Goal: Task Accomplishment & Management: Manage account settings

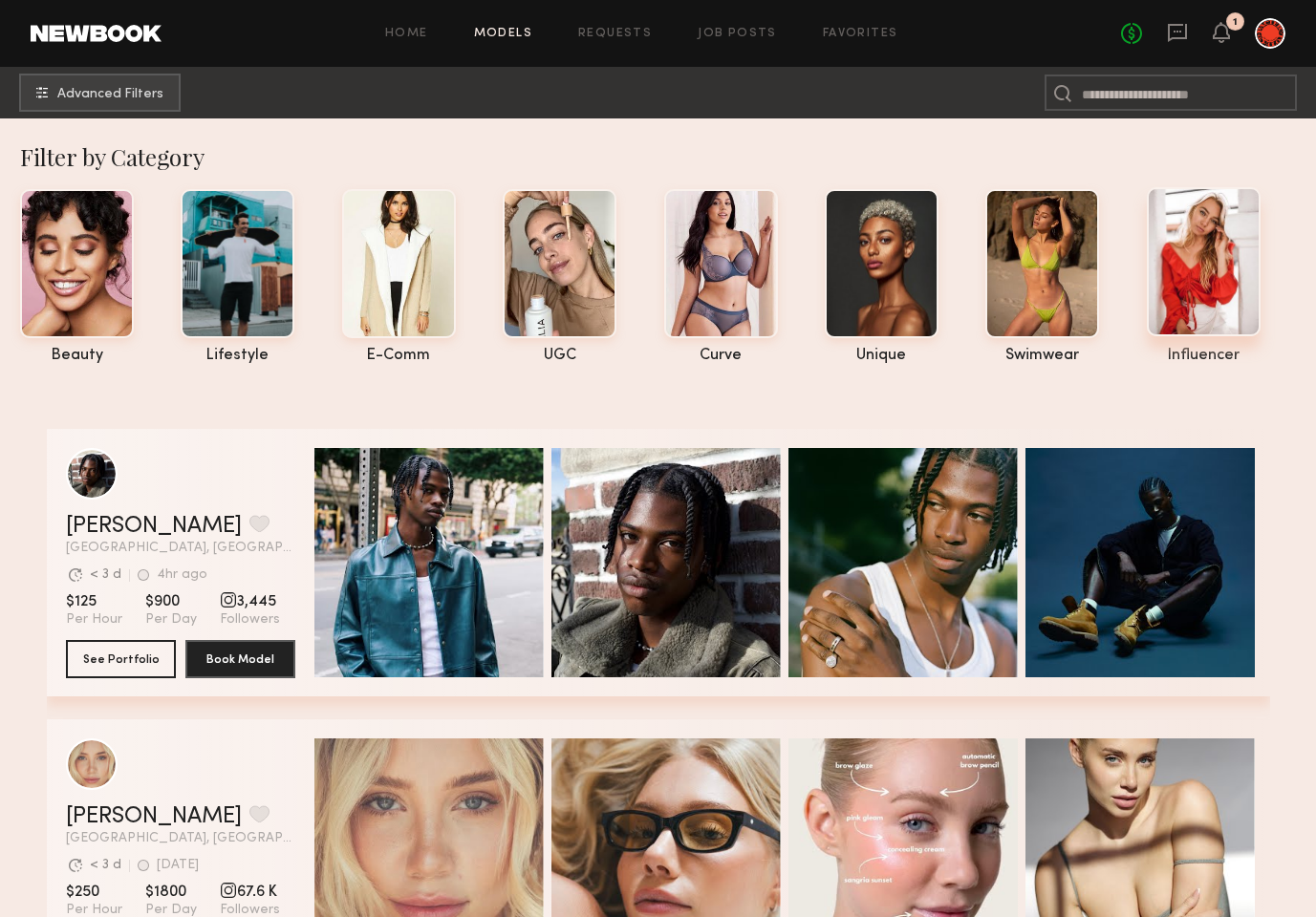
click at [1195, 283] on div at bounding box center [1203, 262] width 114 height 149
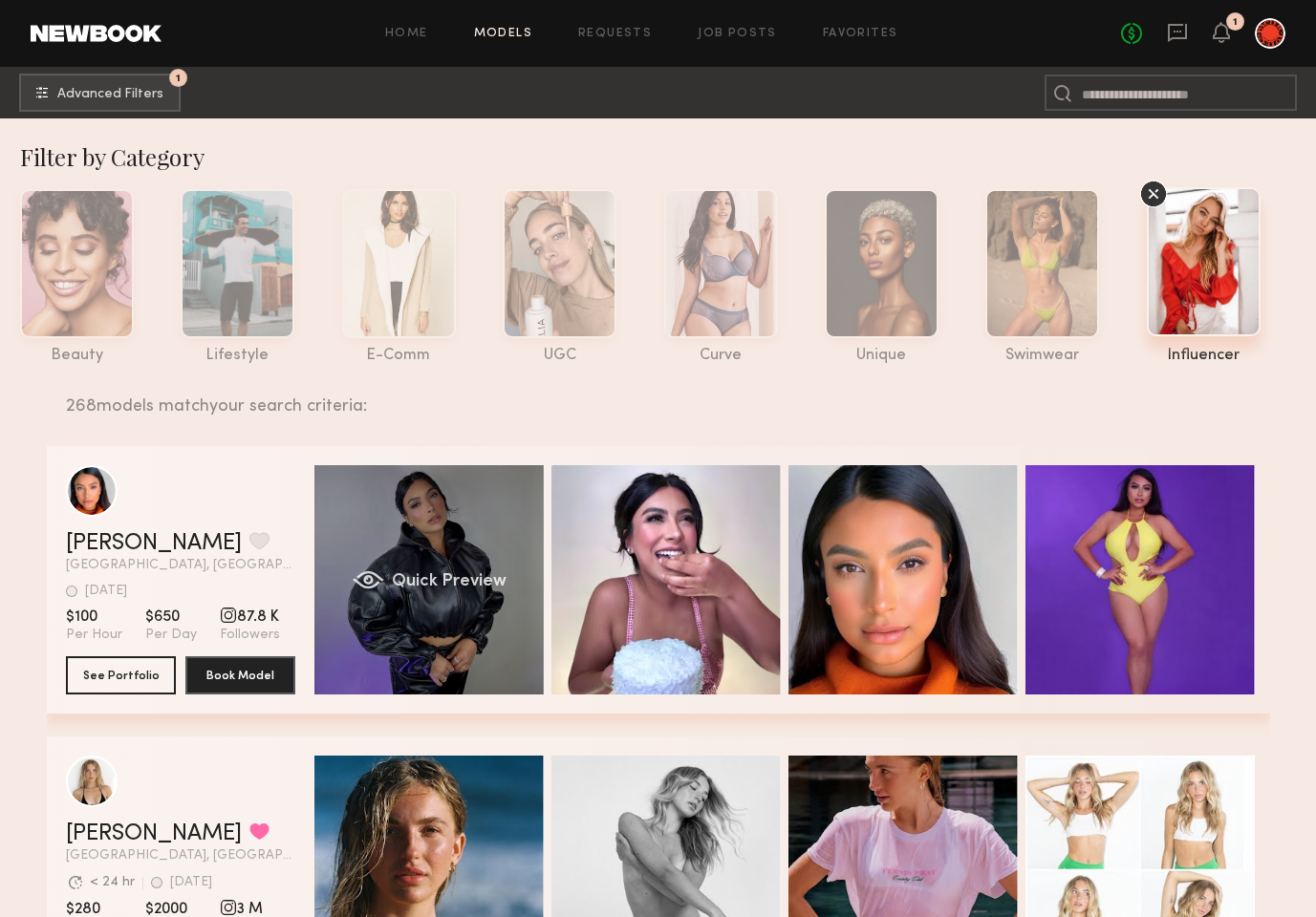
scroll to position [379, 0]
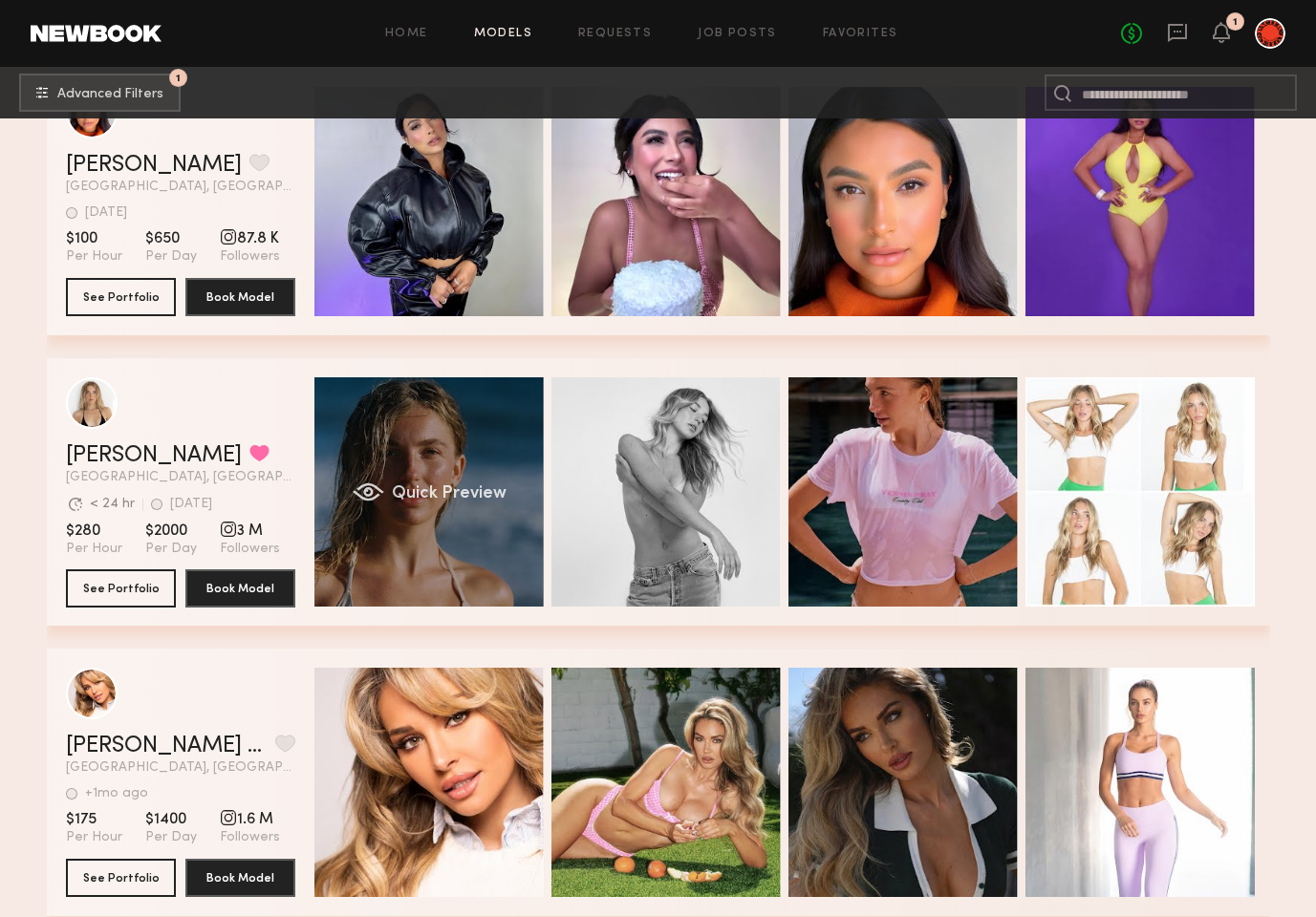
click at [424, 528] on div "Quick Preview" at bounding box center [429, 492] width 230 height 229
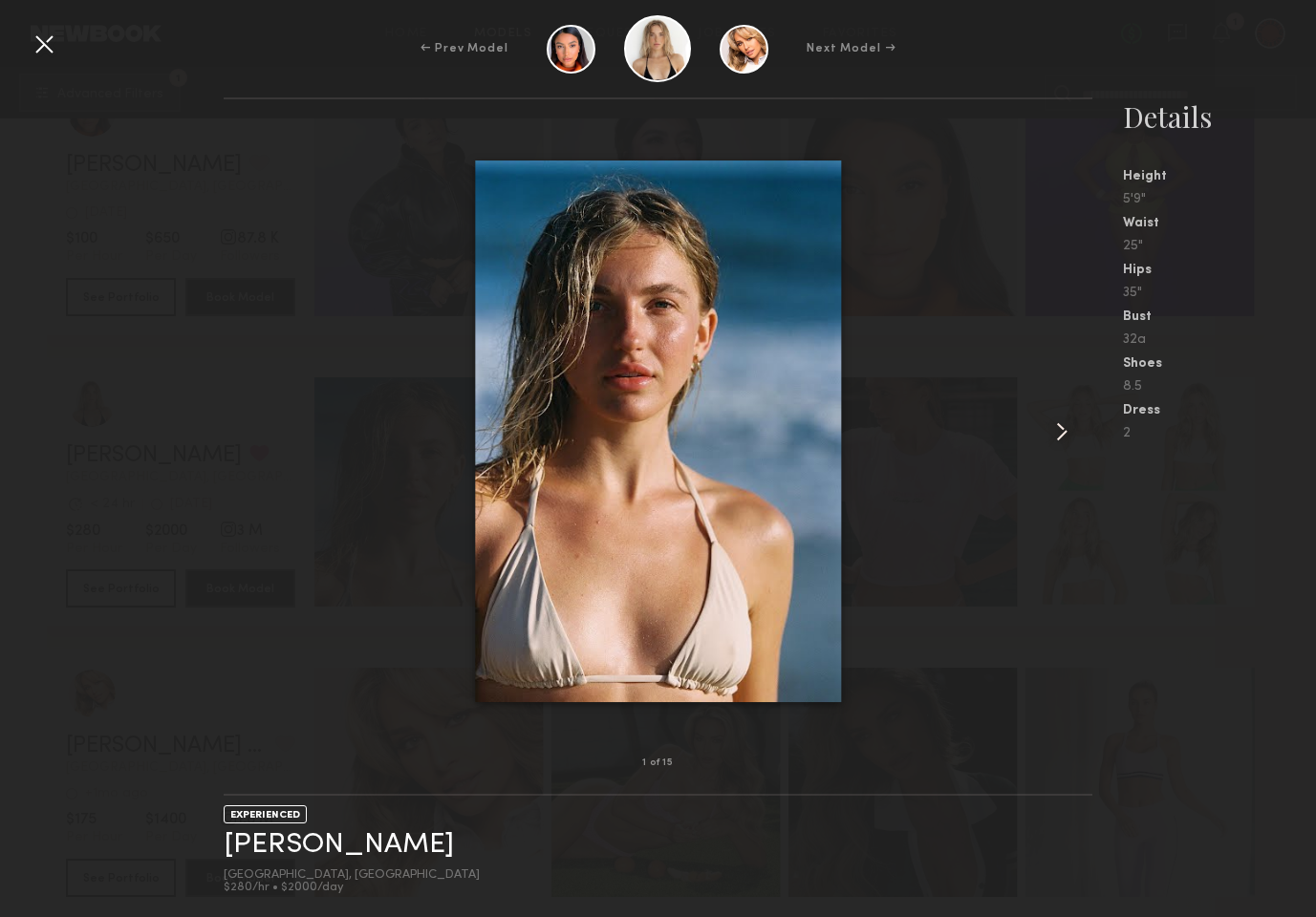
click at [1053, 426] on common-icon at bounding box center [1062, 432] width 31 height 31
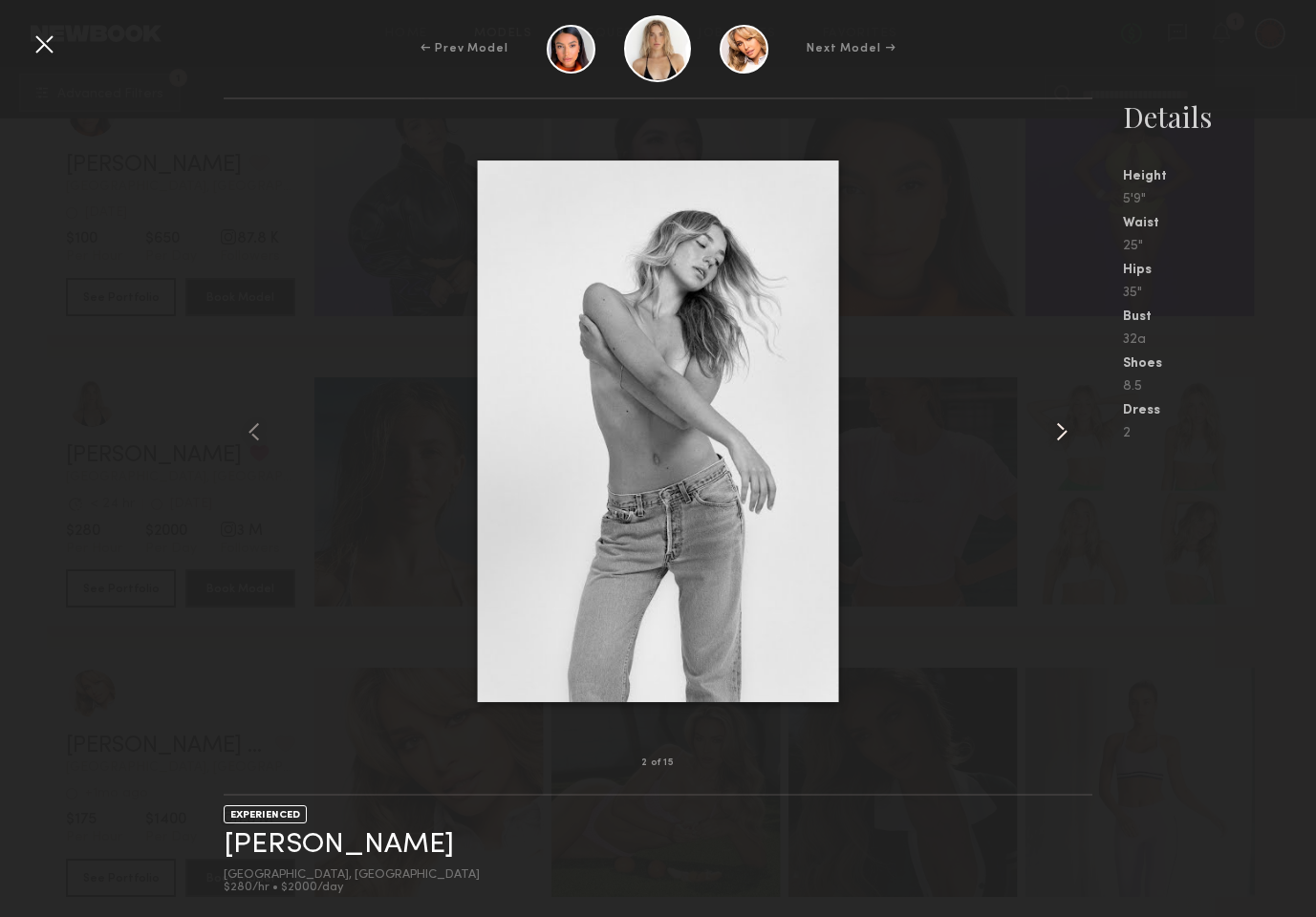
click at [1053, 426] on common-icon at bounding box center [1062, 432] width 31 height 31
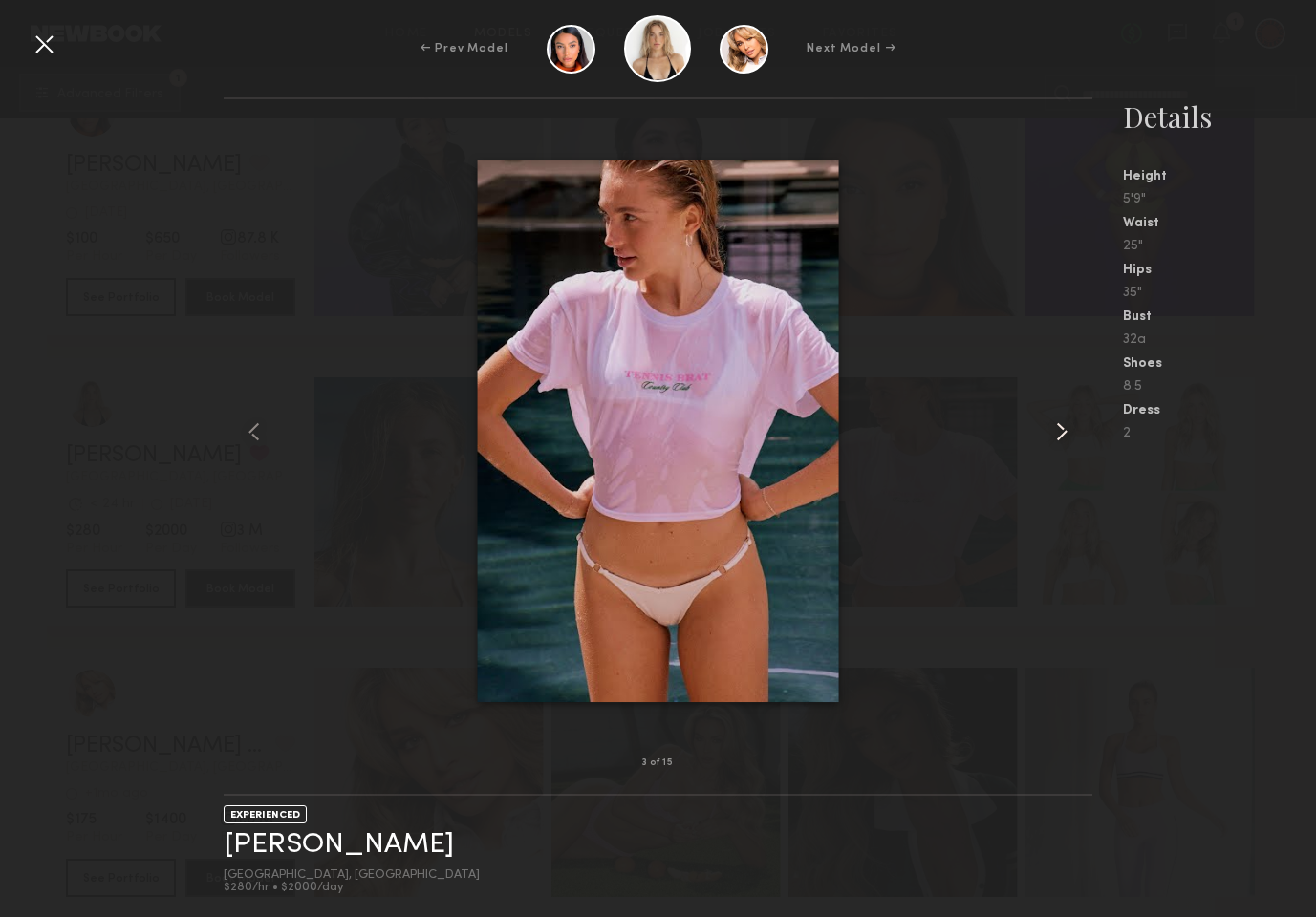
click at [1053, 426] on common-icon at bounding box center [1062, 432] width 31 height 31
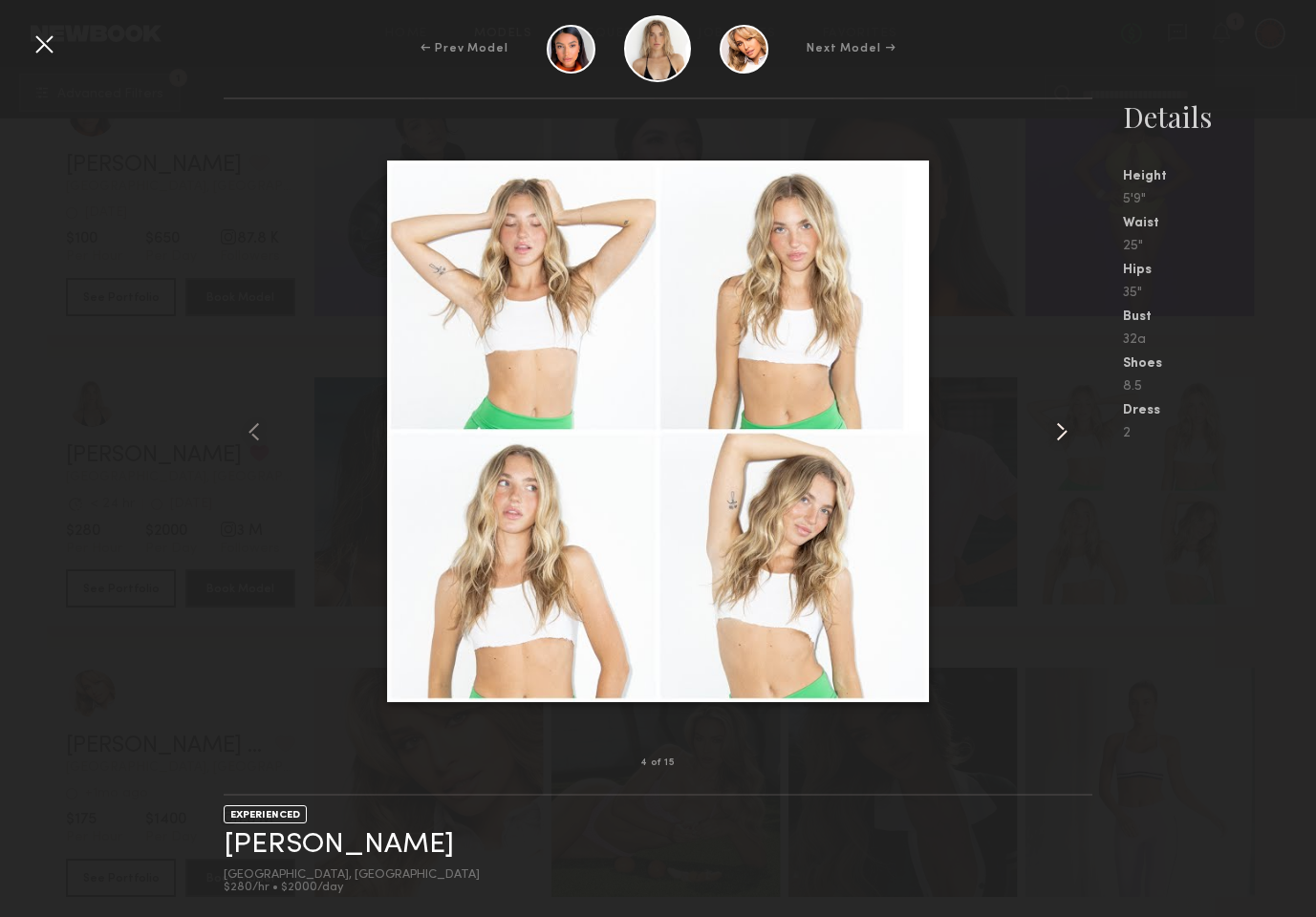
click at [1053, 426] on common-icon at bounding box center [1062, 432] width 31 height 31
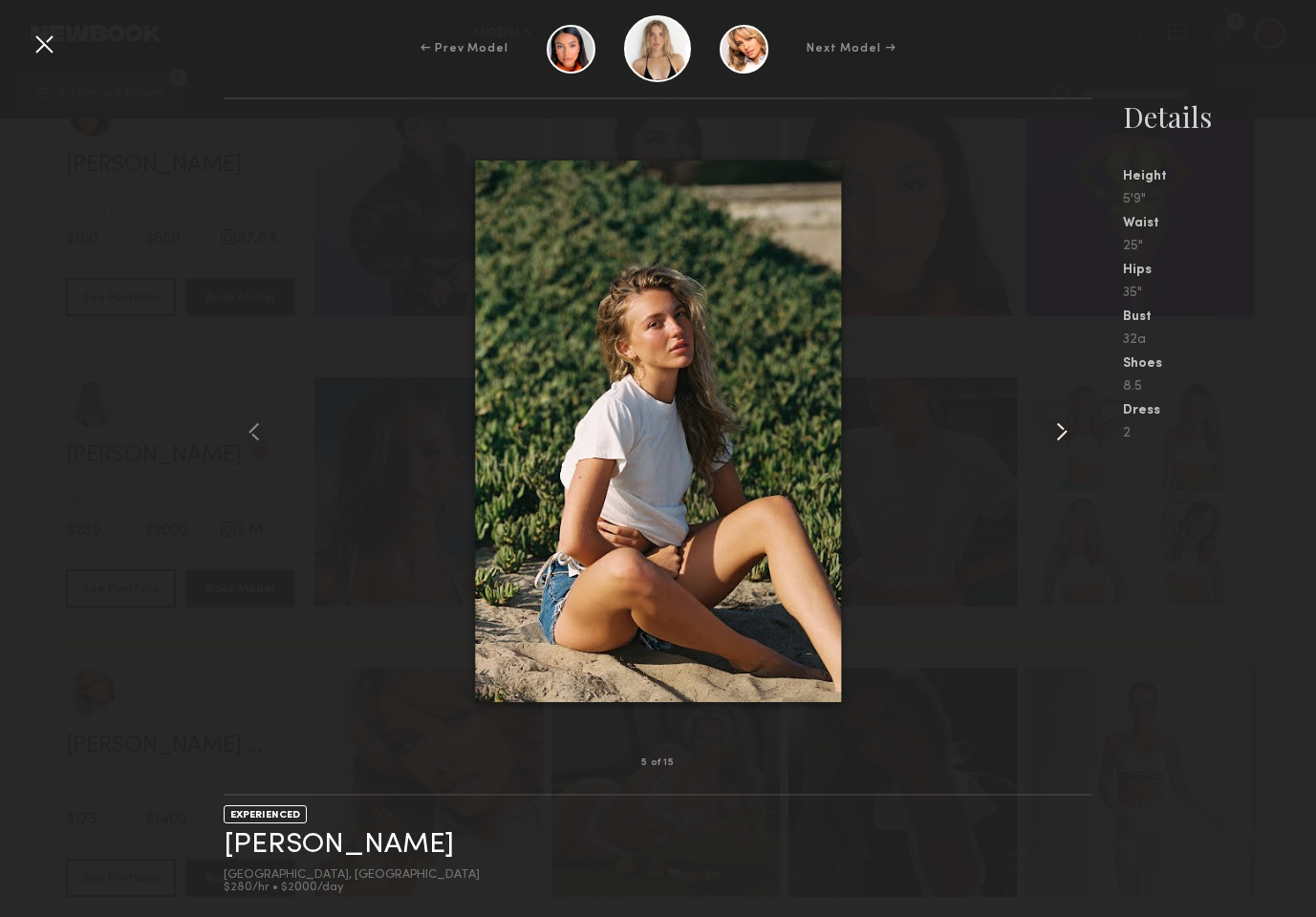
click at [1053, 426] on common-icon at bounding box center [1062, 432] width 31 height 31
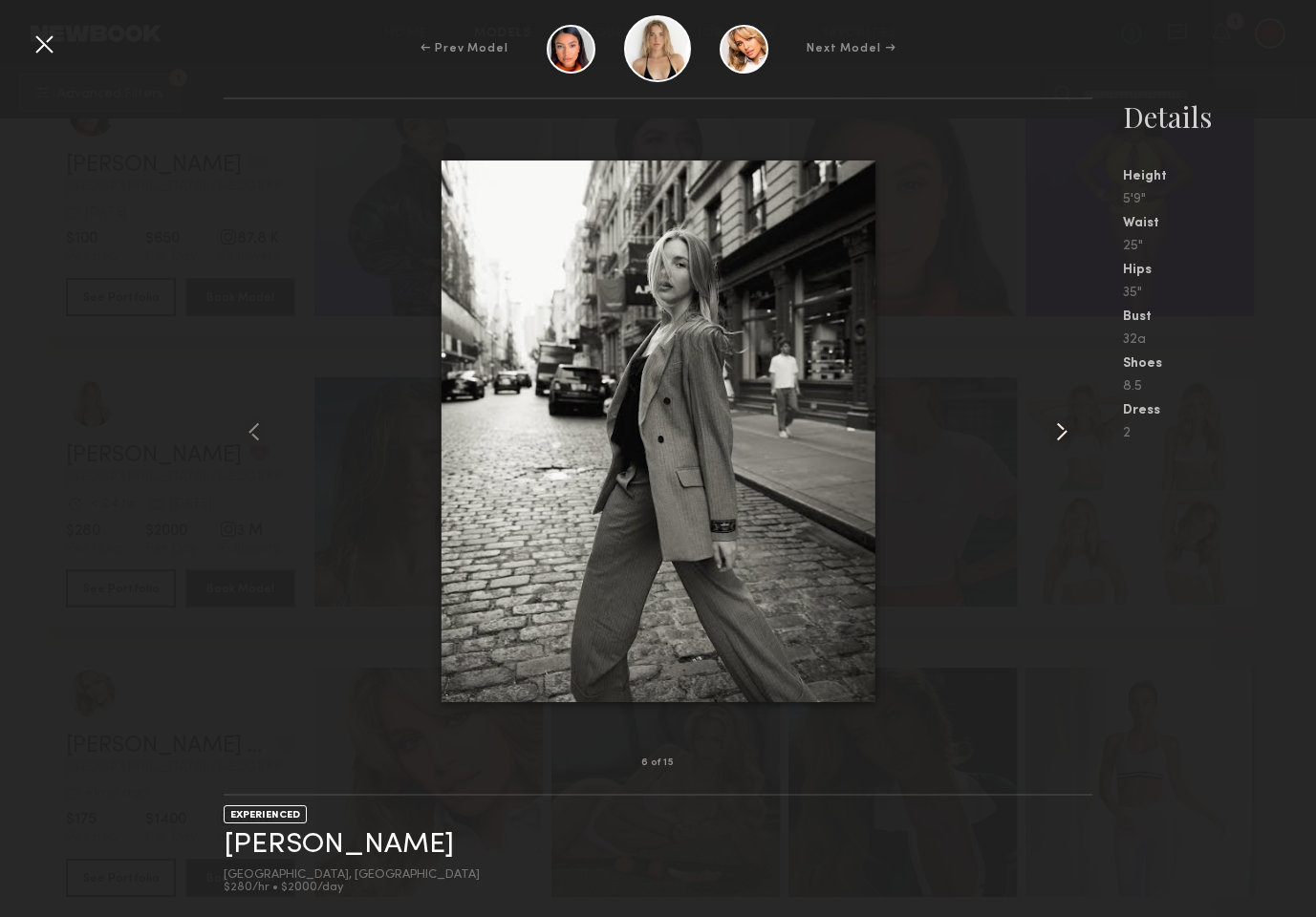
click at [1053, 426] on common-icon at bounding box center [1062, 432] width 31 height 31
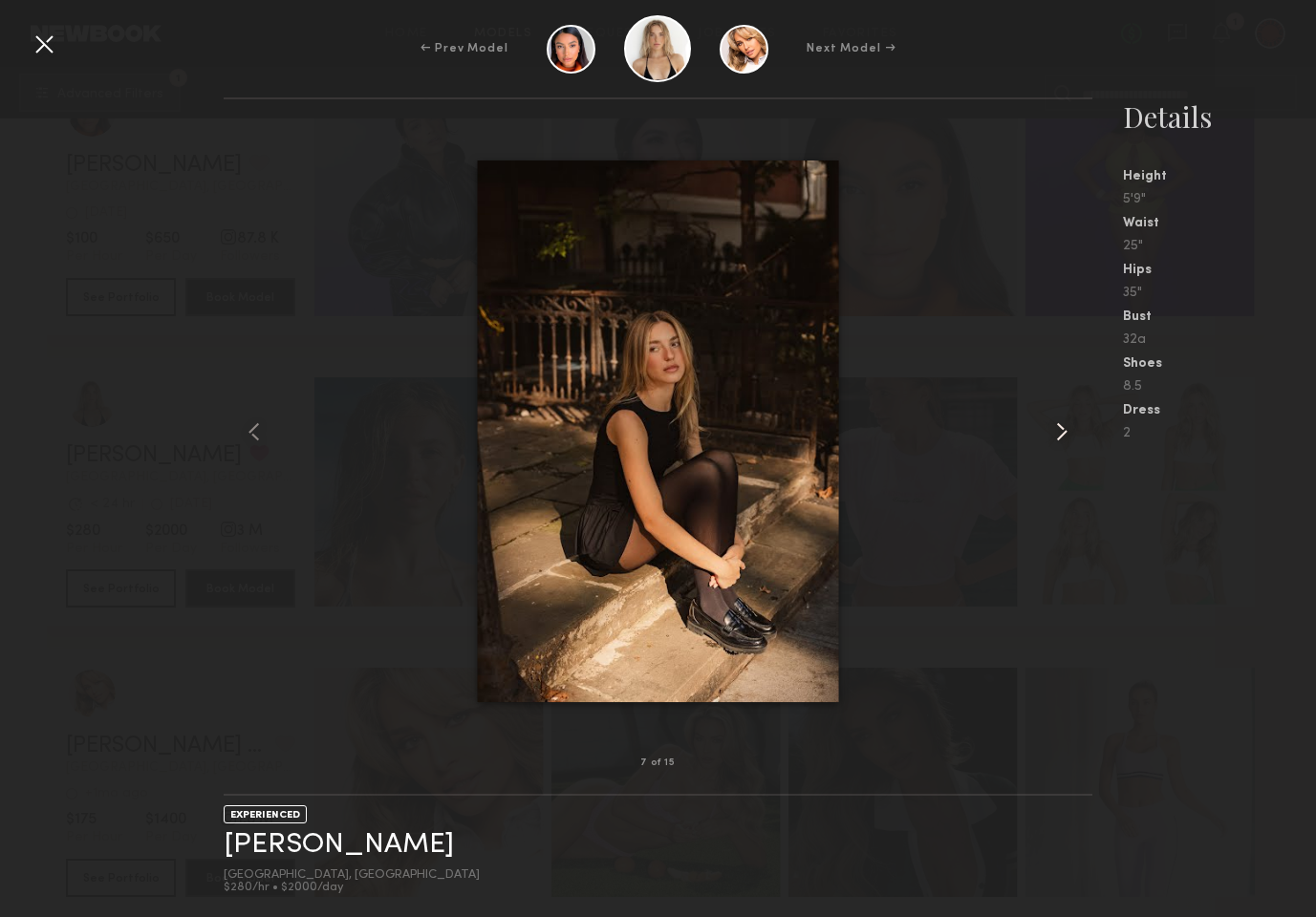
click at [1053, 426] on common-icon at bounding box center [1062, 432] width 31 height 31
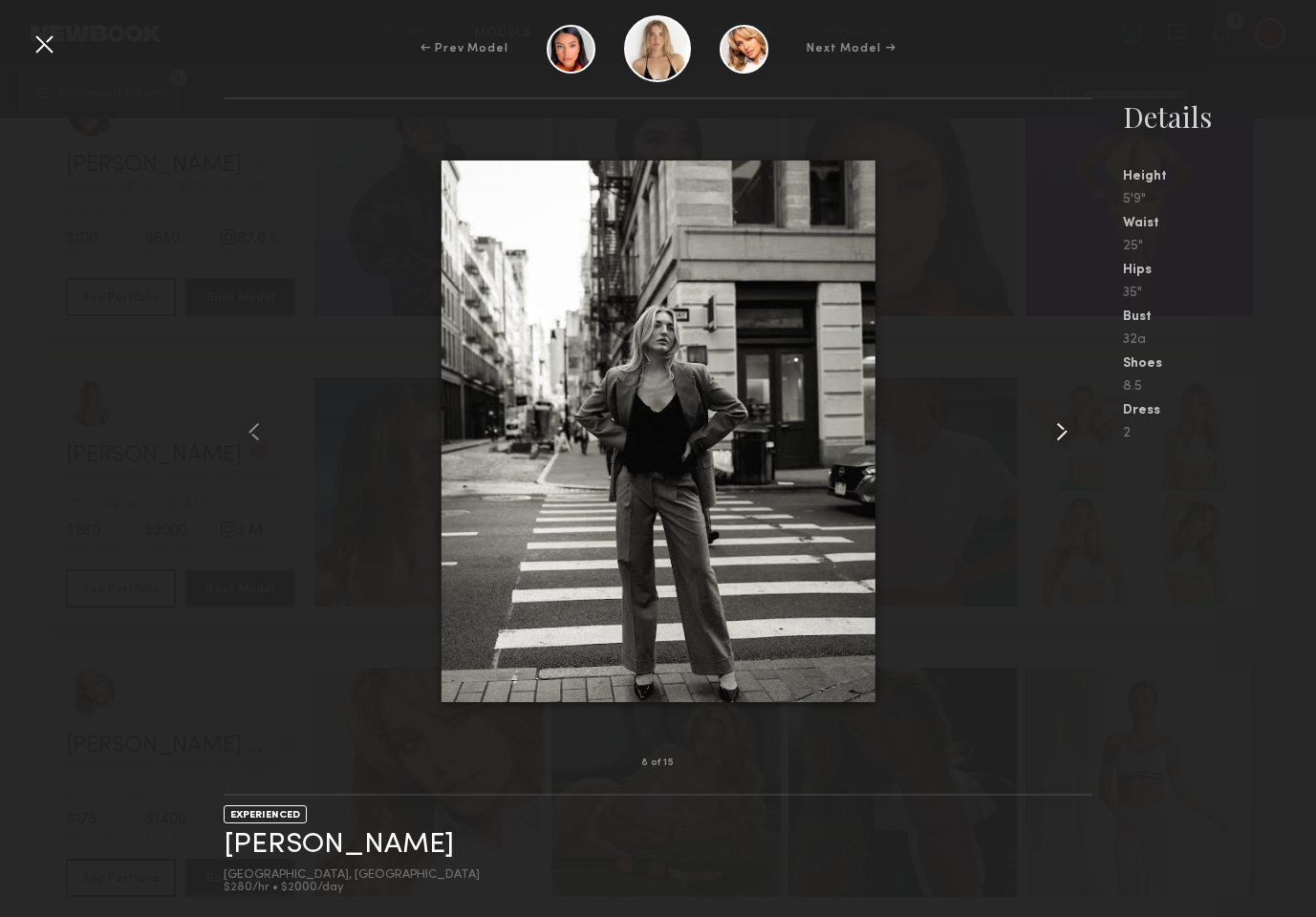
click at [1053, 426] on common-icon at bounding box center [1062, 432] width 31 height 31
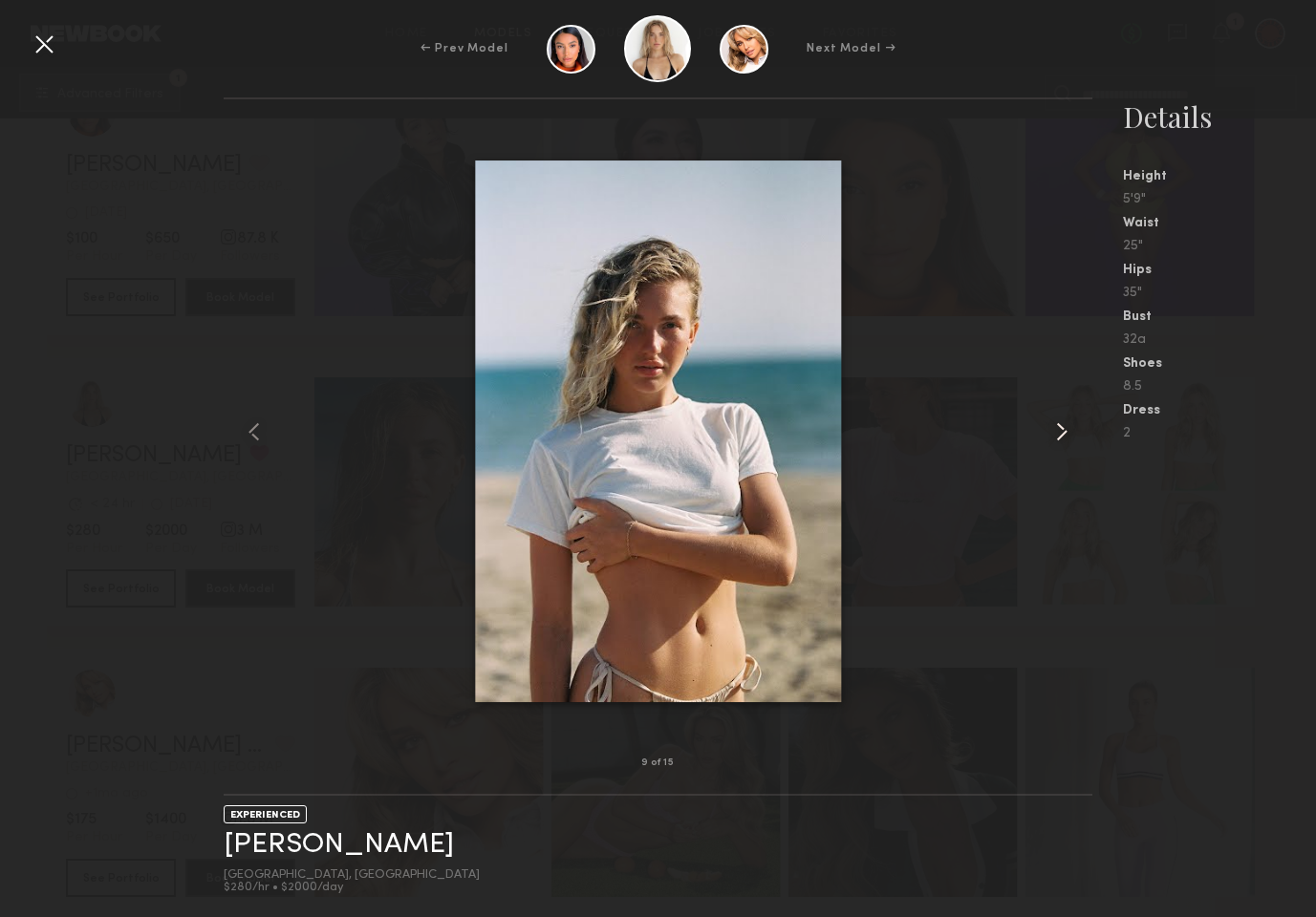
click at [1053, 426] on common-icon at bounding box center [1062, 432] width 31 height 31
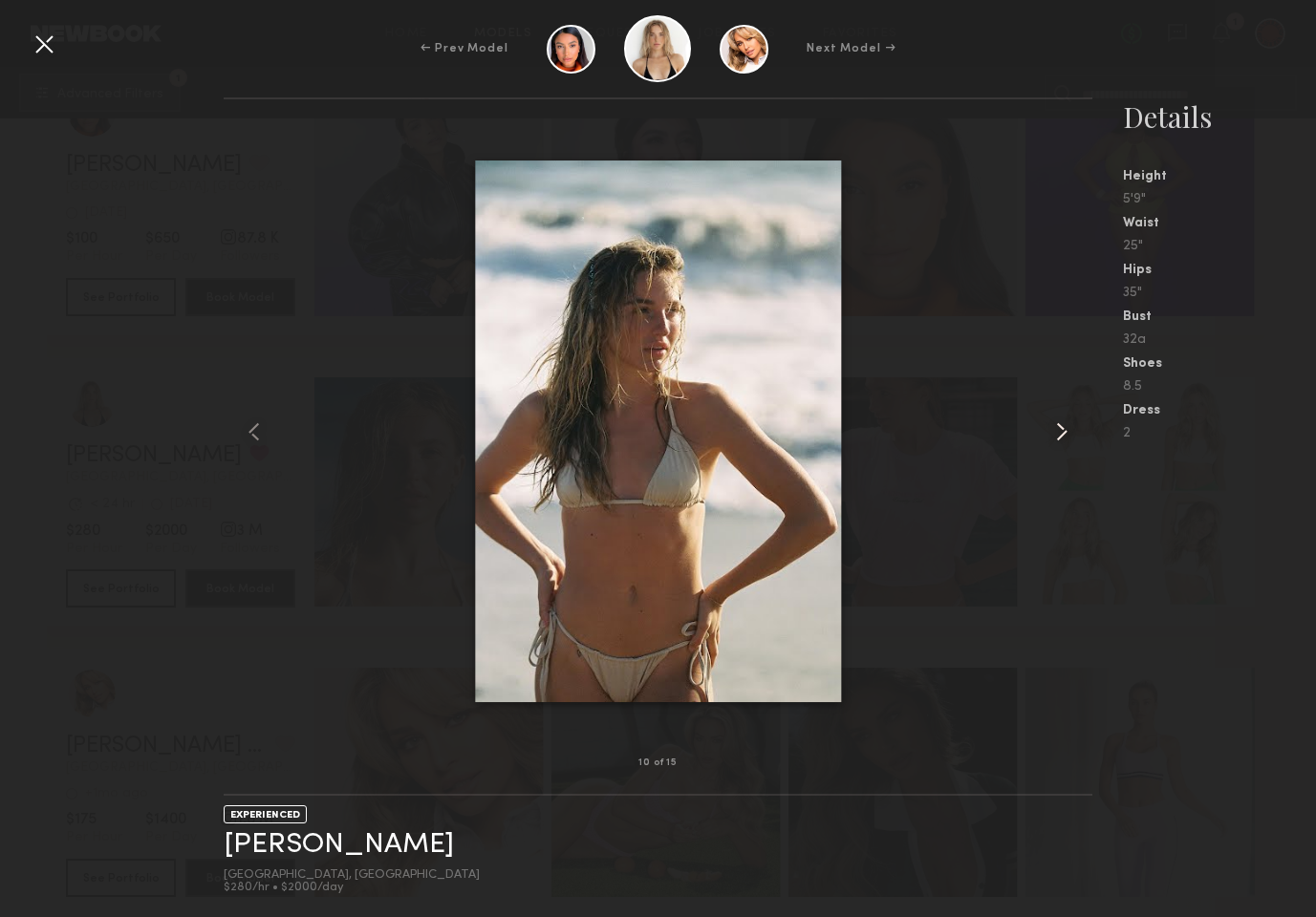
click at [1053, 426] on common-icon at bounding box center [1062, 432] width 31 height 31
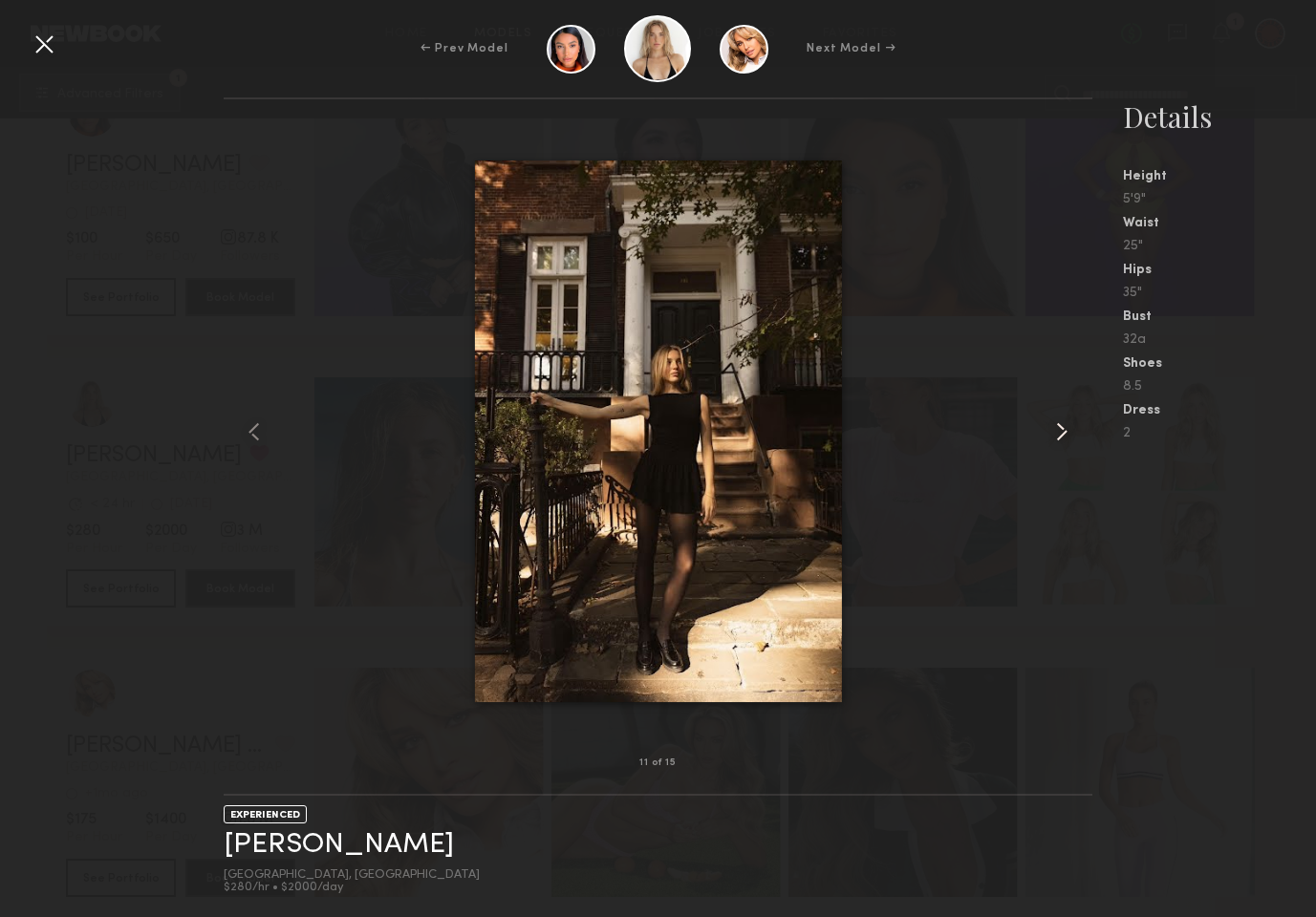
click at [1053, 426] on common-icon at bounding box center [1062, 432] width 31 height 31
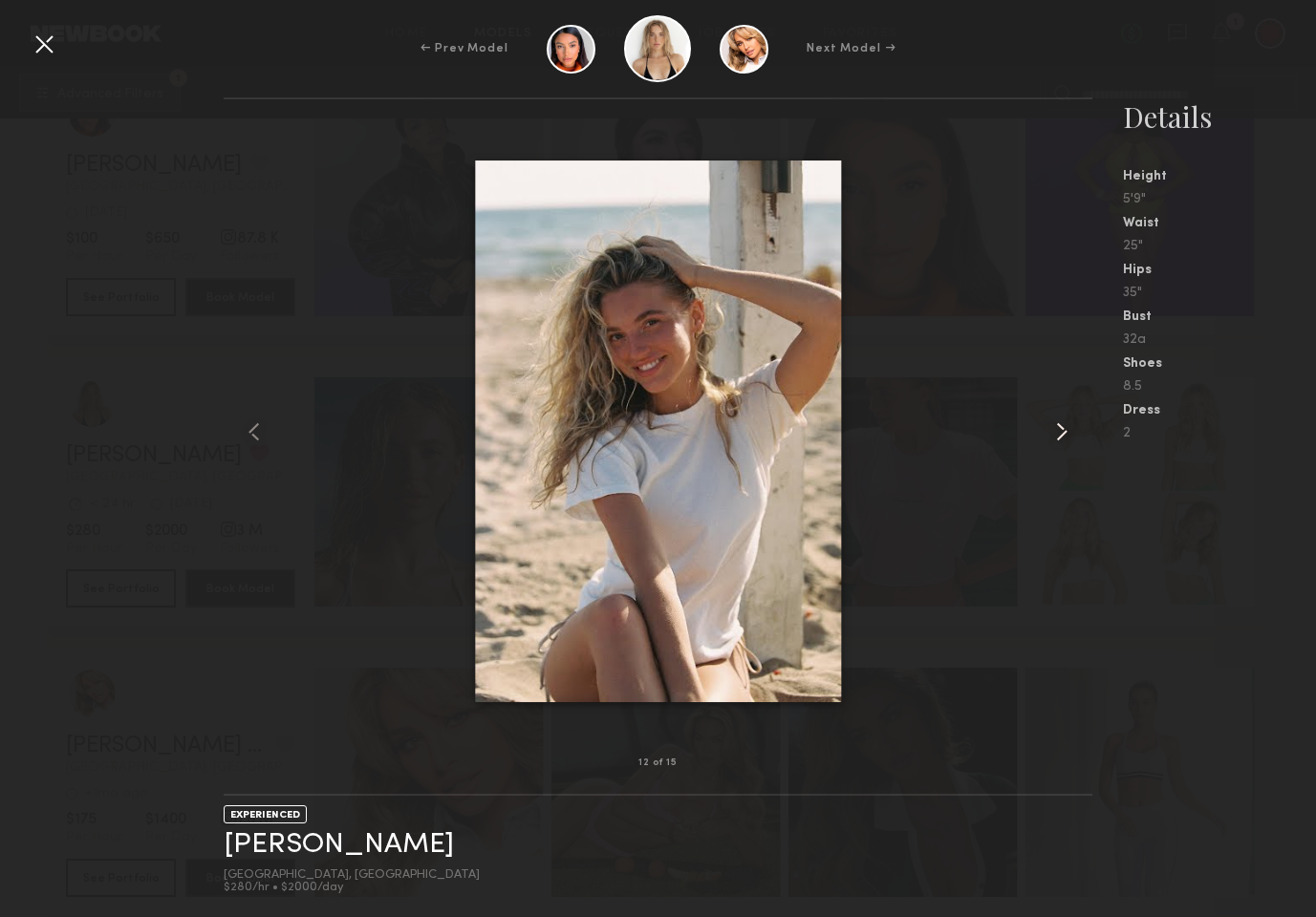
click at [1053, 426] on common-icon at bounding box center [1062, 432] width 31 height 31
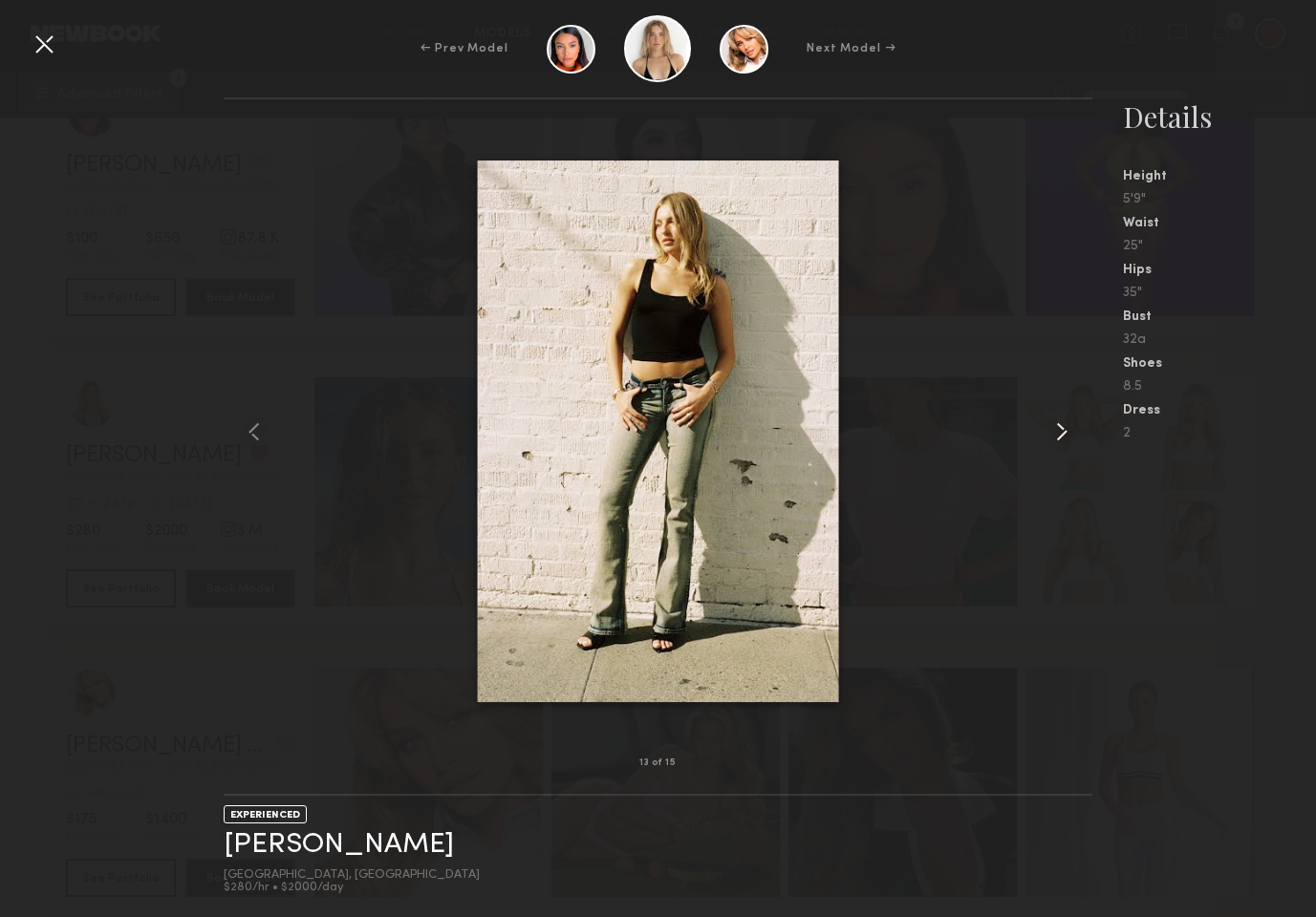
click at [1053, 426] on common-icon at bounding box center [1062, 432] width 31 height 31
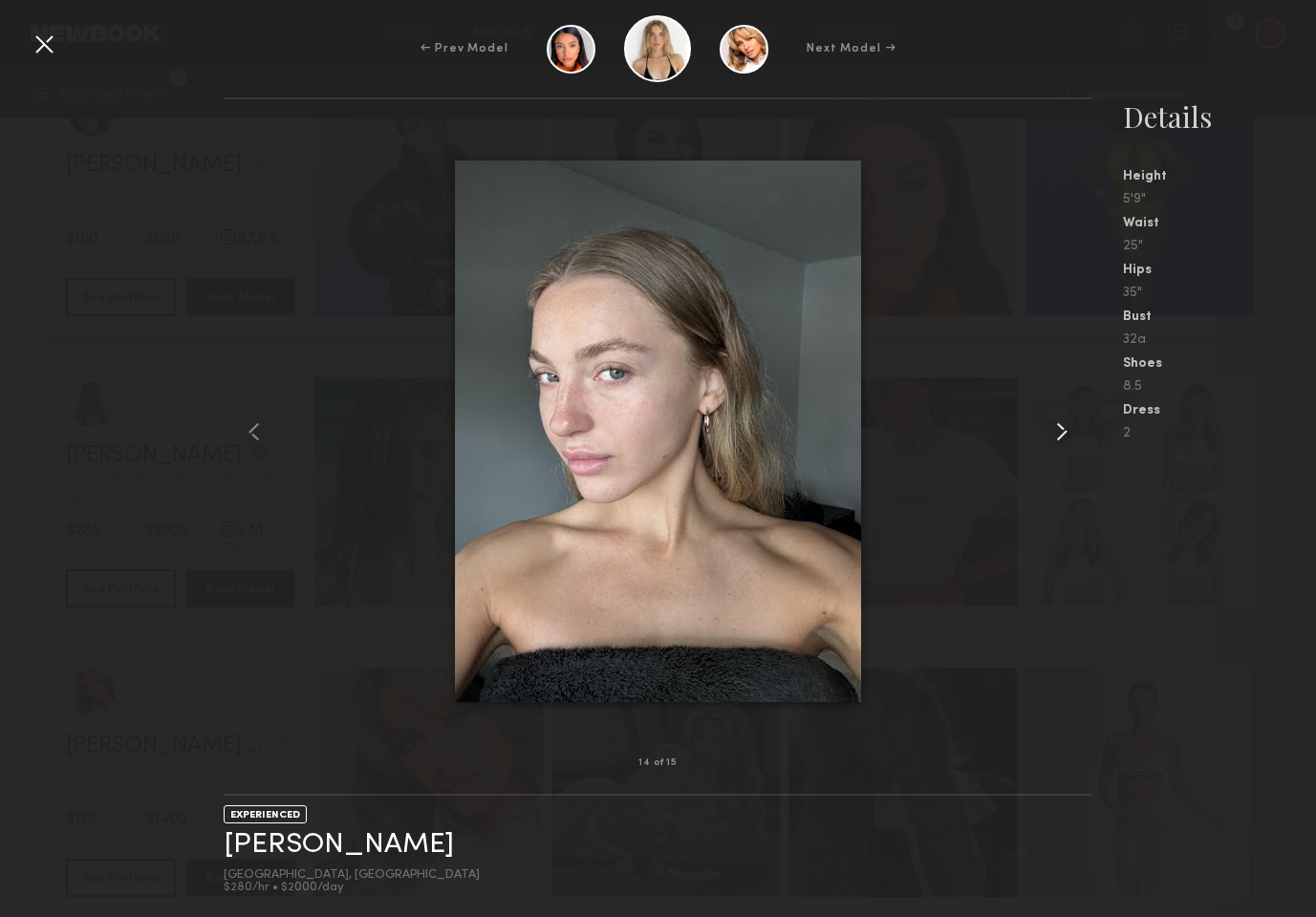
click at [1053, 426] on common-icon at bounding box center [1062, 432] width 31 height 31
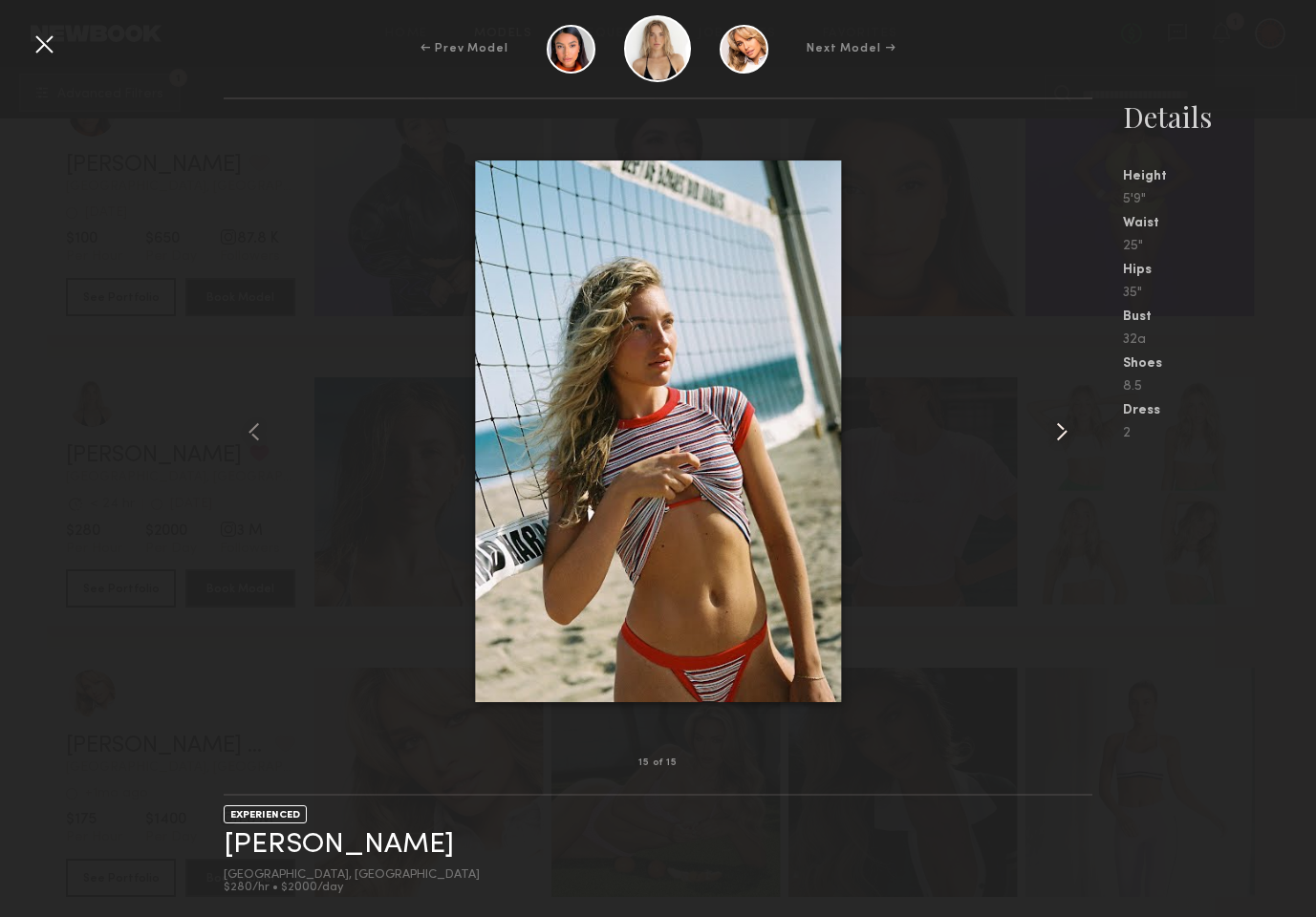
click at [1053, 426] on common-icon at bounding box center [1062, 432] width 31 height 31
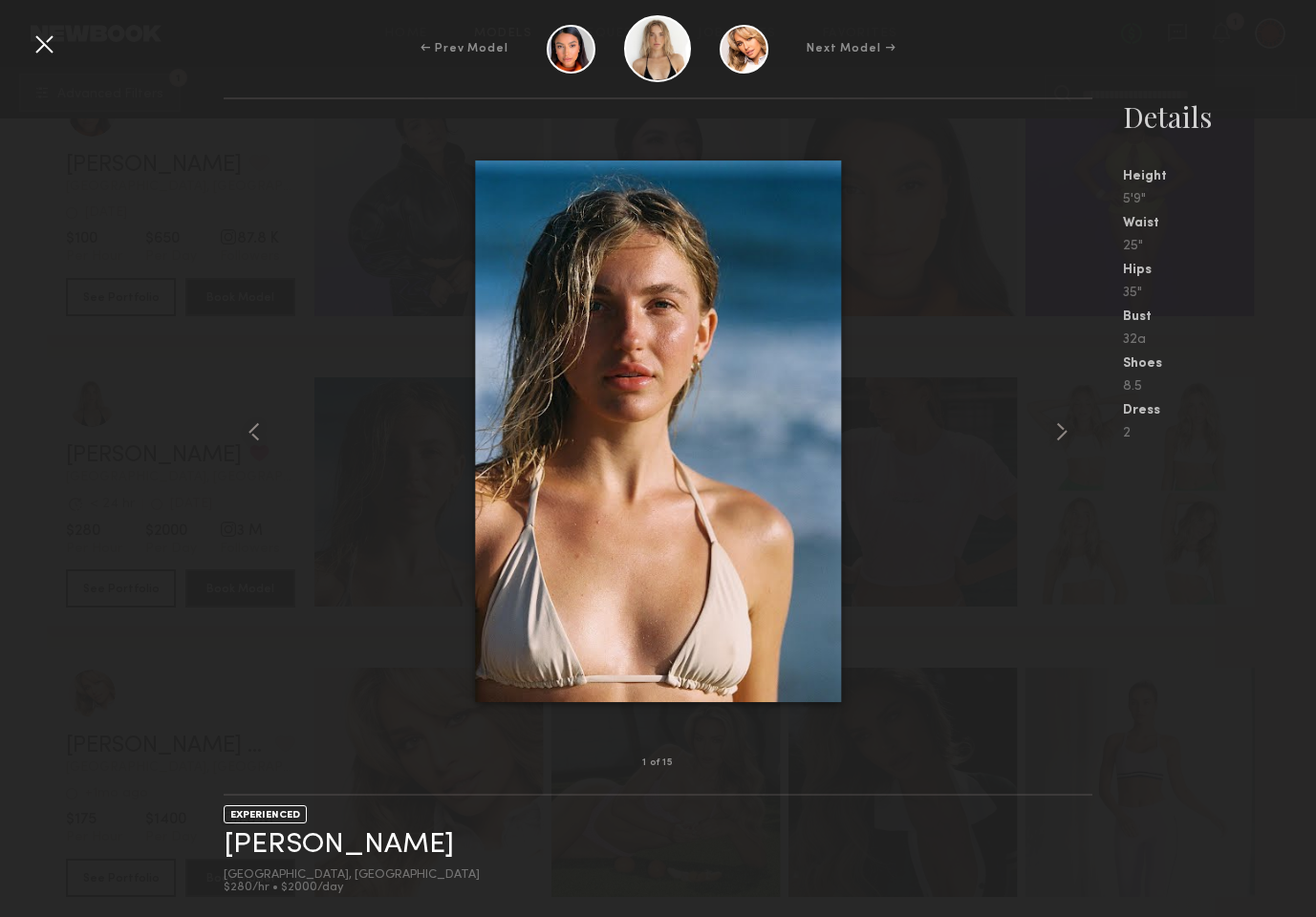
drag, startPoint x: 584, startPoint y: 310, endPoint x: 510, endPoint y: 33, distance: 286.7
click at [0, 0] on div "← Prev Model Next Model → 1 of 15 EXPERIENCED Brynn R. Los Angeles, CA $280/hr …" at bounding box center [658, 458] width 1316 height 917
click at [55, 47] on div at bounding box center [44, 44] width 31 height 31
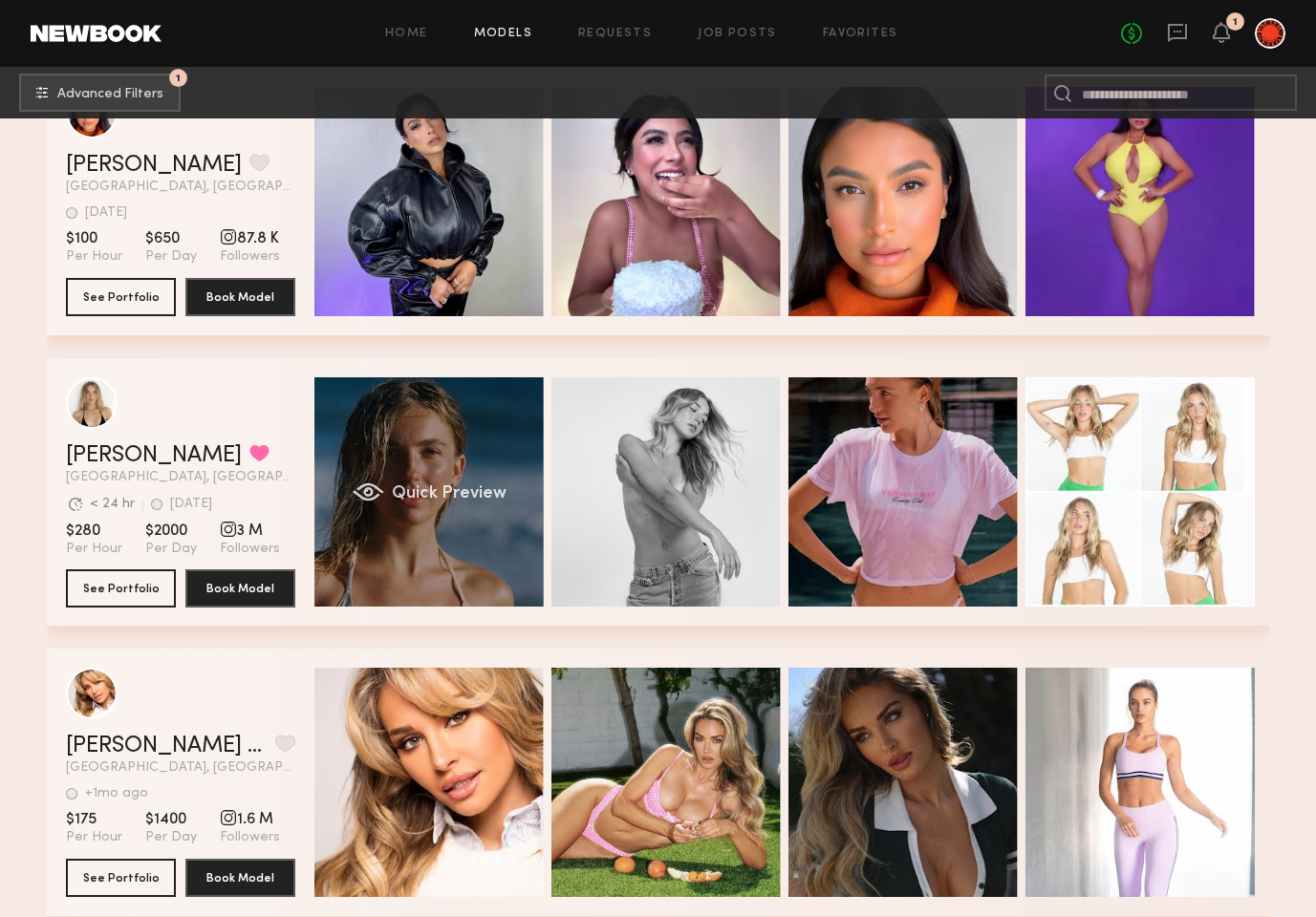
click at [428, 438] on div "Quick Preview" at bounding box center [429, 492] width 230 height 229
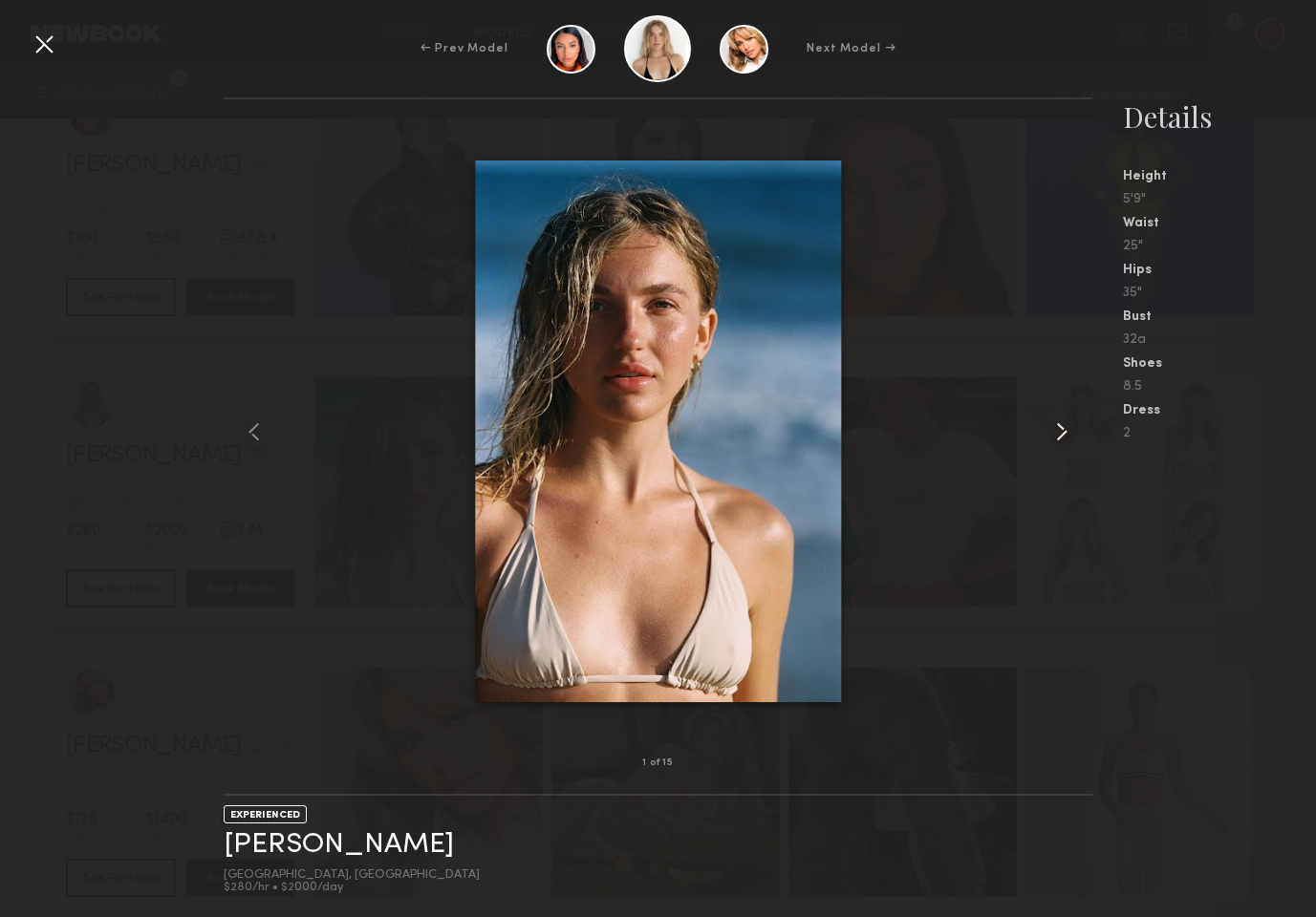
click at [1064, 436] on common-icon at bounding box center [1062, 432] width 31 height 31
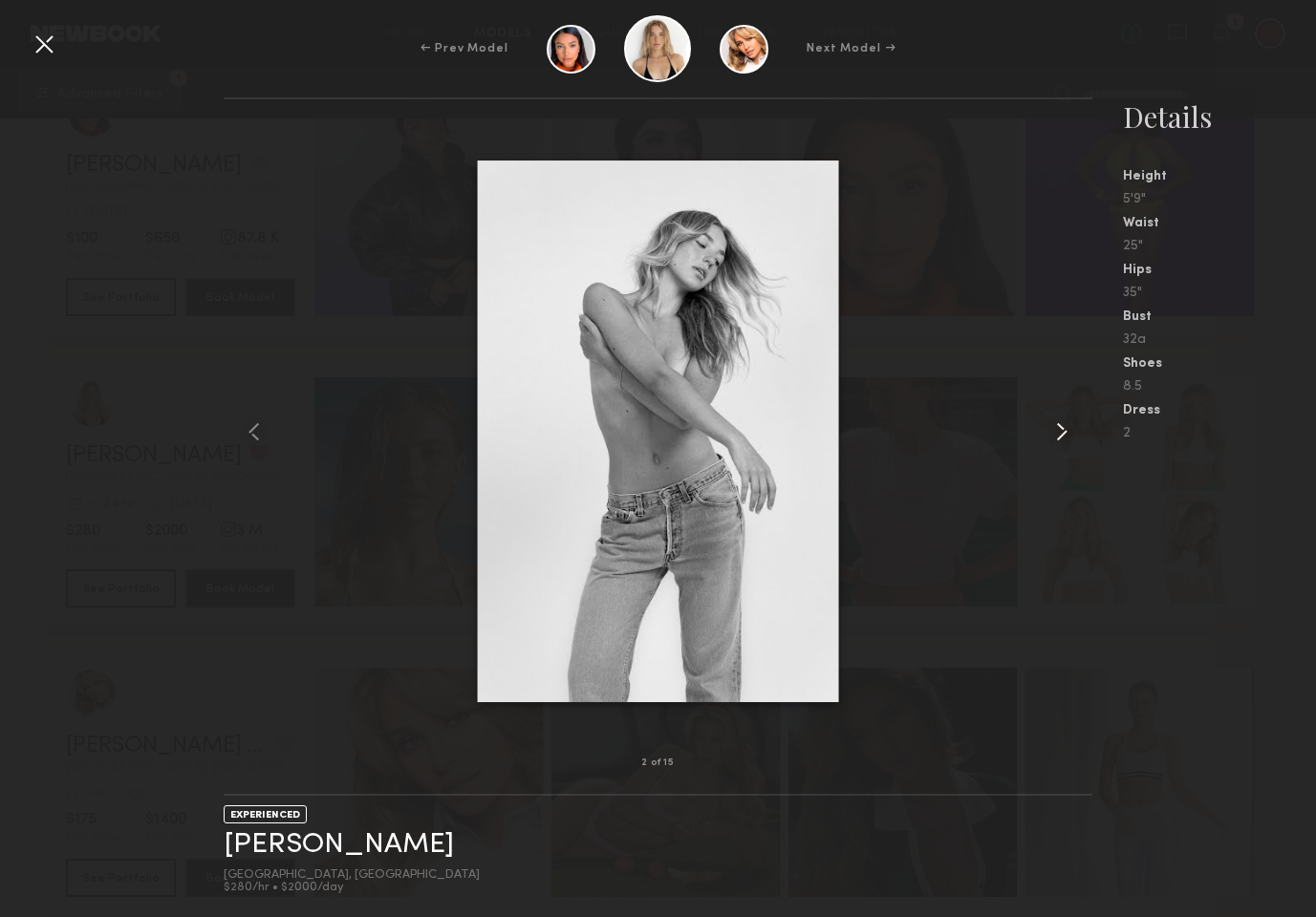
click at [1064, 436] on common-icon at bounding box center [1062, 432] width 31 height 31
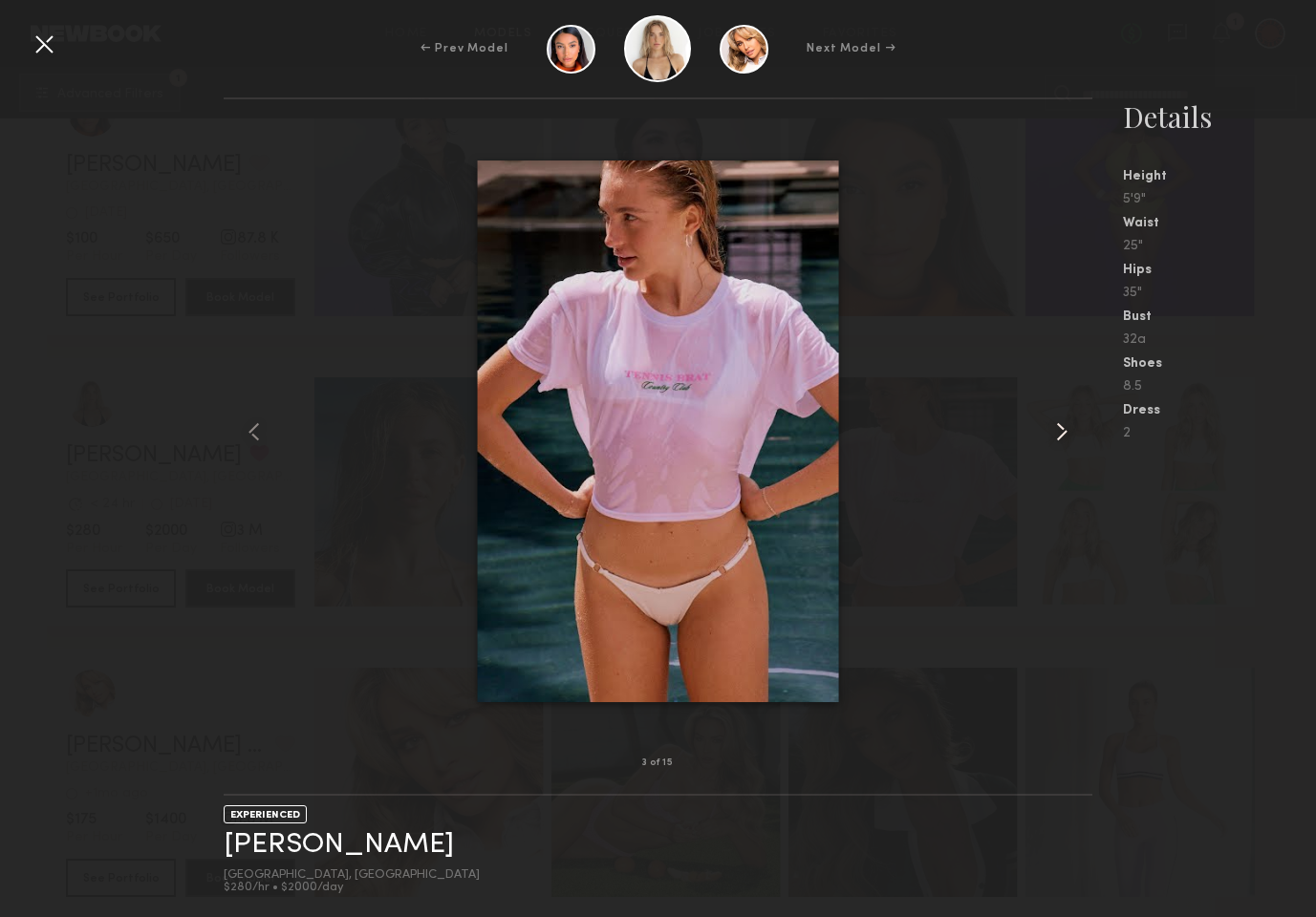
click at [1064, 436] on common-icon at bounding box center [1062, 432] width 31 height 31
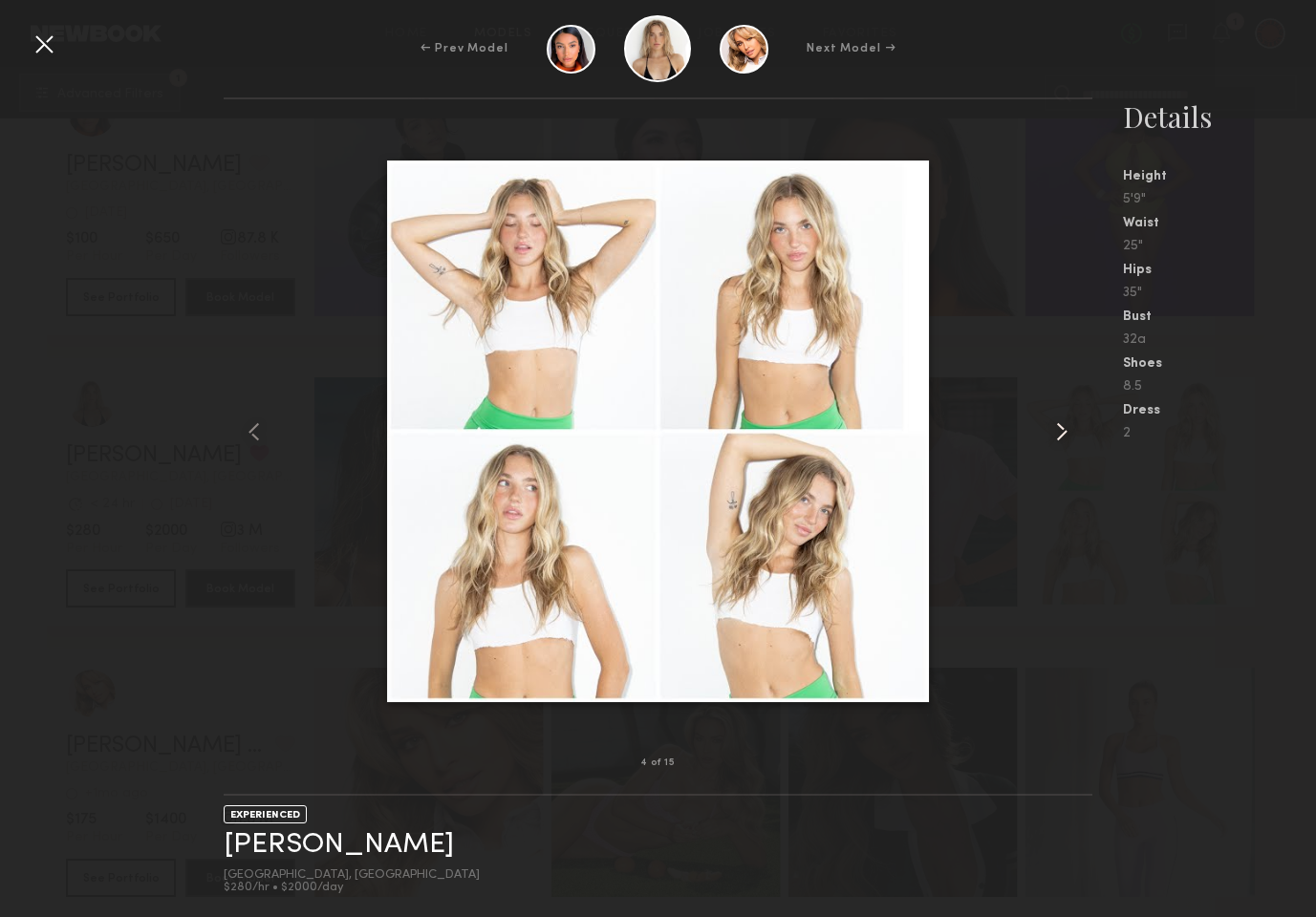
click at [1064, 436] on common-icon at bounding box center [1062, 432] width 31 height 31
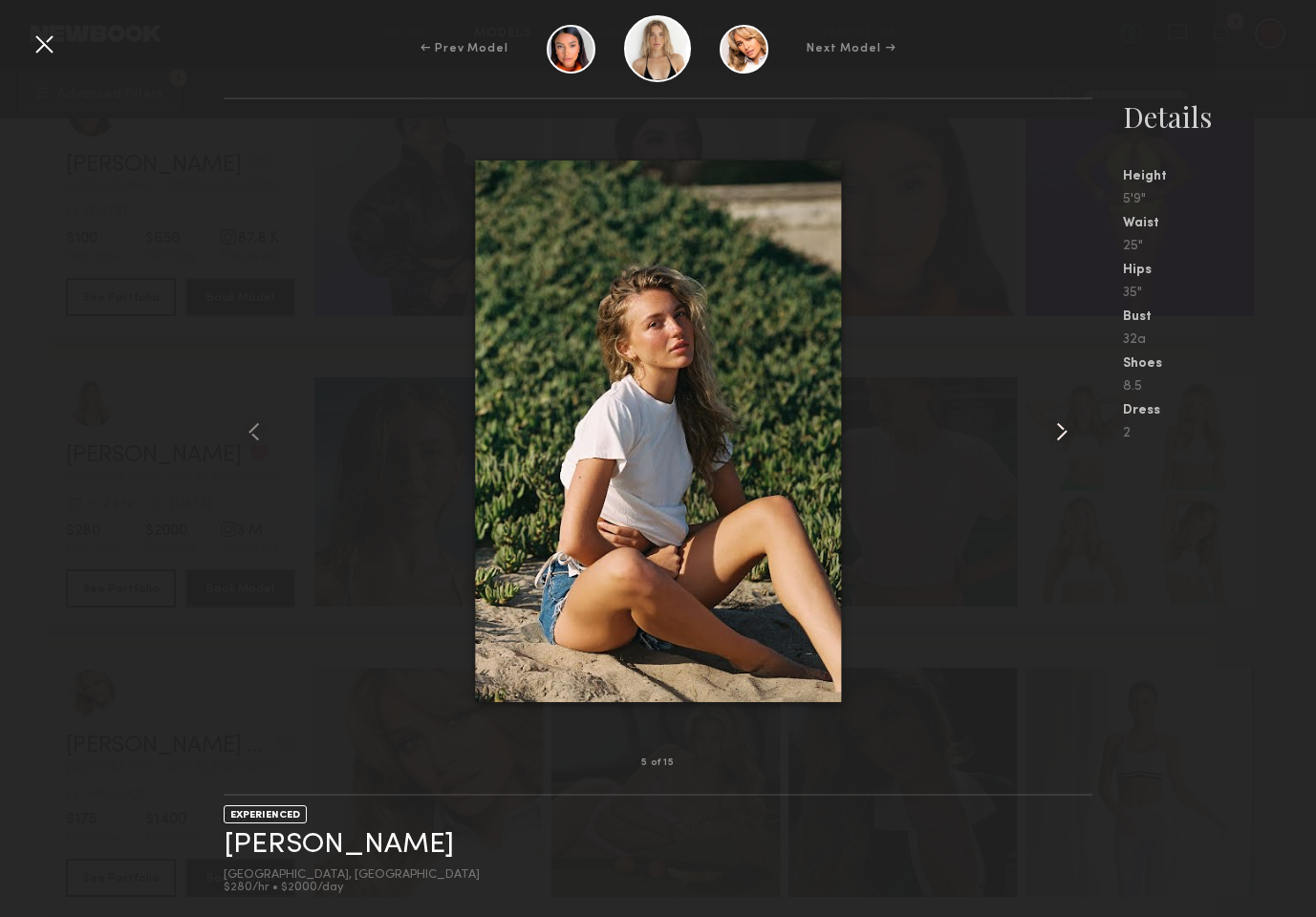
click at [1064, 436] on common-icon at bounding box center [1062, 432] width 31 height 31
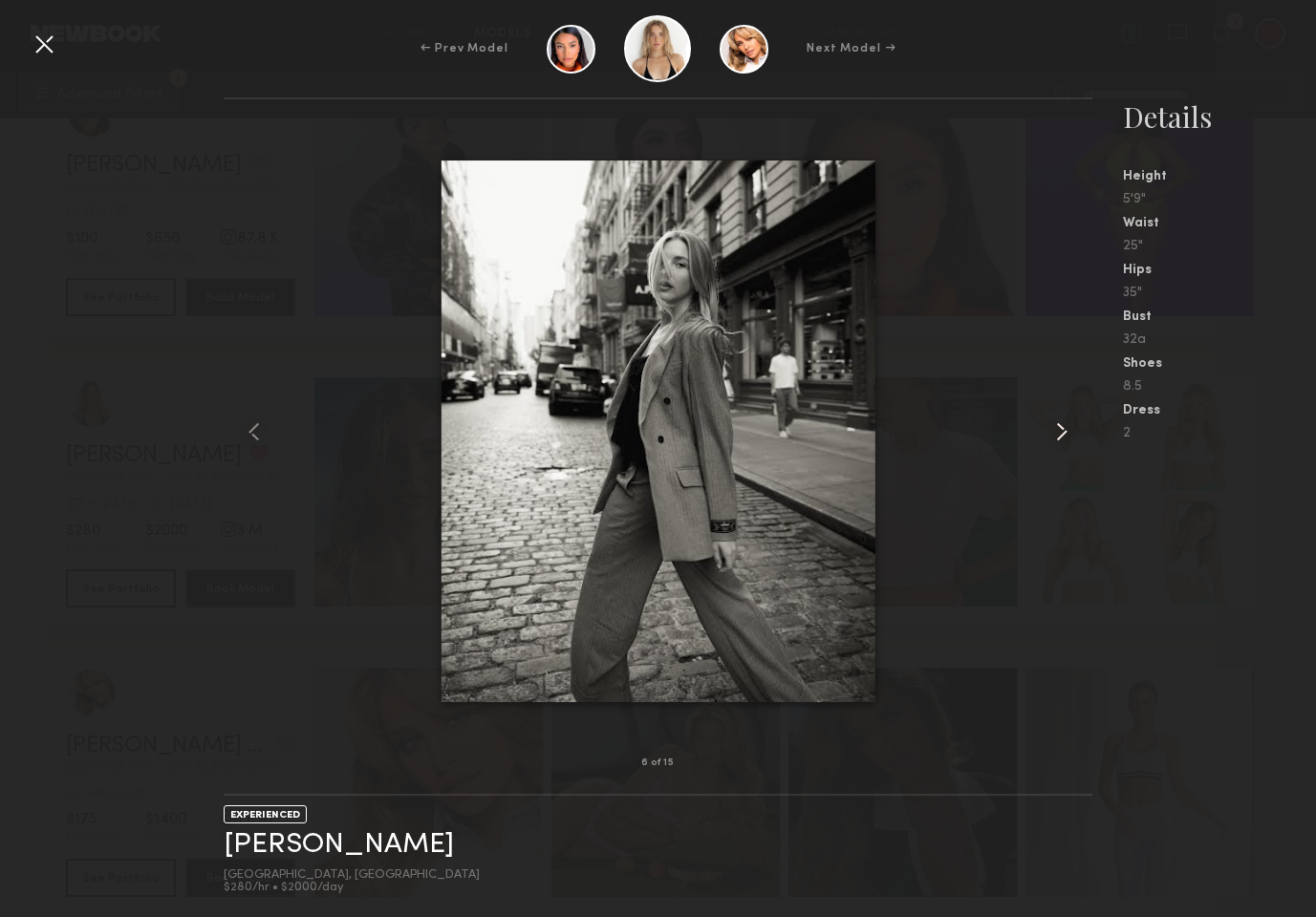
click at [1064, 436] on common-icon at bounding box center [1062, 432] width 31 height 31
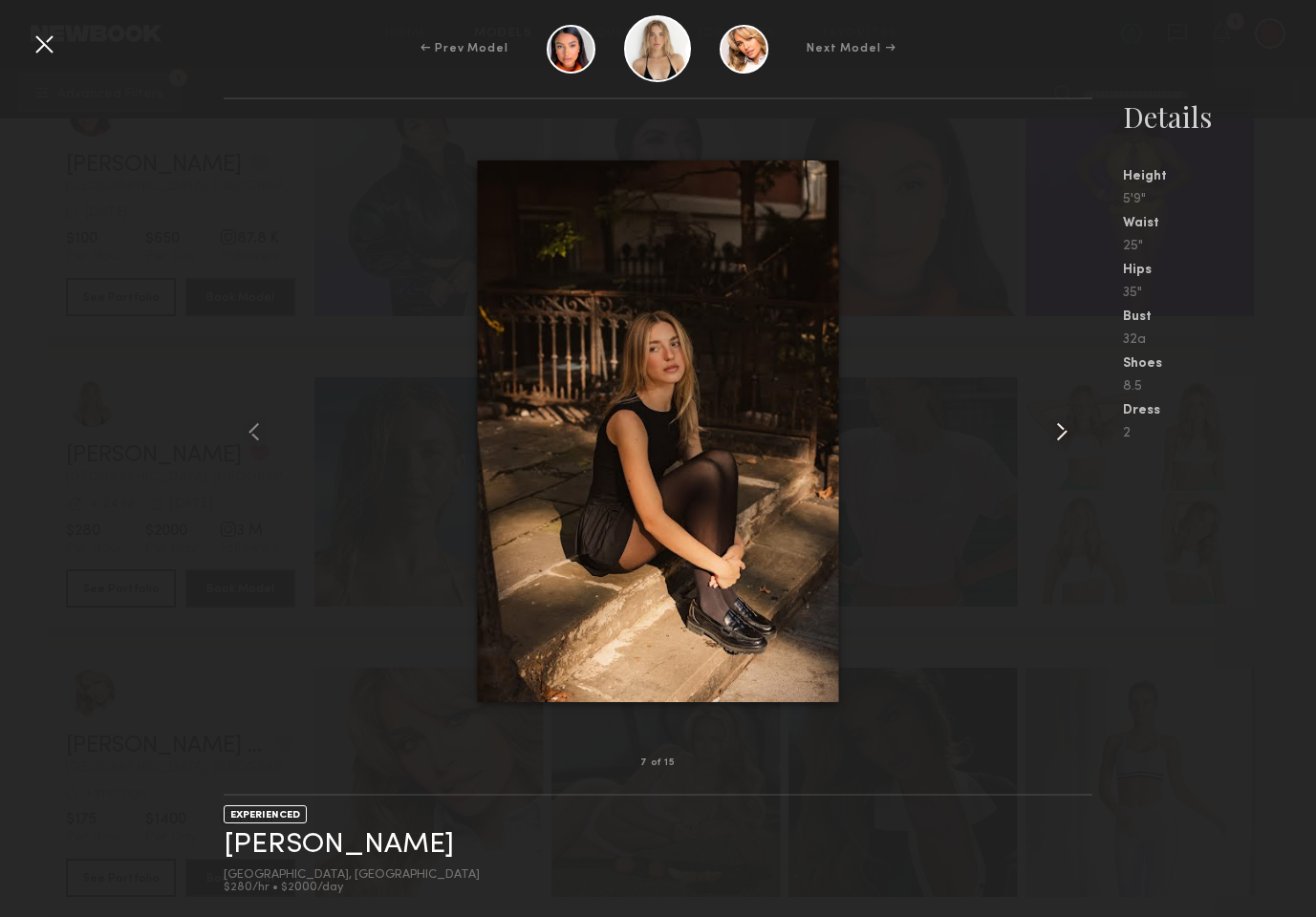
click at [1064, 436] on common-icon at bounding box center [1062, 432] width 31 height 31
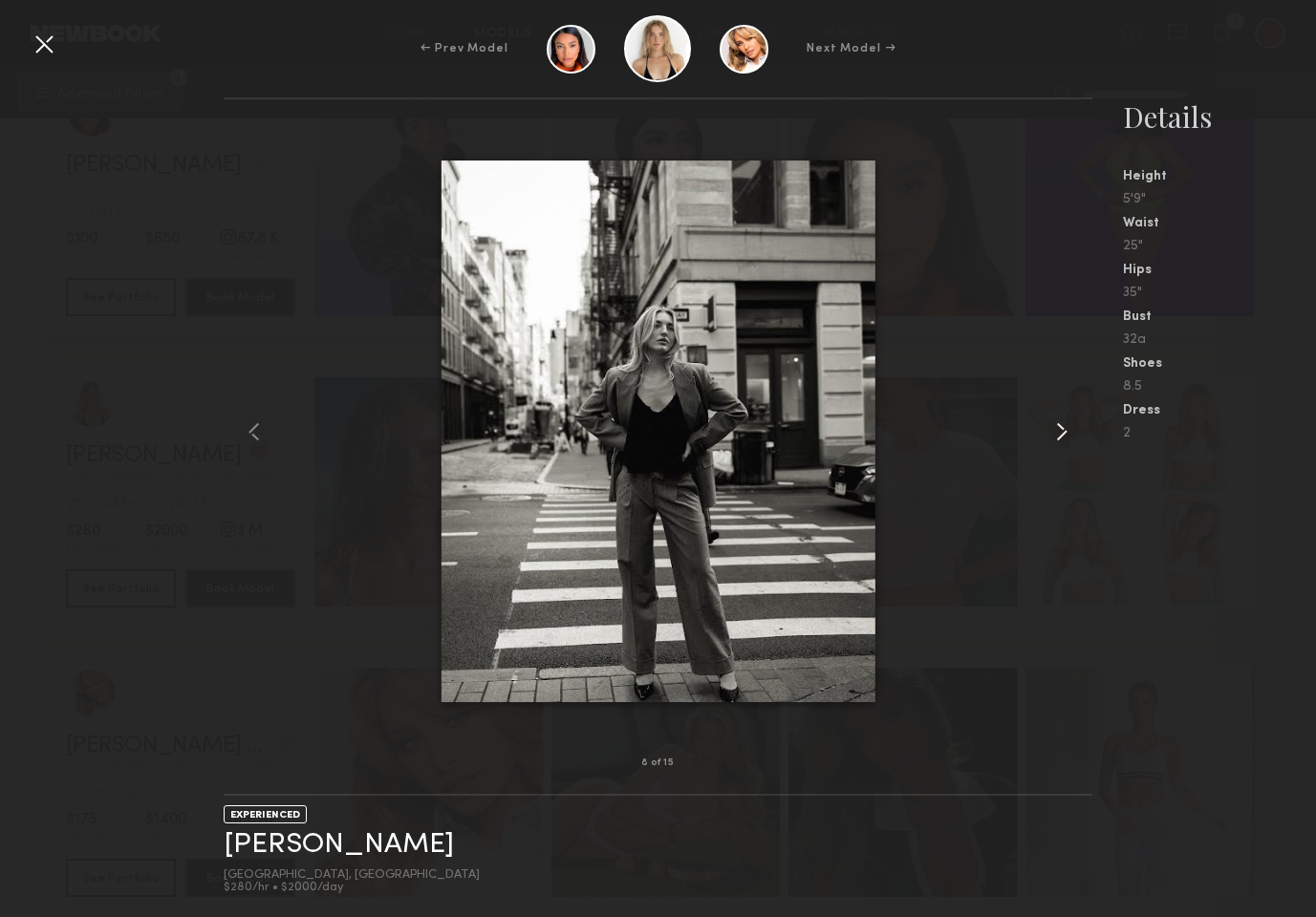
click at [1064, 436] on common-icon at bounding box center [1062, 432] width 31 height 31
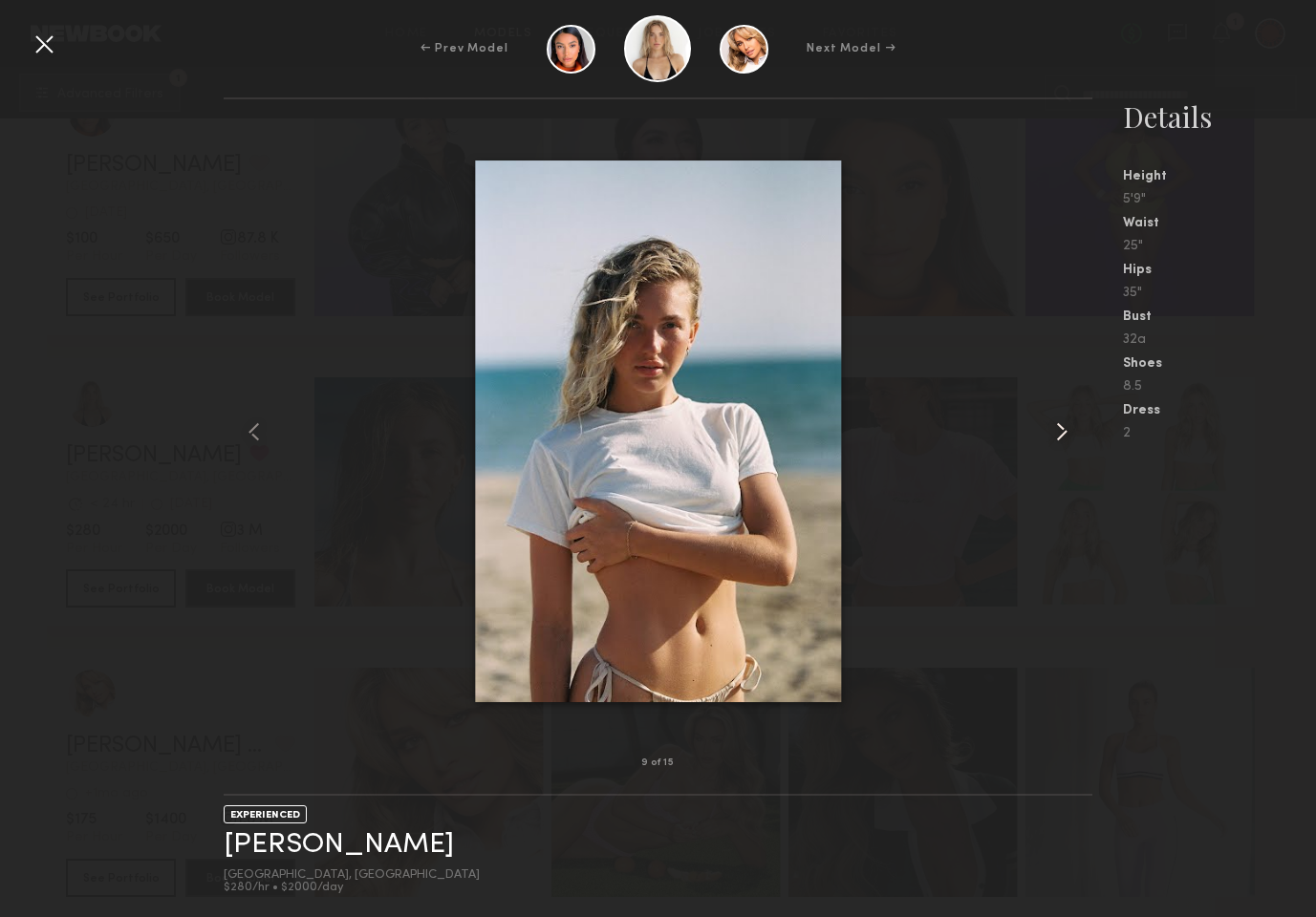
click at [1064, 436] on common-icon at bounding box center [1062, 432] width 31 height 31
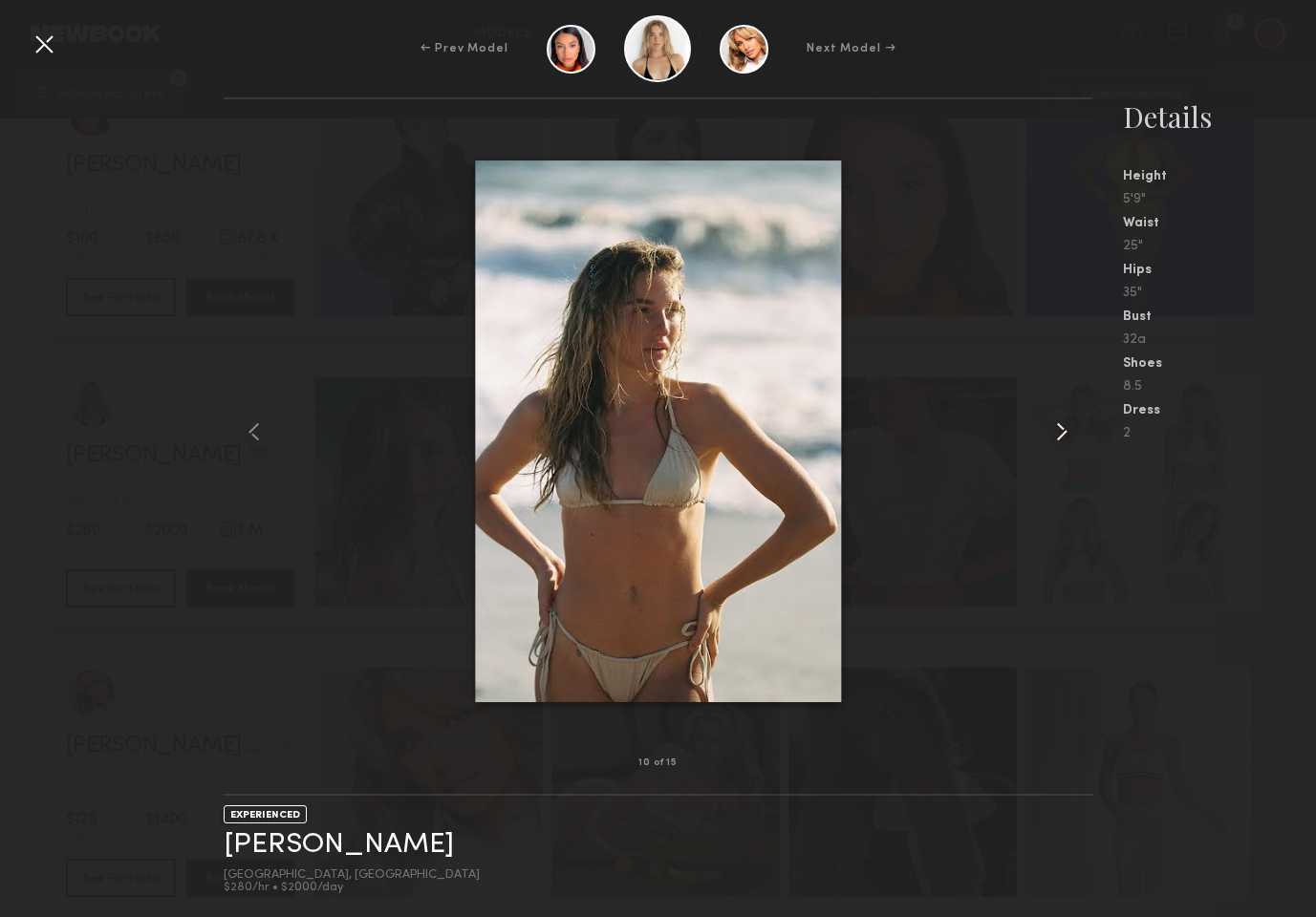
click at [1064, 436] on common-icon at bounding box center [1062, 432] width 31 height 31
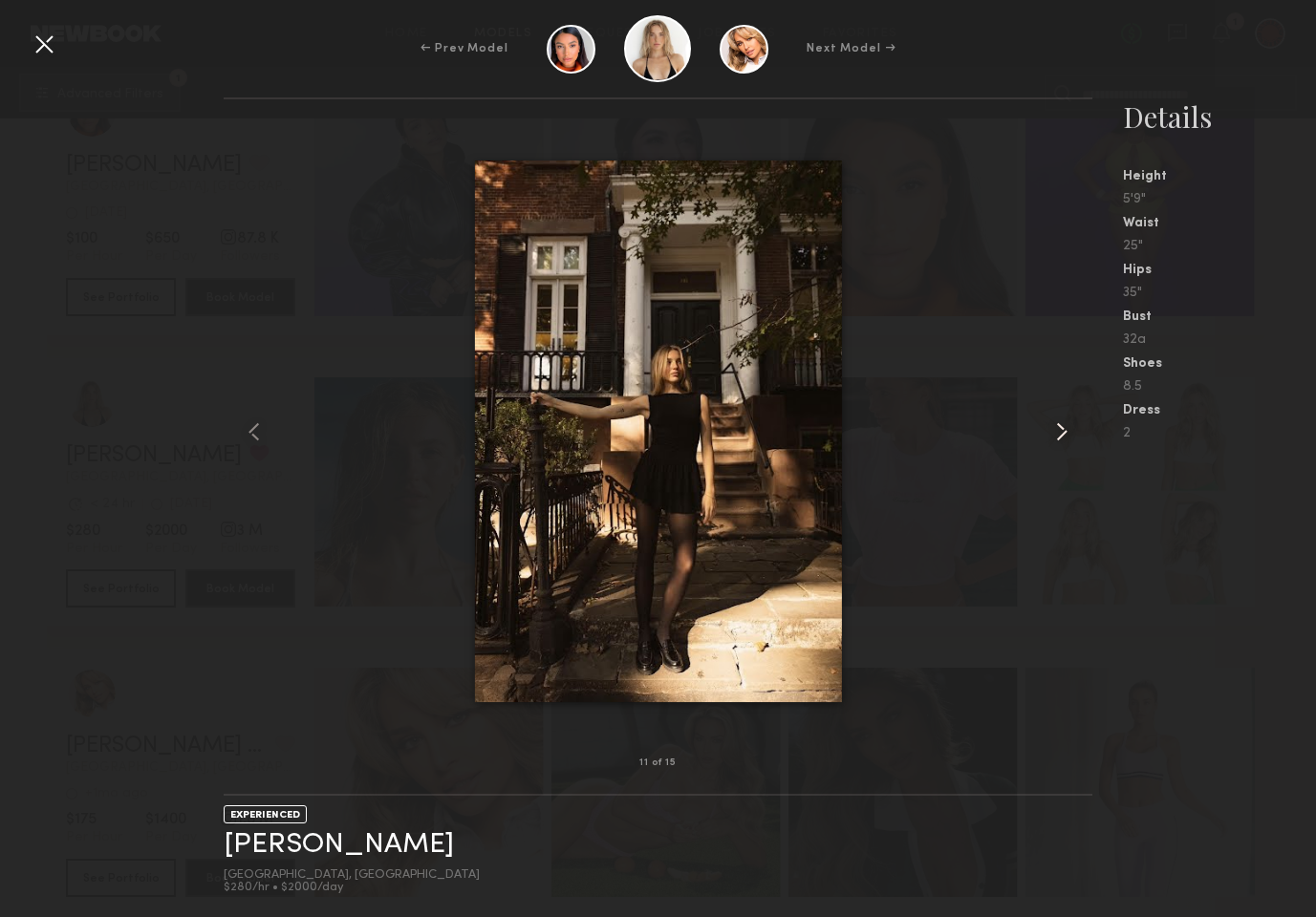
click at [1064, 436] on common-icon at bounding box center [1062, 432] width 31 height 31
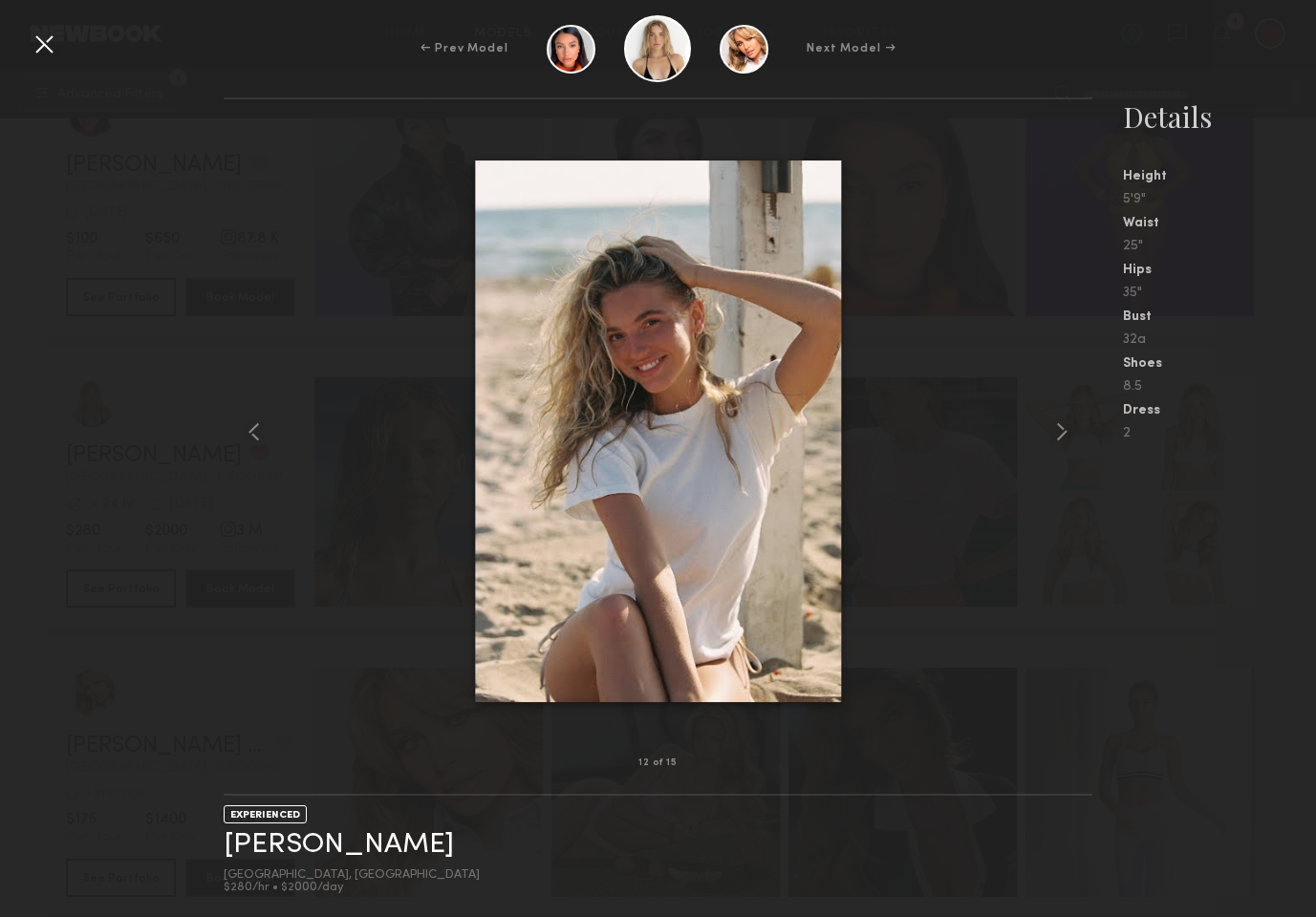
click at [47, 45] on div at bounding box center [44, 44] width 31 height 31
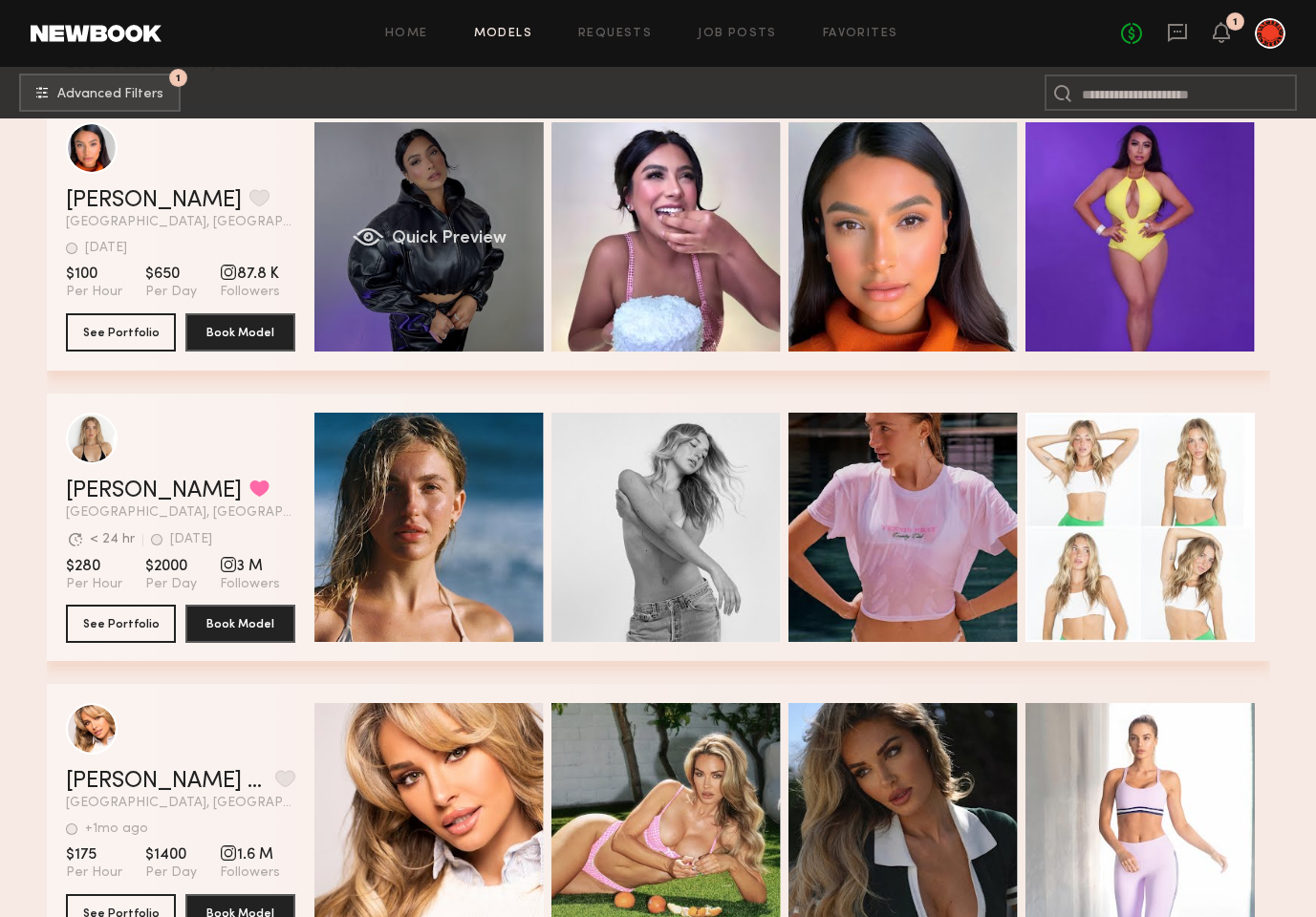
scroll to position [338, 0]
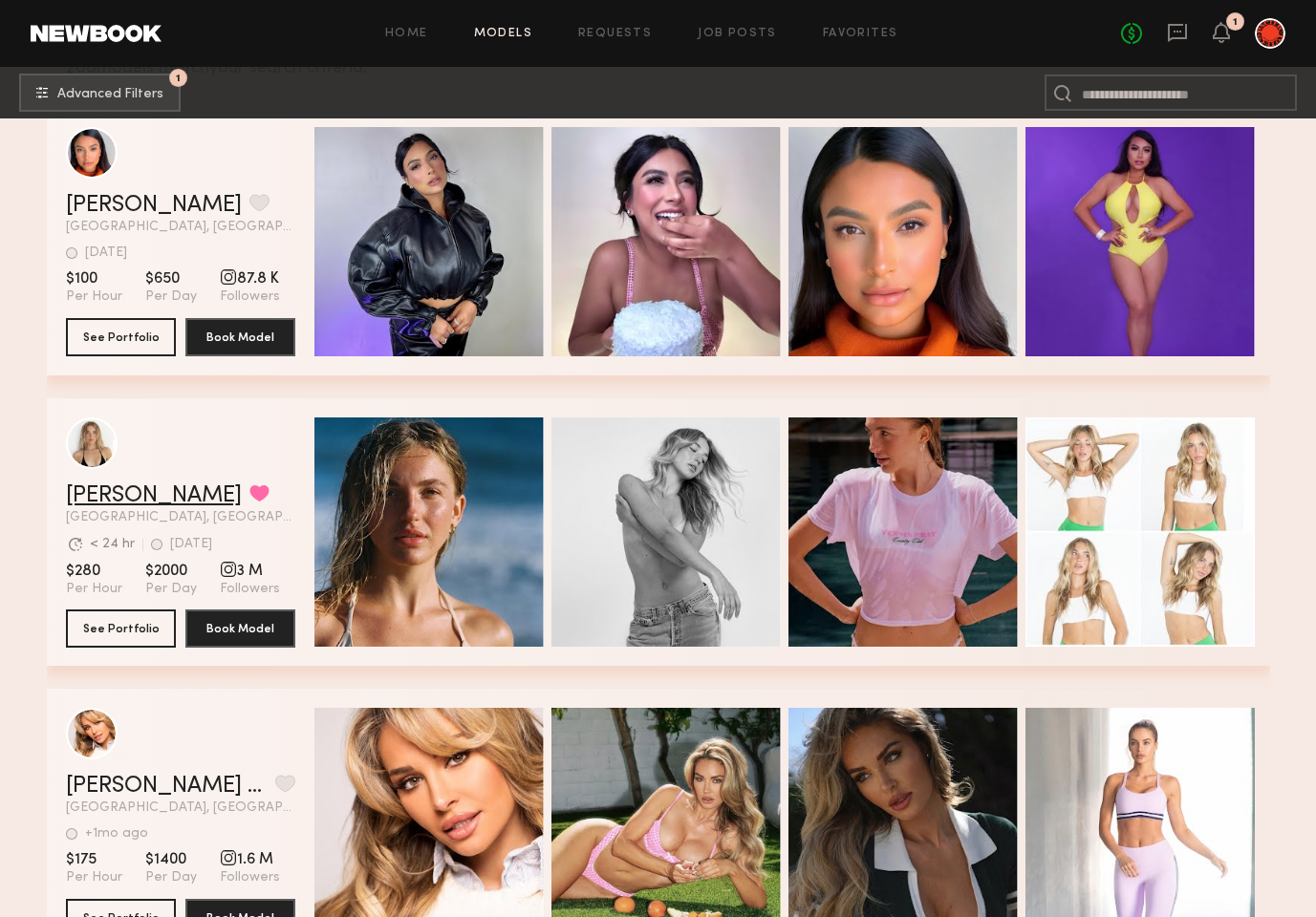
click at [112, 503] on link "Brynn R." at bounding box center [154, 496] width 176 height 23
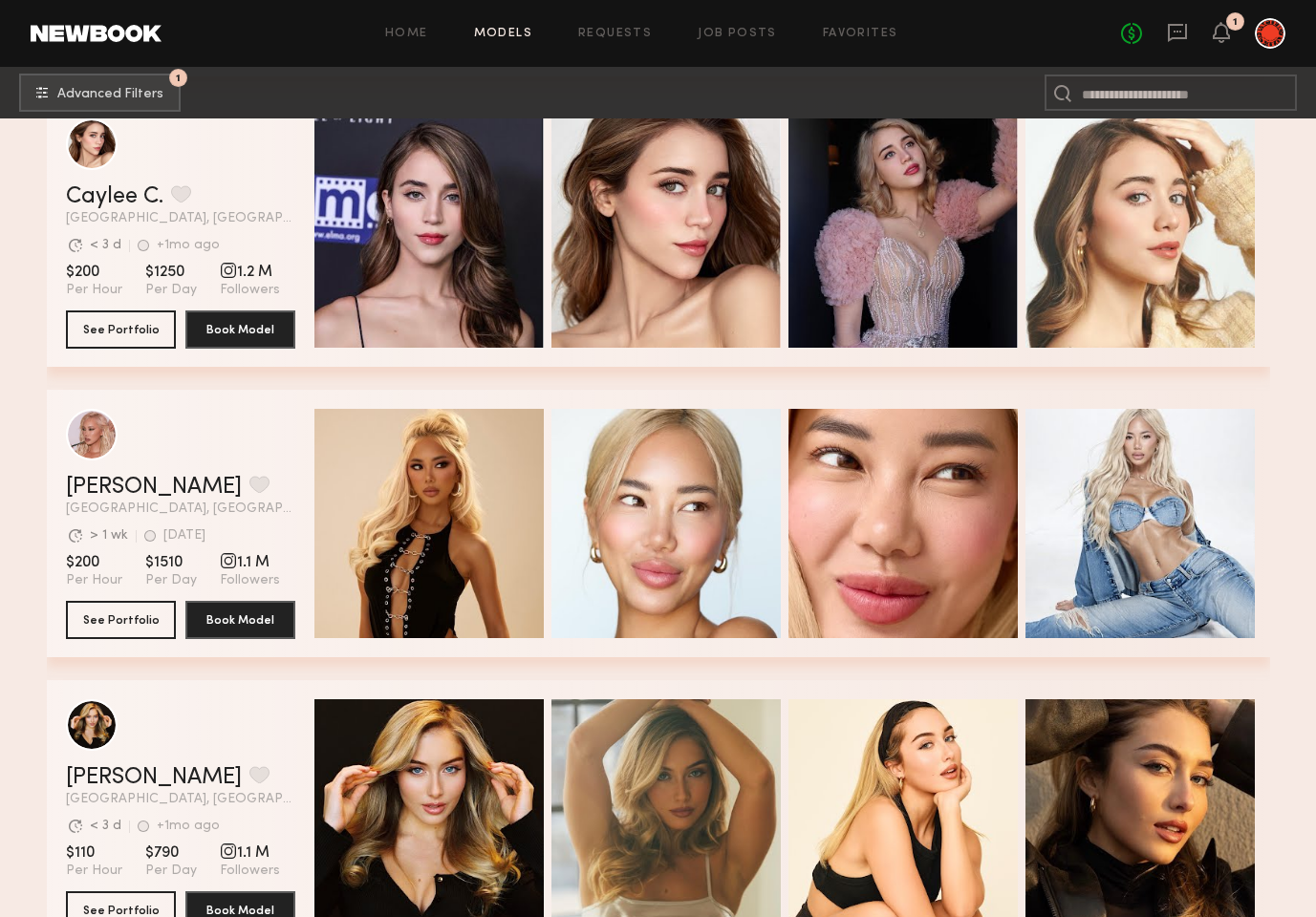
scroll to position [0, 0]
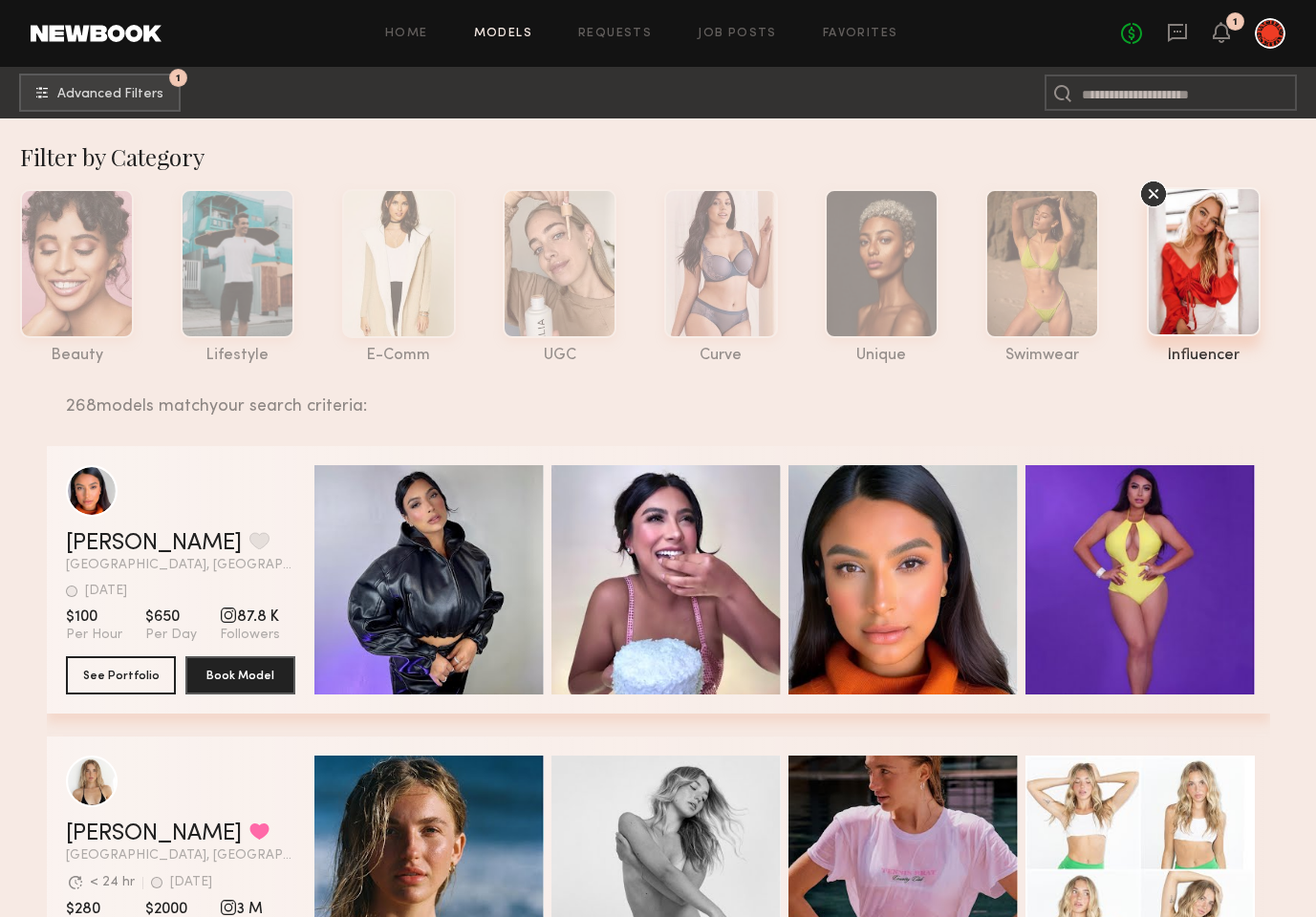
click at [1151, 190] on icon at bounding box center [1153, 194] width 29 height 29
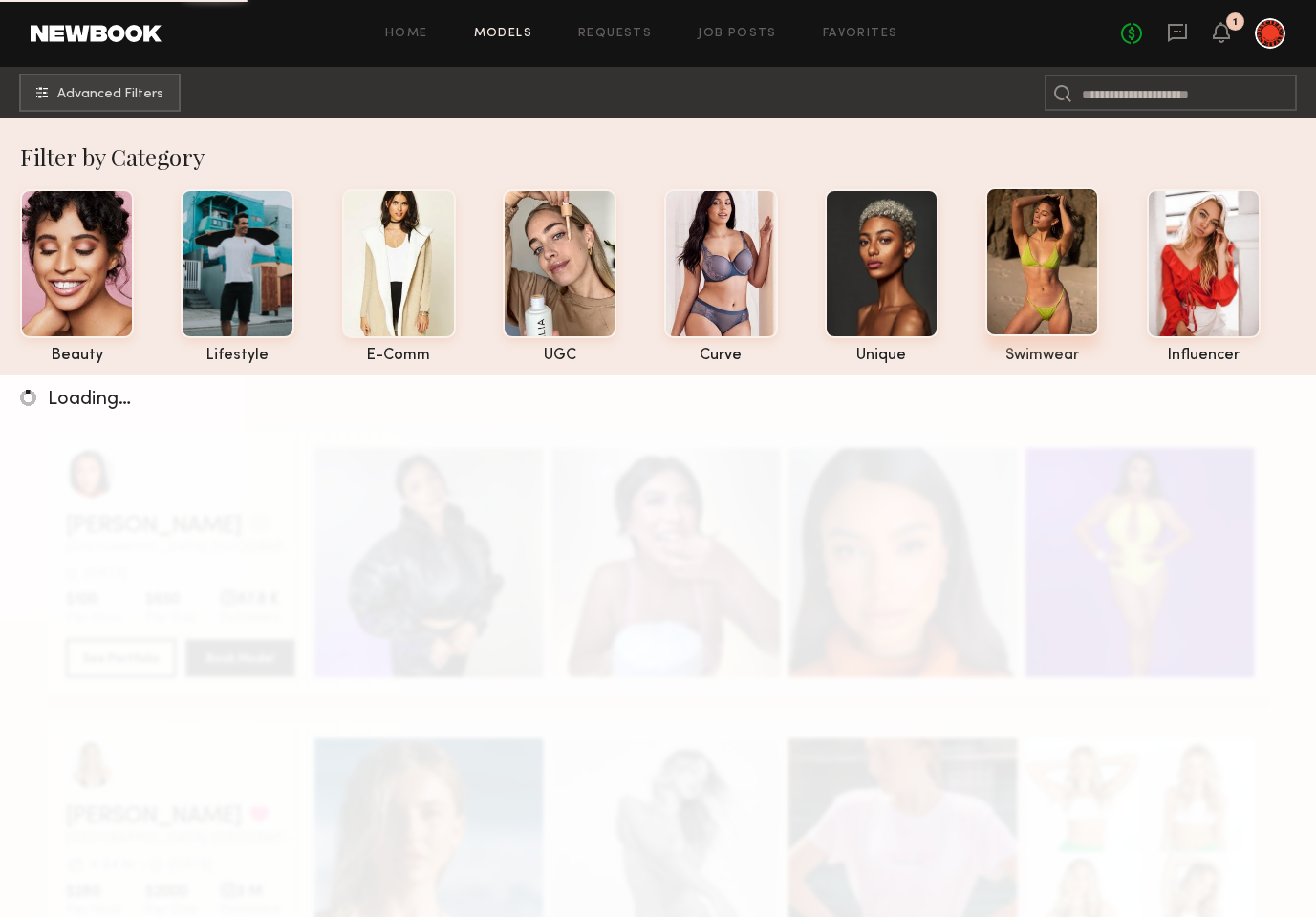
drag, startPoint x: 1045, startPoint y: 226, endPoint x: 1036, endPoint y: 235, distance: 12.7
click at [1045, 226] on div at bounding box center [1042, 262] width 114 height 149
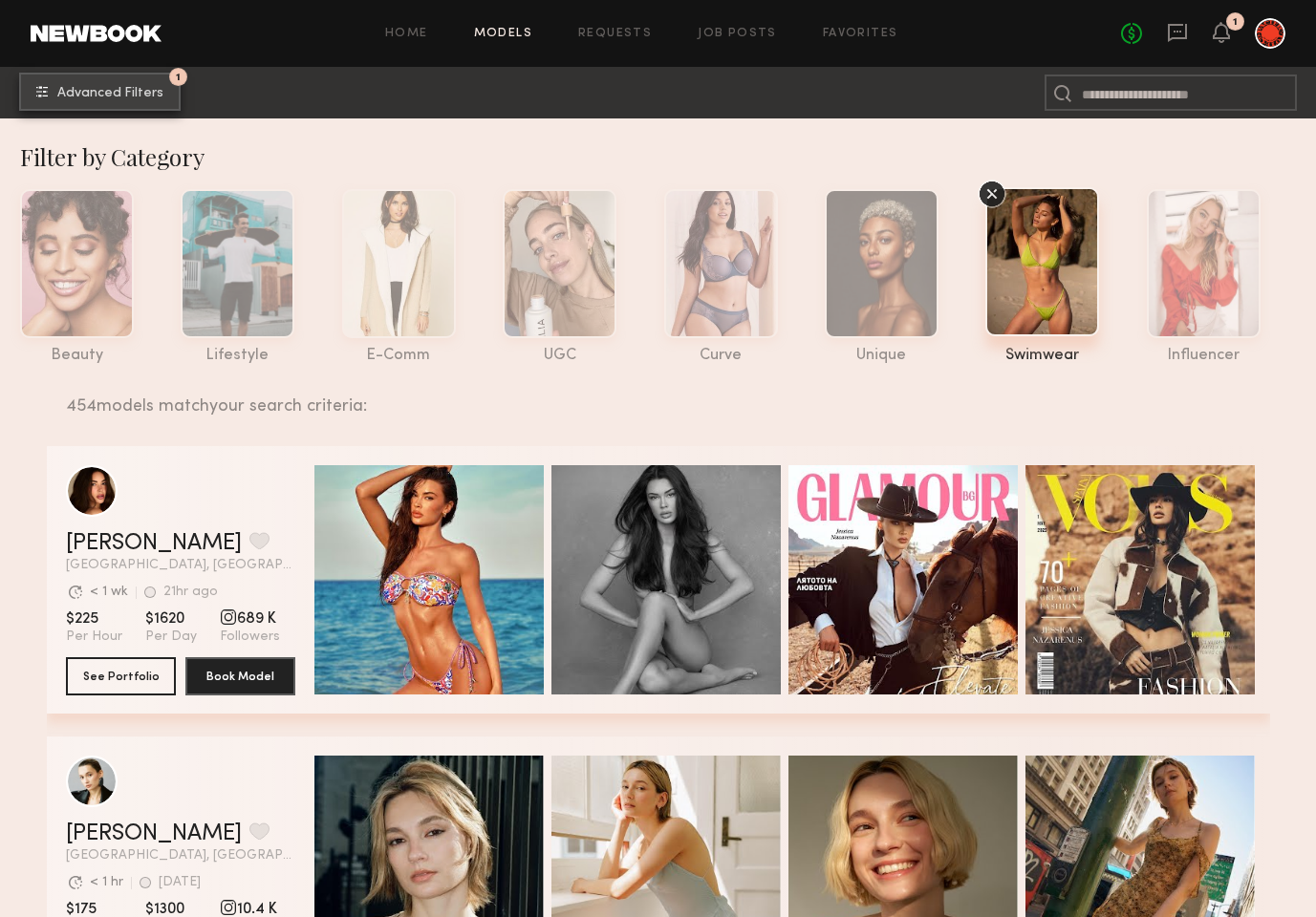
click at [109, 82] on button "1 Advanced Filters" at bounding box center [99, 92] width 162 height 38
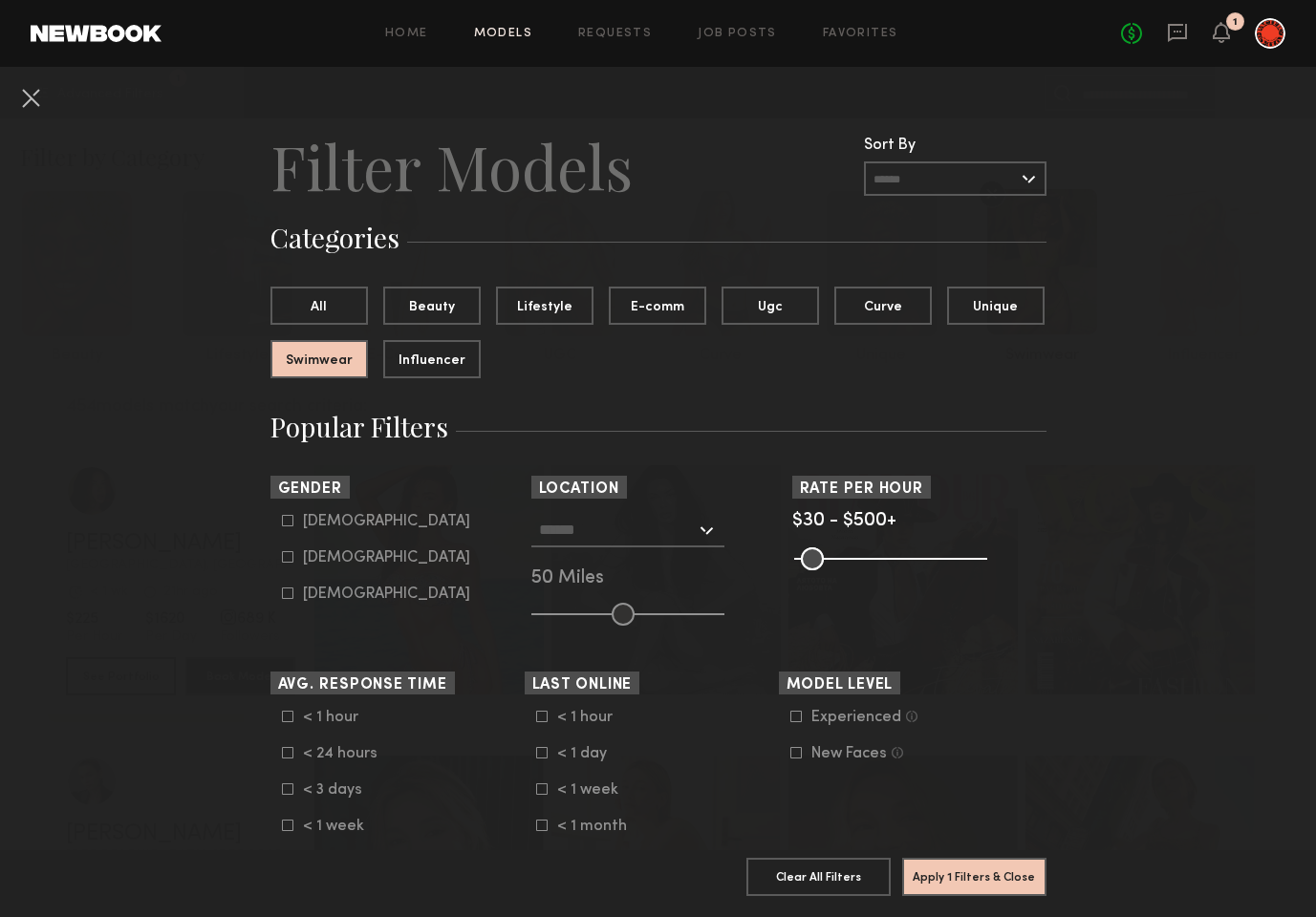
click at [706, 531] on div at bounding box center [628, 531] width 193 height 34
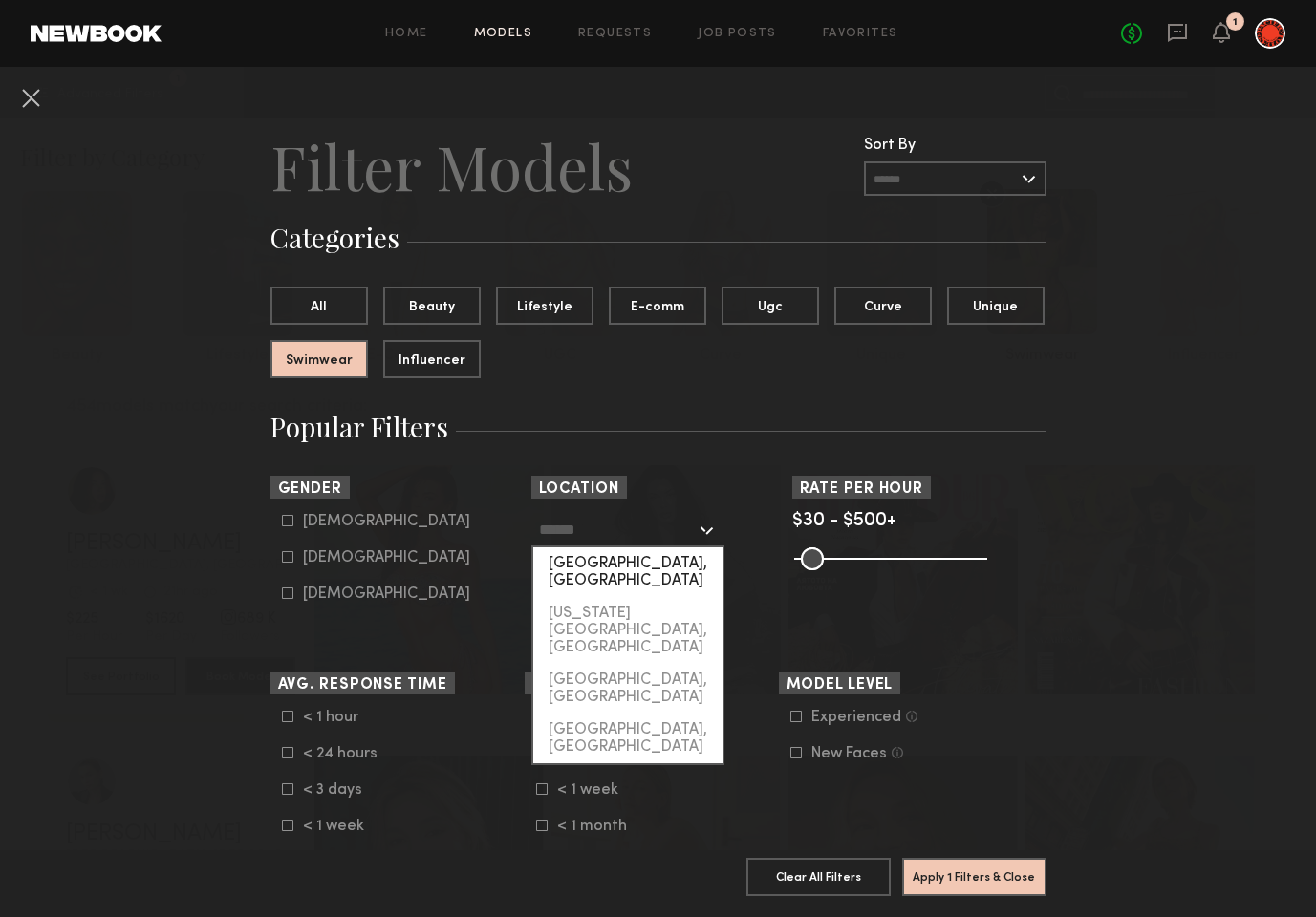
click at [674, 567] on div "[GEOGRAPHIC_DATA], [GEOGRAPHIC_DATA]" at bounding box center [628, 573] width 189 height 50
type input "**********"
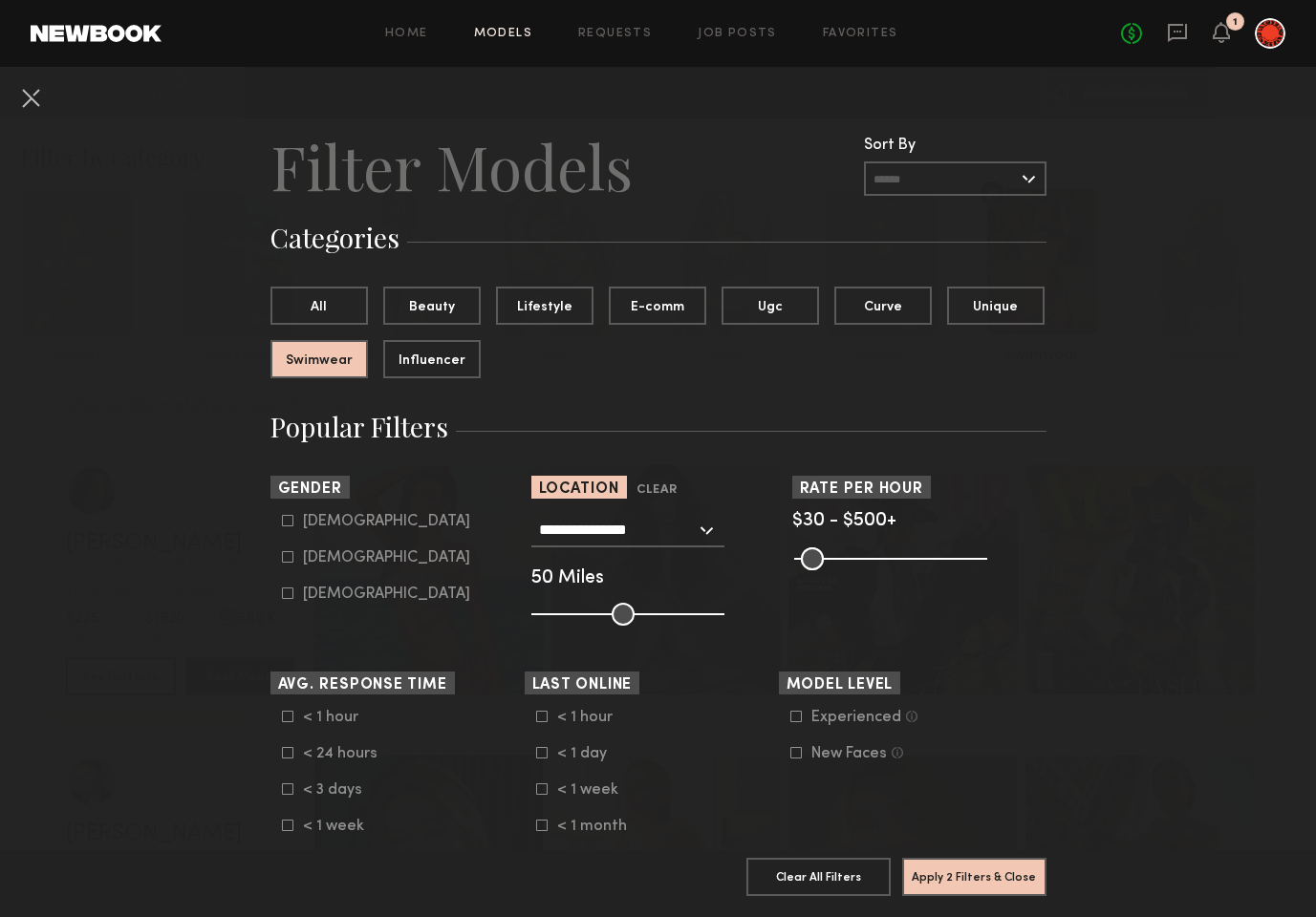
click at [309, 555] on div "Female" at bounding box center [386, 558] width 167 height 11
type input "**"
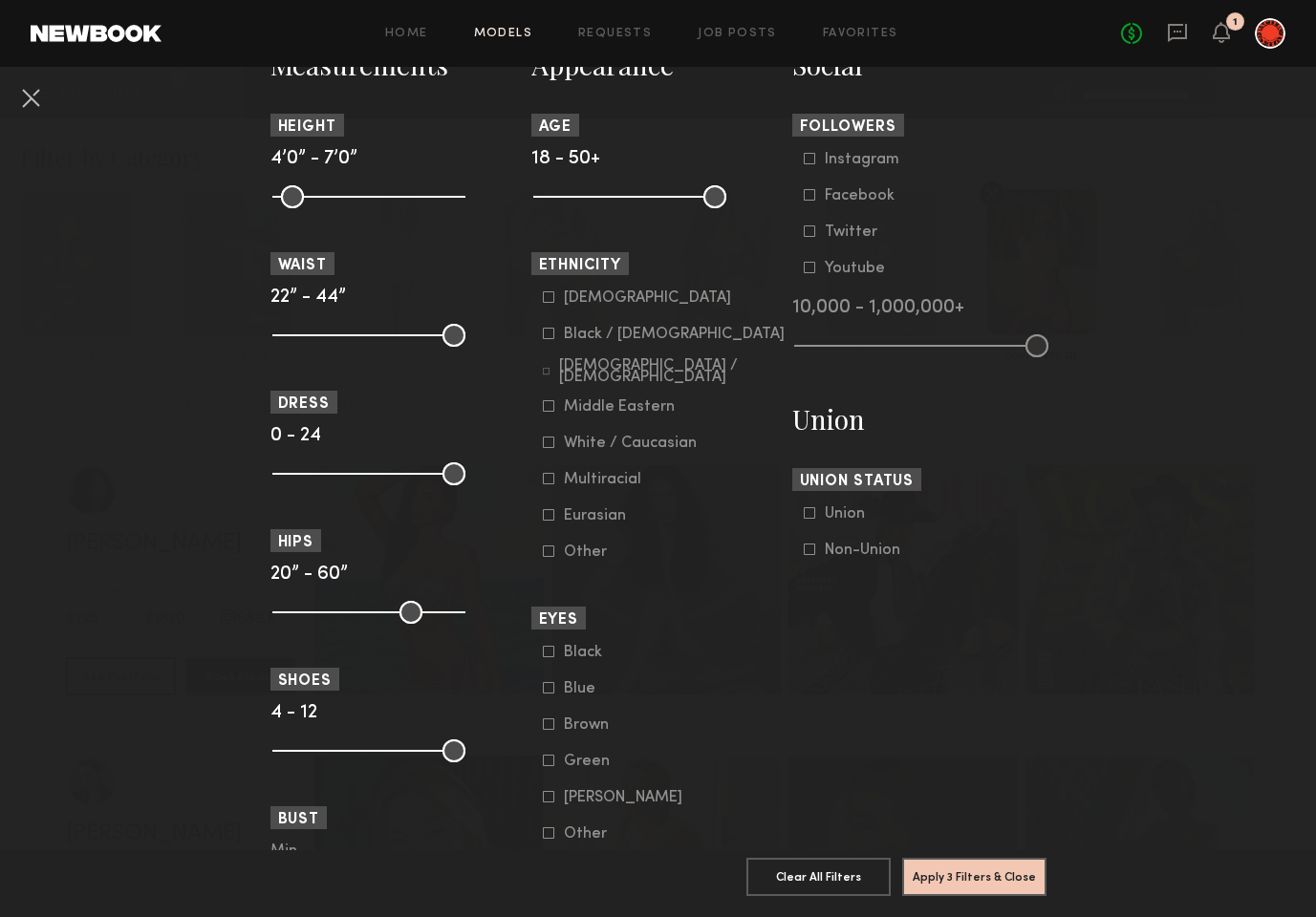
scroll to position [1245, 0]
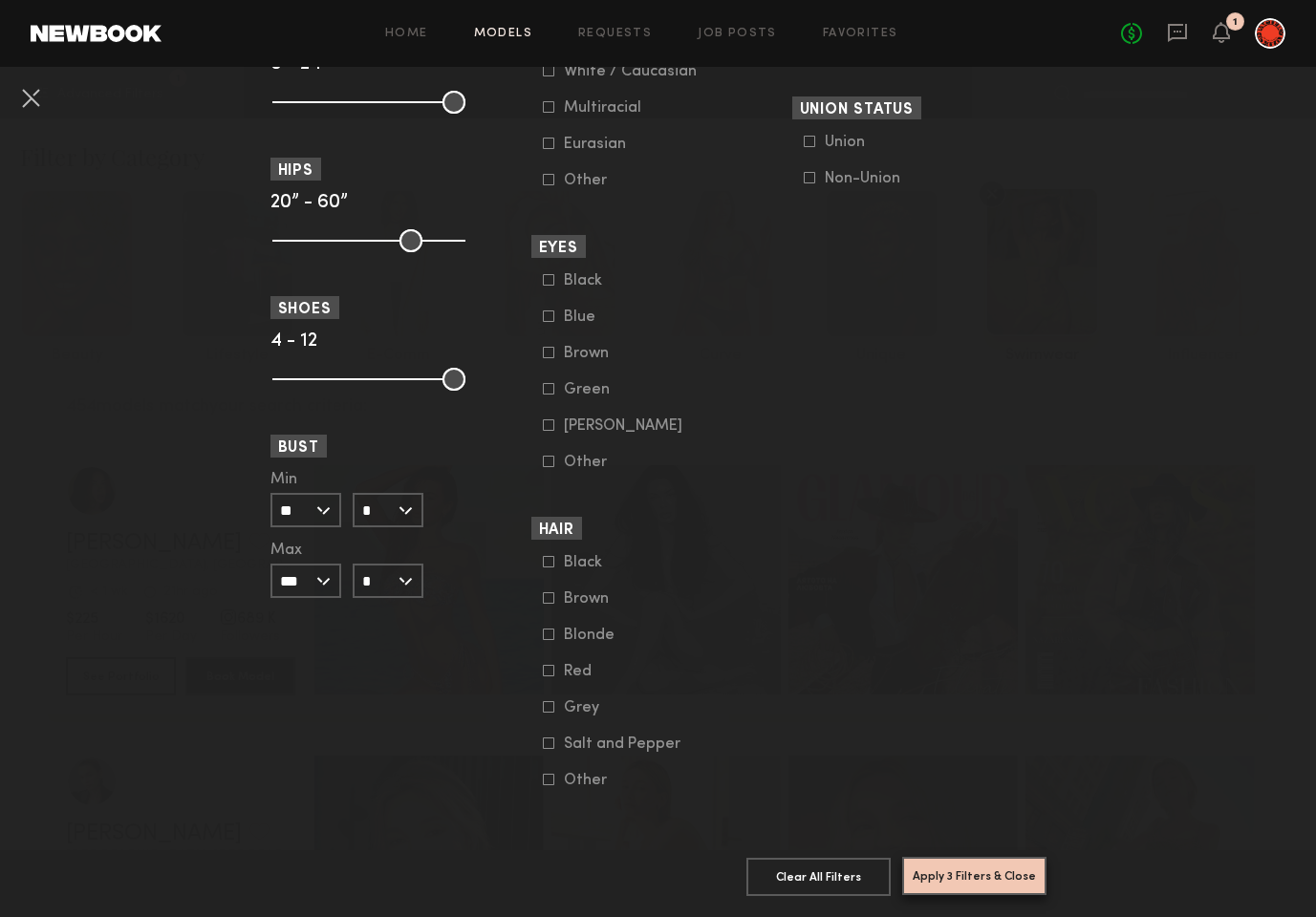
click at [979, 870] on button "Apply 3 Filters & Close" at bounding box center [974, 877] width 144 height 38
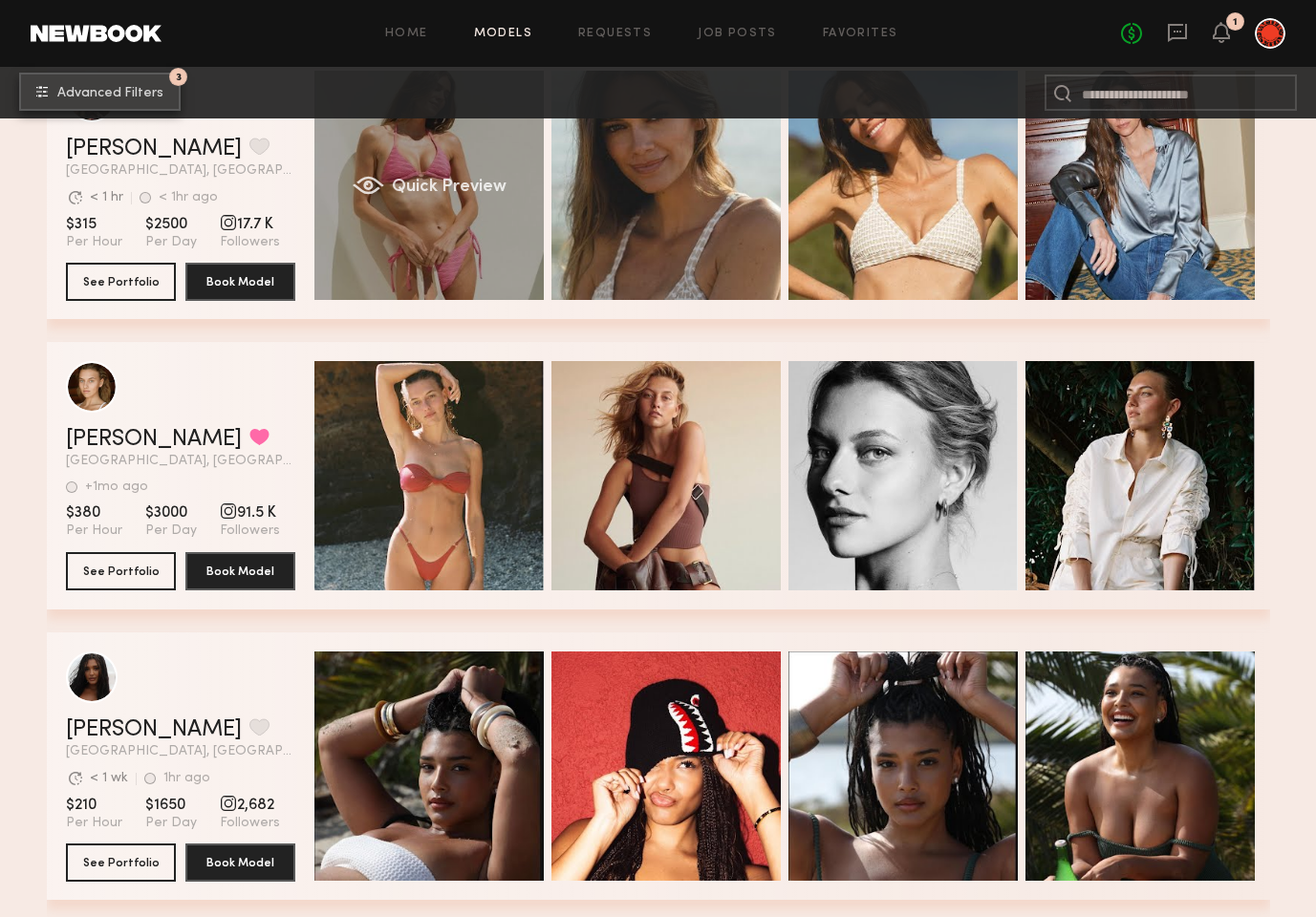
scroll to position [402, 0]
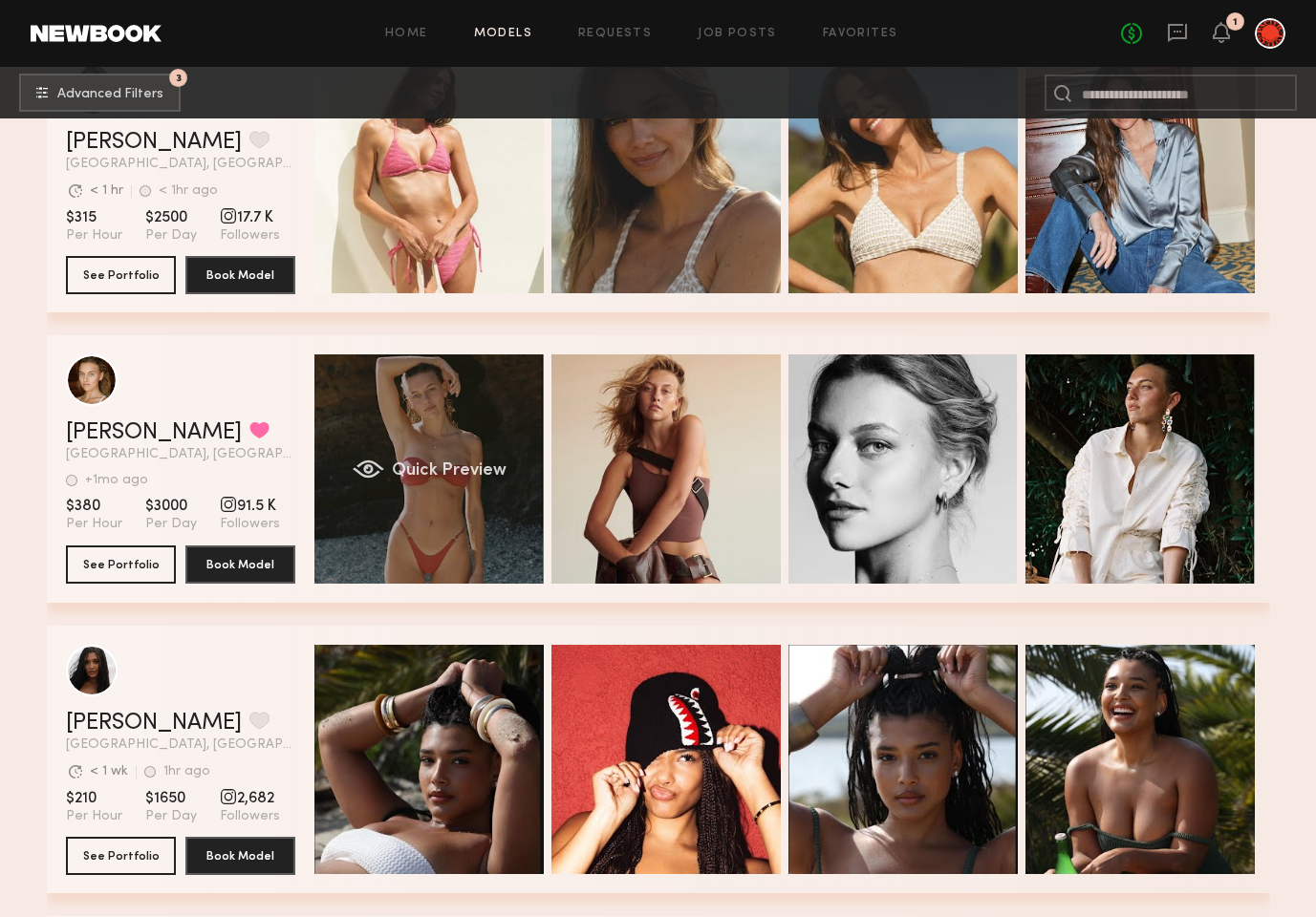
click at [447, 497] on div "Quick Preview" at bounding box center [429, 469] width 230 height 229
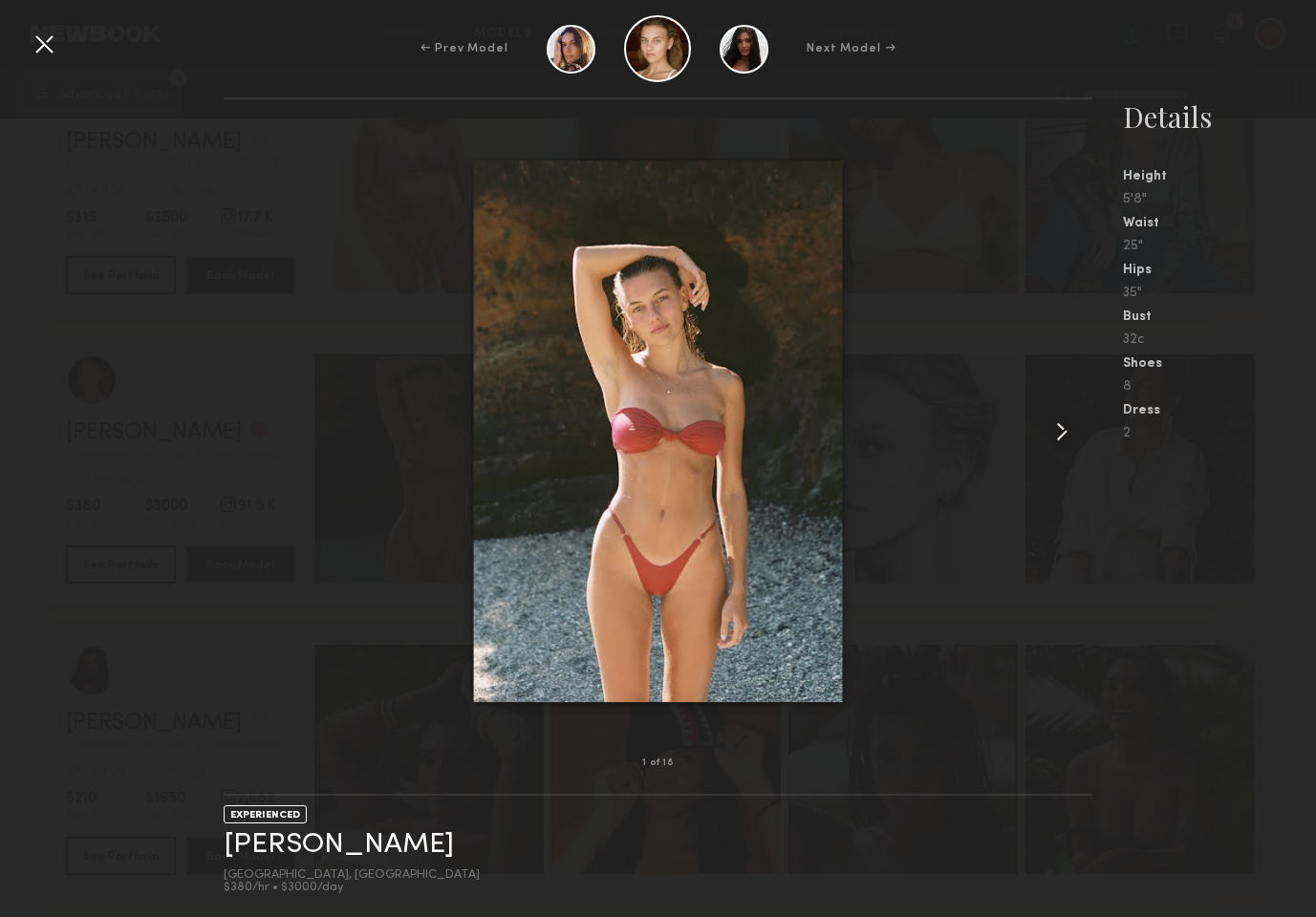
click at [1067, 428] on common-icon at bounding box center [1062, 432] width 31 height 31
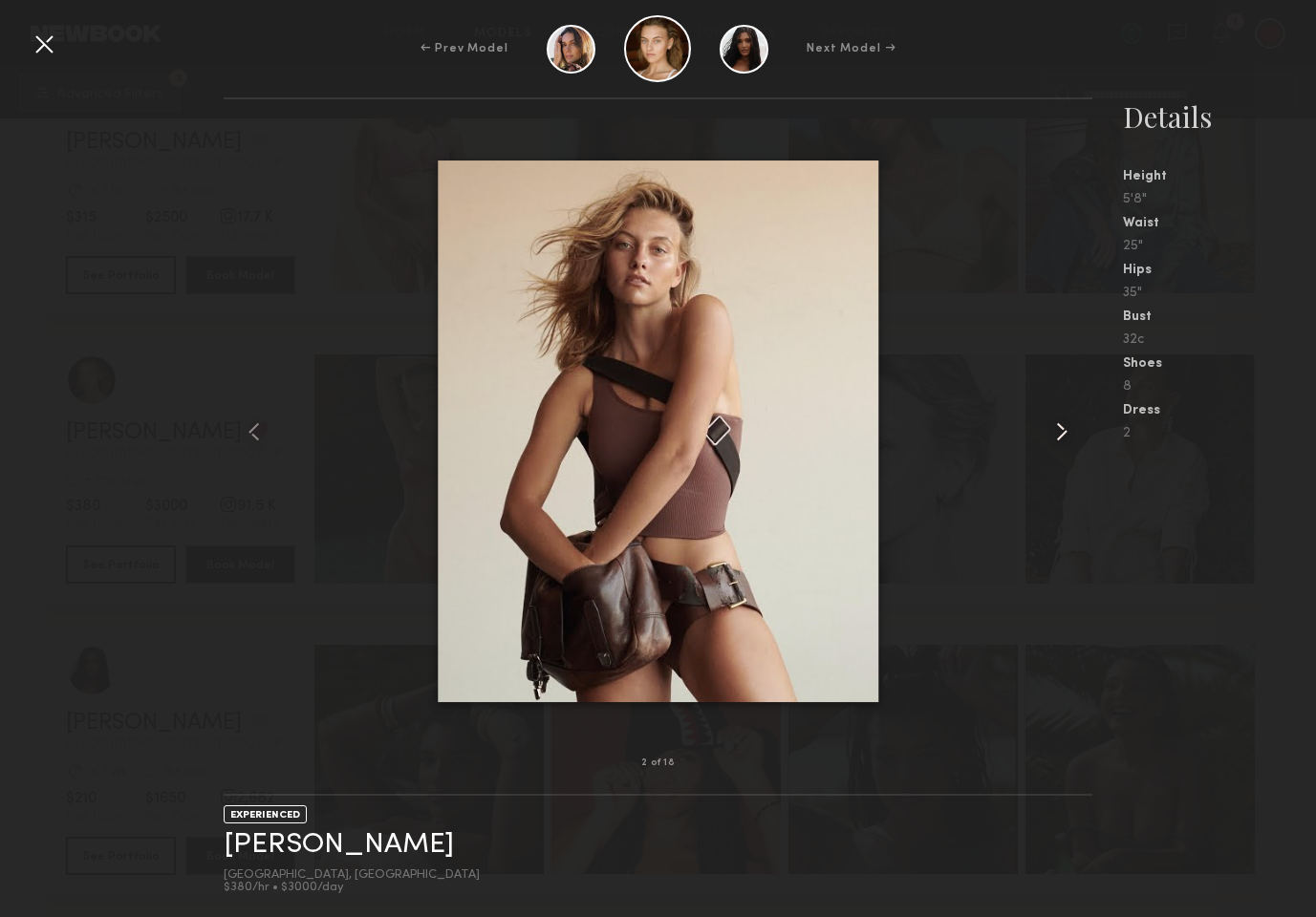
click at [1067, 428] on common-icon at bounding box center [1062, 432] width 31 height 31
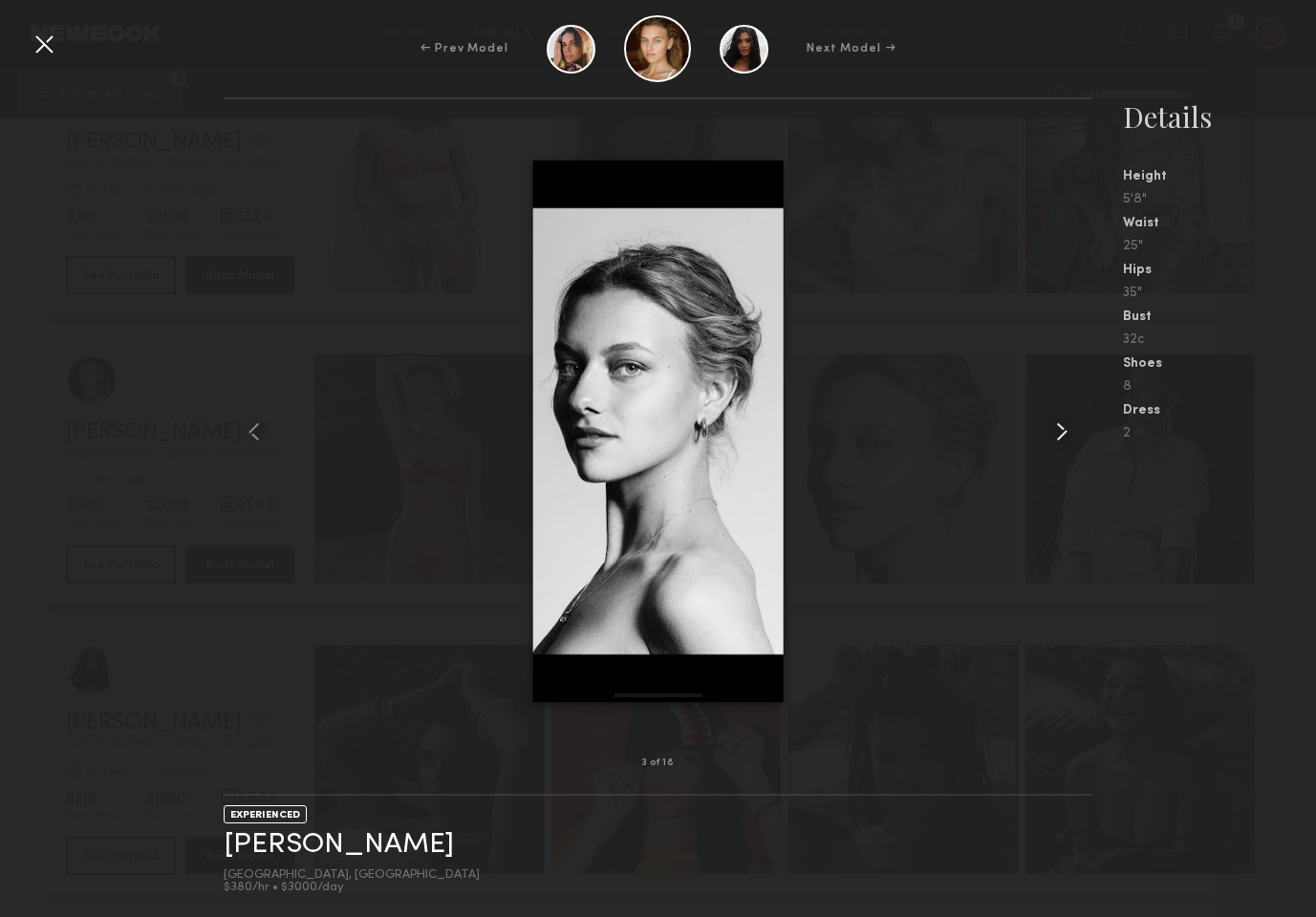
click at [1067, 428] on common-icon at bounding box center [1062, 432] width 31 height 31
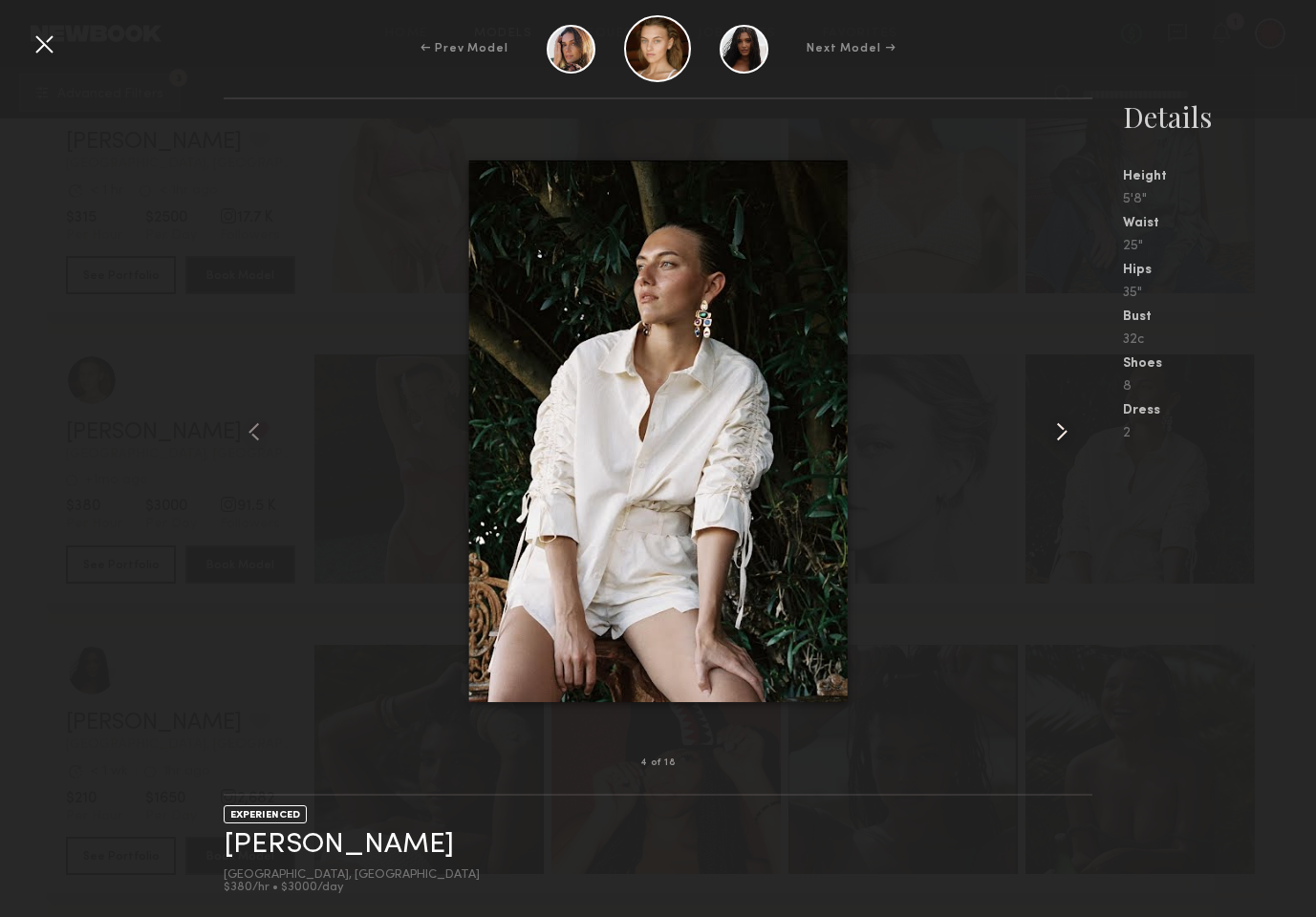
click at [1067, 428] on common-icon at bounding box center [1062, 432] width 31 height 31
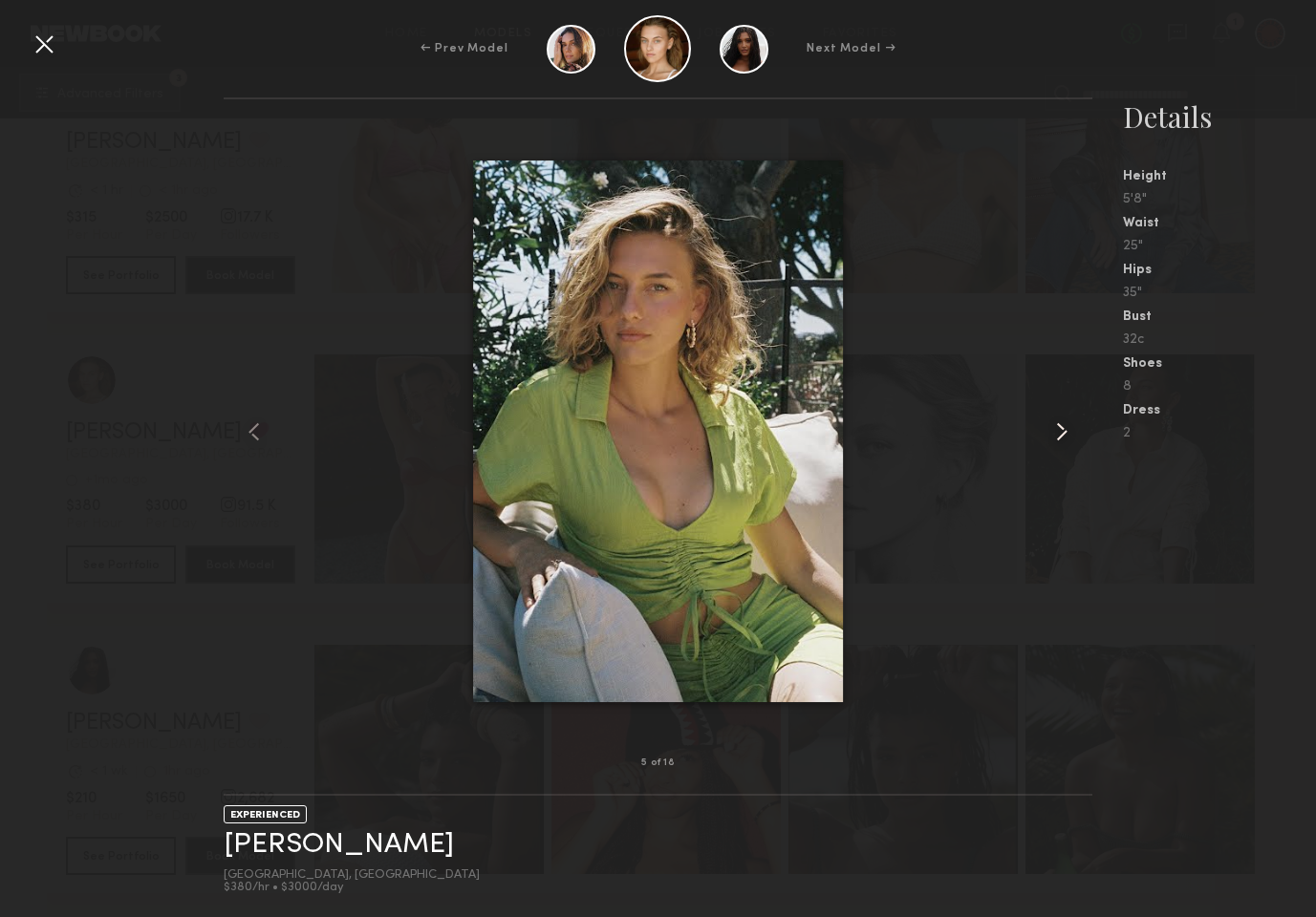
click at [1067, 428] on common-icon at bounding box center [1062, 432] width 31 height 31
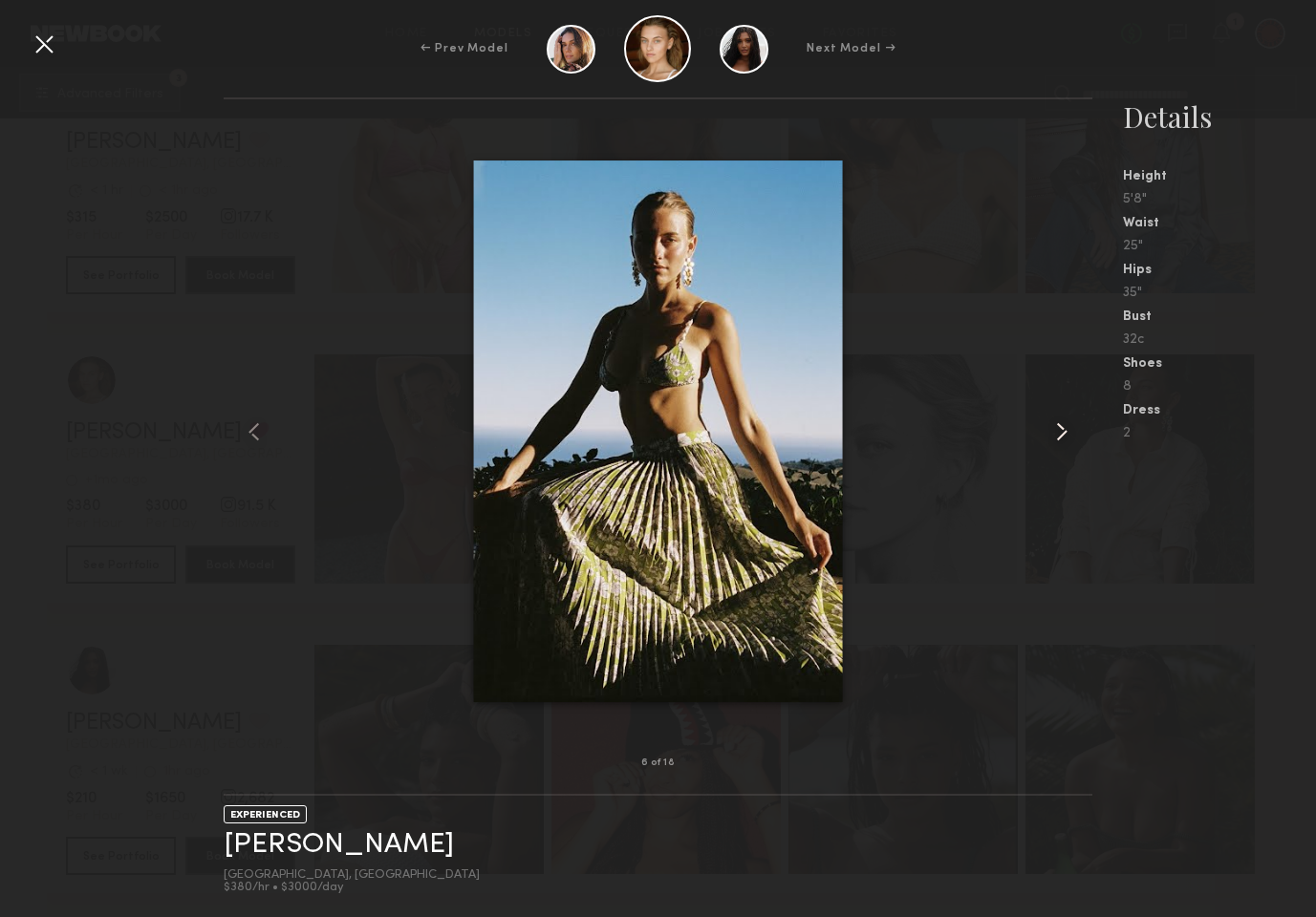
click at [1067, 428] on common-icon at bounding box center [1062, 432] width 31 height 31
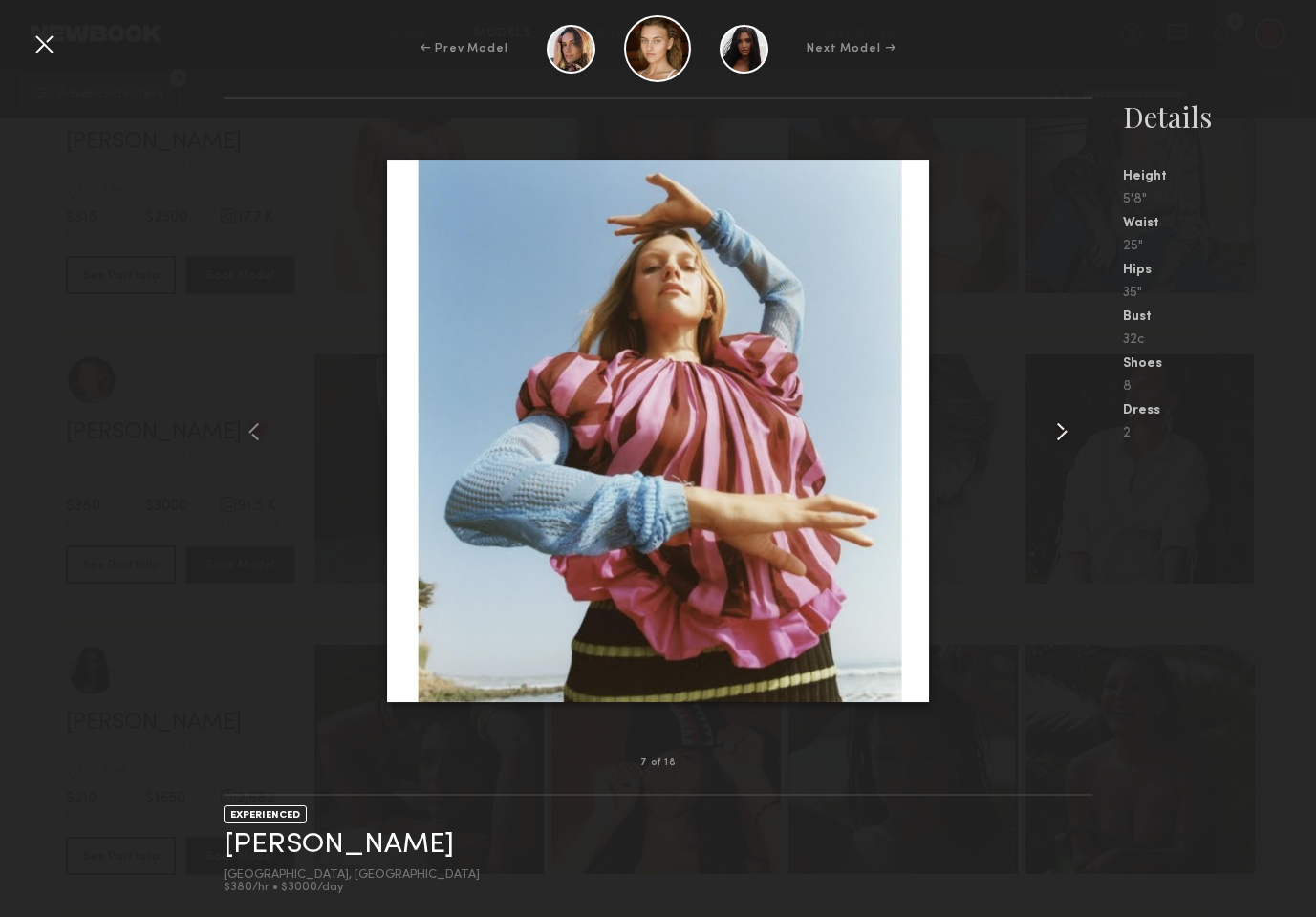
click at [1067, 428] on common-icon at bounding box center [1062, 432] width 31 height 31
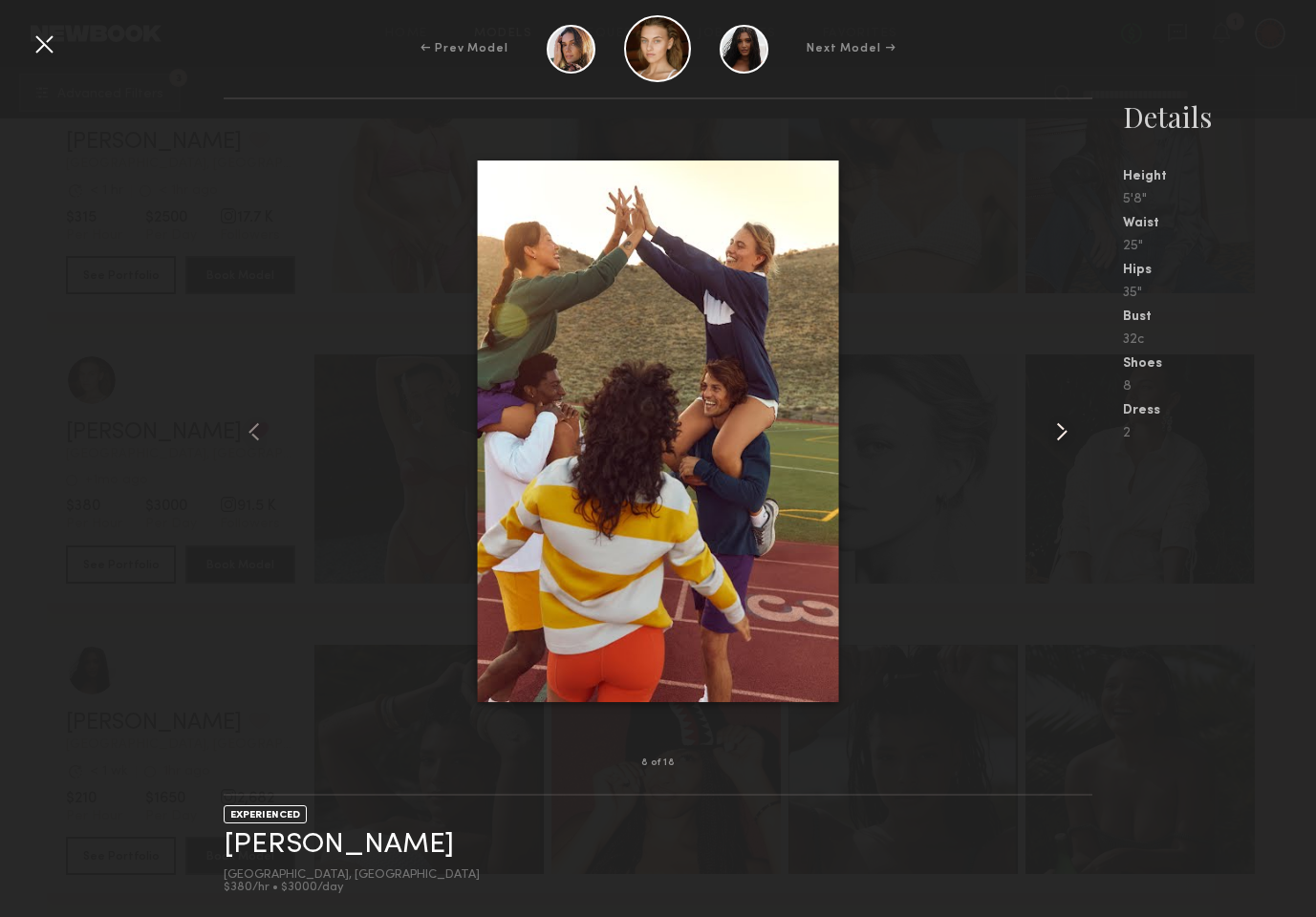
click at [1067, 428] on common-icon at bounding box center [1062, 432] width 31 height 31
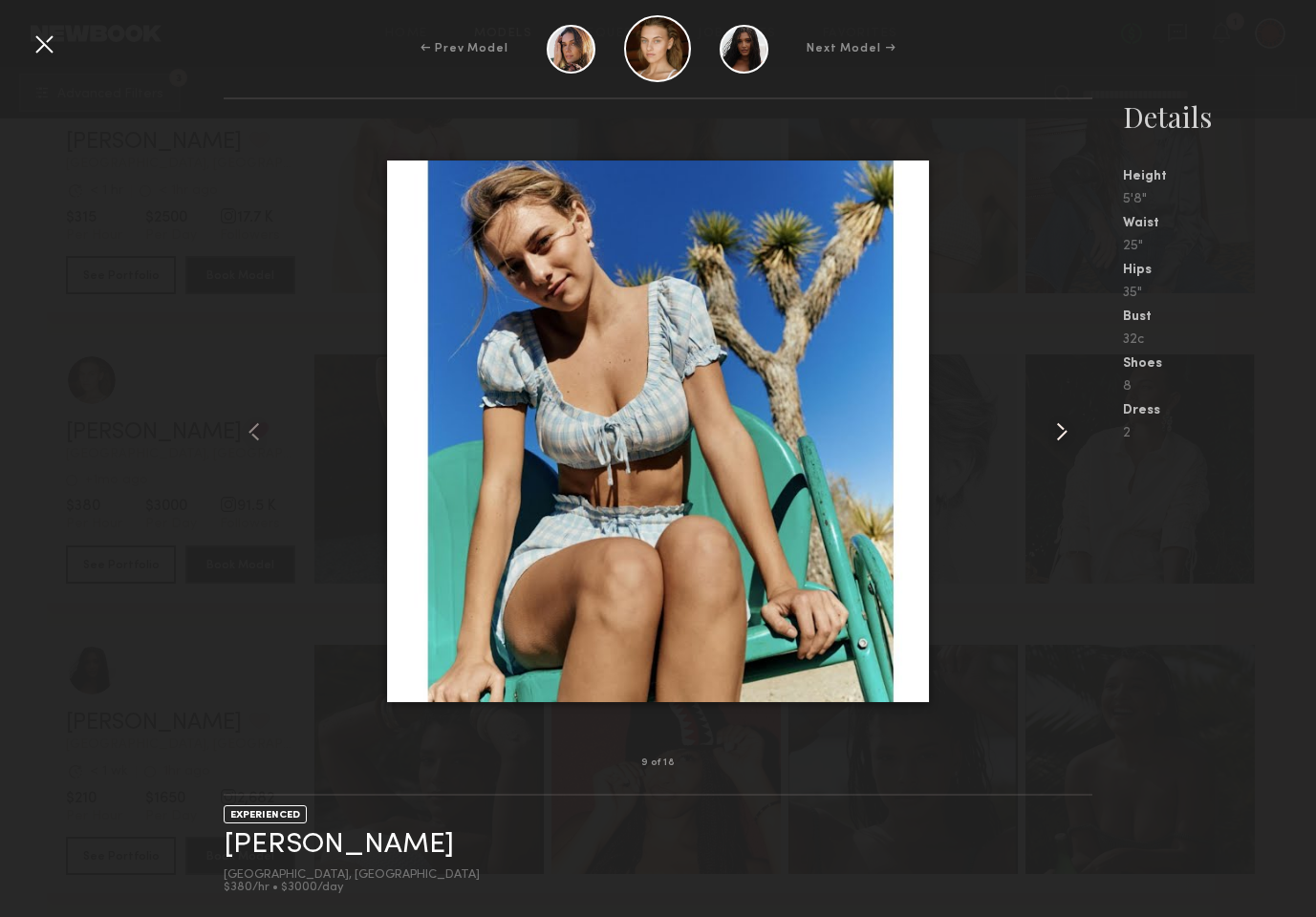
click at [1067, 428] on common-icon at bounding box center [1062, 432] width 31 height 31
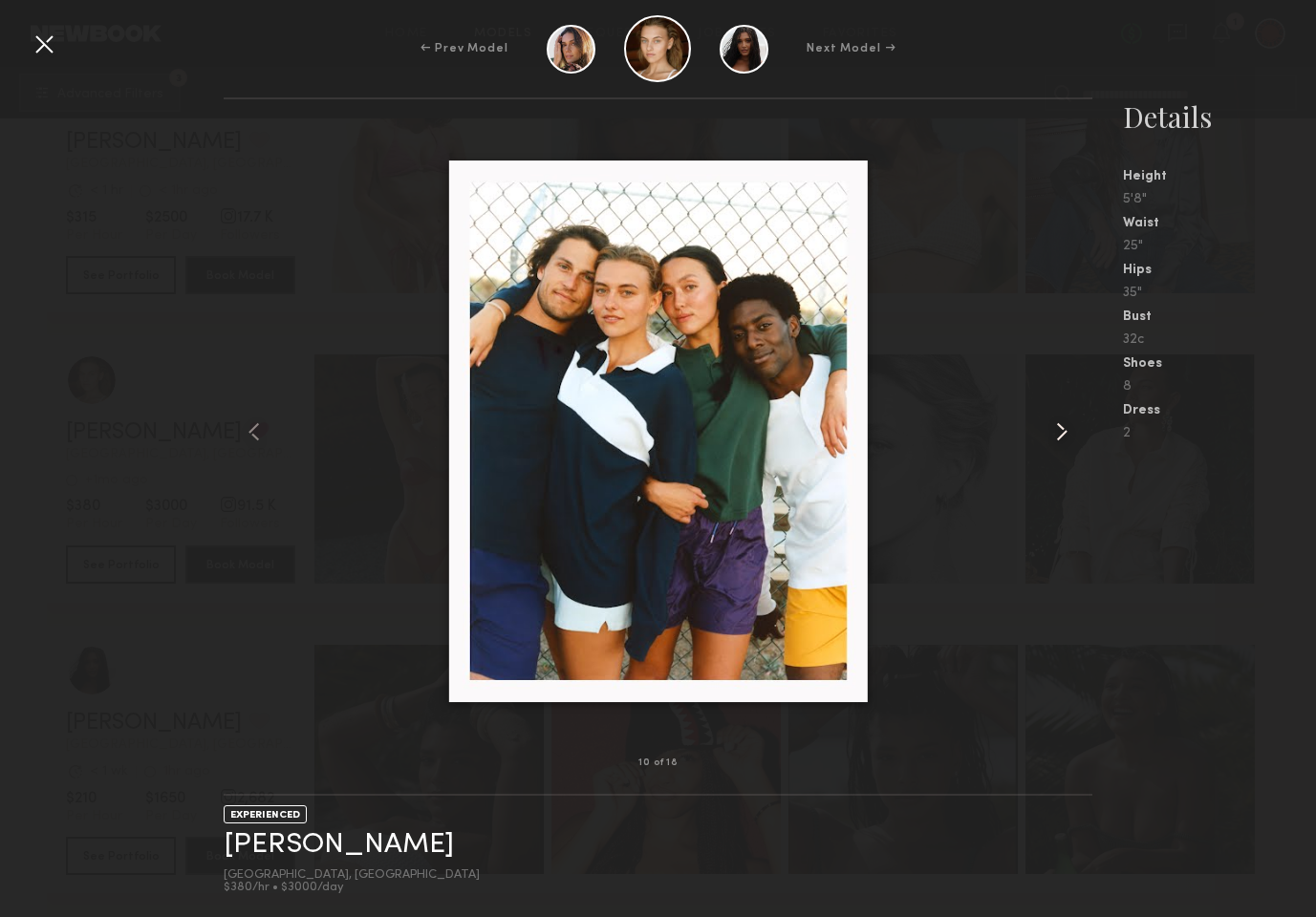
click at [1067, 428] on common-icon at bounding box center [1062, 432] width 31 height 31
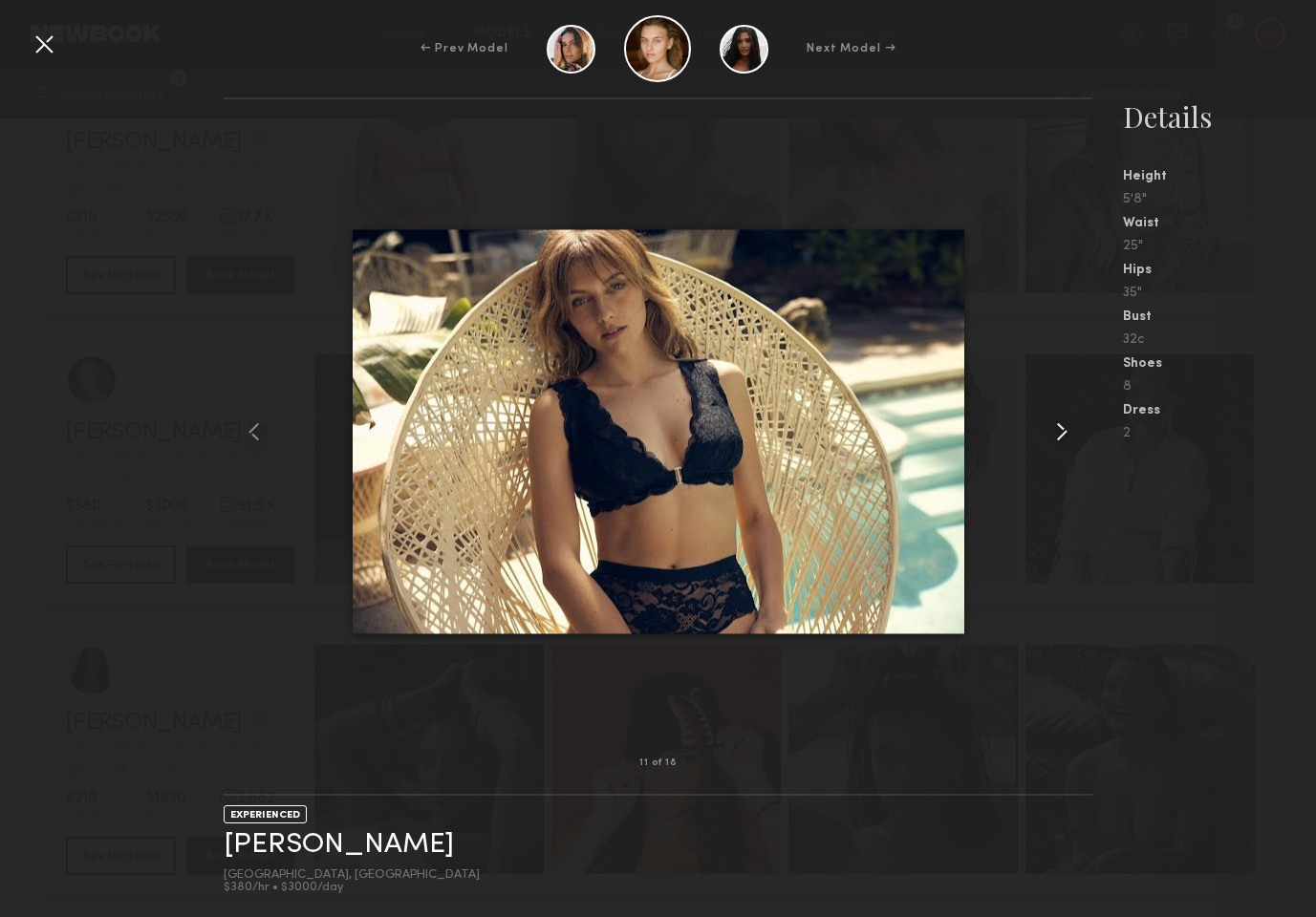
click at [1067, 428] on common-icon at bounding box center [1062, 432] width 31 height 31
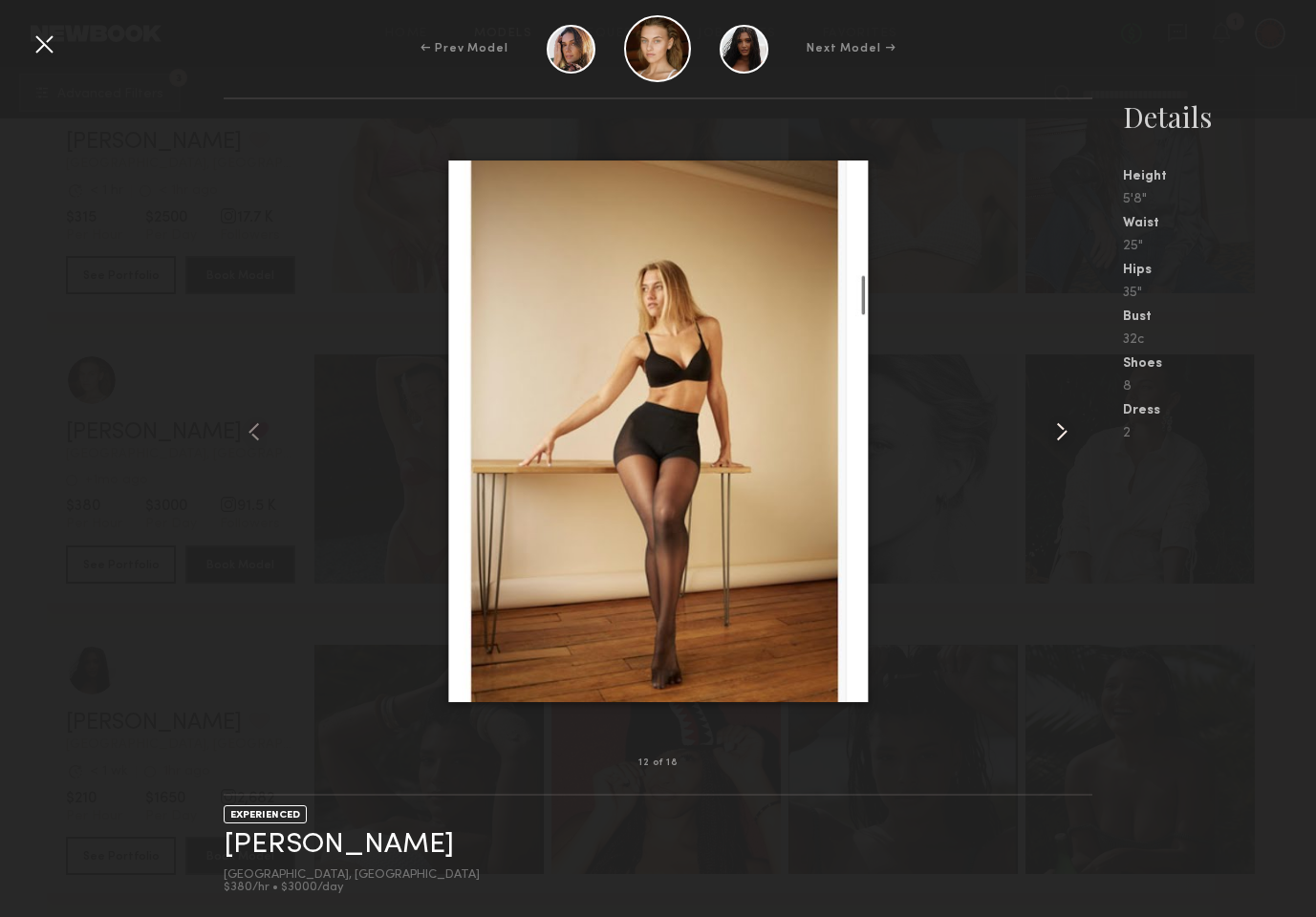
click at [1067, 428] on common-icon at bounding box center [1062, 432] width 31 height 31
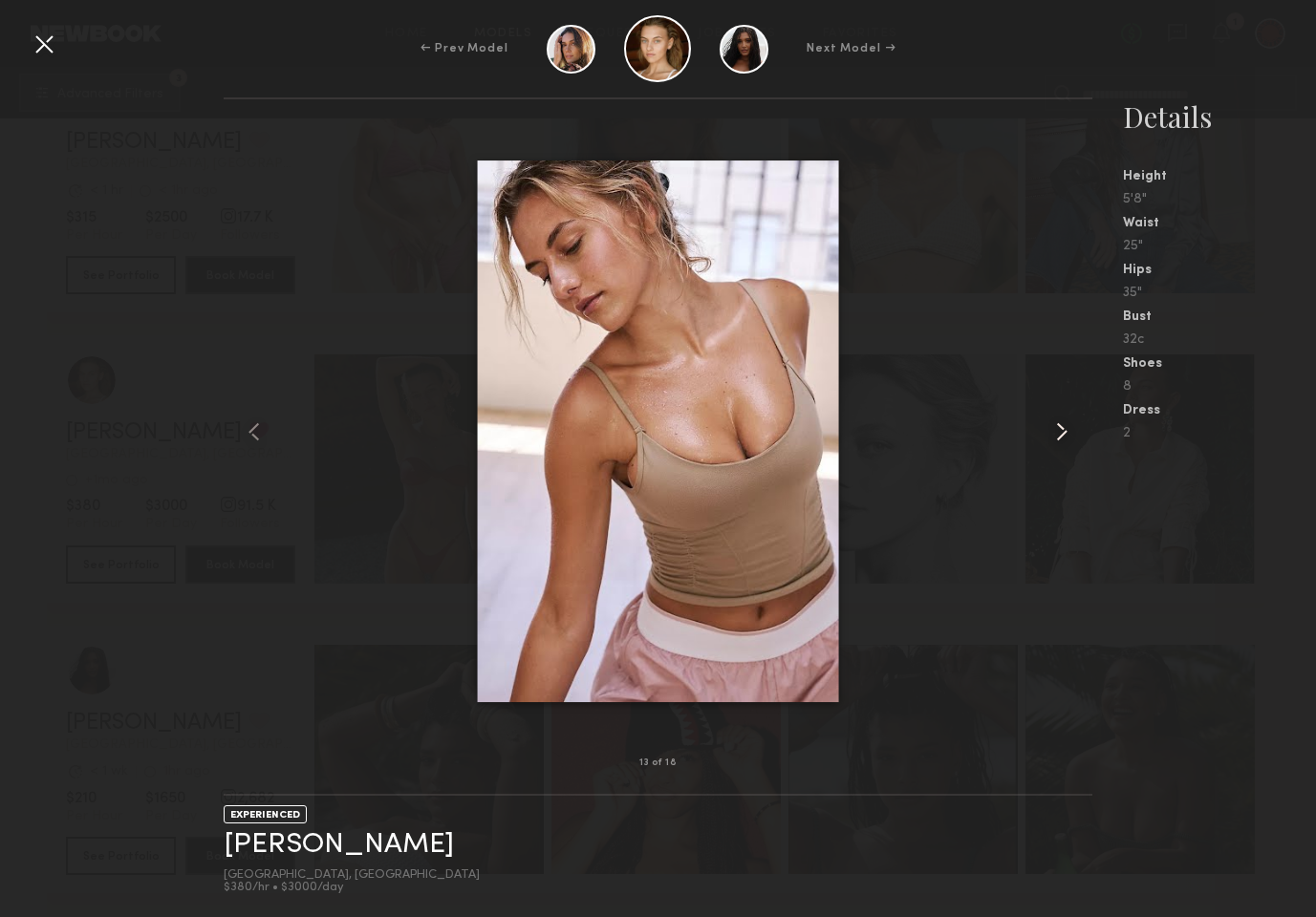
click at [1067, 428] on common-icon at bounding box center [1062, 432] width 31 height 31
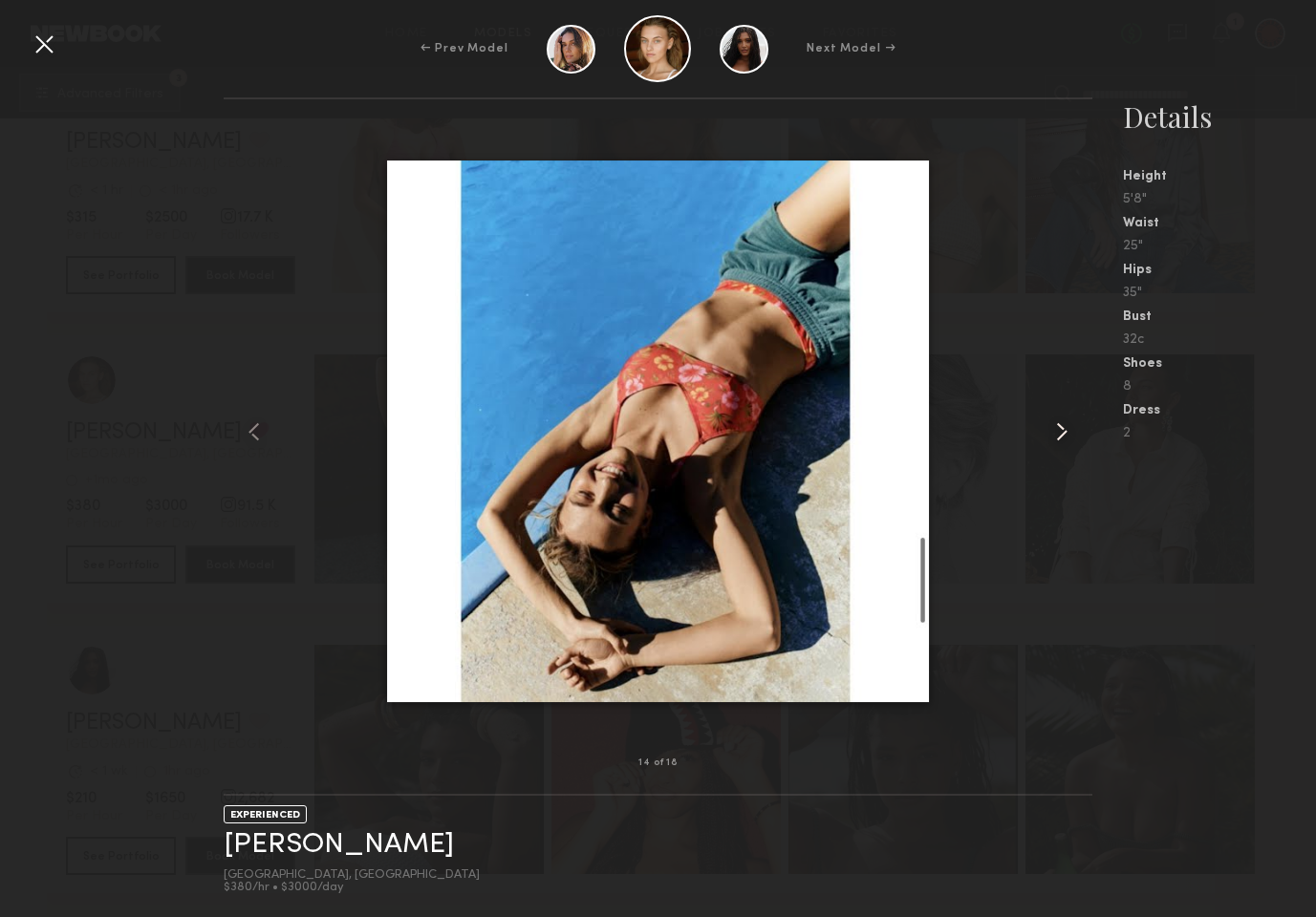
click at [1067, 428] on common-icon at bounding box center [1062, 432] width 31 height 31
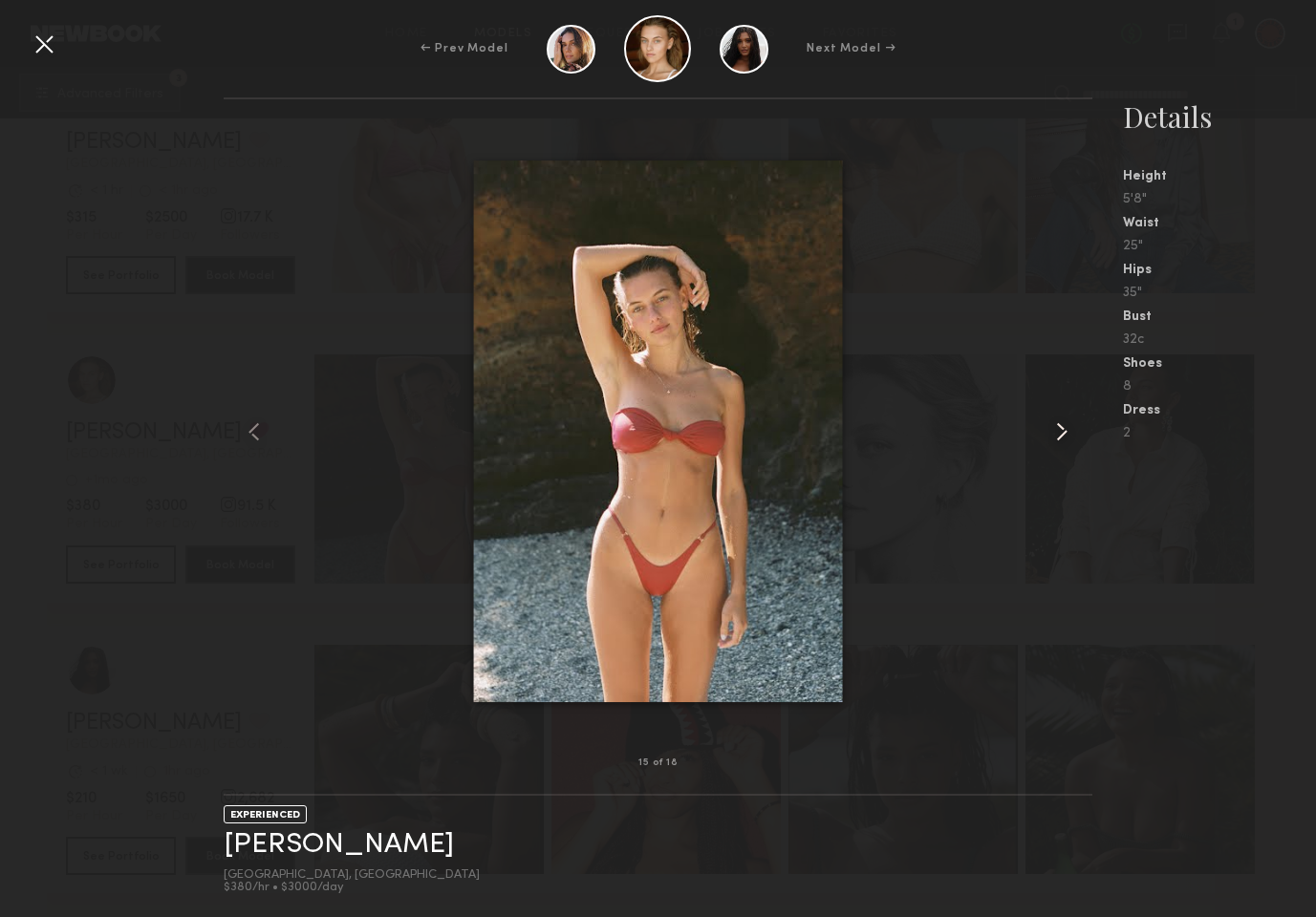
click at [1067, 428] on common-icon at bounding box center [1062, 432] width 31 height 31
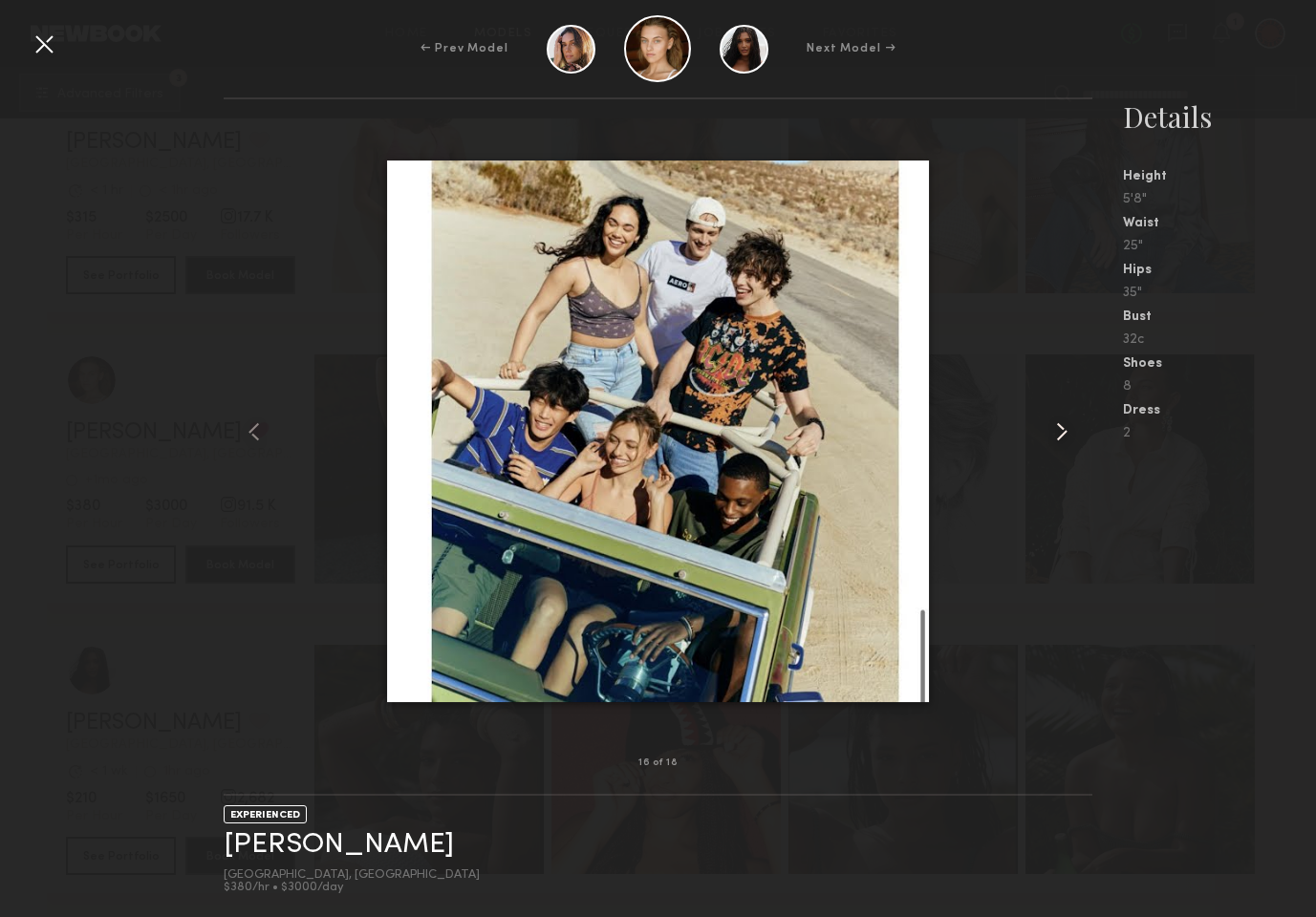
click at [1067, 428] on common-icon at bounding box center [1062, 432] width 31 height 31
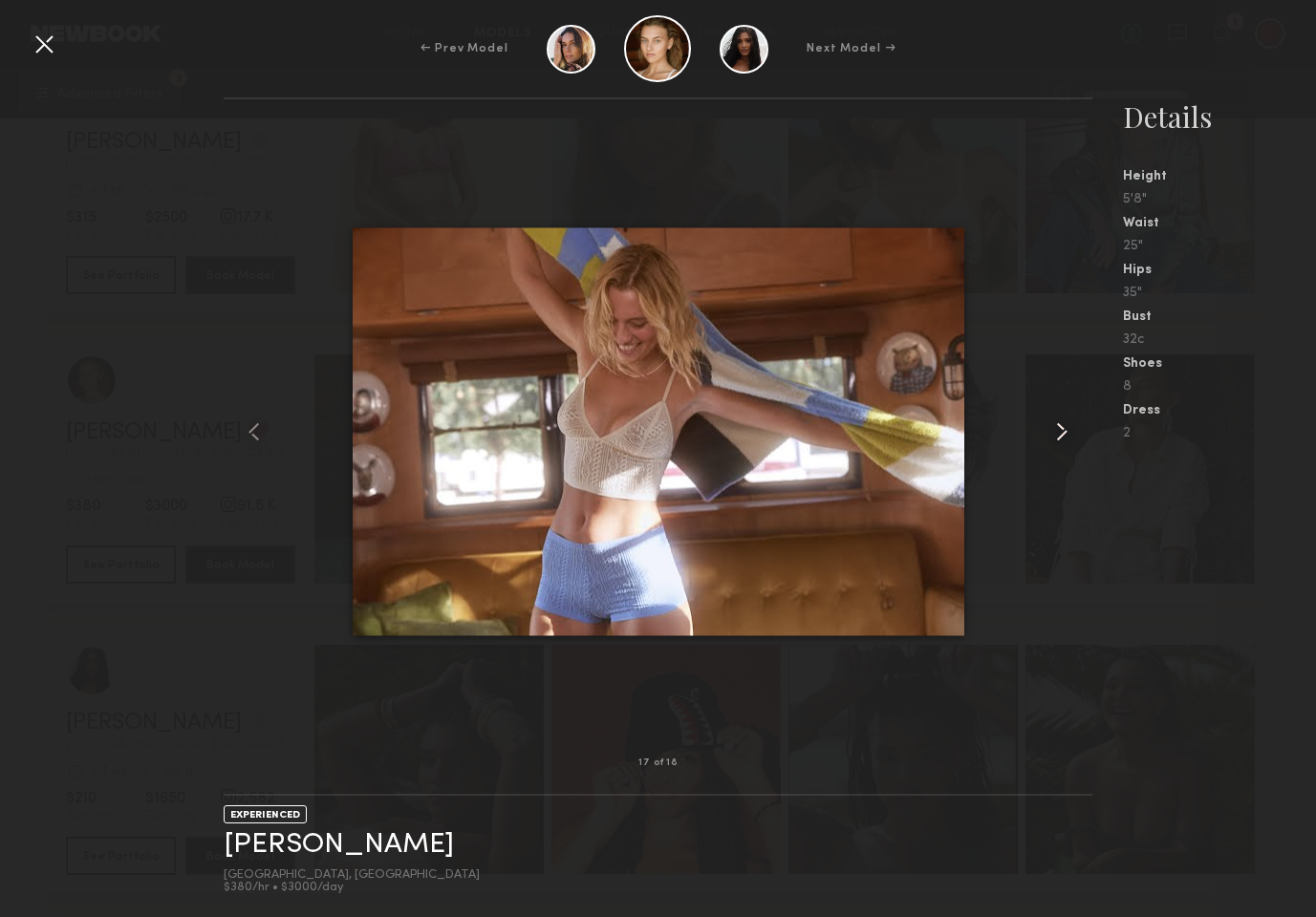
click at [1067, 428] on common-icon at bounding box center [1062, 432] width 31 height 31
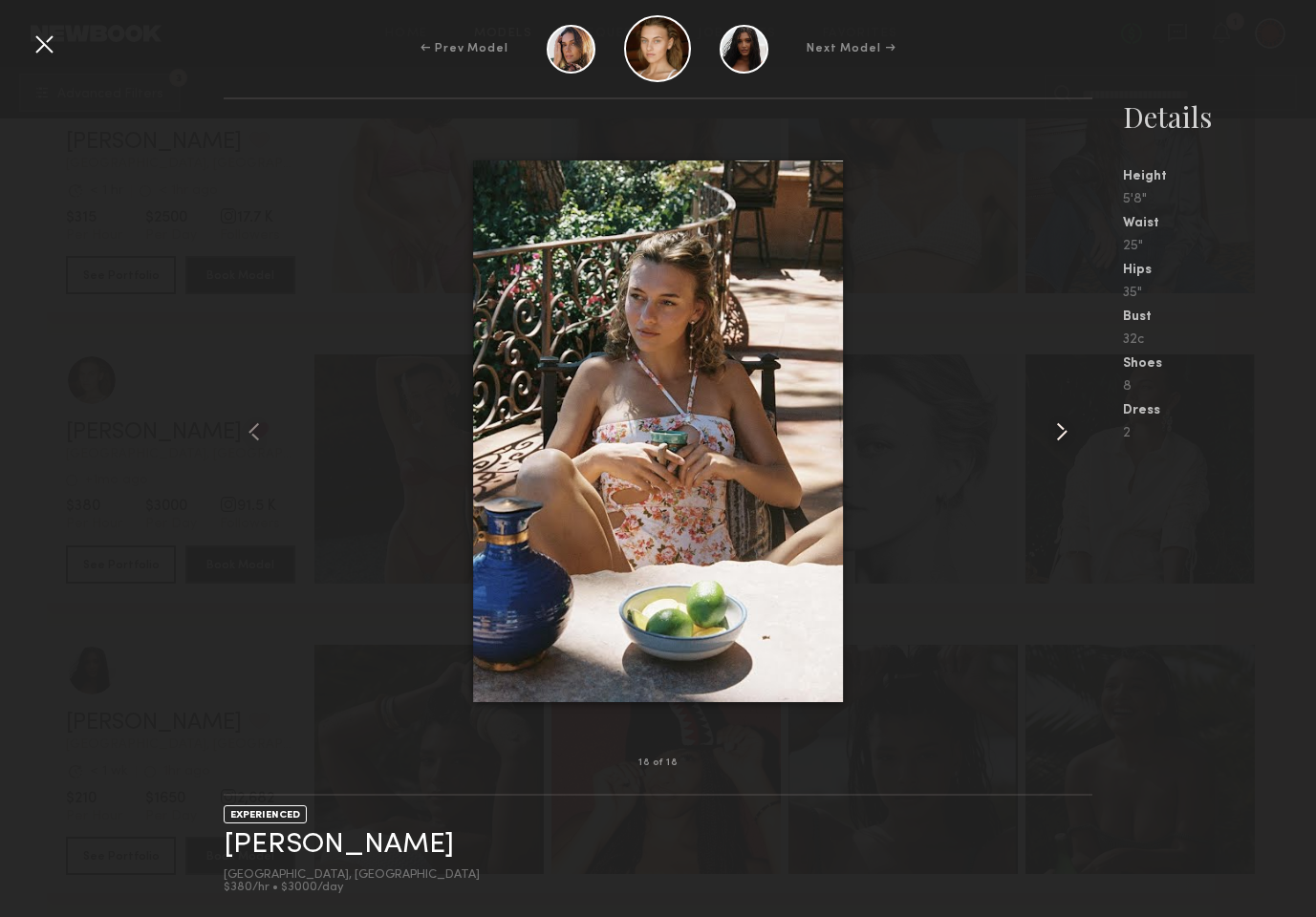
click at [1067, 428] on common-icon at bounding box center [1062, 432] width 31 height 31
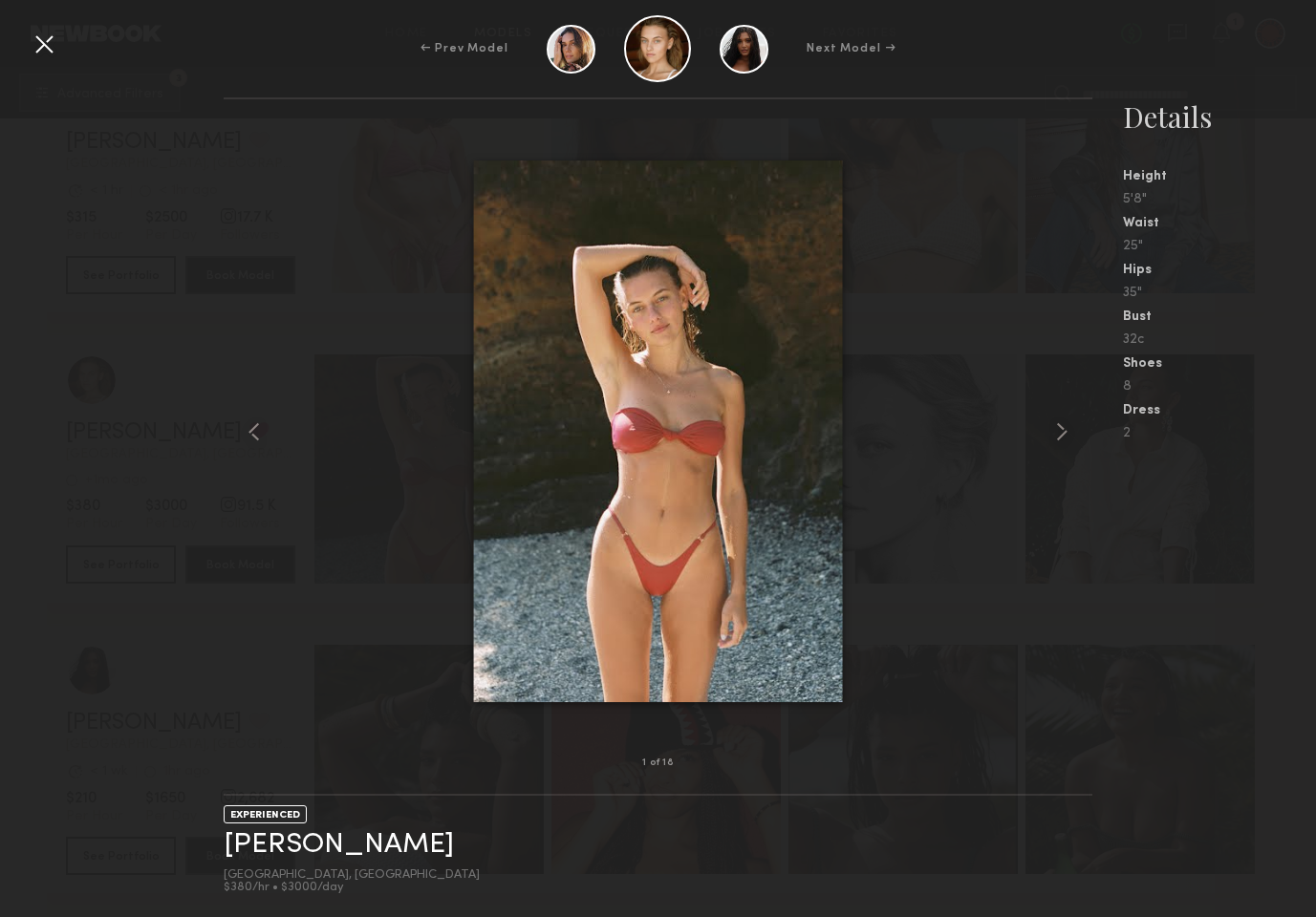
click at [1146, 536] on nb-gallery-model-stats "Details Height 5'8" Waist 25" Hips 35" Bust 32c Shoes 8 Dress 2" at bounding box center [1204, 508] width 224 height 820
click at [37, 38] on div at bounding box center [44, 44] width 31 height 31
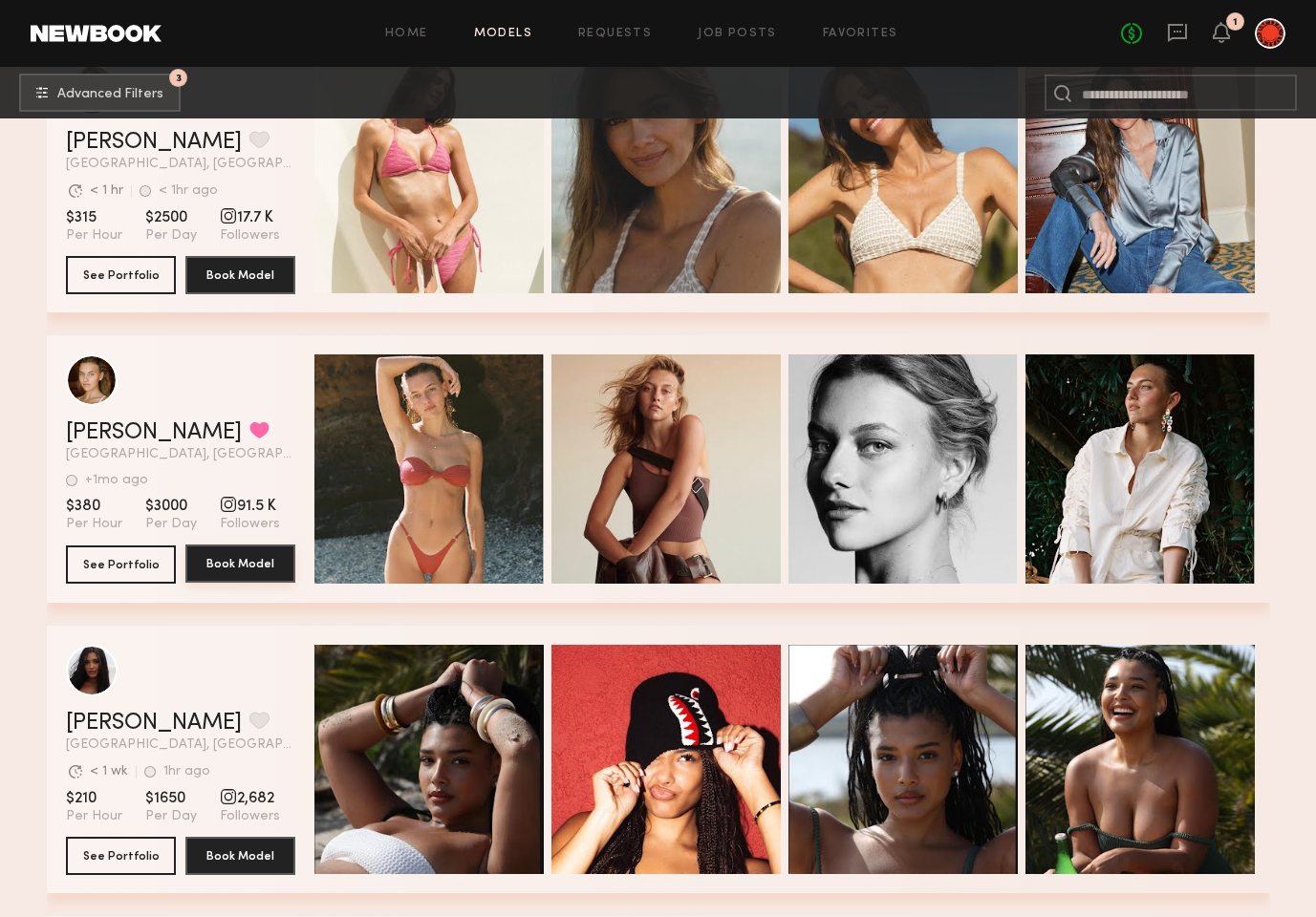
click at [253, 553] on button "Book Model" at bounding box center [240, 564] width 110 height 38
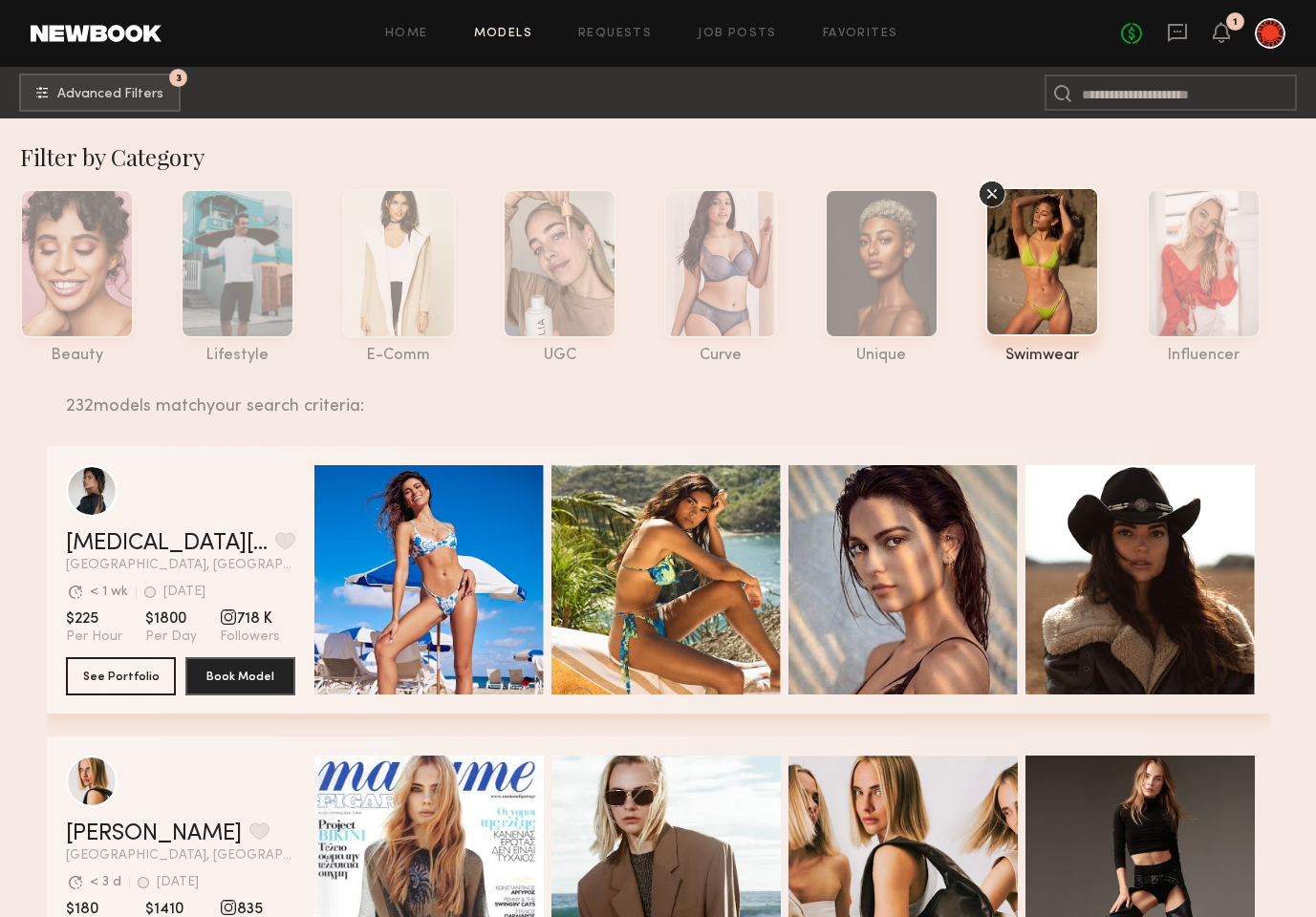
click at [1262, 35] on div at bounding box center [1270, 33] width 31 height 31
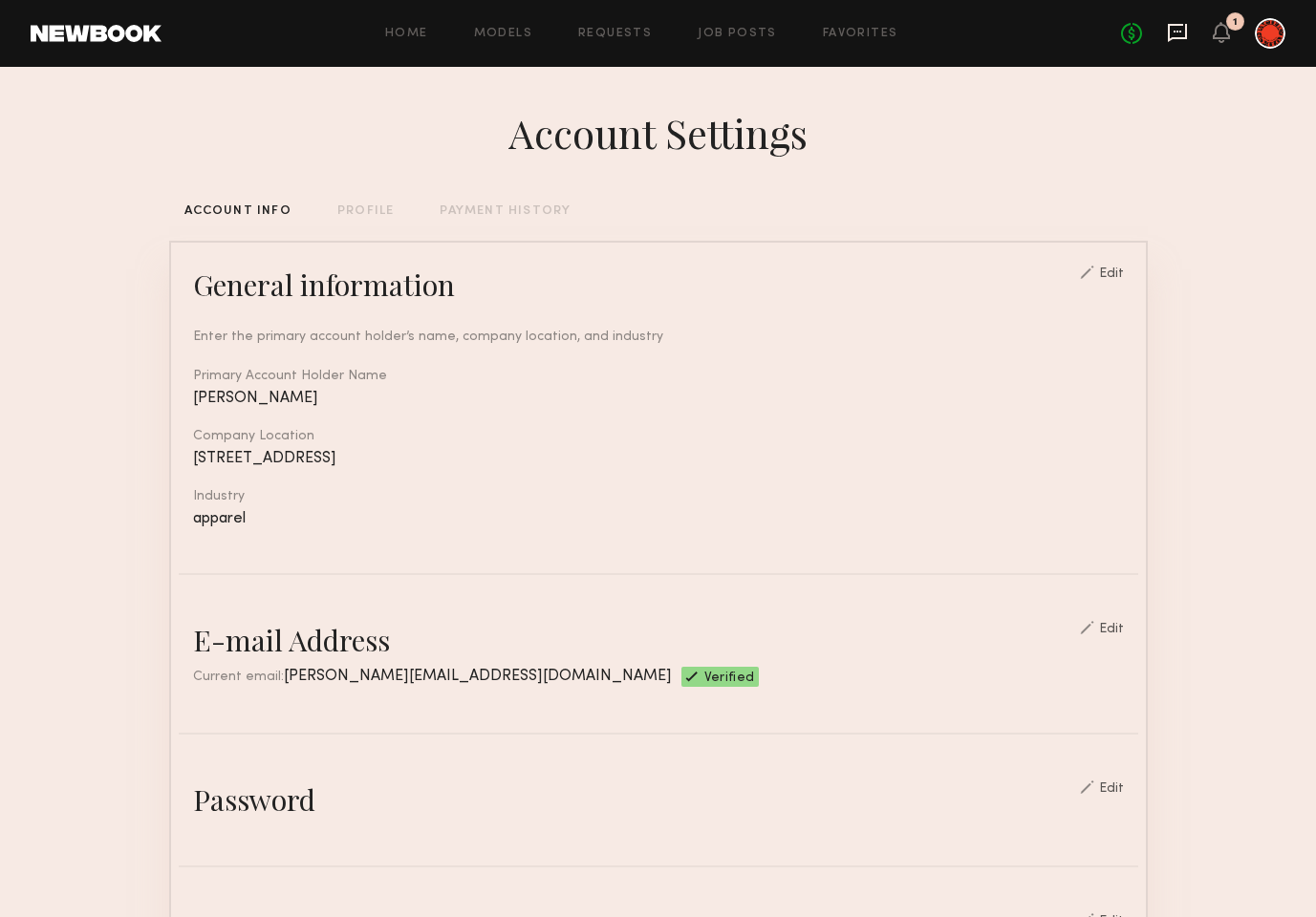
click at [1177, 34] on icon at bounding box center [1177, 33] width 21 height 21
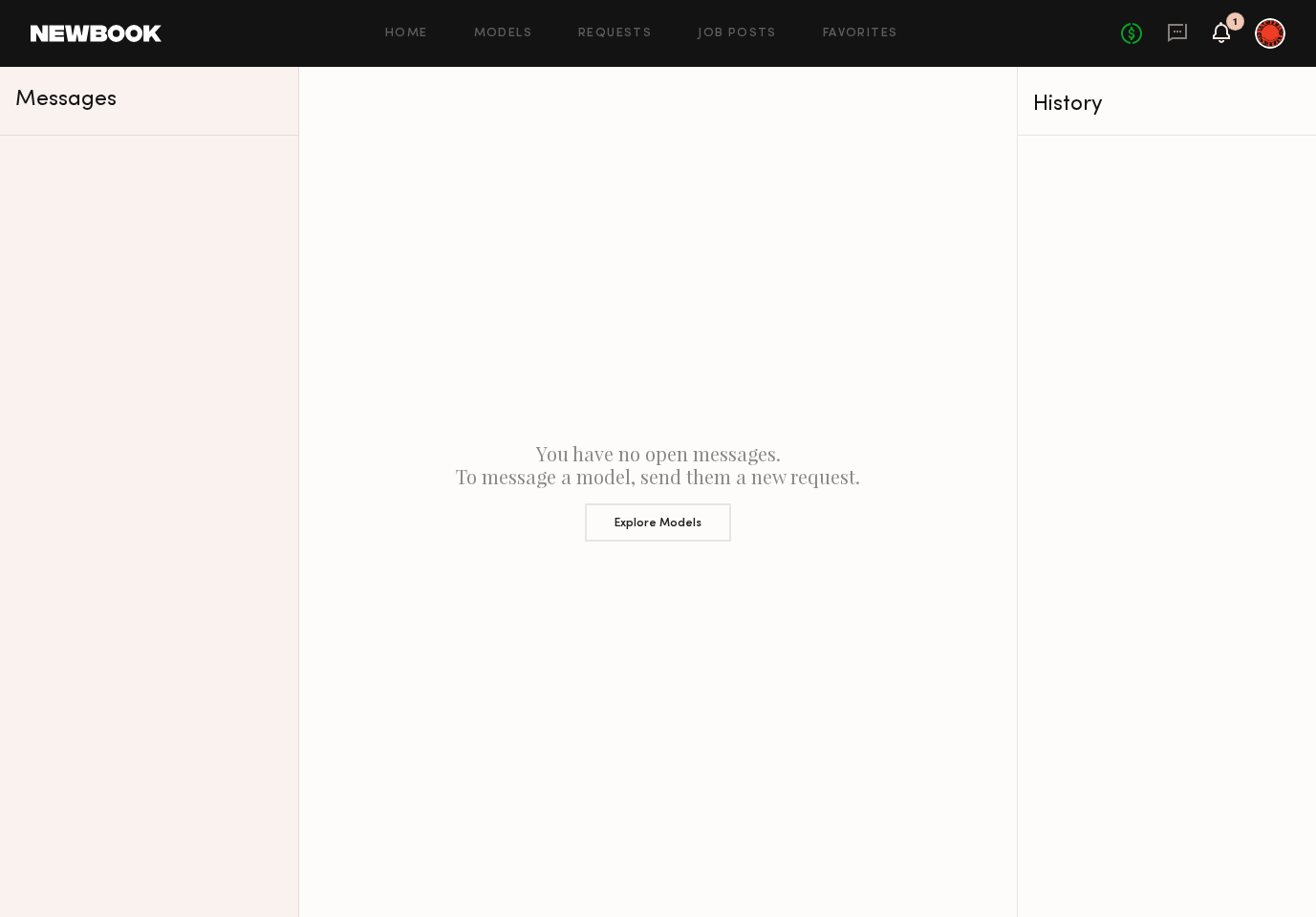
click at [1216, 35] on icon at bounding box center [1221, 32] width 15 height 13
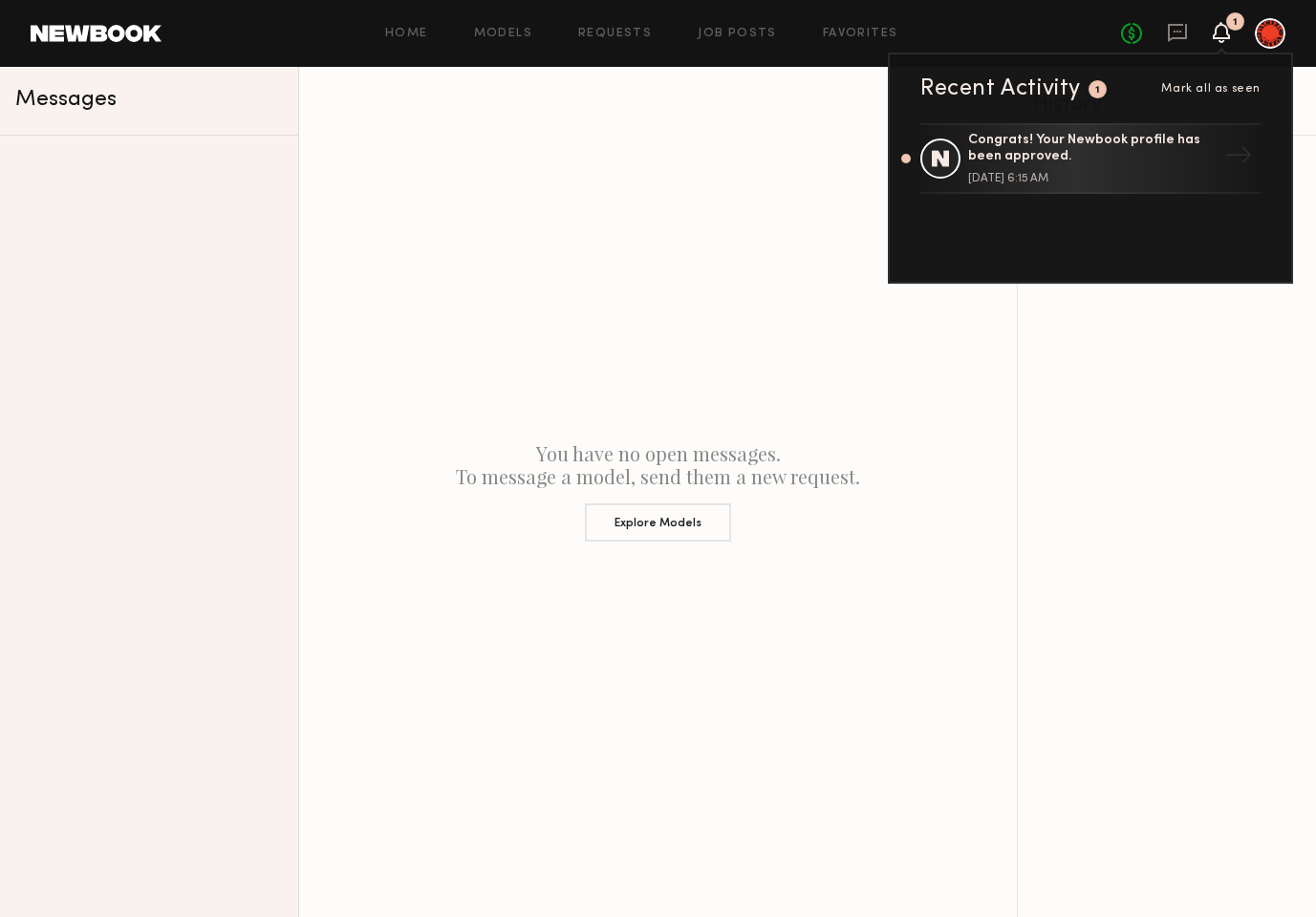
click at [1215, 35] on icon at bounding box center [1221, 32] width 15 height 13
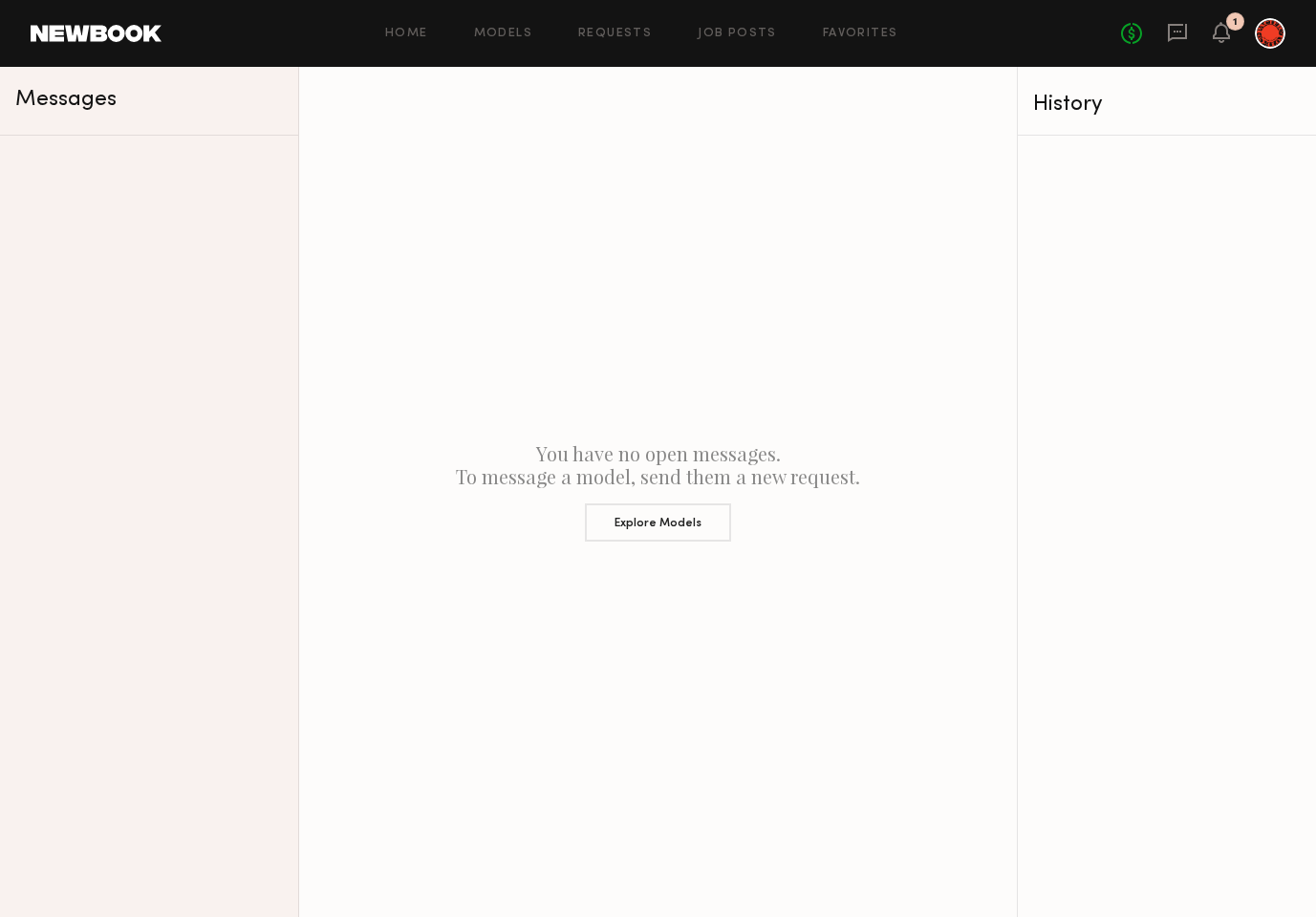
click at [76, 40] on link at bounding box center [96, 33] width 131 height 17
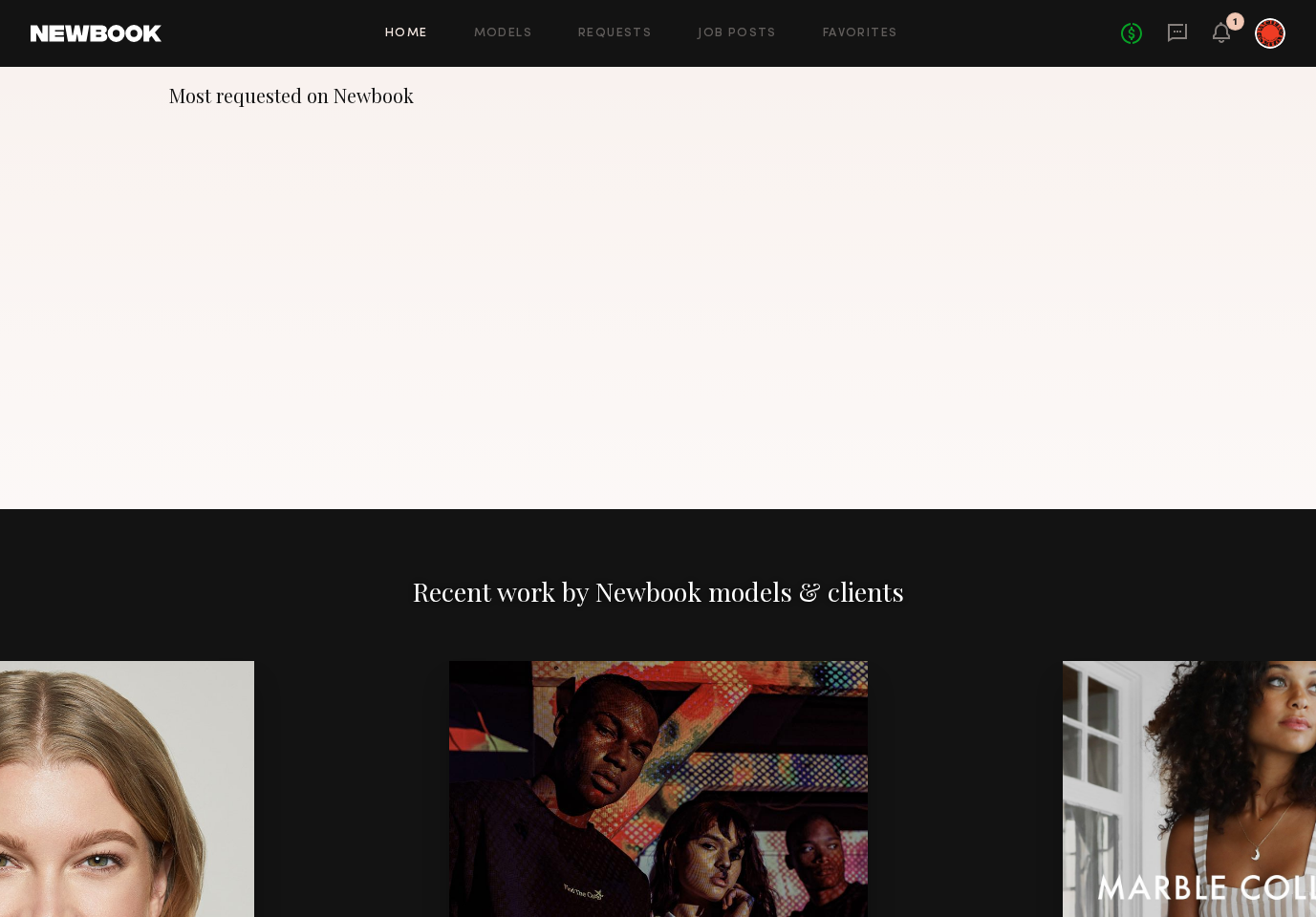
scroll to position [2564, 0]
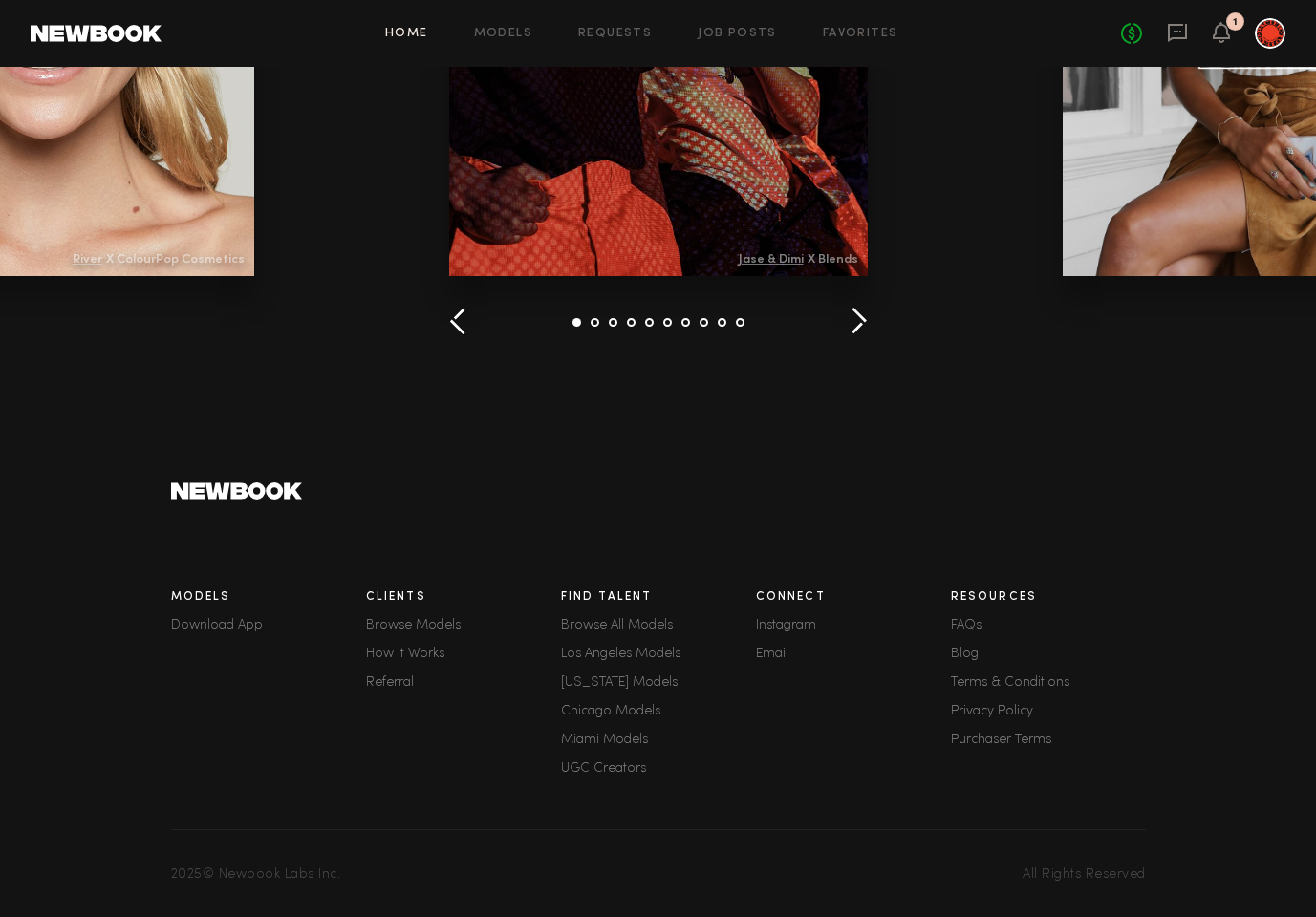
click at [417, 657] on link "How It Works" at bounding box center [464, 655] width 195 height 13
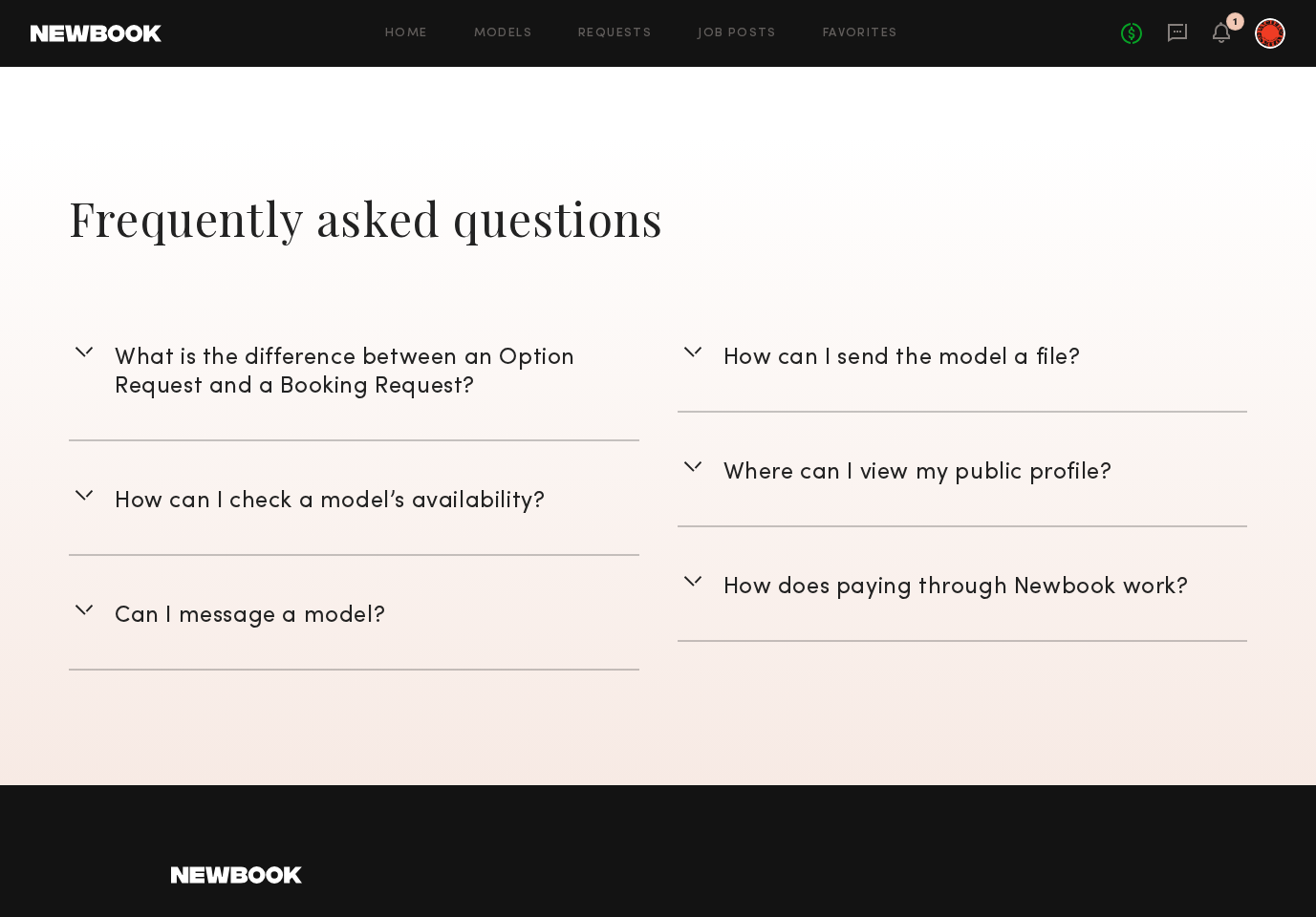
scroll to position [2615, 0]
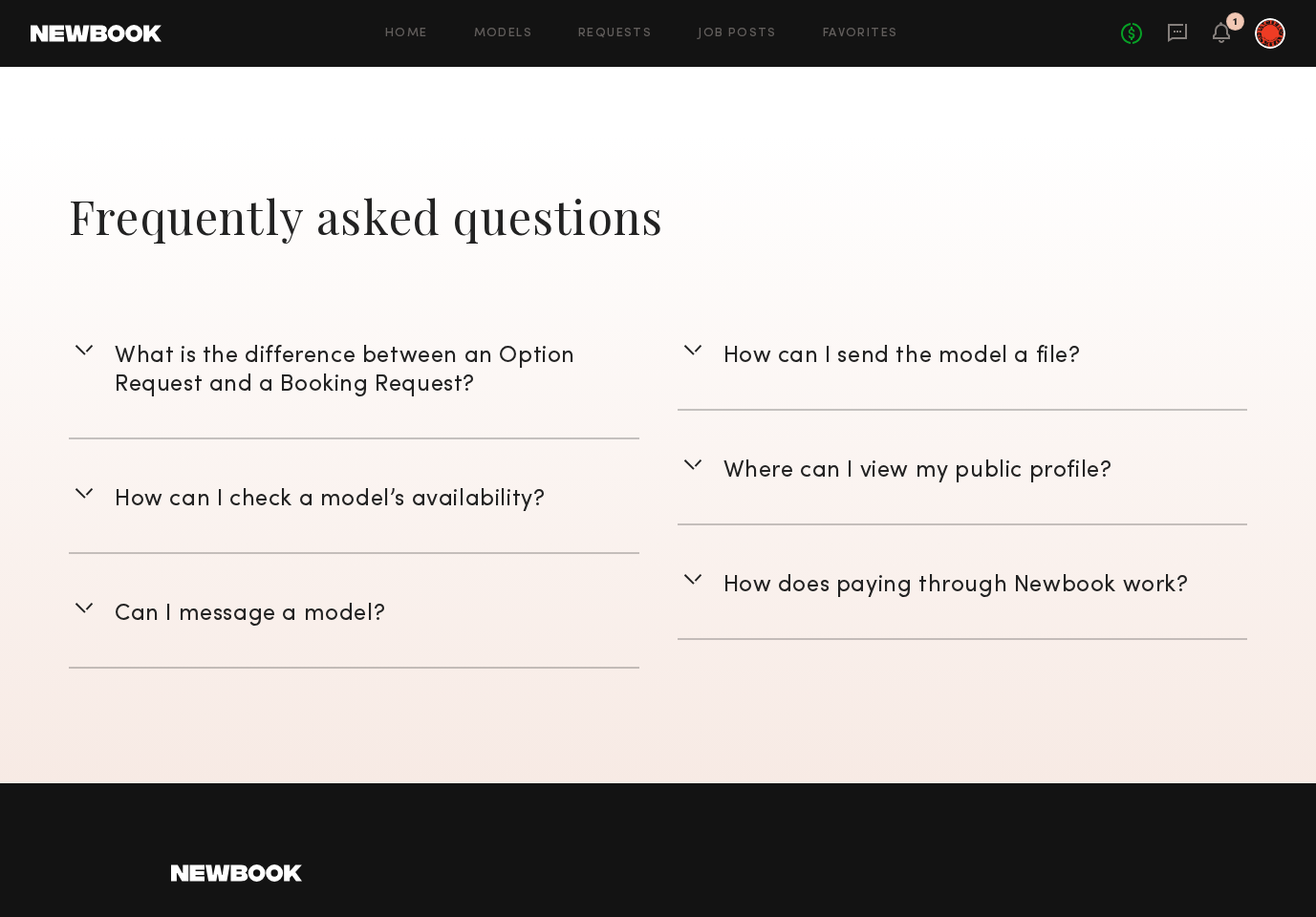
click at [749, 579] on span "How does paying through Newbook work?" at bounding box center [956, 586] width 466 height 21
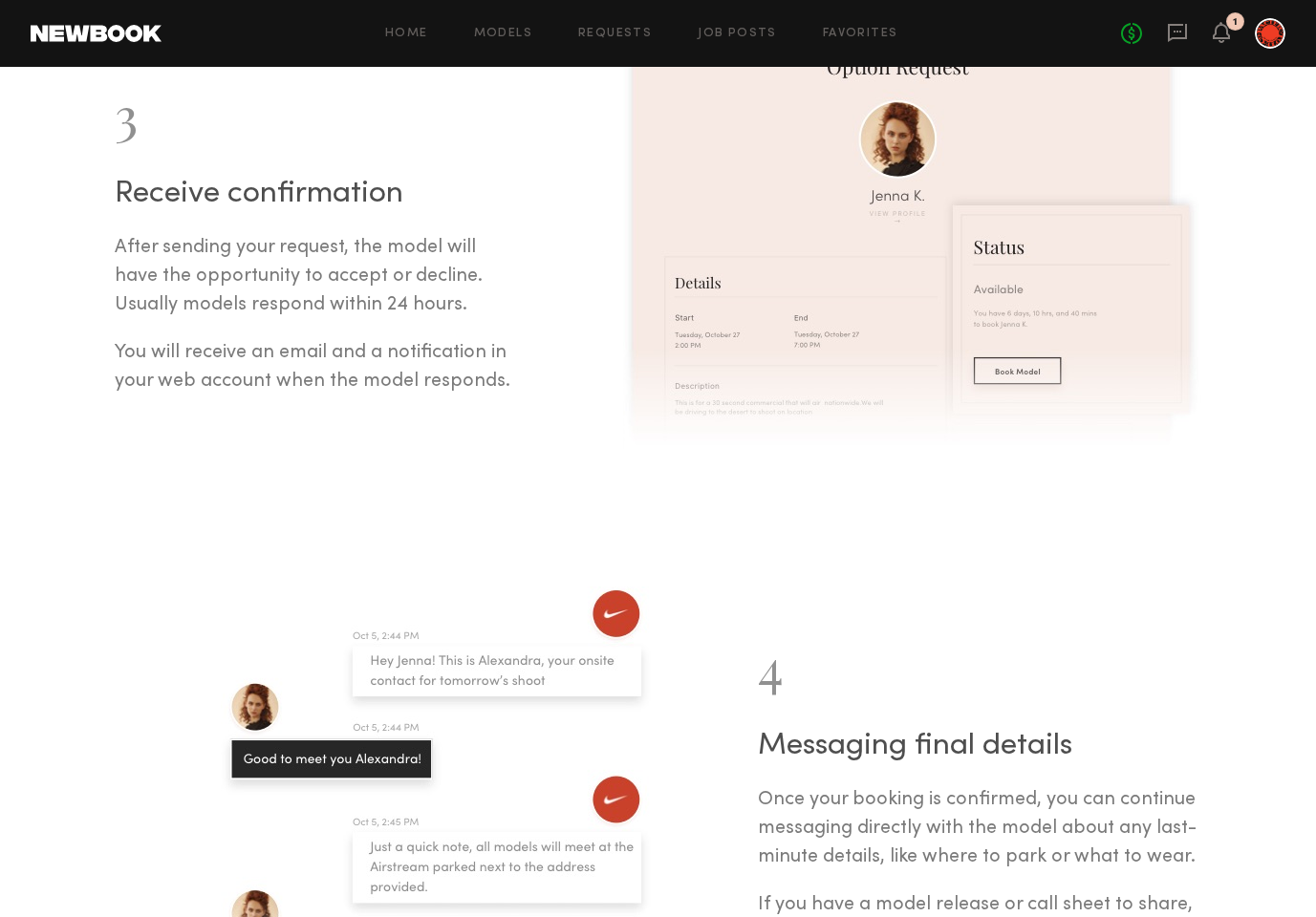
scroll to position [0, 0]
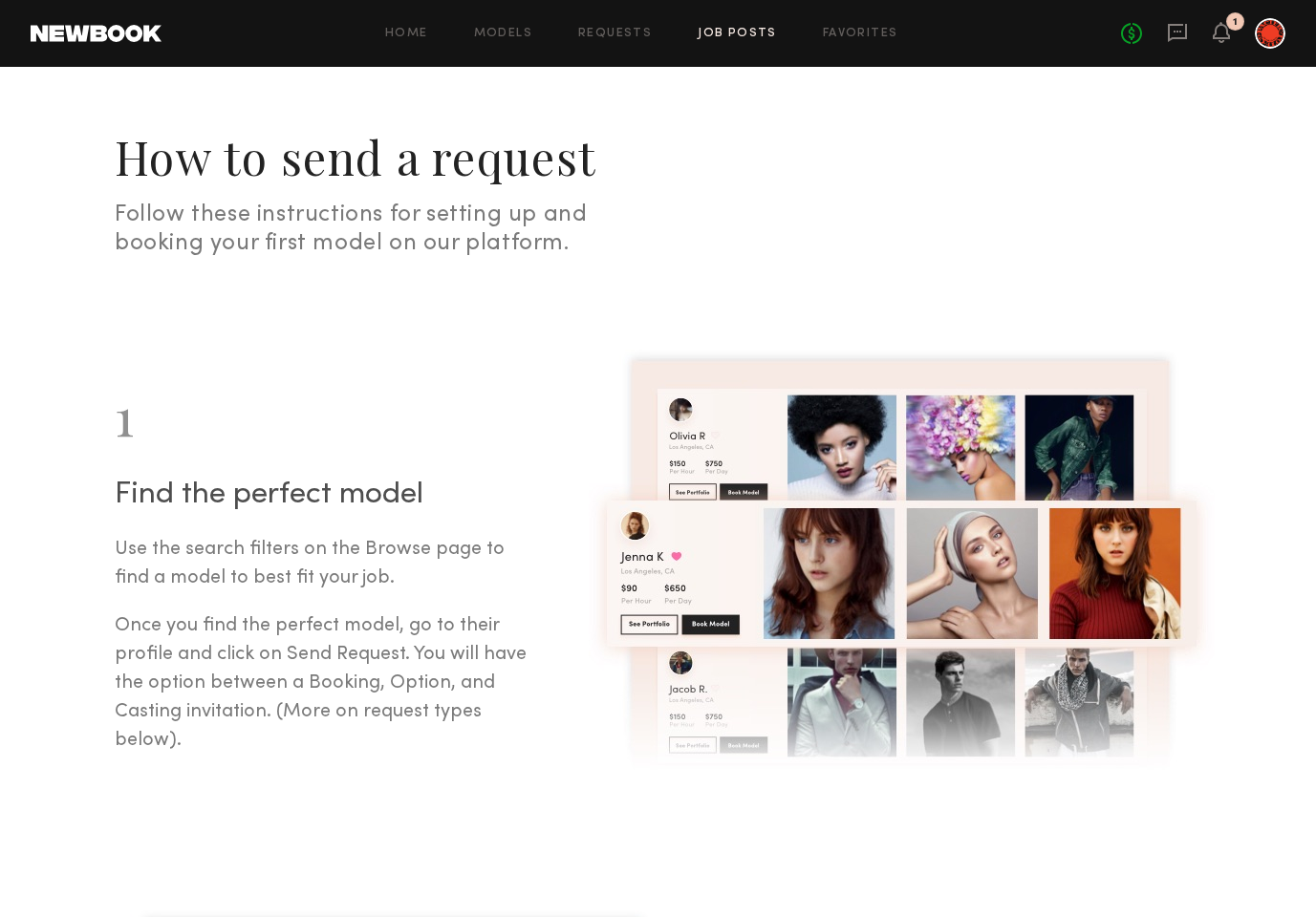
click at [716, 35] on link "Job Posts" at bounding box center [737, 33] width 79 height 12
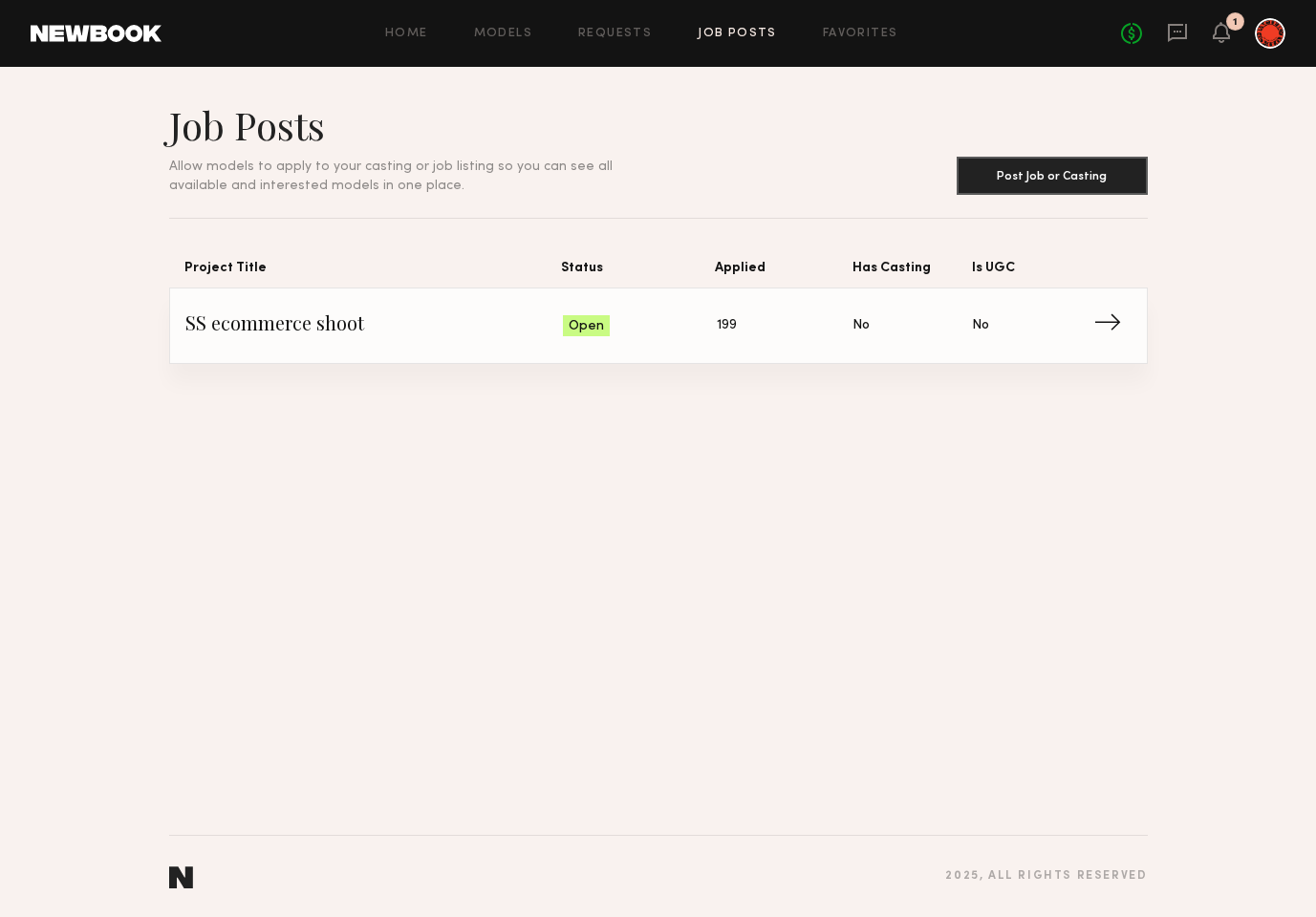
click at [303, 336] on span "SS ecommerce shoot" at bounding box center [375, 326] width 379 height 29
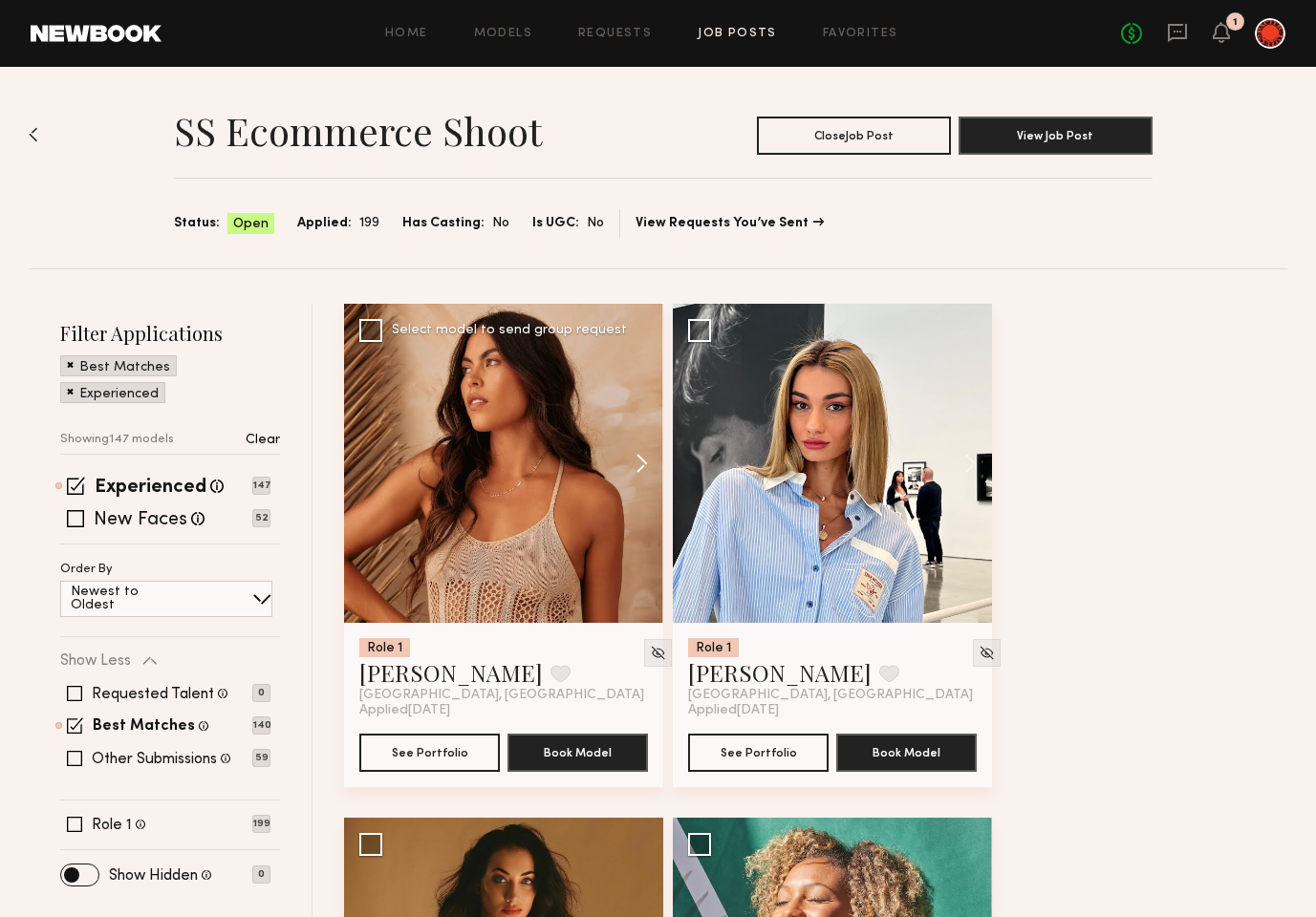
click at [636, 456] on button at bounding box center [633, 464] width 61 height 319
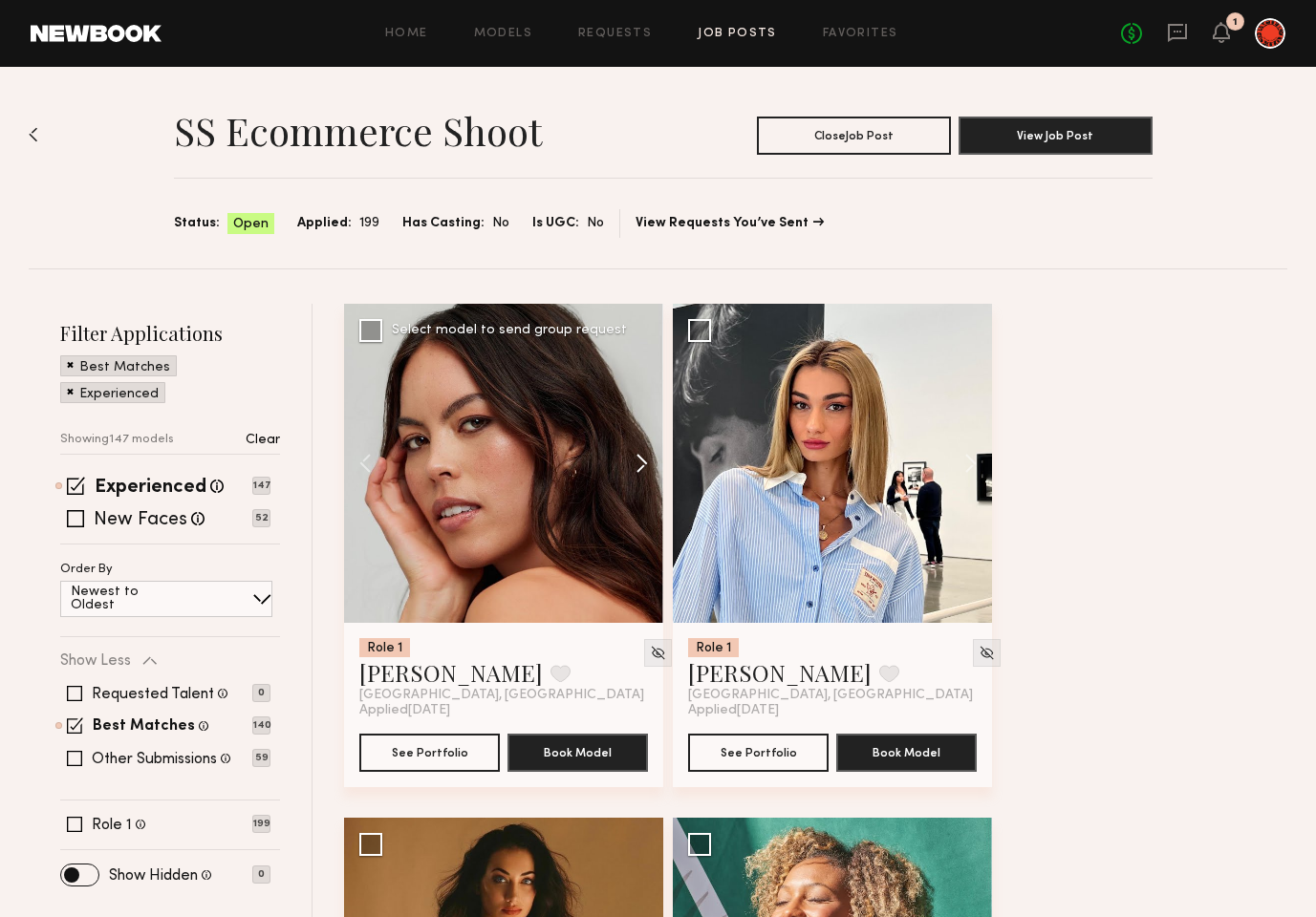
click at [636, 456] on button at bounding box center [633, 464] width 61 height 319
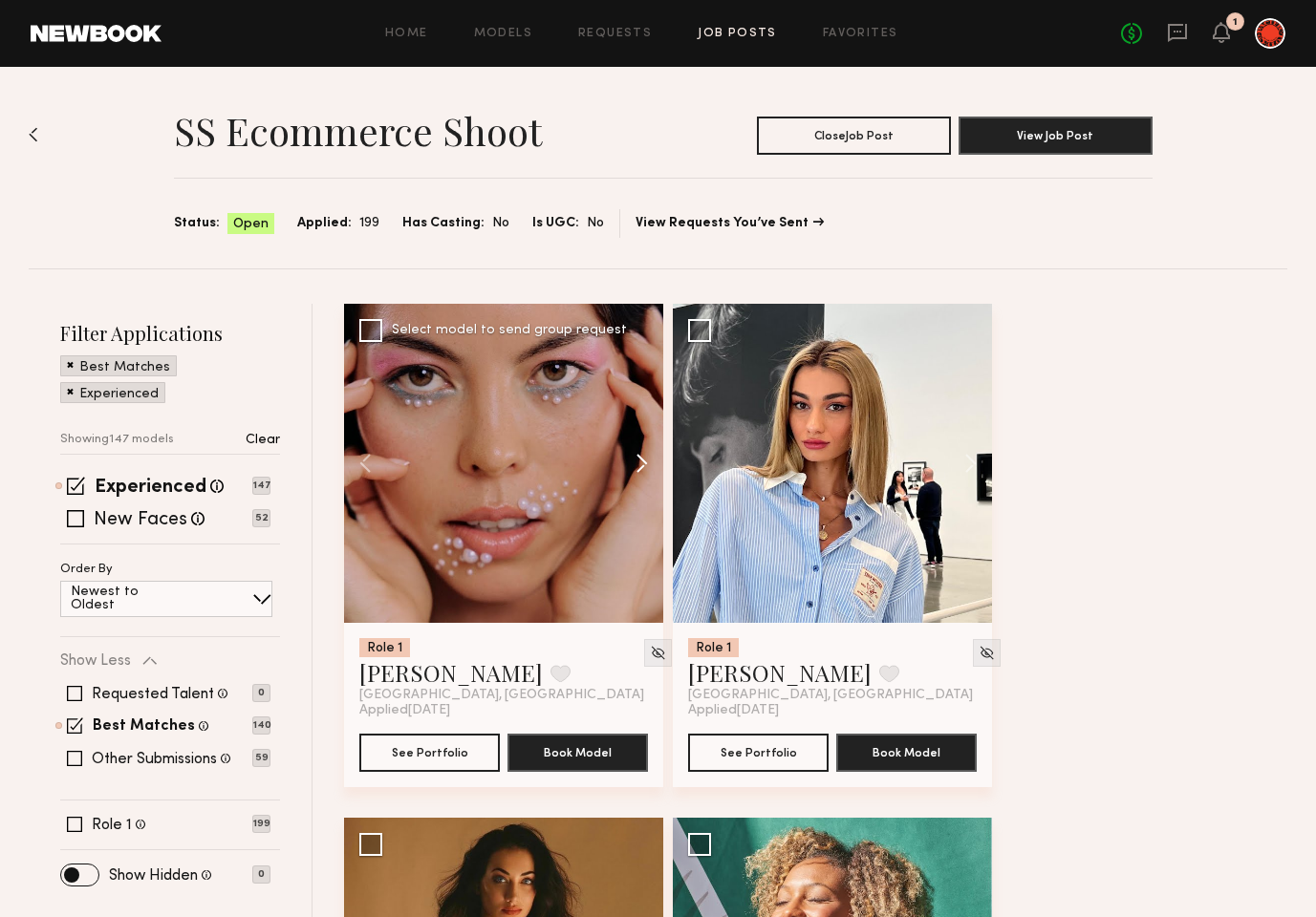
click at [636, 456] on button at bounding box center [633, 464] width 61 height 319
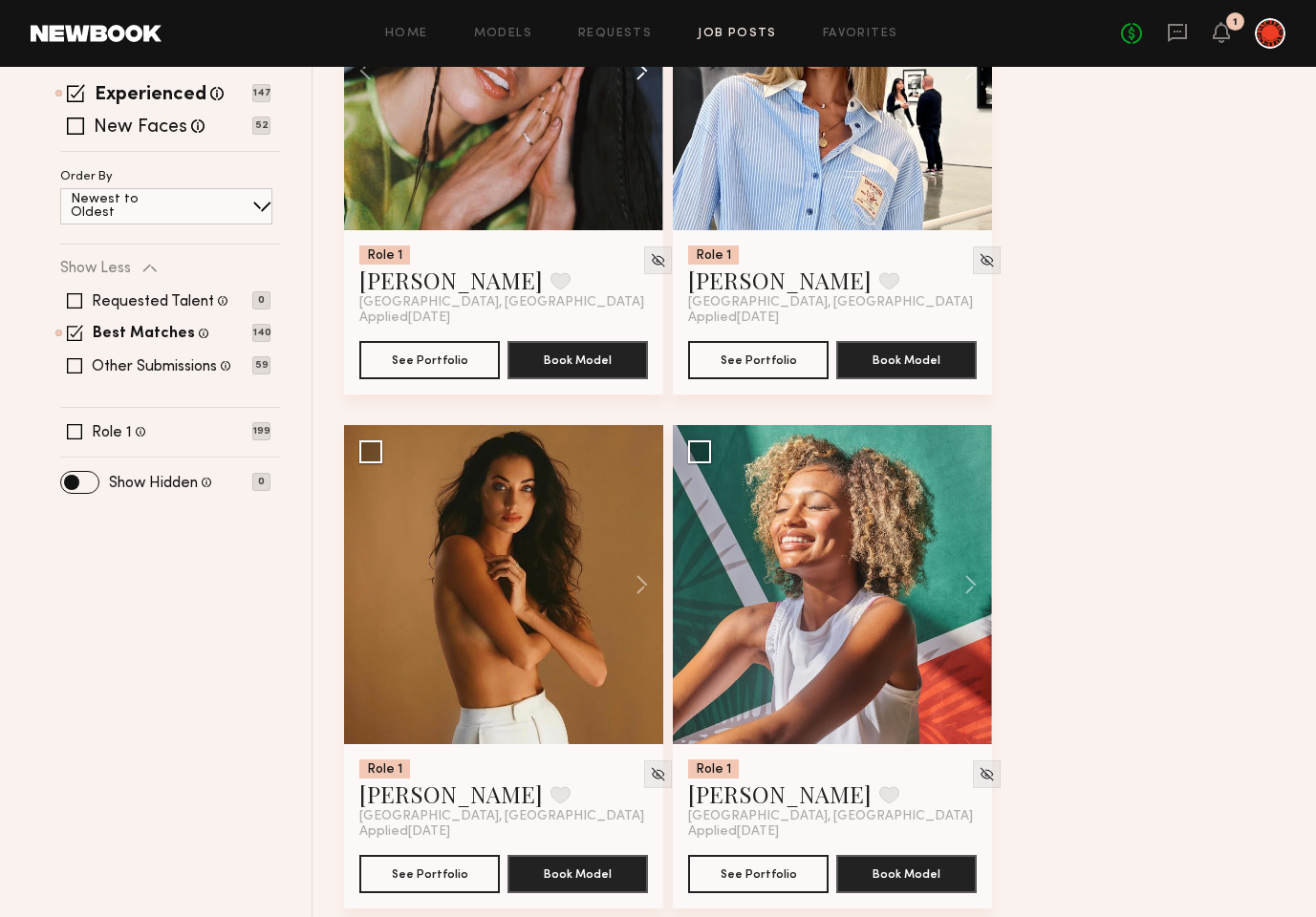
scroll to position [394, 0]
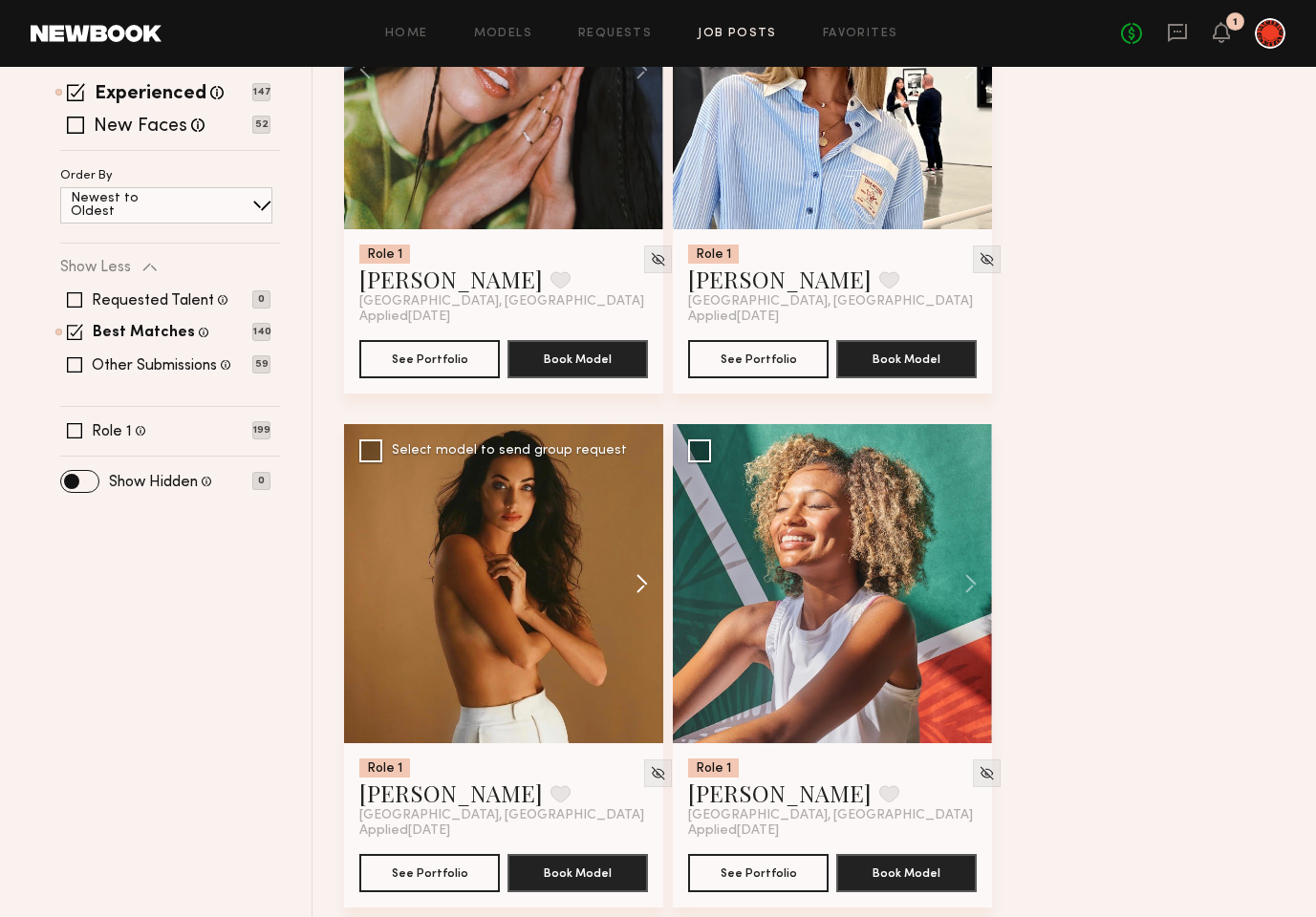
click at [635, 576] on button at bounding box center [633, 584] width 61 height 319
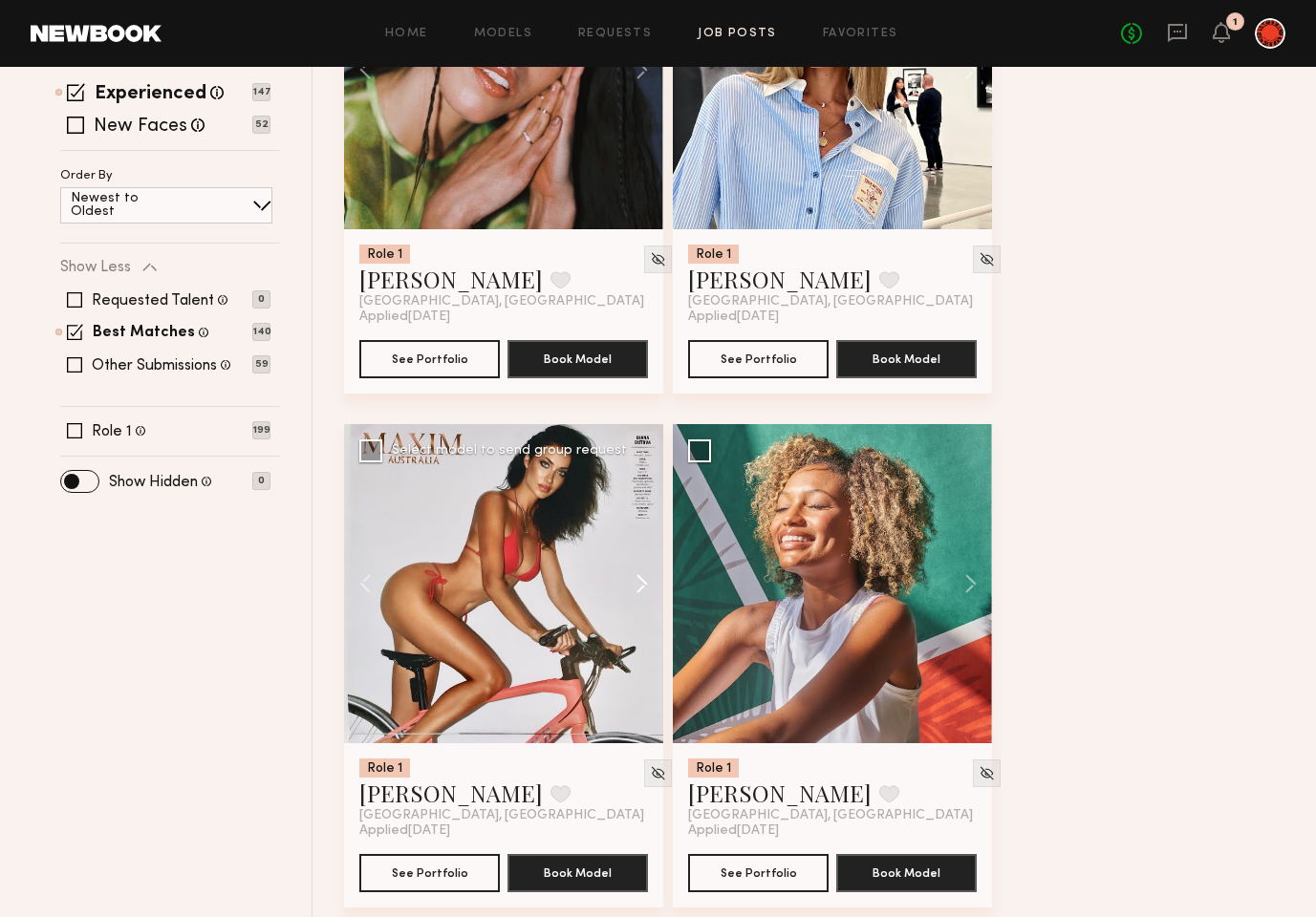
click at [635, 576] on button at bounding box center [633, 584] width 61 height 319
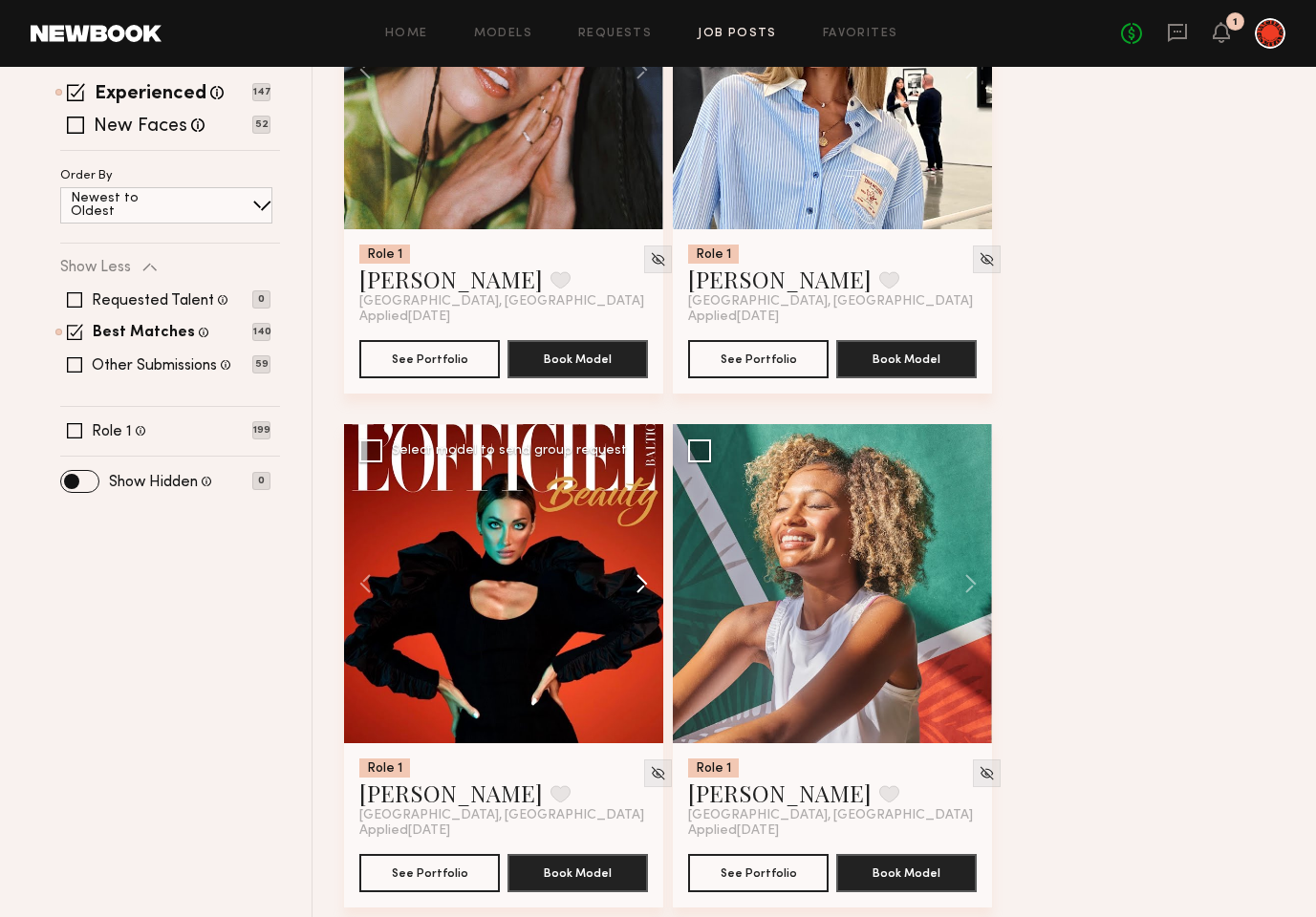
click at [635, 576] on button at bounding box center [633, 584] width 61 height 319
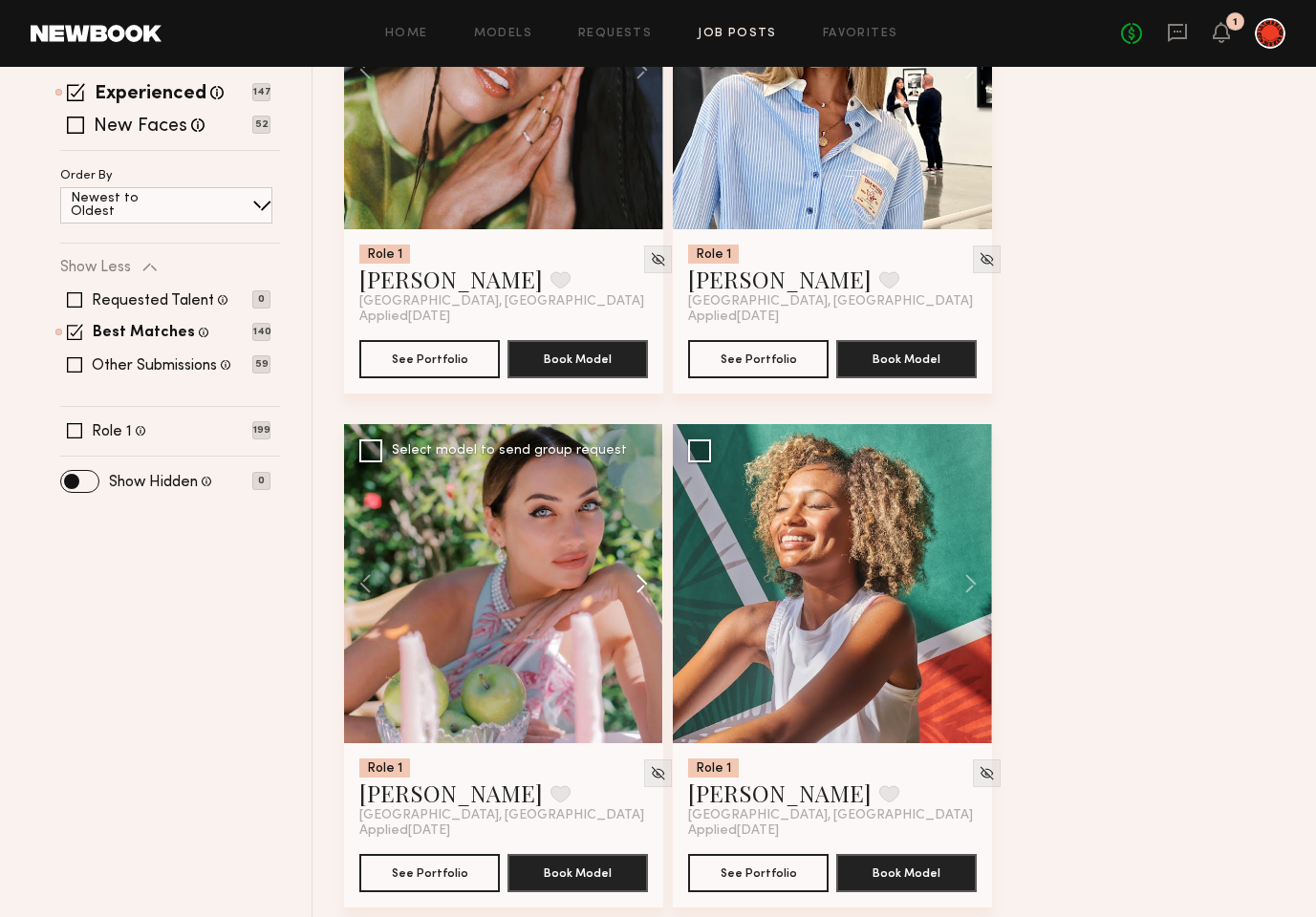
click at [635, 576] on button at bounding box center [633, 584] width 61 height 319
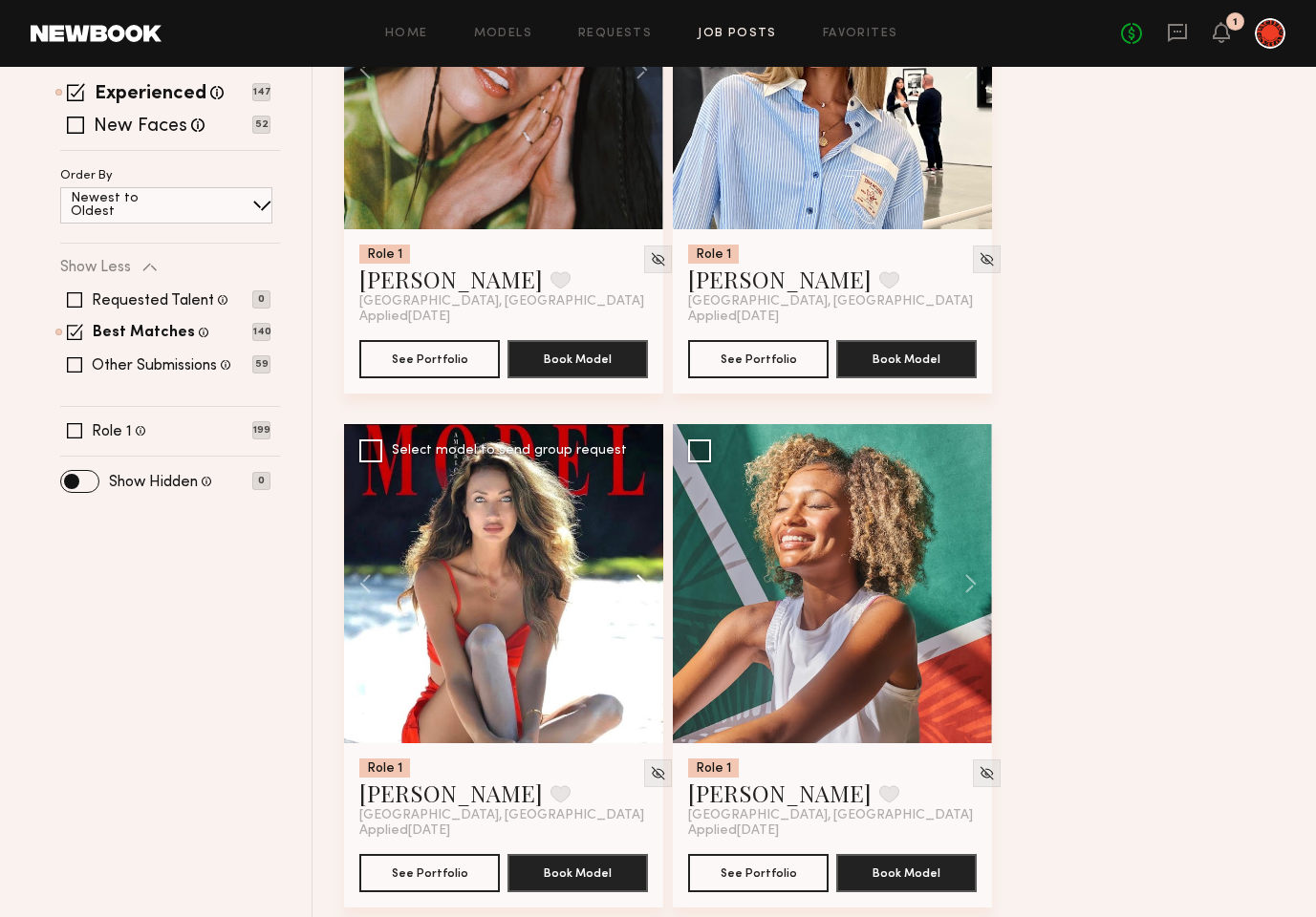
click at [635, 576] on button at bounding box center [633, 584] width 61 height 319
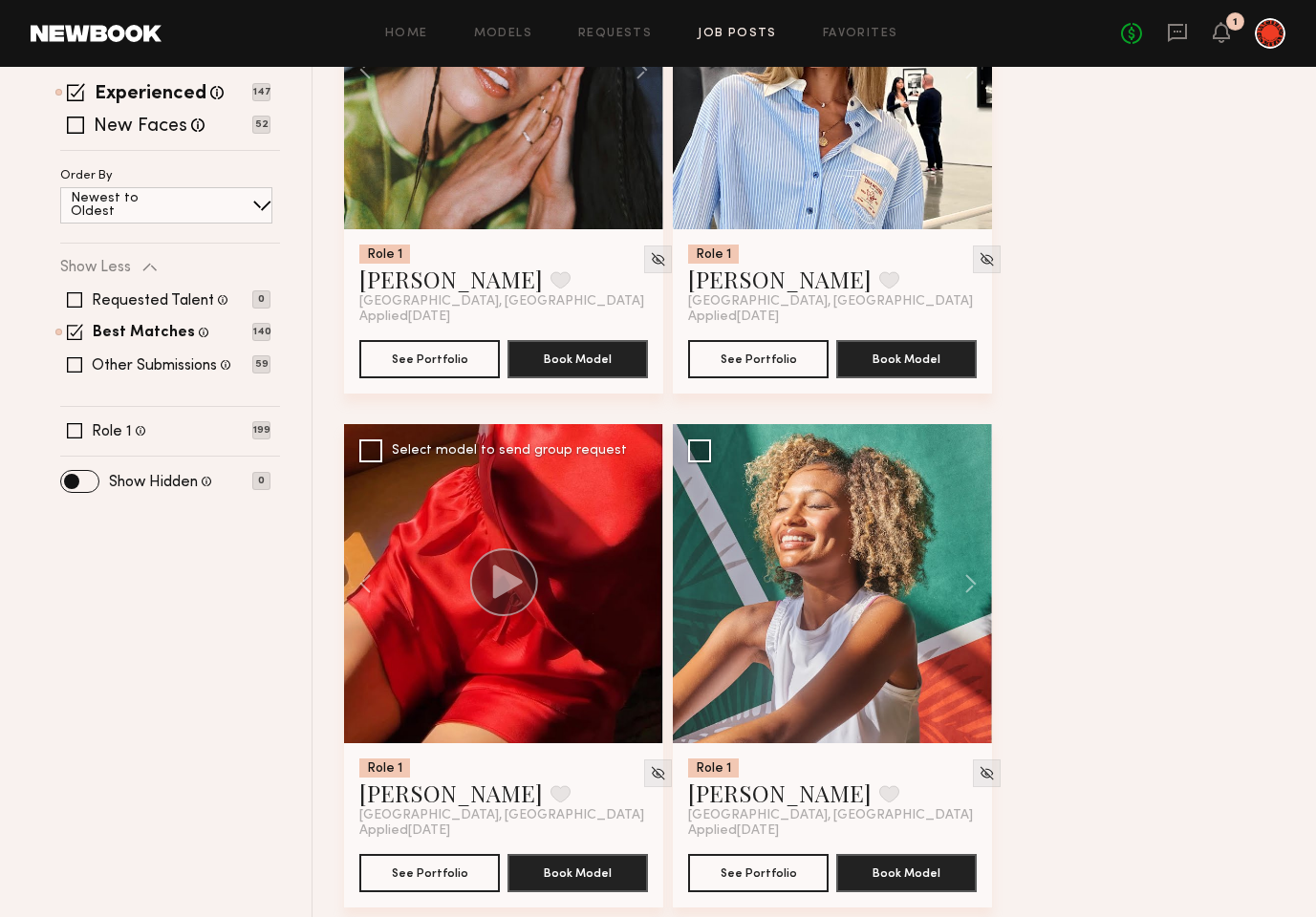
click at [635, 576] on div at bounding box center [504, 584] width 319 height 319
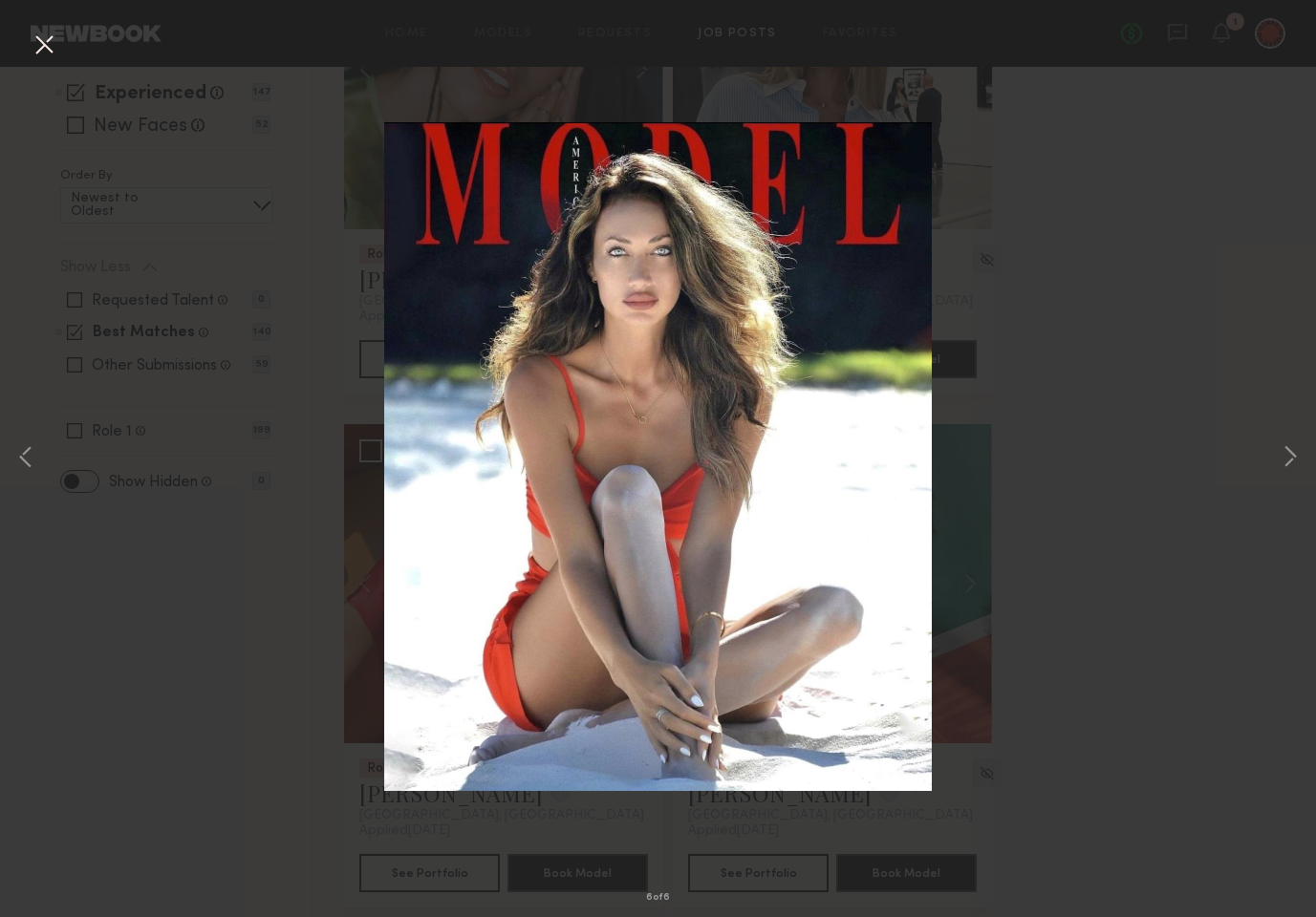
drag, startPoint x: 40, startPoint y: 42, endPoint x: 51, endPoint y: 47, distance: 12.1
click at [40, 42] on button at bounding box center [44, 46] width 31 height 34
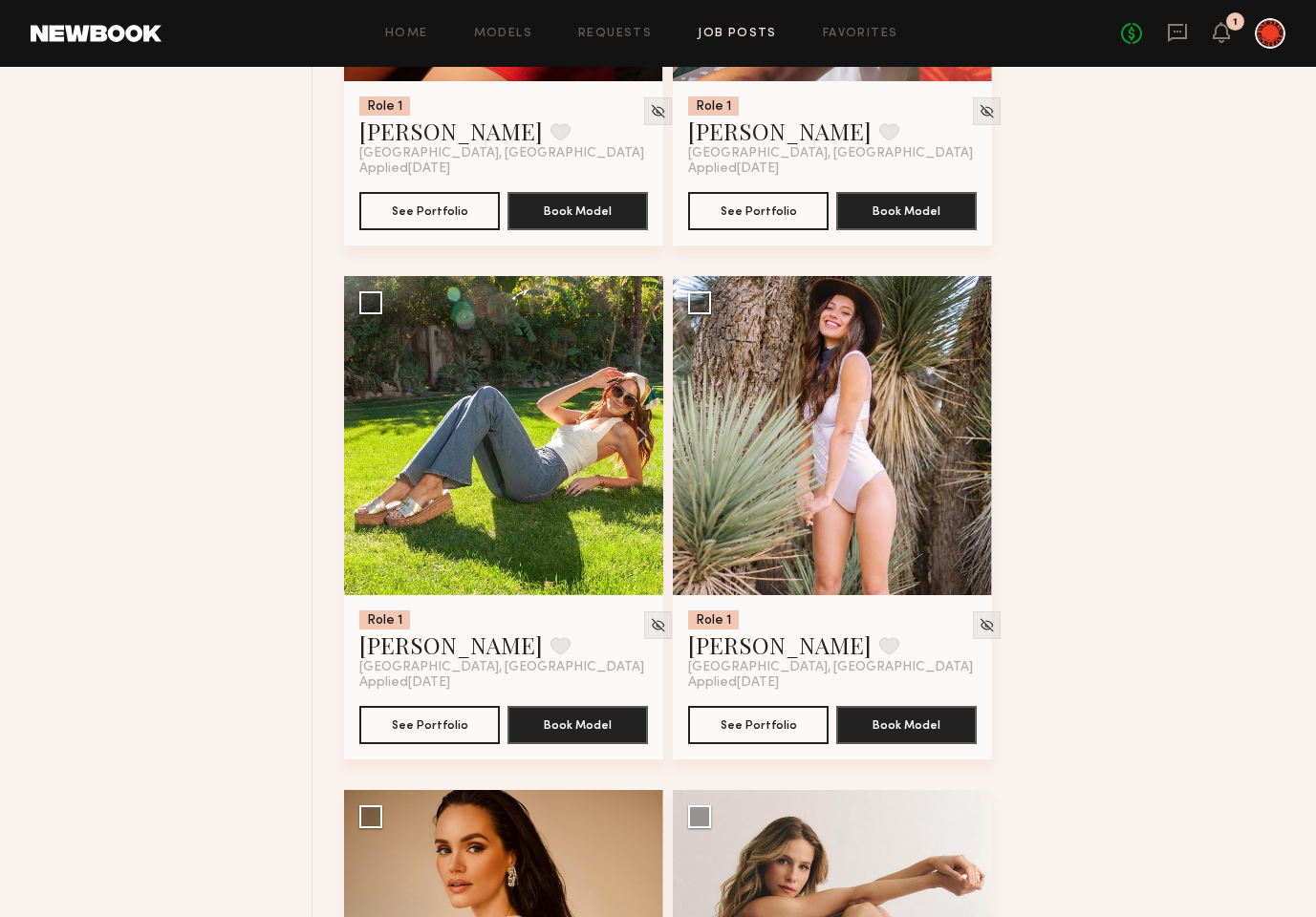
scroll to position [1144, 0]
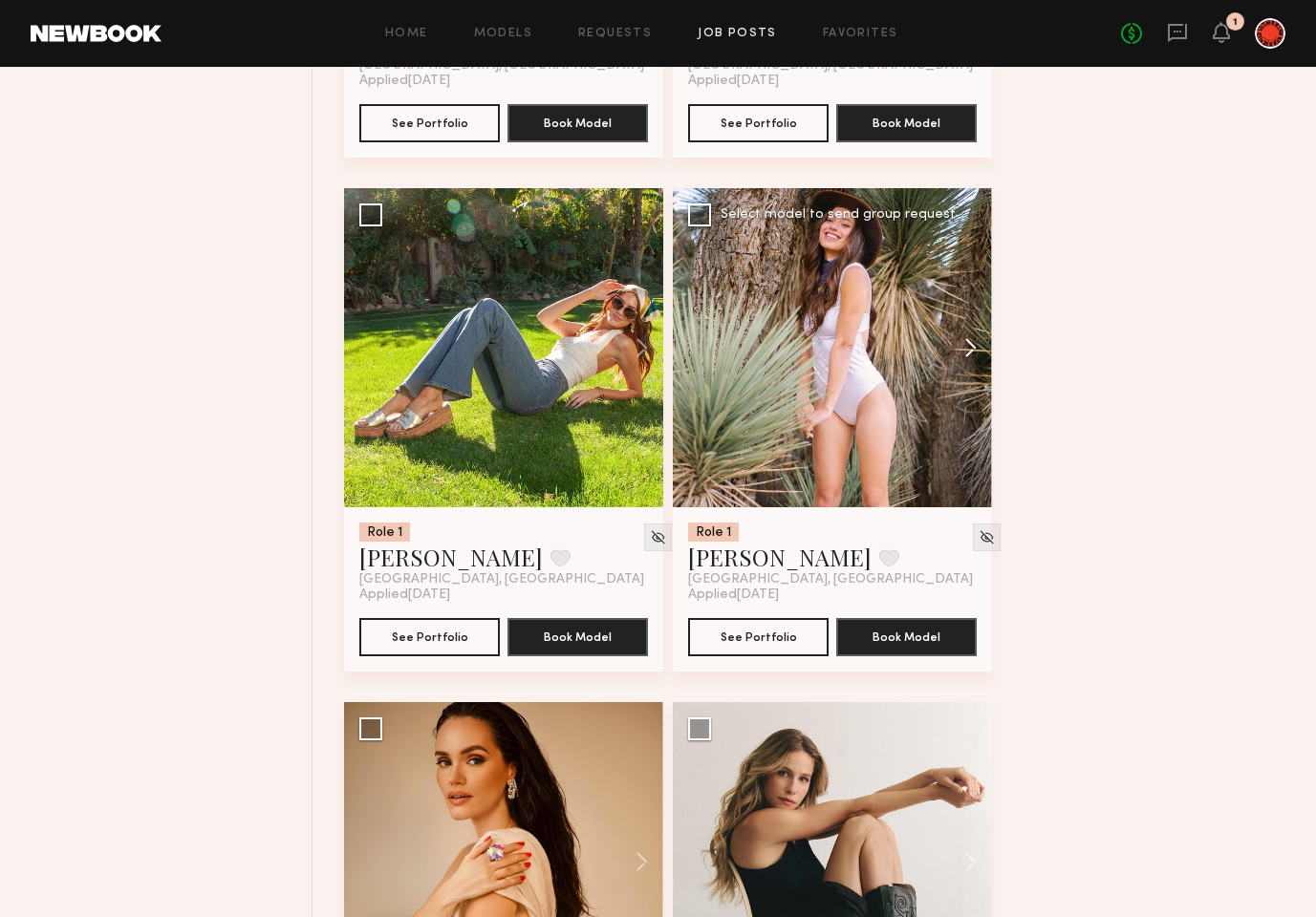
click at [967, 351] on button at bounding box center [961, 348] width 61 height 319
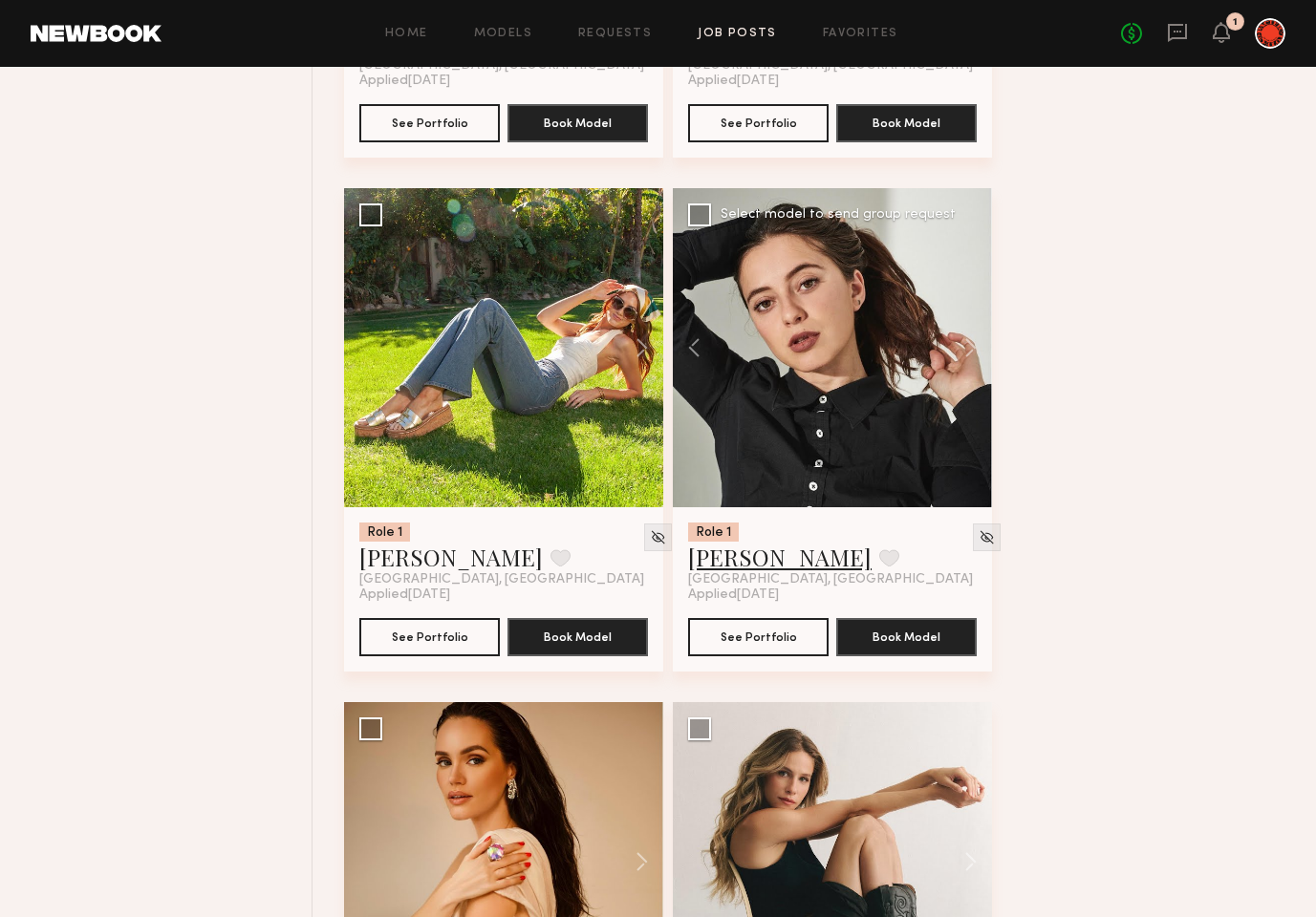
click at [739, 557] on link "Keana M." at bounding box center [780, 557] width 184 height 31
click at [641, 346] on button at bounding box center [633, 348] width 61 height 319
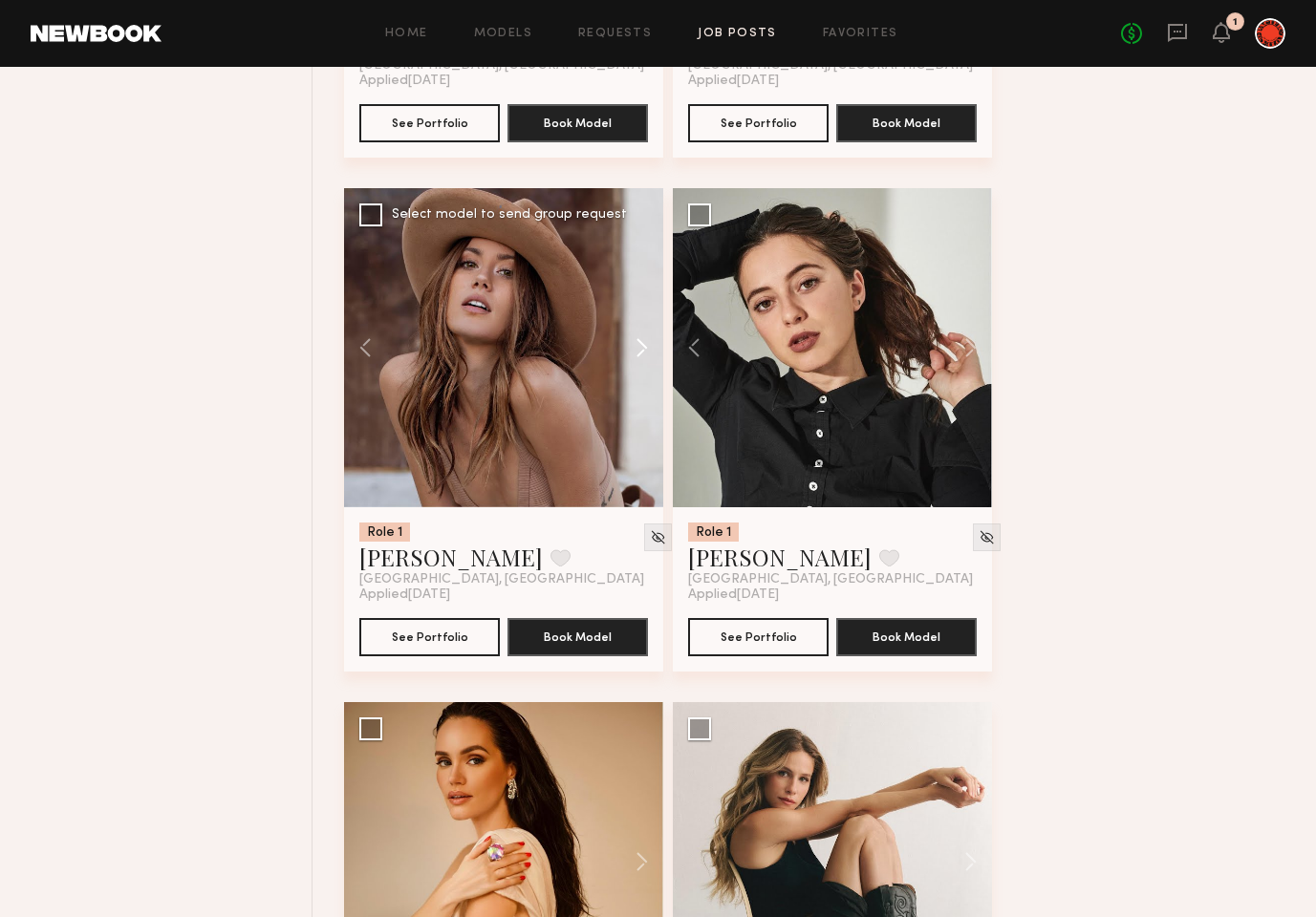
click at [641, 346] on button at bounding box center [633, 348] width 61 height 319
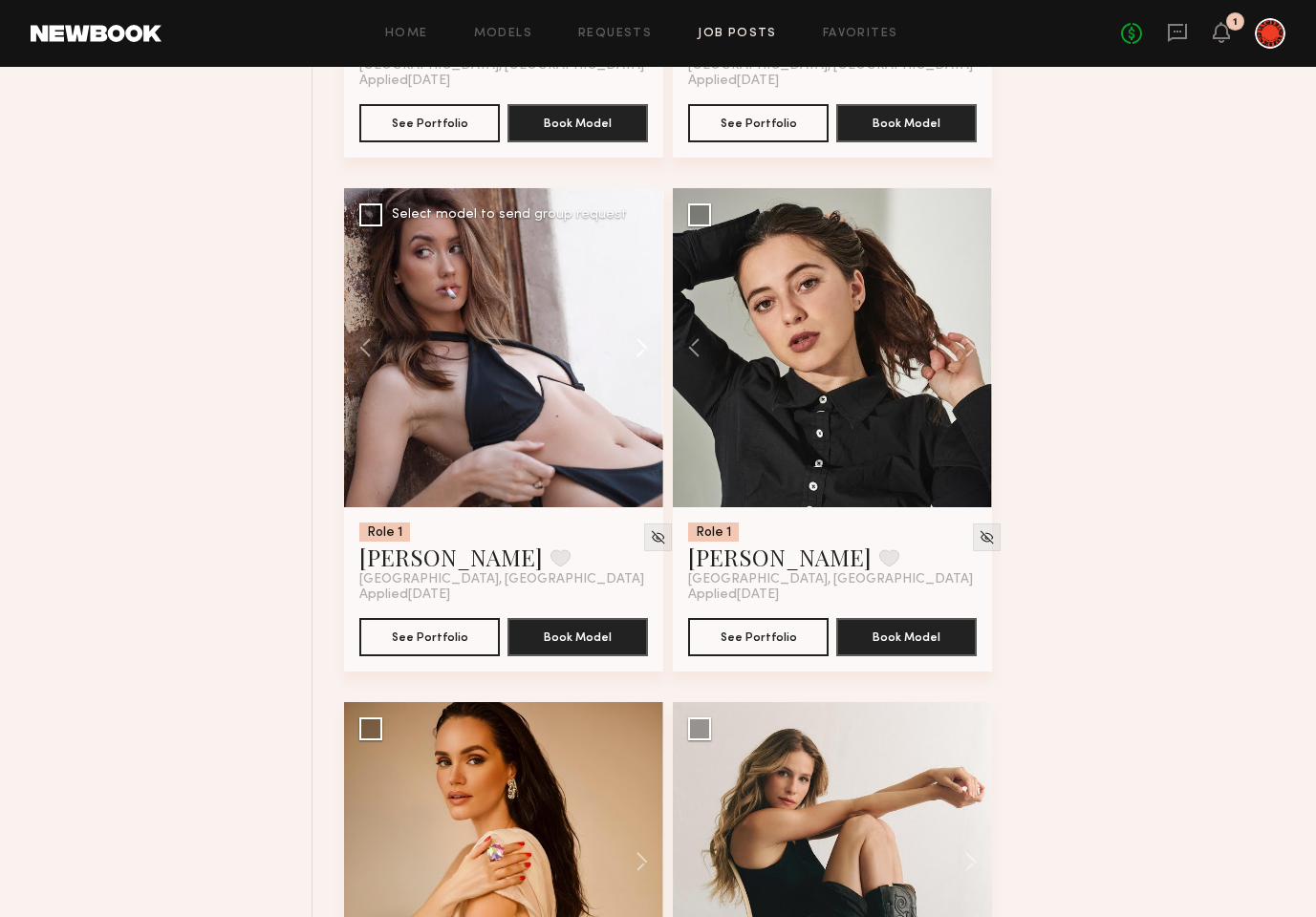
click at [641, 346] on button at bounding box center [633, 348] width 61 height 319
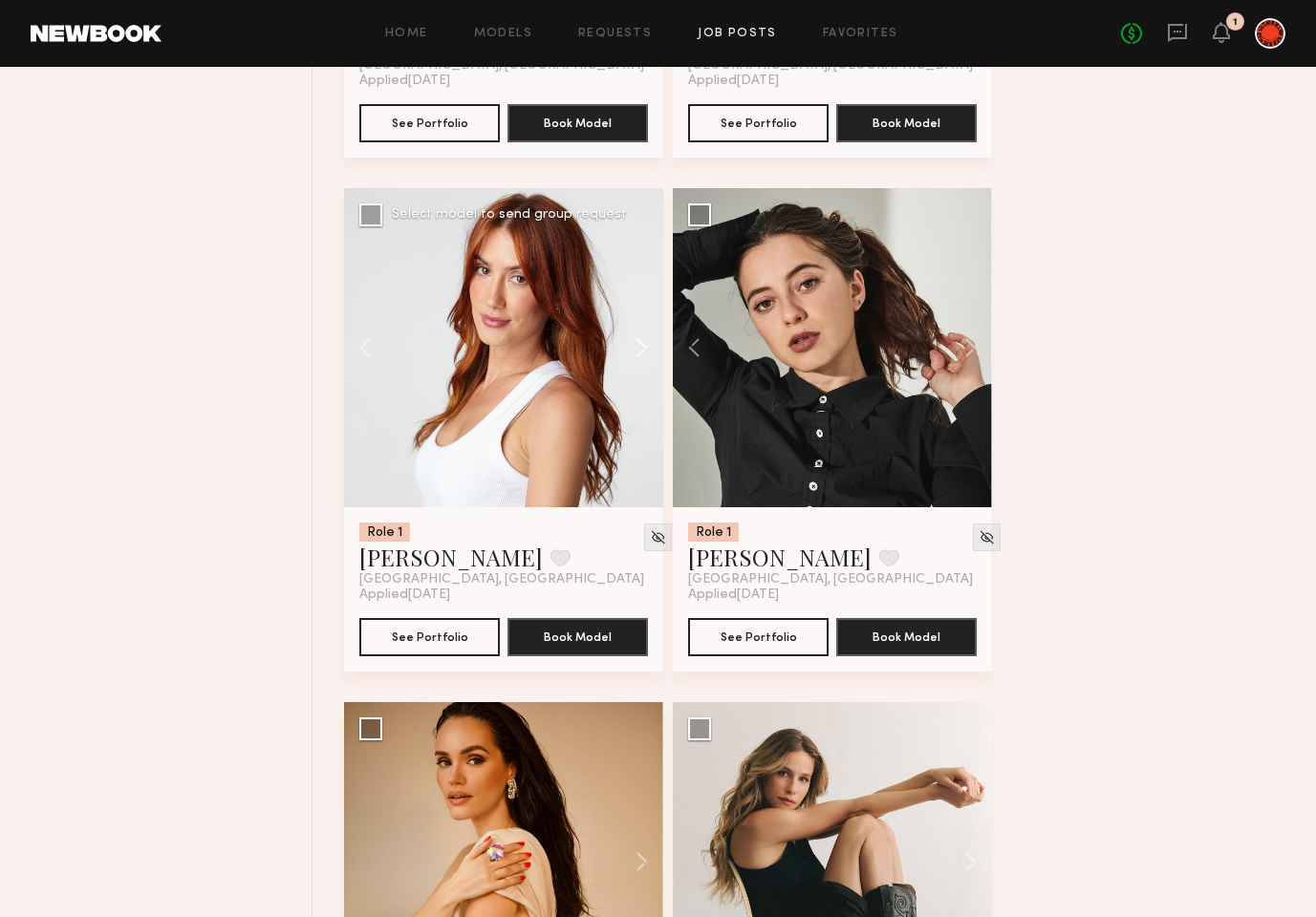
click at [641, 346] on button at bounding box center [633, 348] width 61 height 319
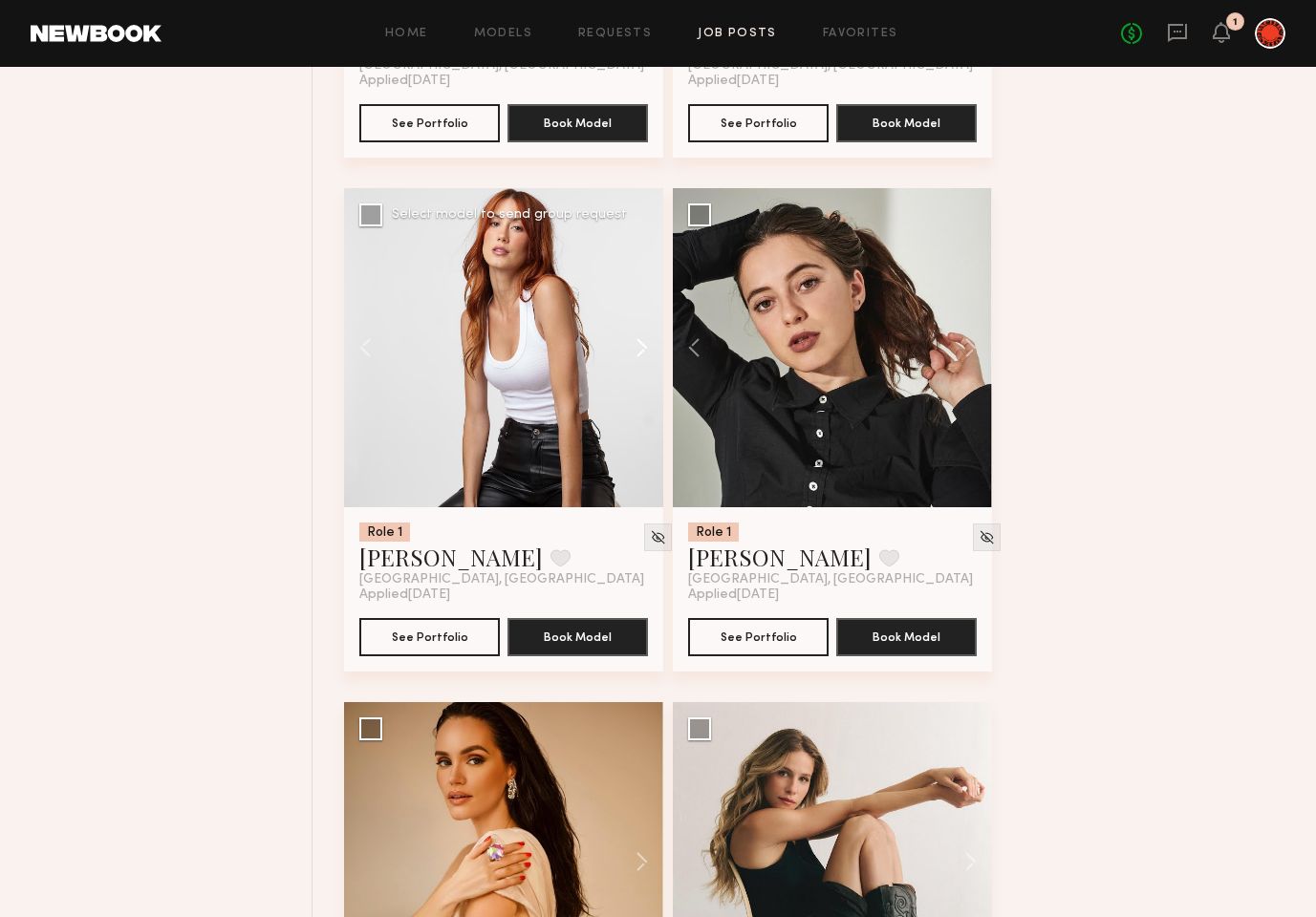
click at [641, 347] on button at bounding box center [633, 348] width 61 height 319
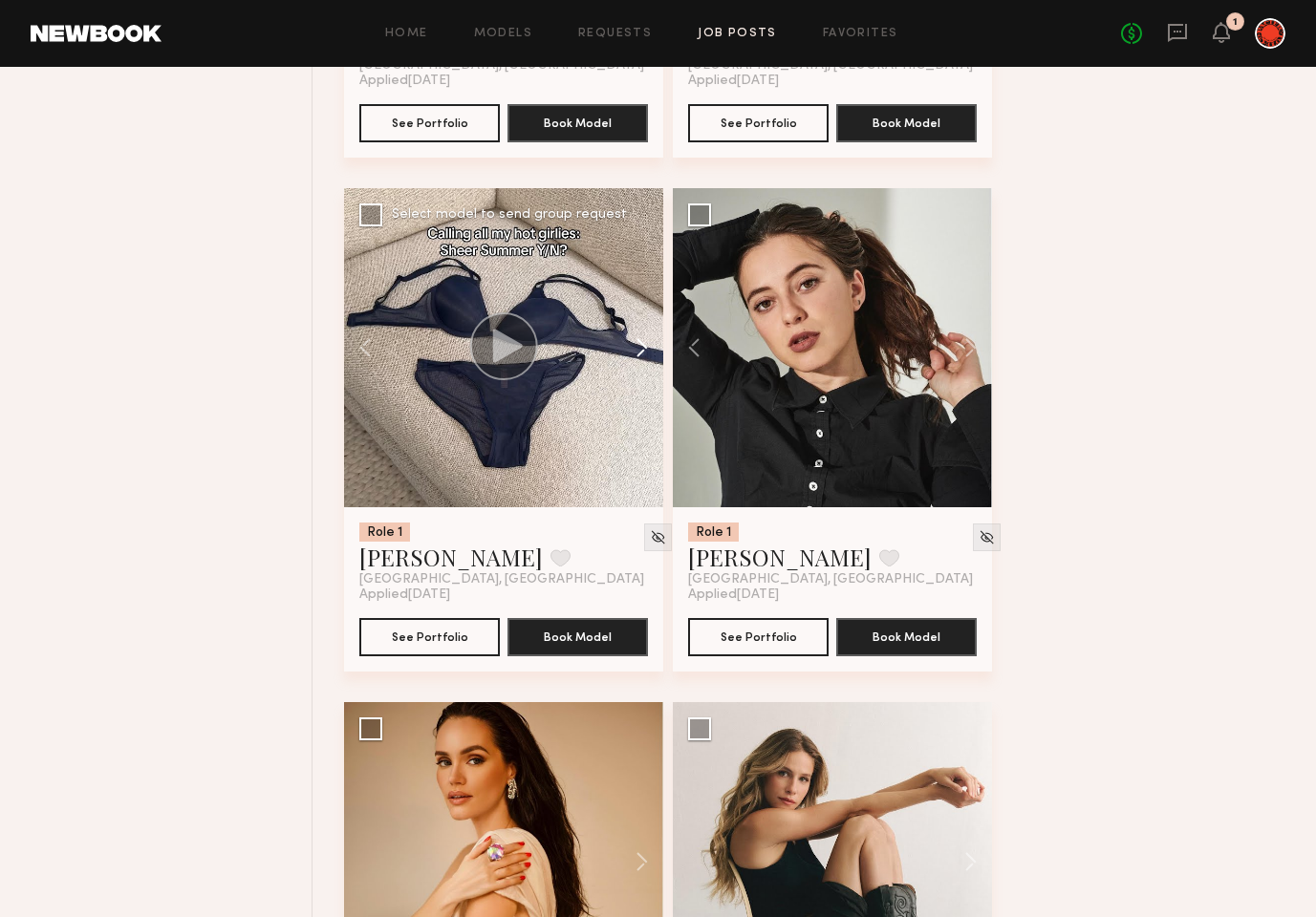
click at [641, 346] on button at bounding box center [633, 348] width 61 height 319
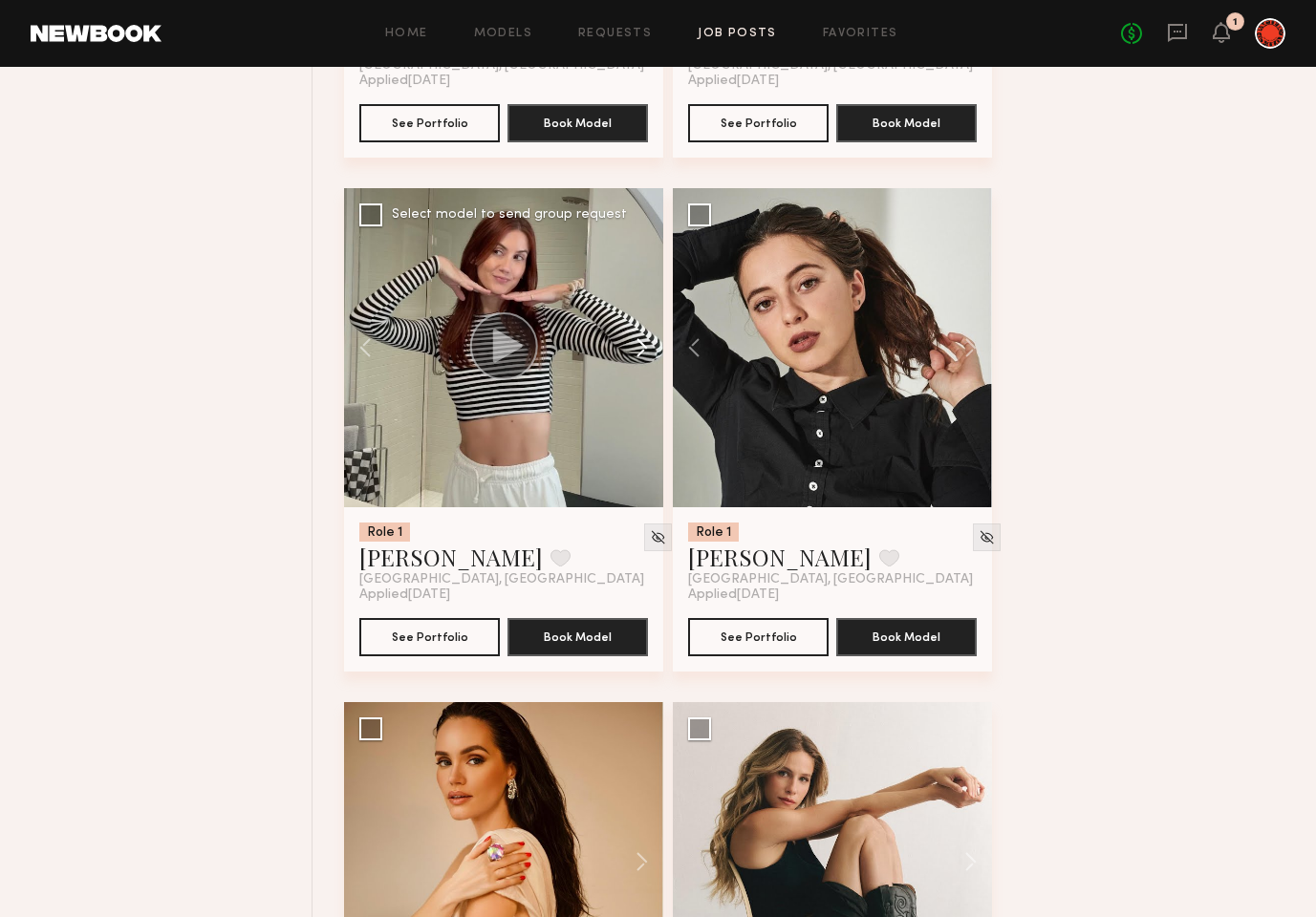
click at [641, 346] on button at bounding box center [633, 348] width 61 height 319
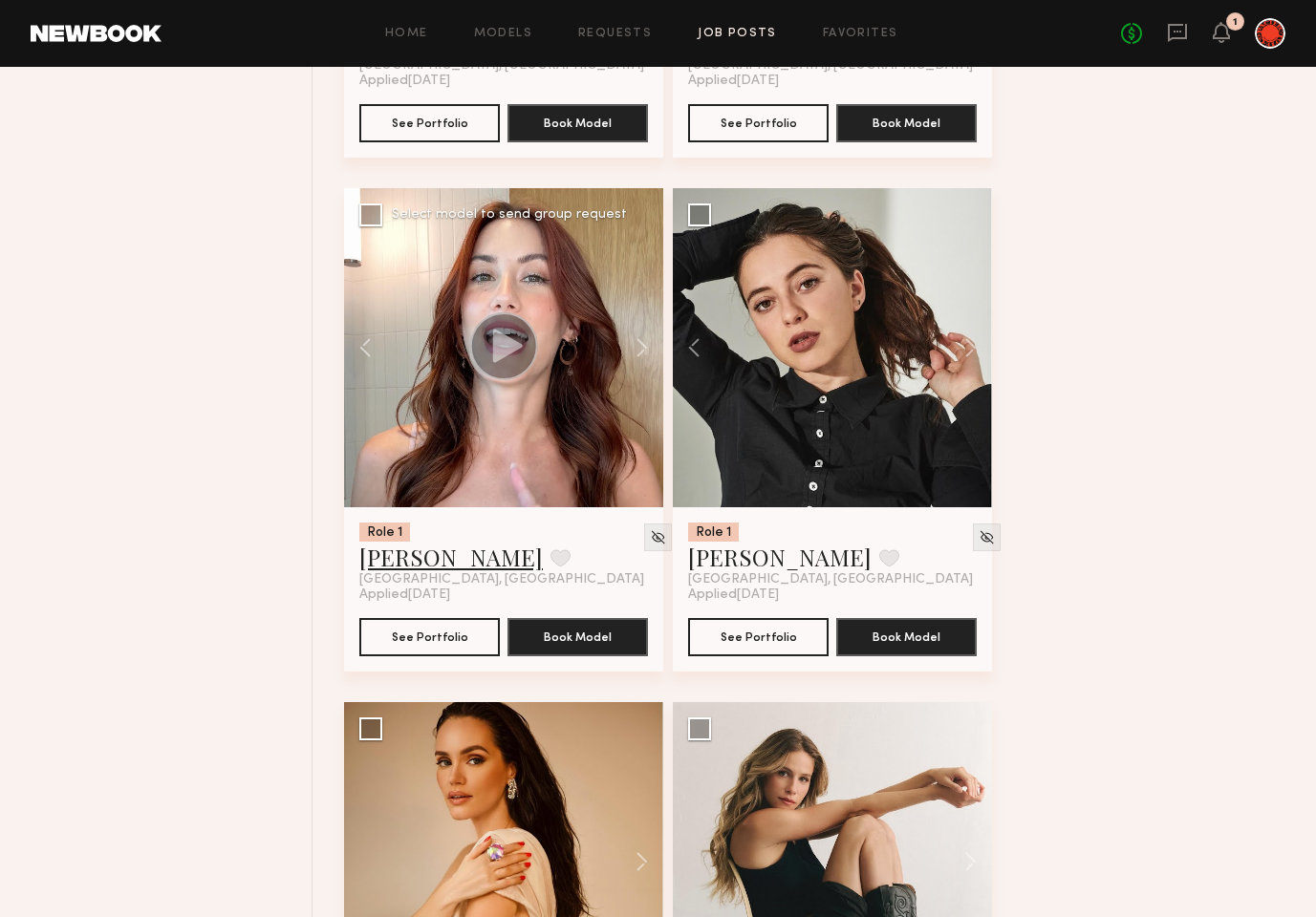
click at [424, 564] on link "Janelle G." at bounding box center [451, 557] width 184 height 31
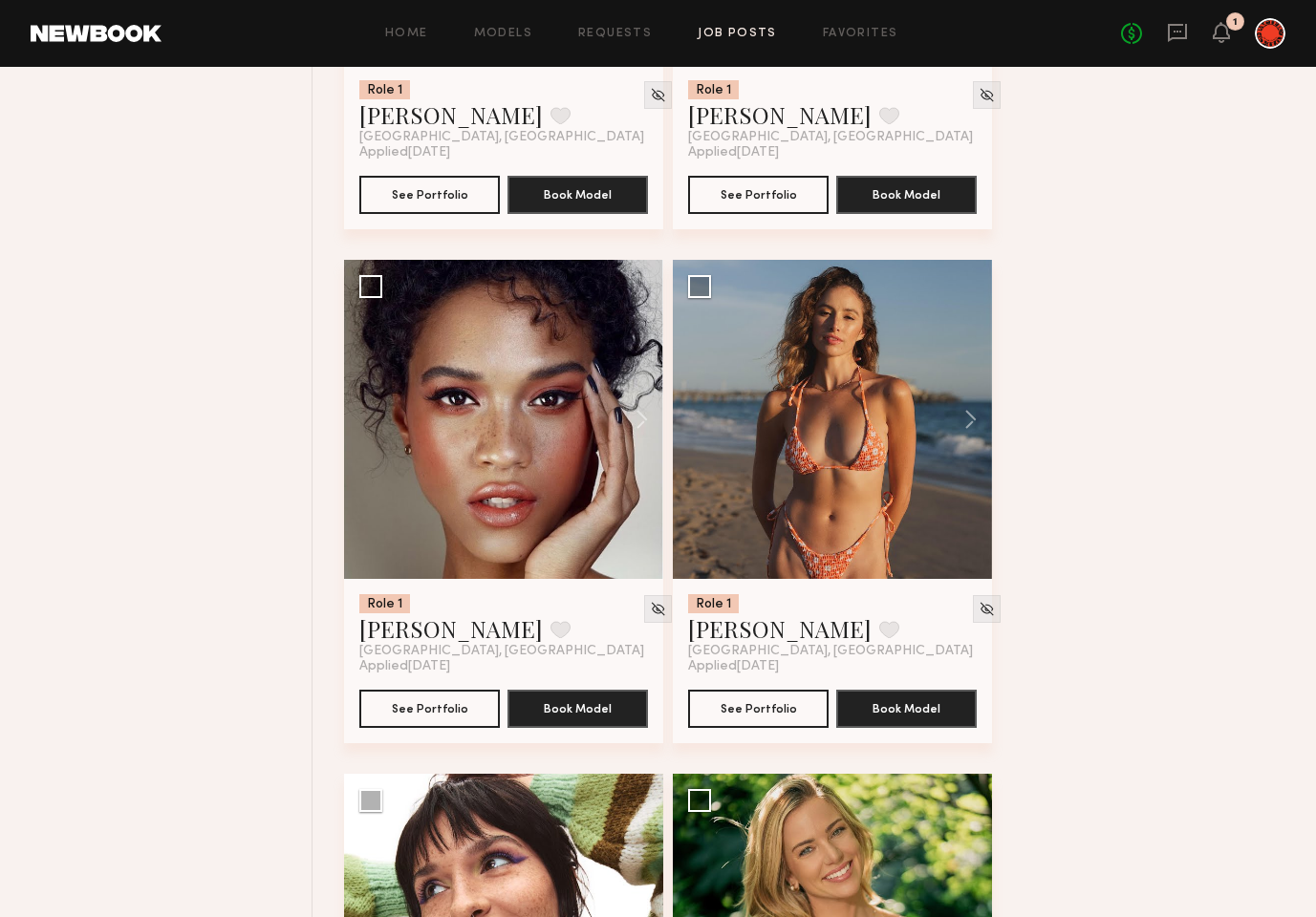
scroll to position [4163, 0]
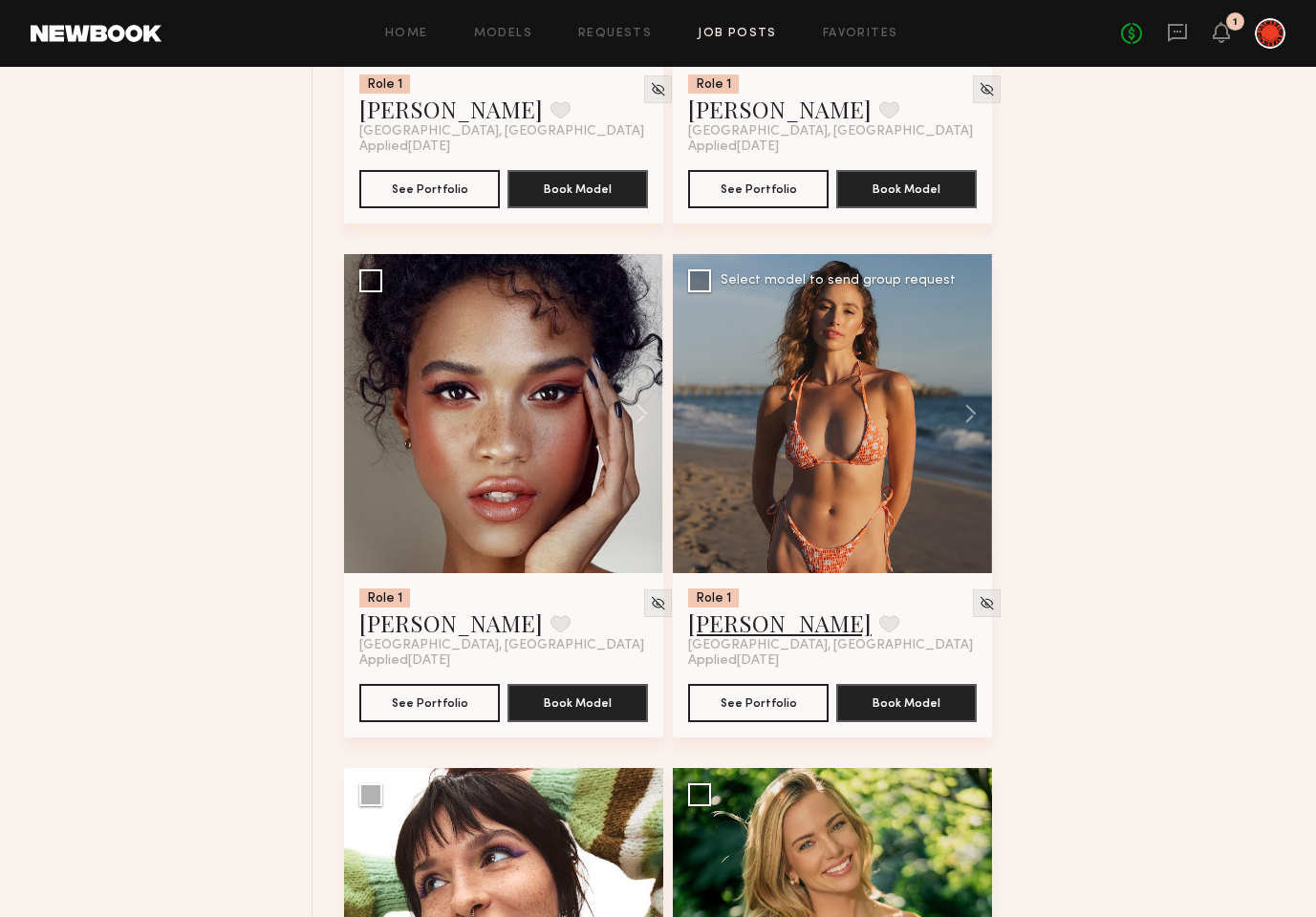
click at [713, 625] on link "Jacqueline R." at bounding box center [780, 623] width 184 height 31
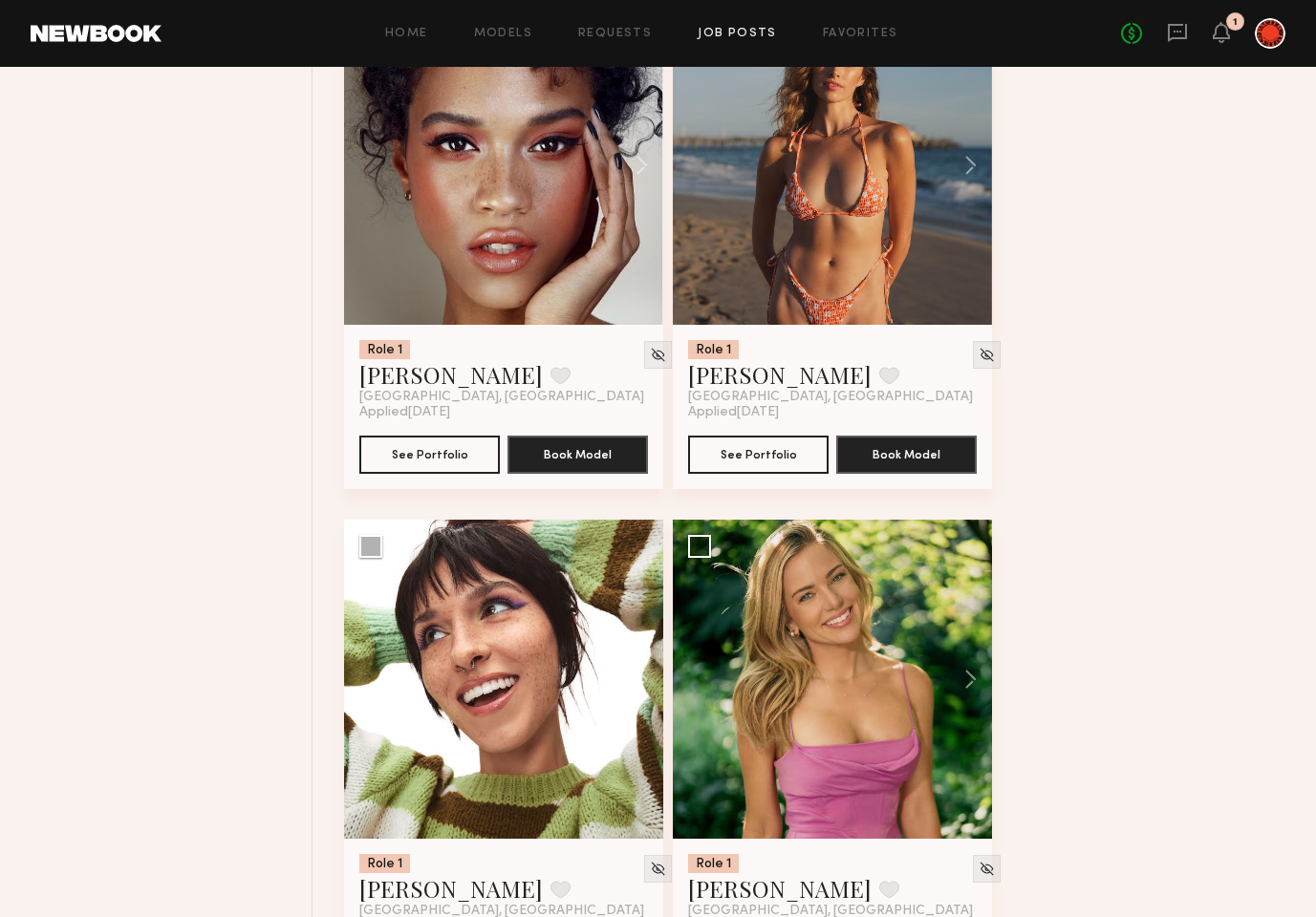
scroll to position [4418, 0]
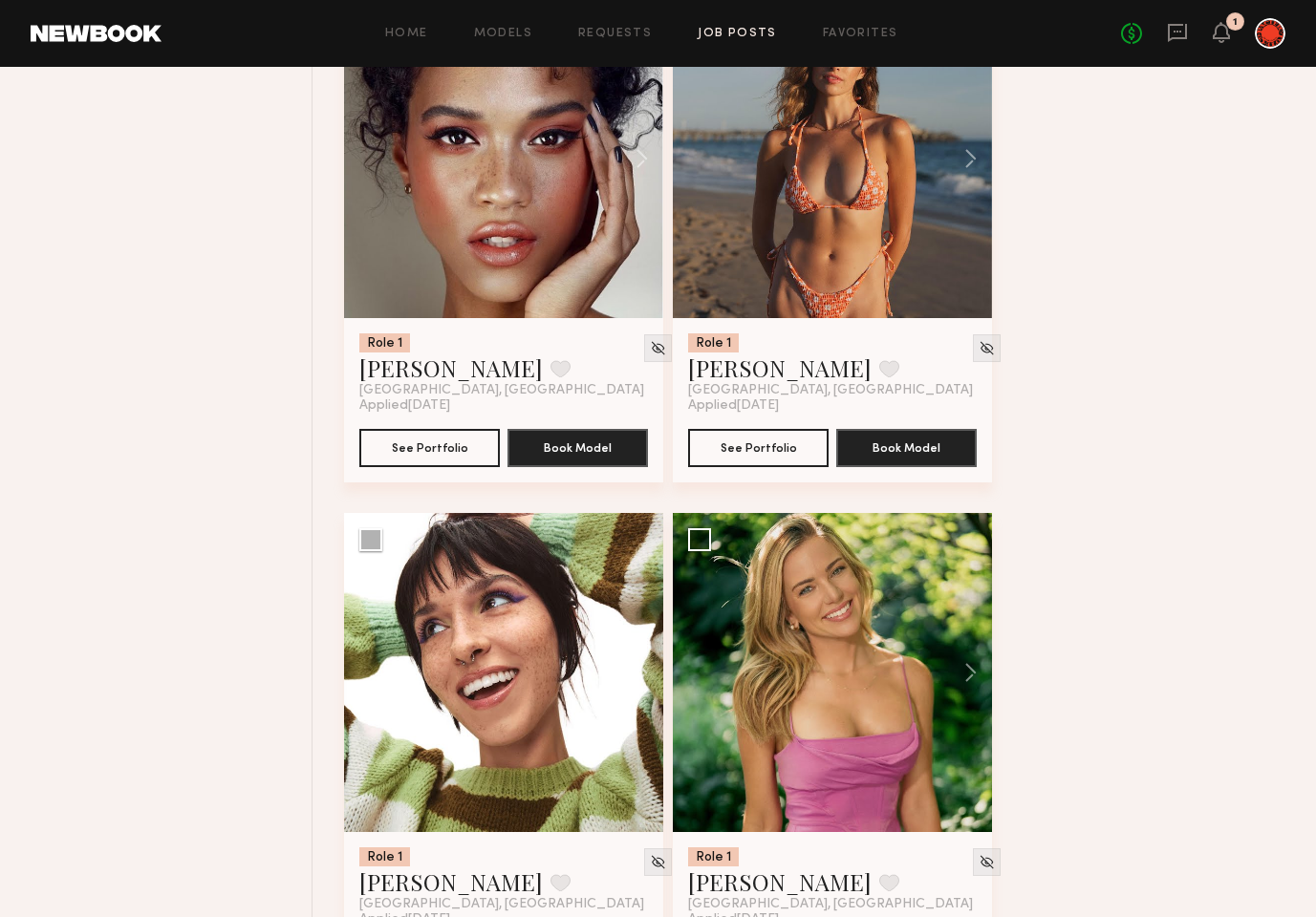
click at [462, 232] on div at bounding box center [504, 159] width 319 height 319
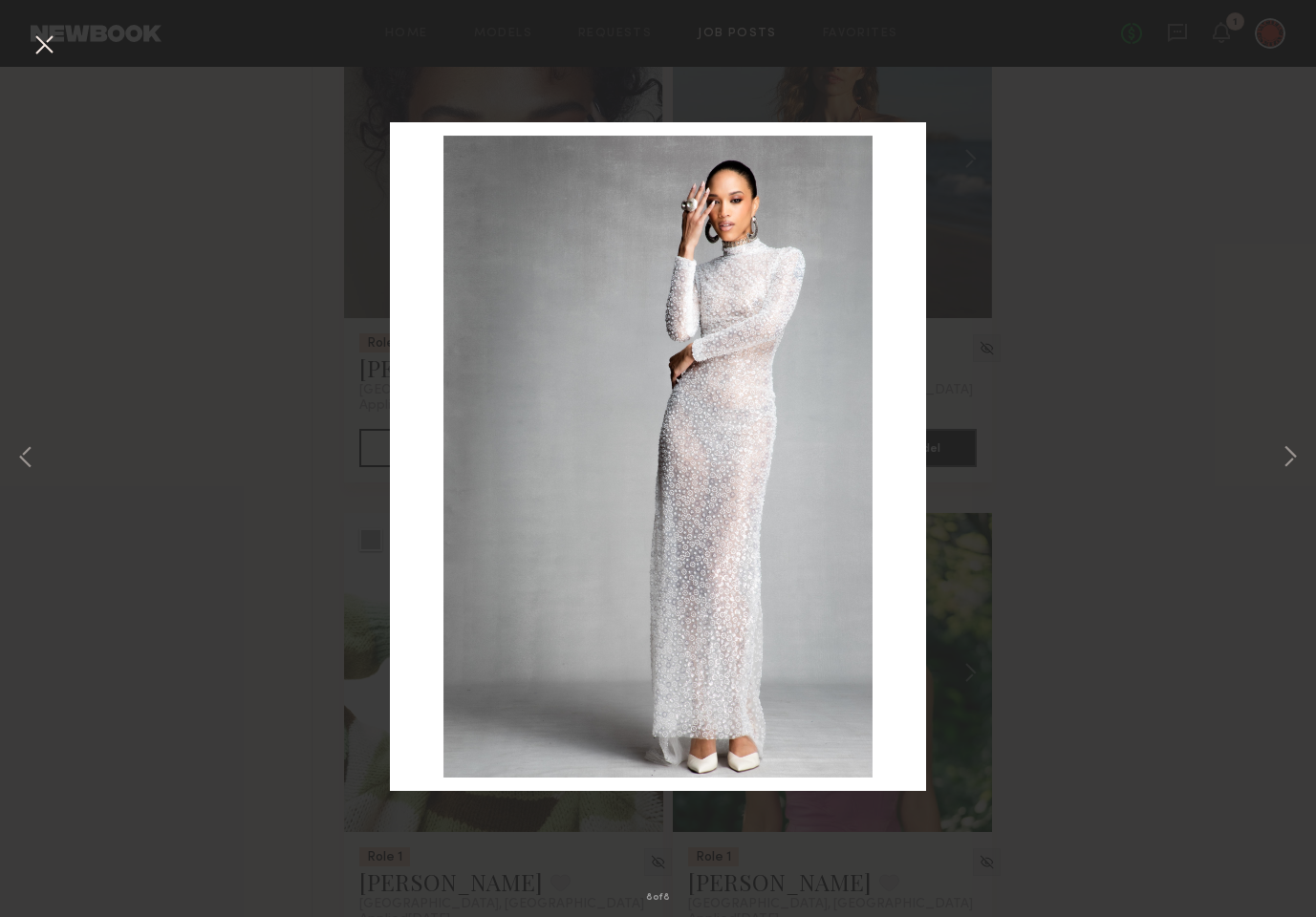
click at [882, 435] on img at bounding box center [658, 457] width 536 height 669
click at [1303, 456] on div "8 of 8" at bounding box center [658, 458] width 1316 height 917
click at [1297, 456] on button at bounding box center [1290, 459] width 23 height 734
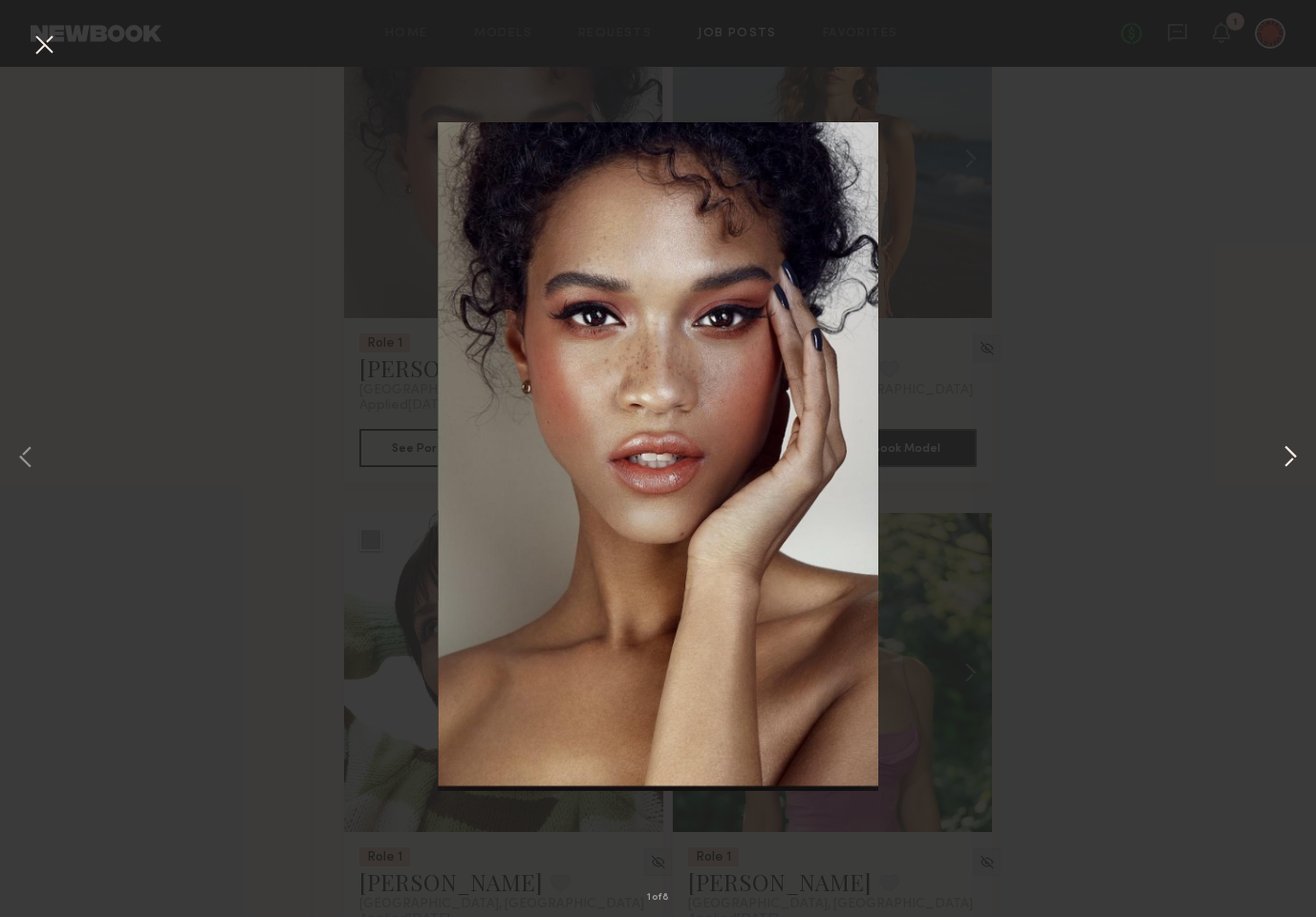
click at [1290, 455] on button at bounding box center [1290, 459] width 23 height 734
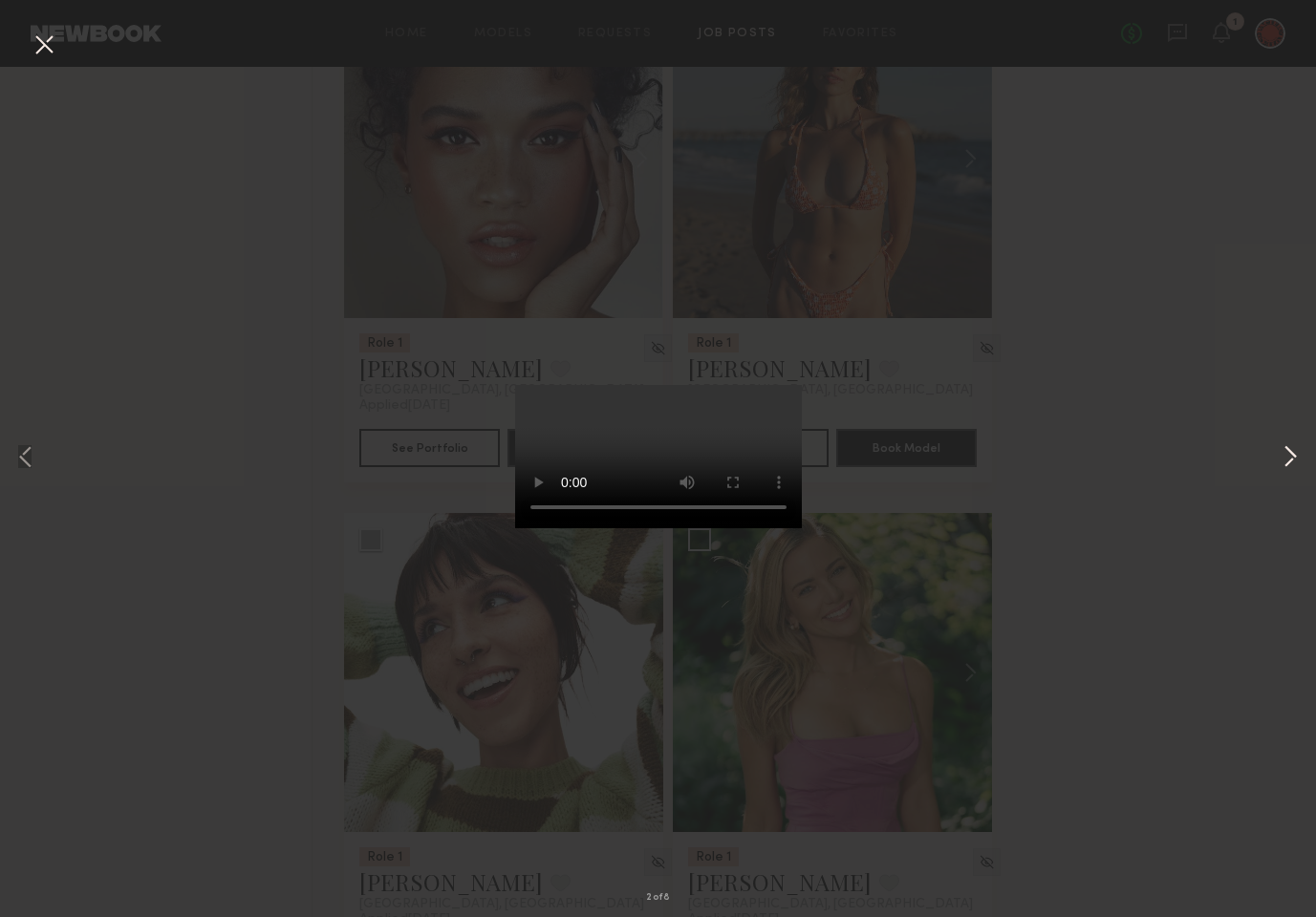
click at [1290, 455] on button at bounding box center [1290, 459] width 23 height 734
click at [1290, 454] on button at bounding box center [1290, 459] width 23 height 734
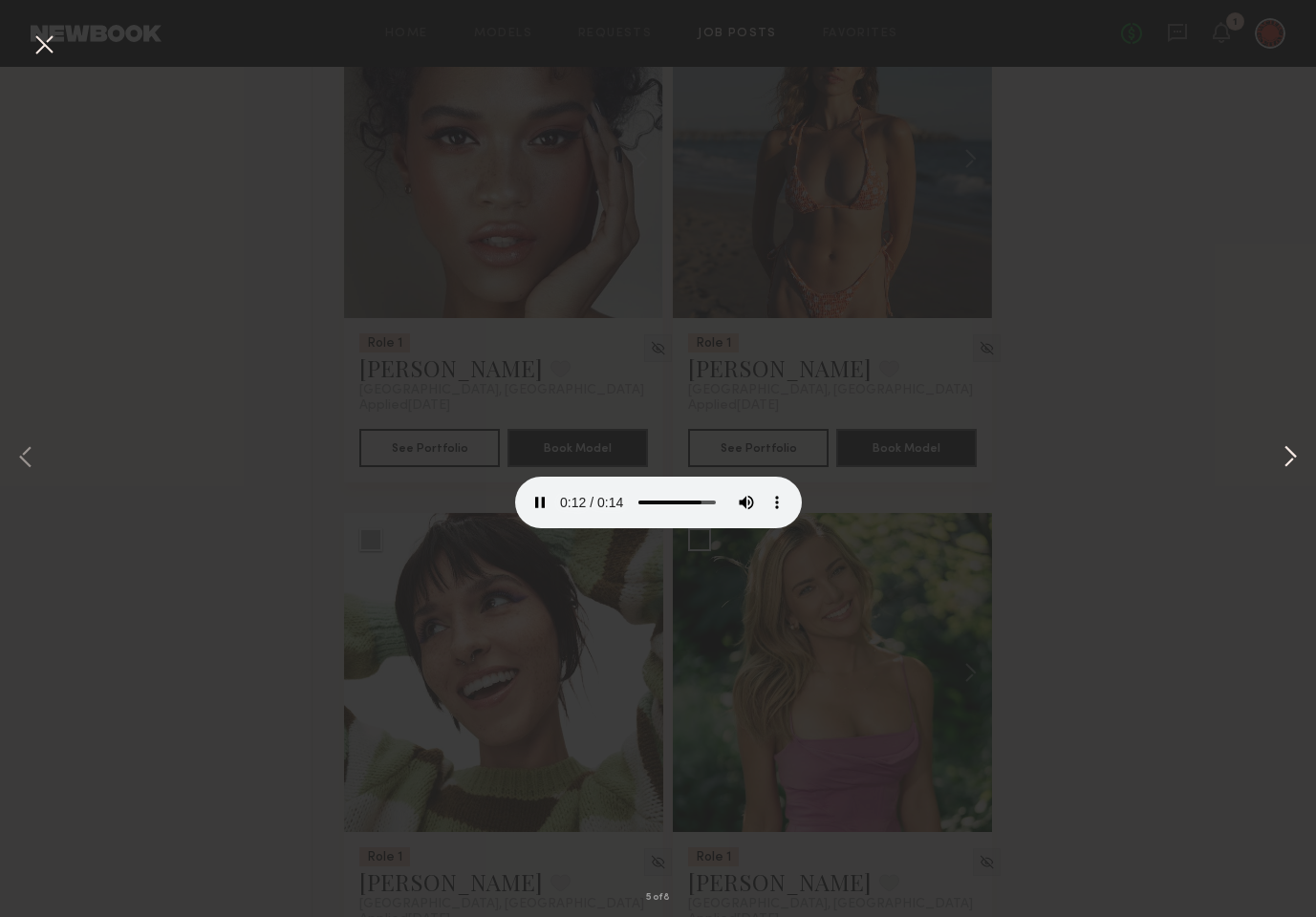
click at [1290, 454] on button at bounding box center [1290, 459] width 23 height 734
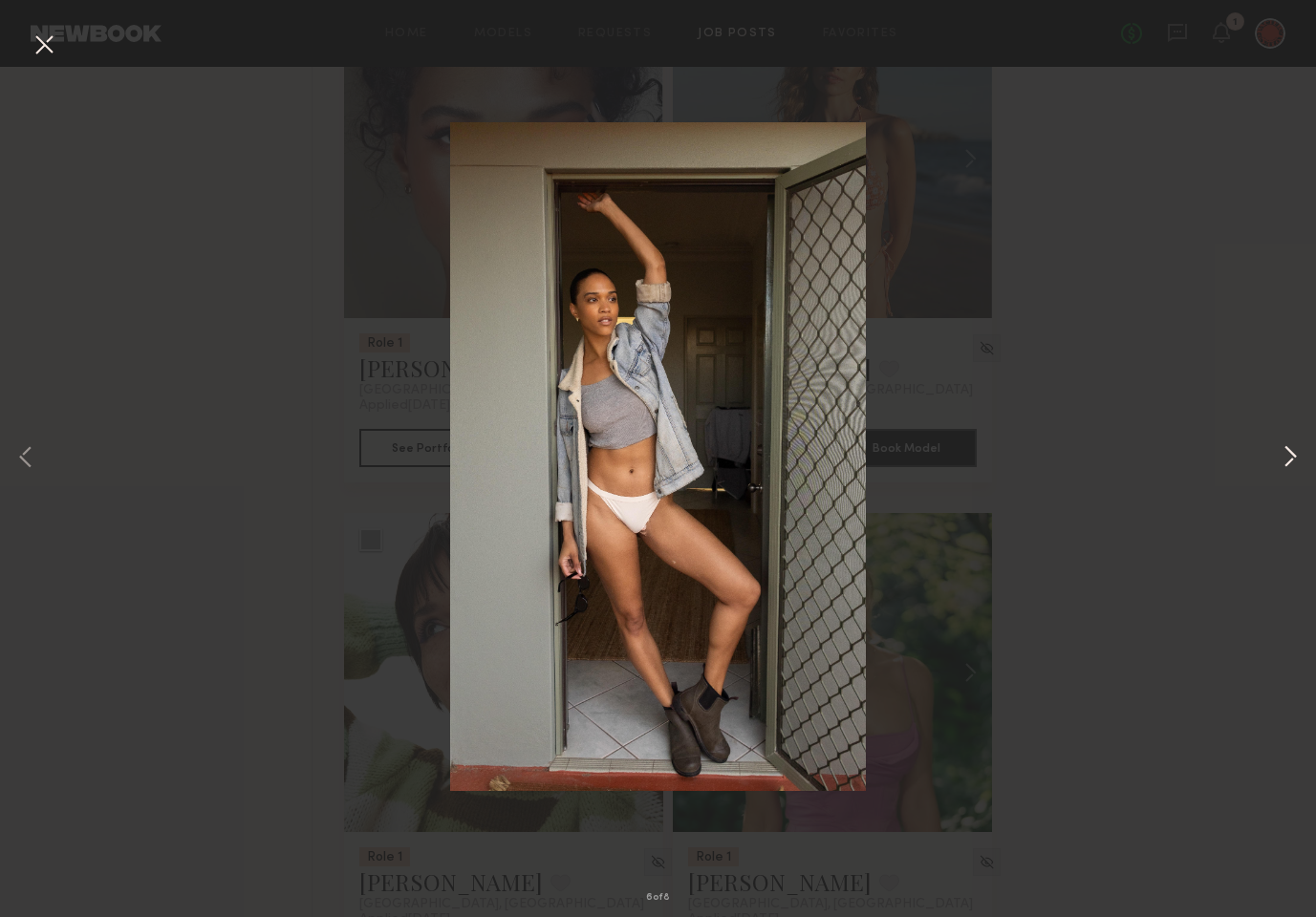
click at [1289, 454] on button at bounding box center [1290, 459] width 23 height 734
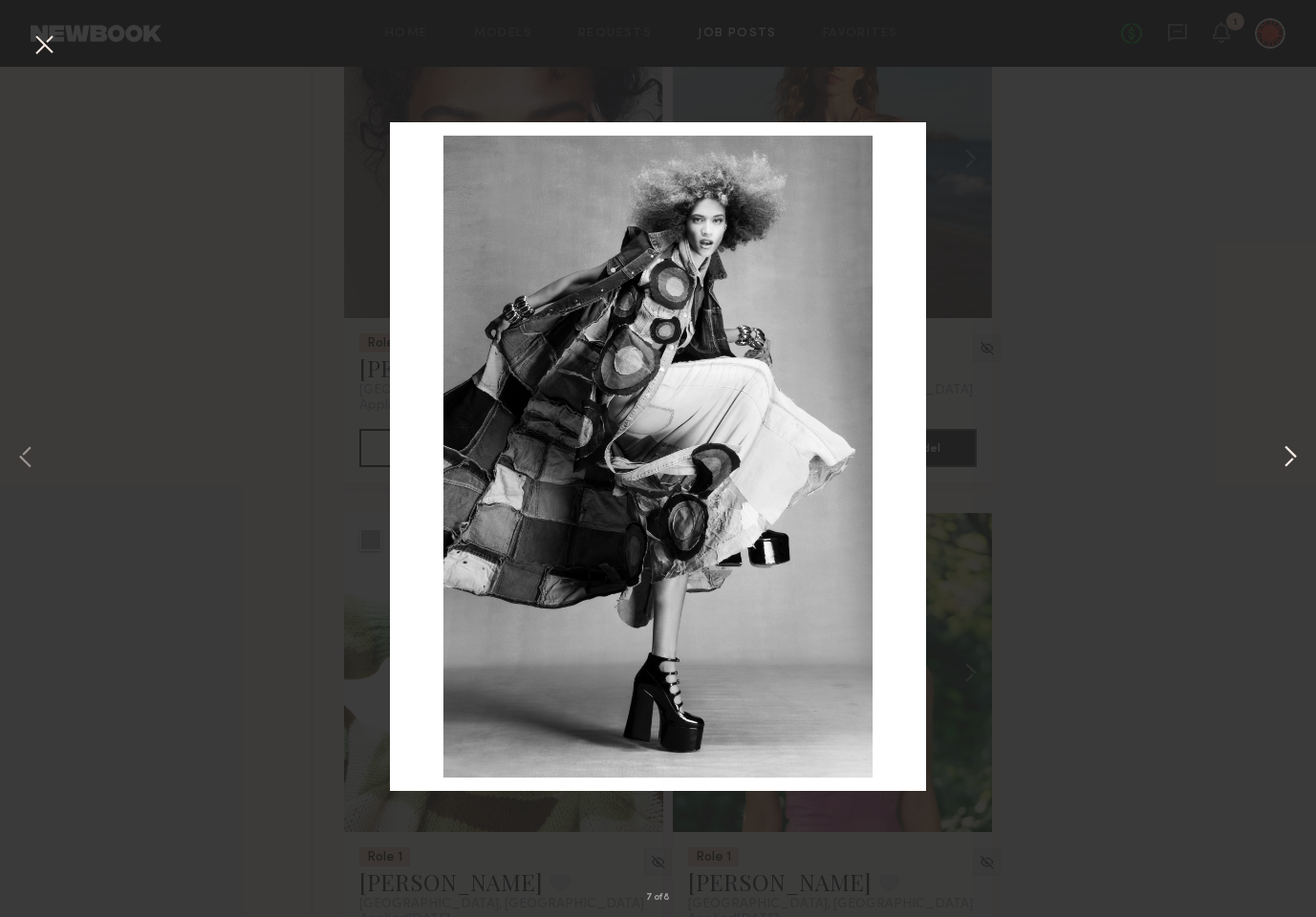
click at [1285, 453] on button at bounding box center [1290, 459] width 23 height 734
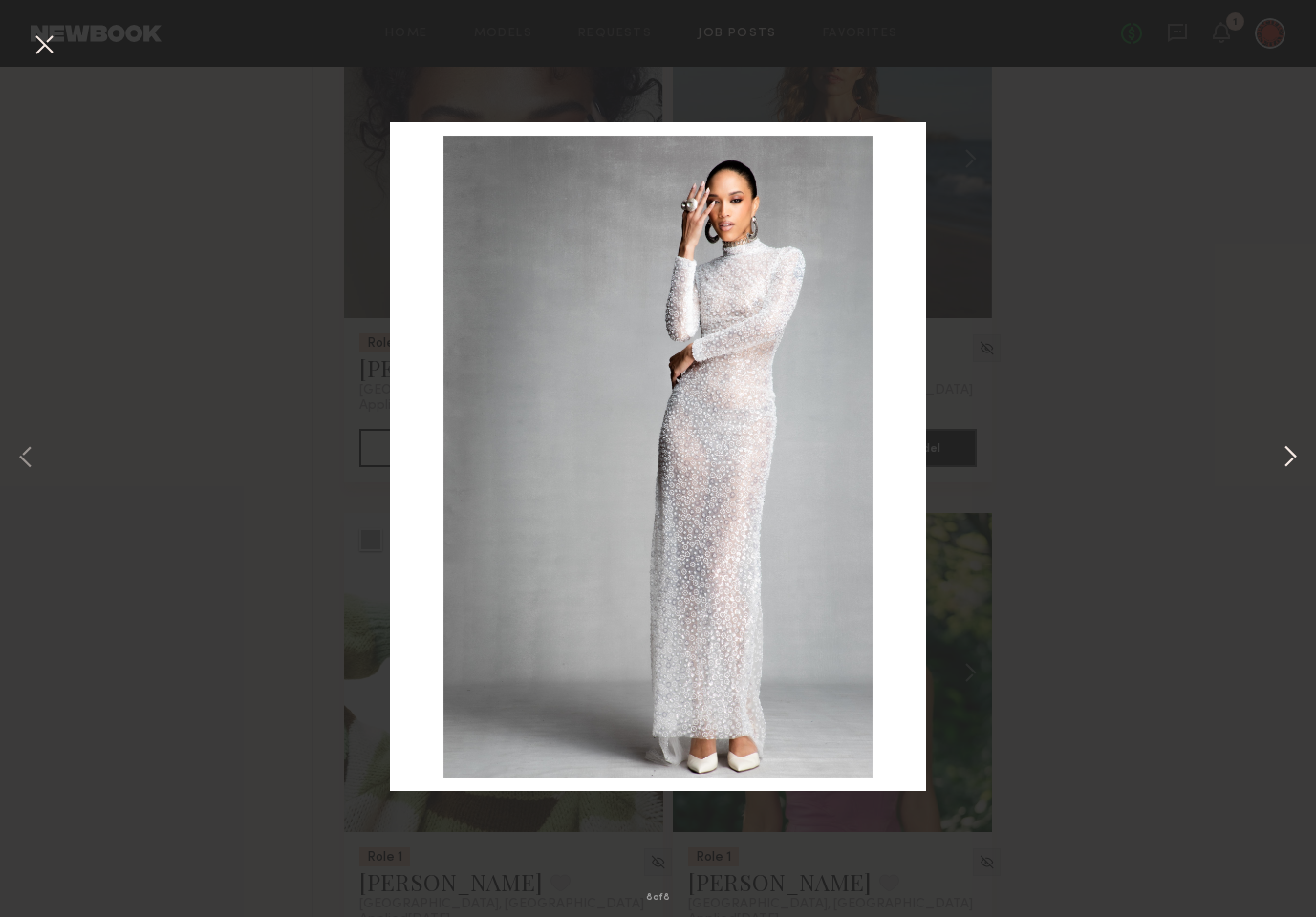
click at [1285, 453] on button at bounding box center [1290, 459] width 23 height 734
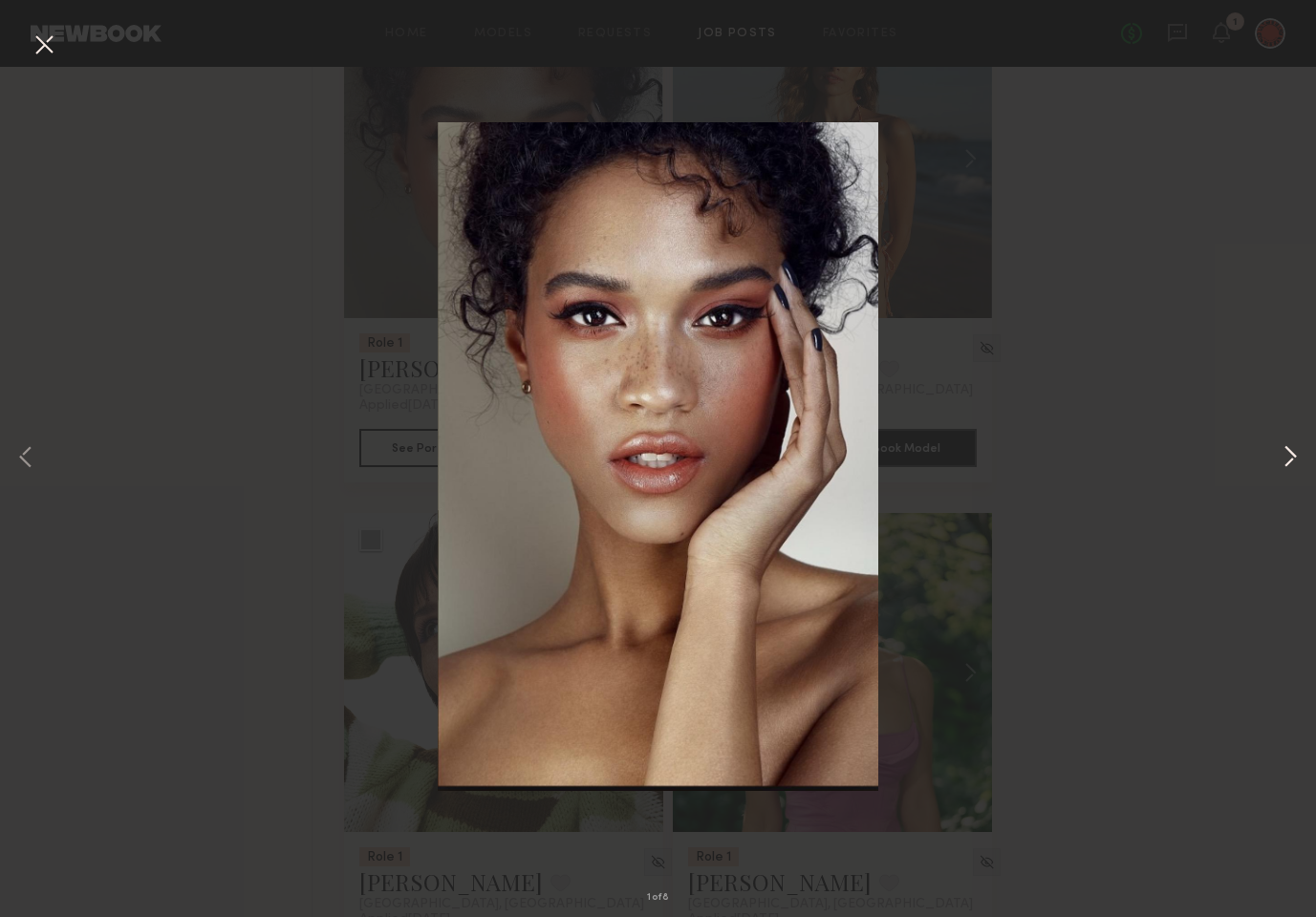
click at [1283, 453] on button at bounding box center [1290, 459] width 23 height 734
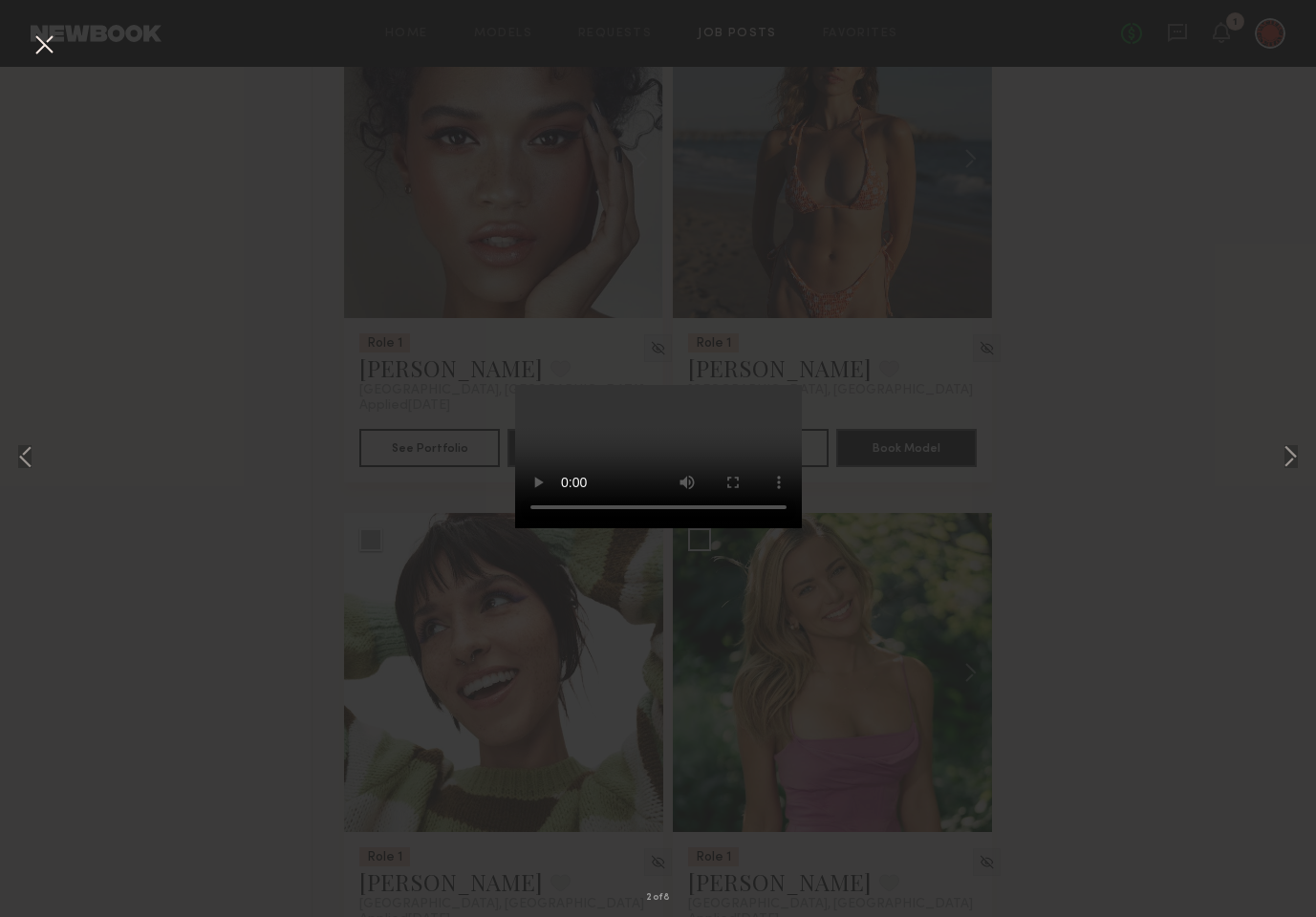
click at [1138, 399] on div "2 of 8" at bounding box center [658, 458] width 1316 height 917
click at [1287, 458] on button at bounding box center [1290, 459] width 23 height 734
click at [1286, 458] on button at bounding box center [1290, 459] width 23 height 734
click at [961, 426] on div "4 of 8" at bounding box center [658, 458] width 1316 height 917
click at [34, 41] on button at bounding box center [44, 46] width 31 height 34
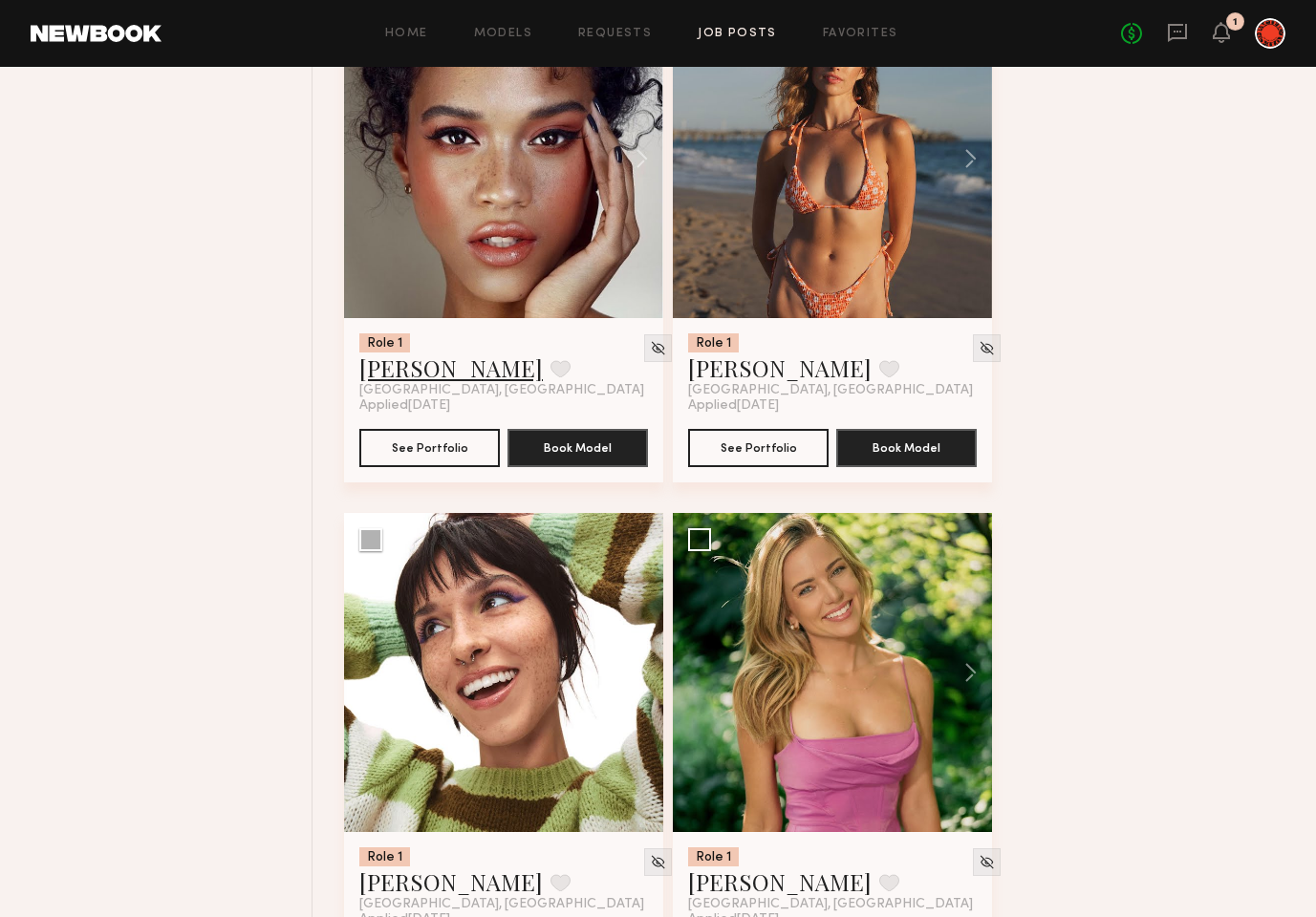
click at [445, 364] on link "Alexandra W." at bounding box center [451, 368] width 184 height 31
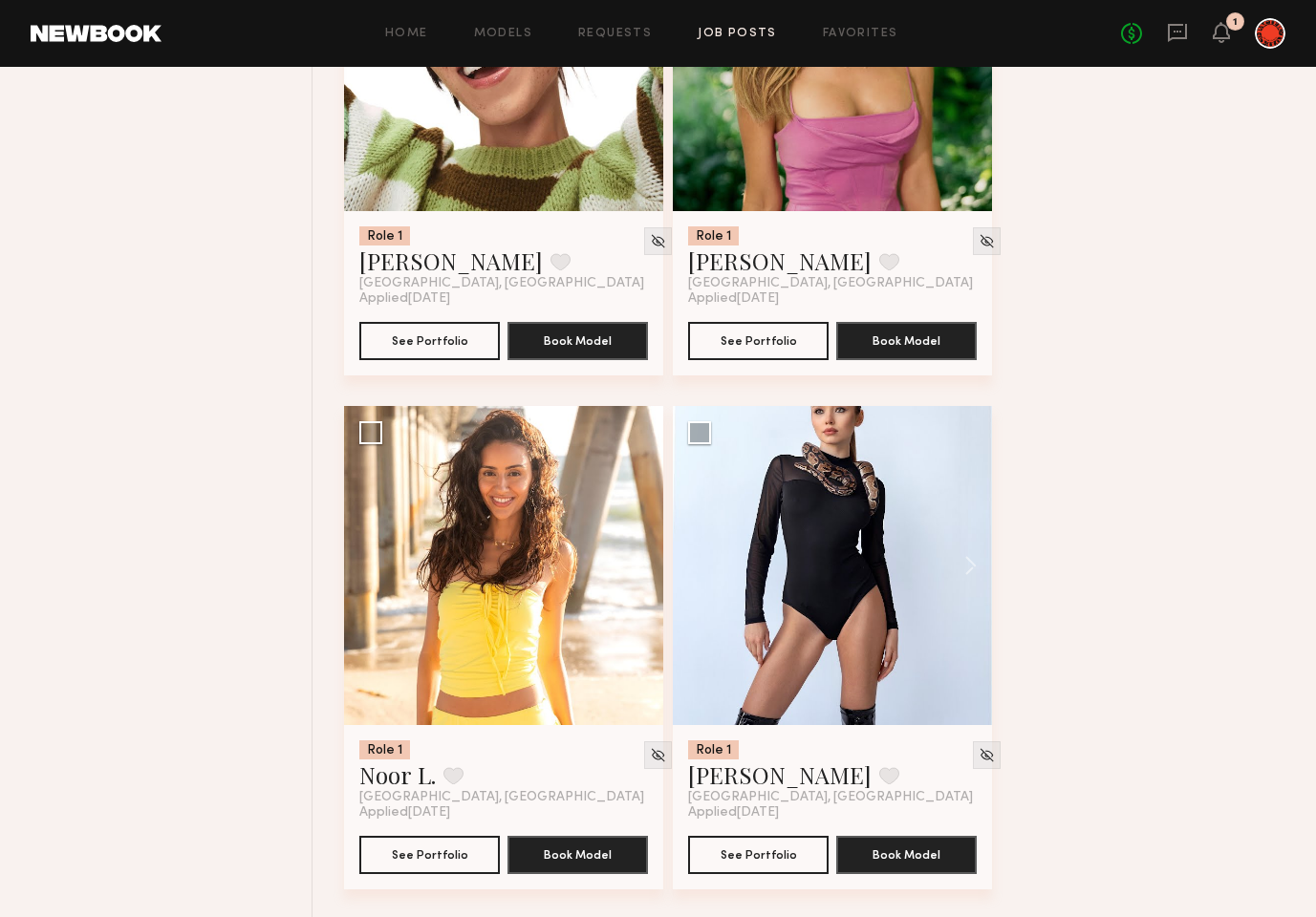
scroll to position [5062, 0]
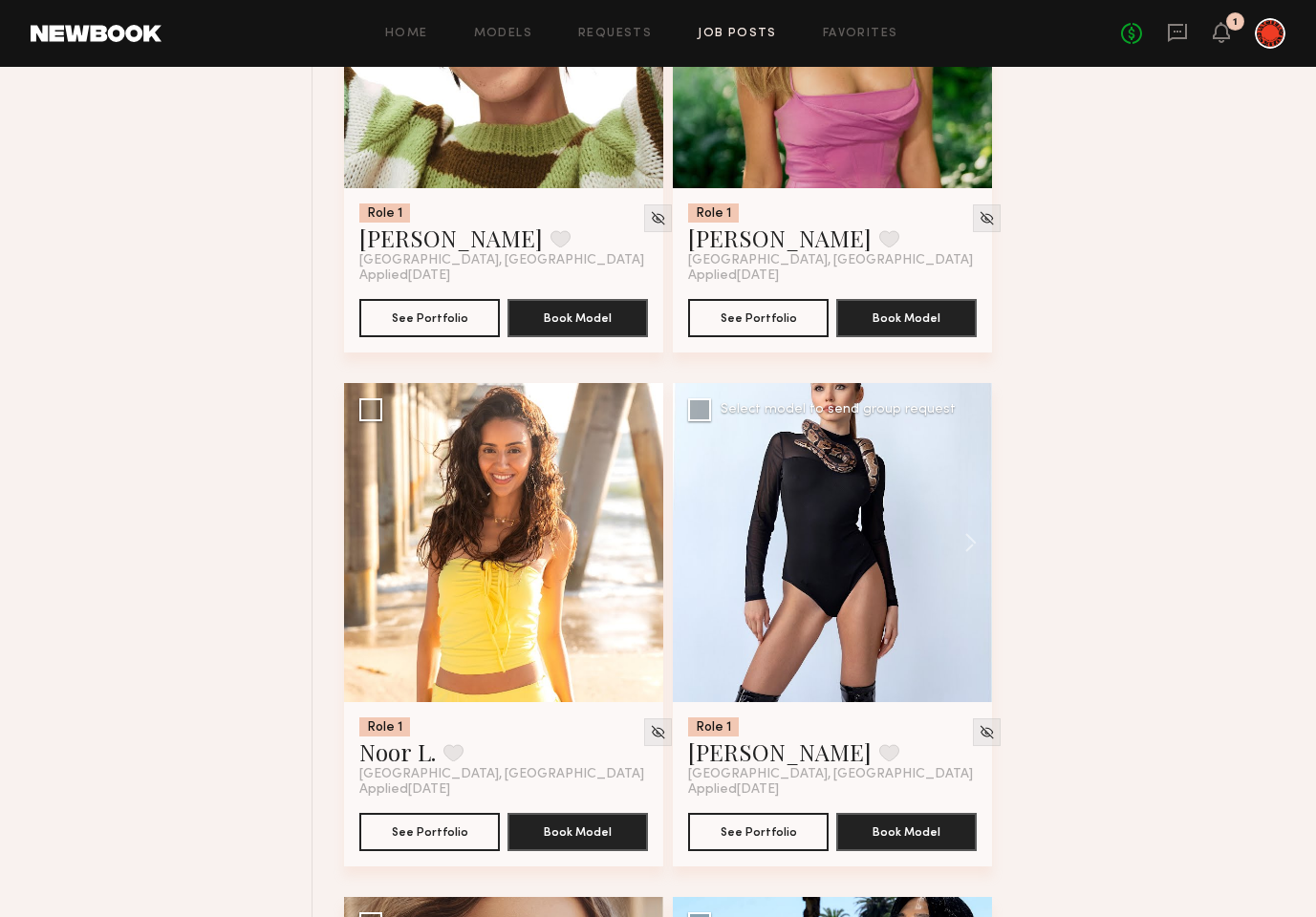
click at [816, 576] on div at bounding box center [833, 543] width 319 height 319
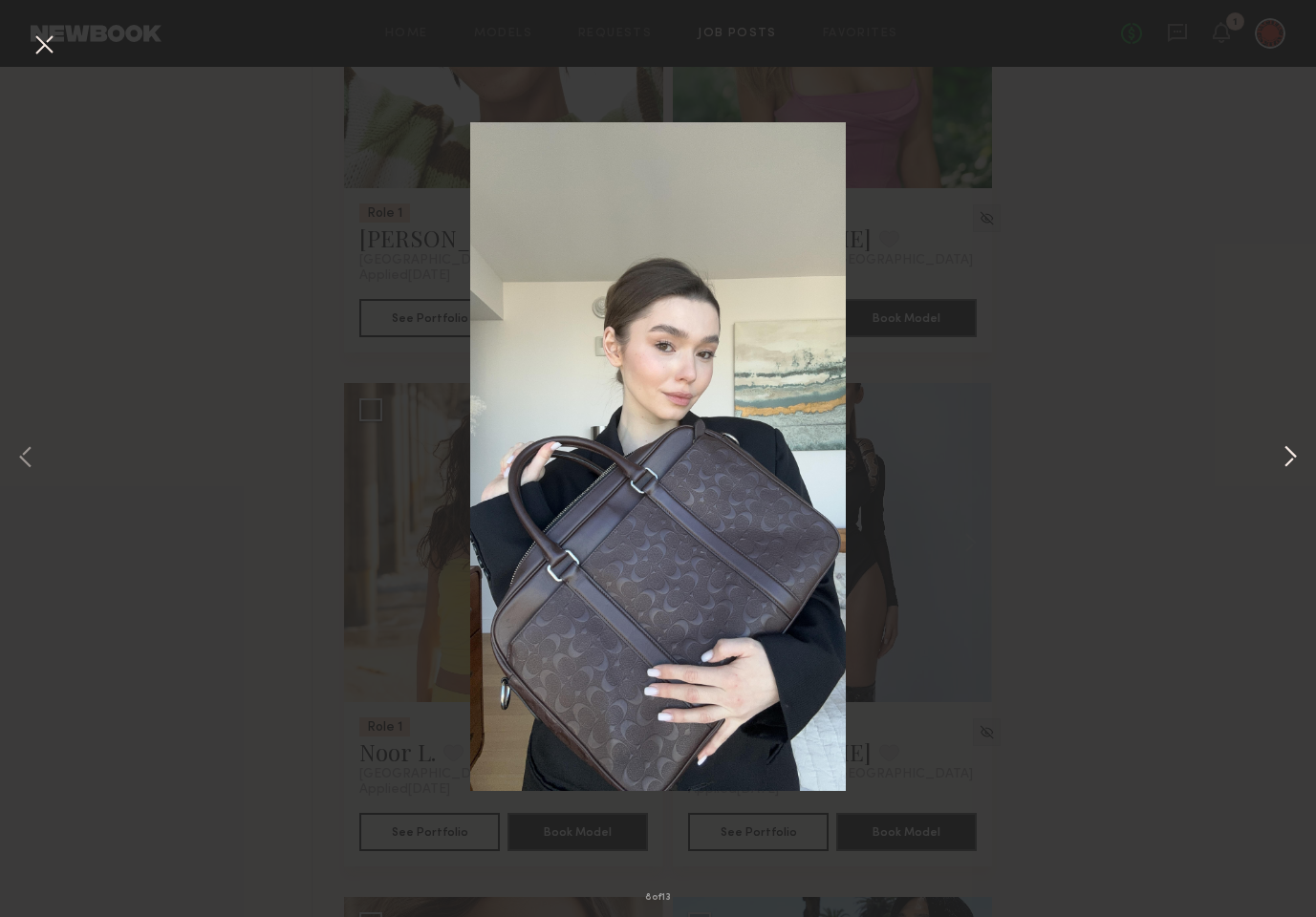
click at [1286, 466] on button at bounding box center [1290, 459] width 23 height 734
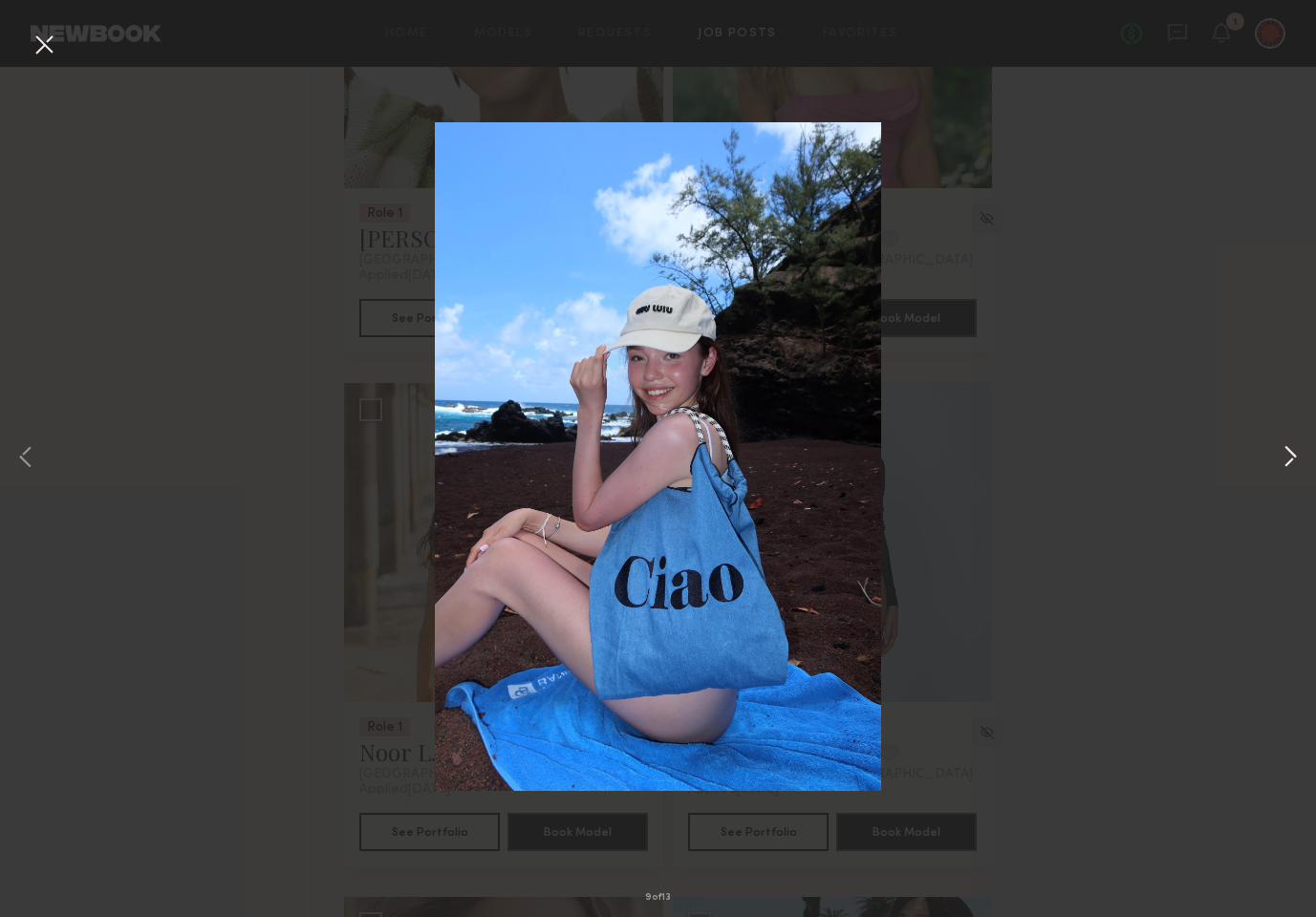
click at [1284, 465] on button at bounding box center [1290, 459] width 23 height 734
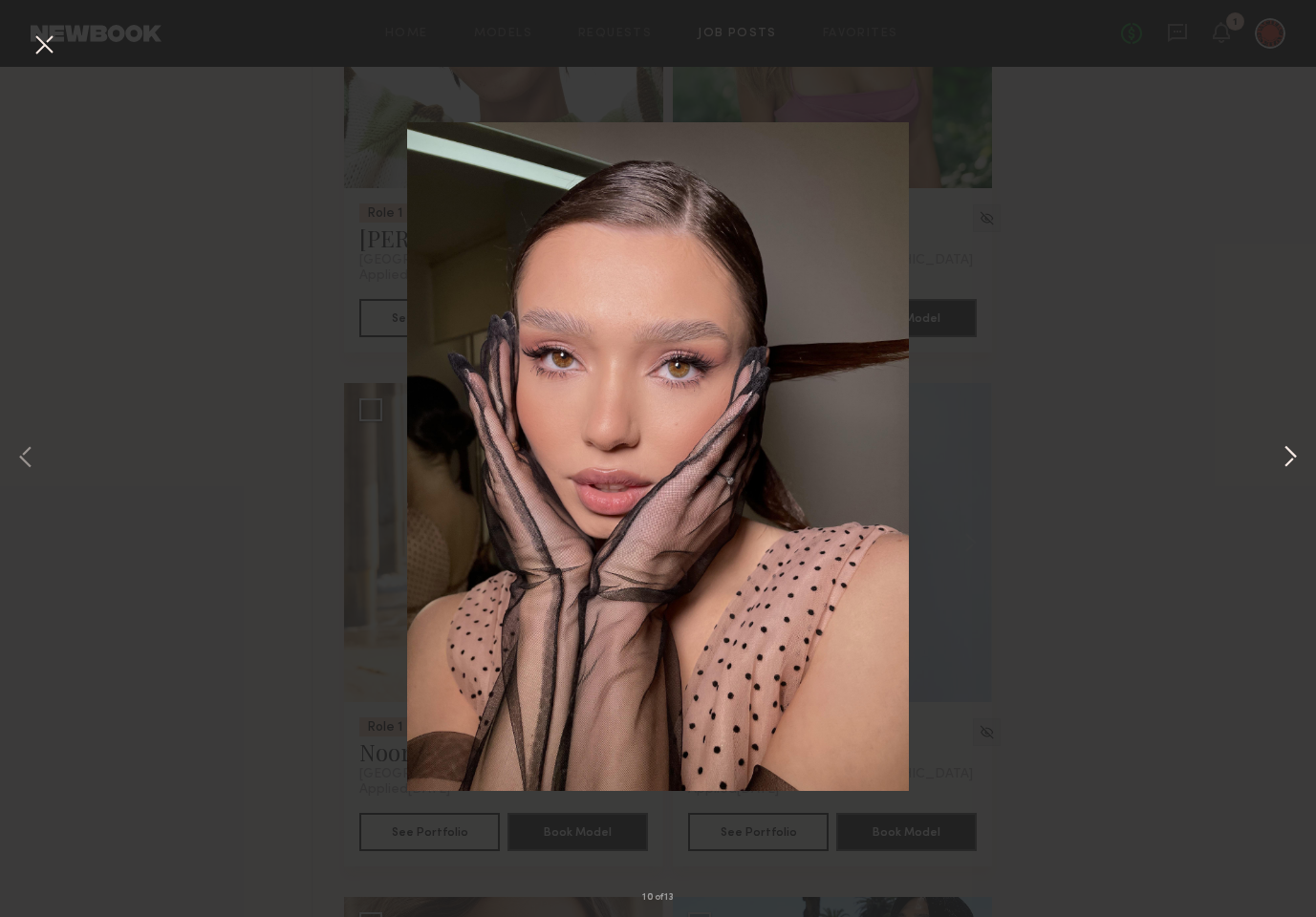
click at [1284, 465] on button at bounding box center [1290, 459] width 23 height 734
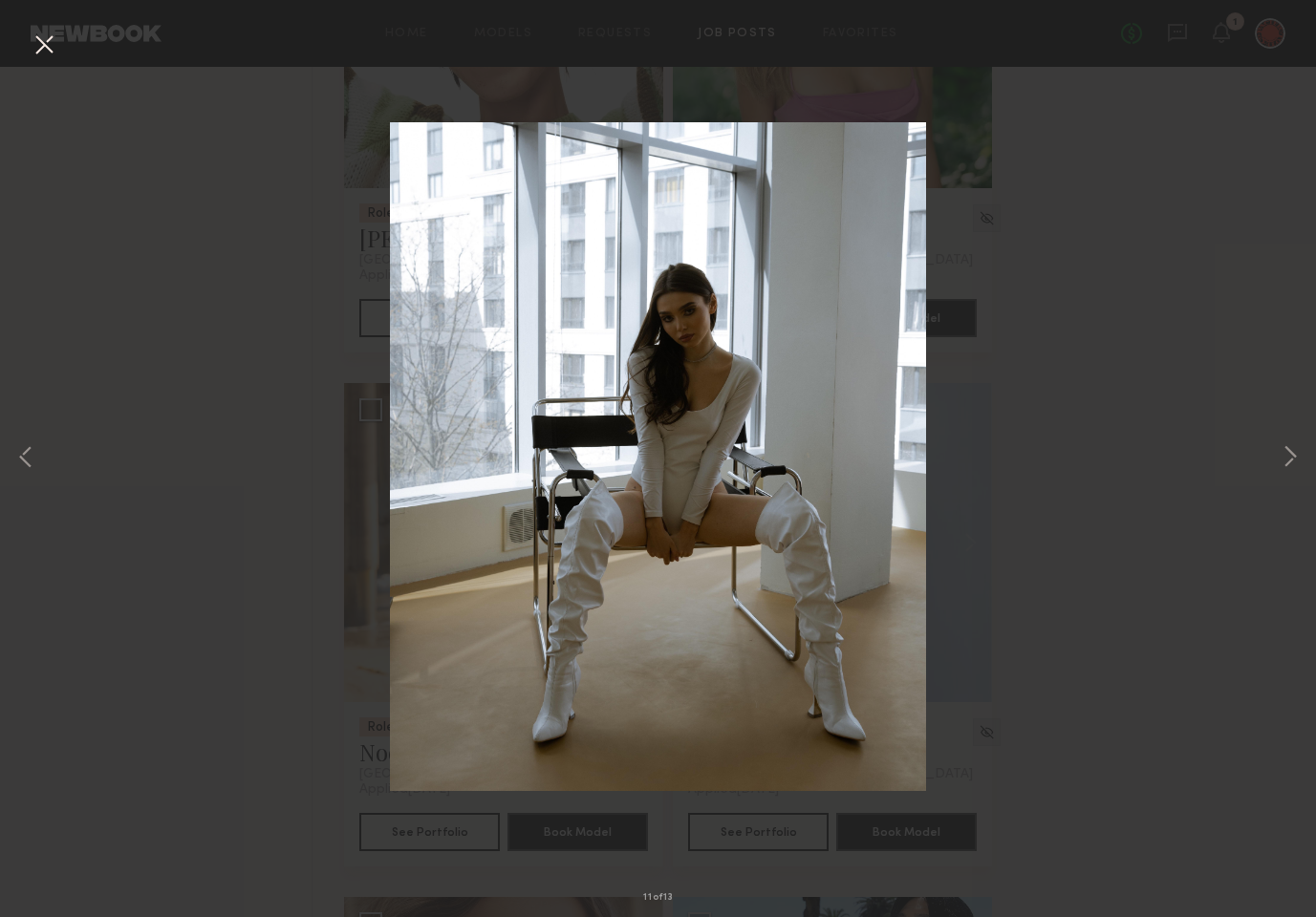
drag, startPoint x: 1284, startPoint y: 465, endPoint x: 1253, endPoint y: 458, distance: 31.8
click at [1284, 465] on button at bounding box center [1290, 459] width 23 height 734
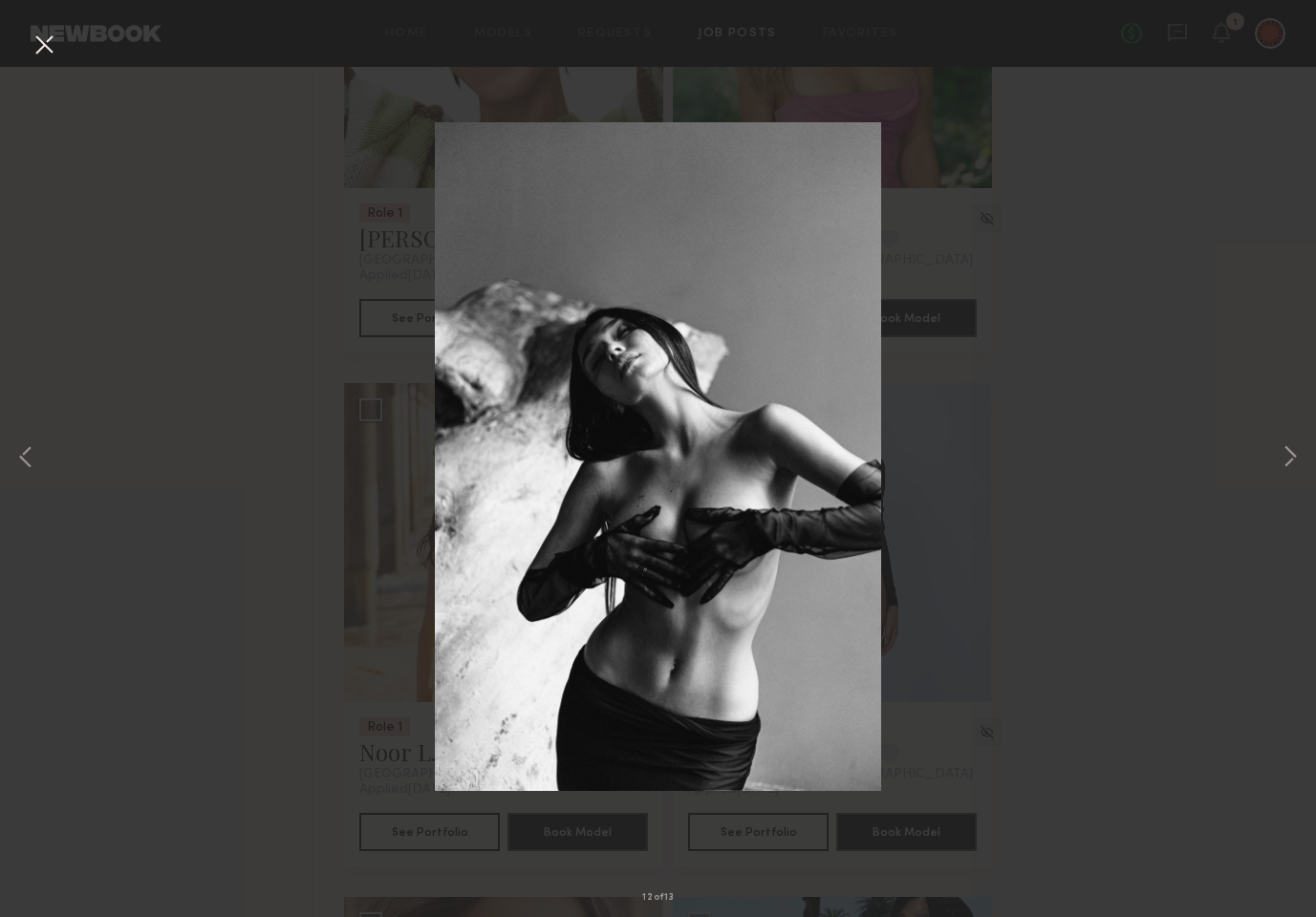
click at [41, 41] on button at bounding box center [44, 46] width 31 height 34
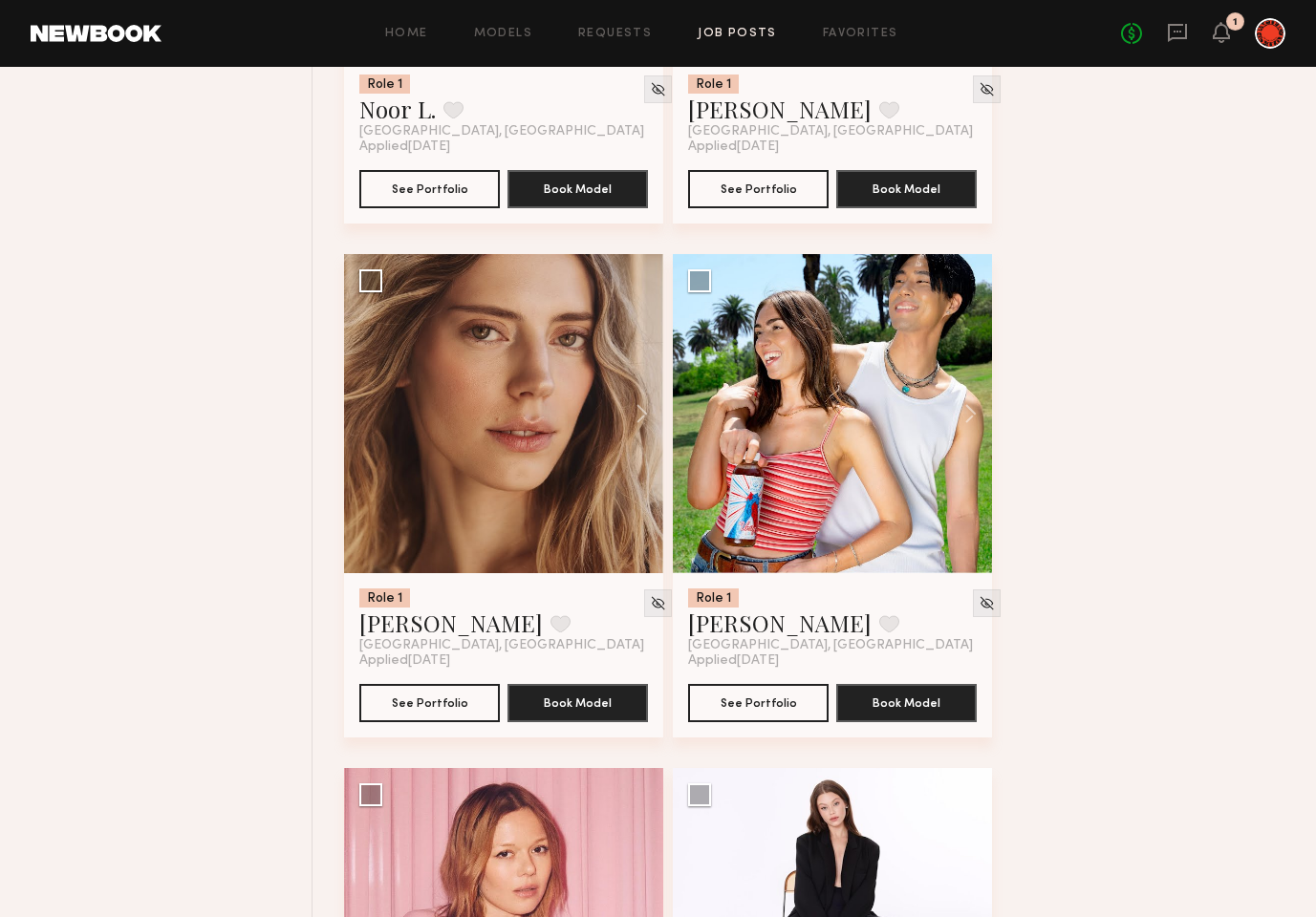
scroll to position [5736, 0]
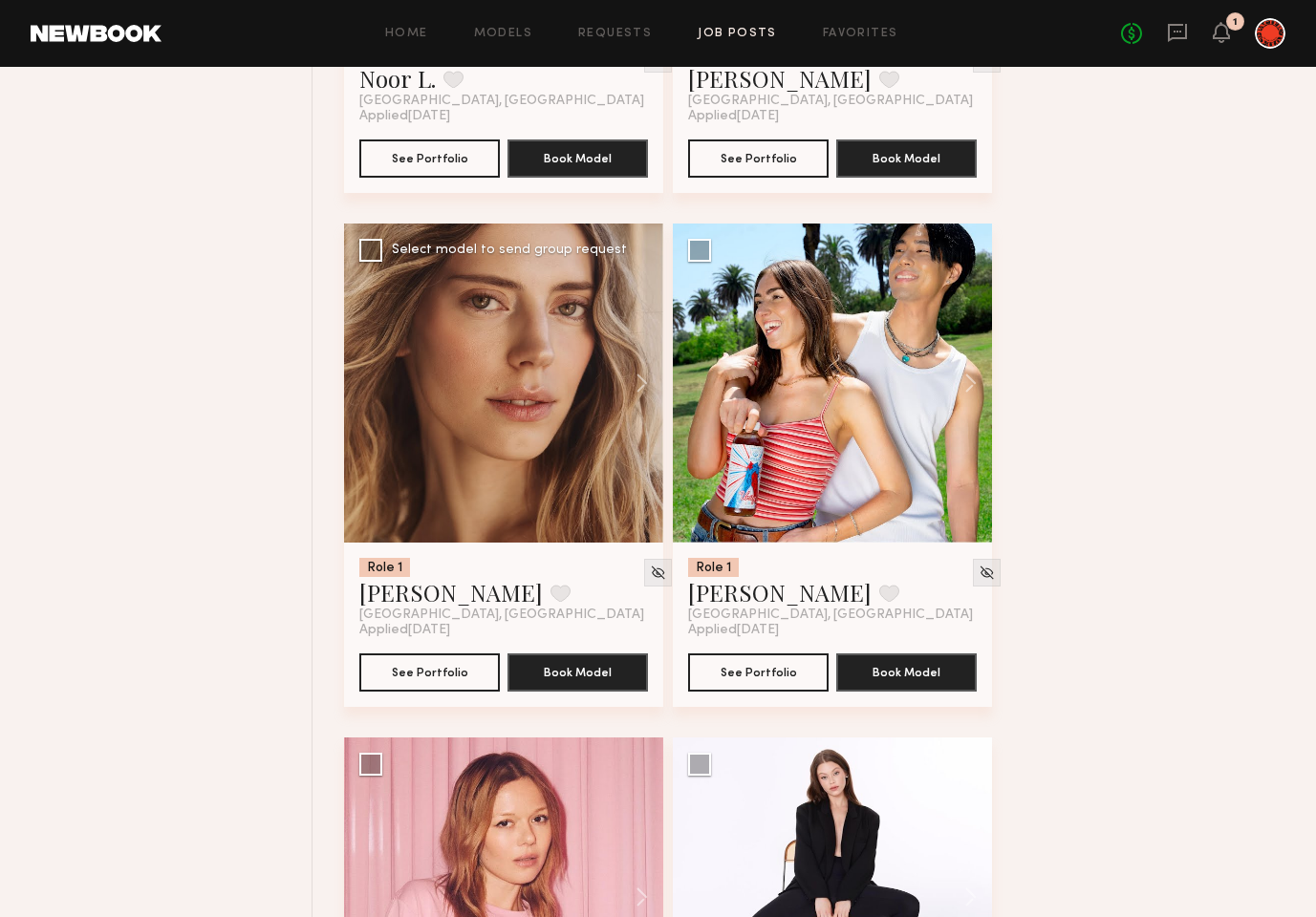
click at [467, 368] on div at bounding box center [504, 383] width 319 height 319
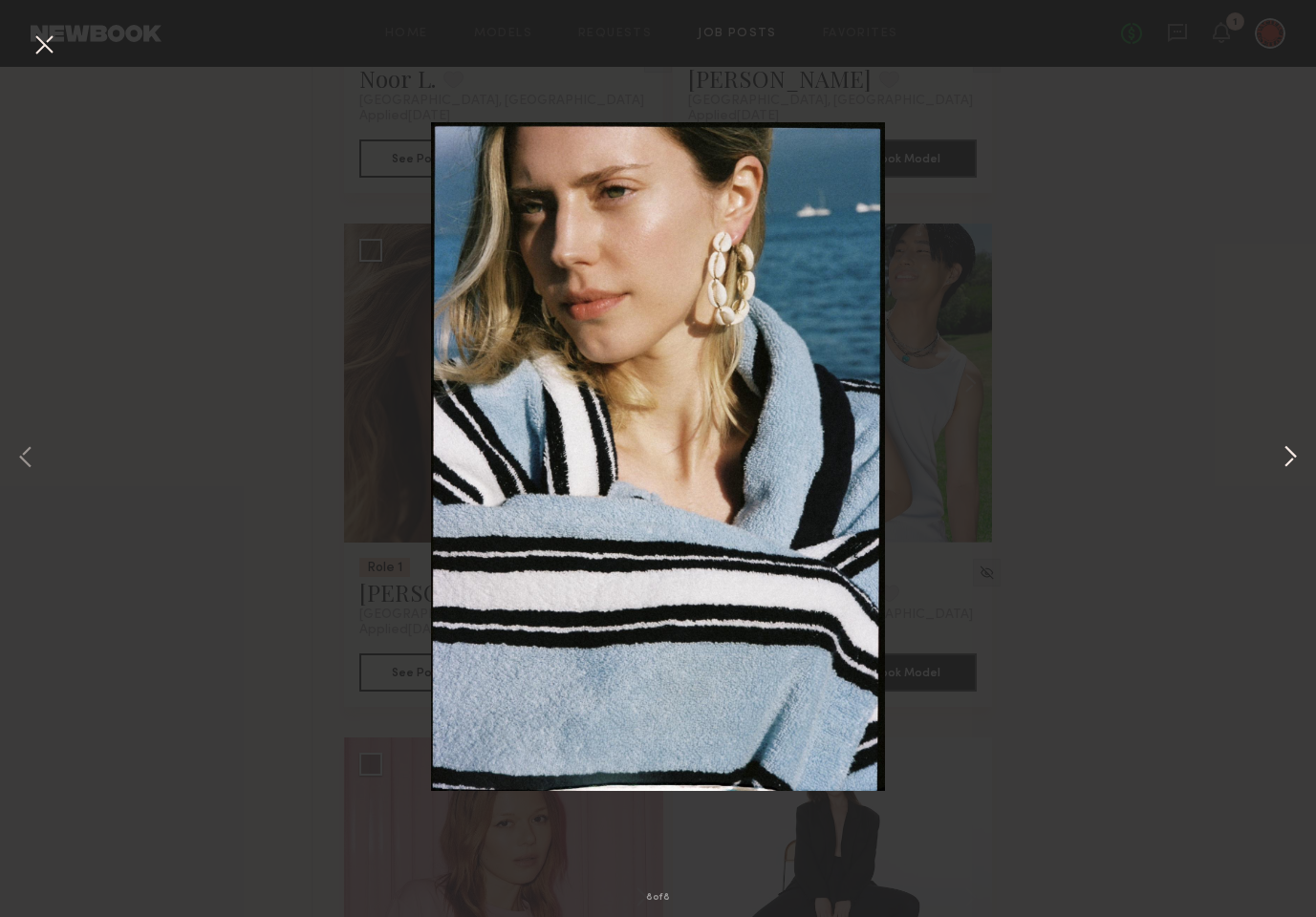
click at [1297, 460] on button at bounding box center [1290, 459] width 23 height 734
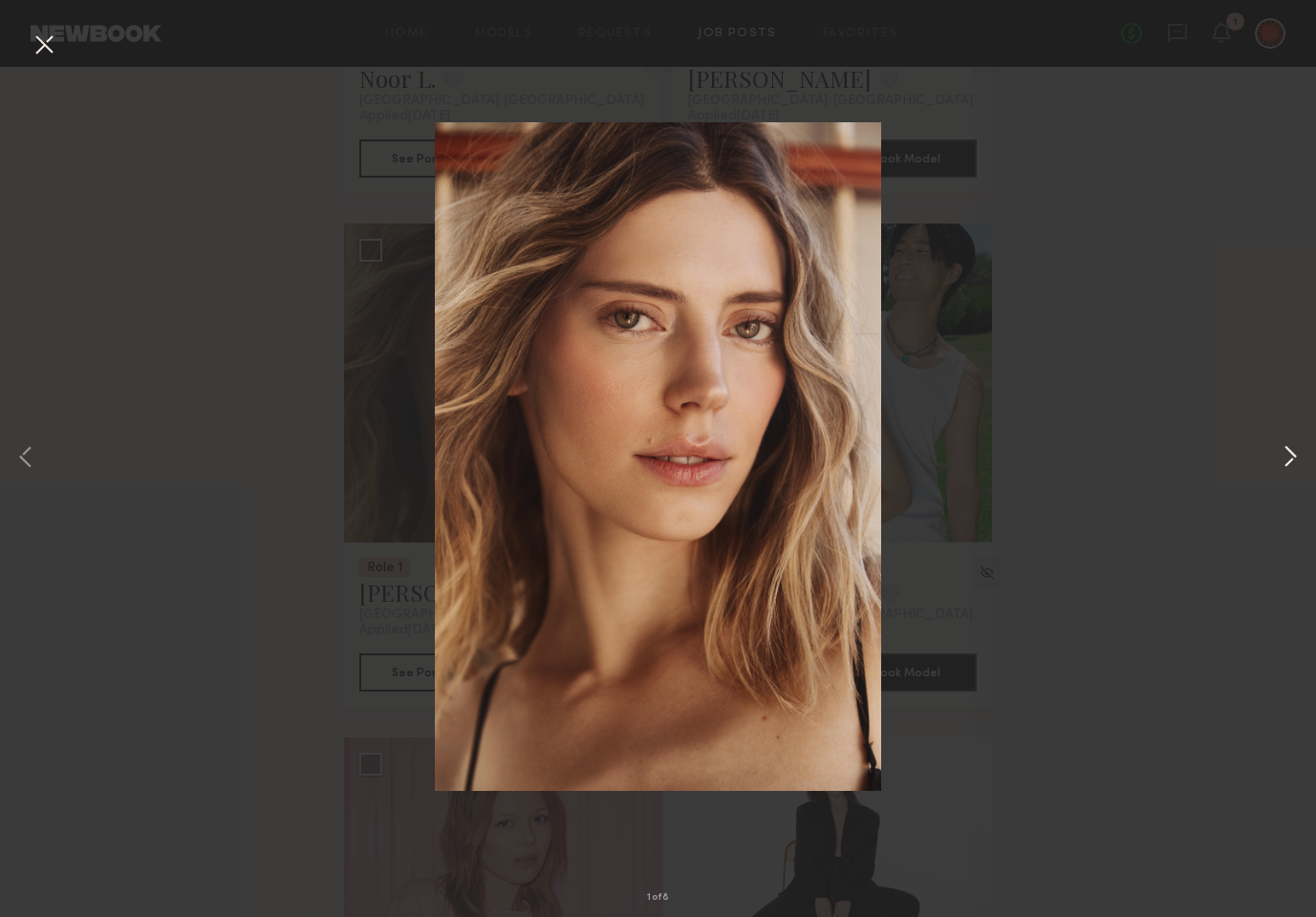
click at [1285, 456] on button at bounding box center [1290, 459] width 23 height 734
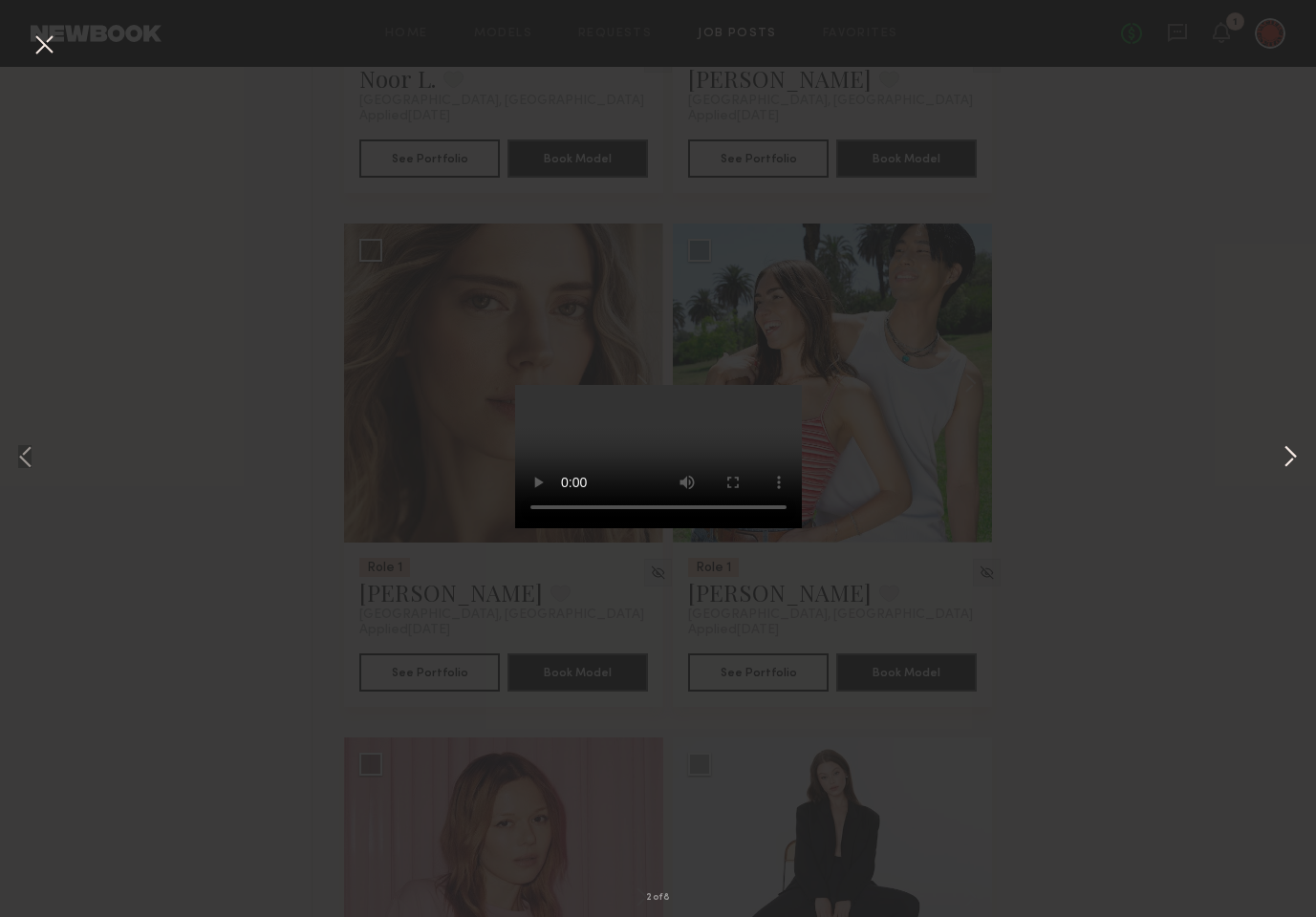
click at [1285, 456] on button at bounding box center [1290, 459] width 23 height 734
click at [1283, 455] on button at bounding box center [1290, 459] width 23 height 734
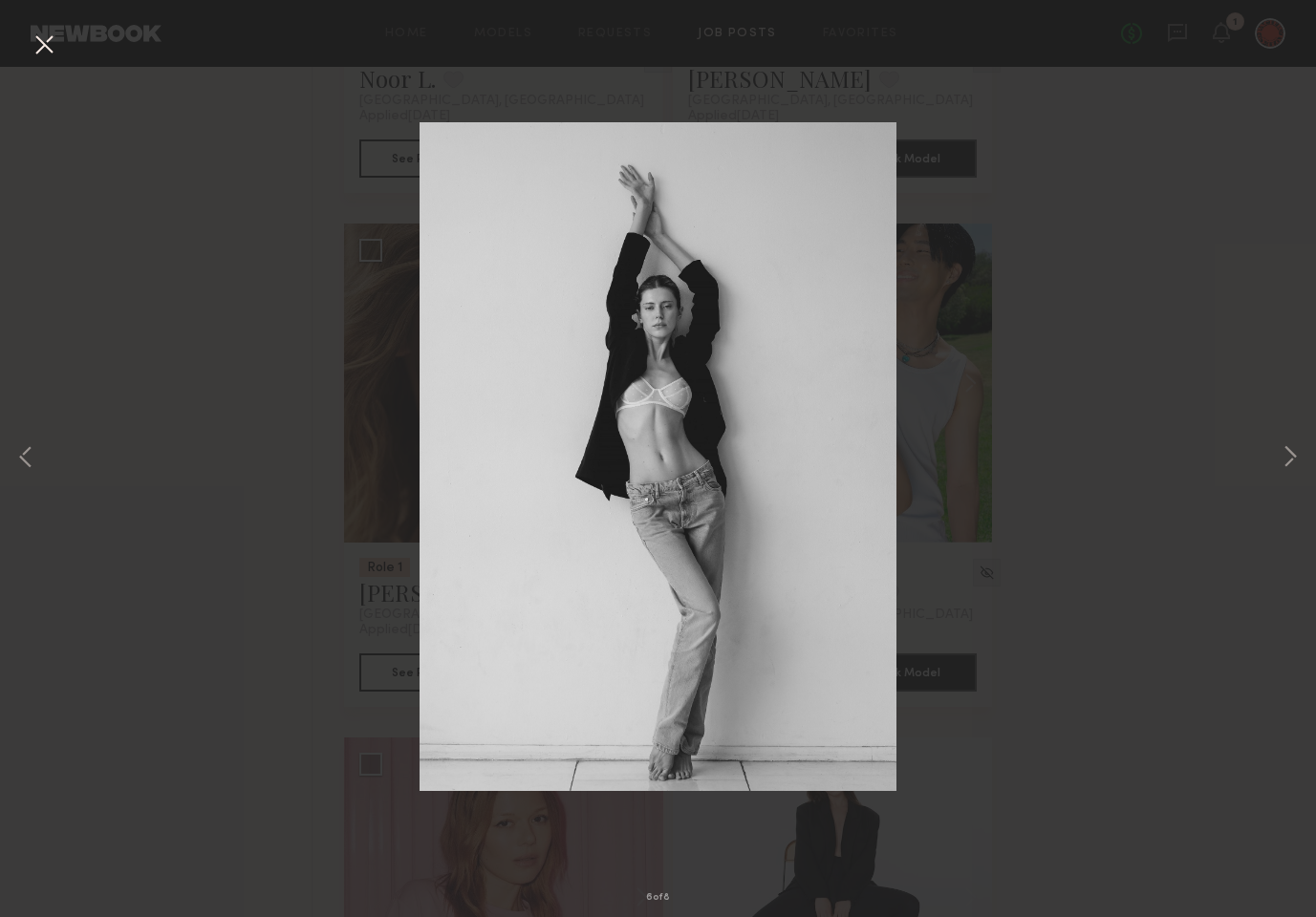
click at [1113, 437] on div "6 of 8" at bounding box center [658, 458] width 1316 height 917
click at [40, 43] on button at bounding box center [44, 46] width 31 height 34
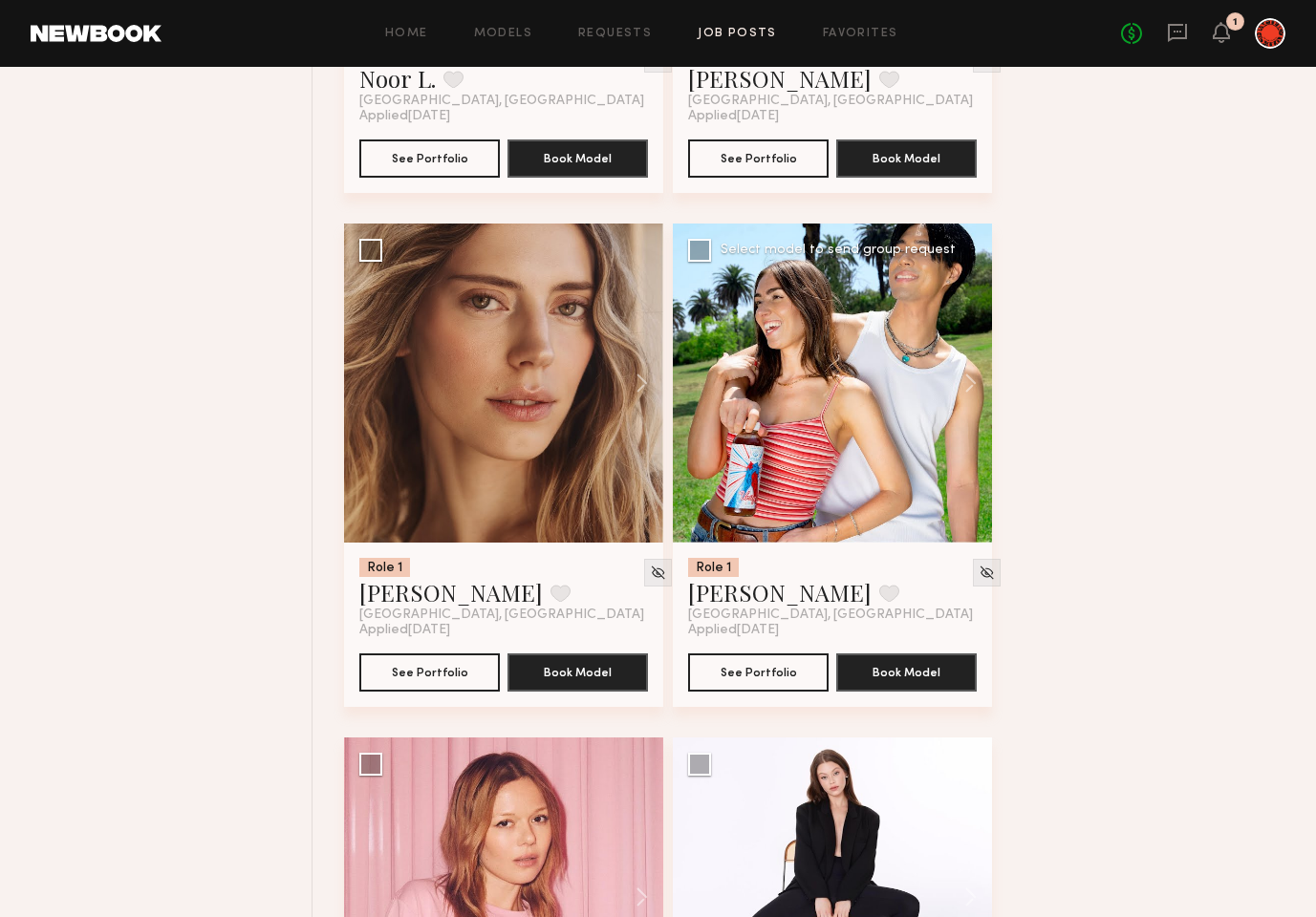
click at [824, 416] on div at bounding box center [833, 383] width 319 height 319
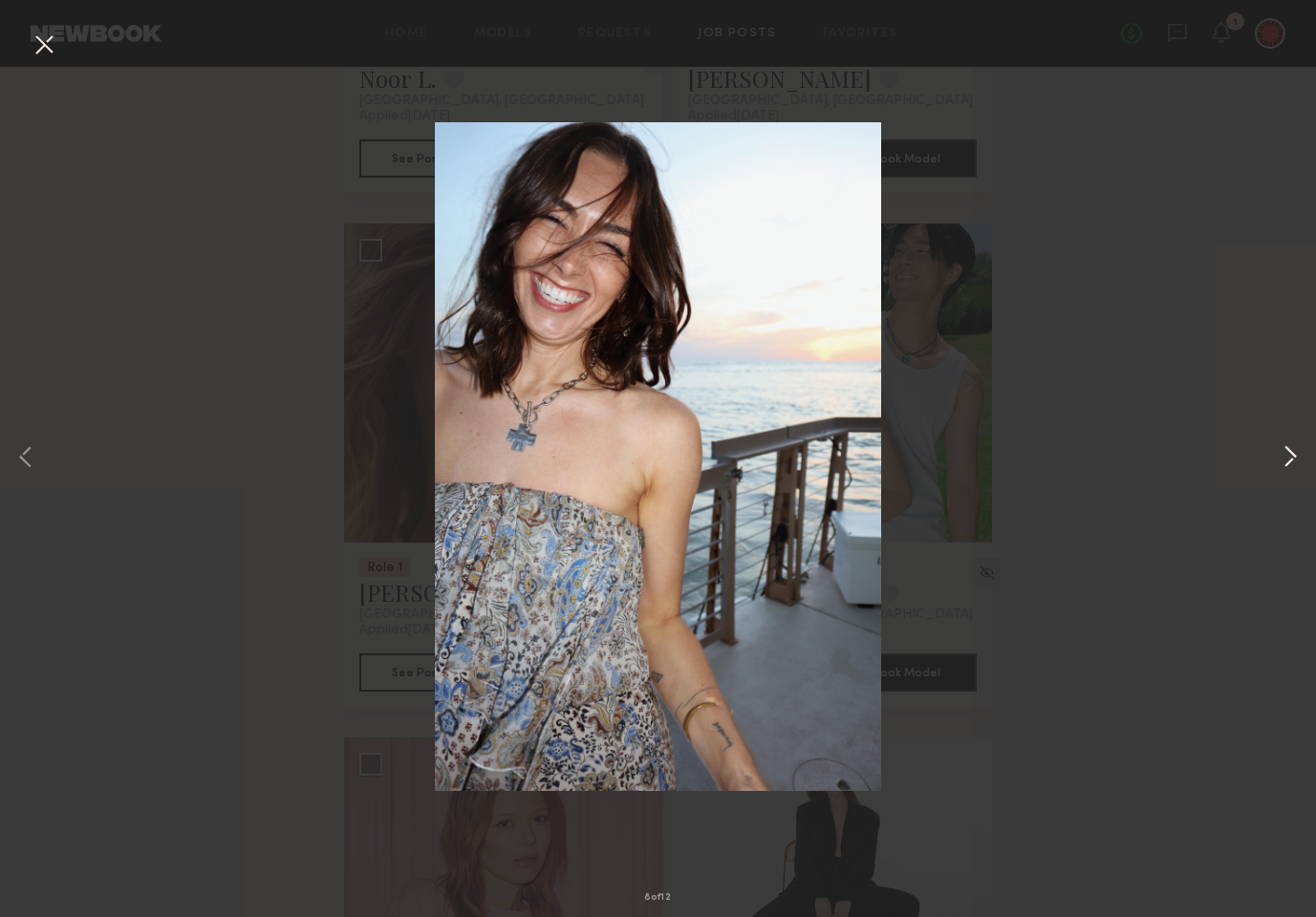
click at [1290, 462] on button at bounding box center [1290, 459] width 23 height 734
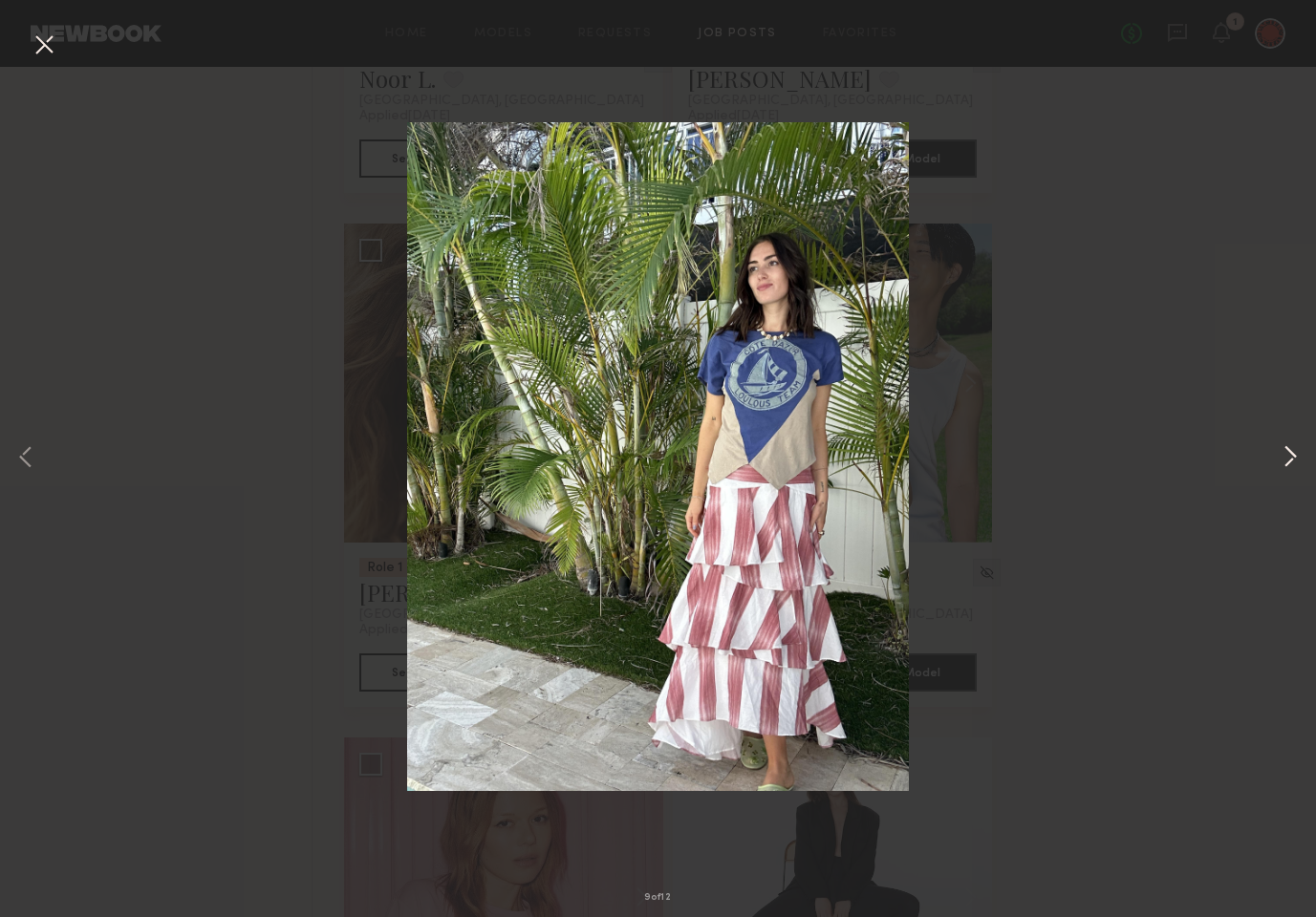
click at [1288, 459] on button at bounding box center [1290, 459] width 23 height 734
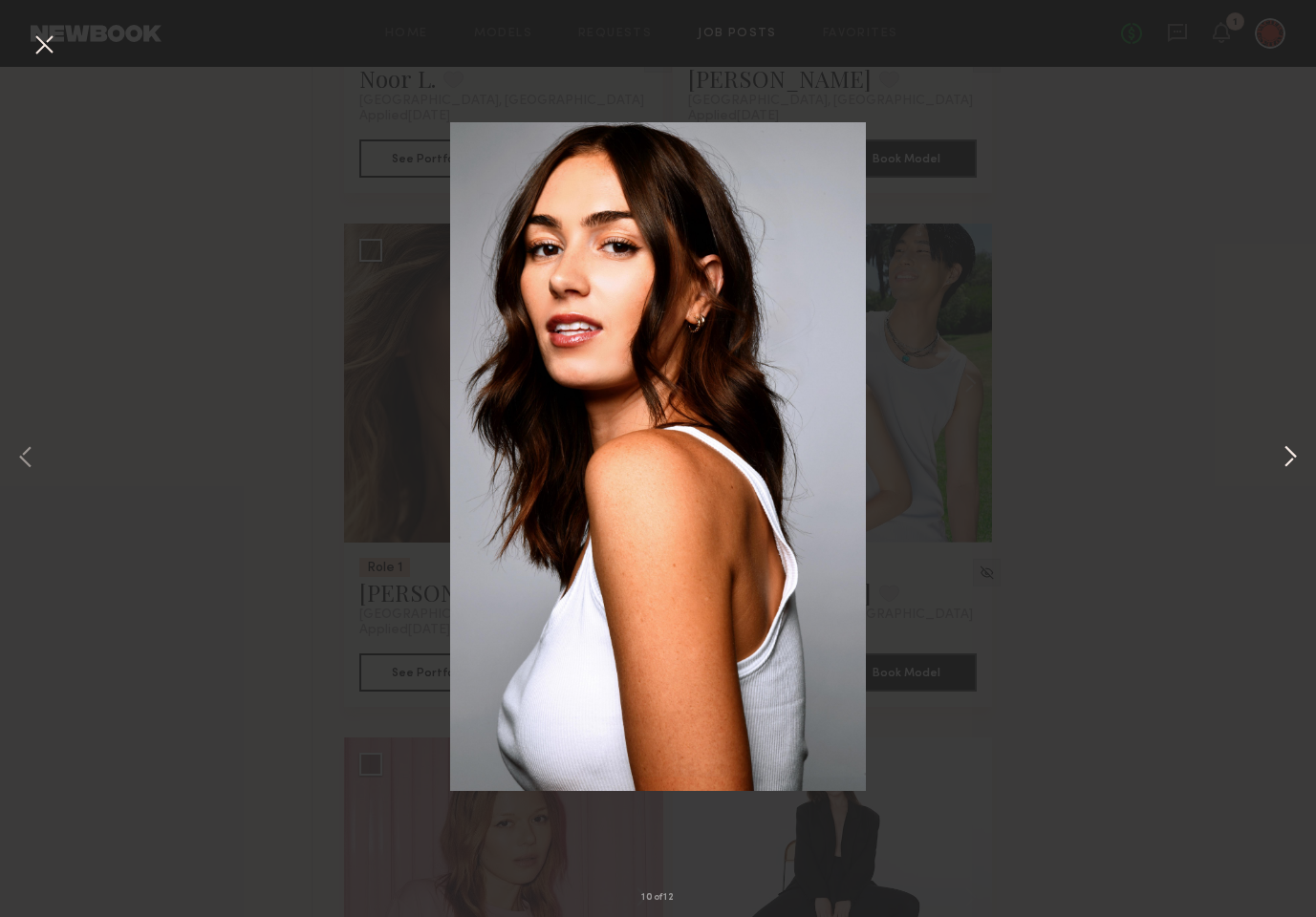
click at [1288, 459] on button at bounding box center [1290, 459] width 23 height 734
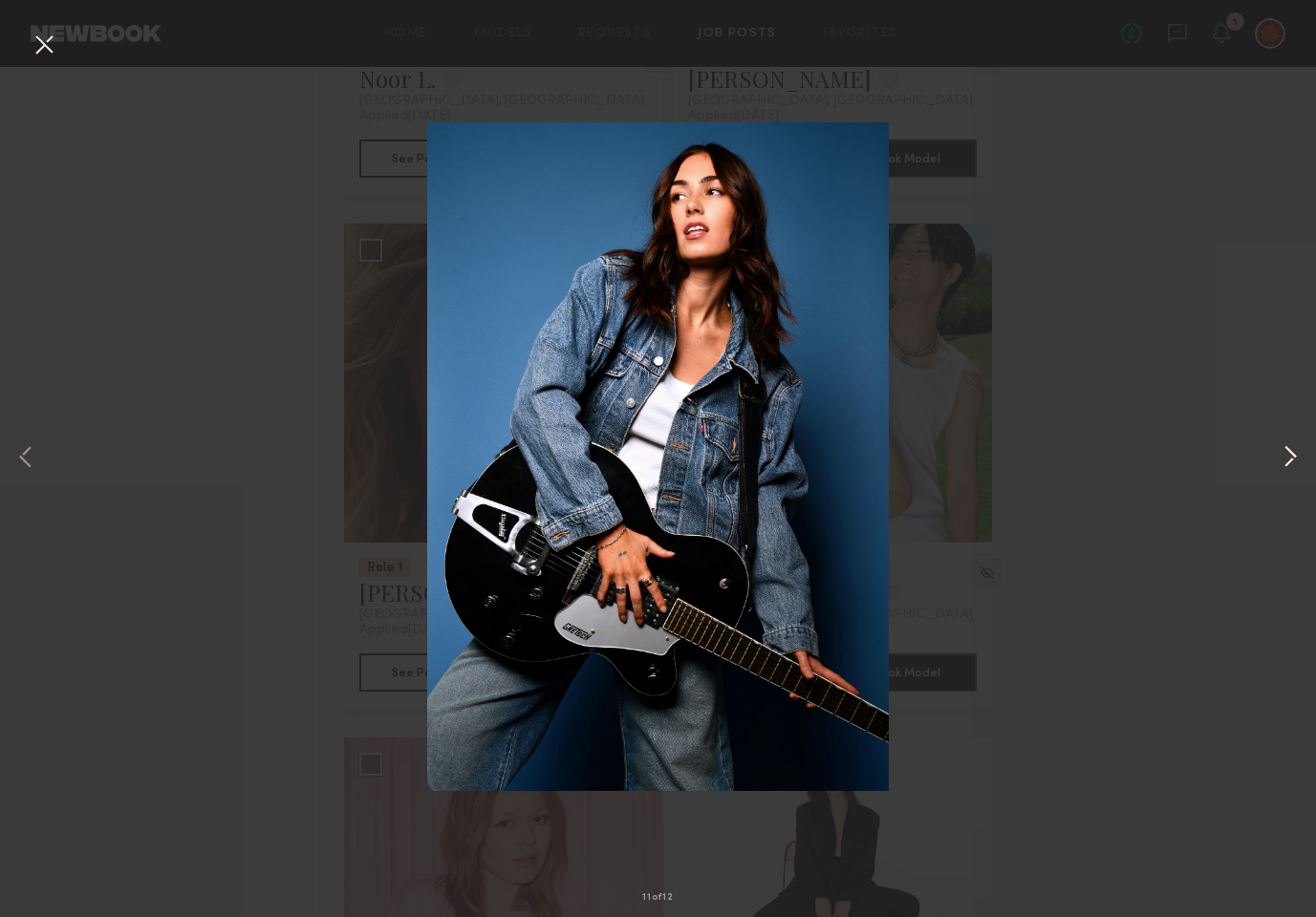
click at [1288, 459] on button at bounding box center [1290, 459] width 23 height 734
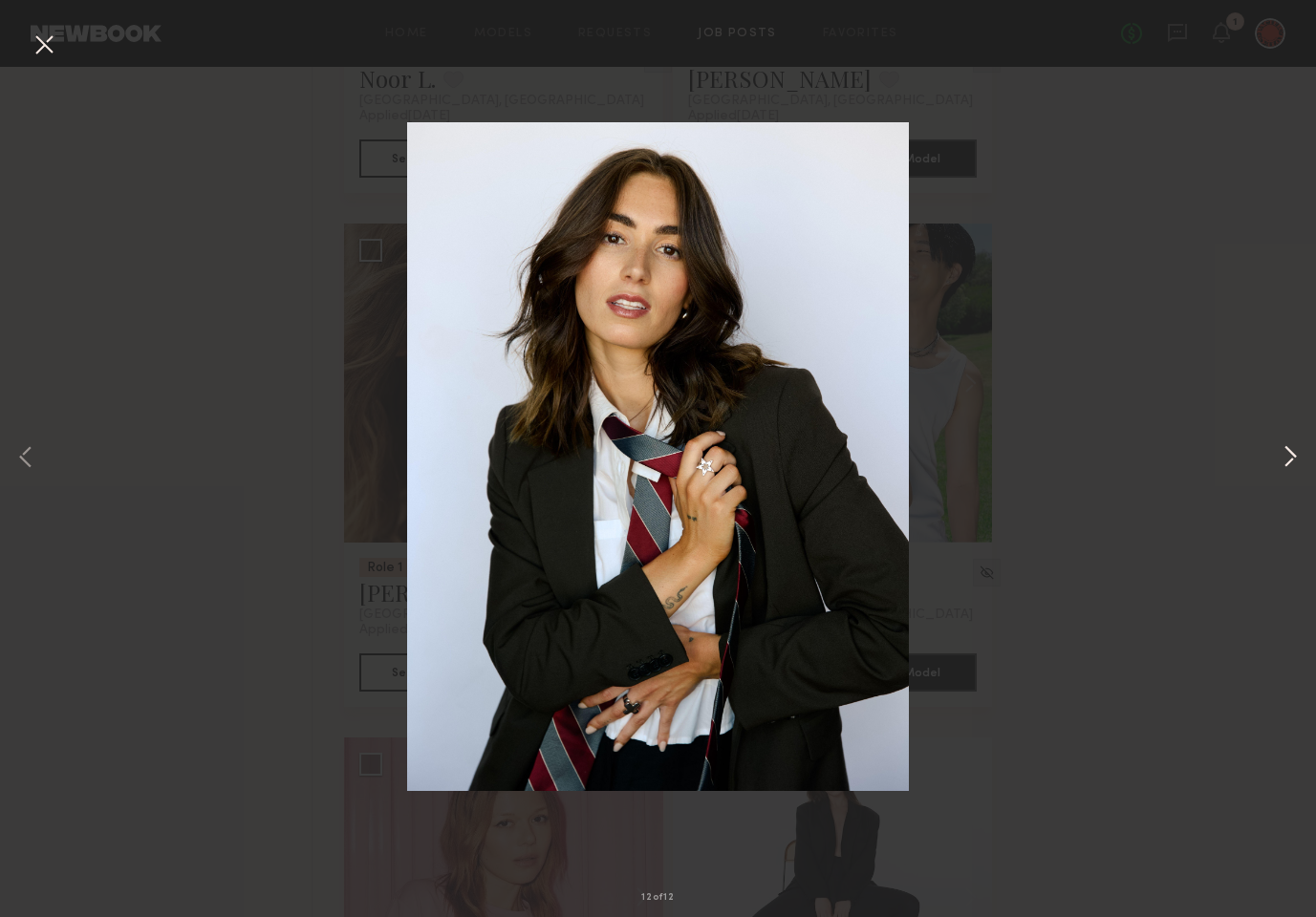
click at [1286, 459] on button at bounding box center [1290, 459] width 23 height 734
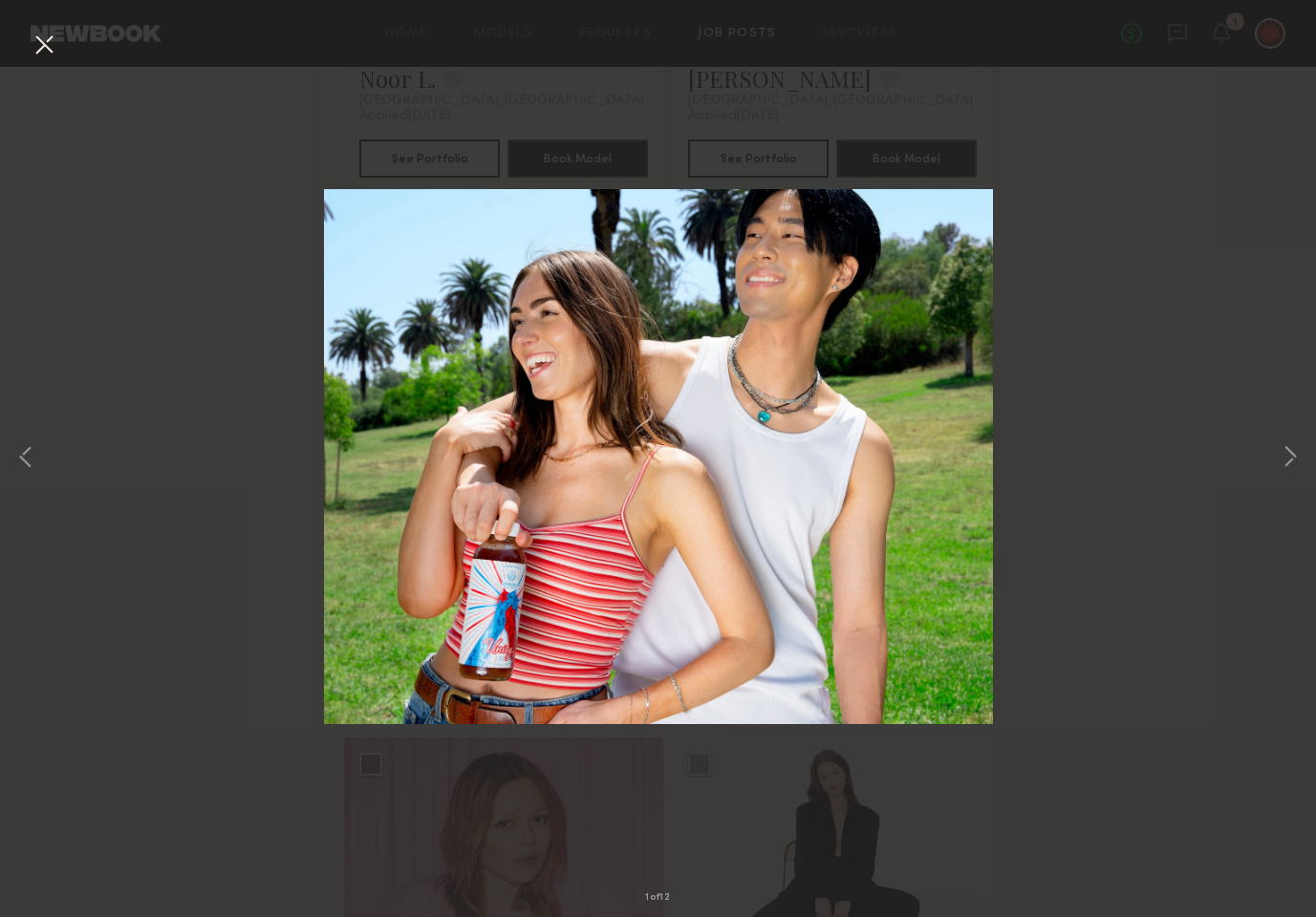
click at [29, 36] on button at bounding box center [44, 46] width 31 height 34
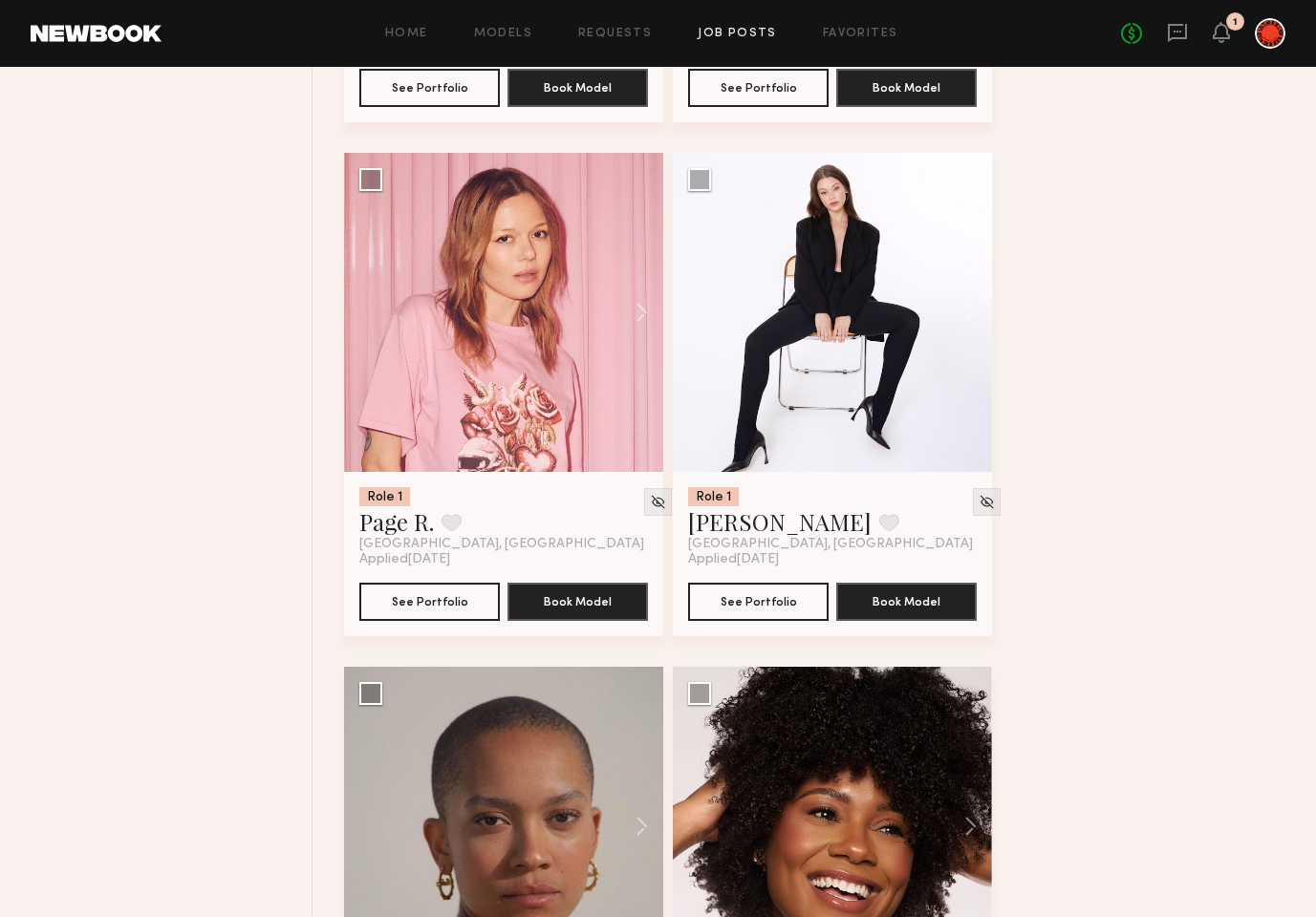
scroll to position [6321, 0]
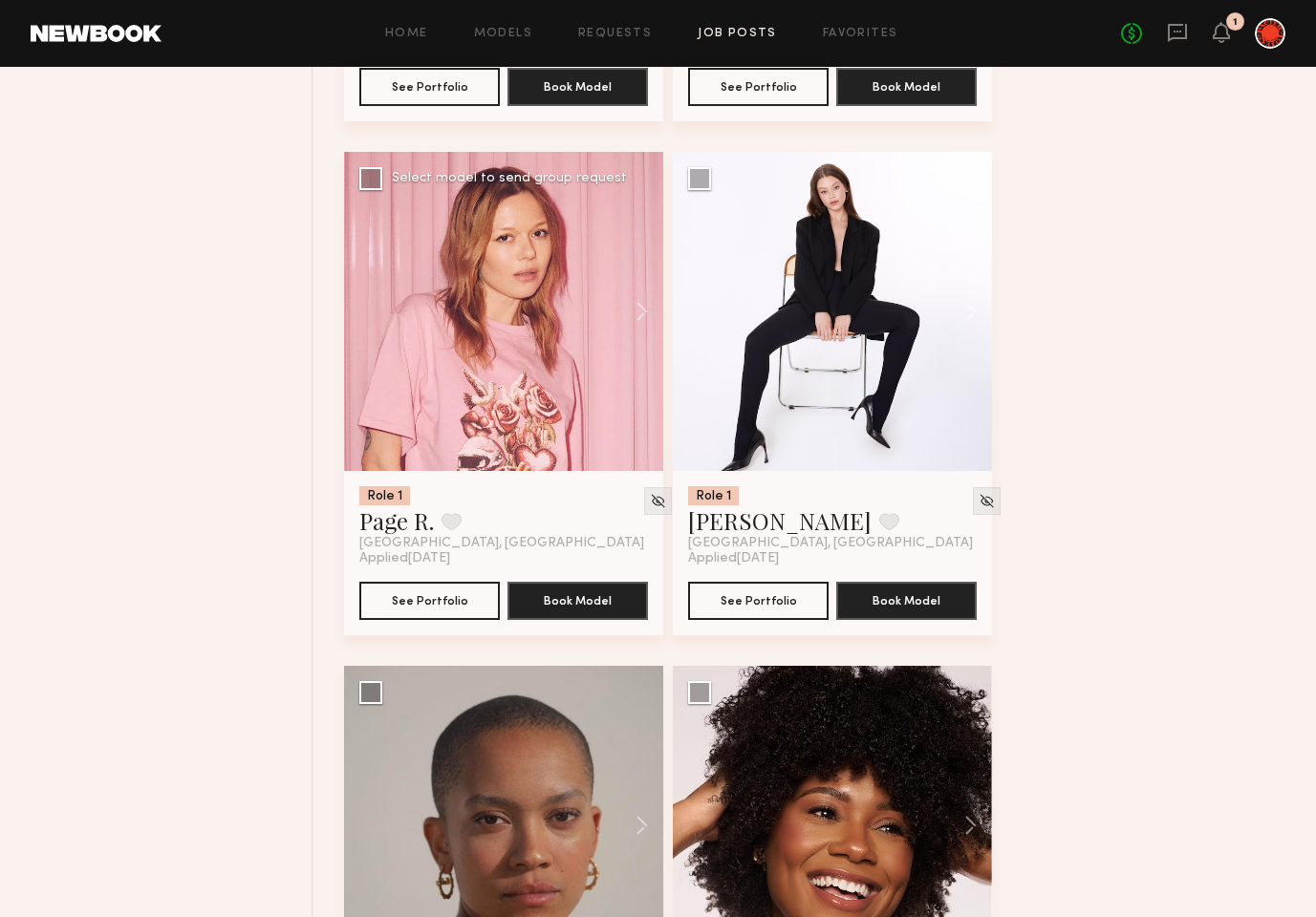
click at [448, 332] on div at bounding box center [504, 312] width 319 height 319
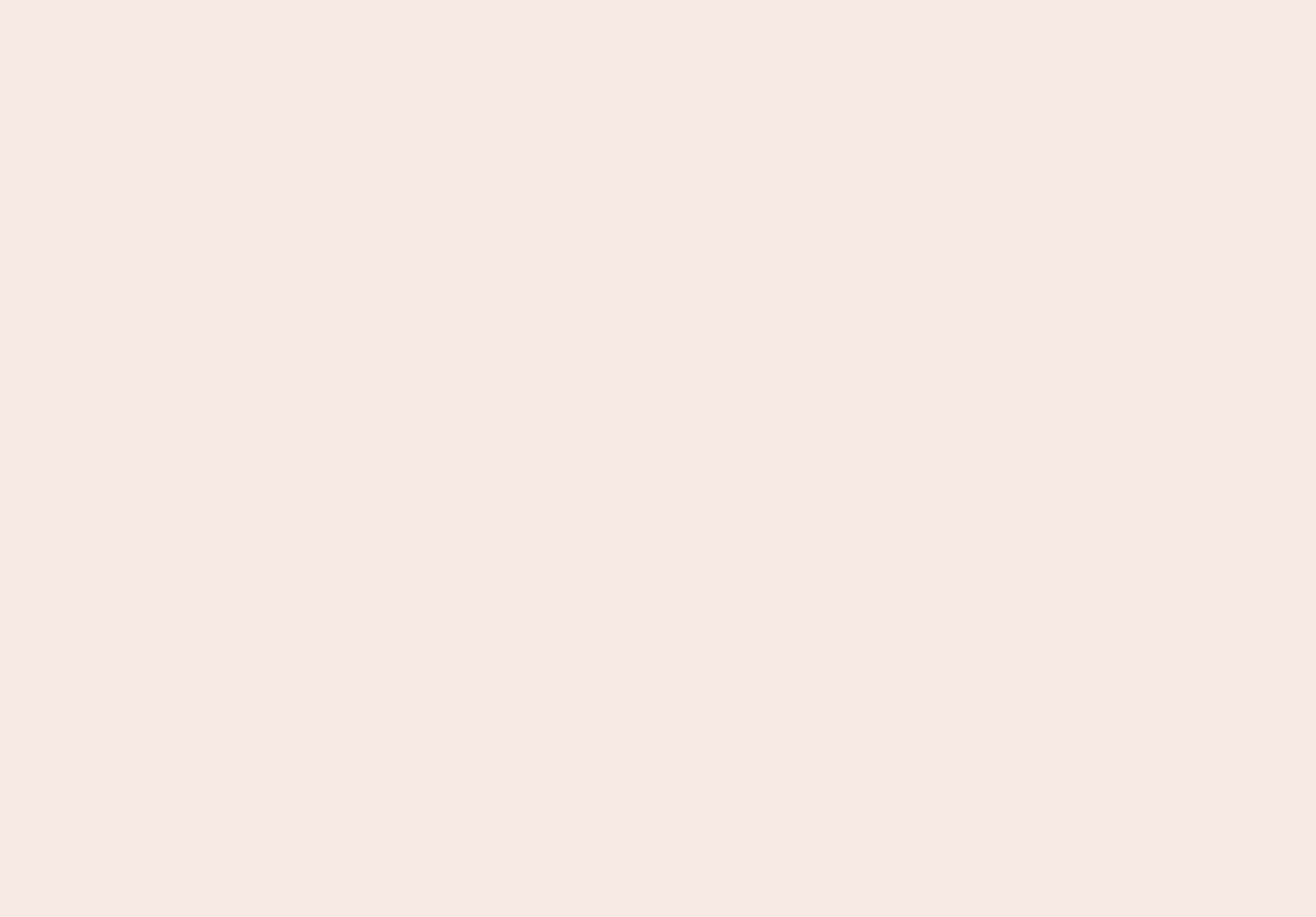
scroll to position [0, 0]
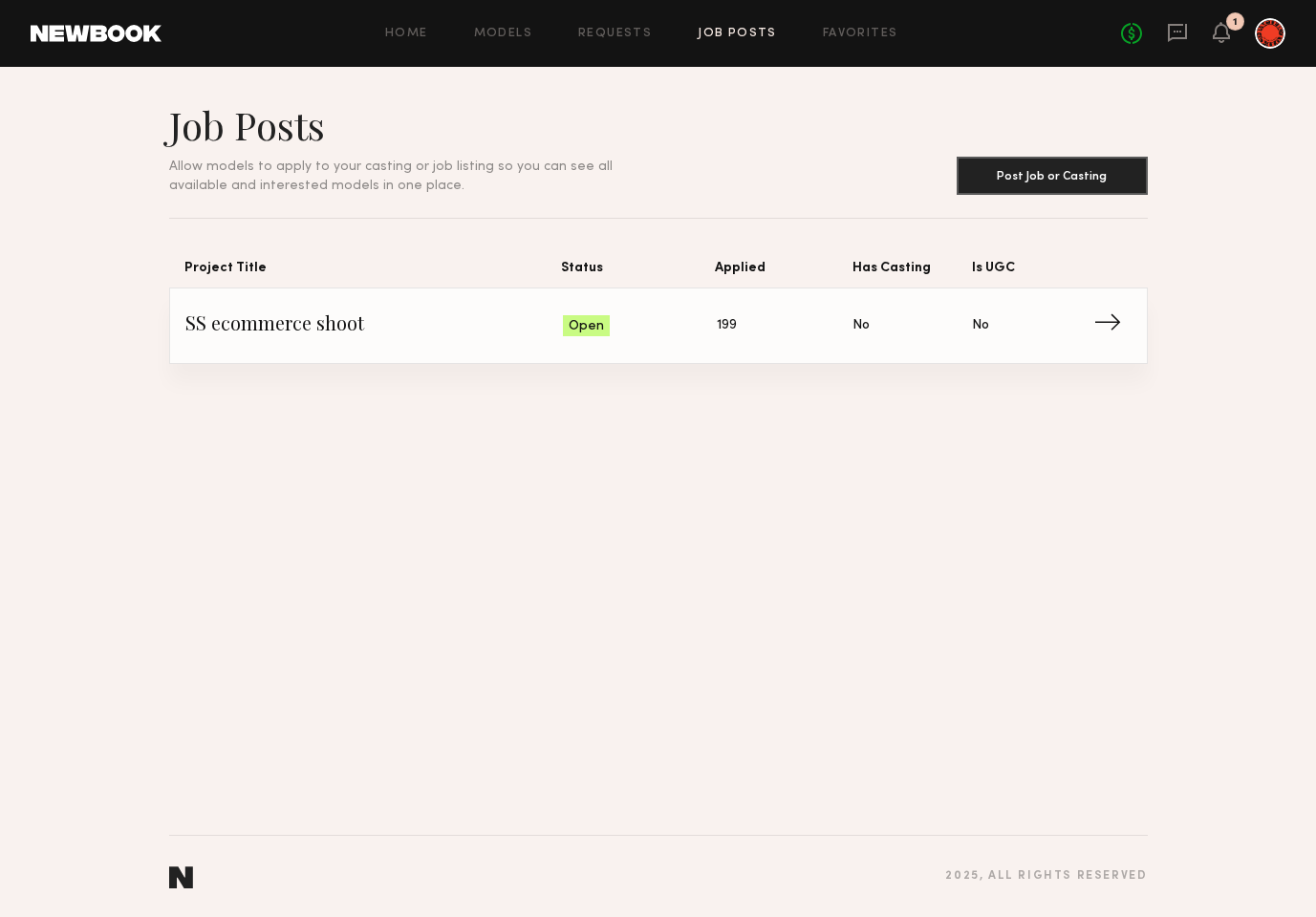
click at [285, 306] on link "SS ecommerce shoot Status: Open Applied: 199 Has Casting: No Is UGC: No →" at bounding box center [658, 326] width 946 height 75
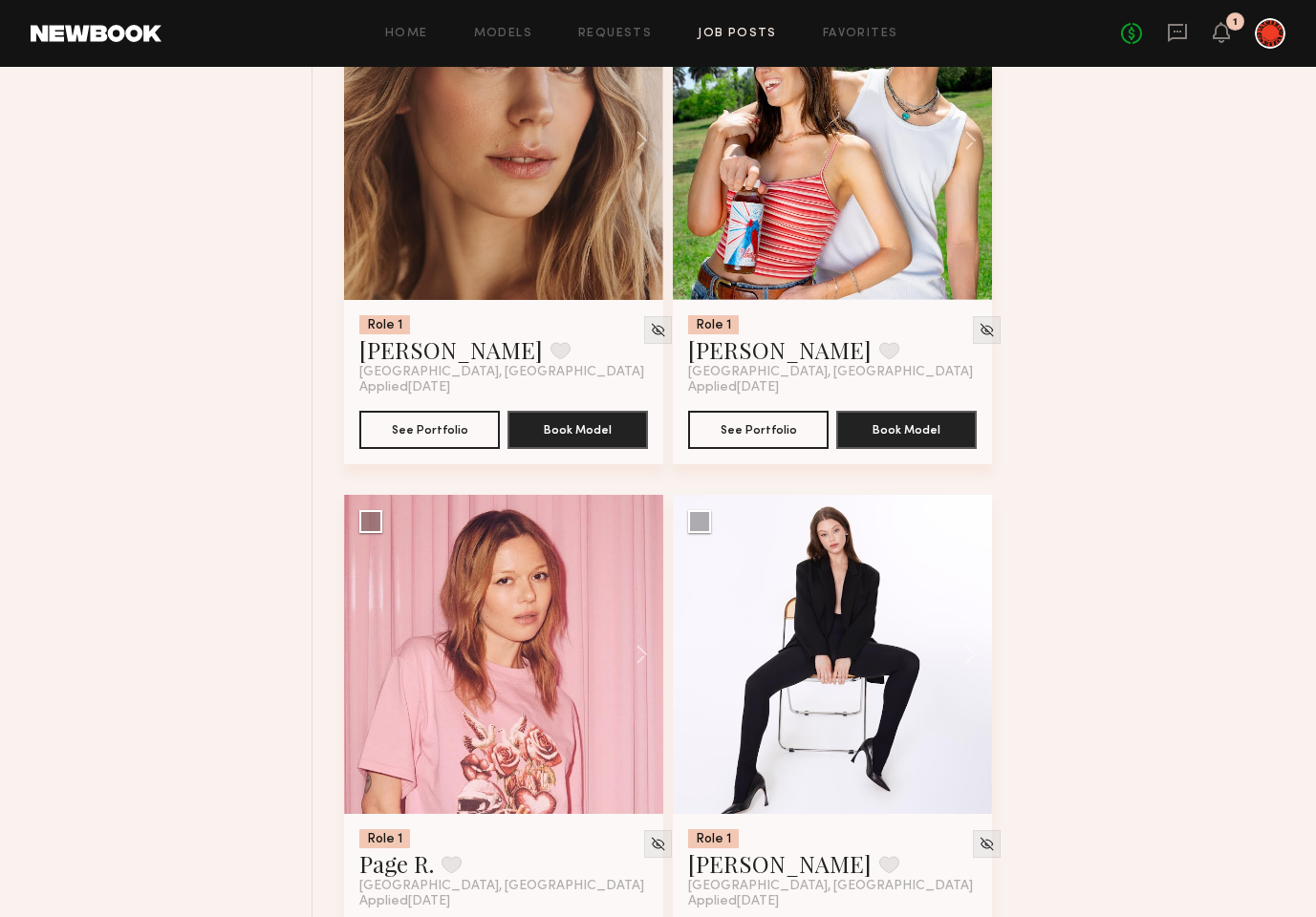
scroll to position [6117, 0]
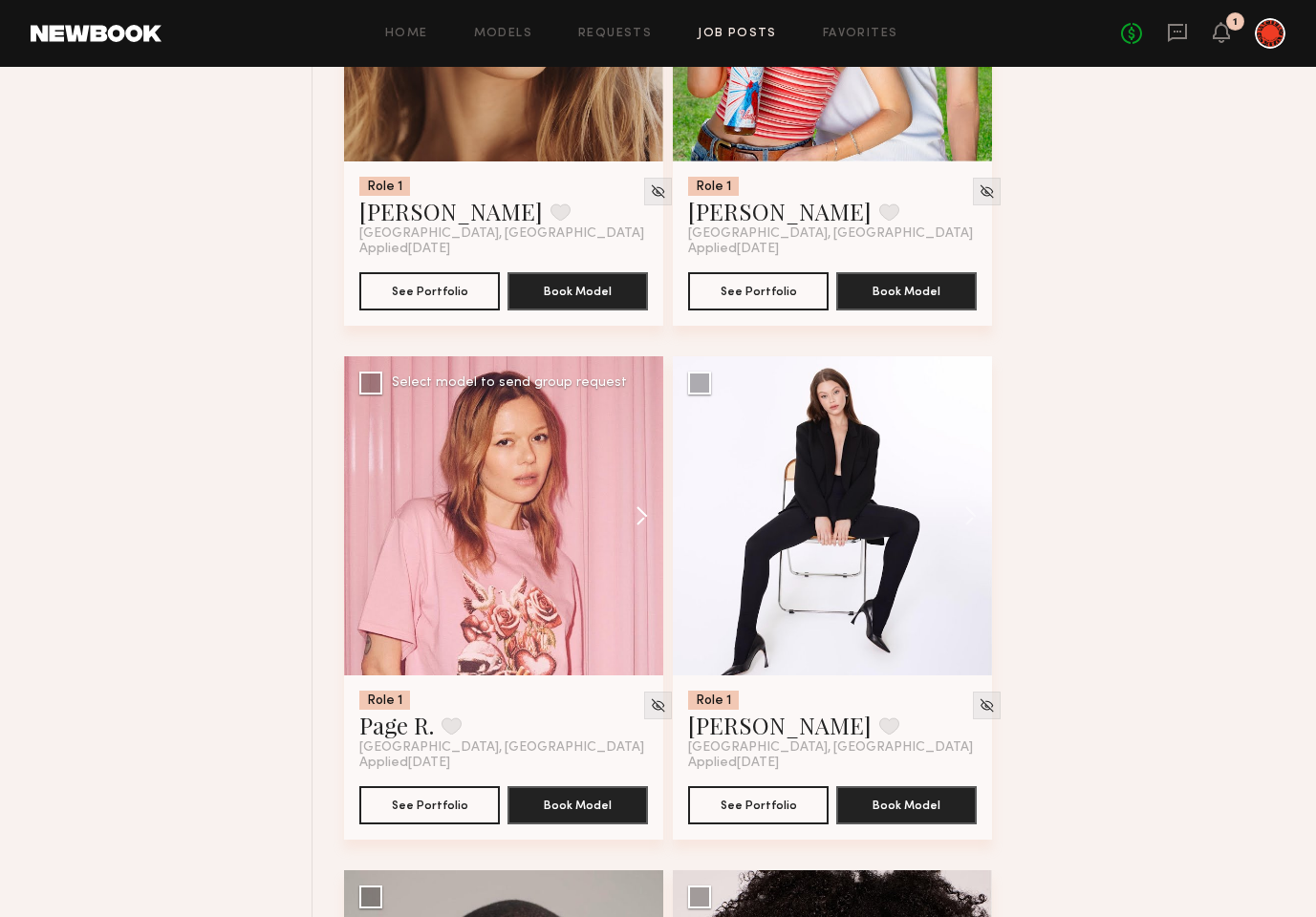
click at [641, 513] on button at bounding box center [633, 516] width 61 height 319
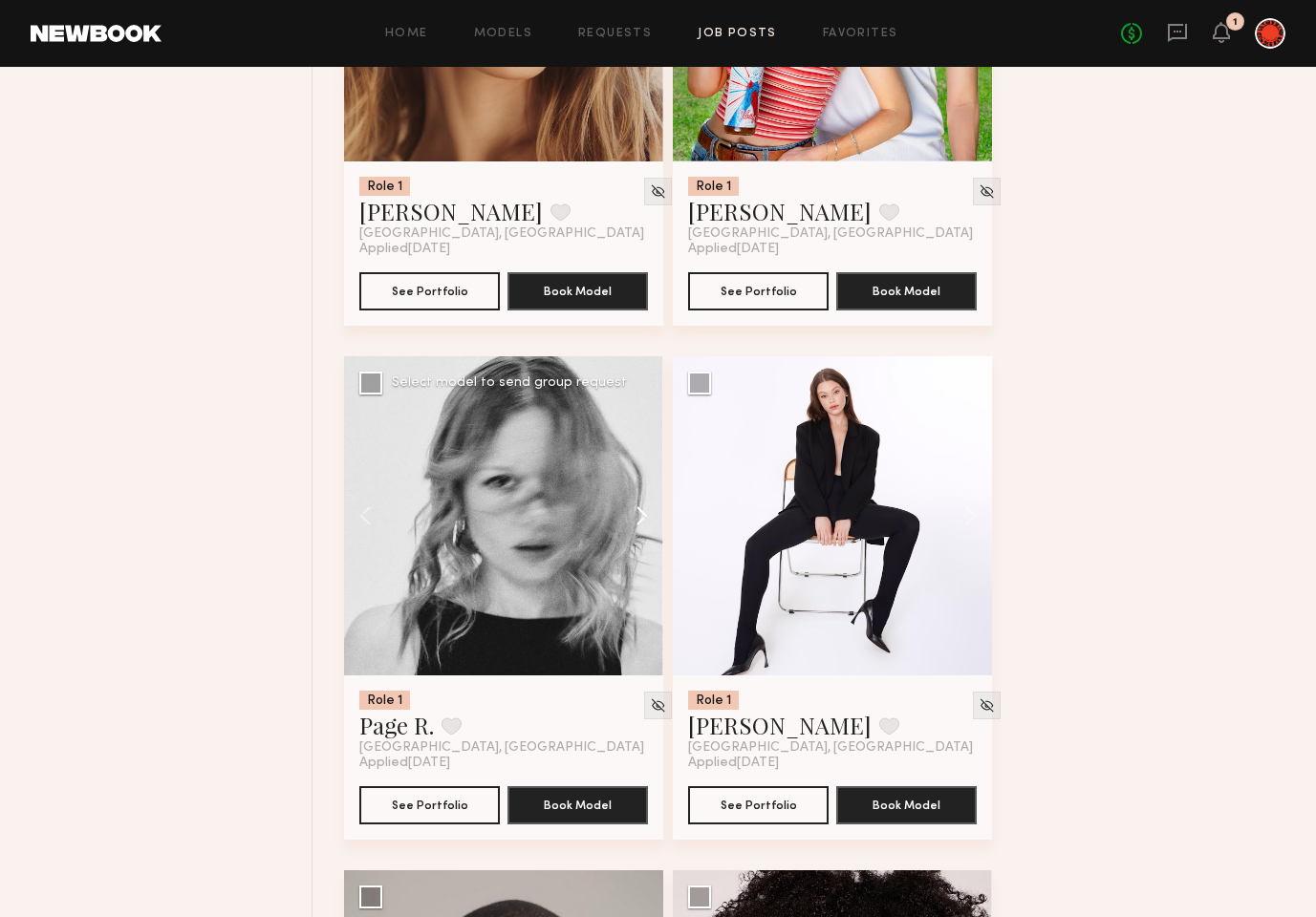
click at [641, 513] on button at bounding box center [633, 516] width 61 height 319
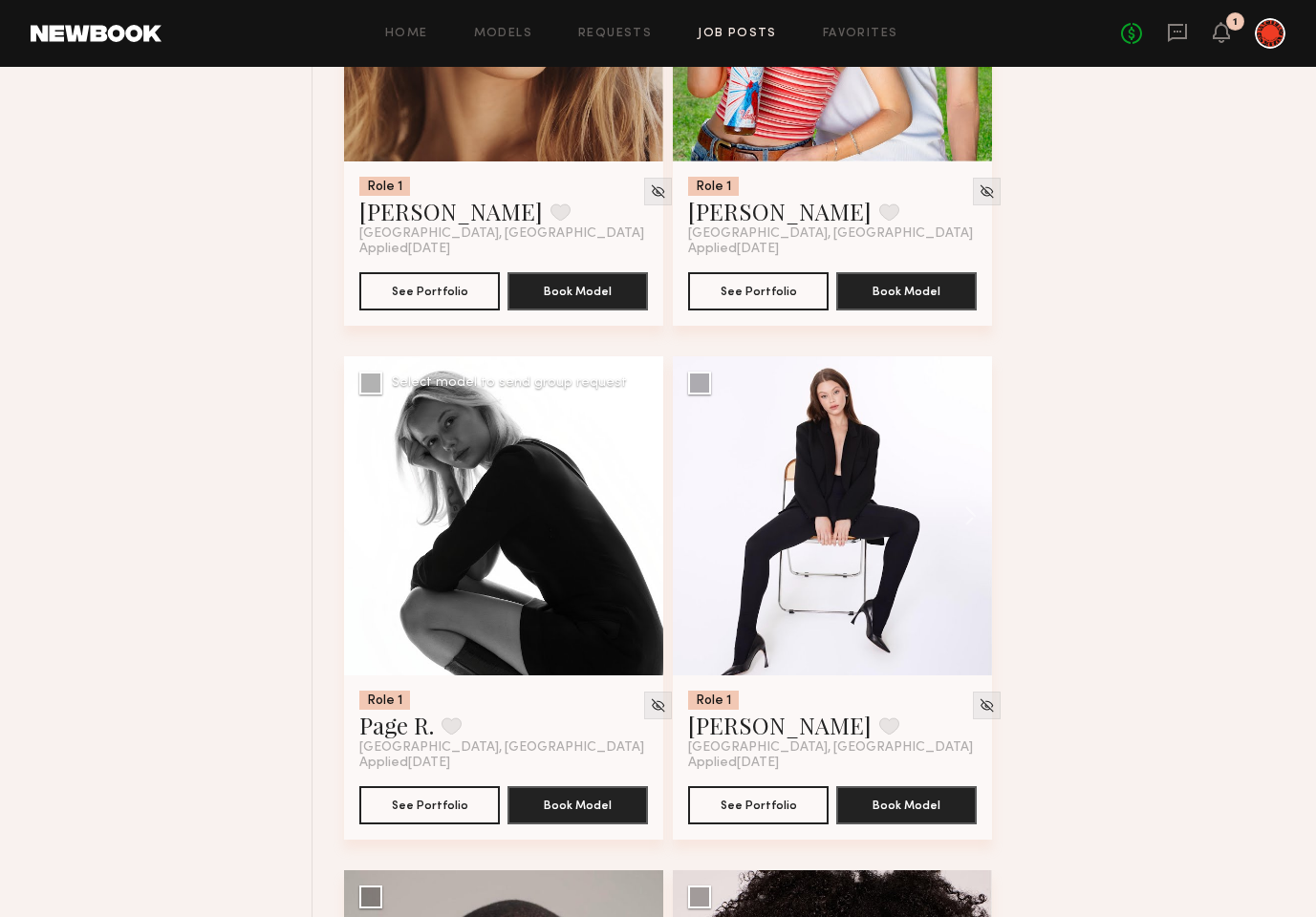
click at [641, 513] on button at bounding box center [633, 516] width 61 height 319
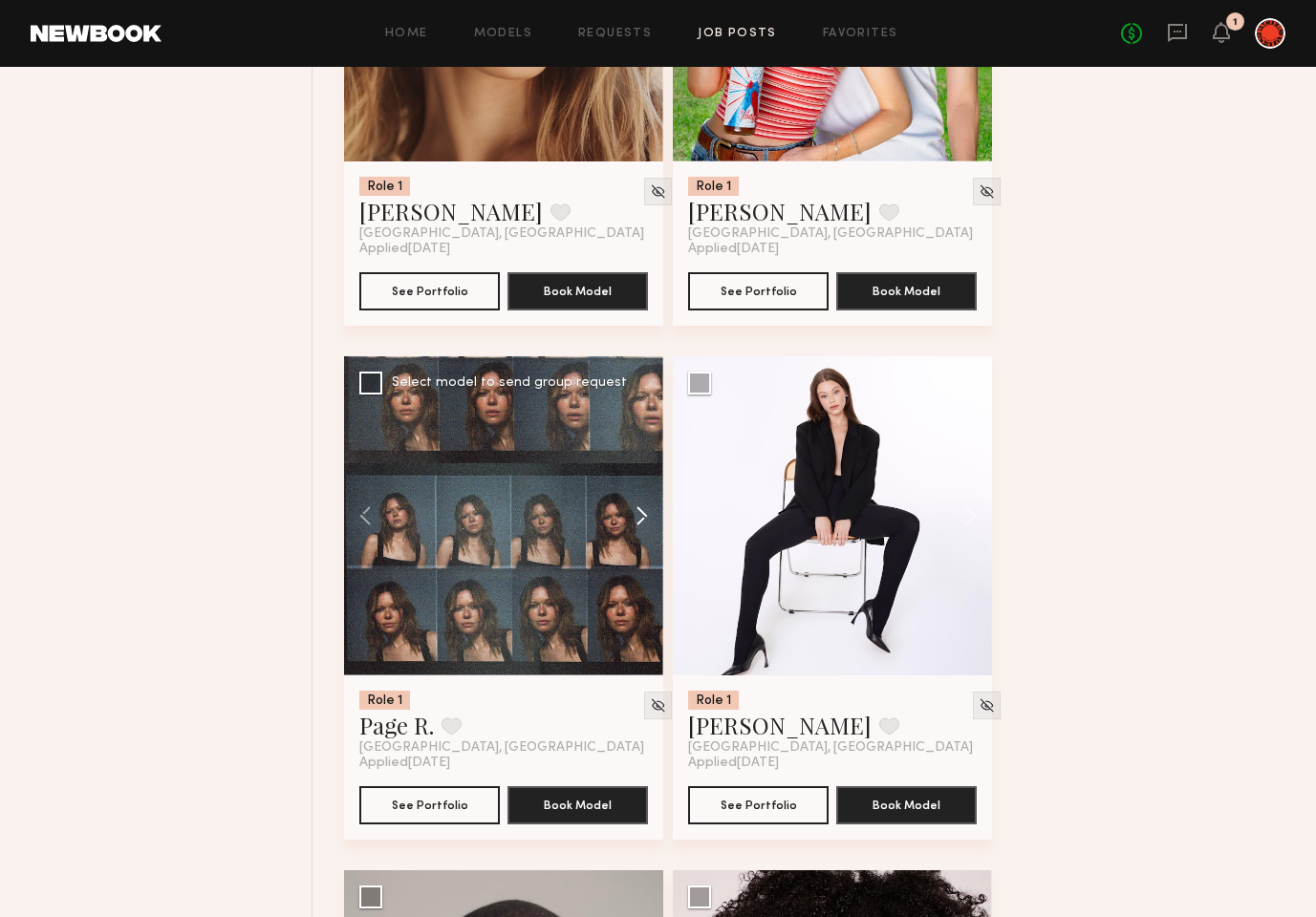
click at [641, 513] on button at bounding box center [633, 516] width 61 height 319
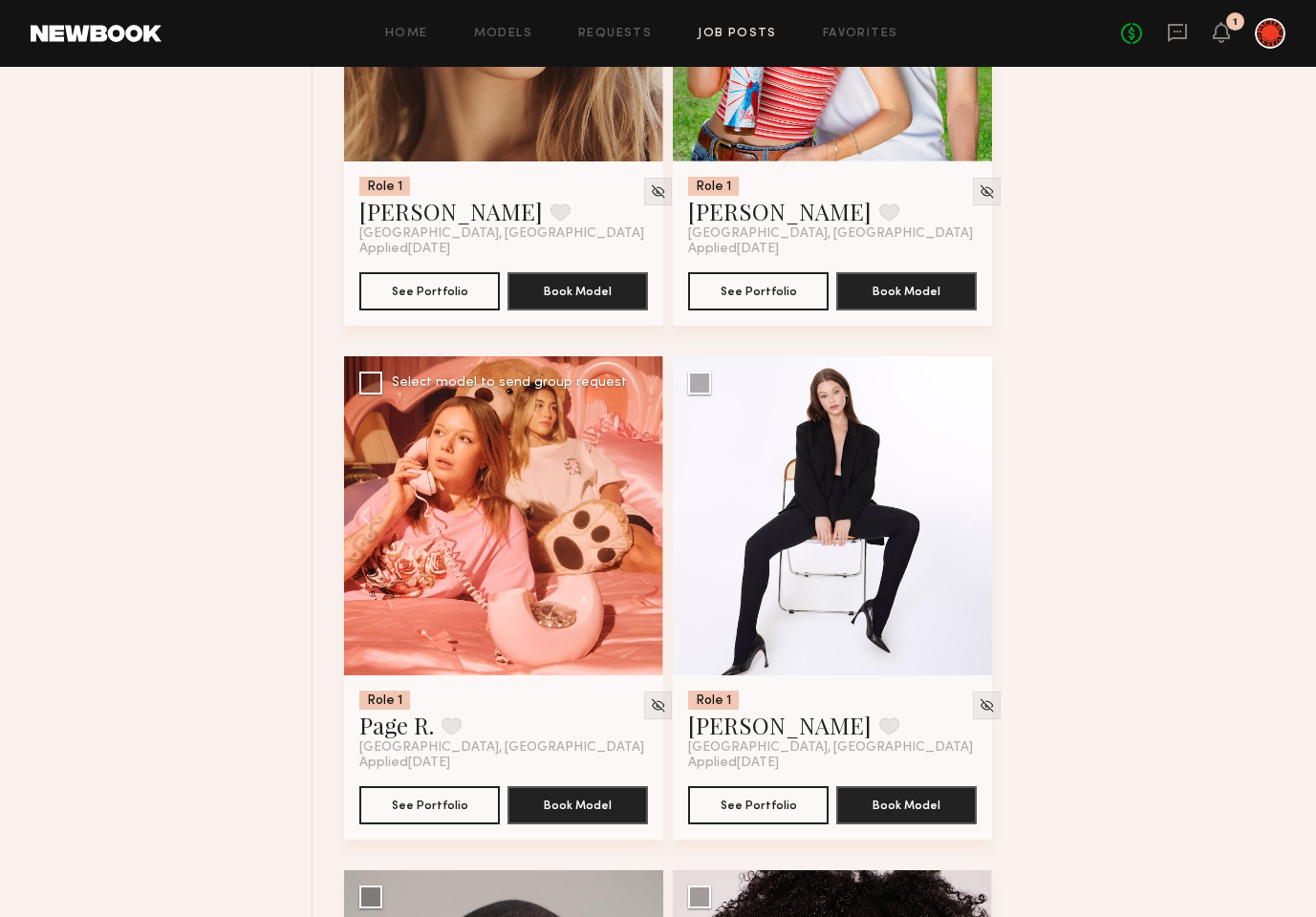
click at [641, 513] on div at bounding box center [504, 516] width 319 height 319
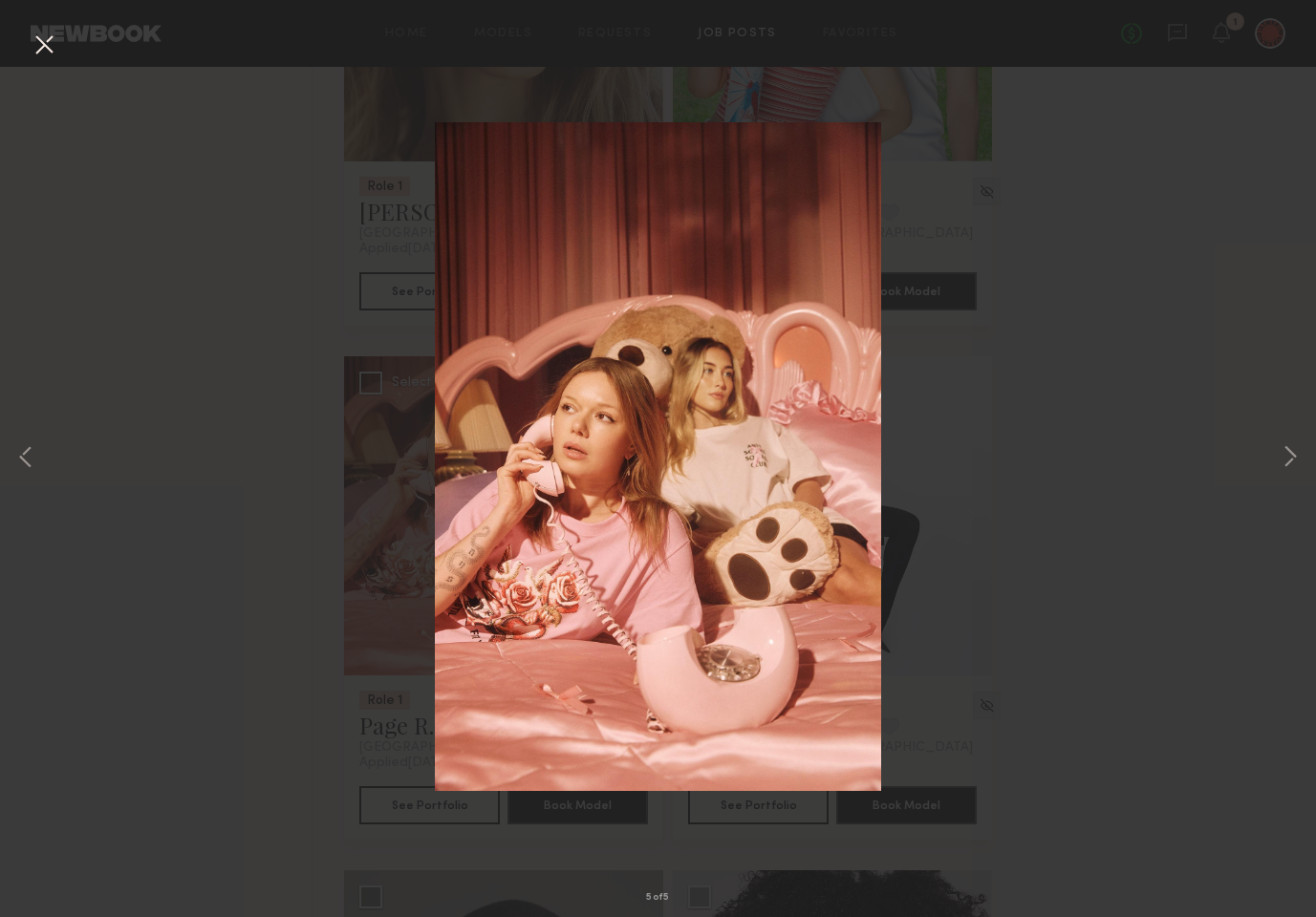
click at [38, 43] on button at bounding box center [44, 46] width 31 height 34
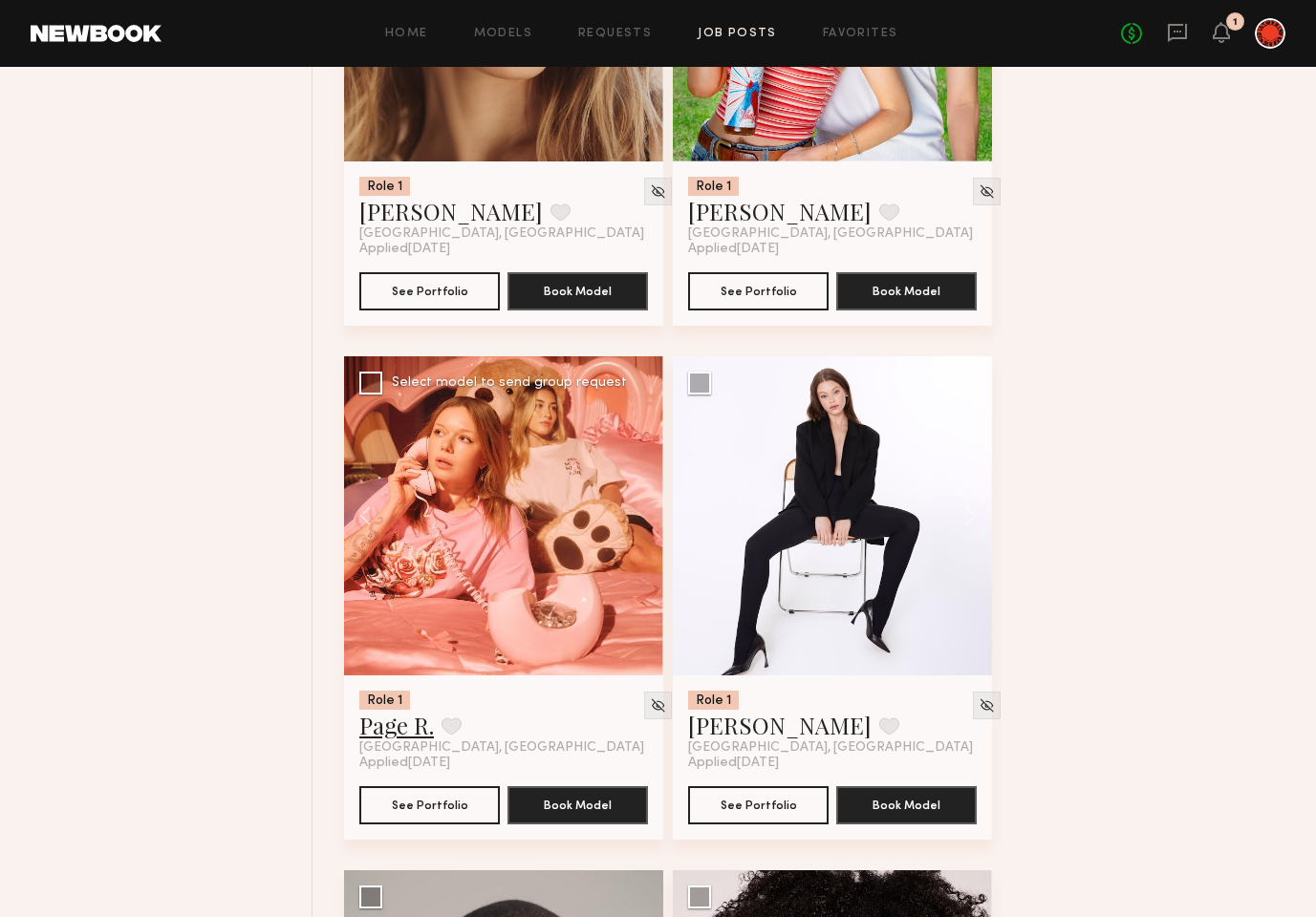
click at [406, 735] on link "Page R." at bounding box center [397, 726] width 75 height 31
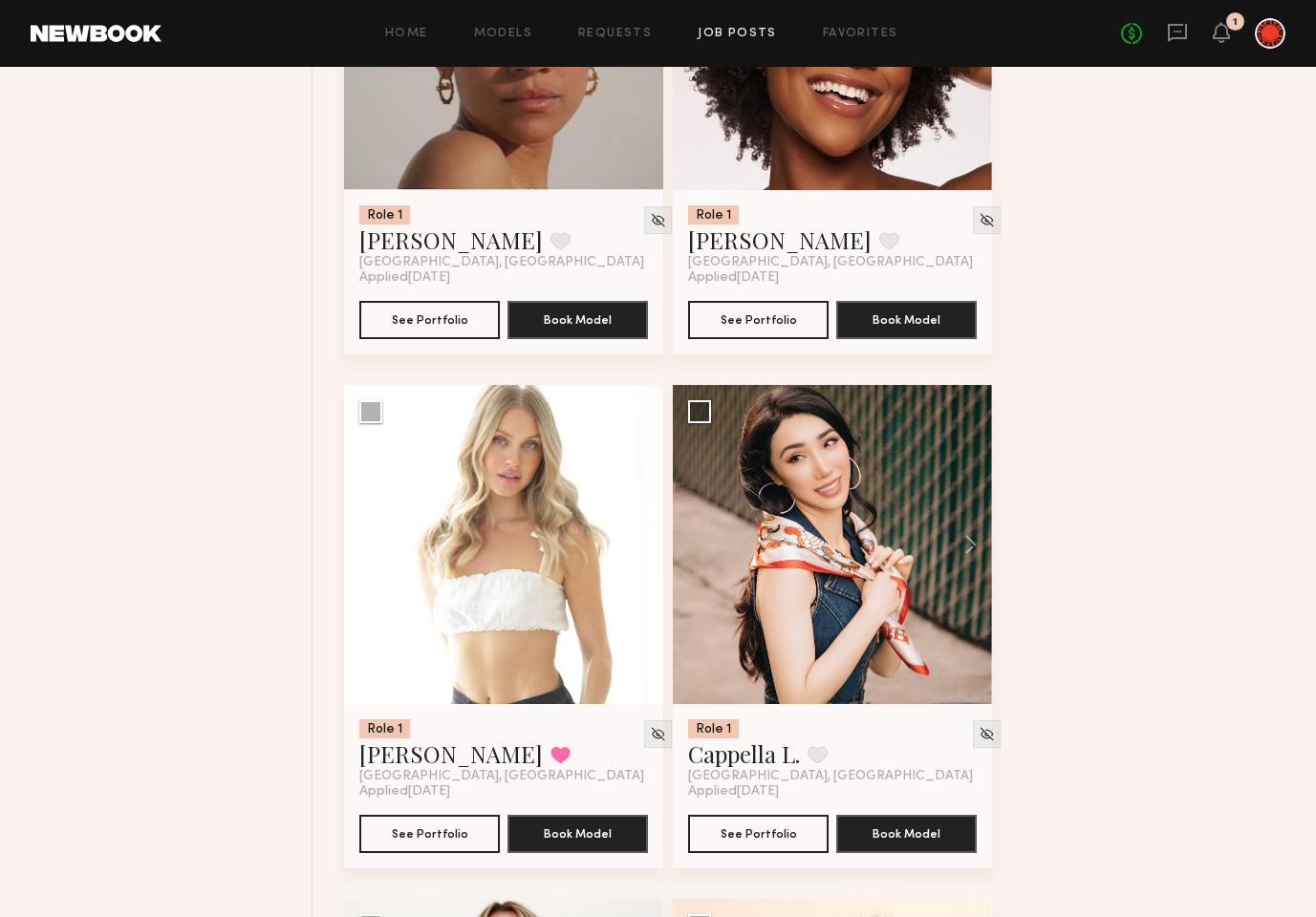
scroll to position [7332, 0]
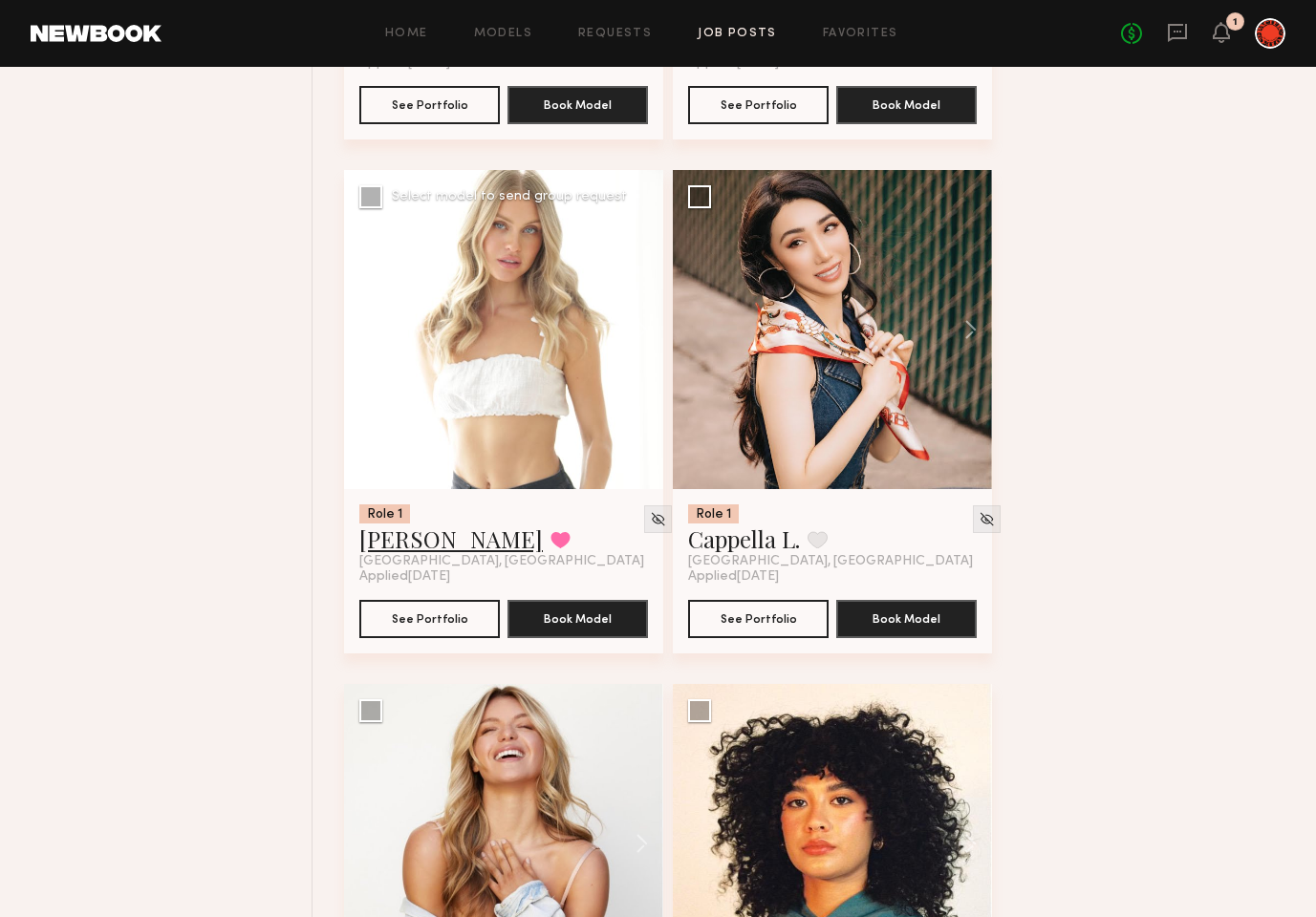
click at [427, 546] on link "[PERSON_NAME]" at bounding box center [451, 539] width 184 height 31
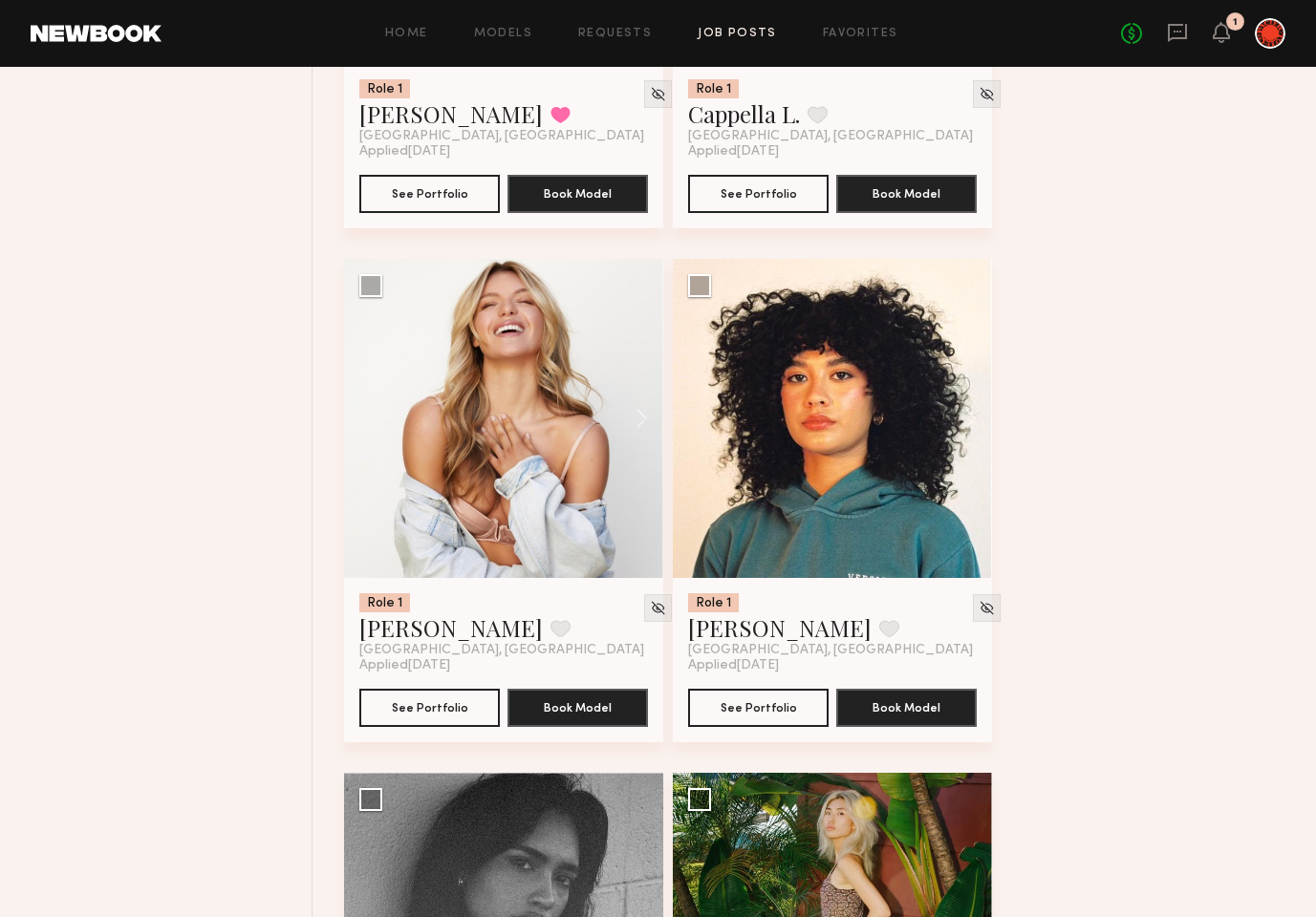
scroll to position [7760, 0]
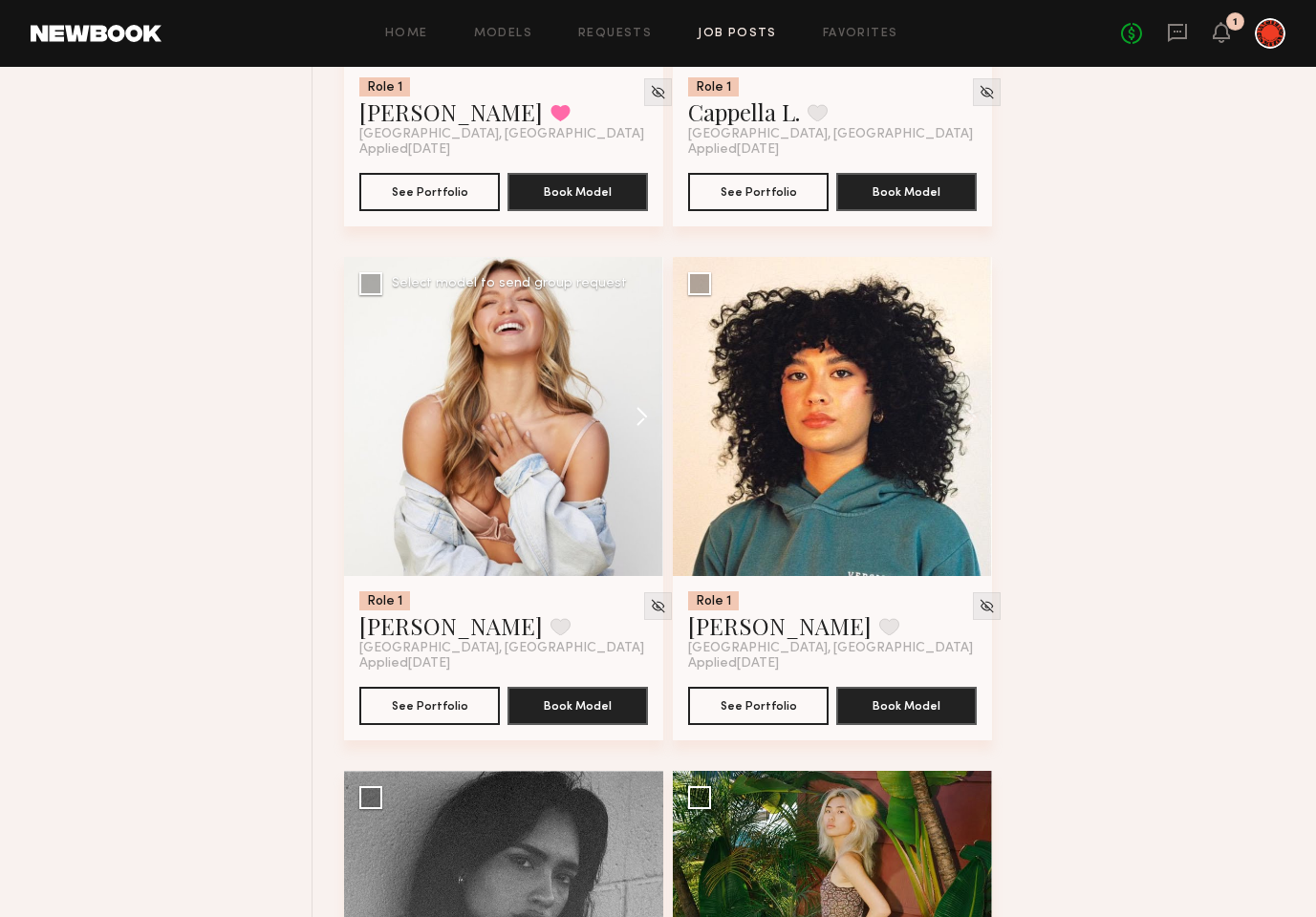
click at [648, 416] on button at bounding box center [633, 417] width 61 height 319
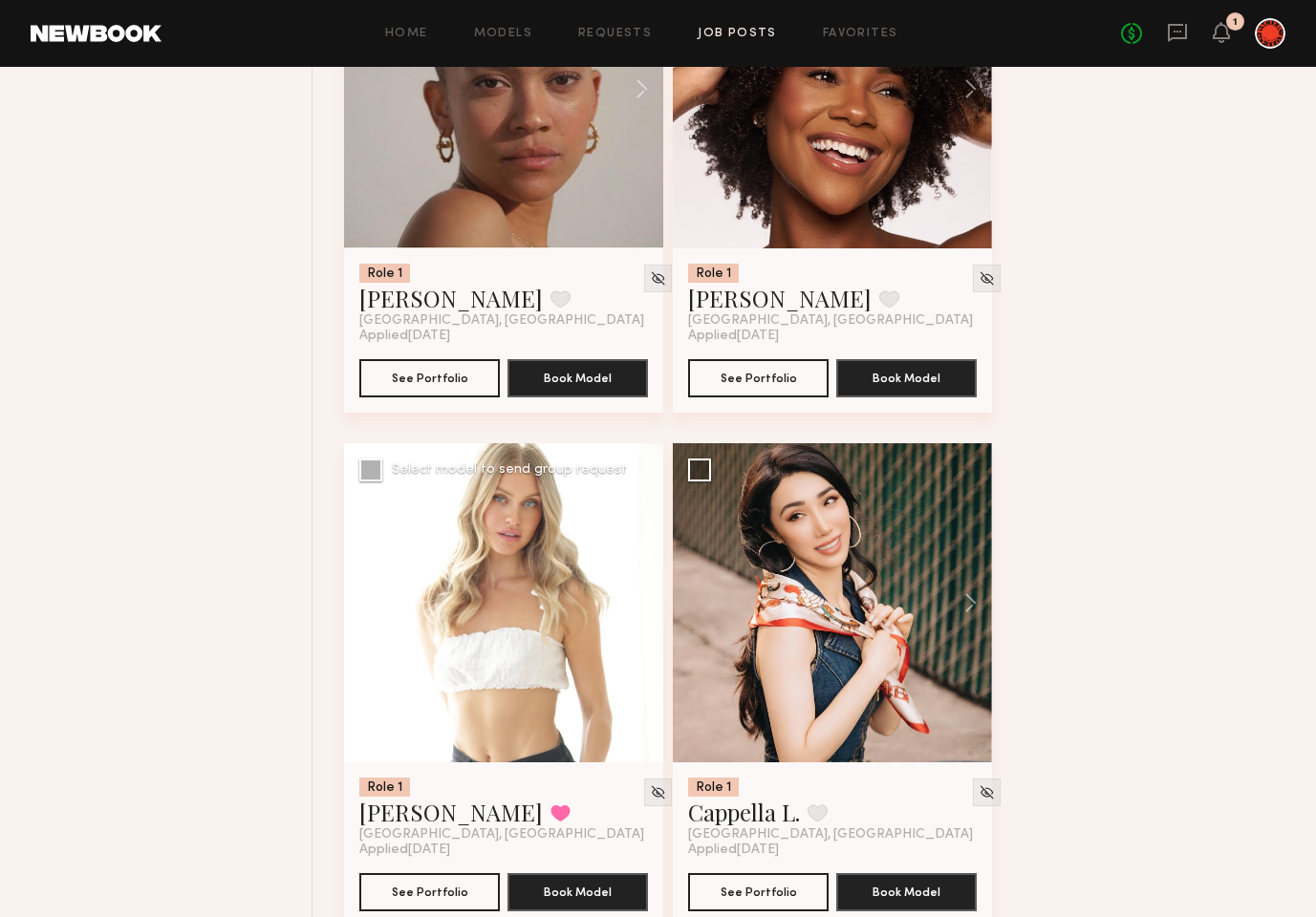
scroll to position [7109, 0]
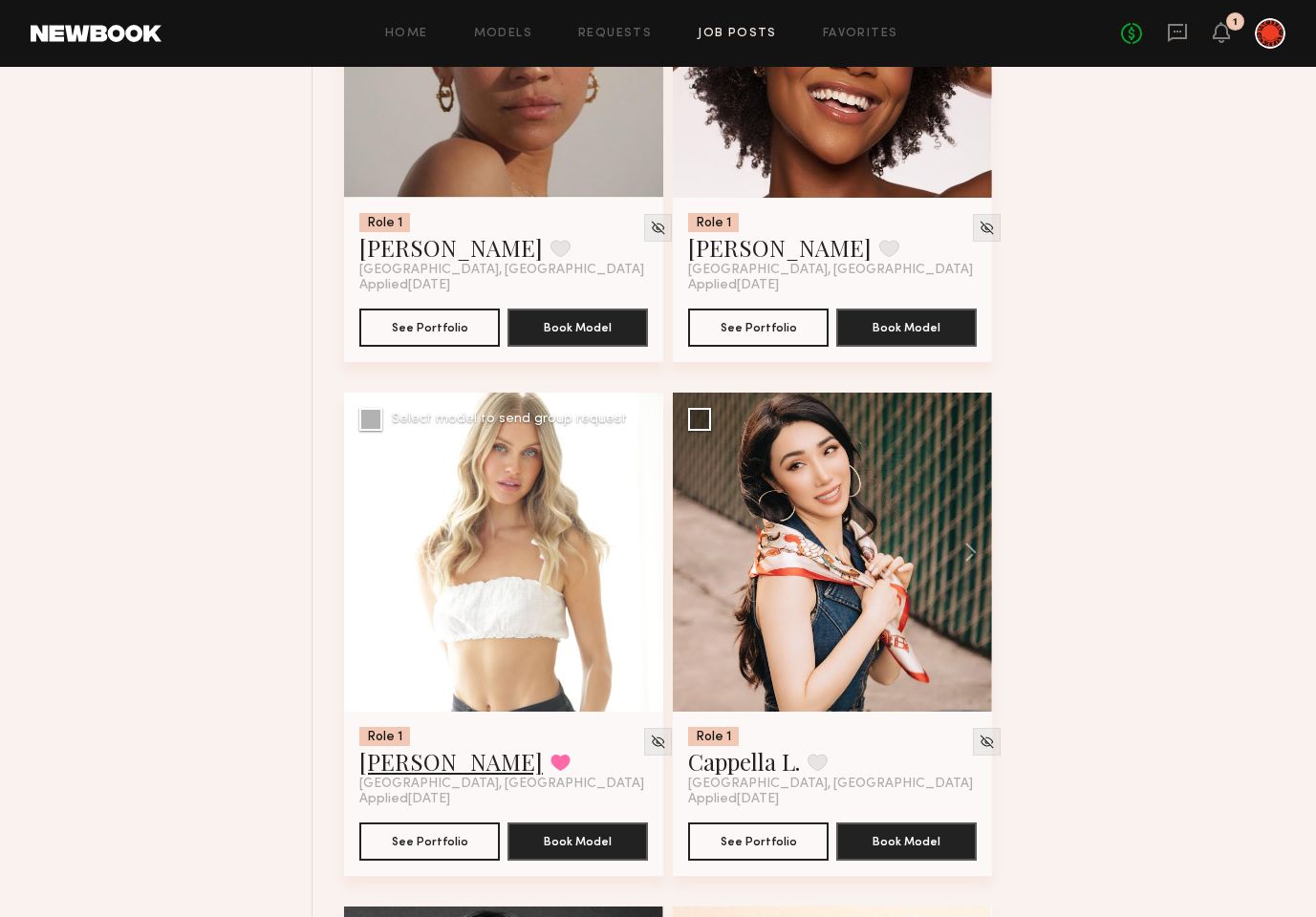
click at [428, 761] on link "[PERSON_NAME]" at bounding box center [451, 762] width 184 height 31
click at [300, 310] on div "Filter Applications Best Matches Experienced Showing 96 models Clear Experience…" at bounding box center [170, 906] width 284 height 15425
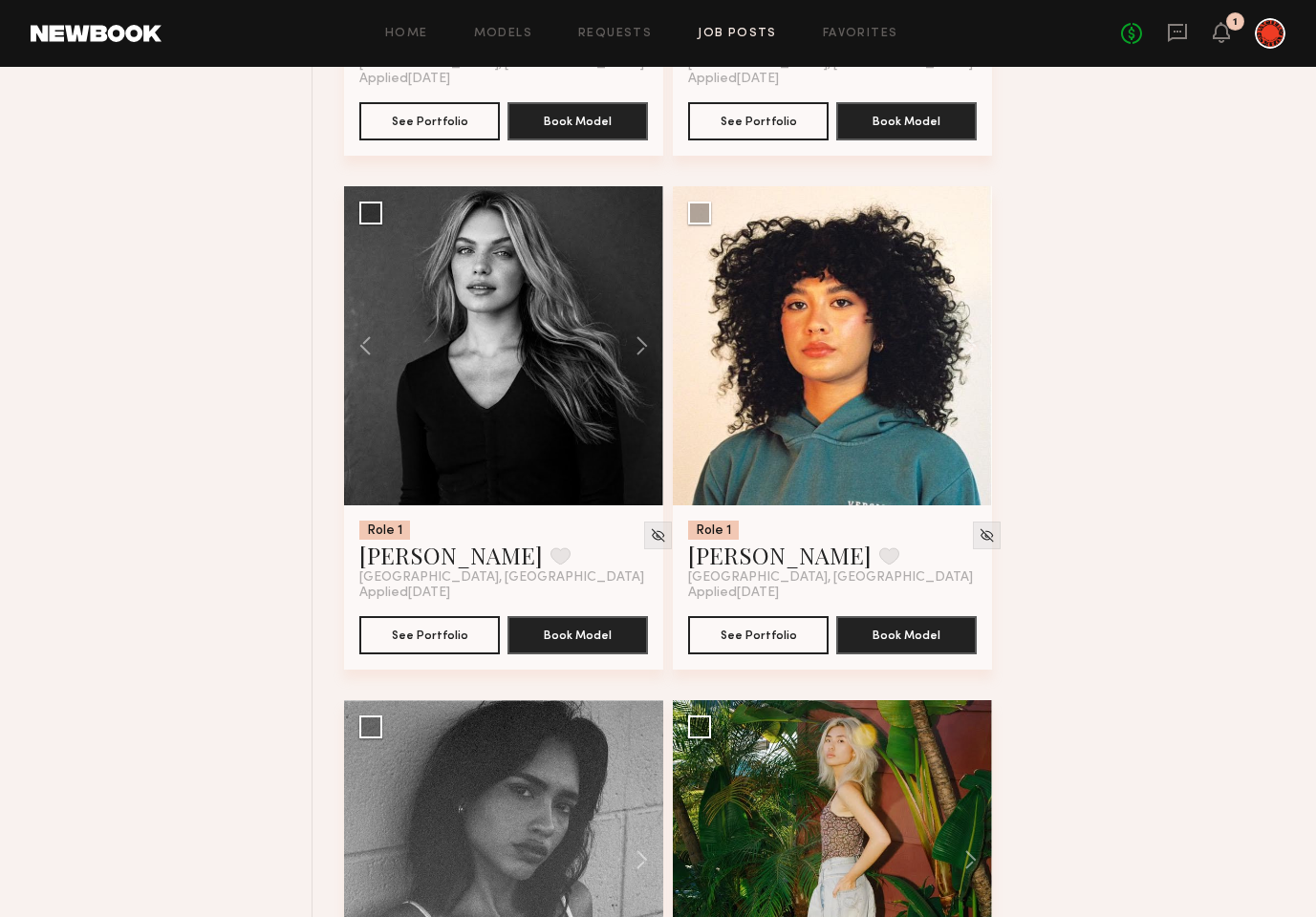
scroll to position [7832, 0]
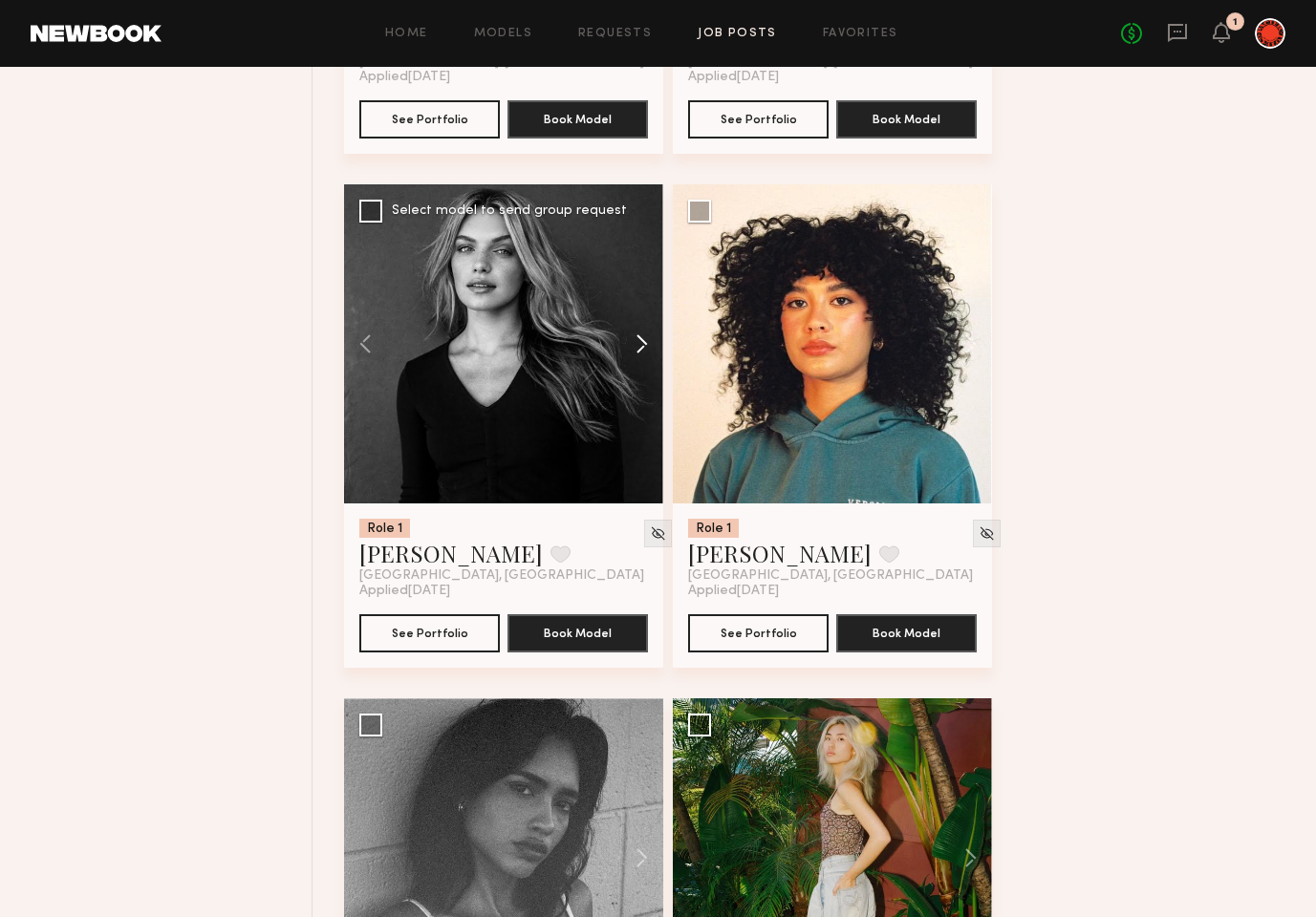
click at [639, 340] on button at bounding box center [633, 344] width 61 height 319
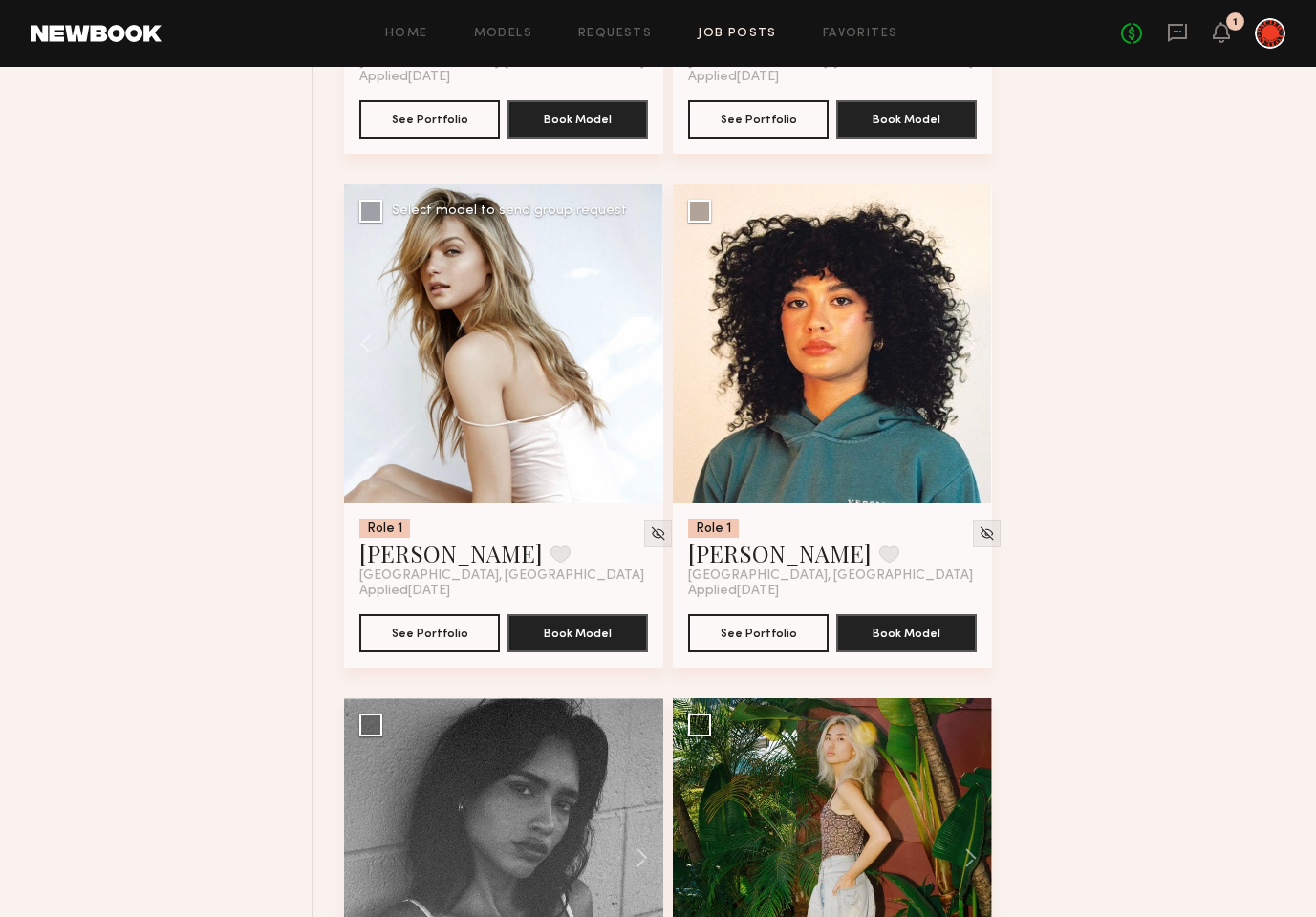
click at [639, 340] on button at bounding box center [633, 344] width 61 height 319
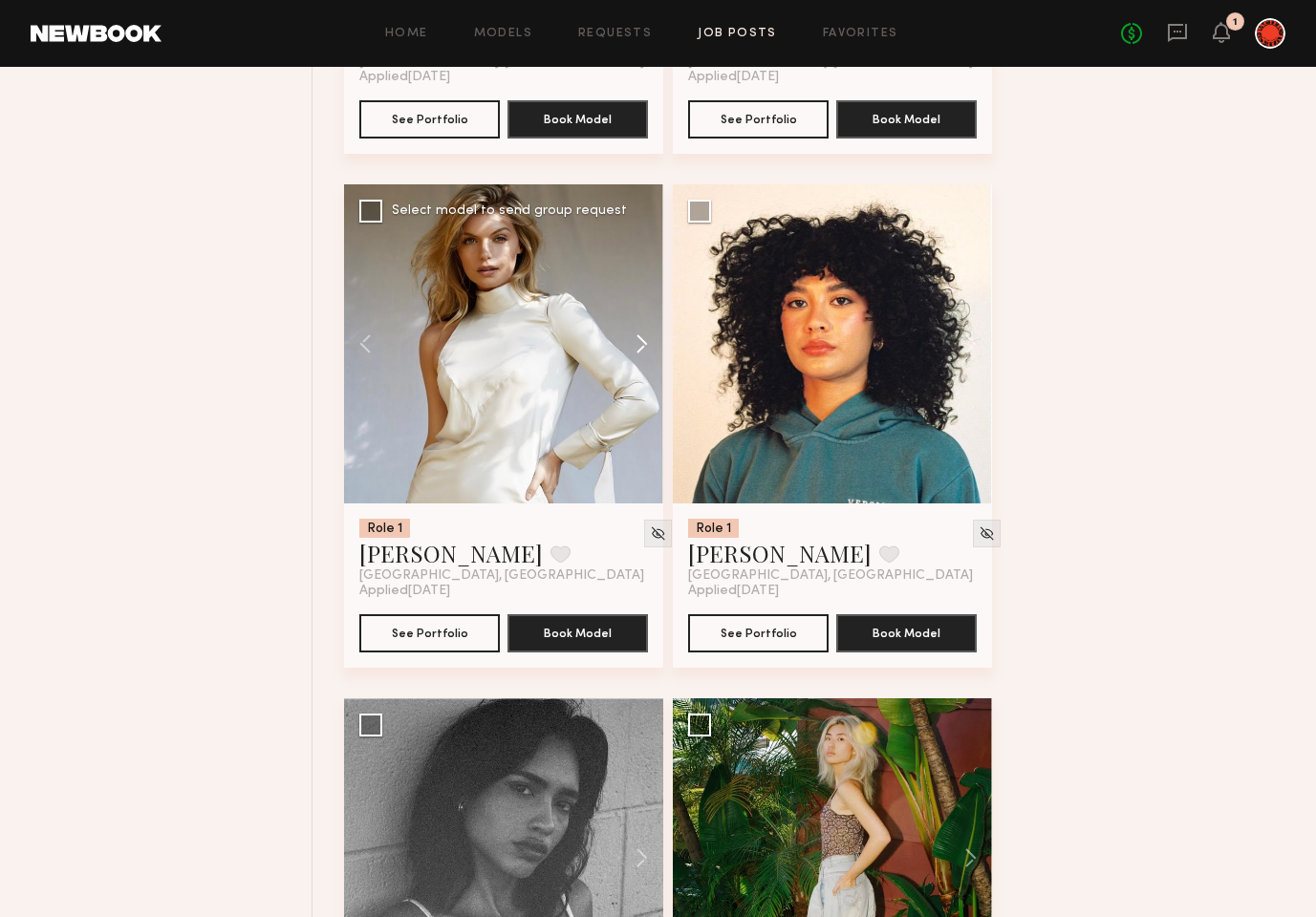
click at [639, 340] on button at bounding box center [633, 344] width 61 height 319
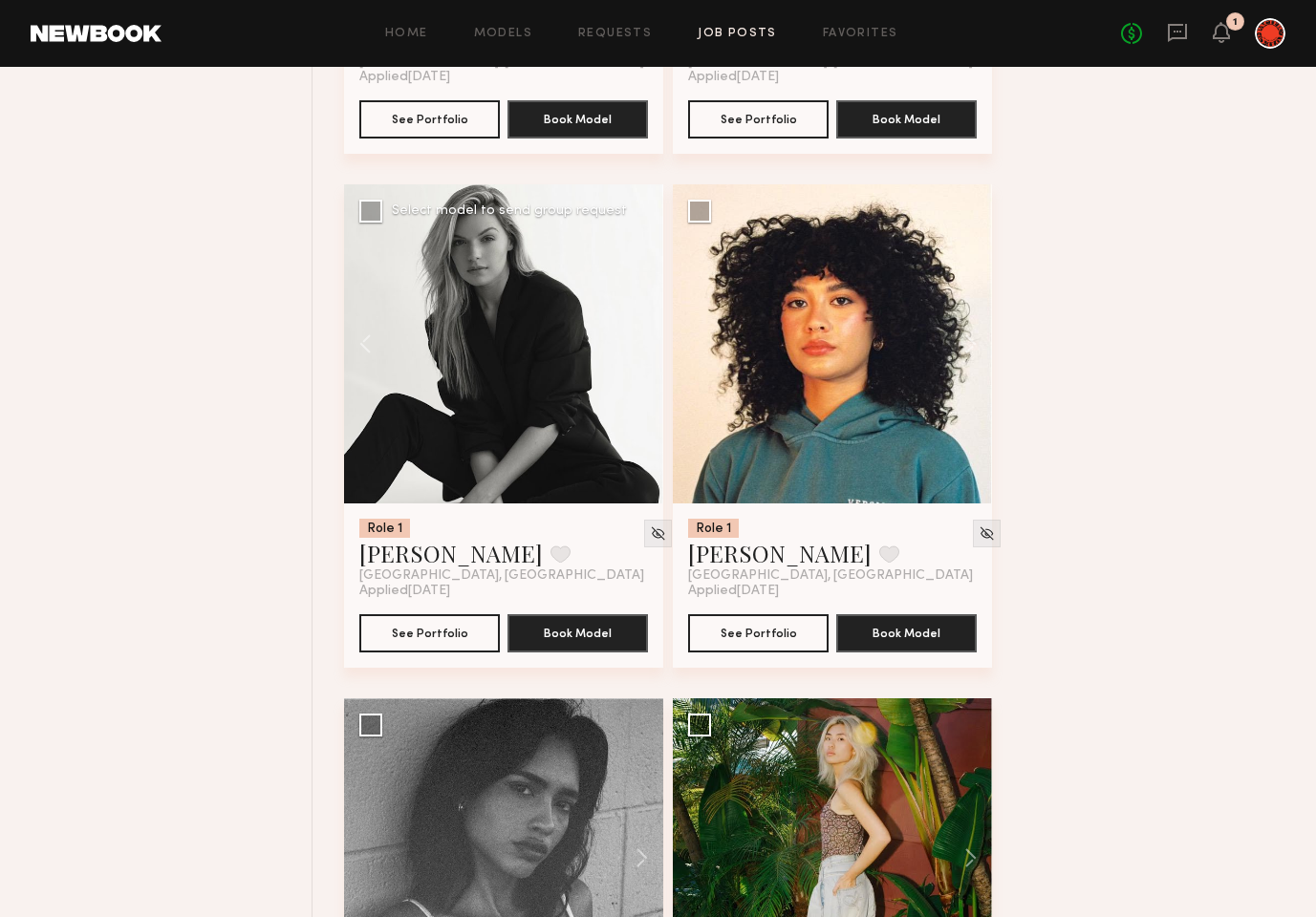
click at [639, 340] on div at bounding box center [504, 344] width 319 height 319
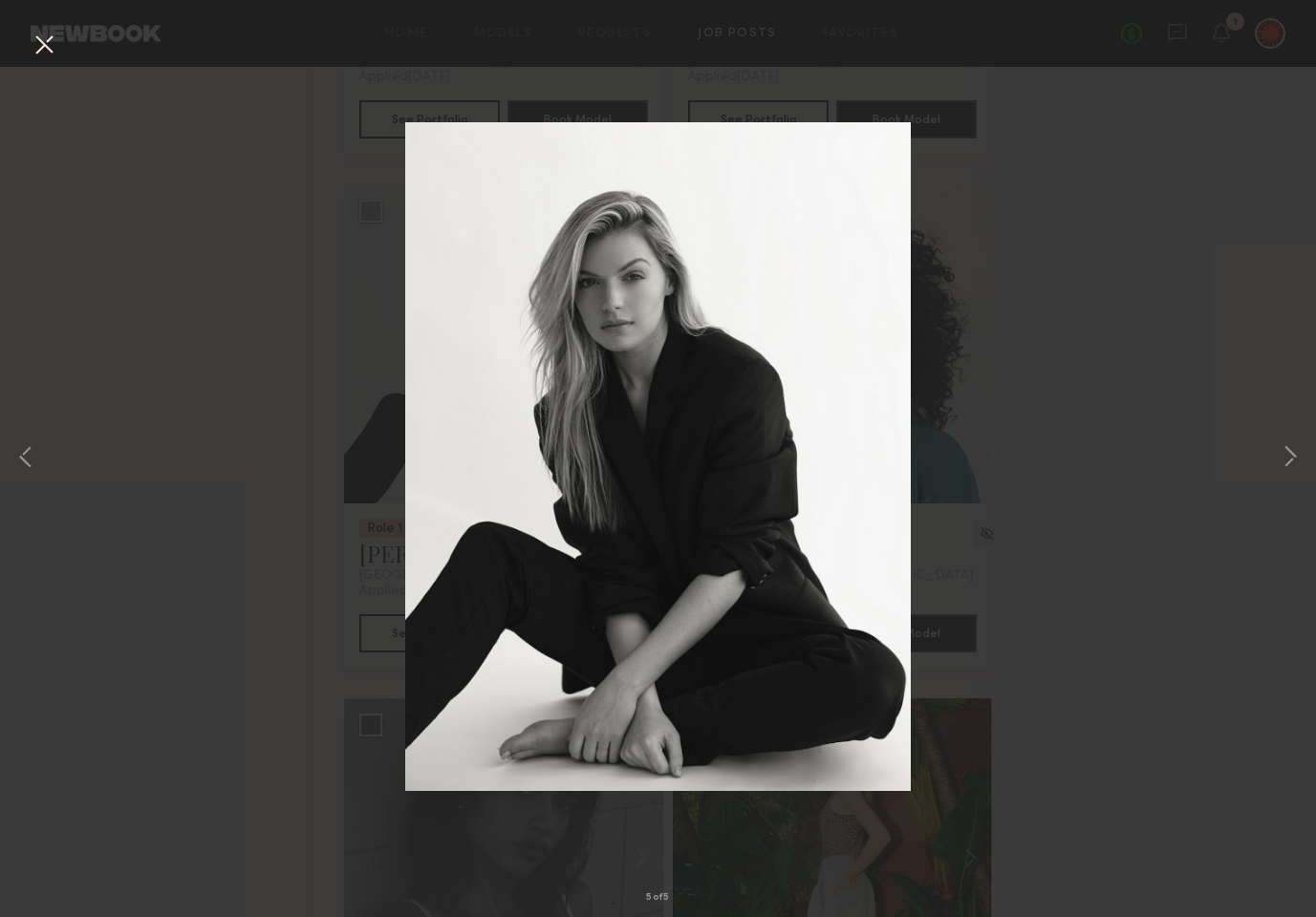
click at [50, 46] on button at bounding box center [44, 46] width 31 height 34
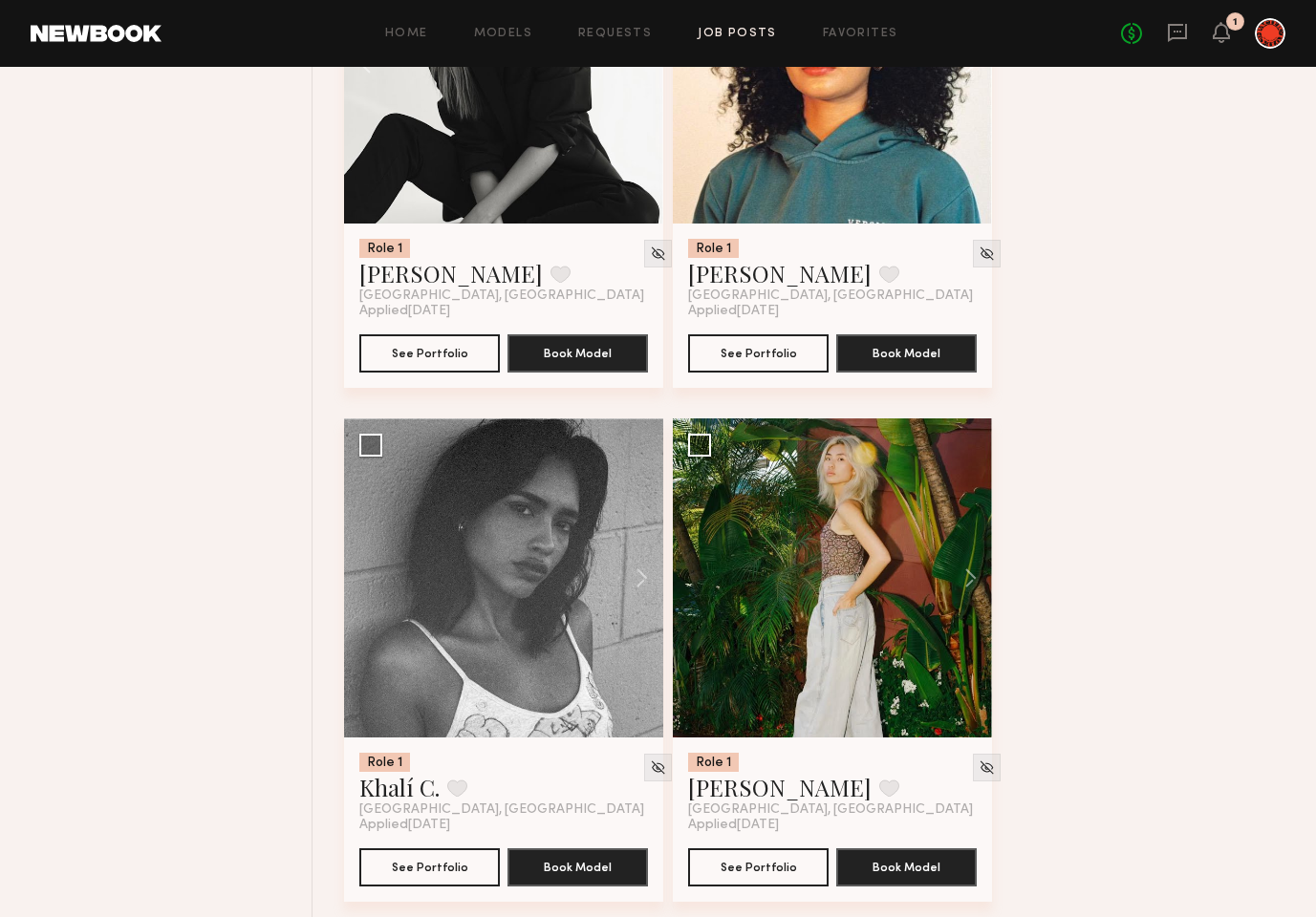
scroll to position [7914, 0]
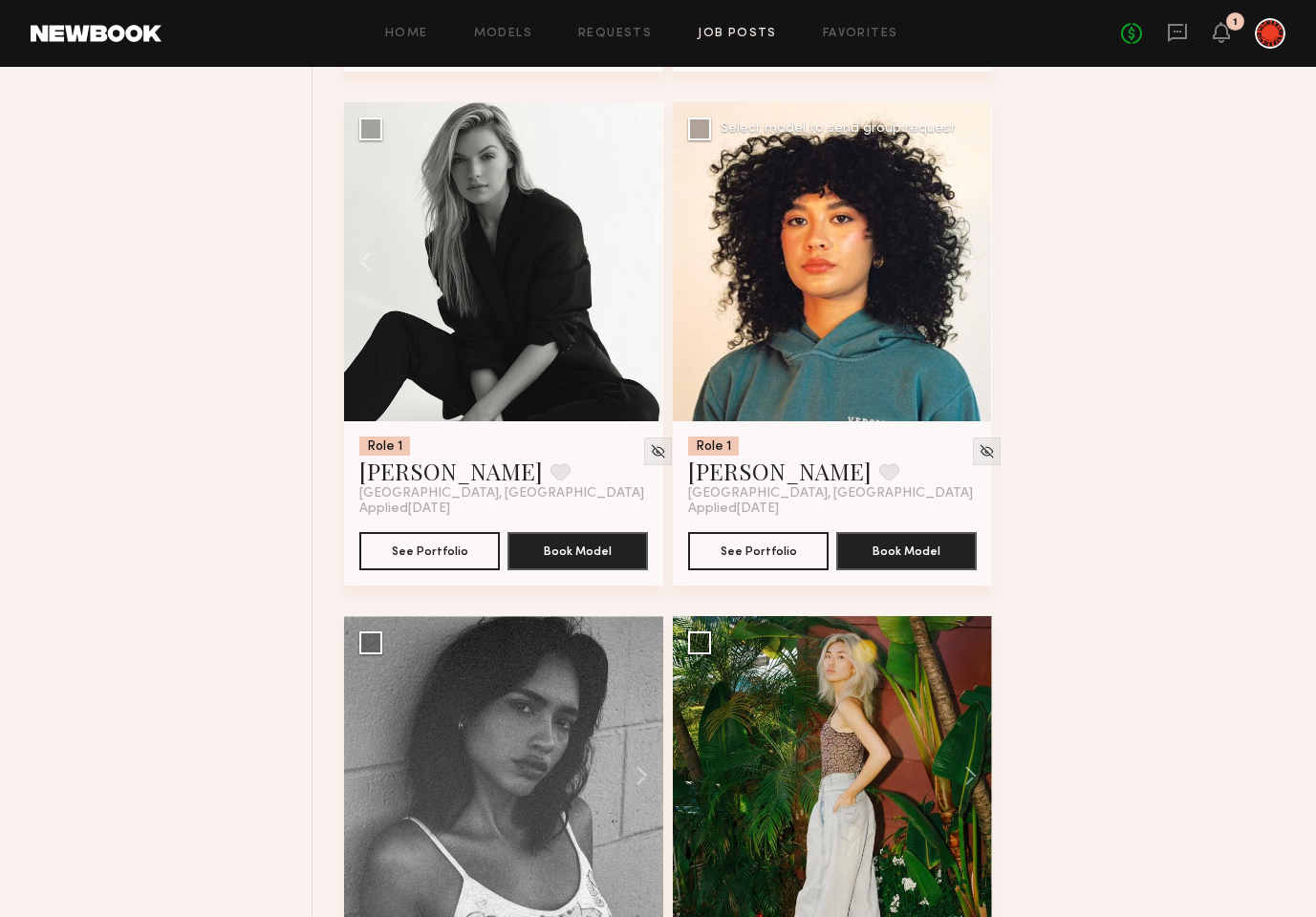
click at [818, 282] on div at bounding box center [833, 262] width 319 height 319
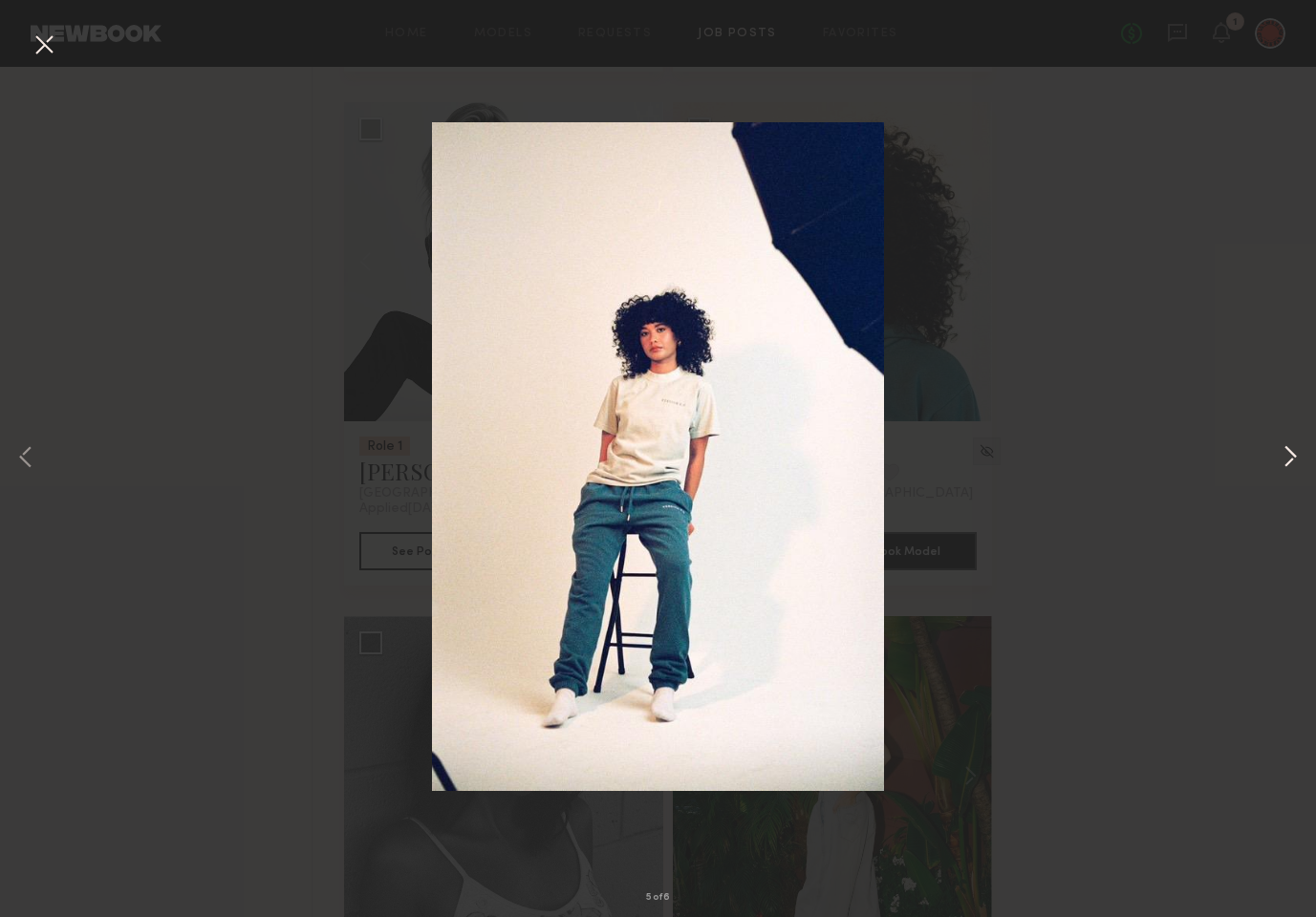
click at [1285, 456] on button at bounding box center [1290, 459] width 23 height 734
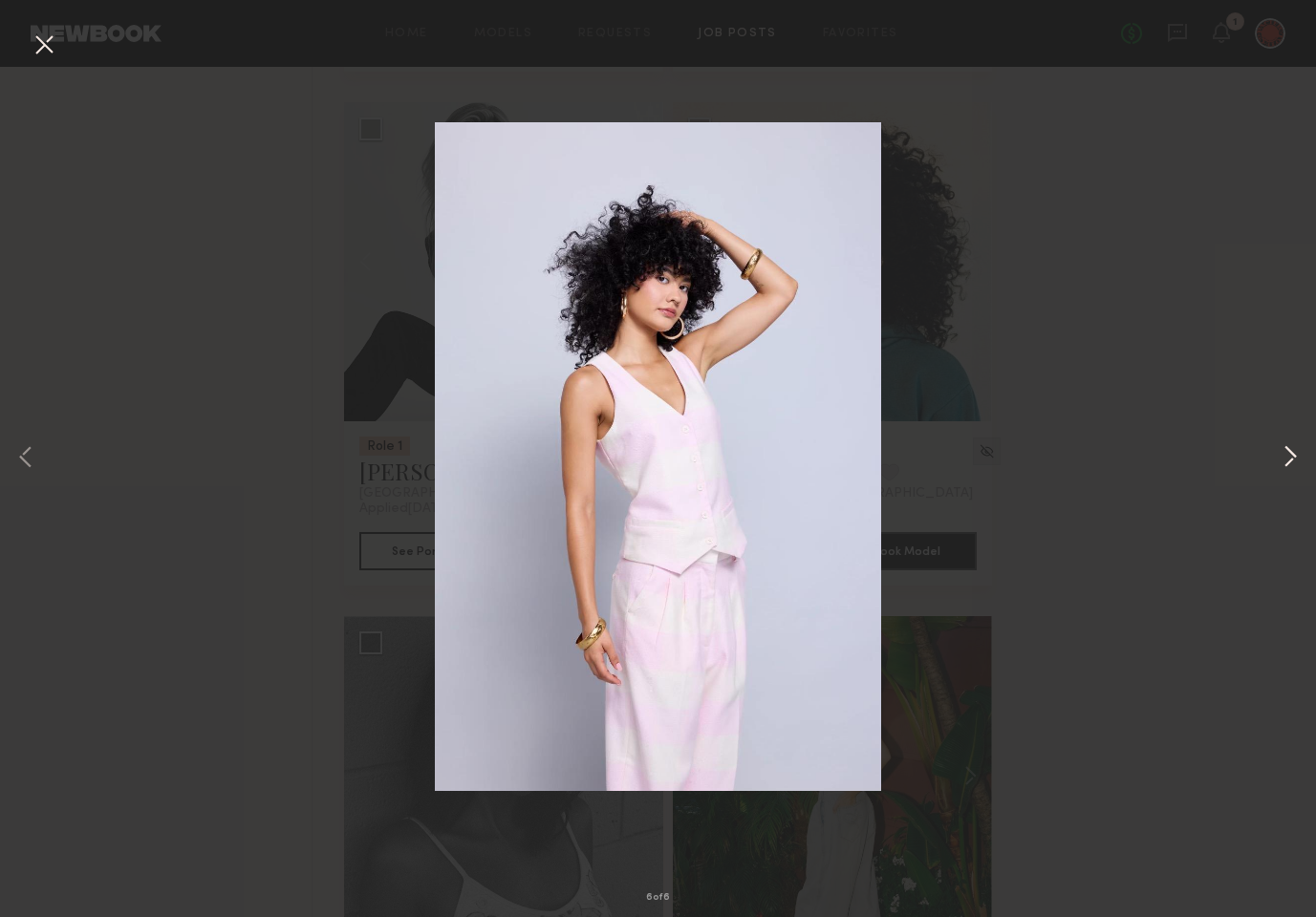
click at [1285, 456] on button at bounding box center [1290, 459] width 23 height 734
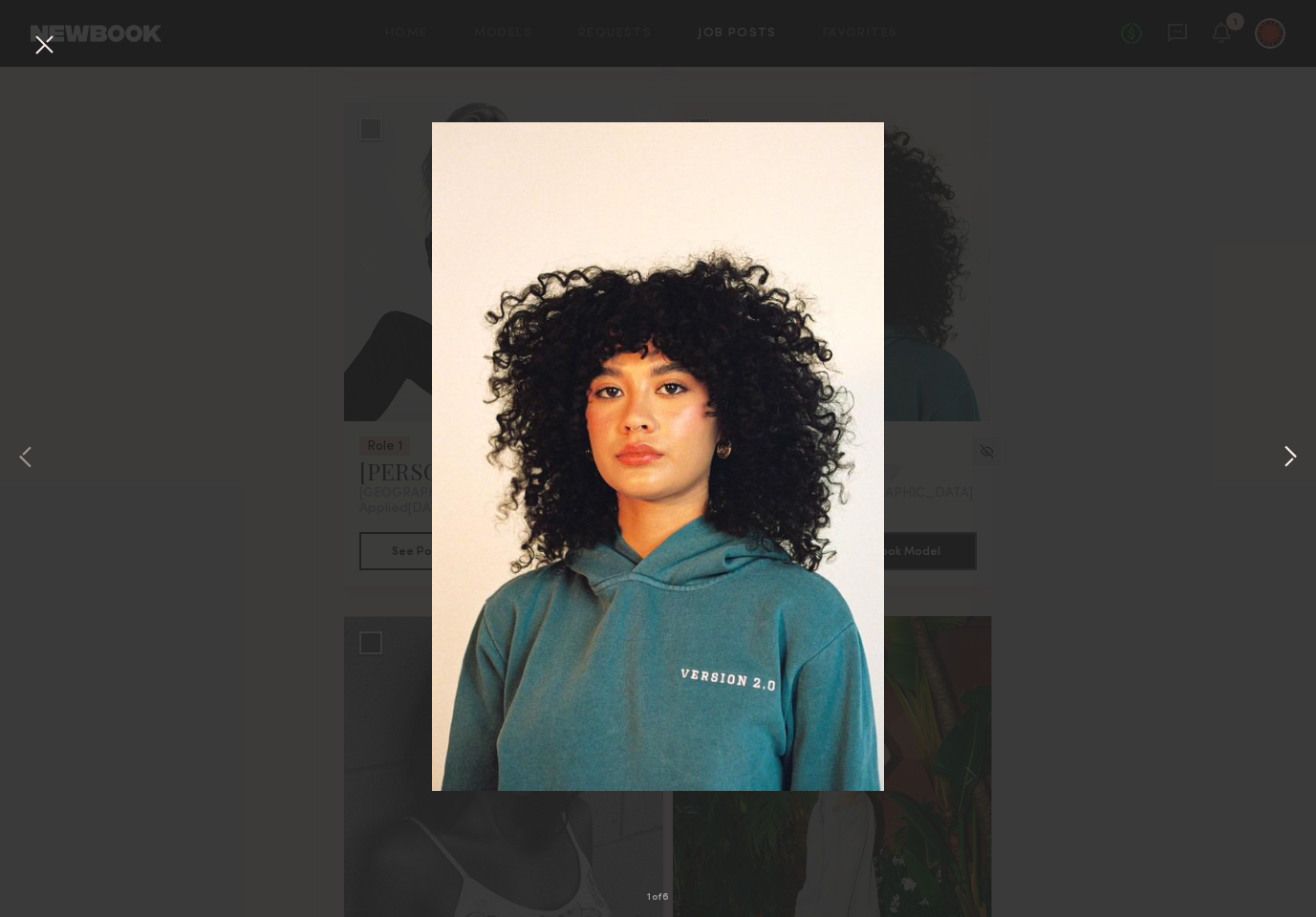
click at [1285, 456] on button at bounding box center [1290, 459] width 23 height 734
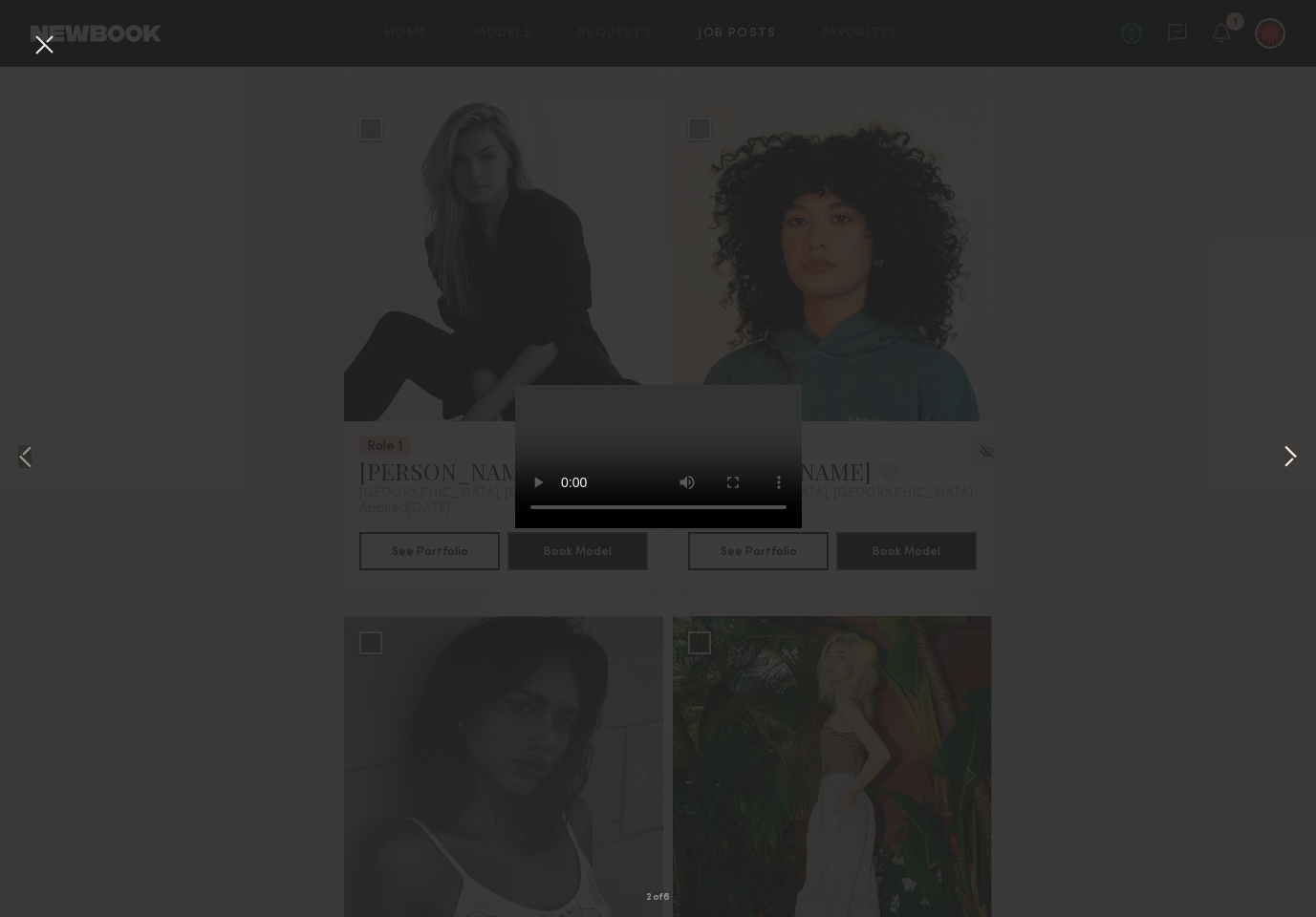
click at [1285, 456] on button at bounding box center [1290, 459] width 23 height 734
click at [1152, 399] on div "3 of 6" at bounding box center [658, 458] width 1316 height 917
click at [1130, 504] on div "3 of 6" at bounding box center [658, 458] width 1316 height 917
click at [48, 44] on button at bounding box center [44, 46] width 31 height 34
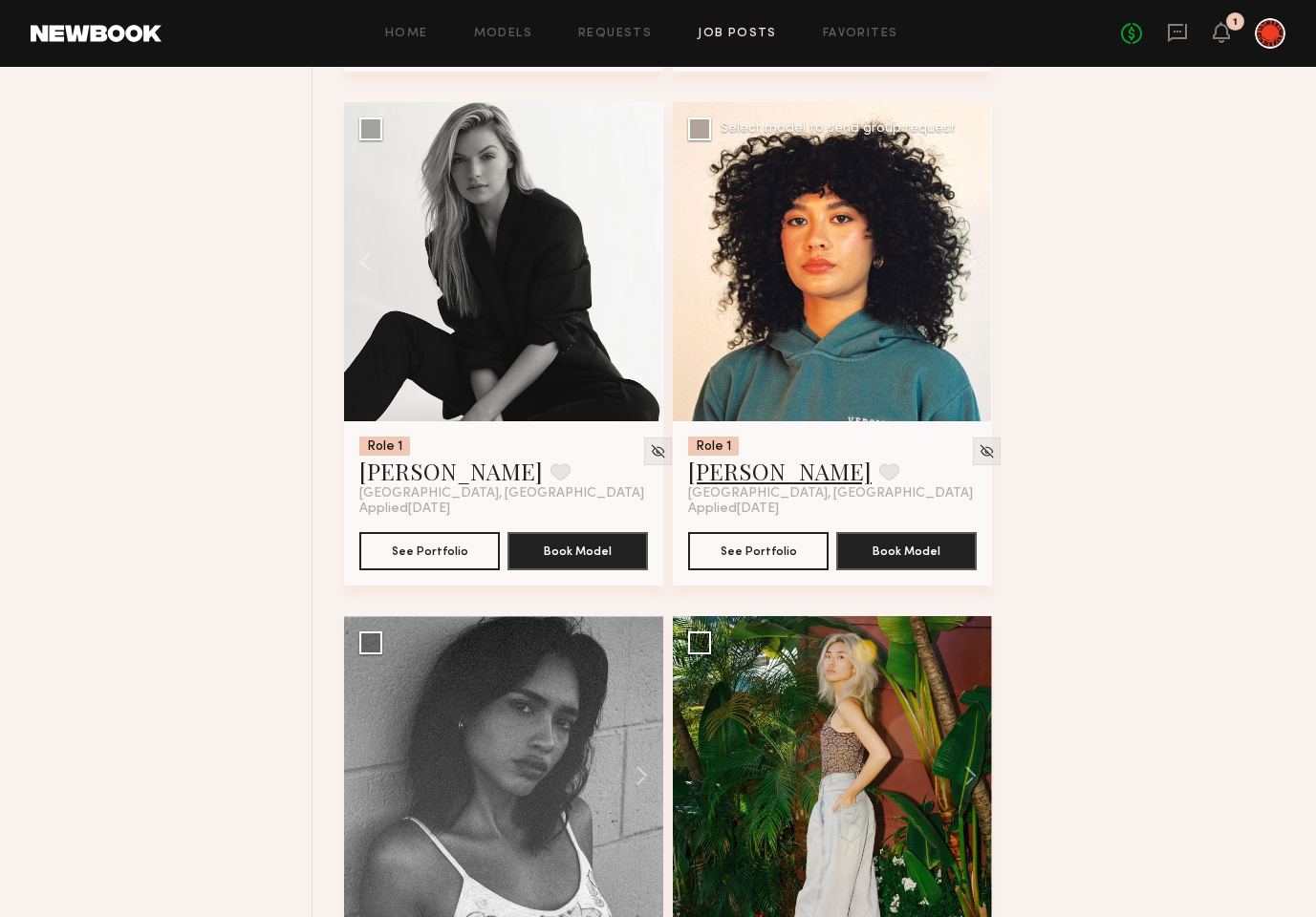
click at [725, 479] on link "Lua J." at bounding box center [780, 471] width 184 height 31
click at [290, 302] on div "Filter Applications Best Matches Experienced Showing 96 models Clear Experience…" at bounding box center [170, 101] width 284 height 15425
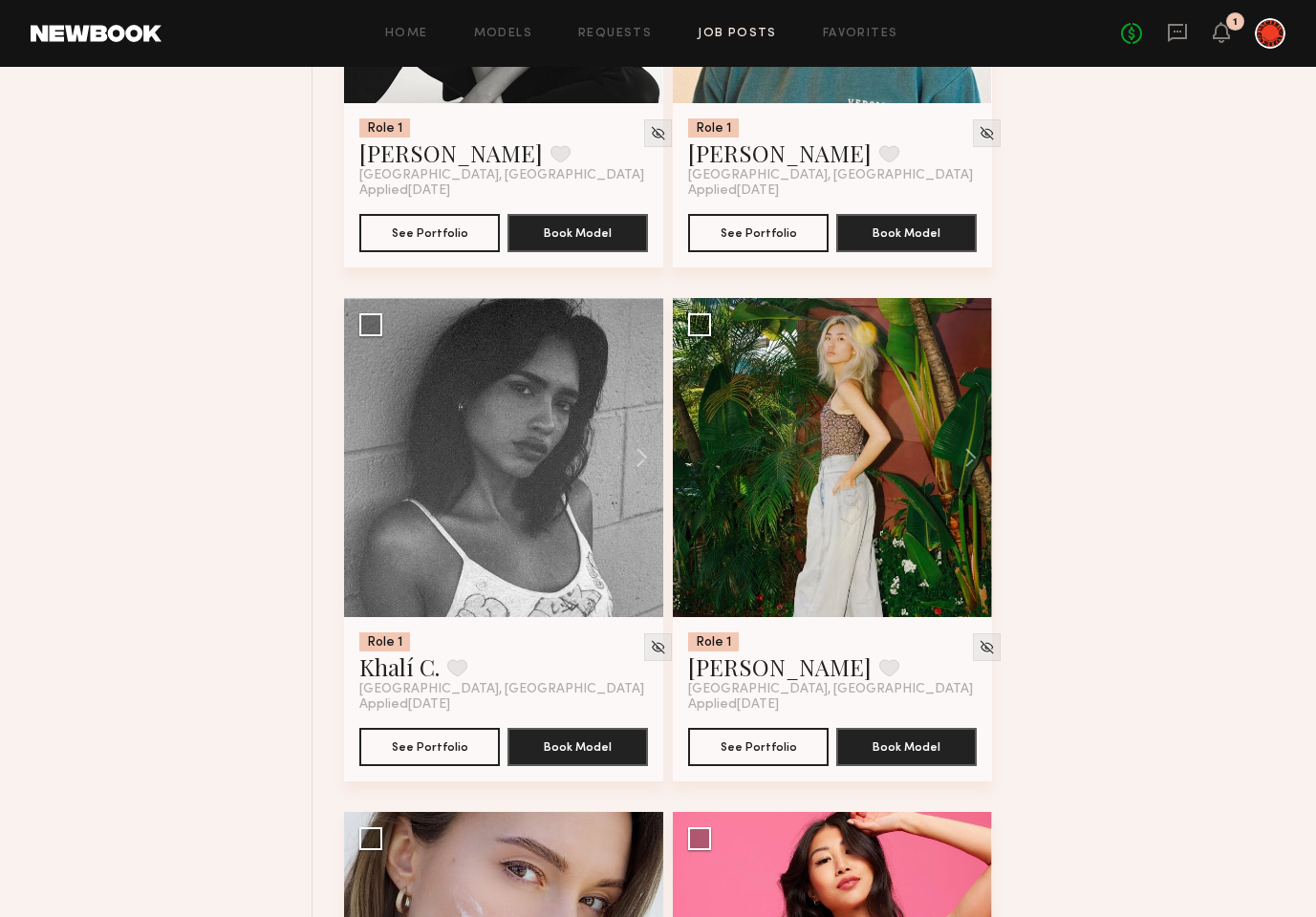
scroll to position [8291, 0]
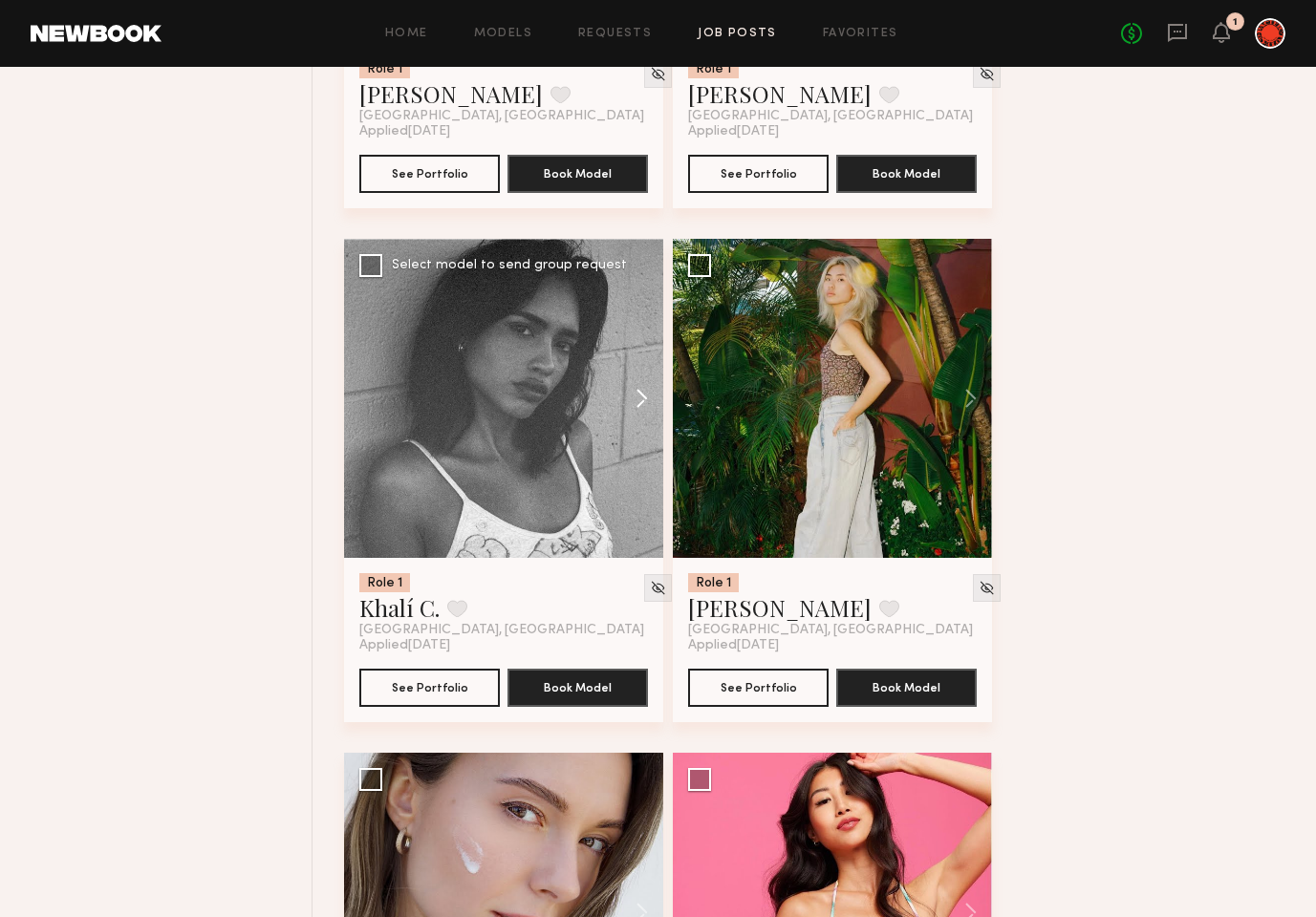
click at [647, 402] on button at bounding box center [633, 399] width 61 height 319
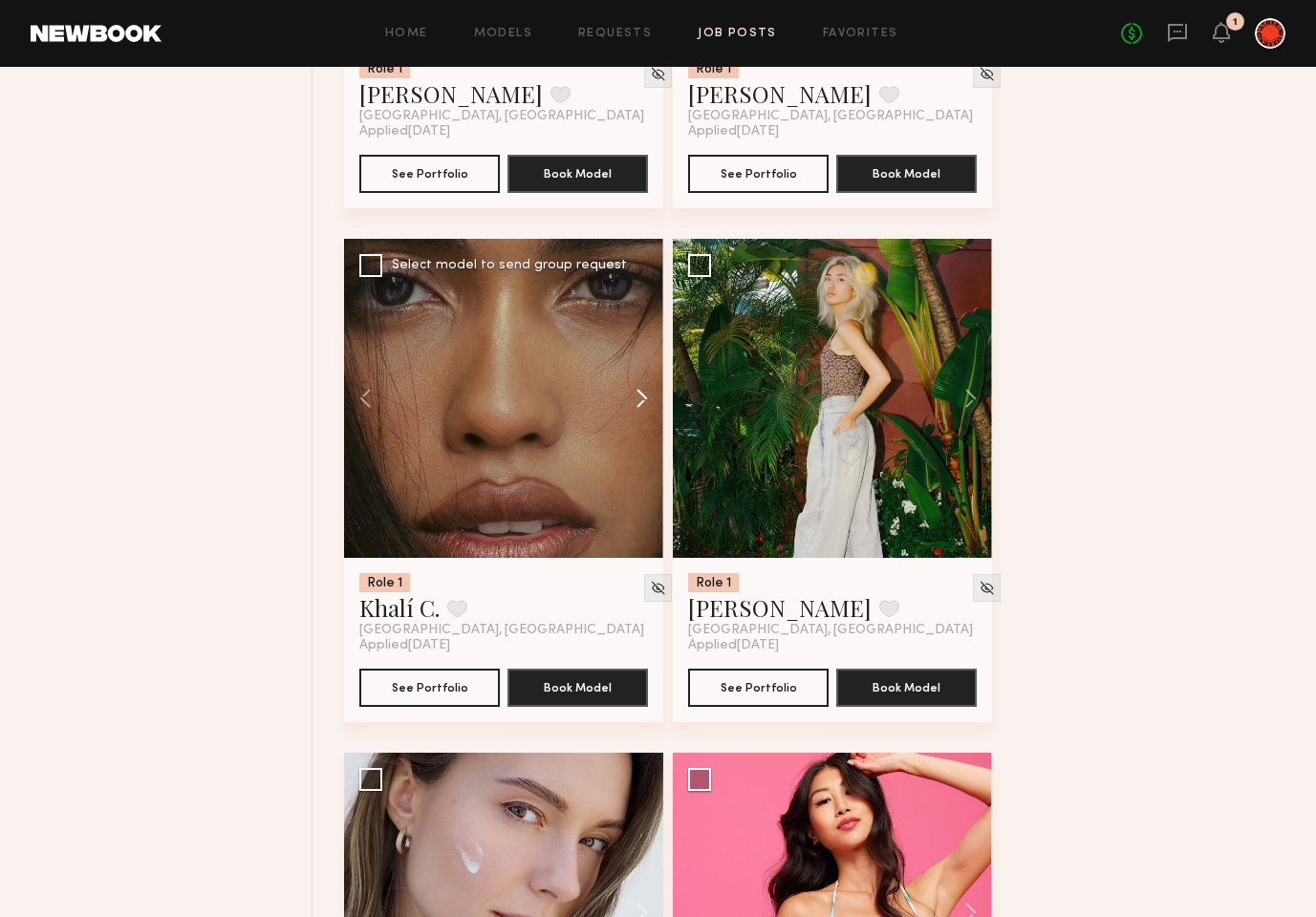
click at [647, 402] on button at bounding box center [633, 399] width 61 height 319
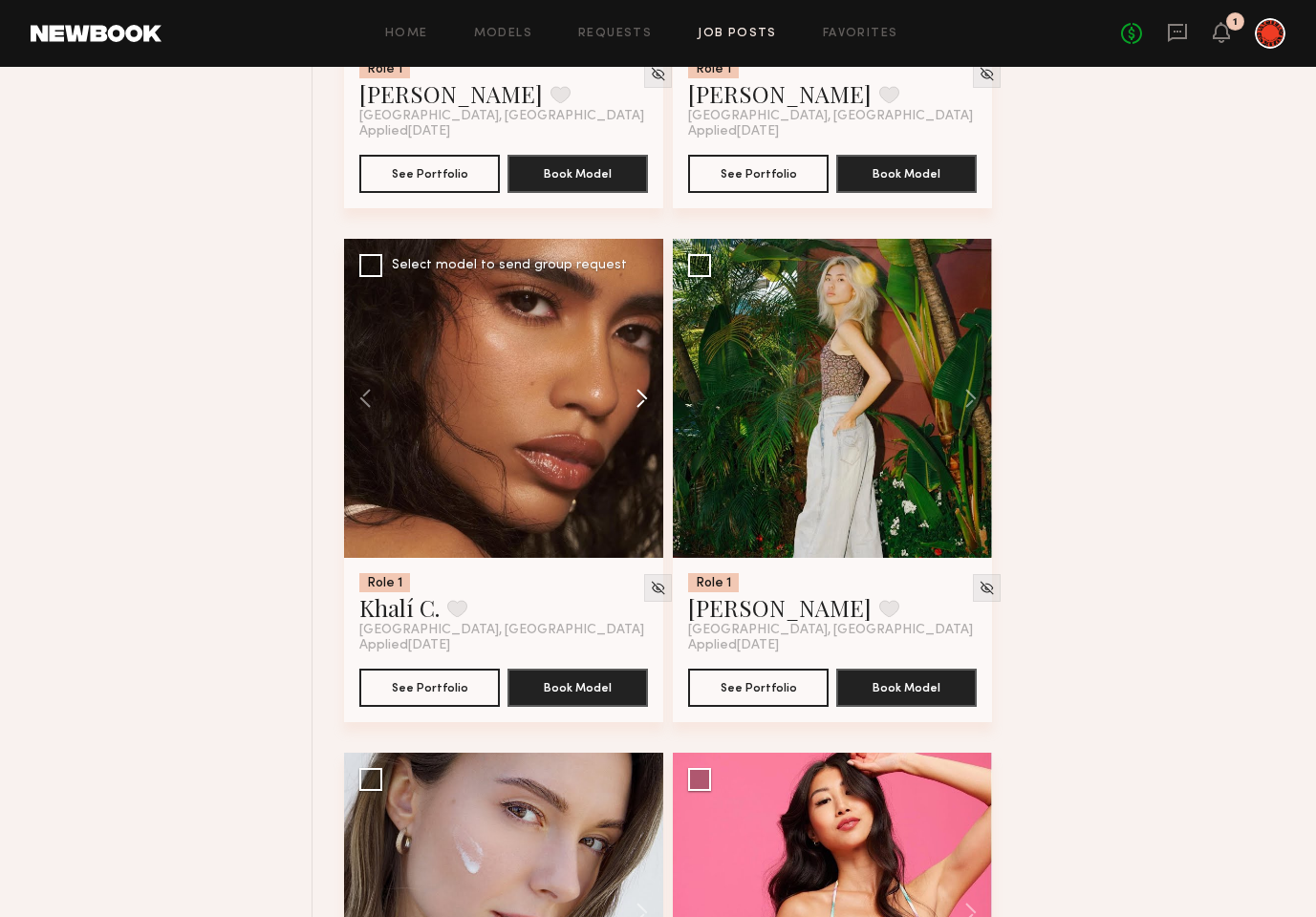
click at [647, 402] on button at bounding box center [633, 399] width 61 height 319
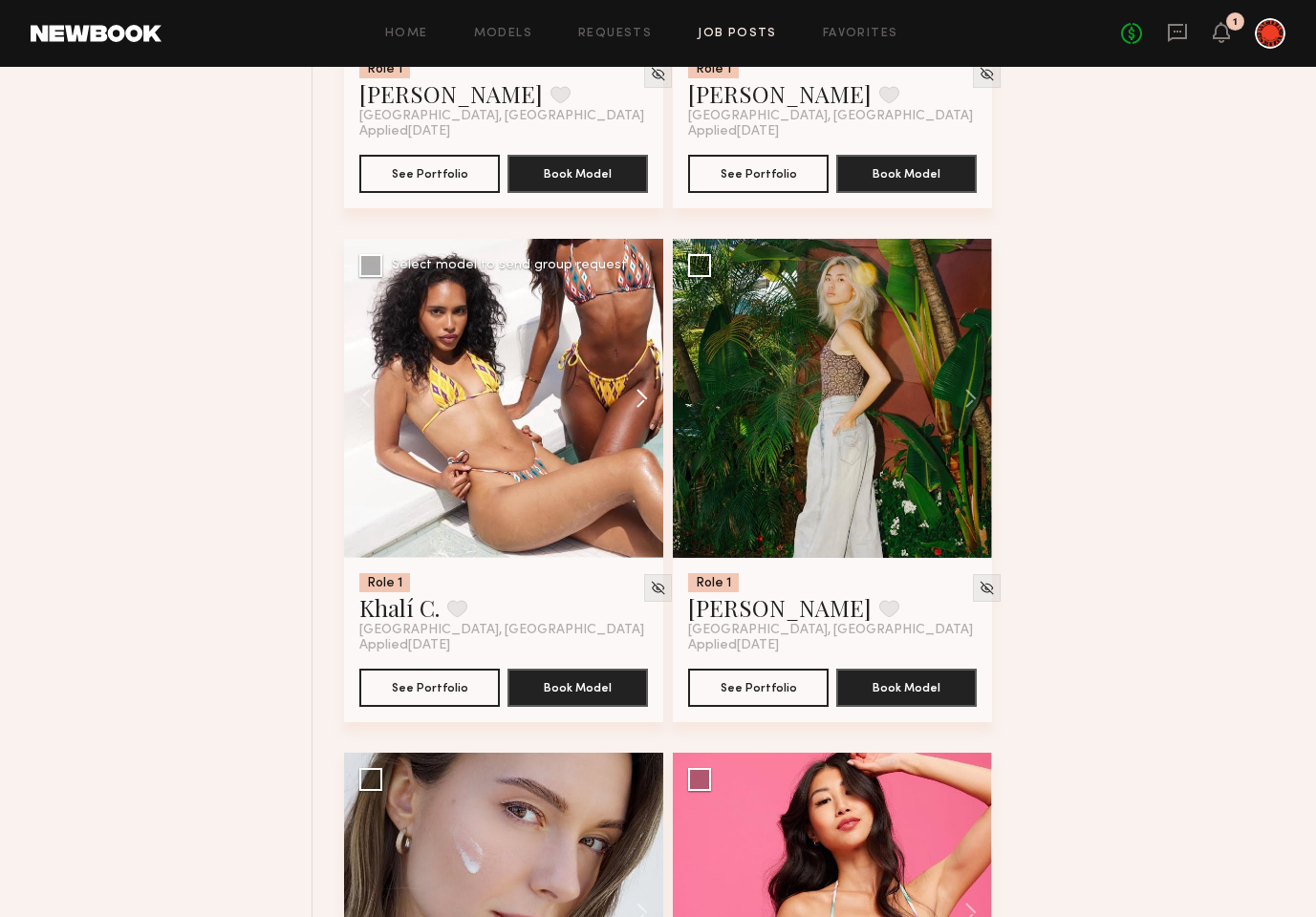
click at [647, 402] on button at bounding box center [633, 399] width 61 height 319
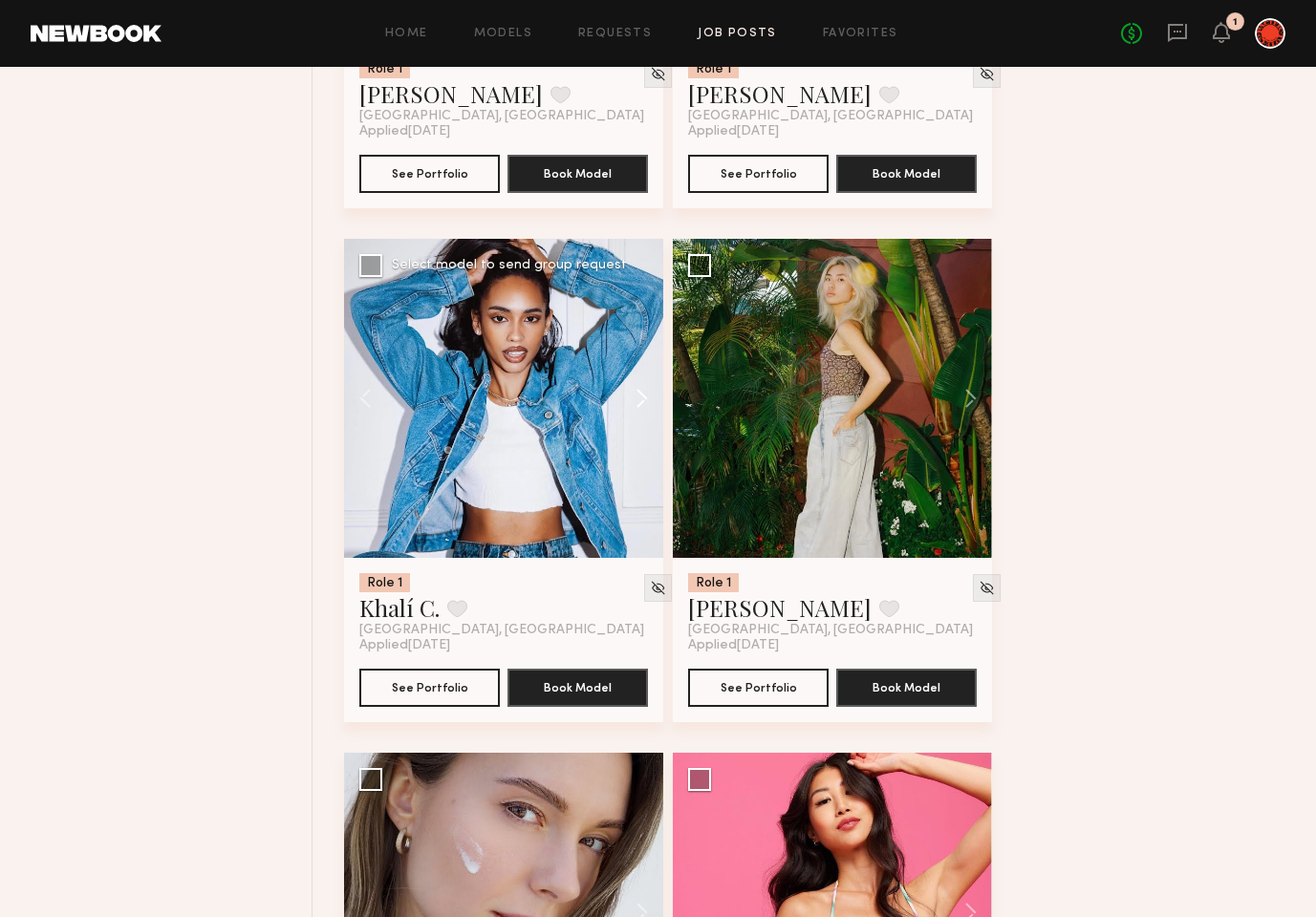
click at [647, 402] on button at bounding box center [633, 399] width 61 height 319
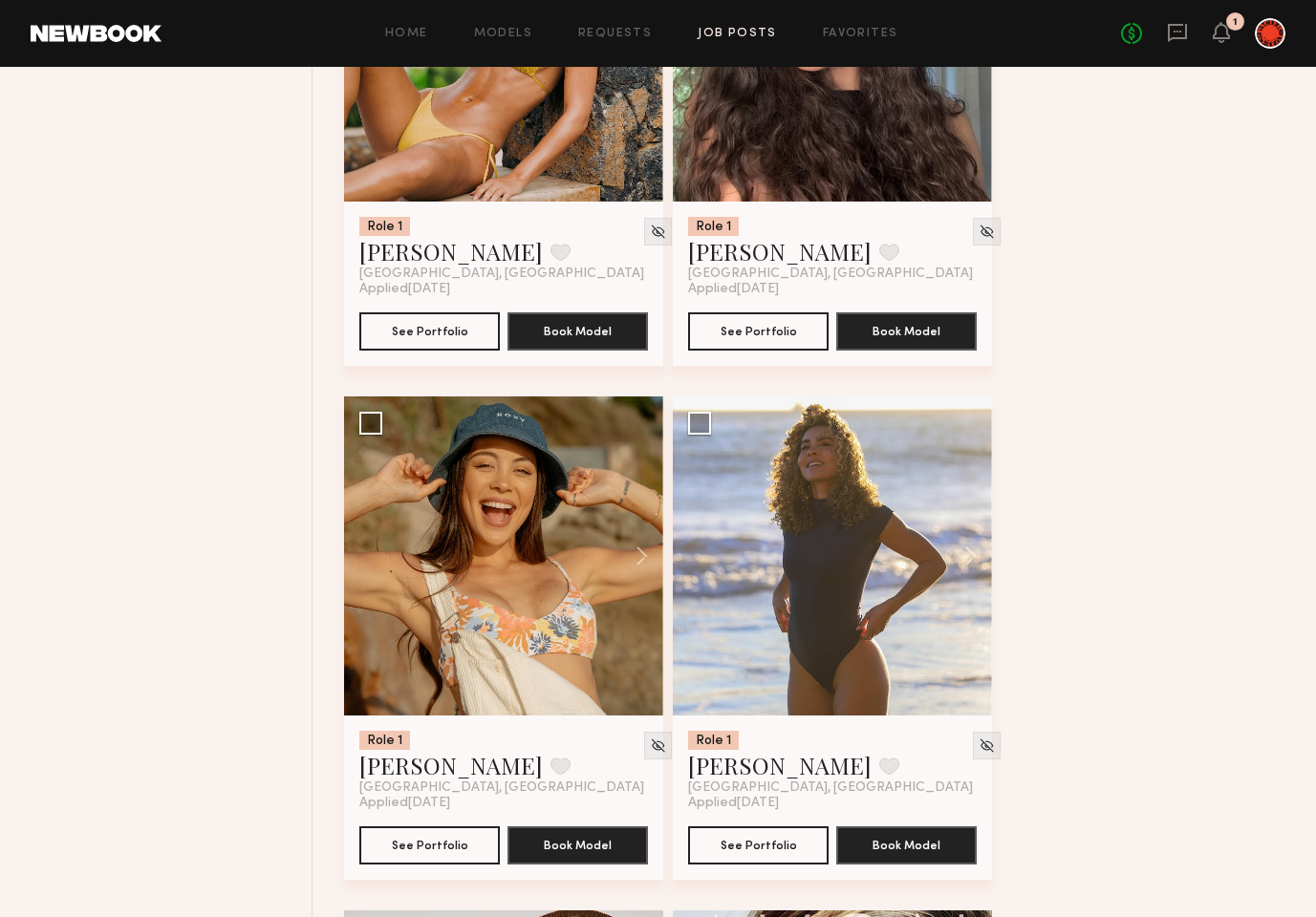
scroll to position [10792, 0]
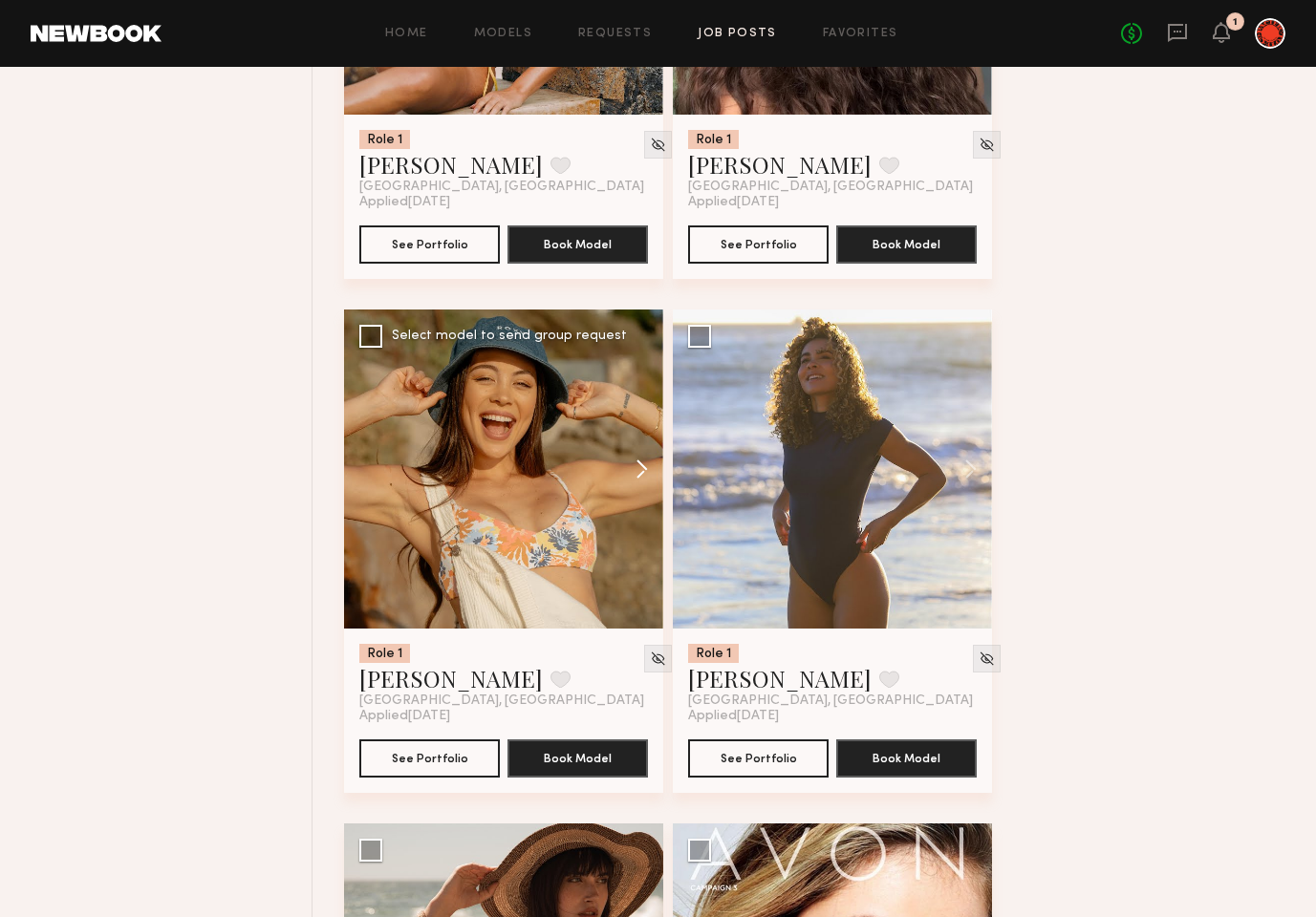
click at [645, 465] on button at bounding box center [633, 469] width 61 height 319
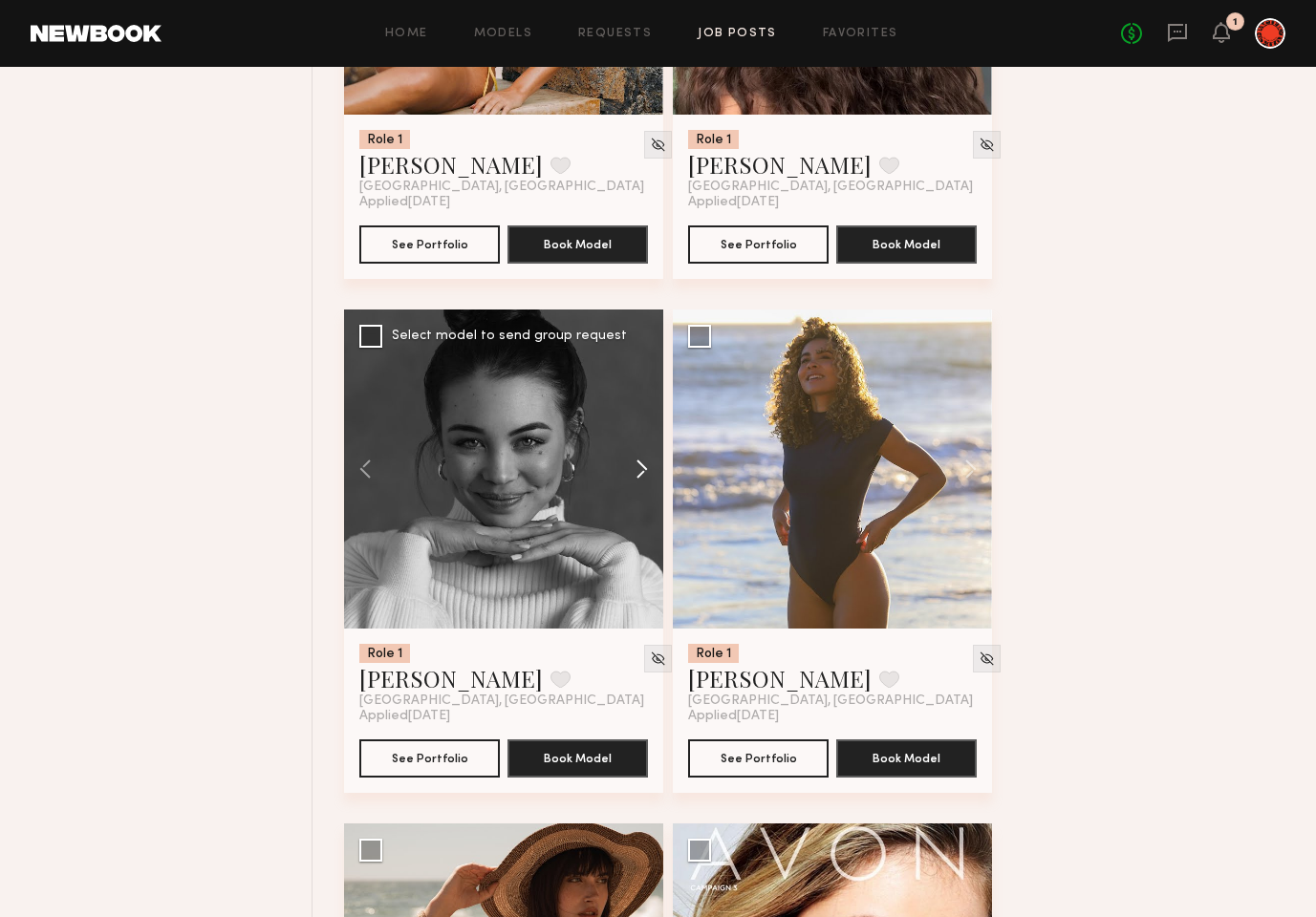
click at [645, 465] on button at bounding box center [633, 469] width 61 height 319
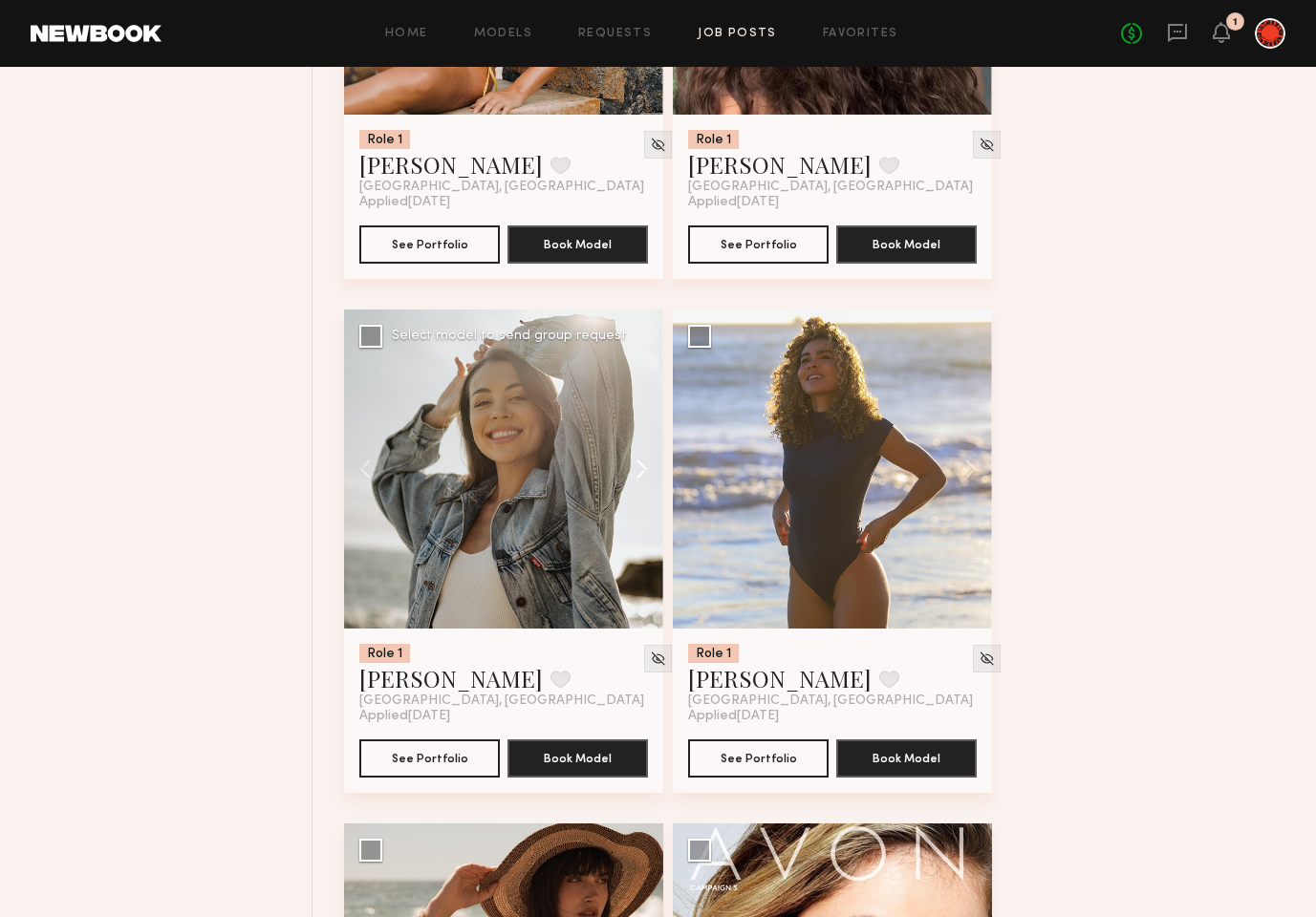
click at [645, 465] on button at bounding box center [633, 469] width 61 height 319
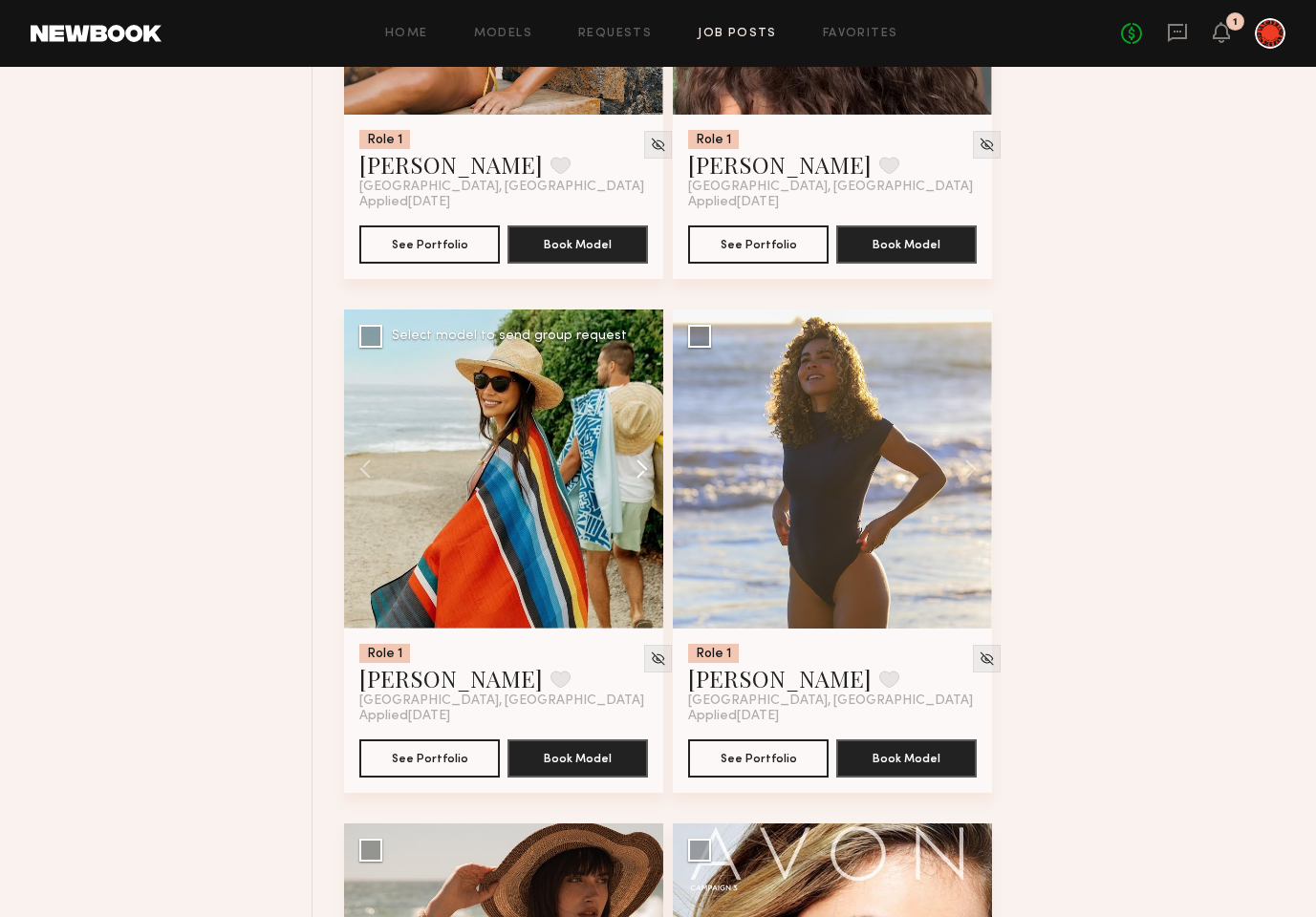
click at [645, 465] on button at bounding box center [633, 469] width 61 height 319
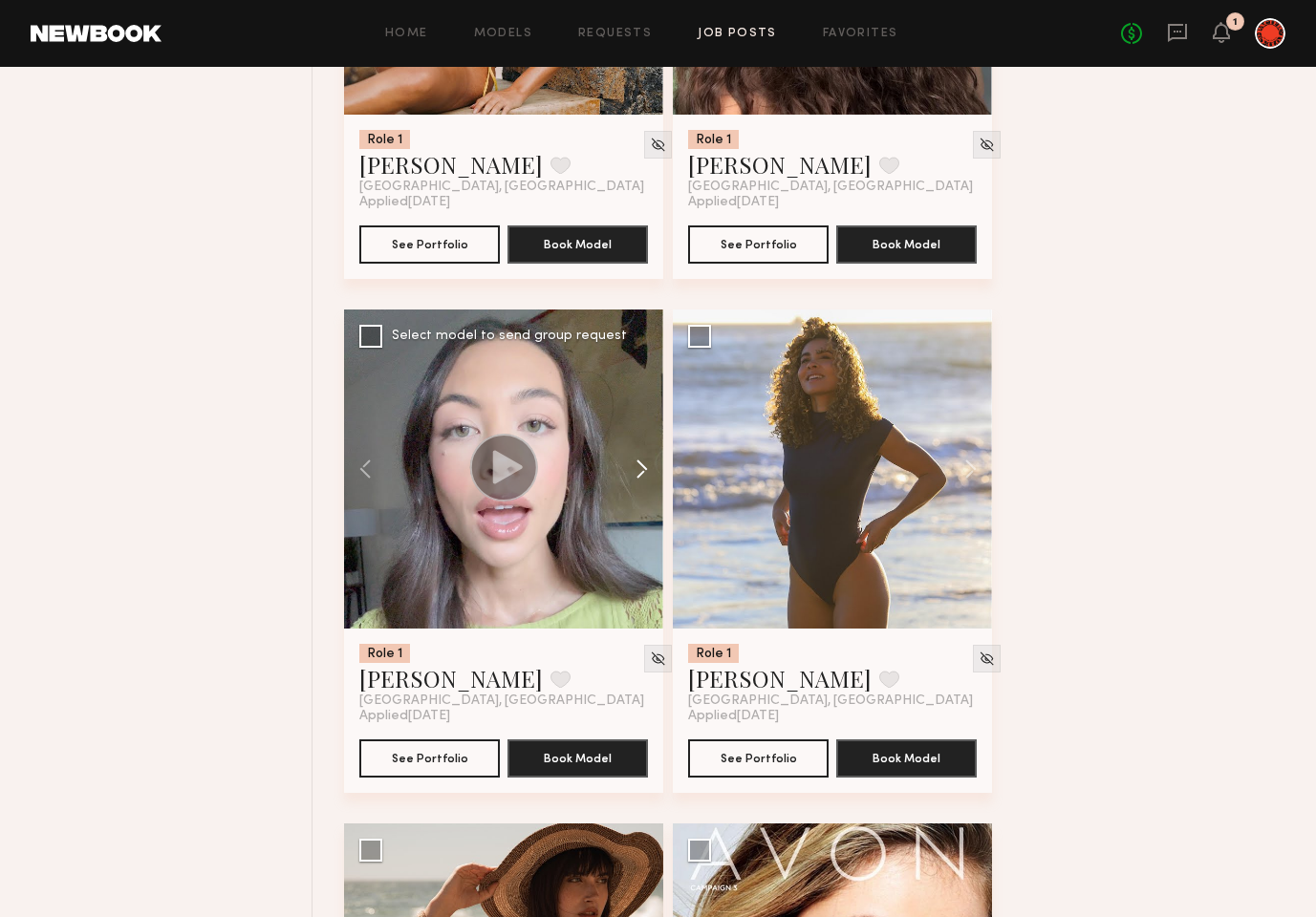
click at [645, 465] on button at bounding box center [633, 469] width 61 height 319
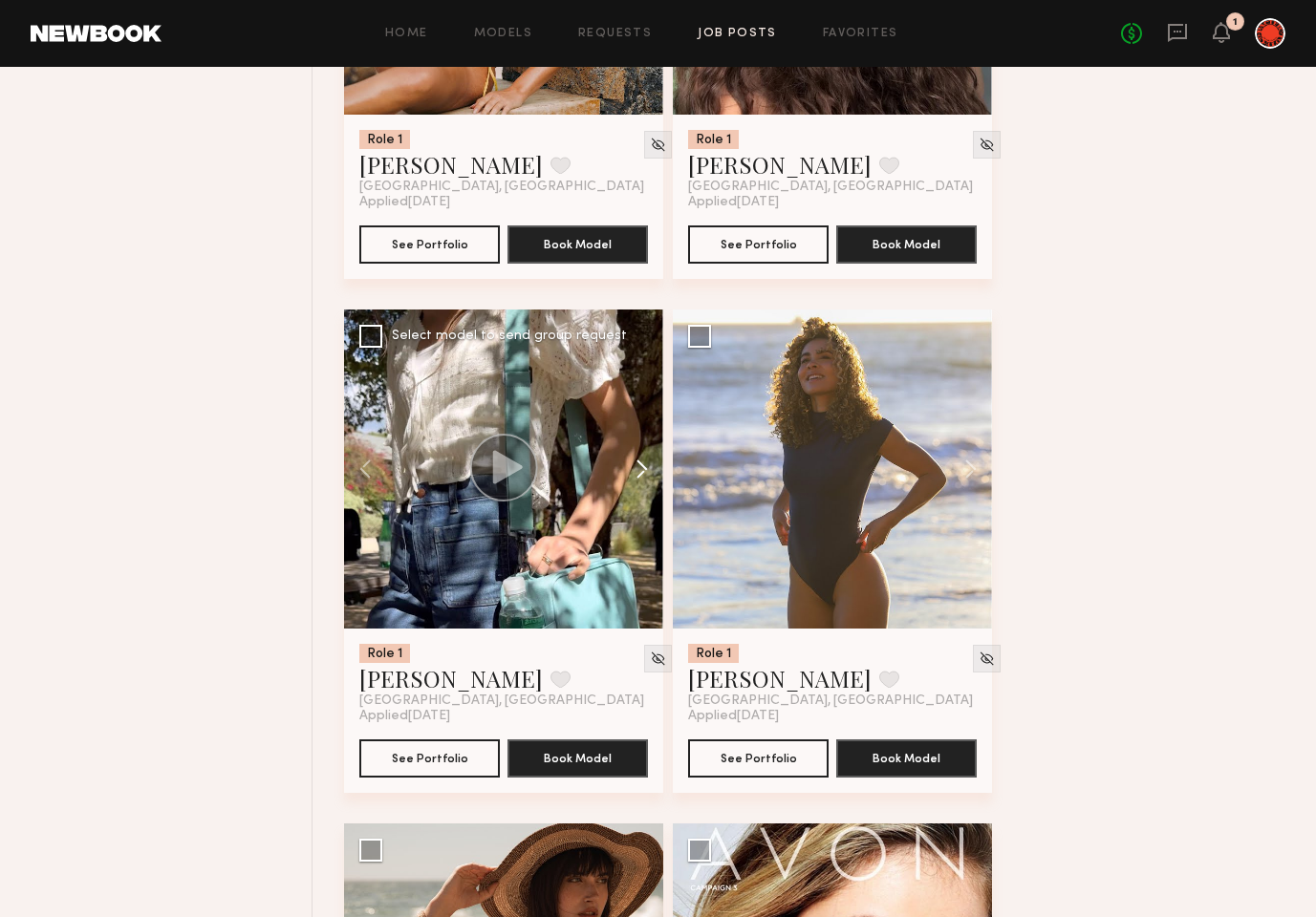
click at [645, 465] on button at bounding box center [633, 469] width 61 height 319
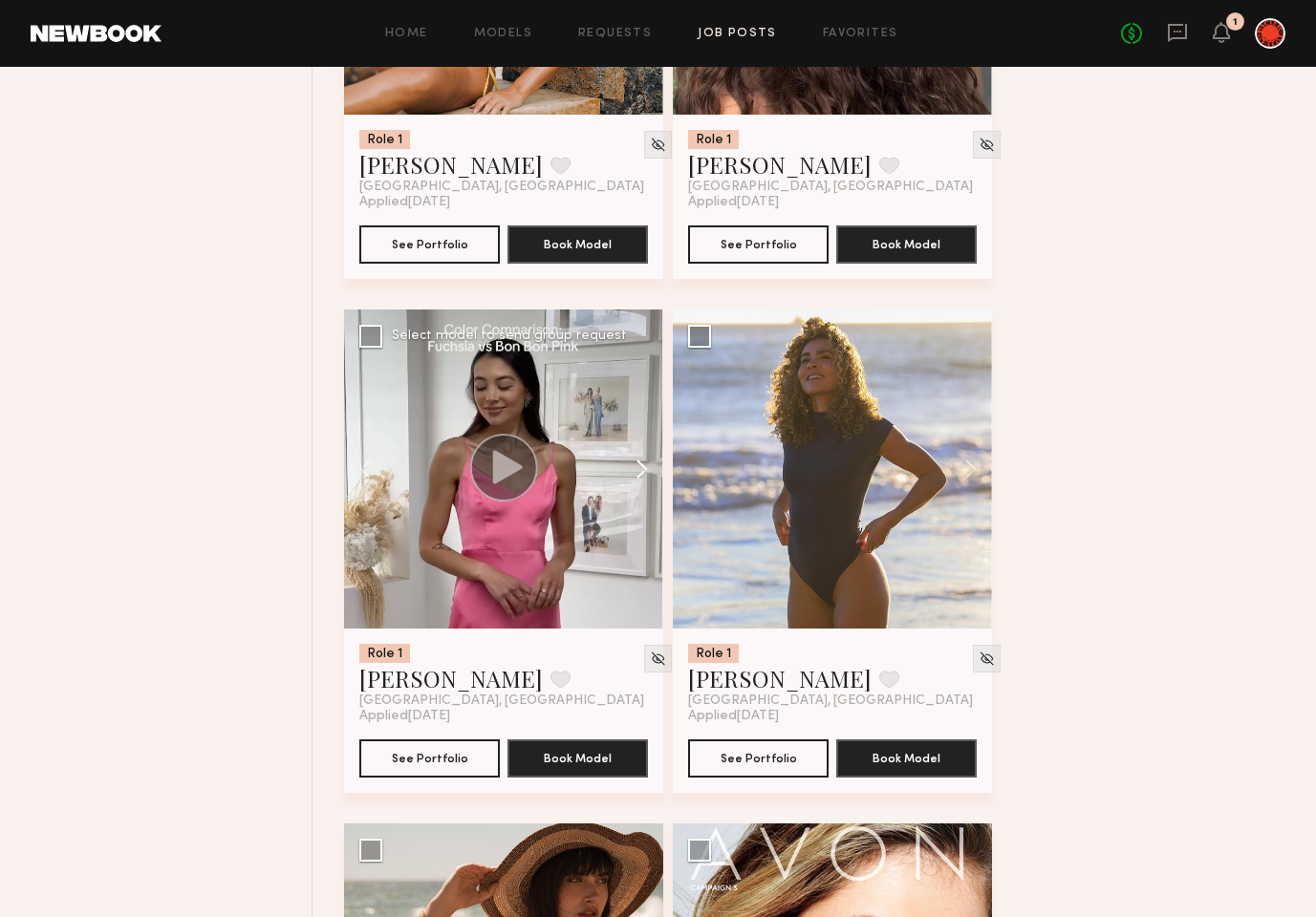
click at [645, 465] on button at bounding box center [633, 469] width 61 height 319
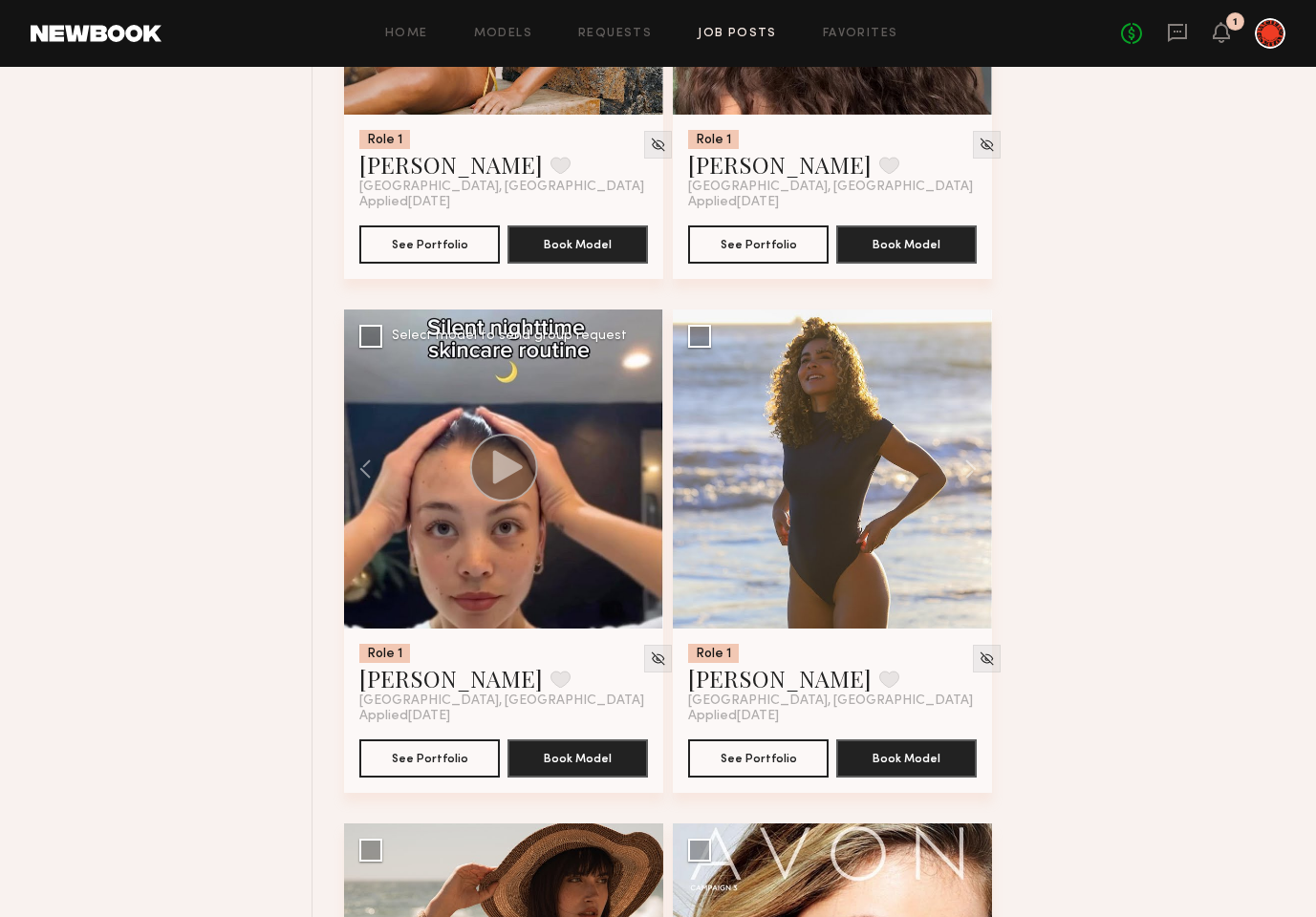
click at [645, 465] on div at bounding box center [504, 469] width 319 height 319
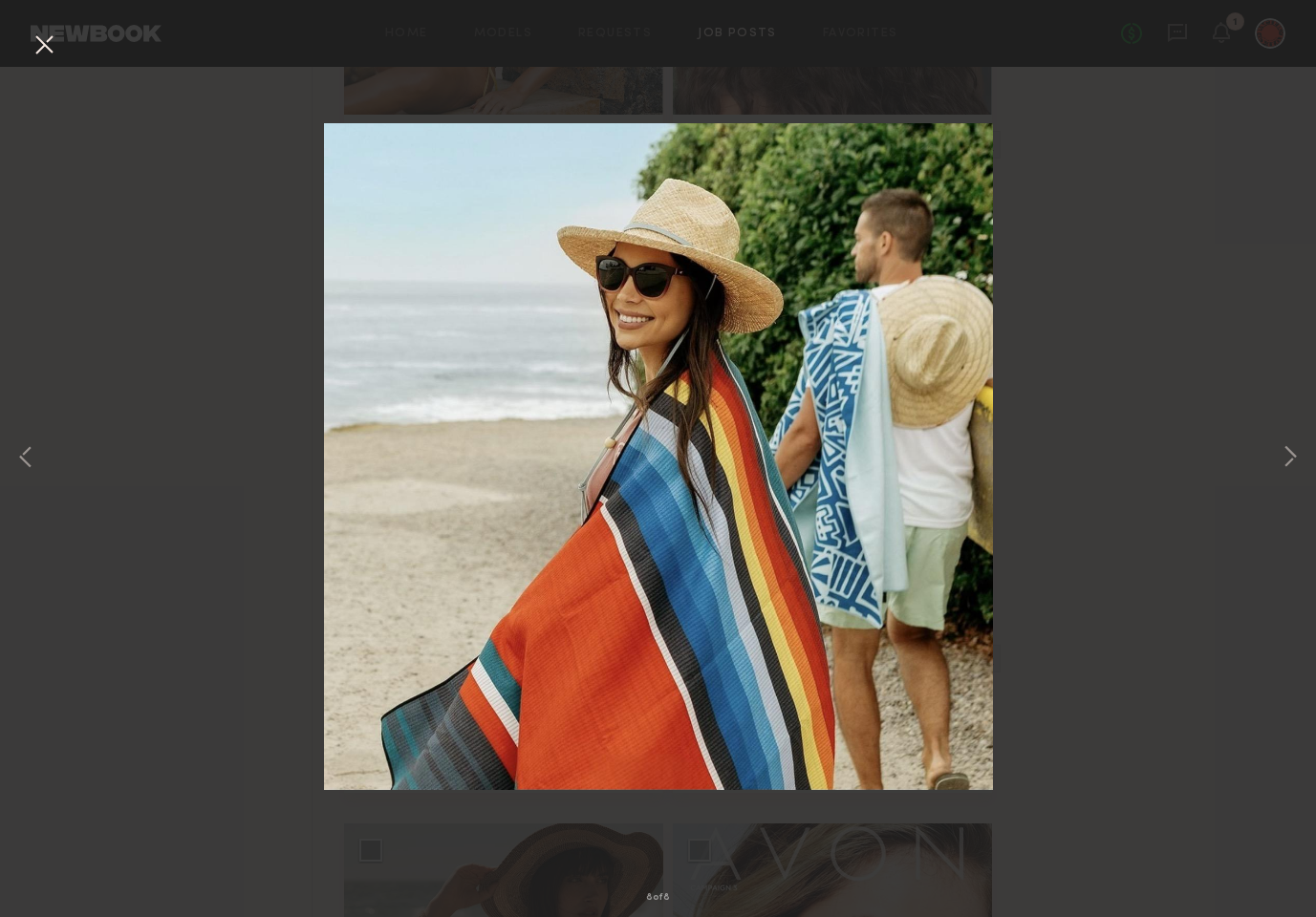
click at [41, 38] on button at bounding box center [44, 46] width 31 height 34
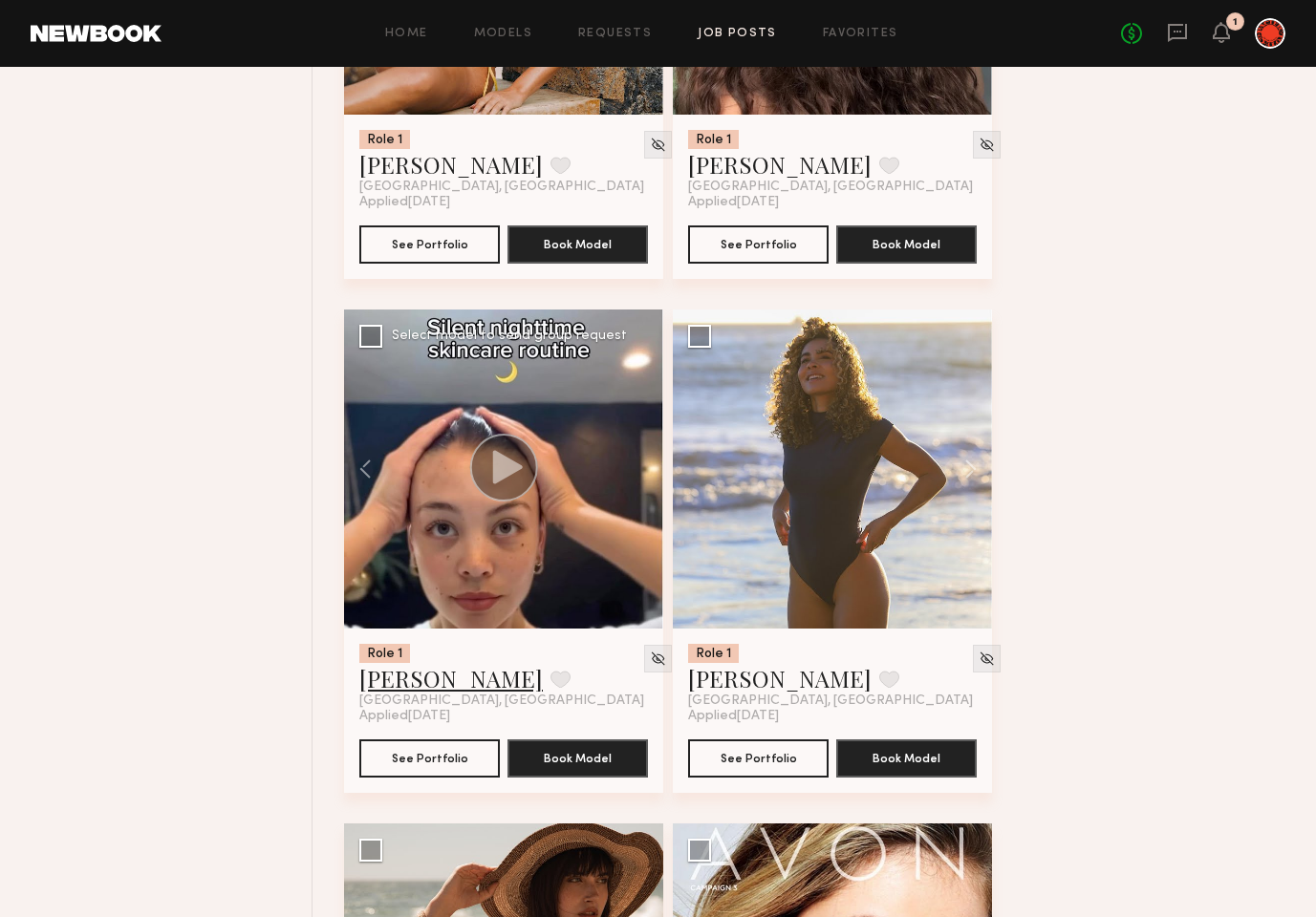
click at [412, 675] on link "Brynne E." at bounding box center [451, 679] width 184 height 31
click at [757, 674] on link "Pauline B." at bounding box center [780, 679] width 184 height 31
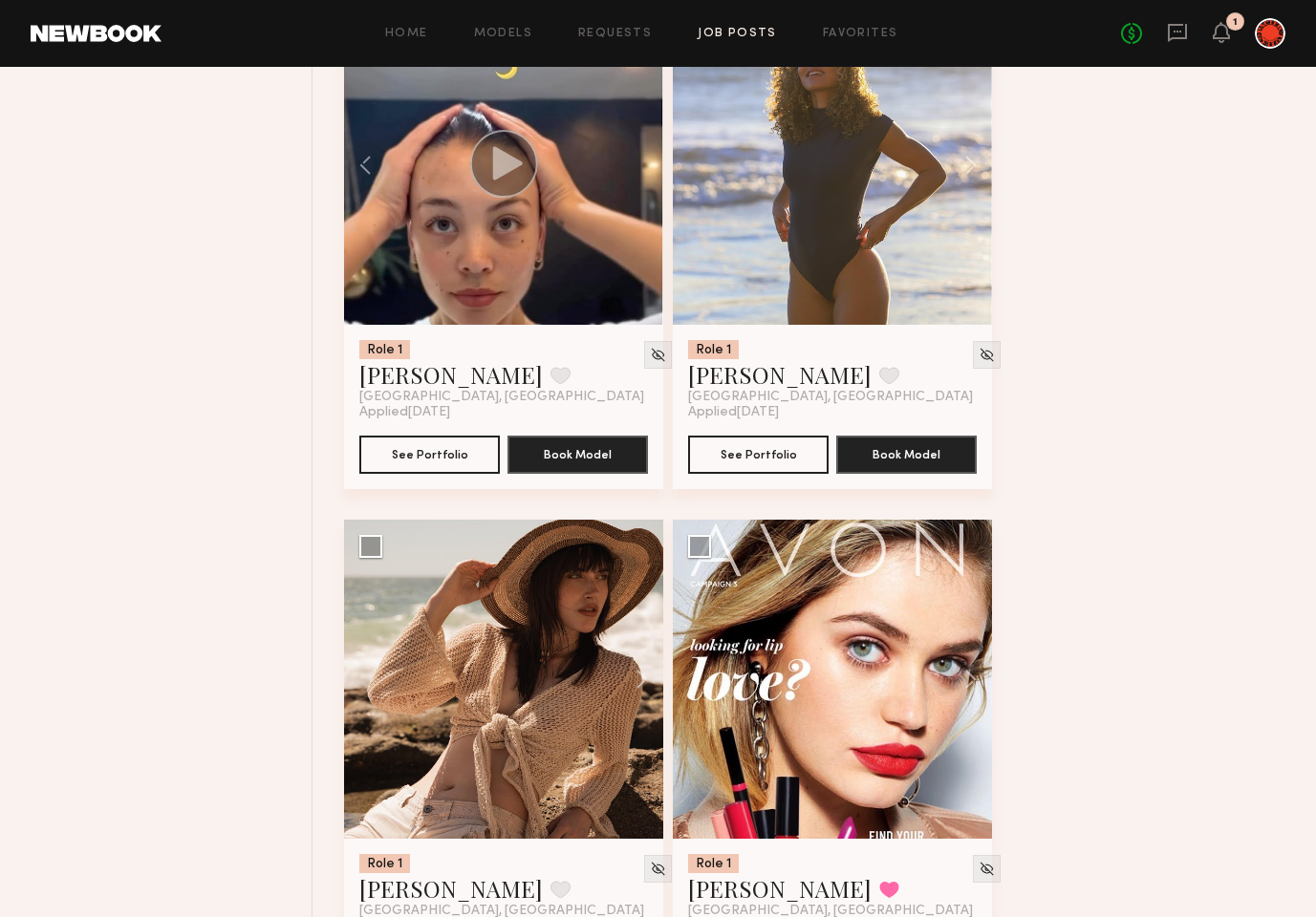
scroll to position [11394, 0]
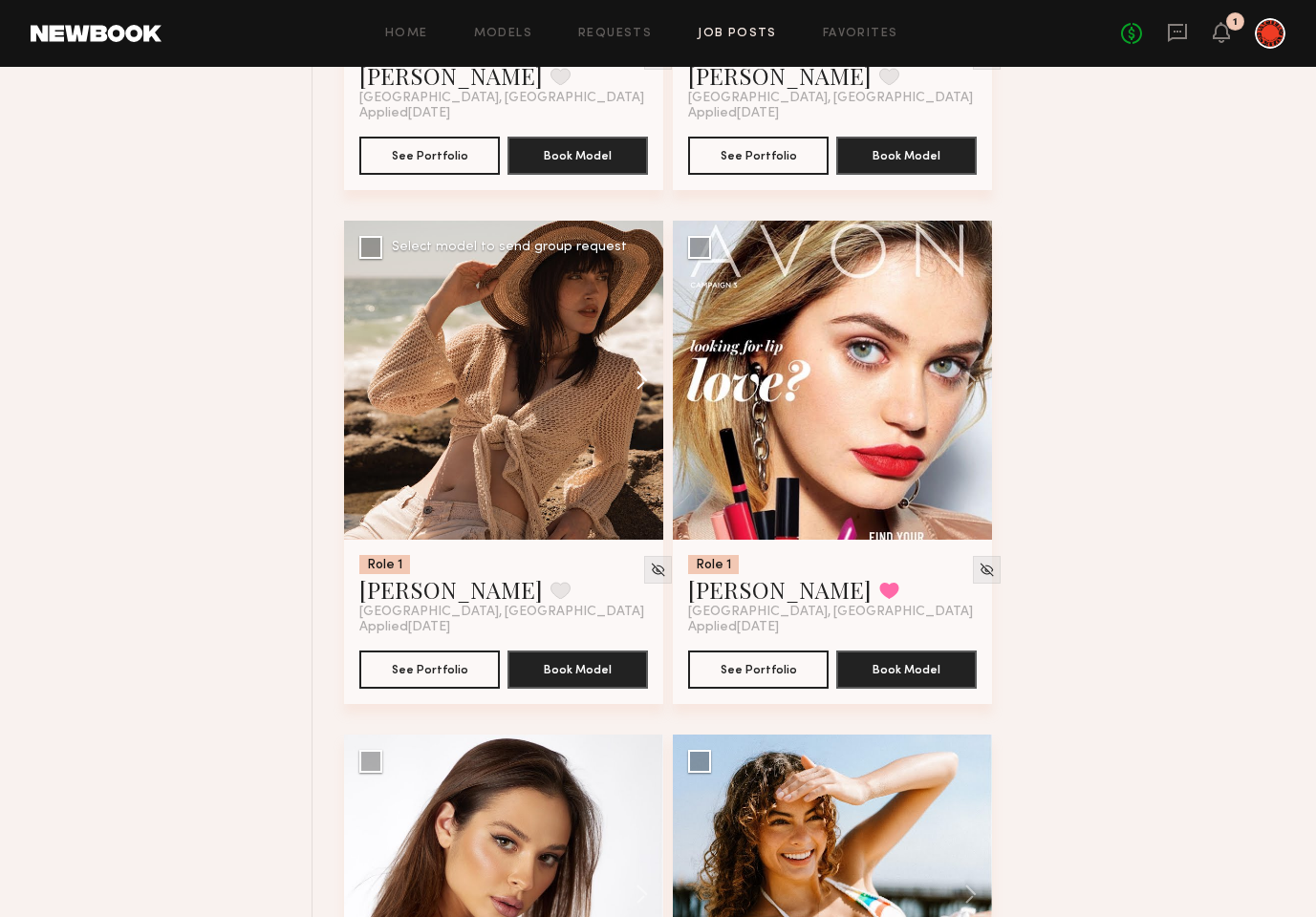
click at [636, 378] on button at bounding box center [633, 381] width 61 height 319
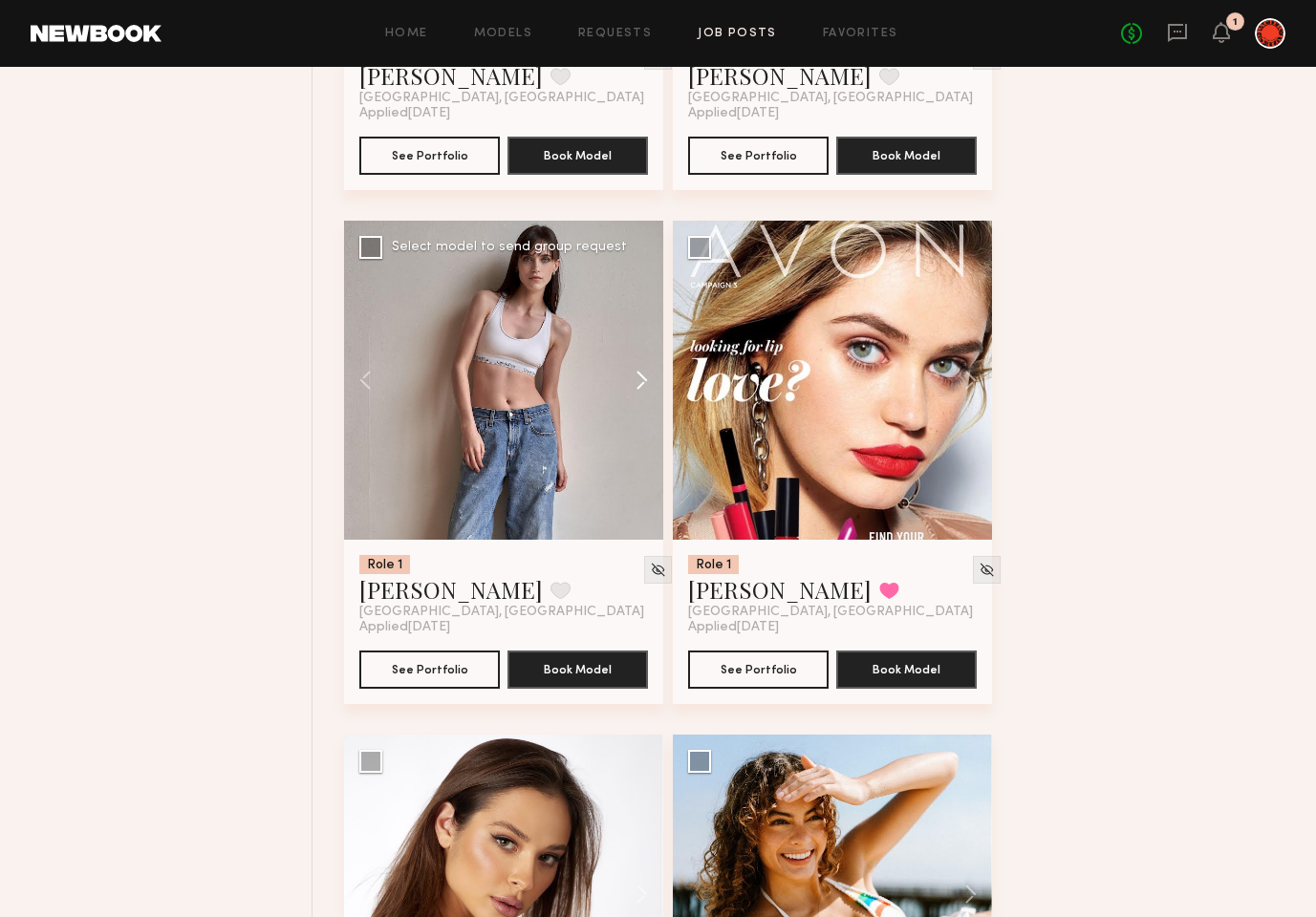
click at [636, 378] on button at bounding box center [633, 381] width 61 height 319
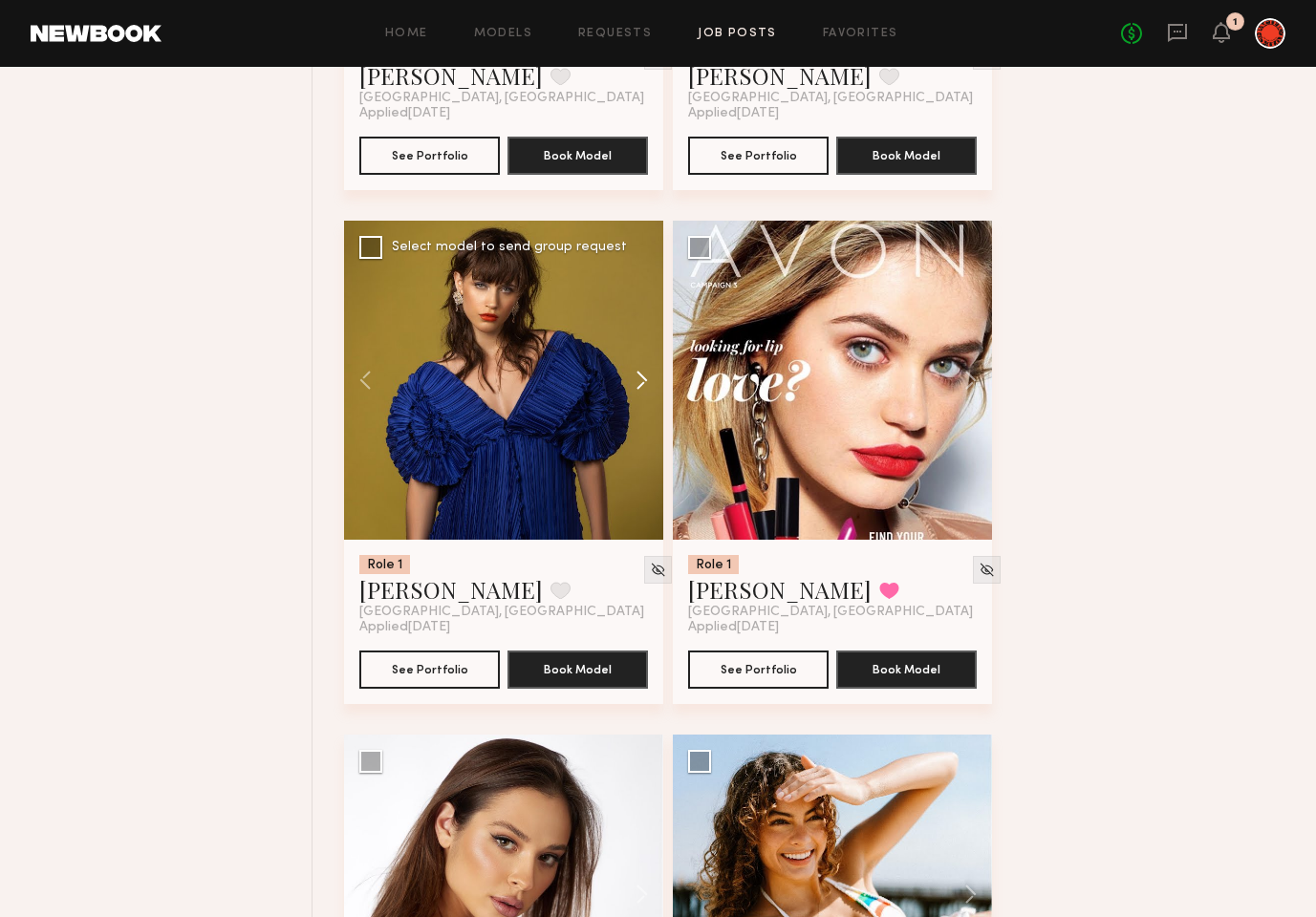
click at [636, 378] on button at bounding box center [633, 381] width 61 height 319
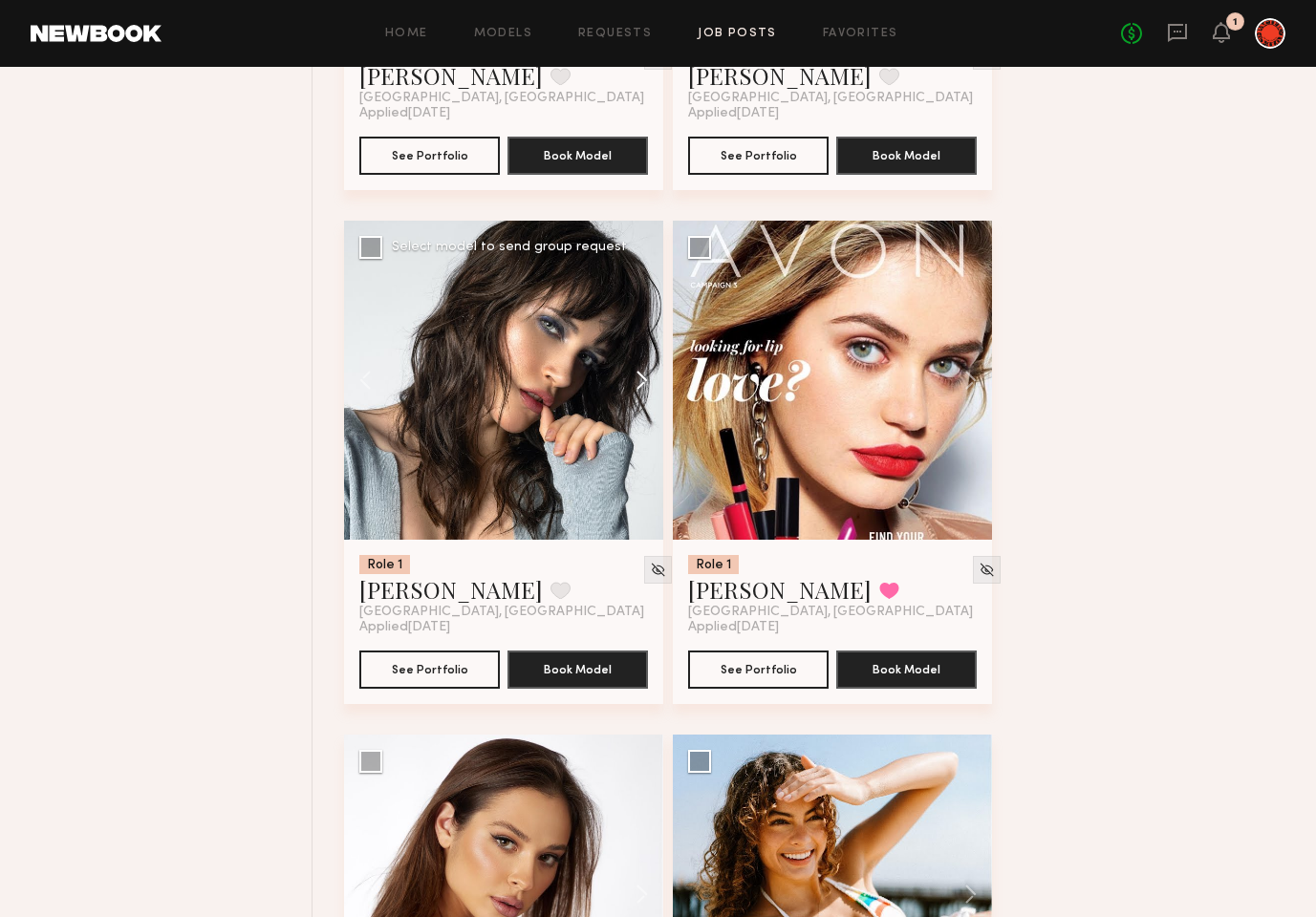
click at [636, 378] on button at bounding box center [633, 381] width 61 height 319
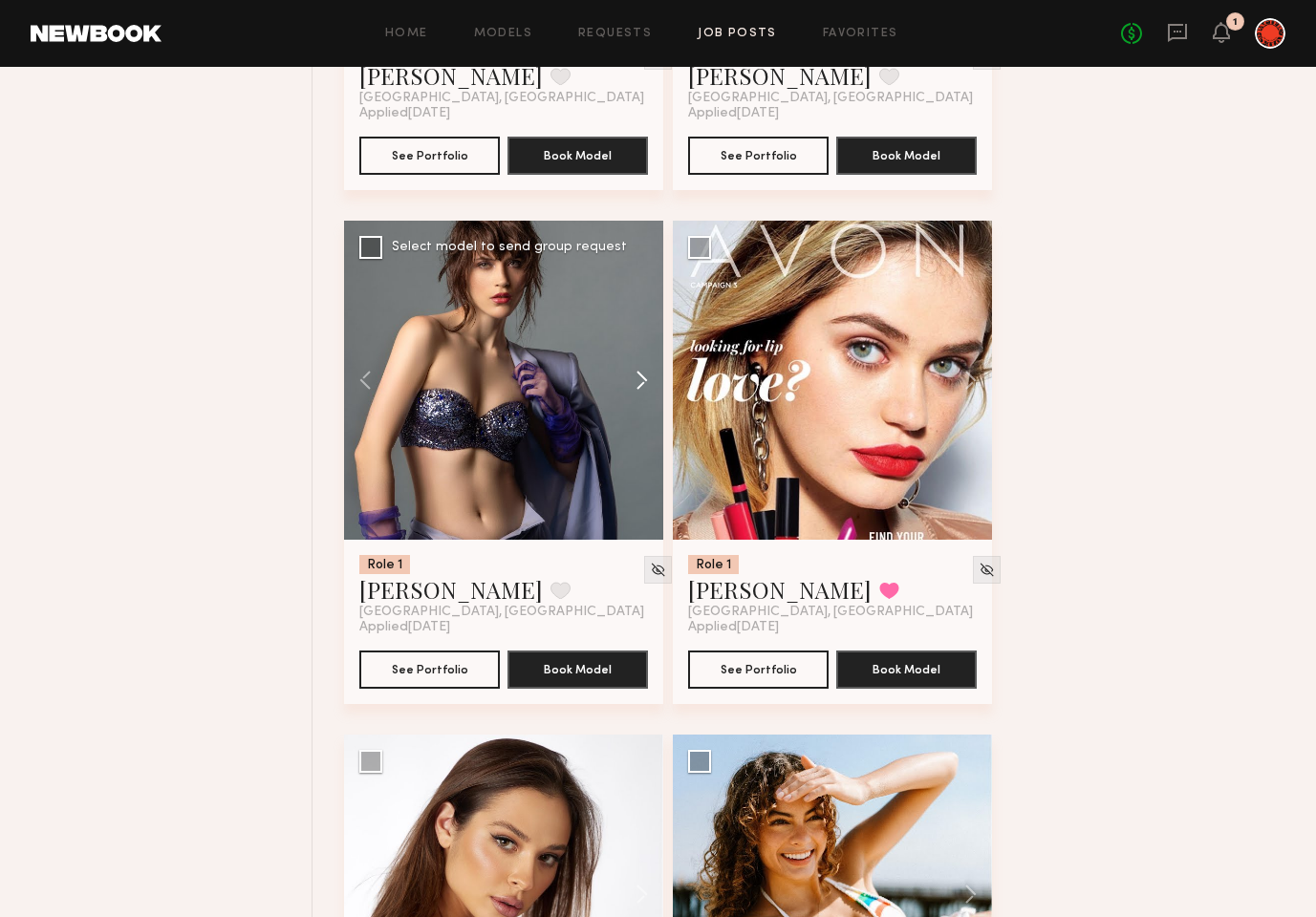
click at [636, 378] on button at bounding box center [633, 381] width 61 height 319
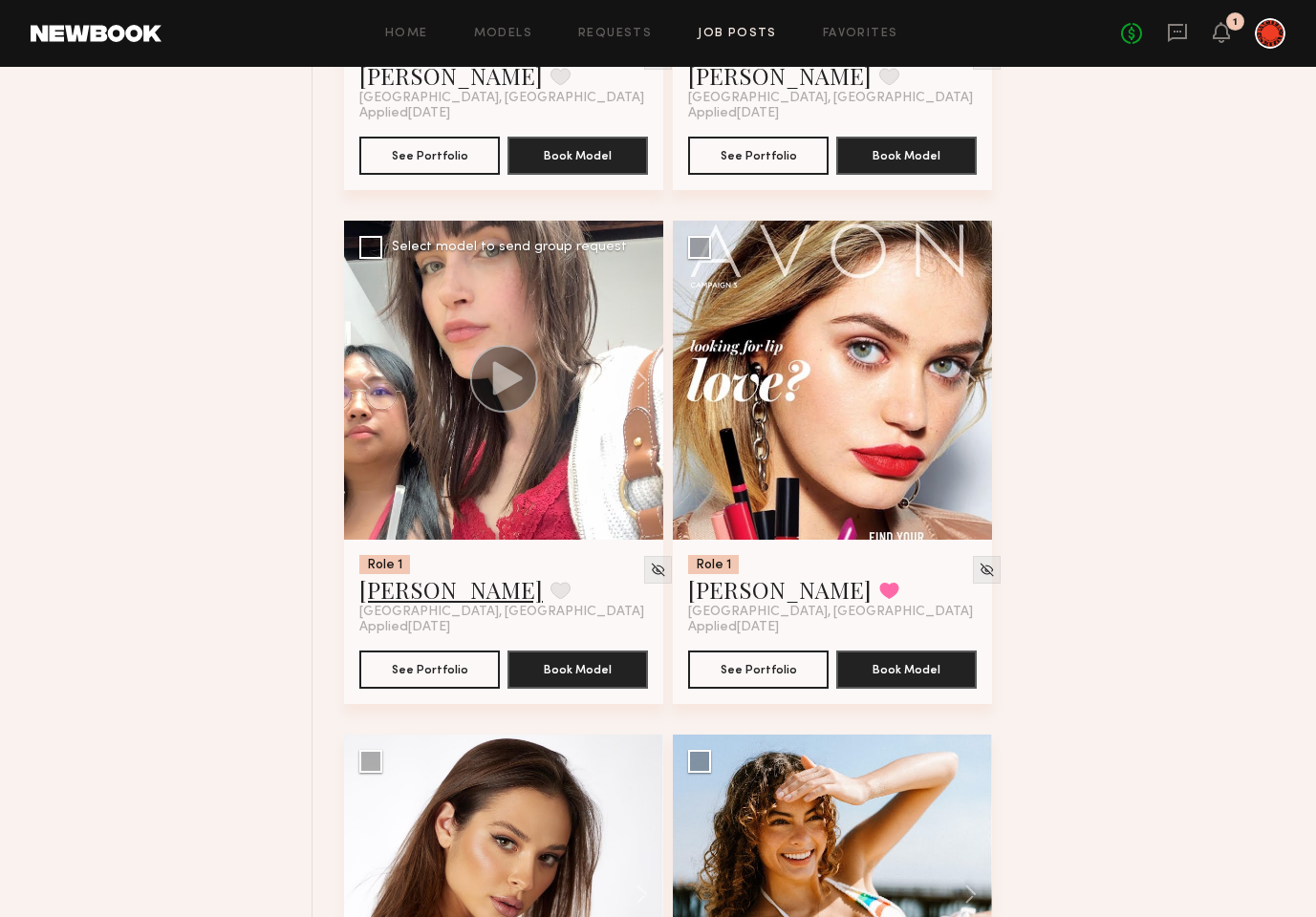
click at [376, 586] on link "Mae B." at bounding box center [451, 590] width 184 height 31
click at [967, 383] on button at bounding box center [961, 381] width 61 height 319
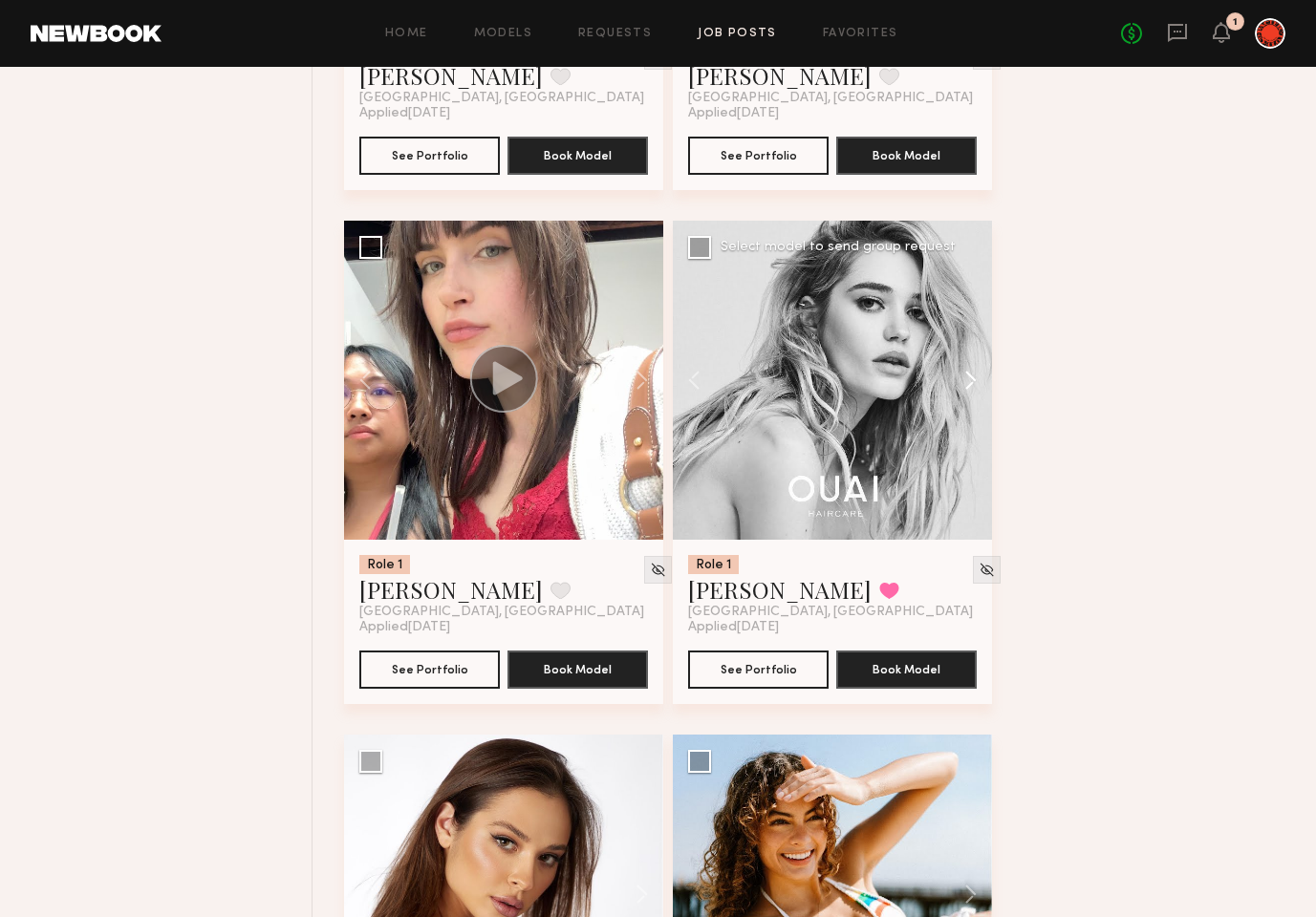
click at [967, 383] on button at bounding box center [961, 381] width 61 height 319
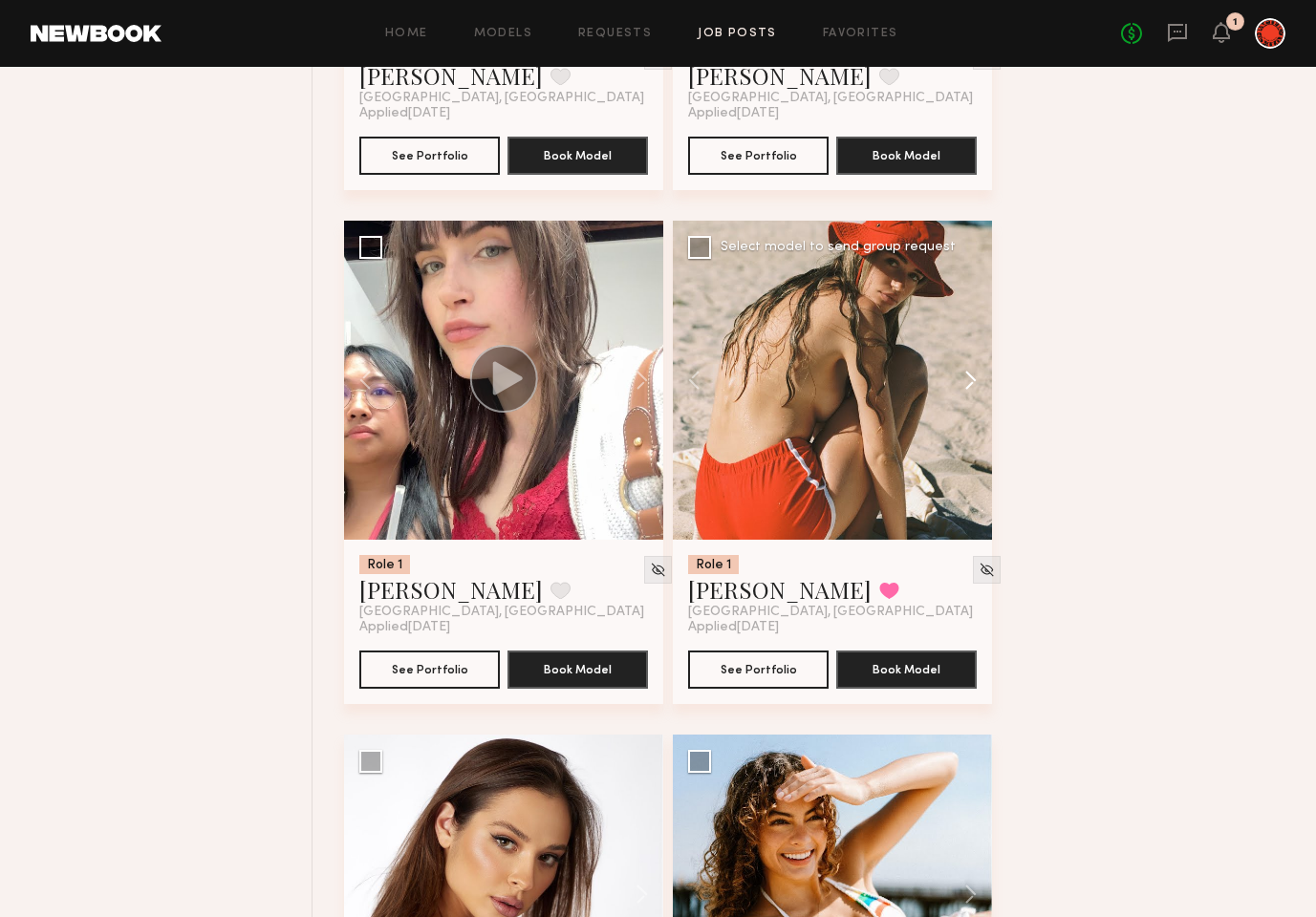
click at [967, 383] on button at bounding box center [961, 381] width 61 height 319
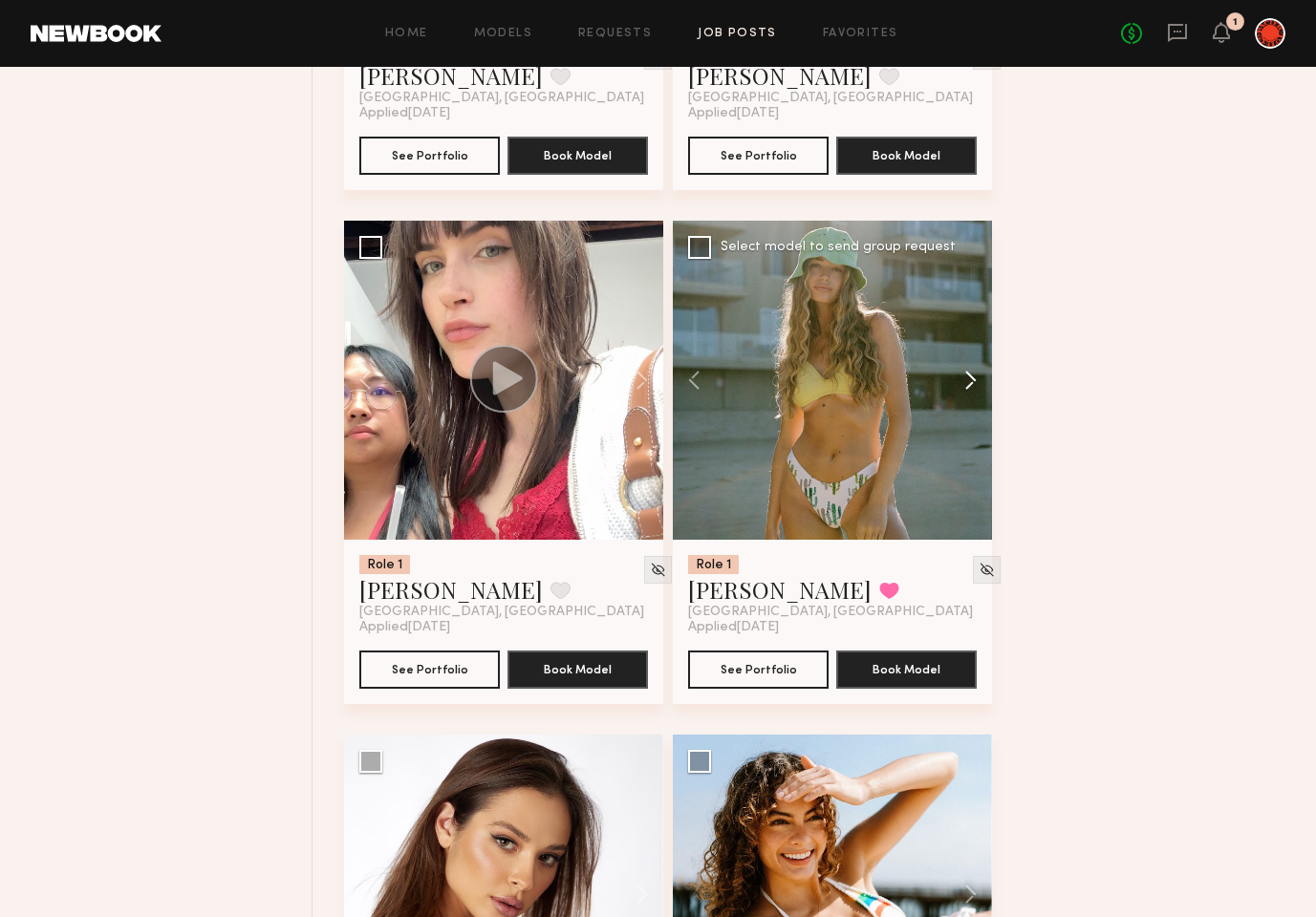
click at [967, 383] on button at bounding box center [961, 381] width 61 height 319
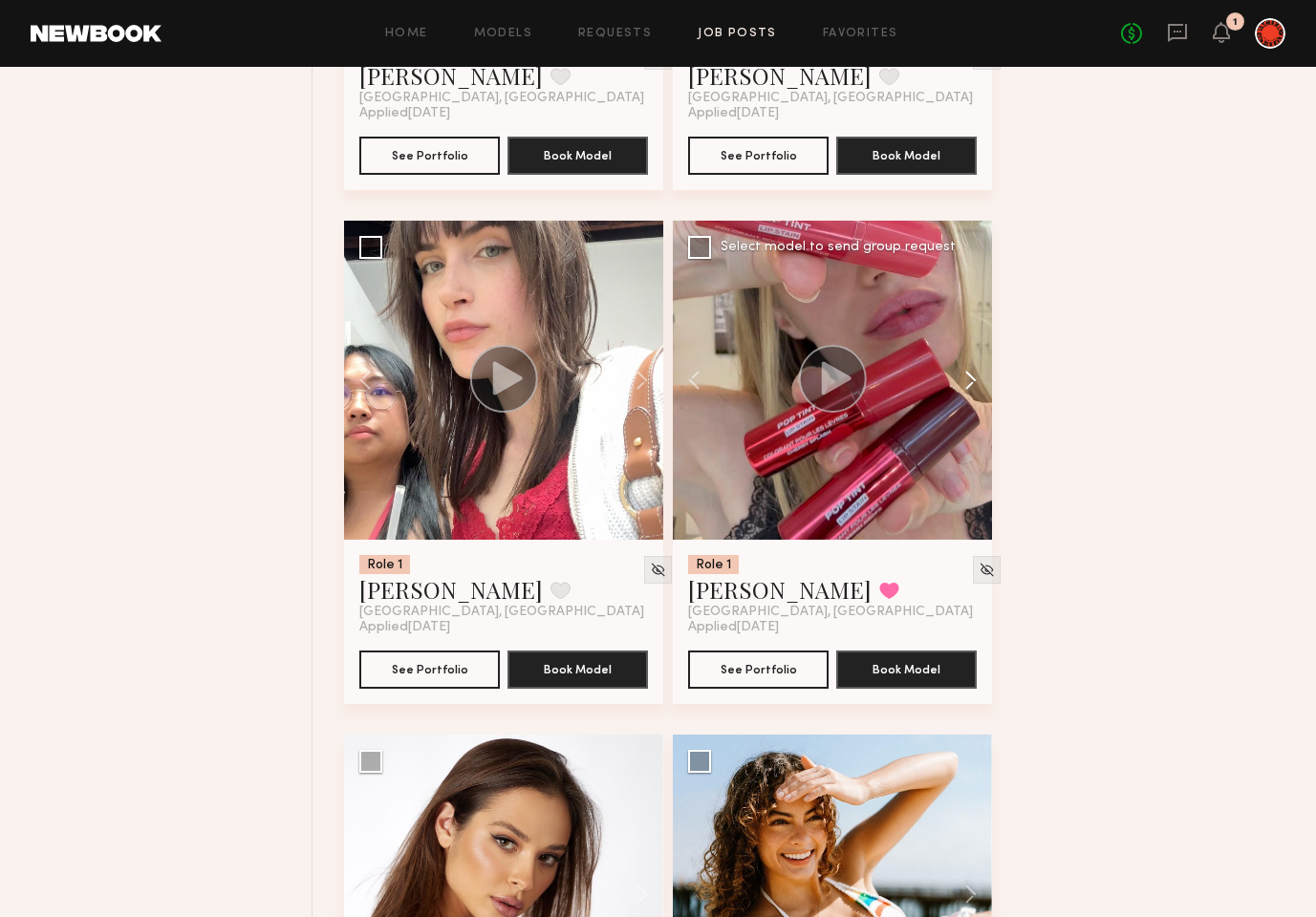
click at [967, 383] on button at bounding box center [961, 381] width 61 height 319
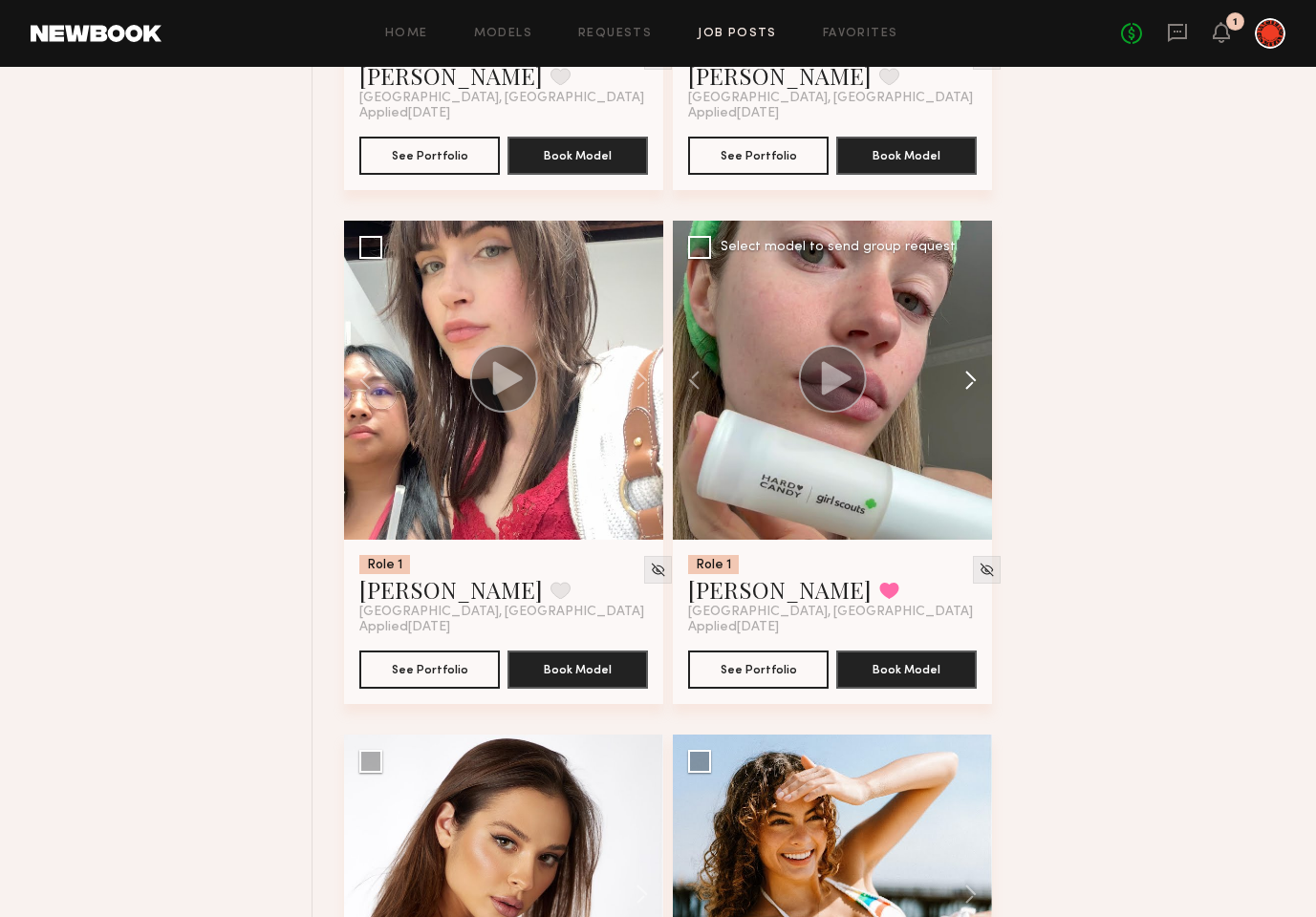
click at [967, 383] on button at bounding box center [961, 381] width 61 height 319
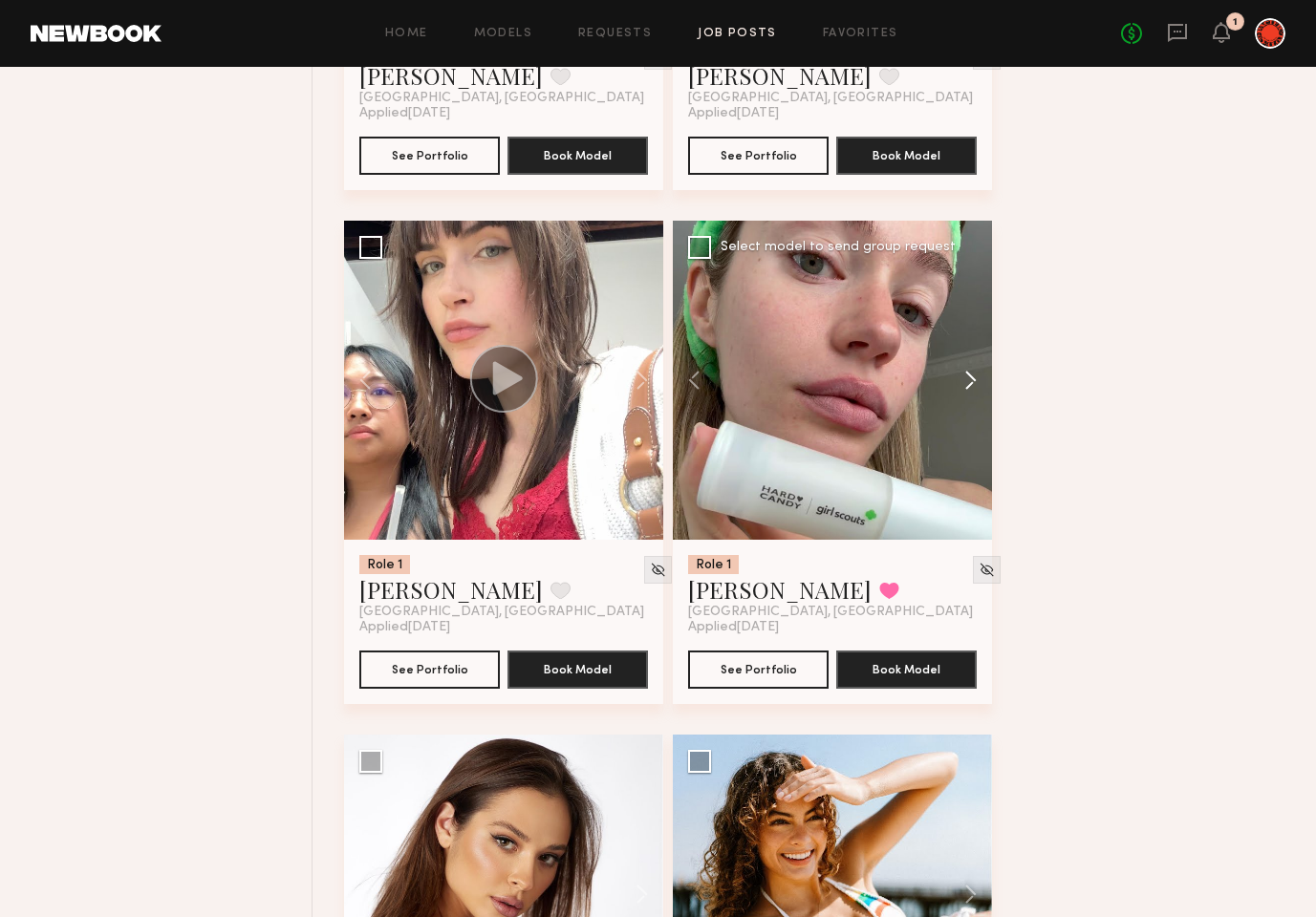
click at [967, 383] on button at bounding box center [961, 381] width 61 height 319
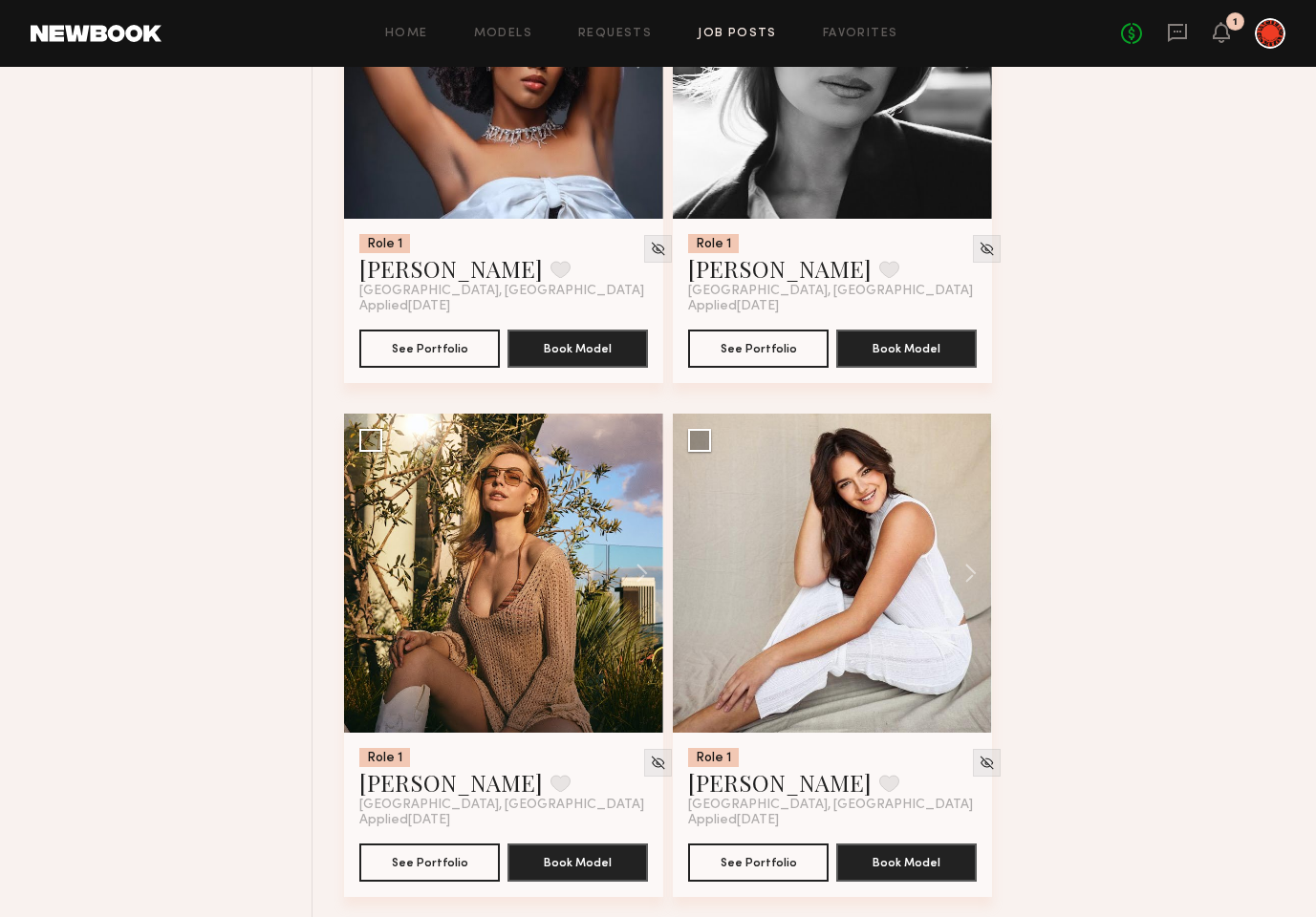
scroll to position [14289, 0]
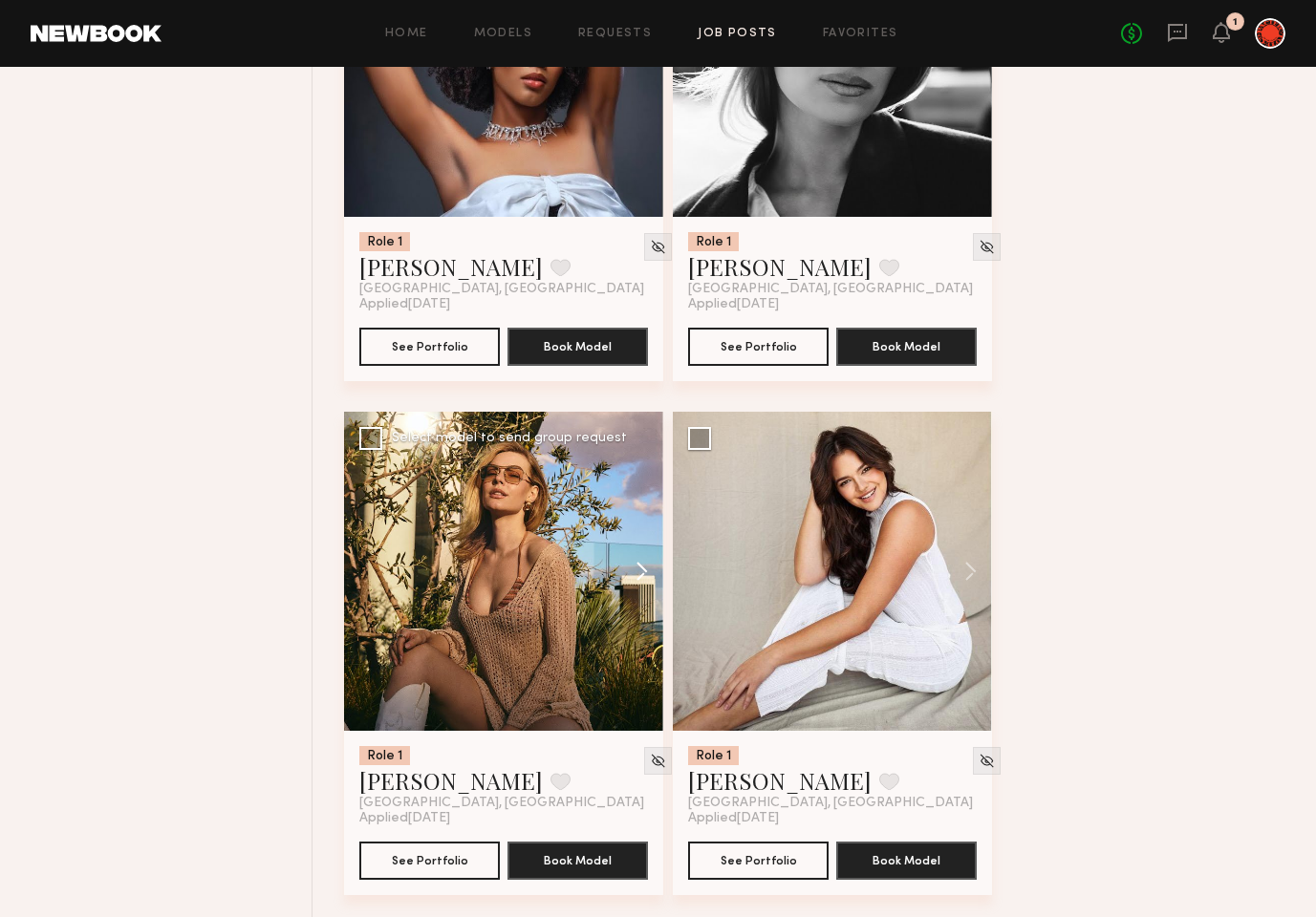
click at [643, 577] on button at bounding box center [633, 572] width 61 height 319
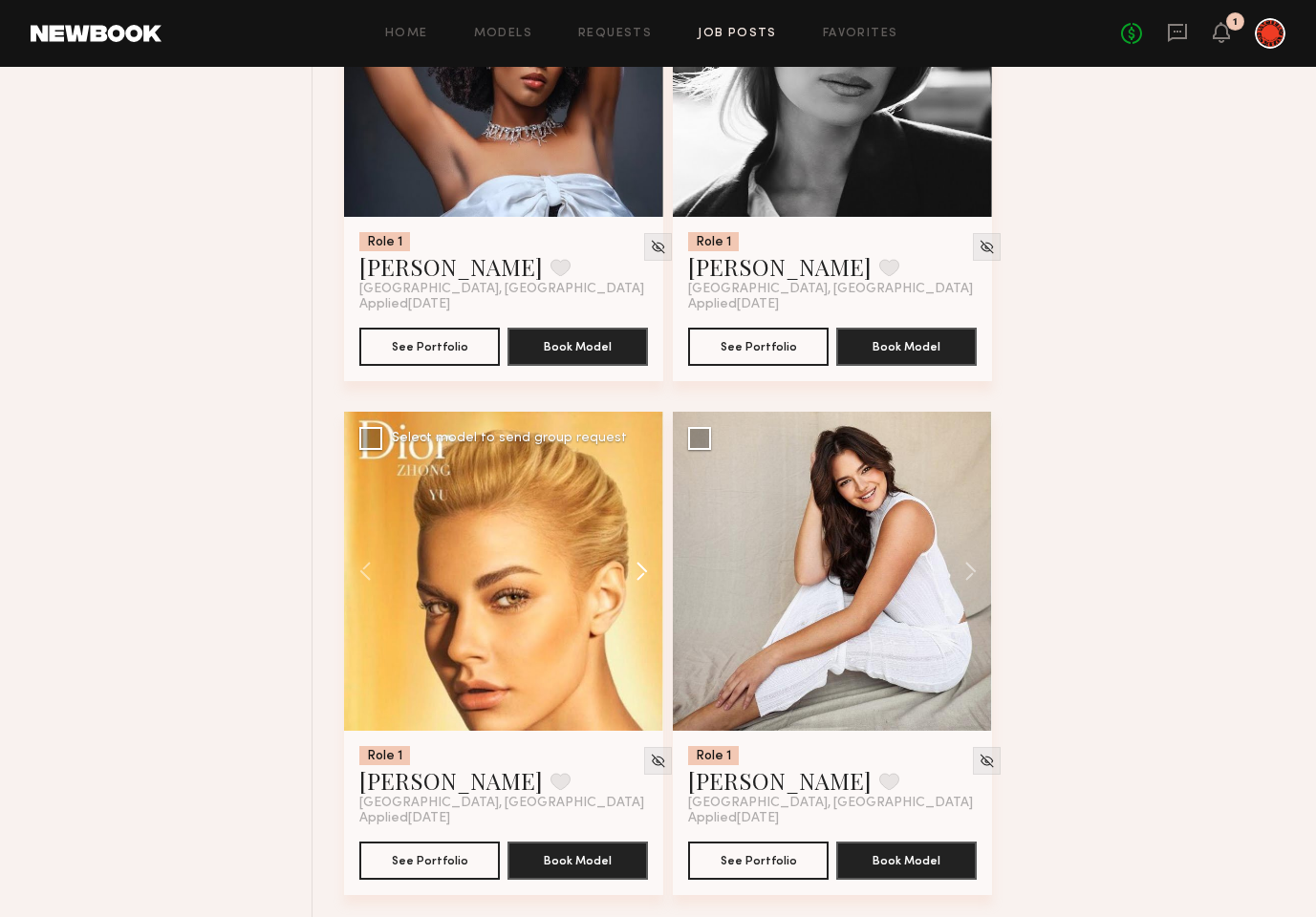
click at [643, 577] on button at bounding box center [633, 572] width 61 height 319
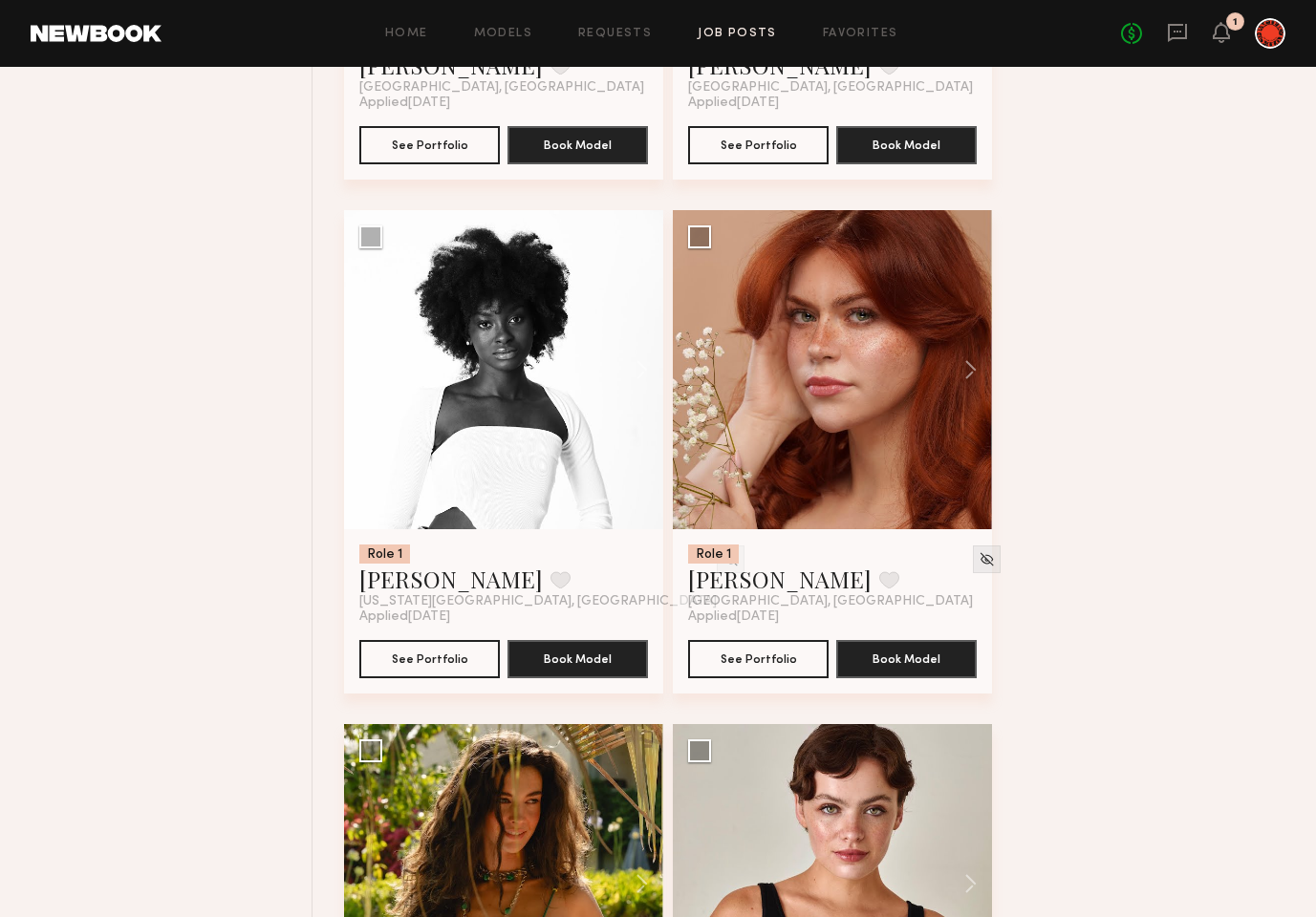
scroll to position [15995, 0]
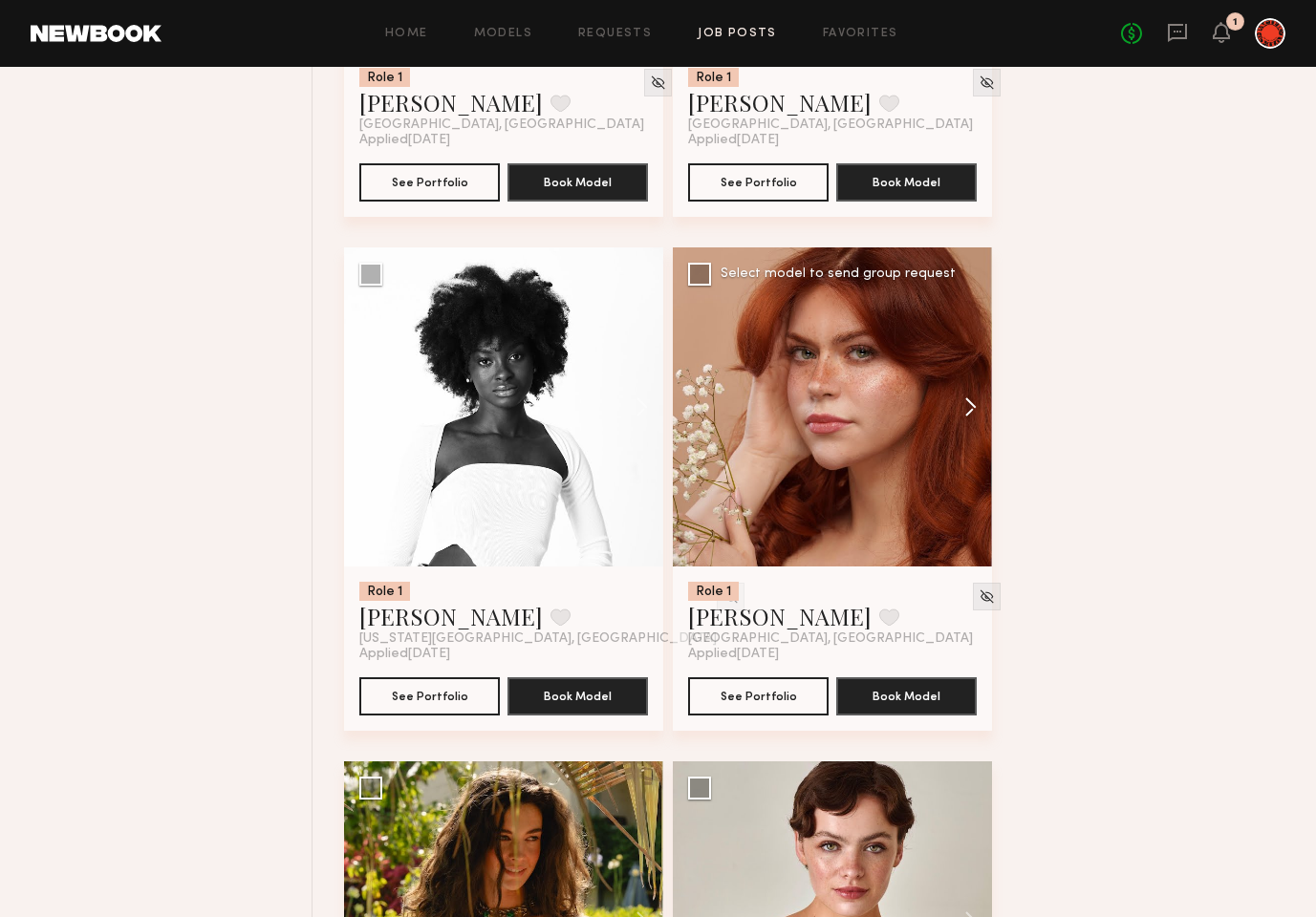
click at [976, 409] on button at bounding box center [961, 407] width 61 height 319
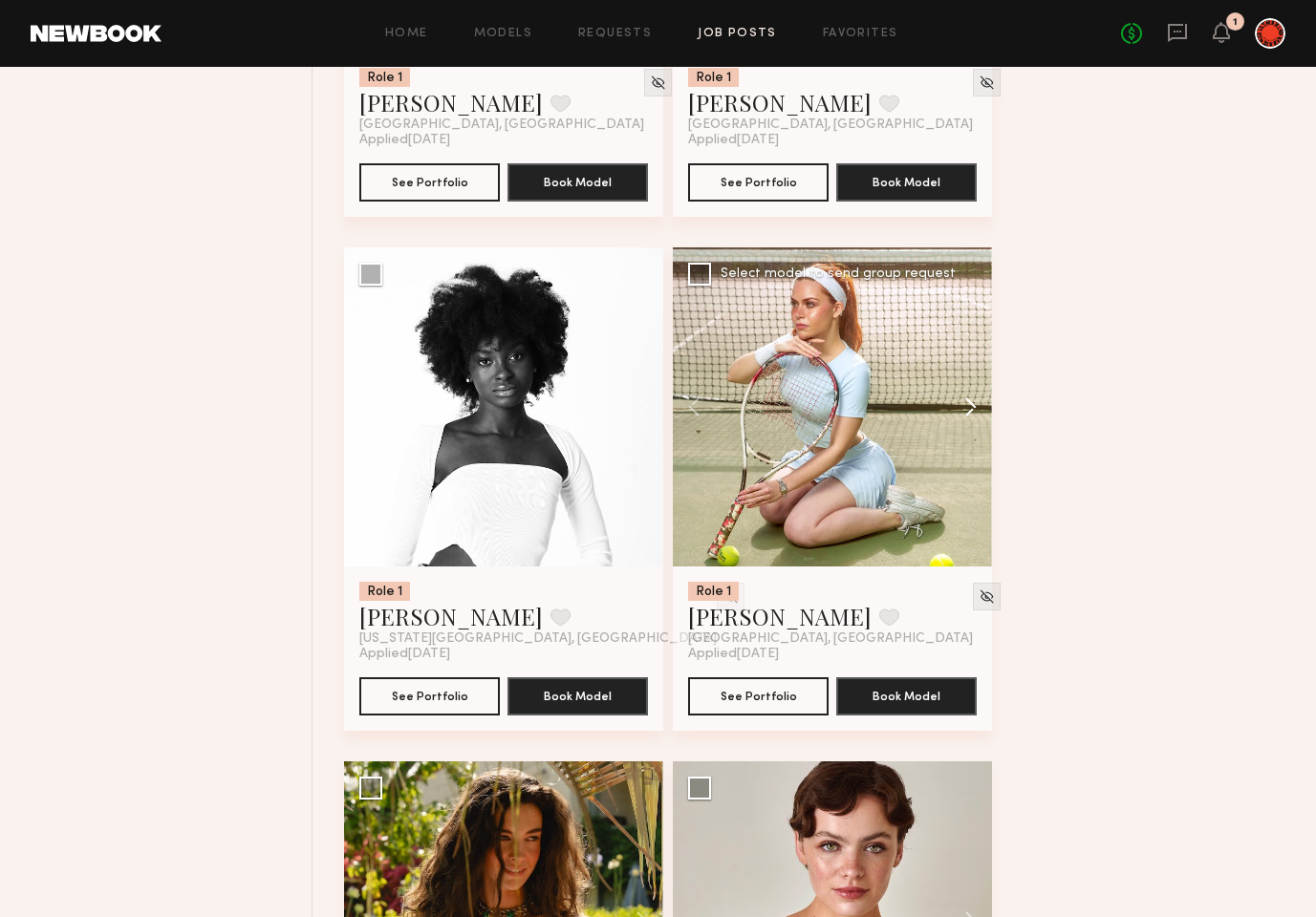
click at [976, 409] on button at bounding box center [961, 407] width 61 height 319
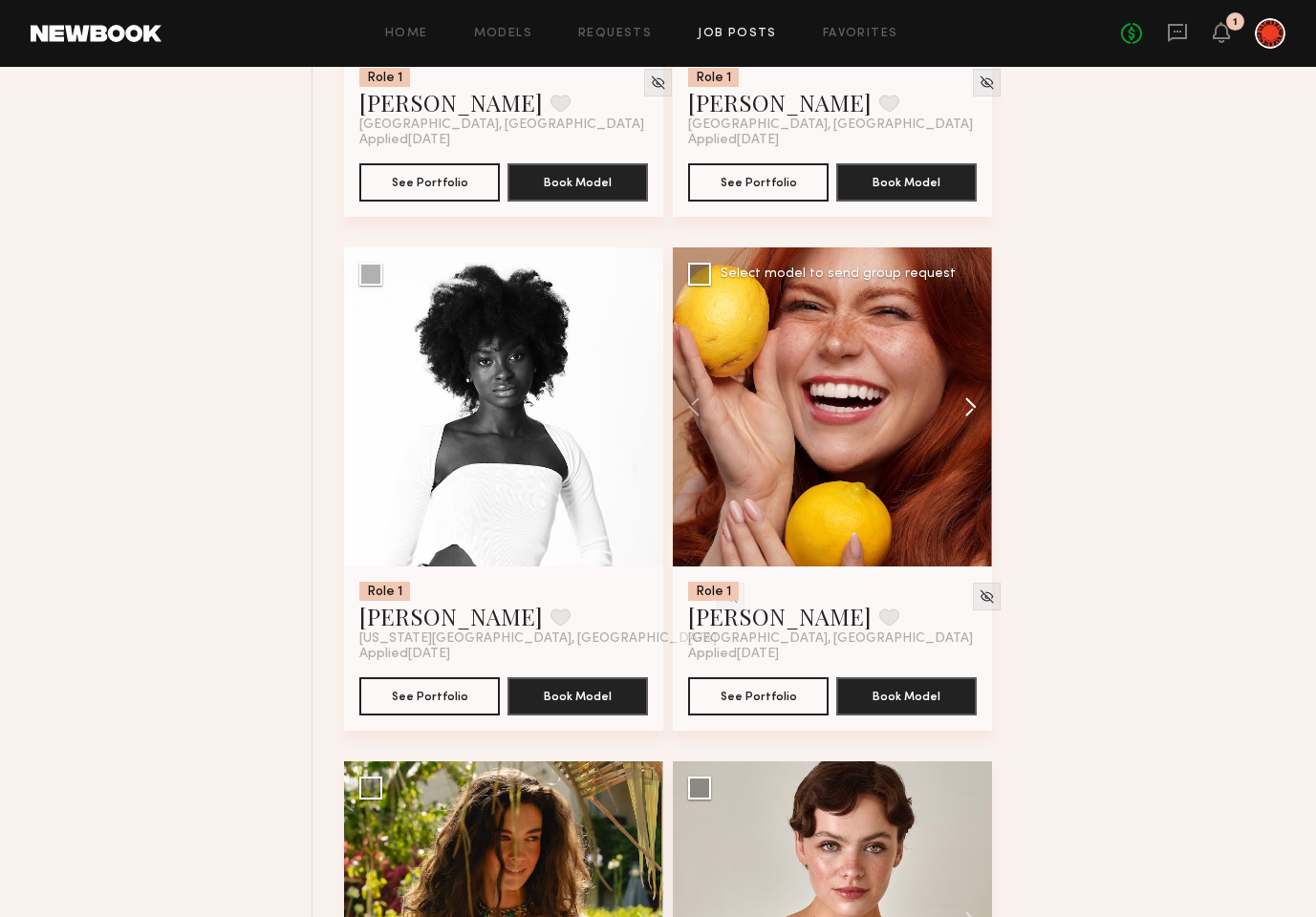
click at [976, 409] on button at bounding box center [961, 407] width 61 height 319
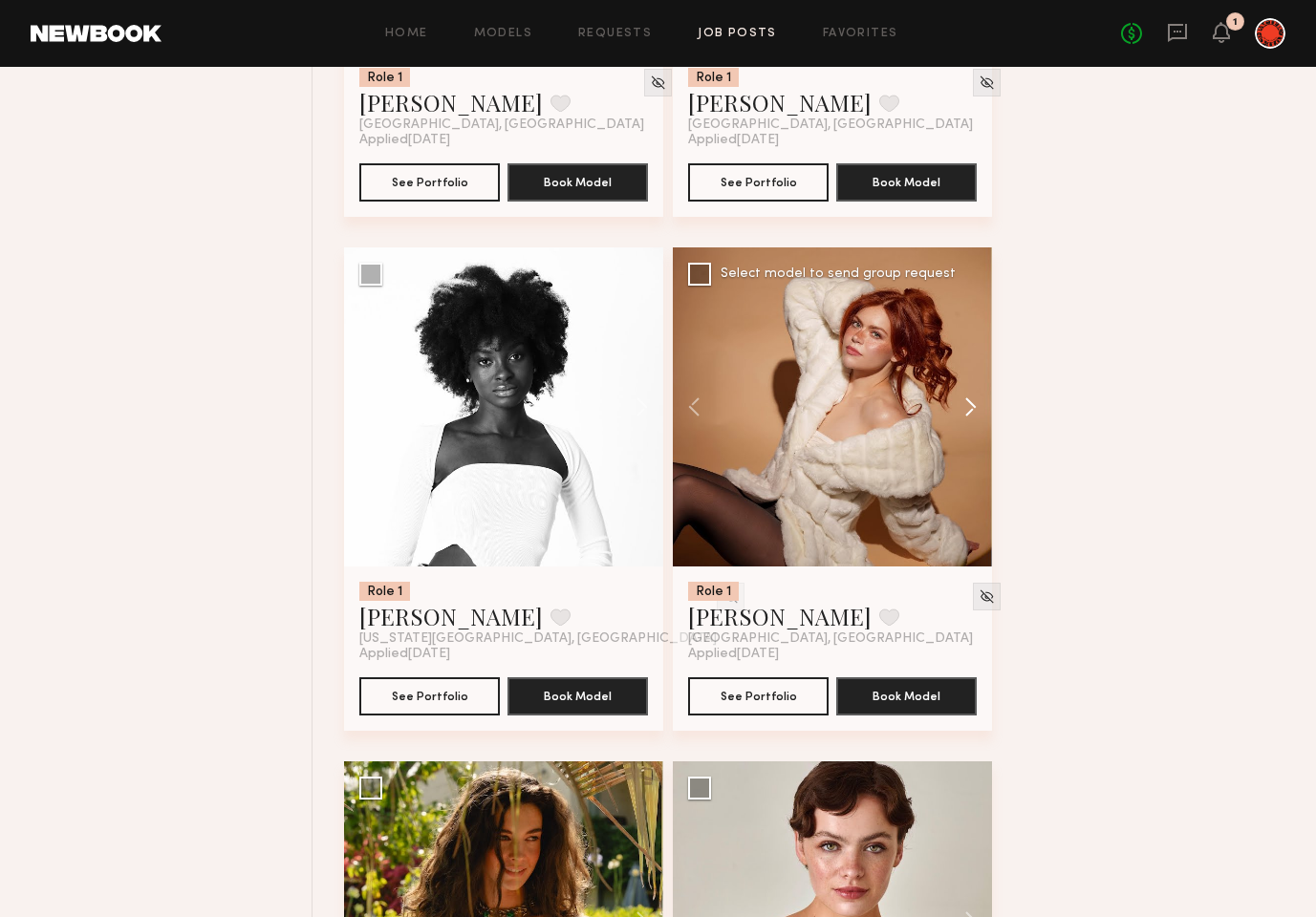
click at [976, 409] on button at bounding box center [961, 407] width 61 height 319
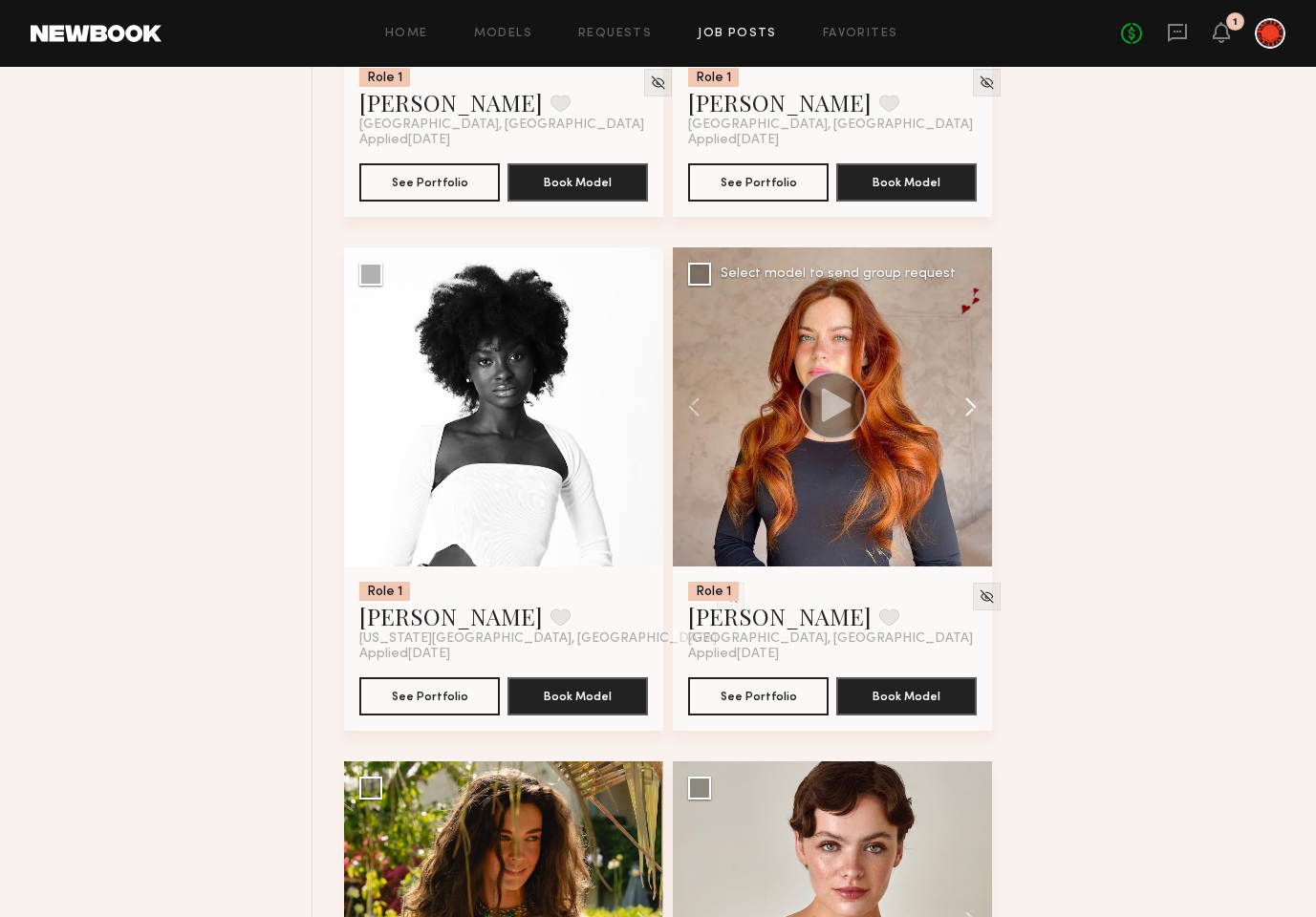
click at [976, 409] on button at bounding box center [961, 407] width 61 height 319
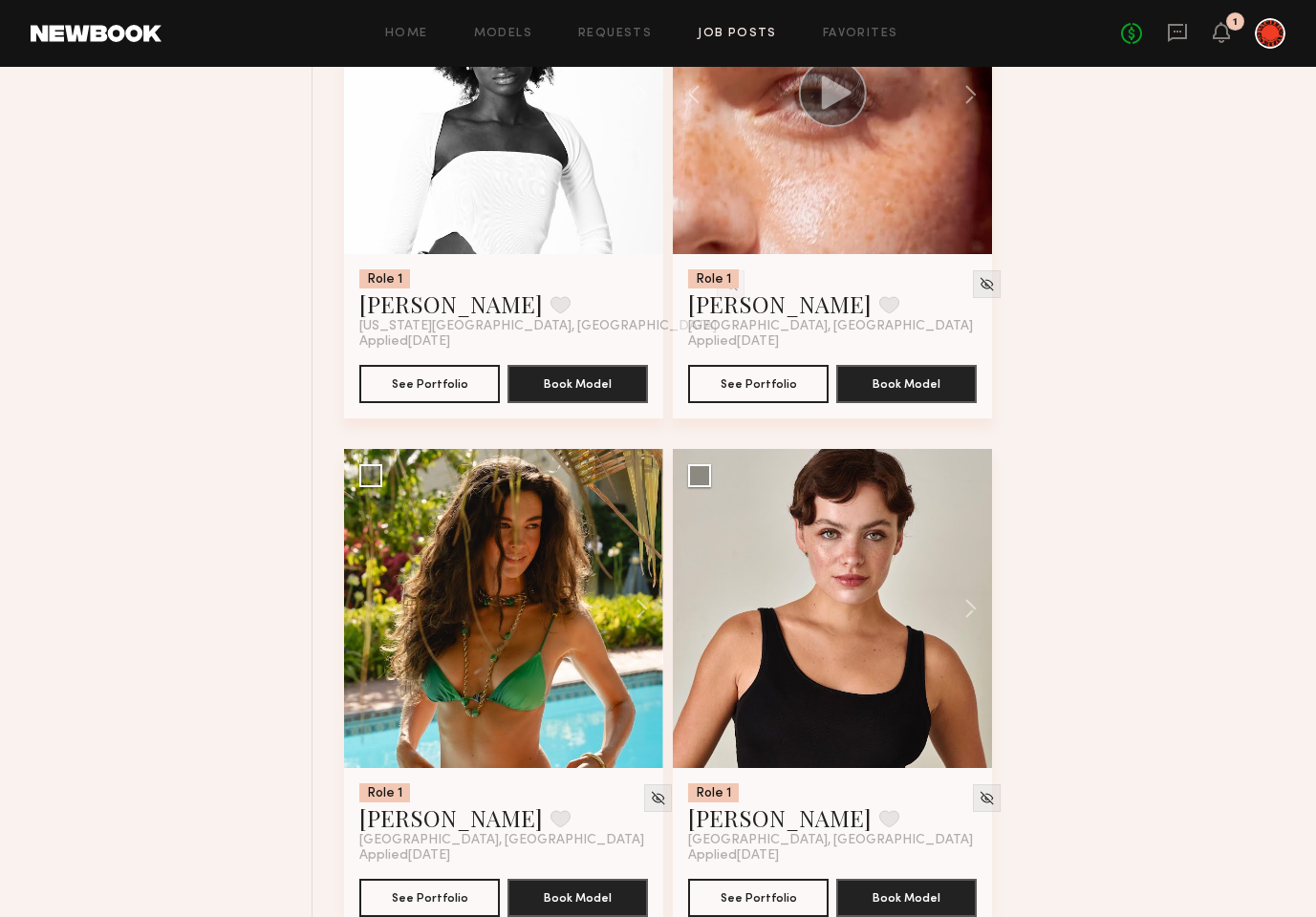
scroll to position [16417, 0]
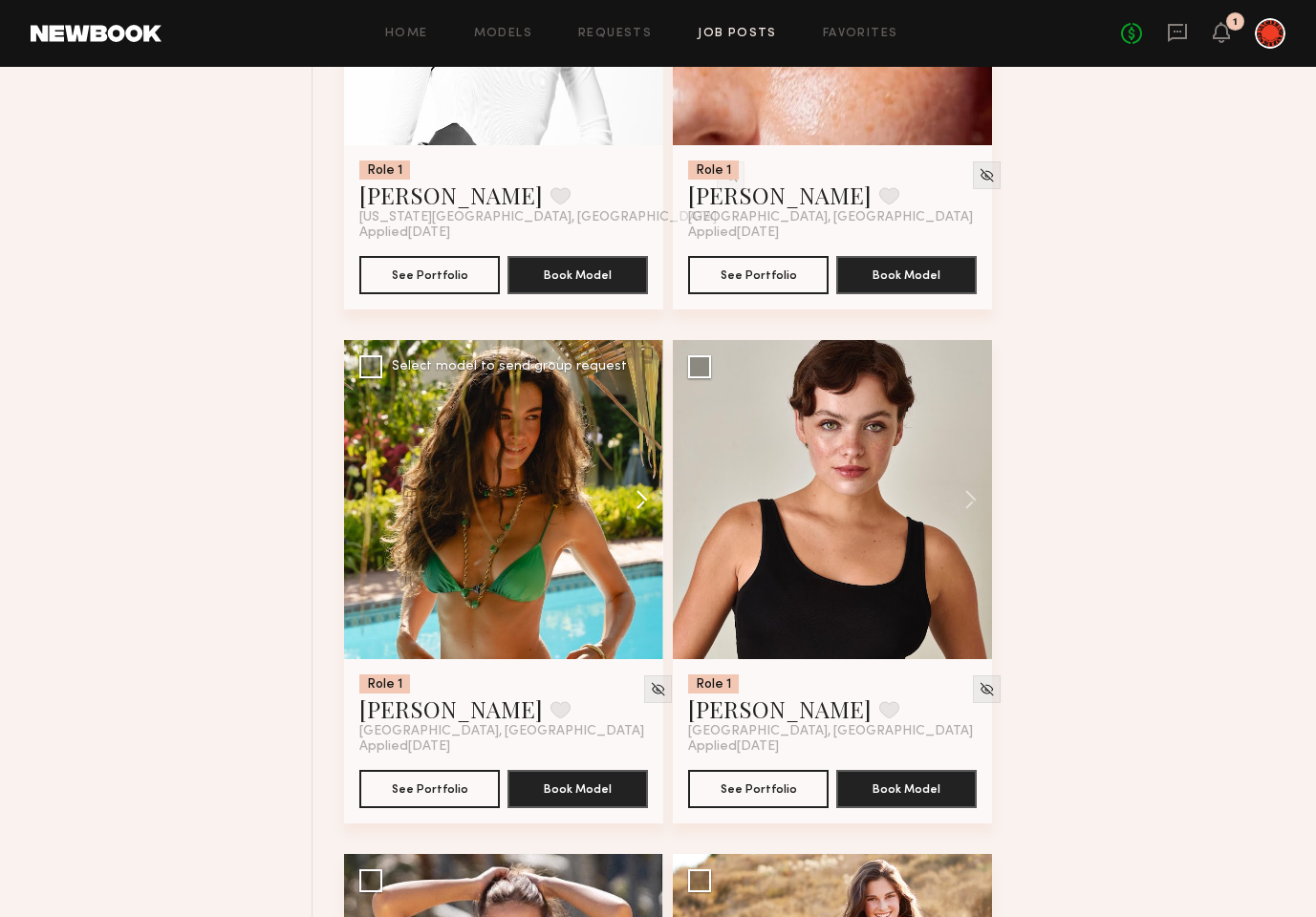
click at [634, 501] on button at bounding box center [633, 500] width 61 height 319
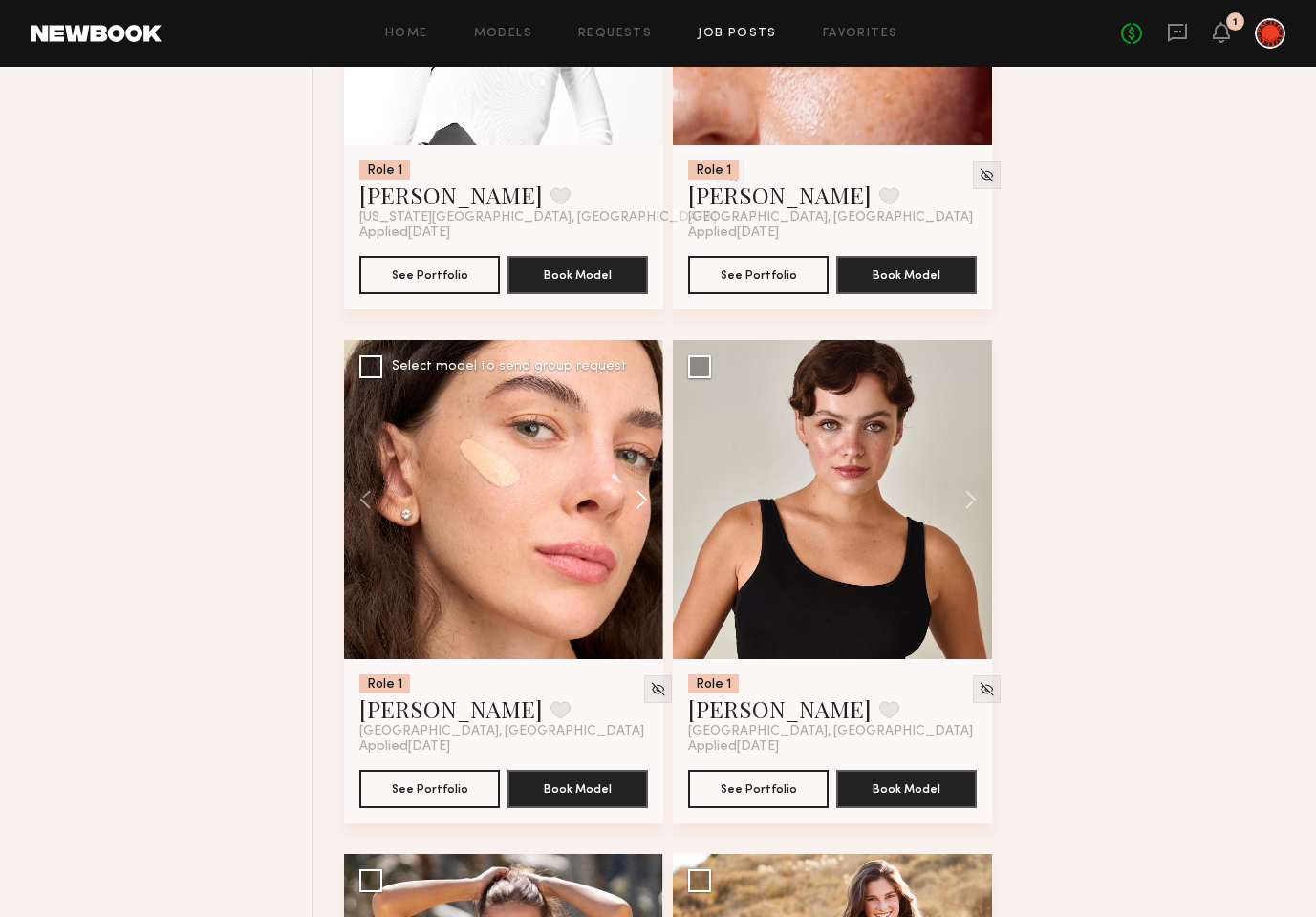
click at [634, 501] on button at bounding box center [633, 500] width 61 height 319
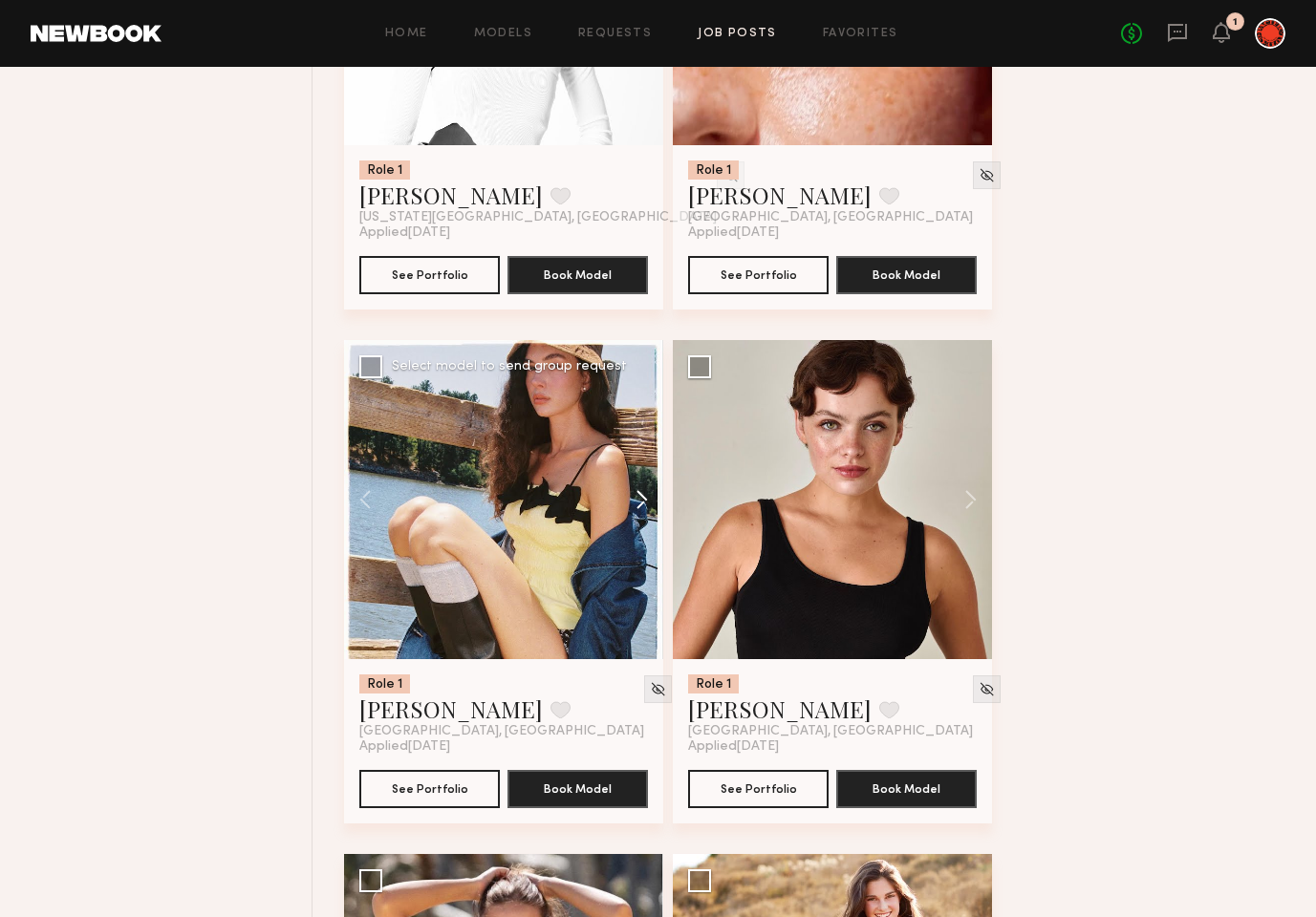
click at [634, 501] on button at bounding box center [633, 500] width 61 height 319
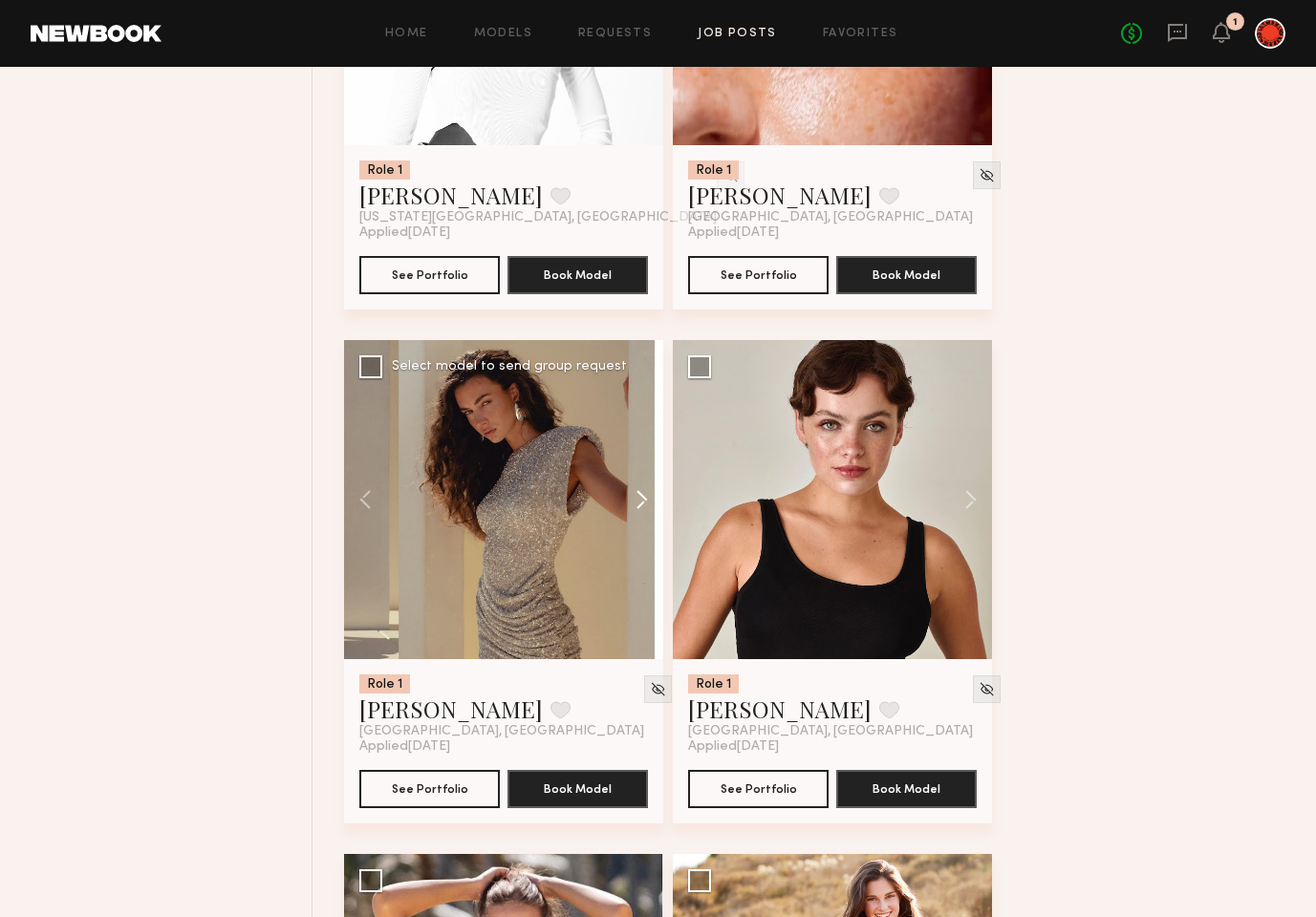
click at [634, 501] on button at bounding box center [633, 500] width 61 height 319
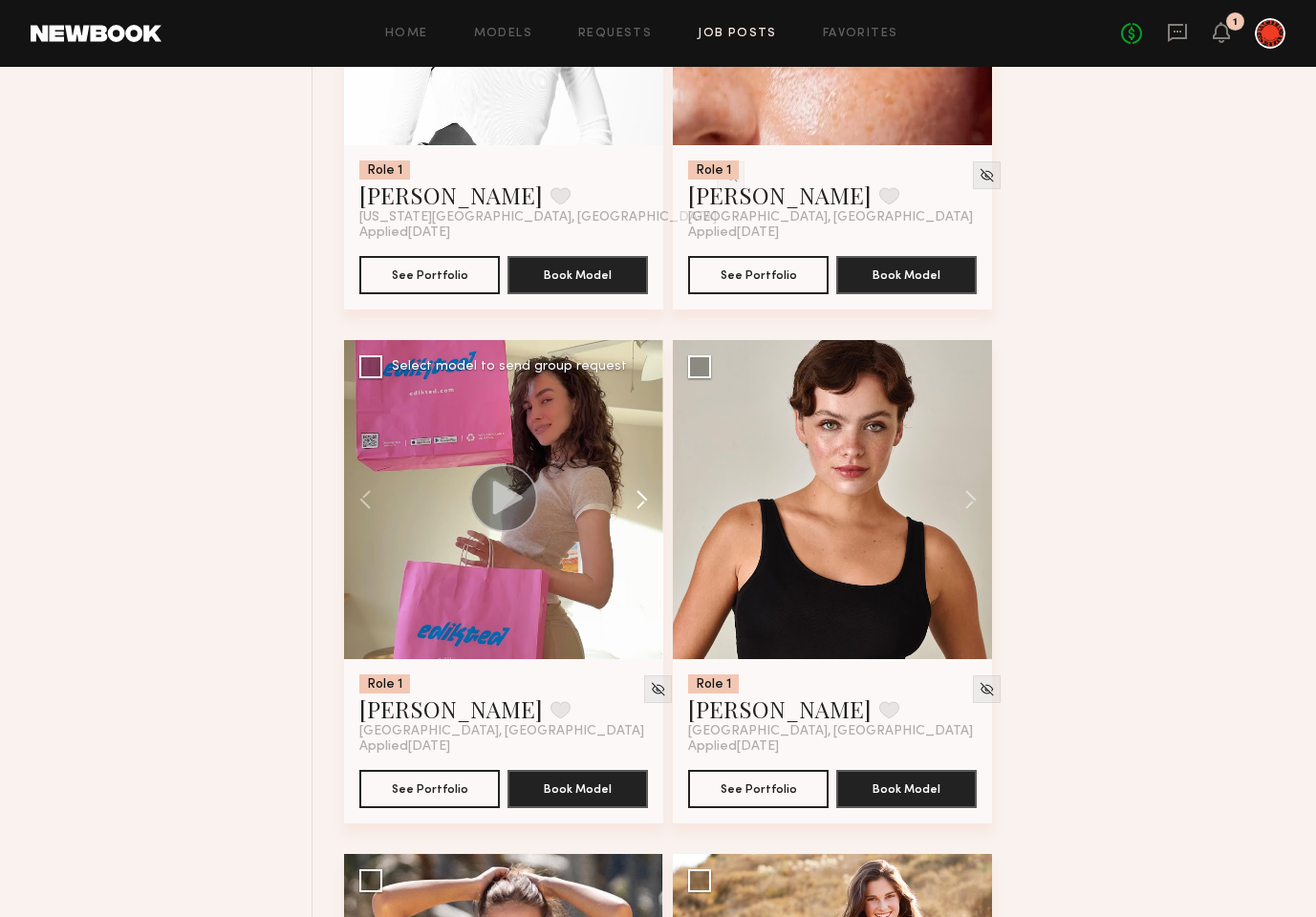
click at [634, 501] on button at bounding box center [633, 500] width 61 height 319
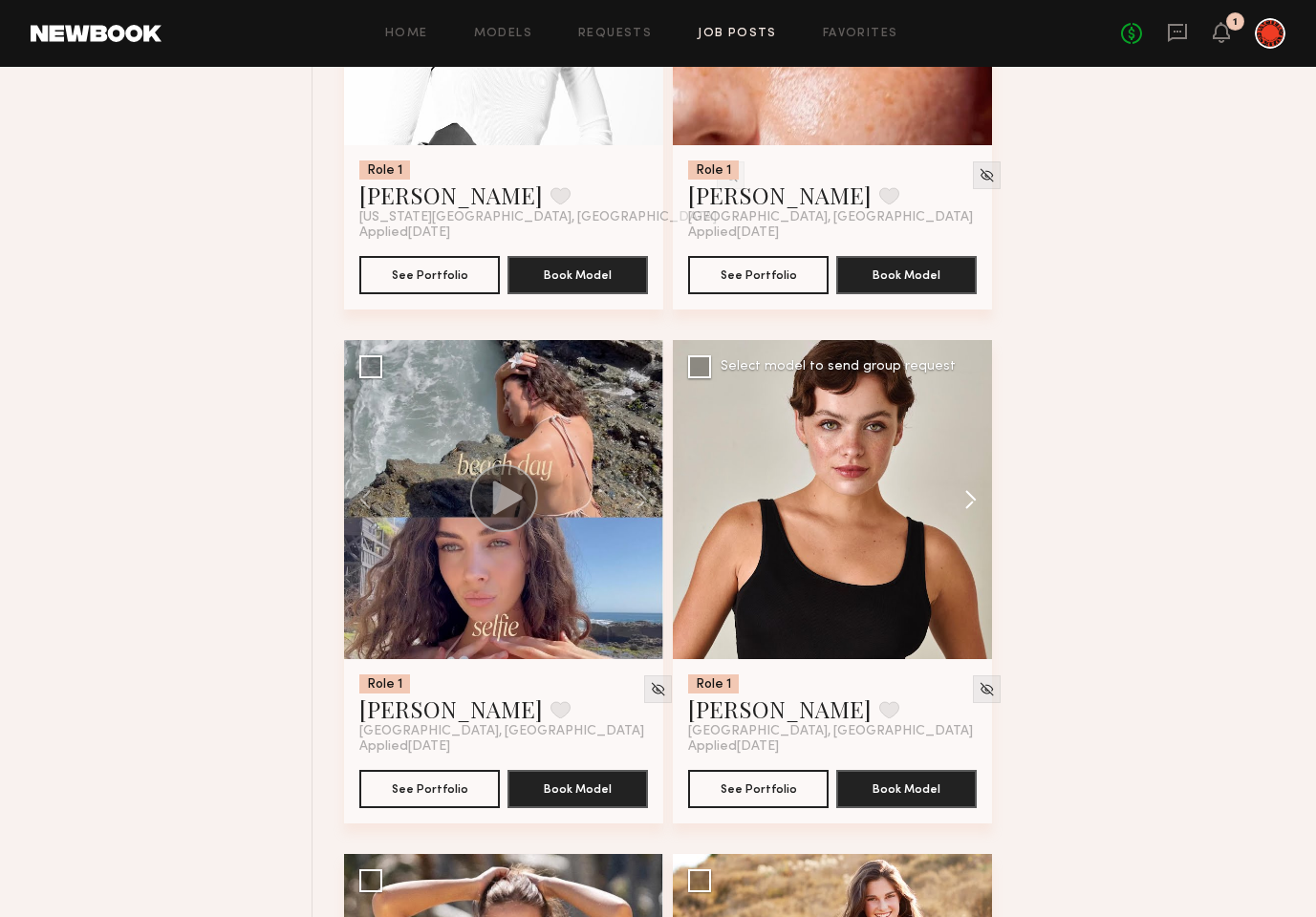
click at [970, 497] on button at bounding box center [961, 500] width 61 height 319
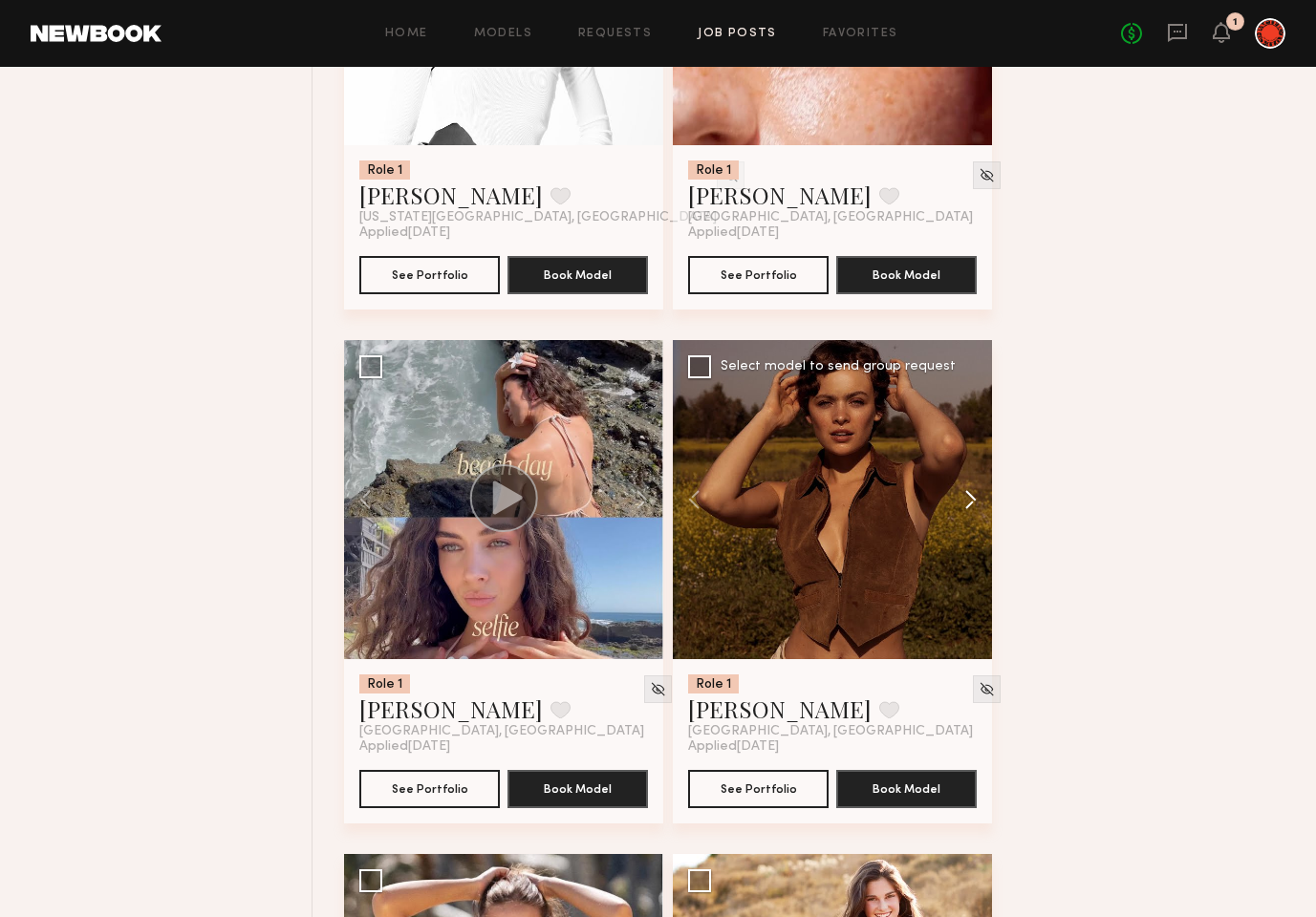
click at [969, 497] on button at bounding box center [961, 500] width 61 height 319
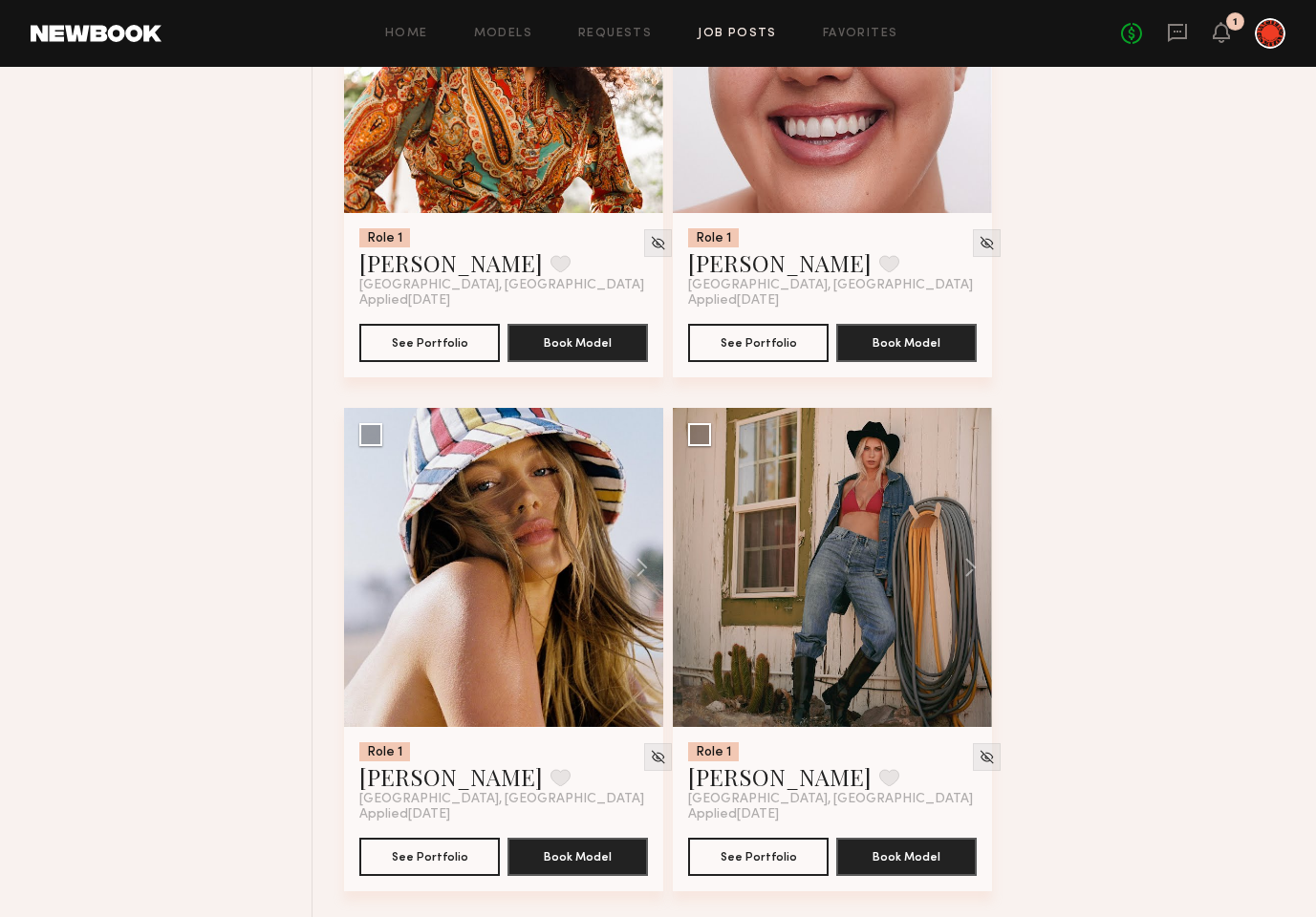
scroll to position [17897, 0]
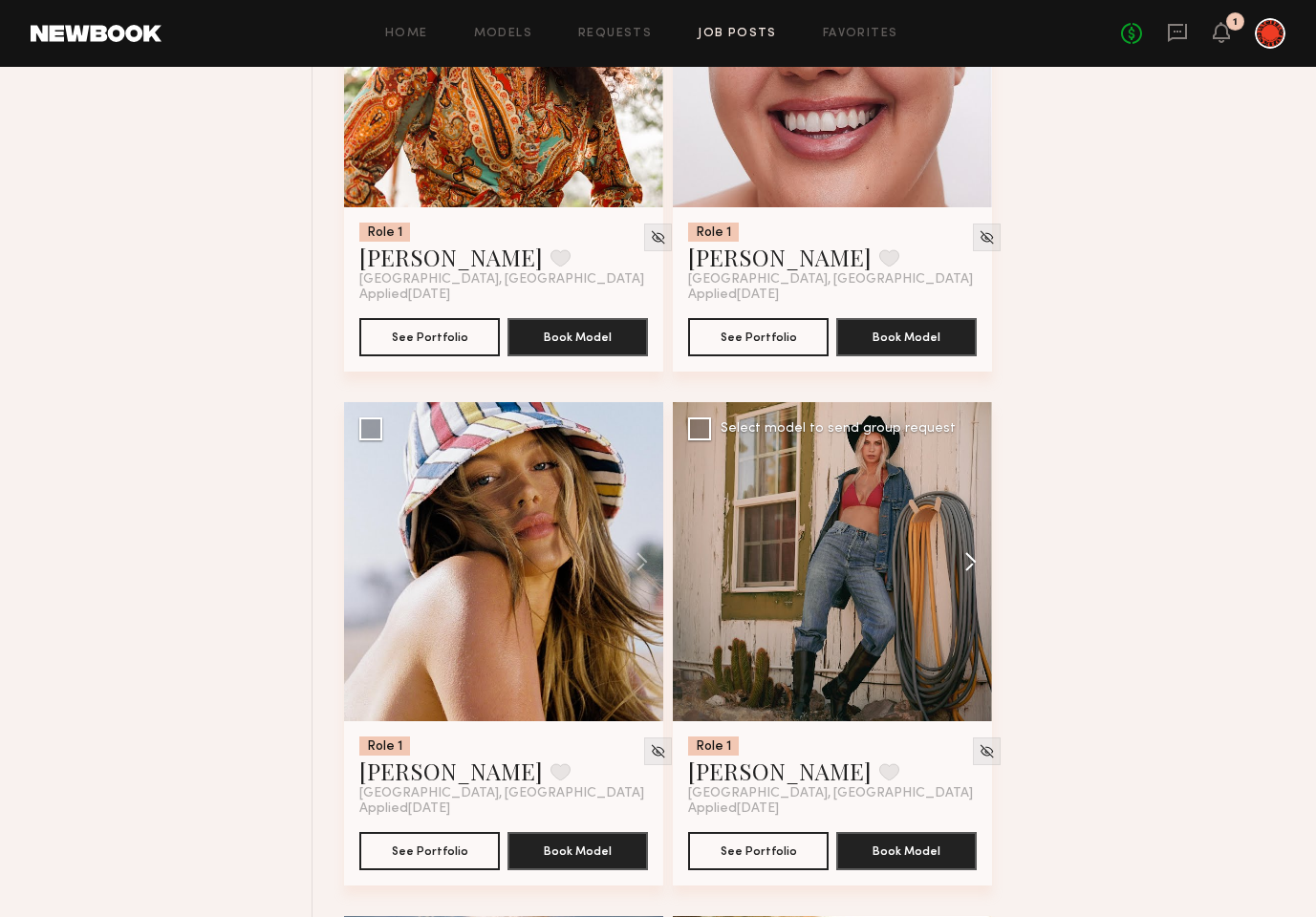
click at [967, 557] on button at bounding box center [961, 562] width 61 height 319
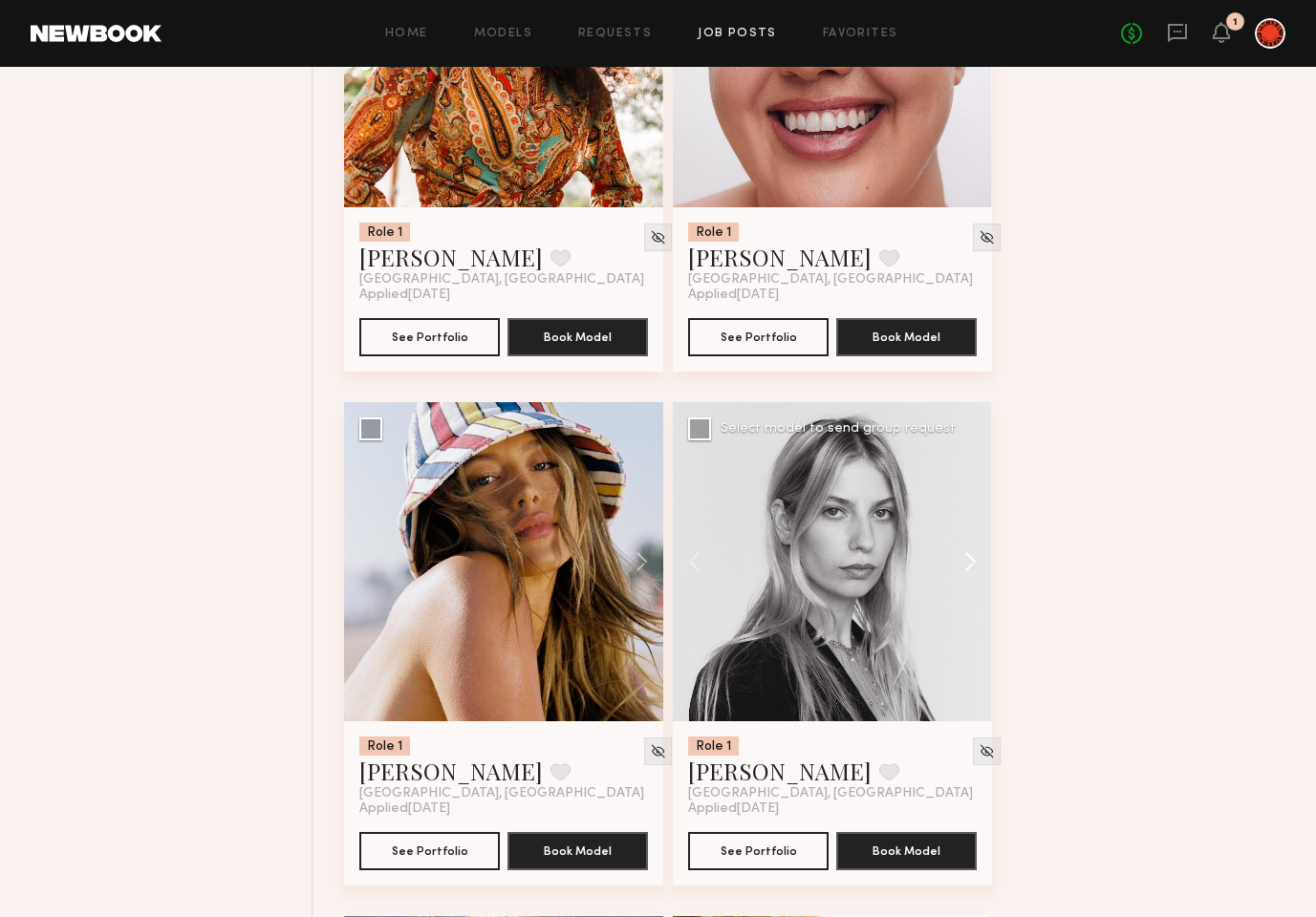
click at [967, 557] on button at bounding box center [961, 562] width 61 height 319
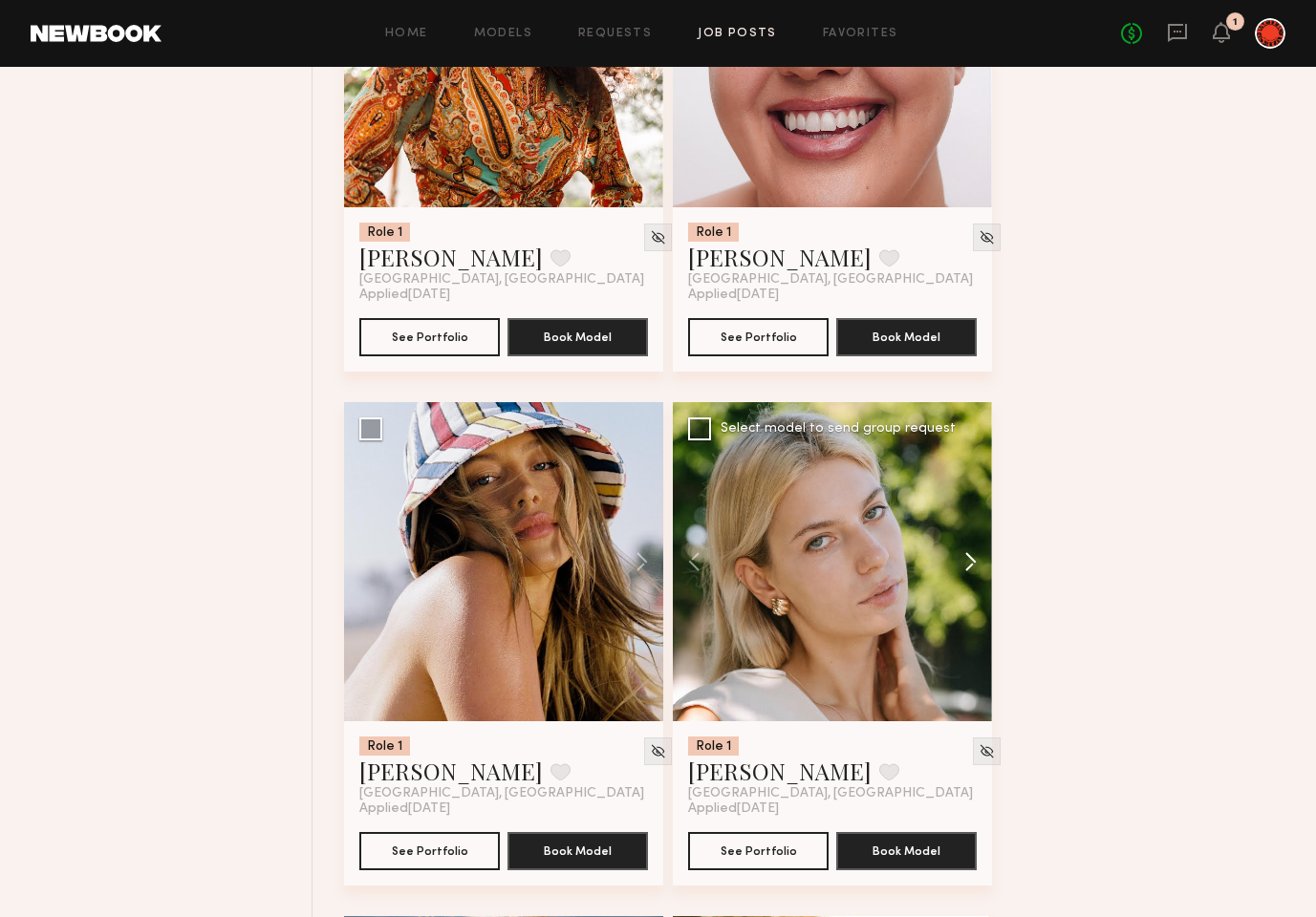
click at [967, 557] on button at bounding box center [961, 562] width 61 height 319
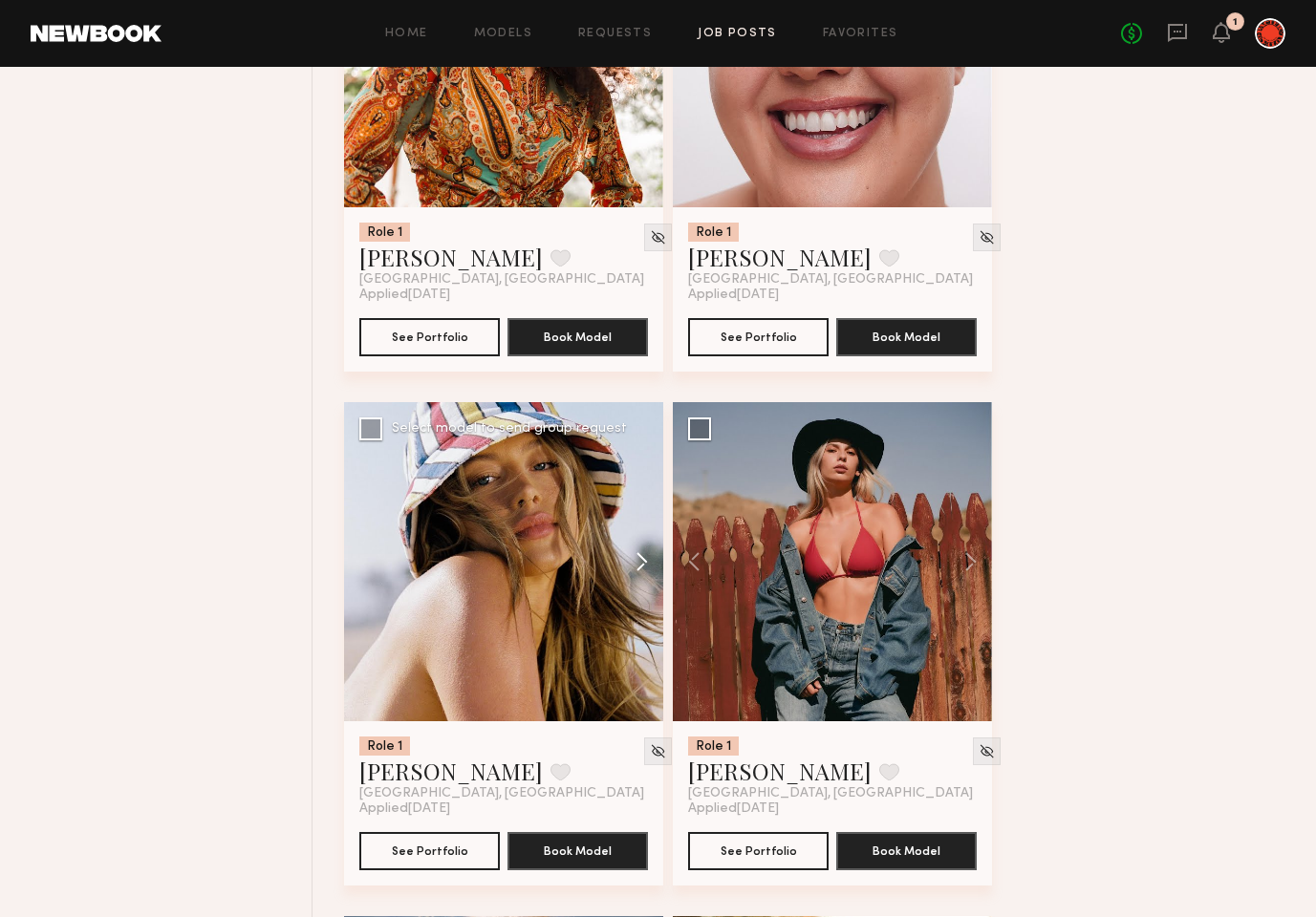
click at [640, 559] on button at bounding box center [633, 562] width 61 height 319
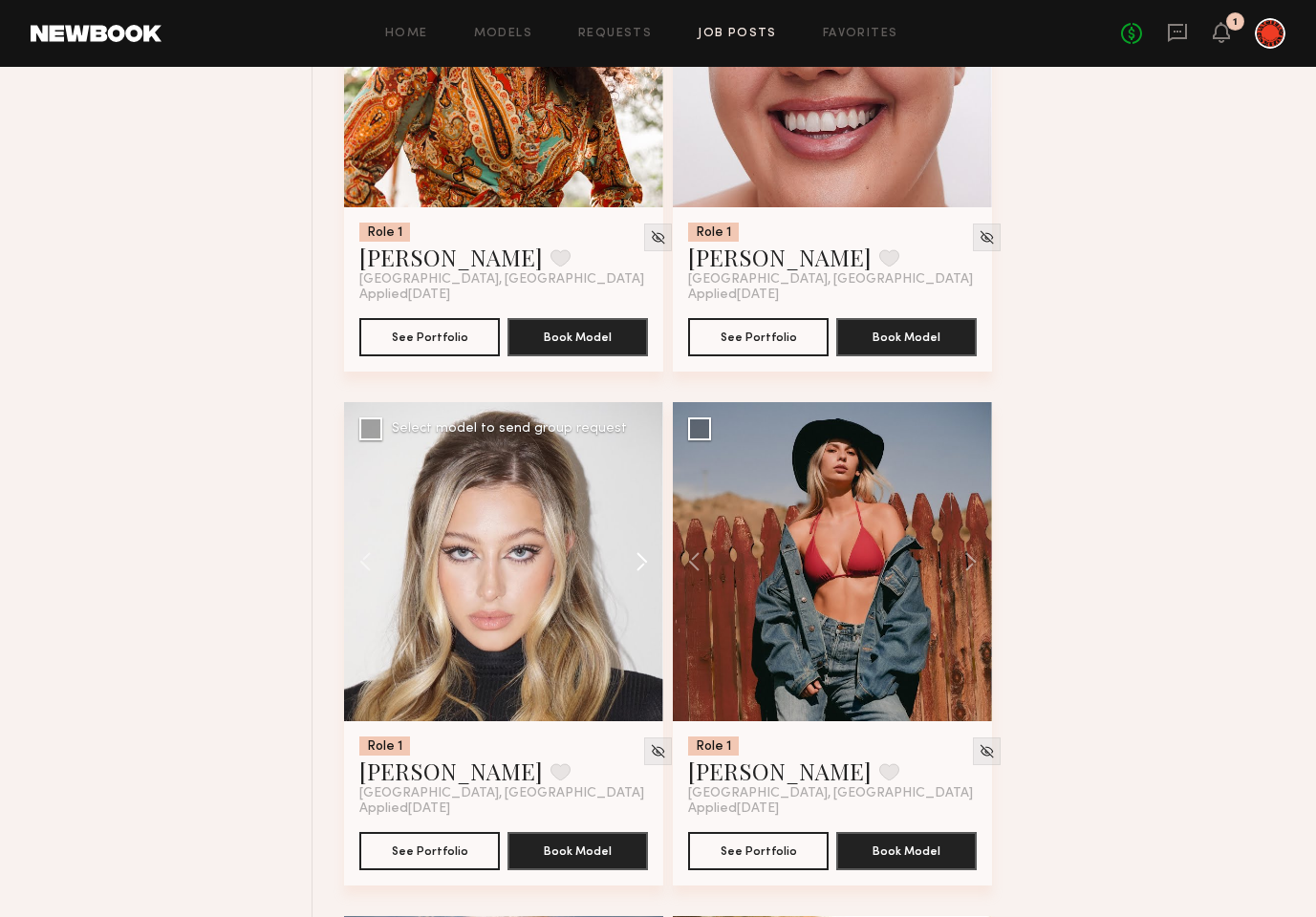
click at [640, 559] on button at bounding box center [633, 562] width 61 height 319
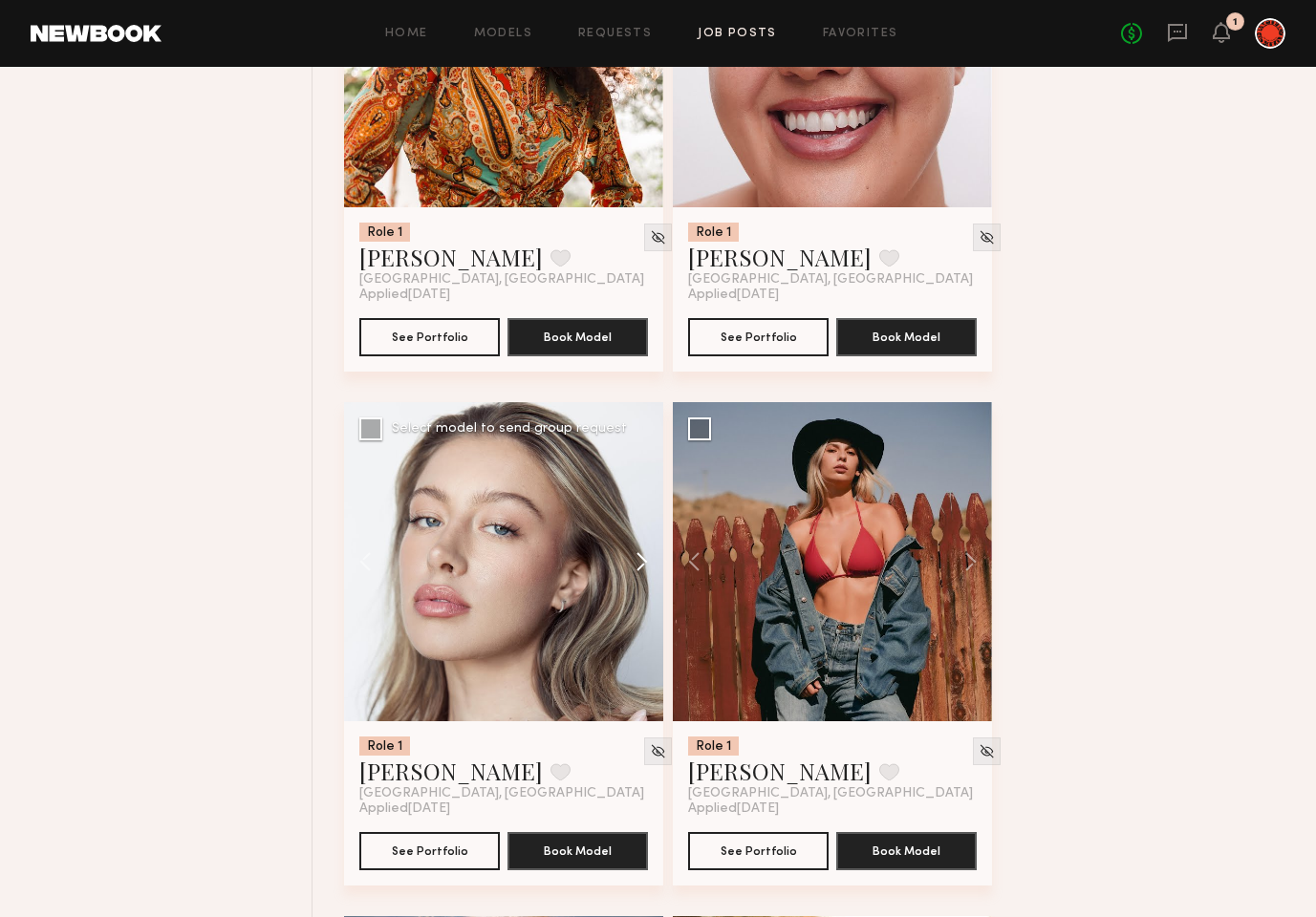
click at [640, 559] on button at bounding box center [633, 562] width 61 height 319
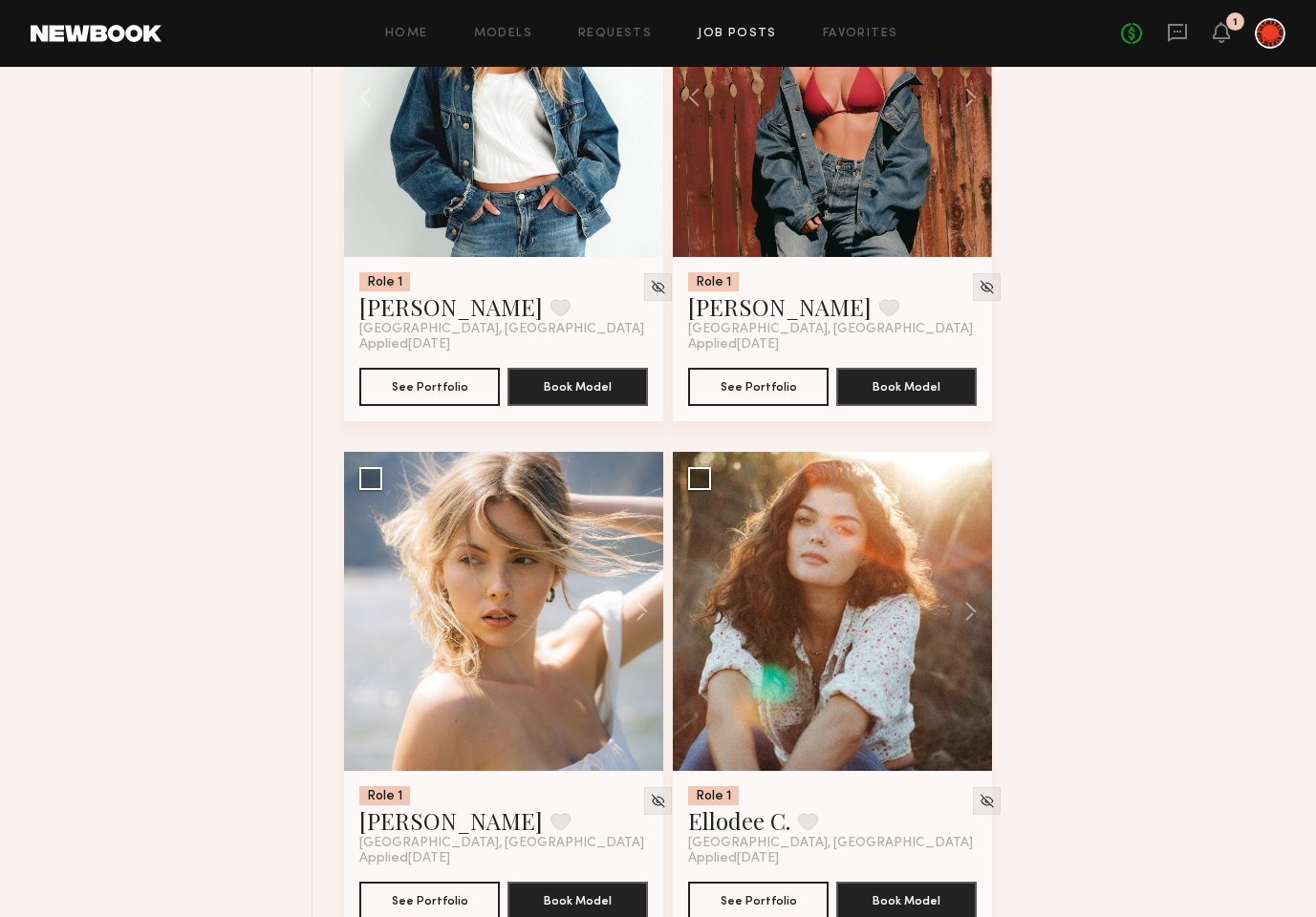
scroll to position [18384, 0]
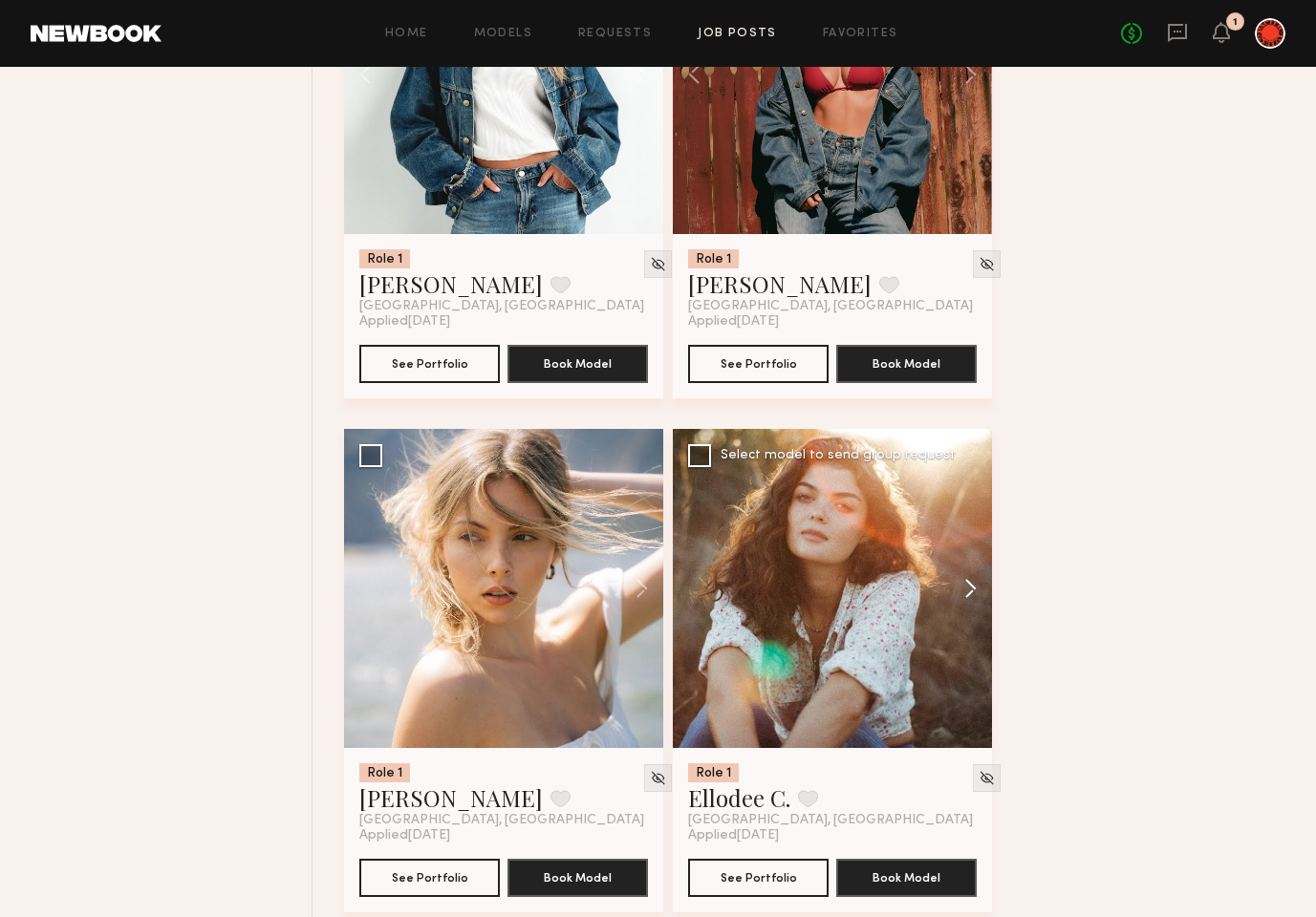
click at [965, 585] on button at bounding box center [961, 589] width 61 height 319
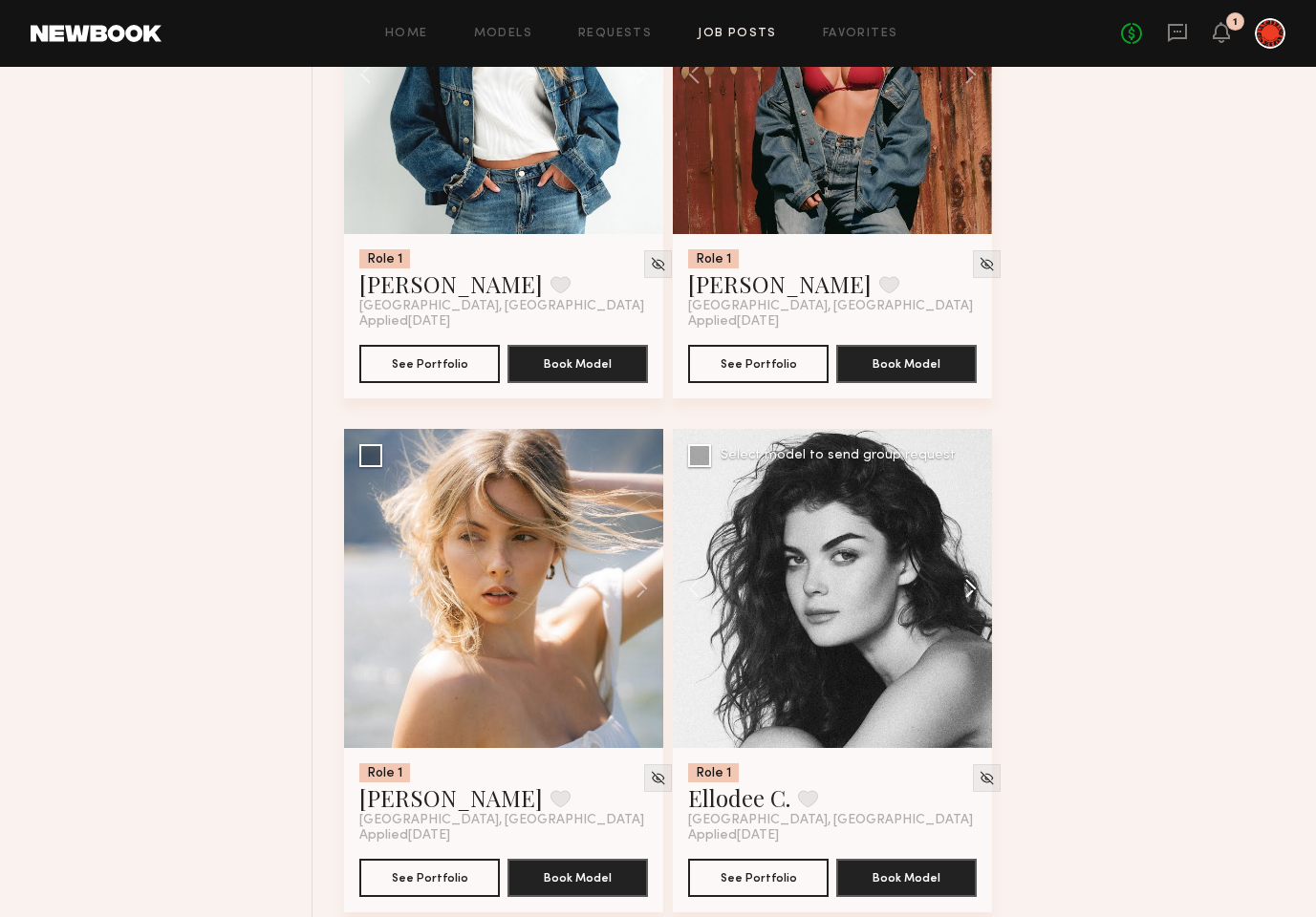
click at [964, 585] on button at bounding box center [961, 589] width 61 height 319
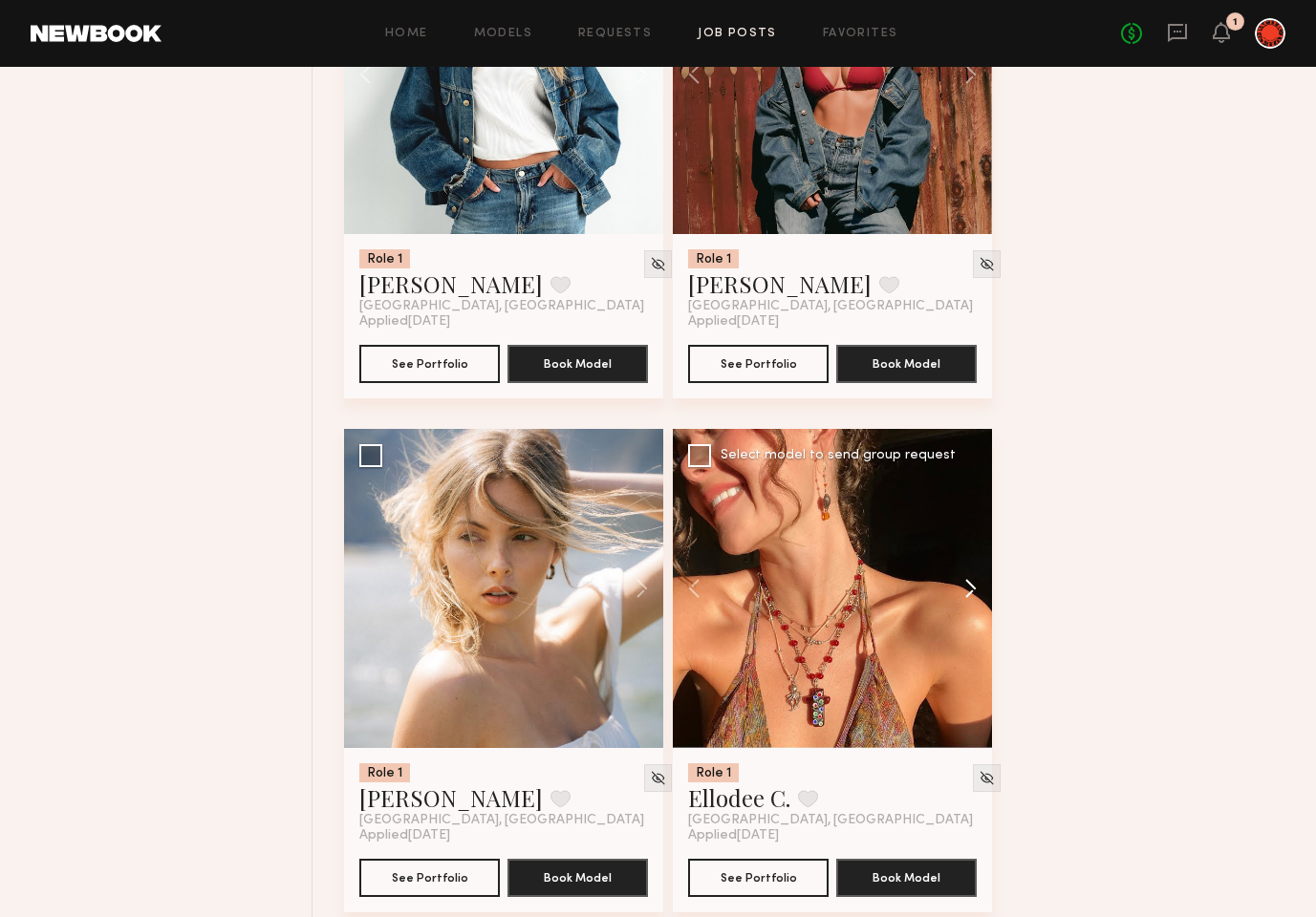
click at [964, 585] on button at bounding box center [961, 589] width 61 height 319
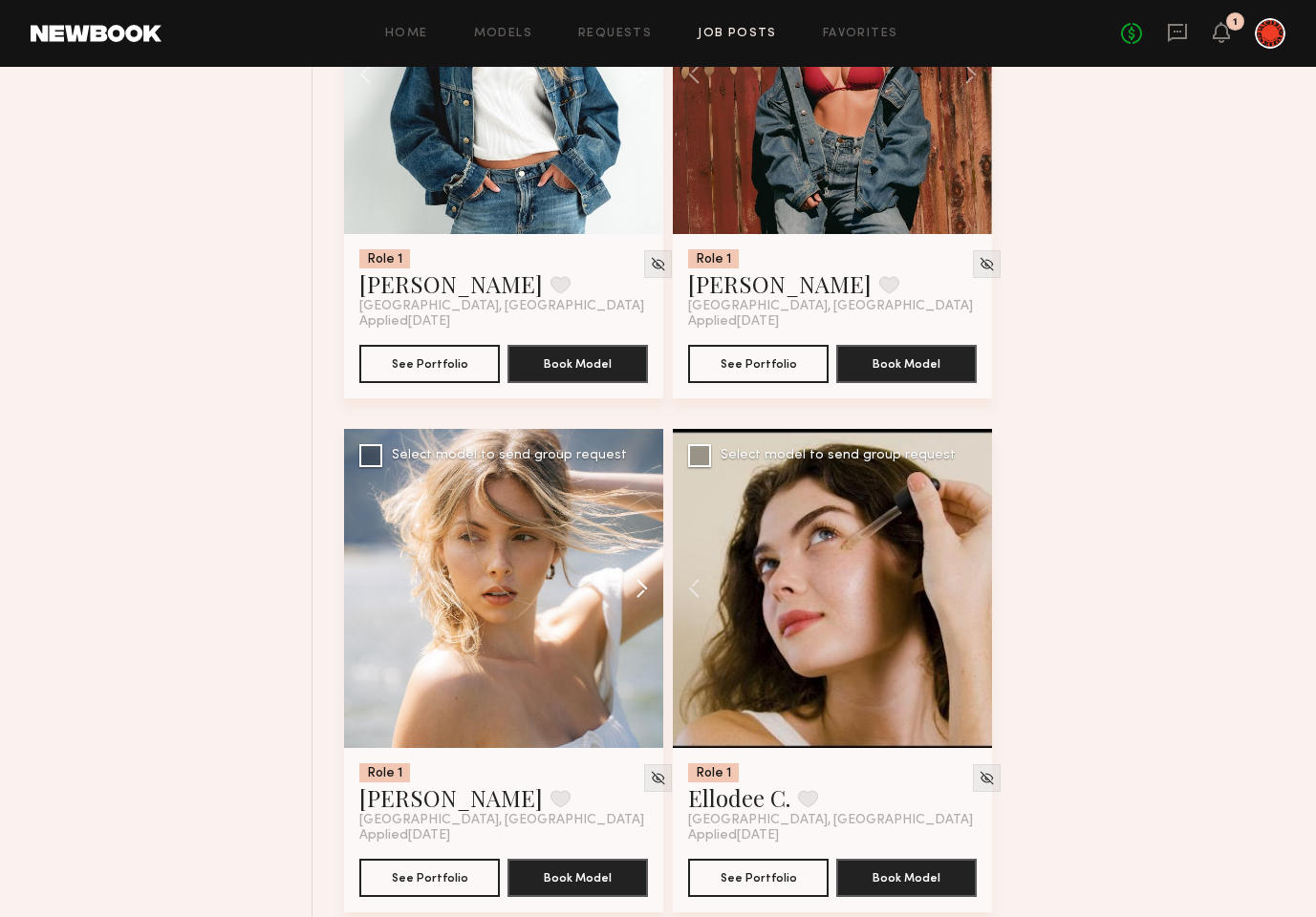
click at [644, 592] on button at bounding box center [633, 589] width 61 height 319
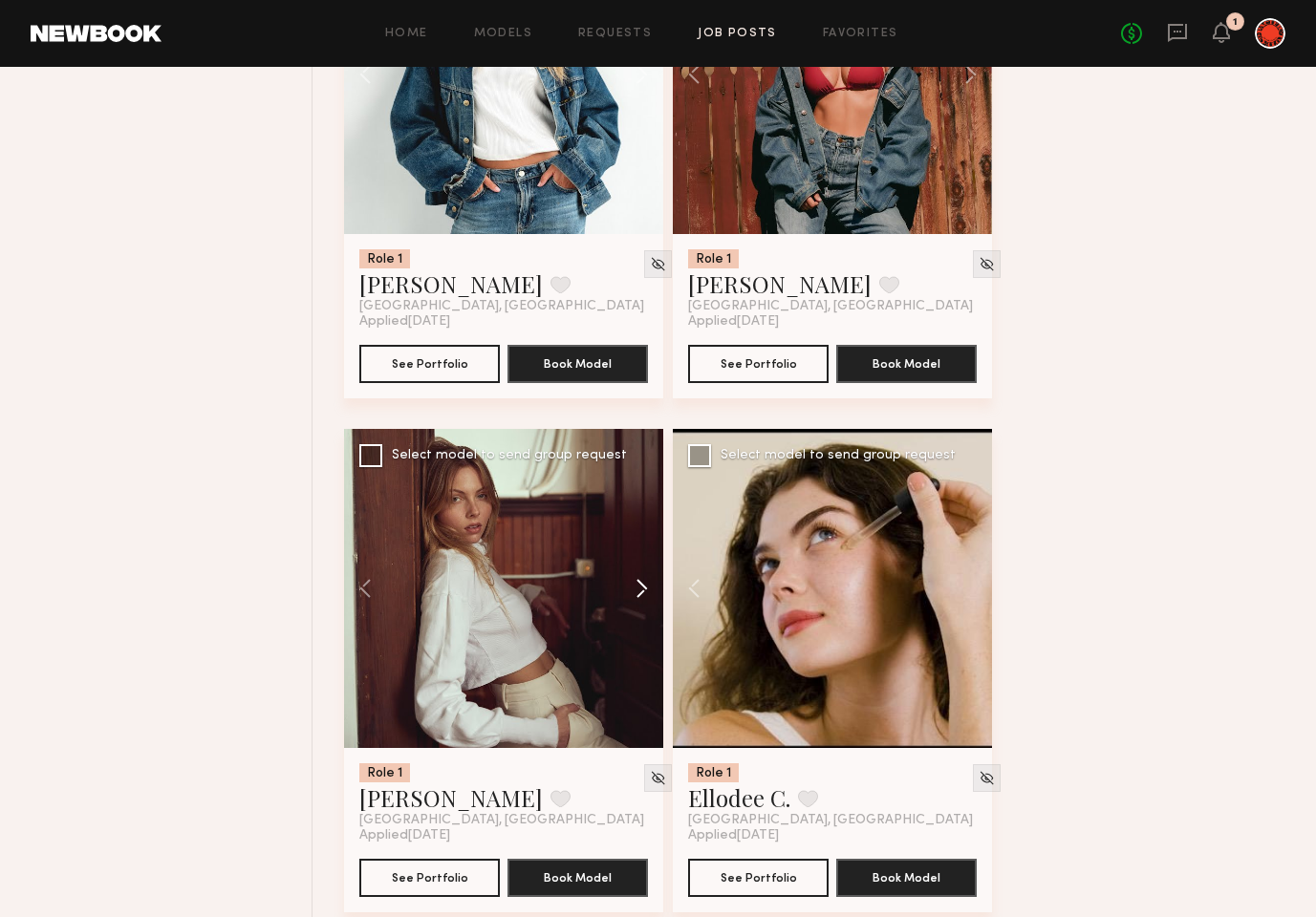
click at [644, 592] on button at bounding box center [633, 589] width 61 height 319
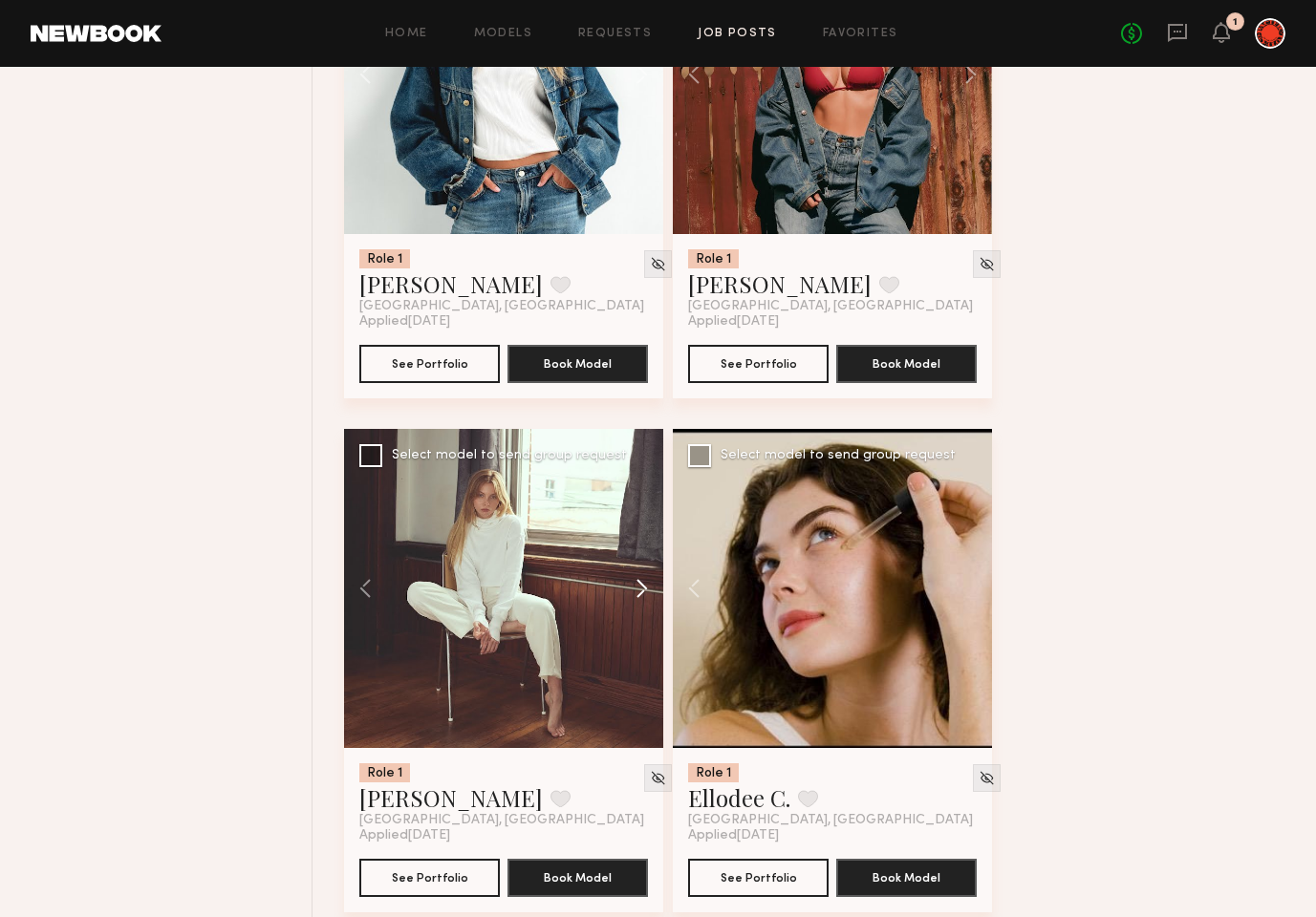
click at [644, 592] on button at bounding box center [633, 589] width 61 height 319
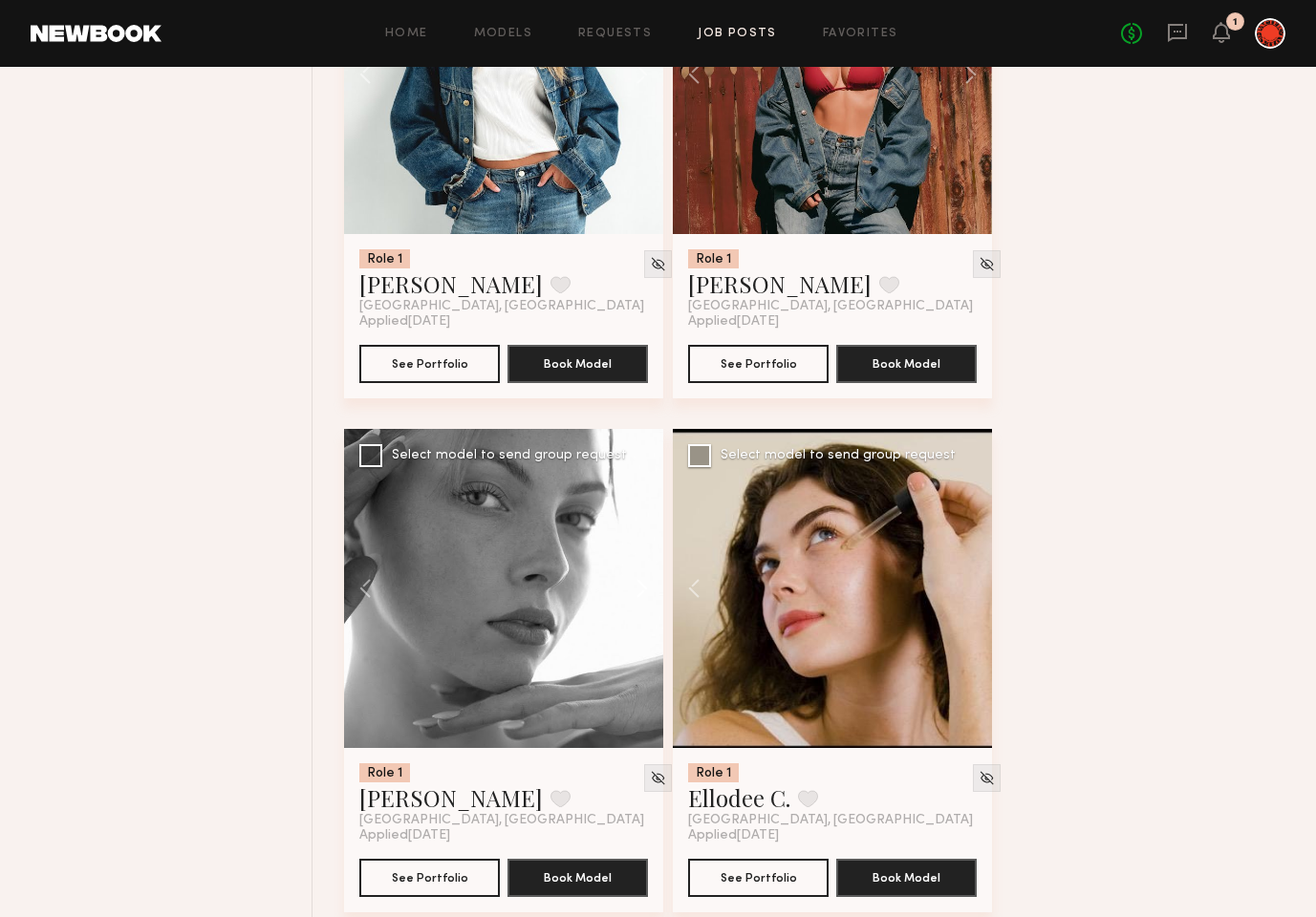
click at [644, 592] on button at bounding box center [633, 589] width 61 height 319
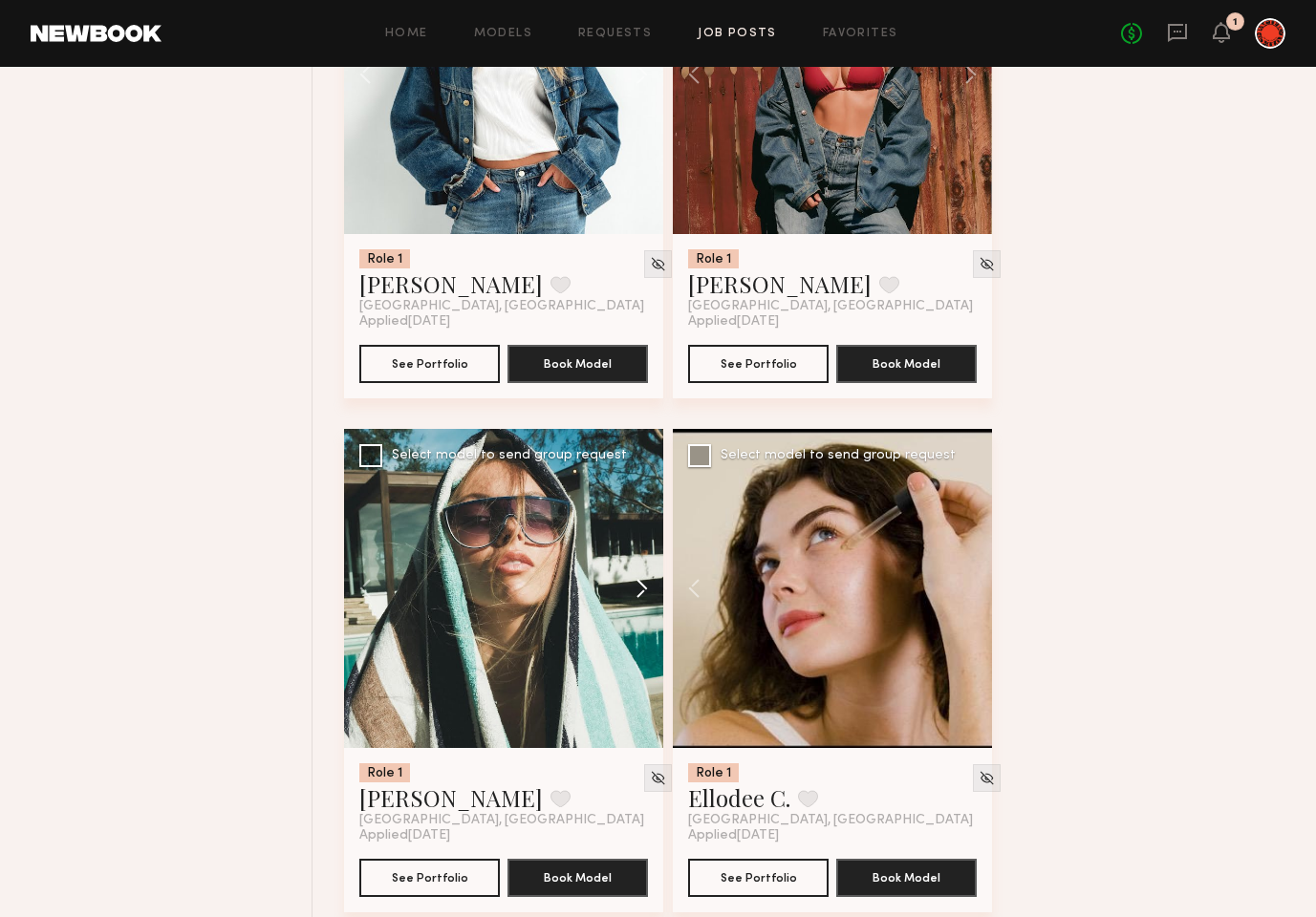
click at [644, 592] on button at bounding box center [633, 589] width 61 height 319
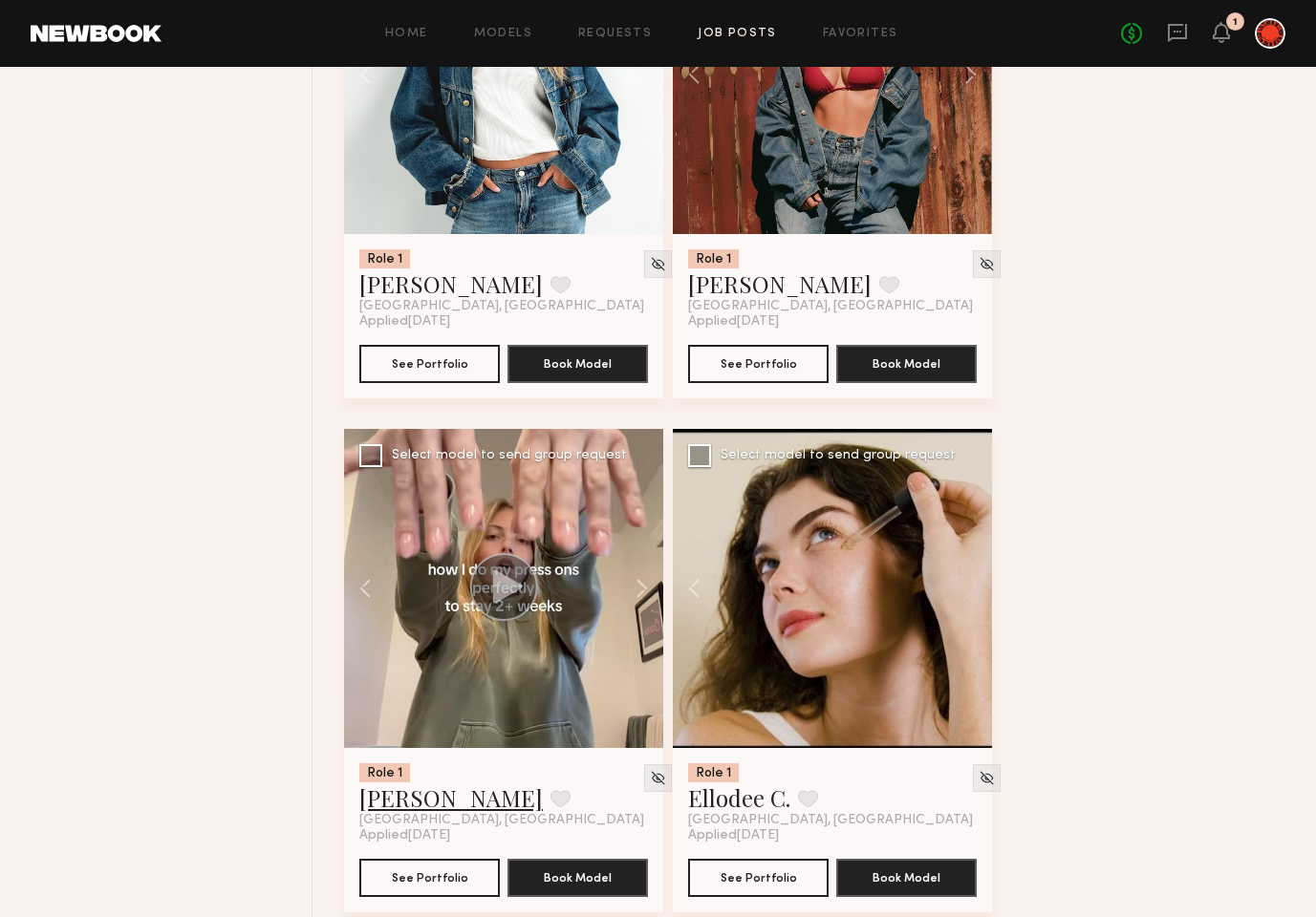
click at [393, 791] on link "[PERSON_NAME]" at bounding box center [451, 798] width 184 height 31
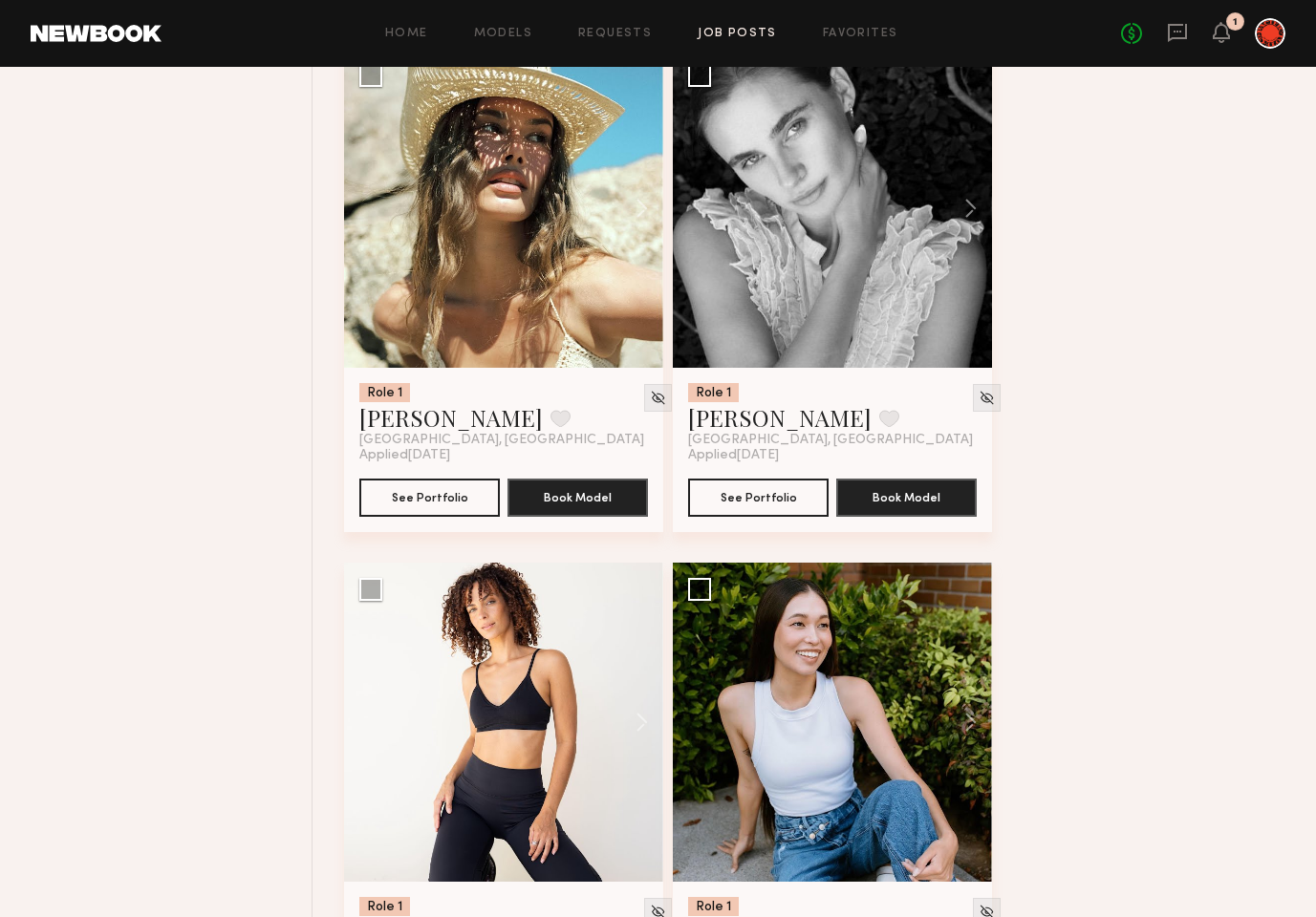
scroll to position [24066, 0]
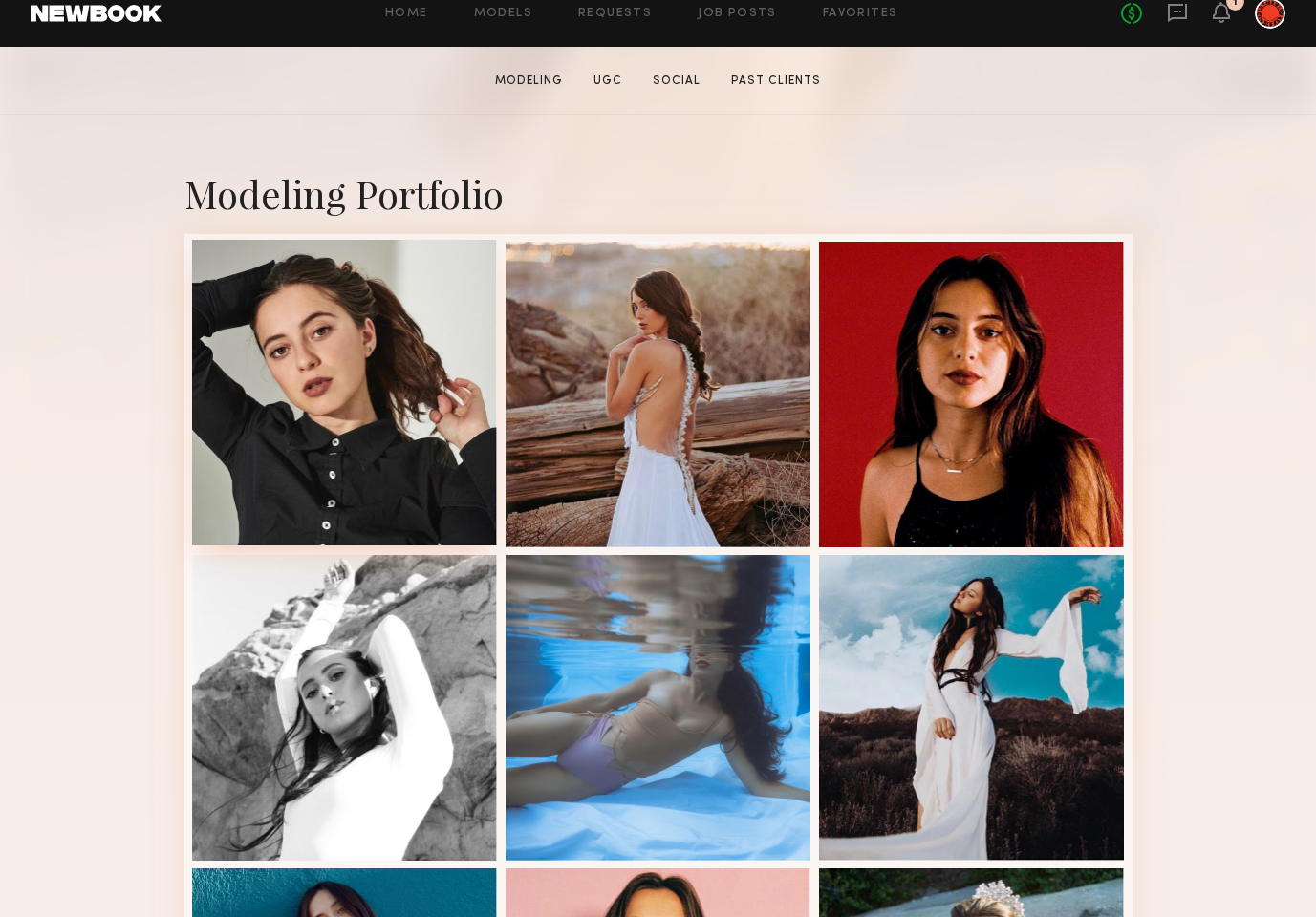
scroll to position [338, 0]
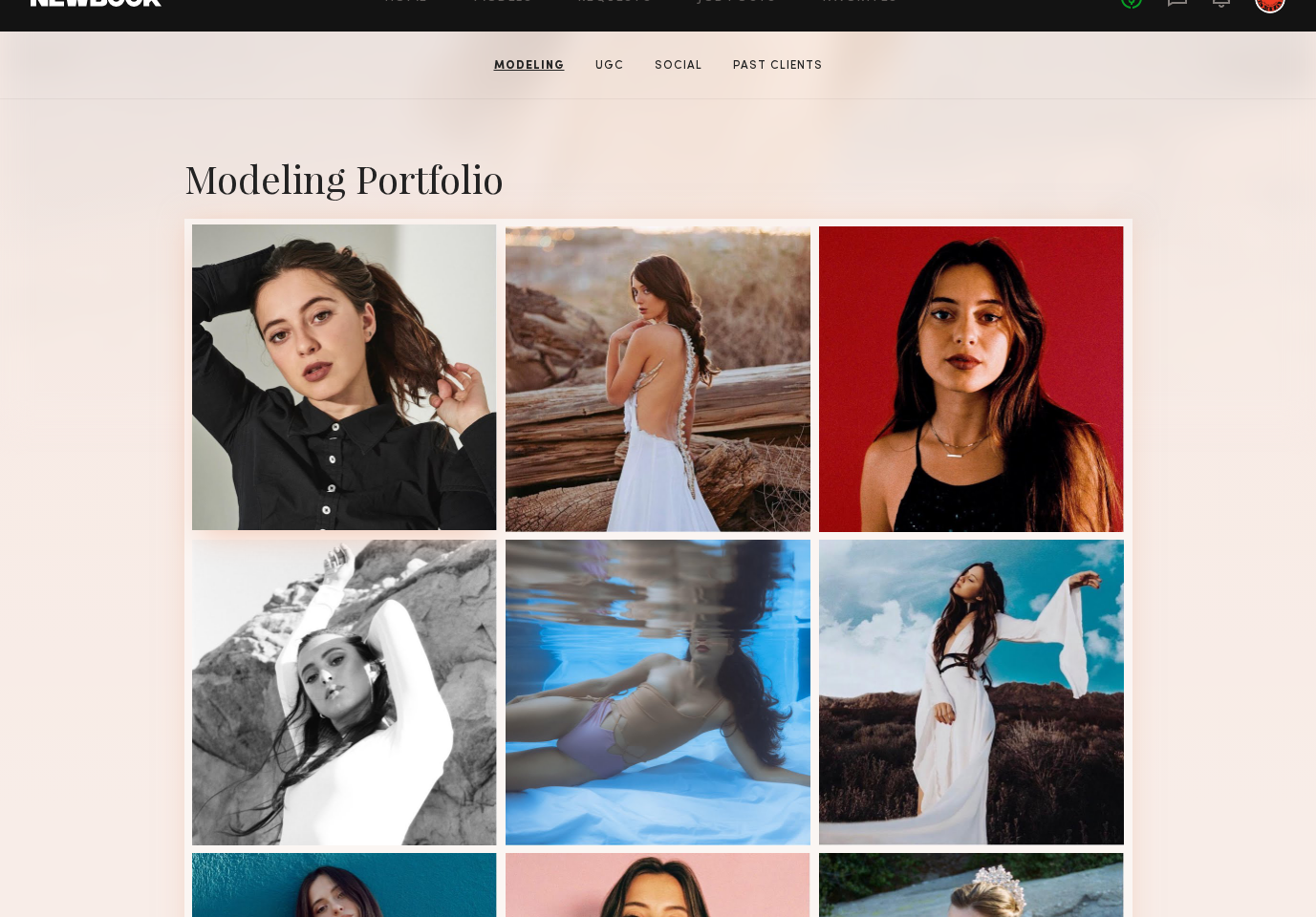
click at [327, 383] on div at bounding box center [345, 378] width 306 height 306
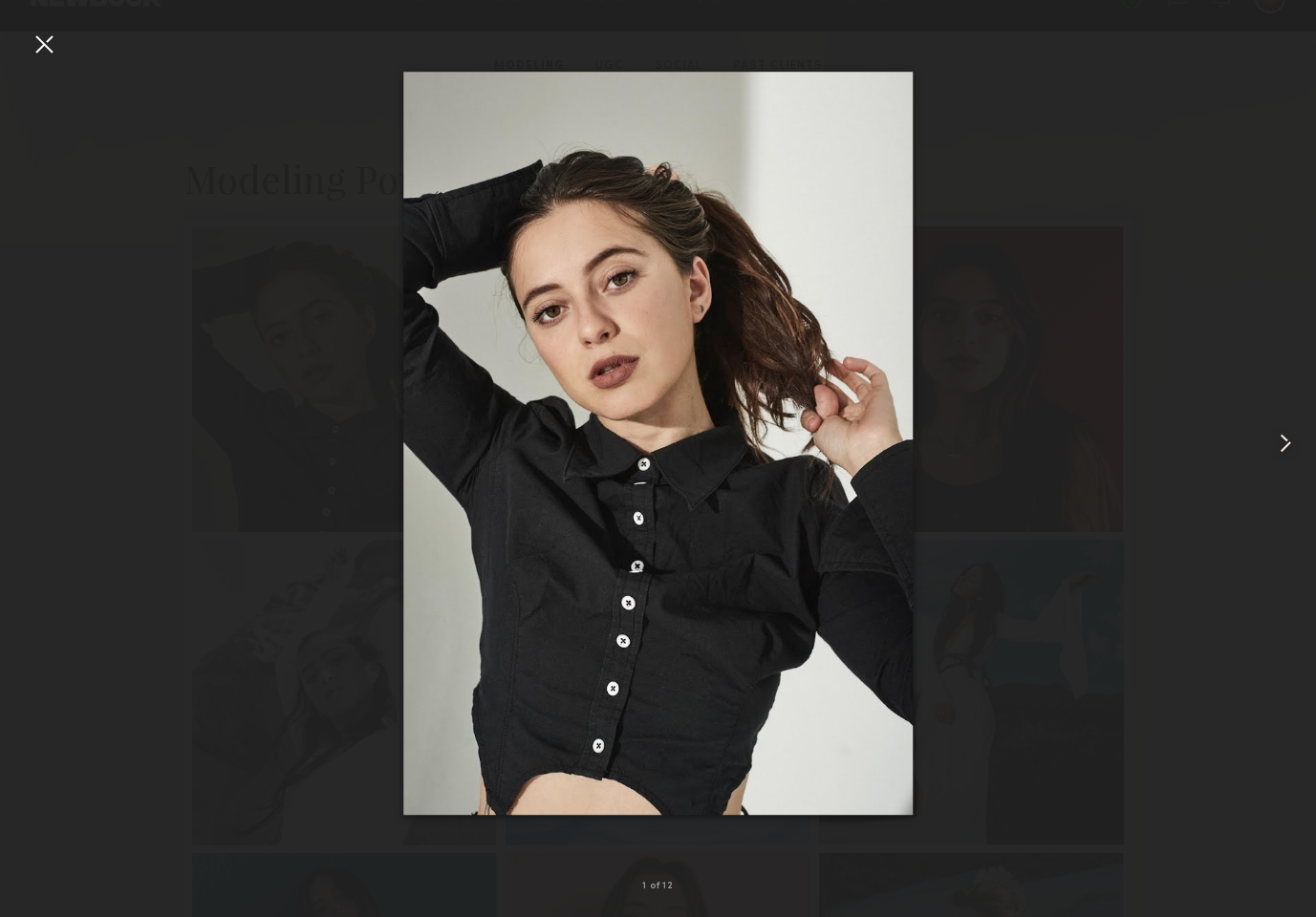
click at [1287, 439] on common-icon at bounding box center [1285, 444] width 31 height 31
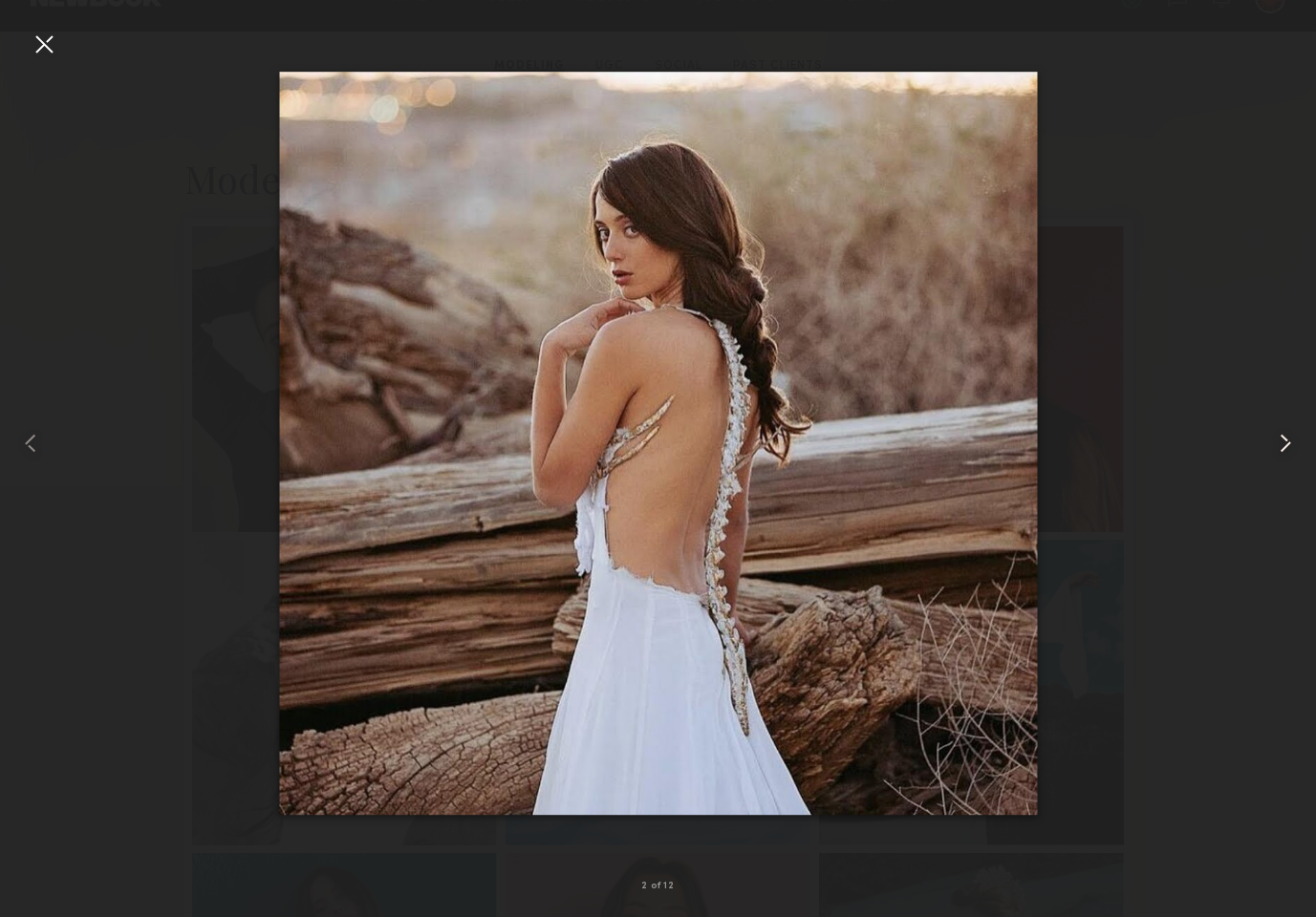
click at [1287, 439] on common-icon at bounding box center [1285, 444] width 31 height 31
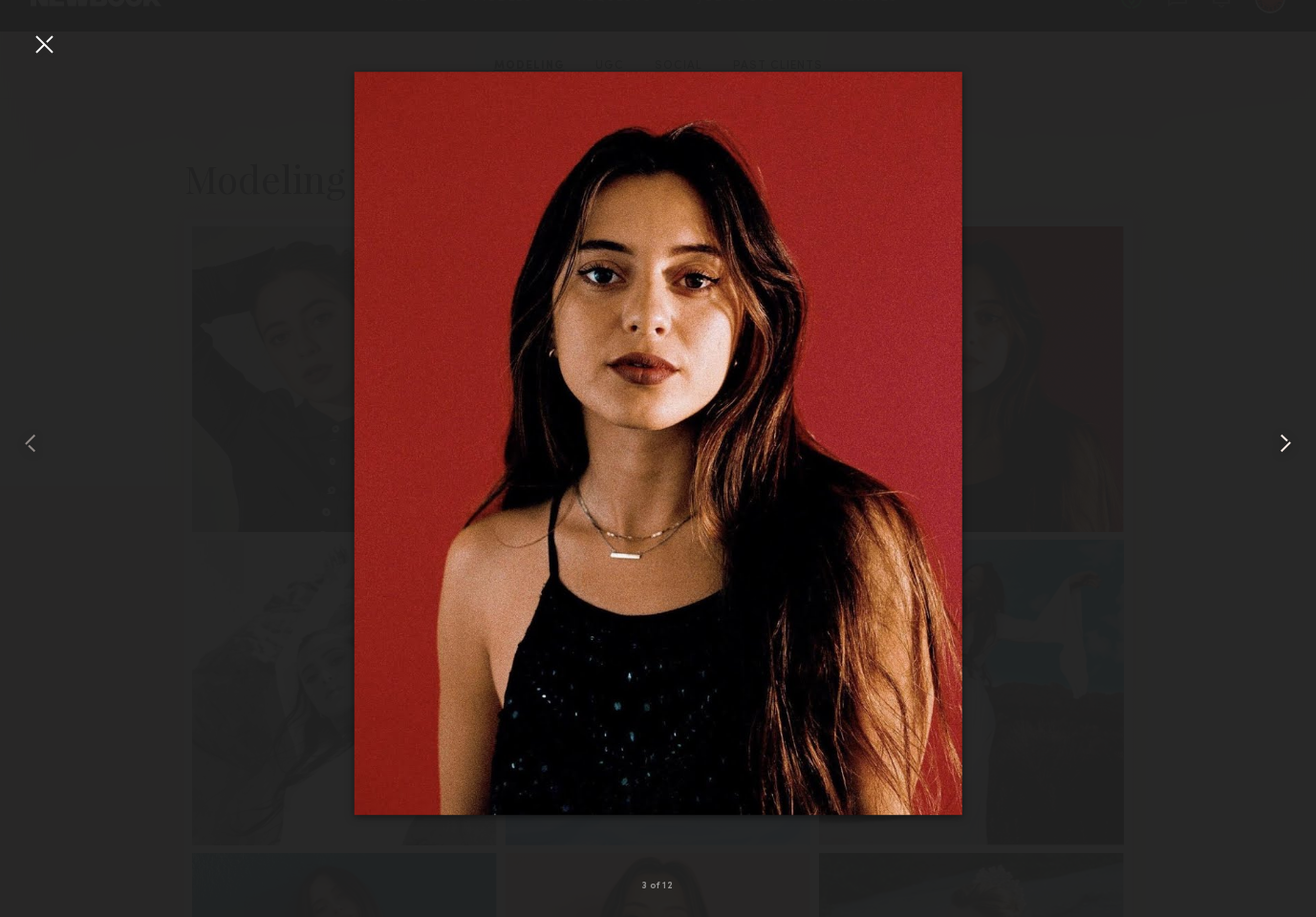
click at [1287, 439] on common-icon at bounding box center [1285, 444] width 31 height 31
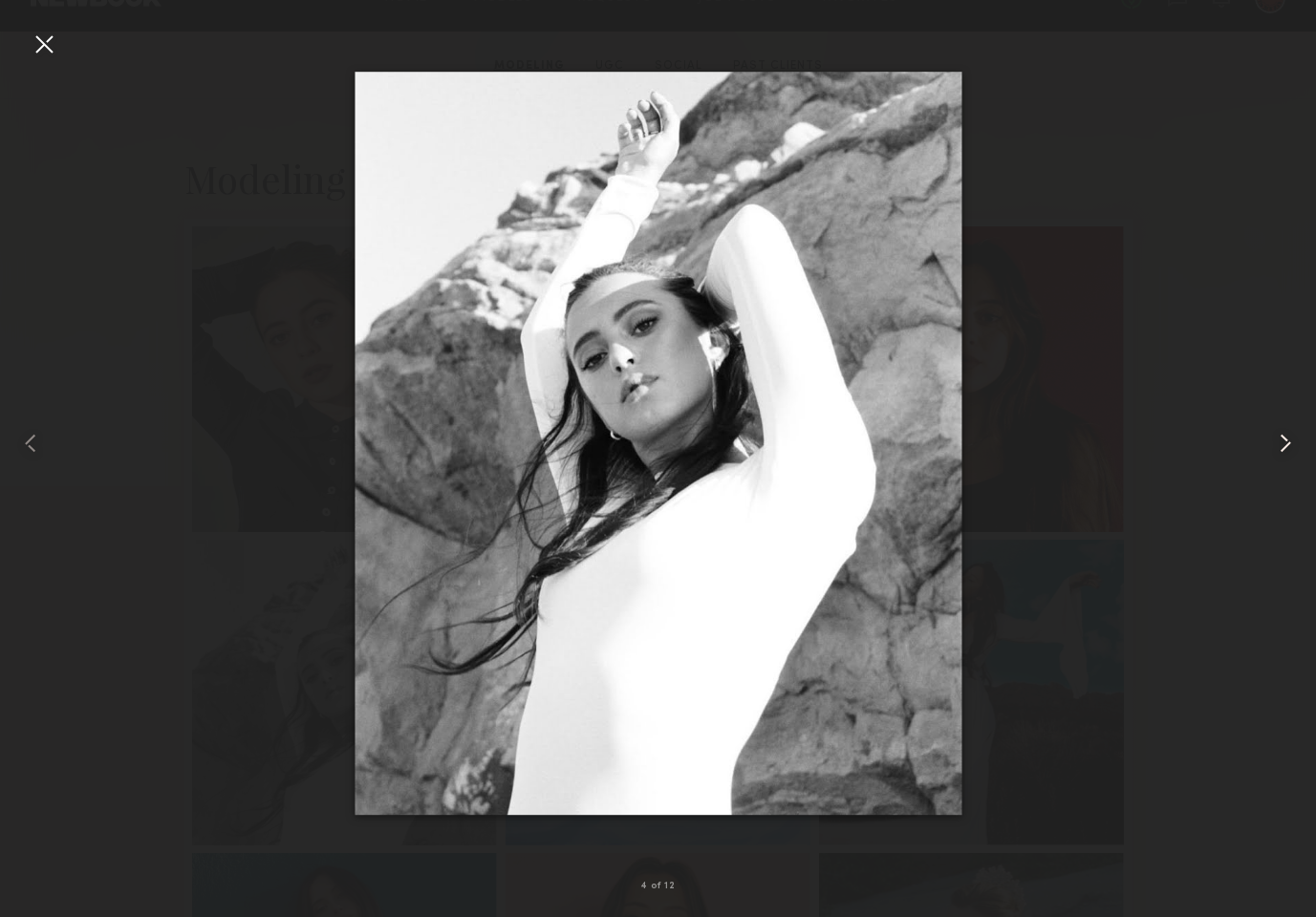
click at [1287, 439] on common-icon at bounding box center [1285, 444] width 31 height 31
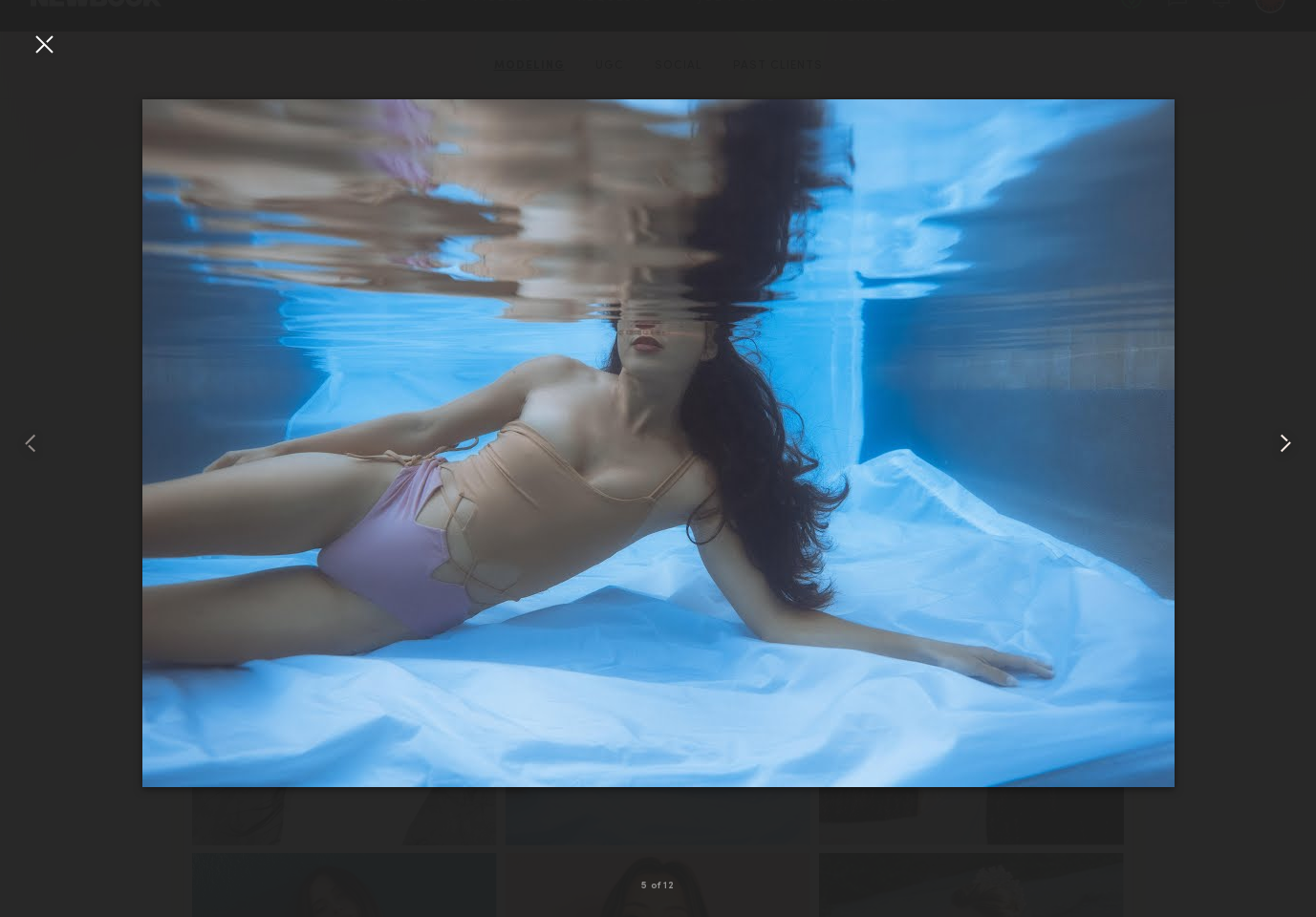
click at [1287, 439] on common-icon at bounding box center [1285, 444] width 31 height 31
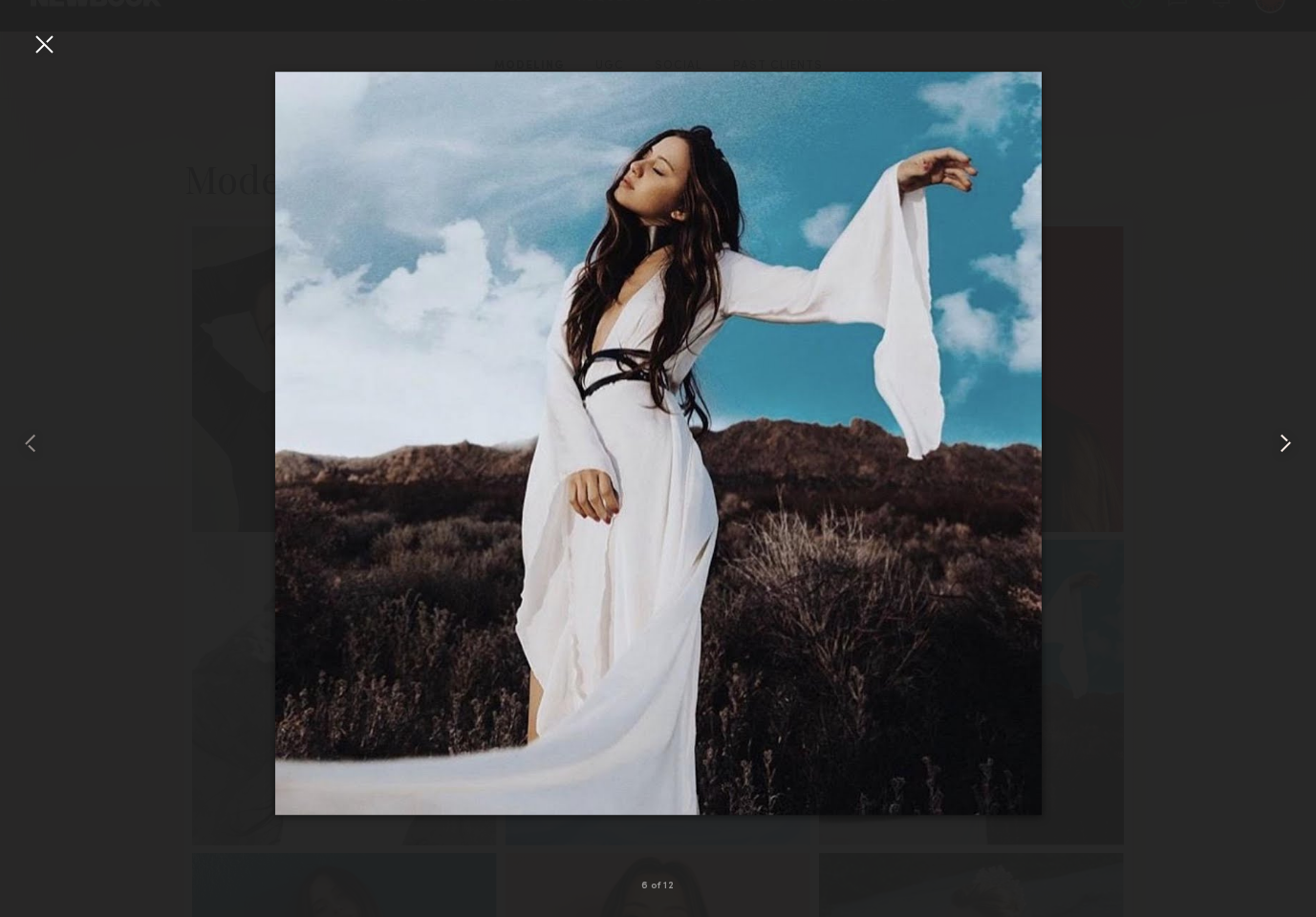
click at [1287, 439] on common-icon at bounding box center [1285, 444] width 31 height 31
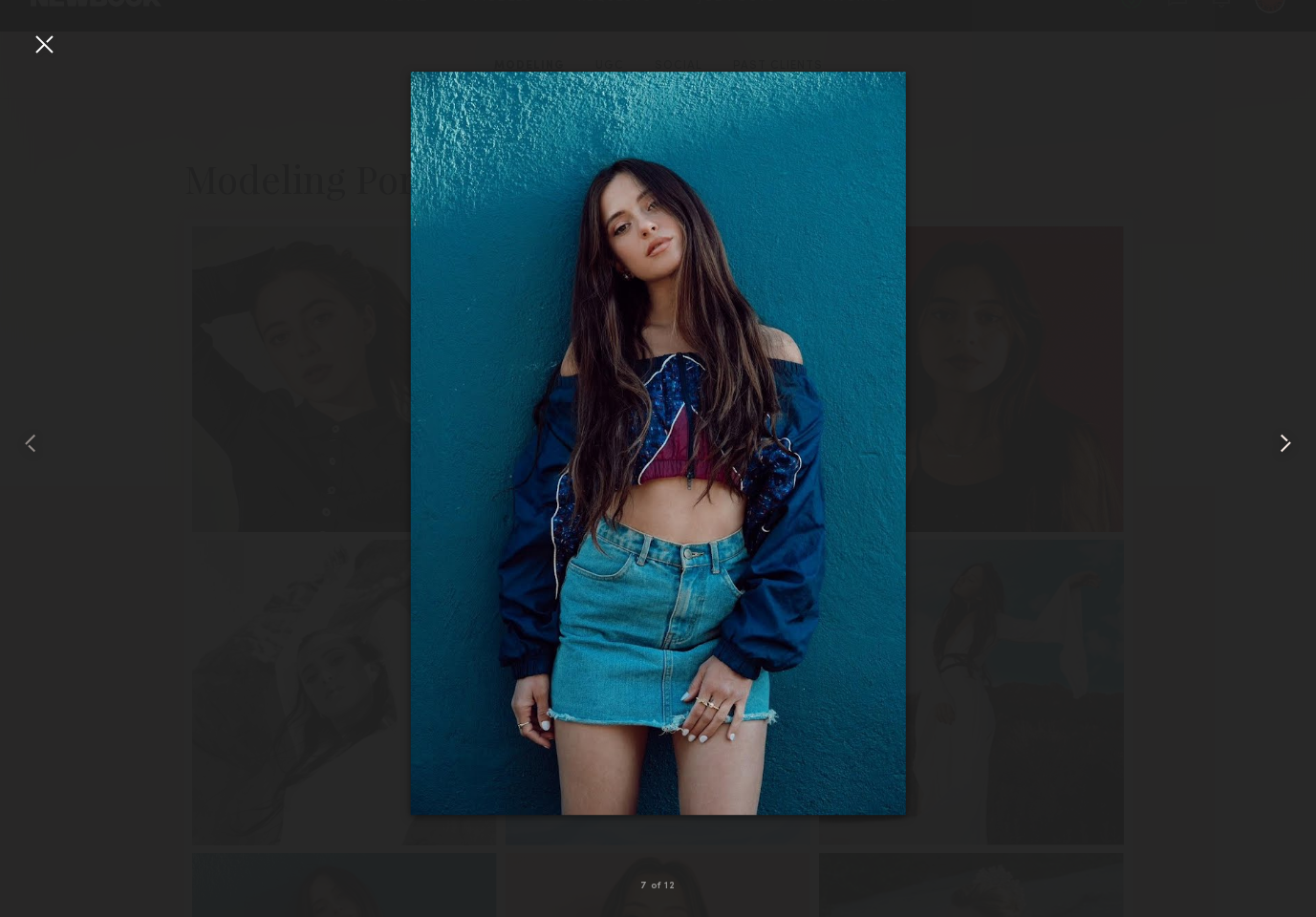
click at [1287, 439] on common-icon at bounding box center [1285, 444] width 31 height 31
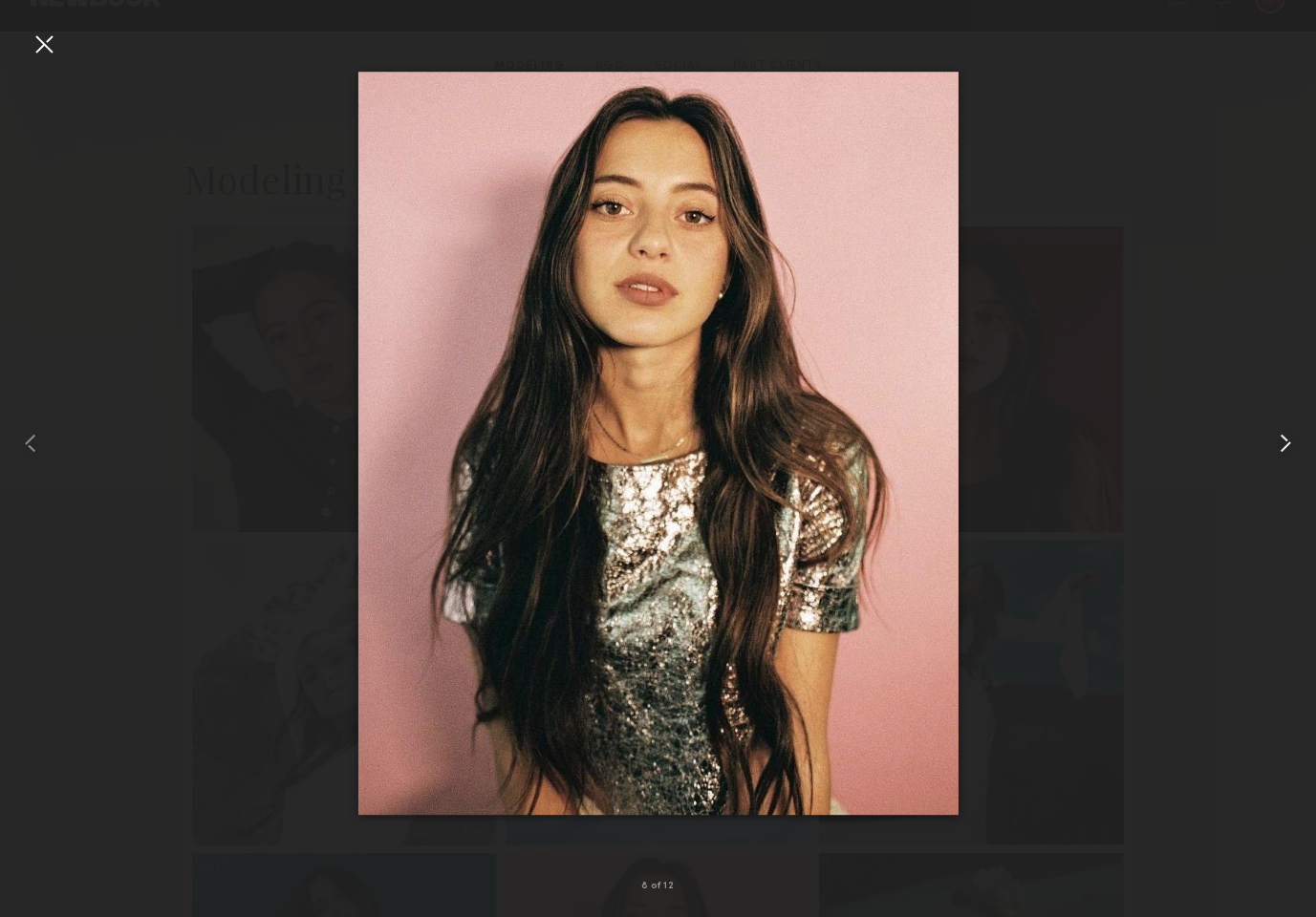
click at [1287, 439] on common-icon at bounding box center [1285, 444] width 31 height 31
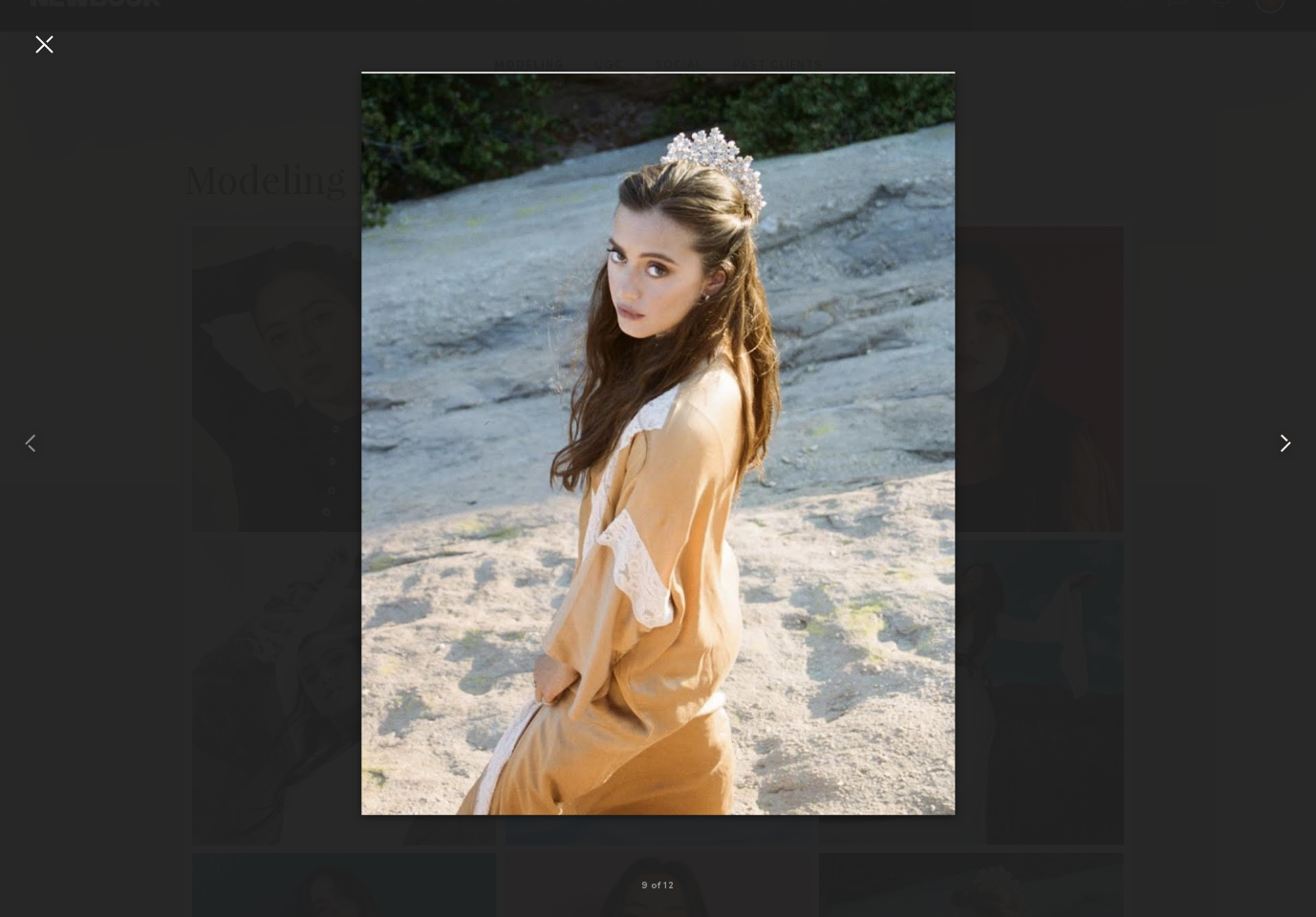
click at [1287, 439] on common-icon at bounding box center [1285, 444] width 31 height 31
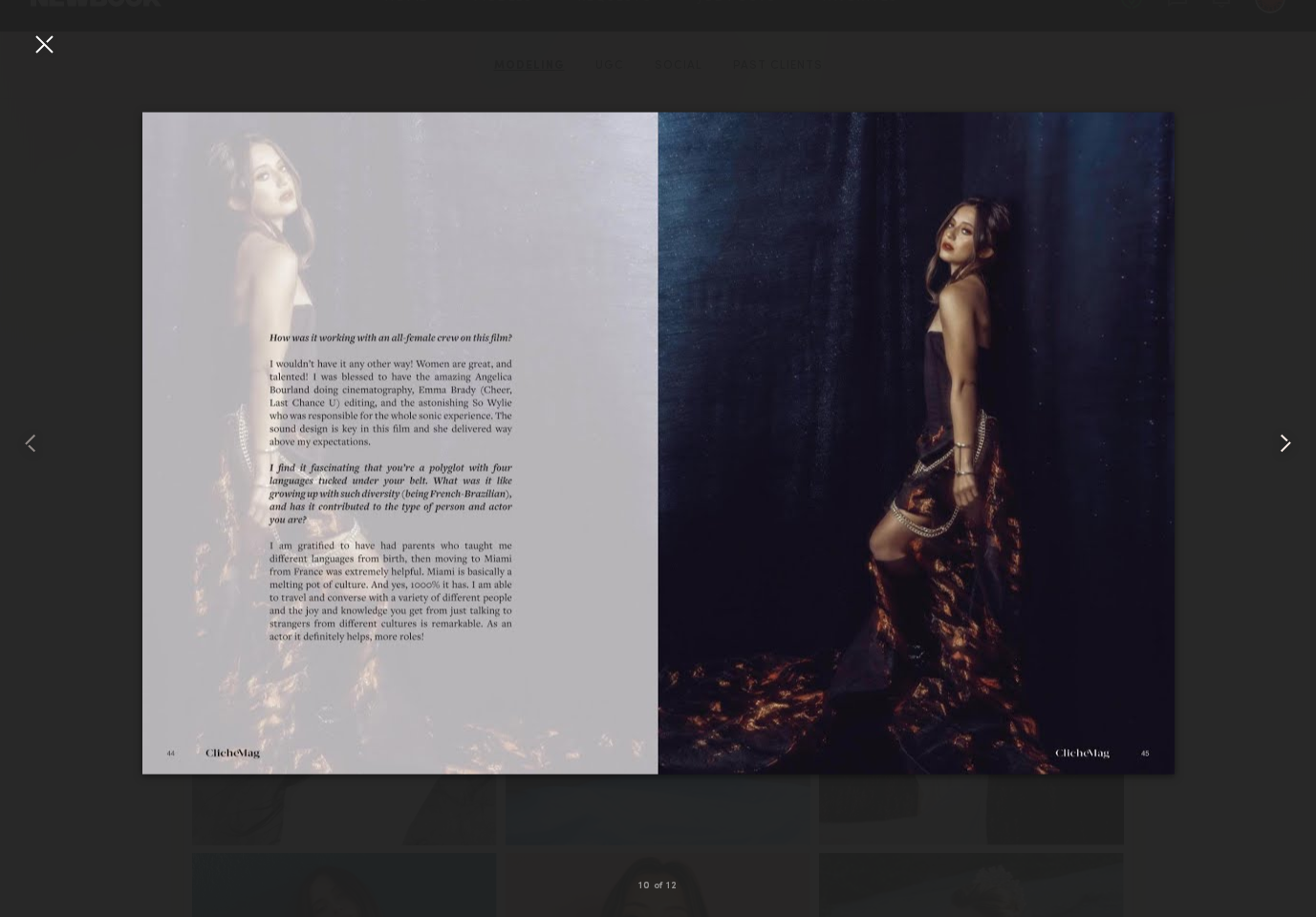
click at [1287, 439] on common-icon at bounding box center [1285, 444] width 31 height 31
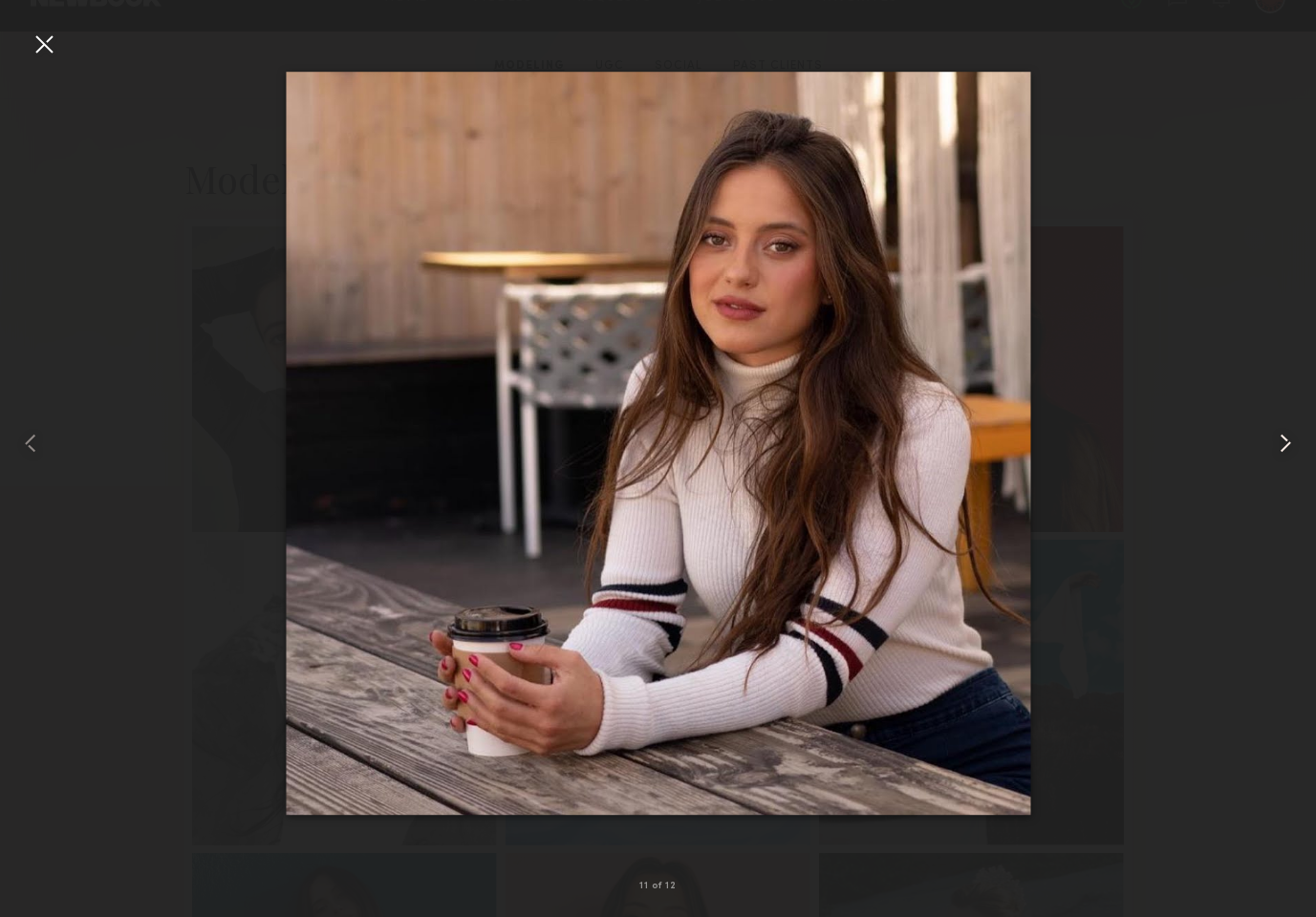
click at [1287, 439] on common-icon at bounding box center [1285, 444] width 31 height 31
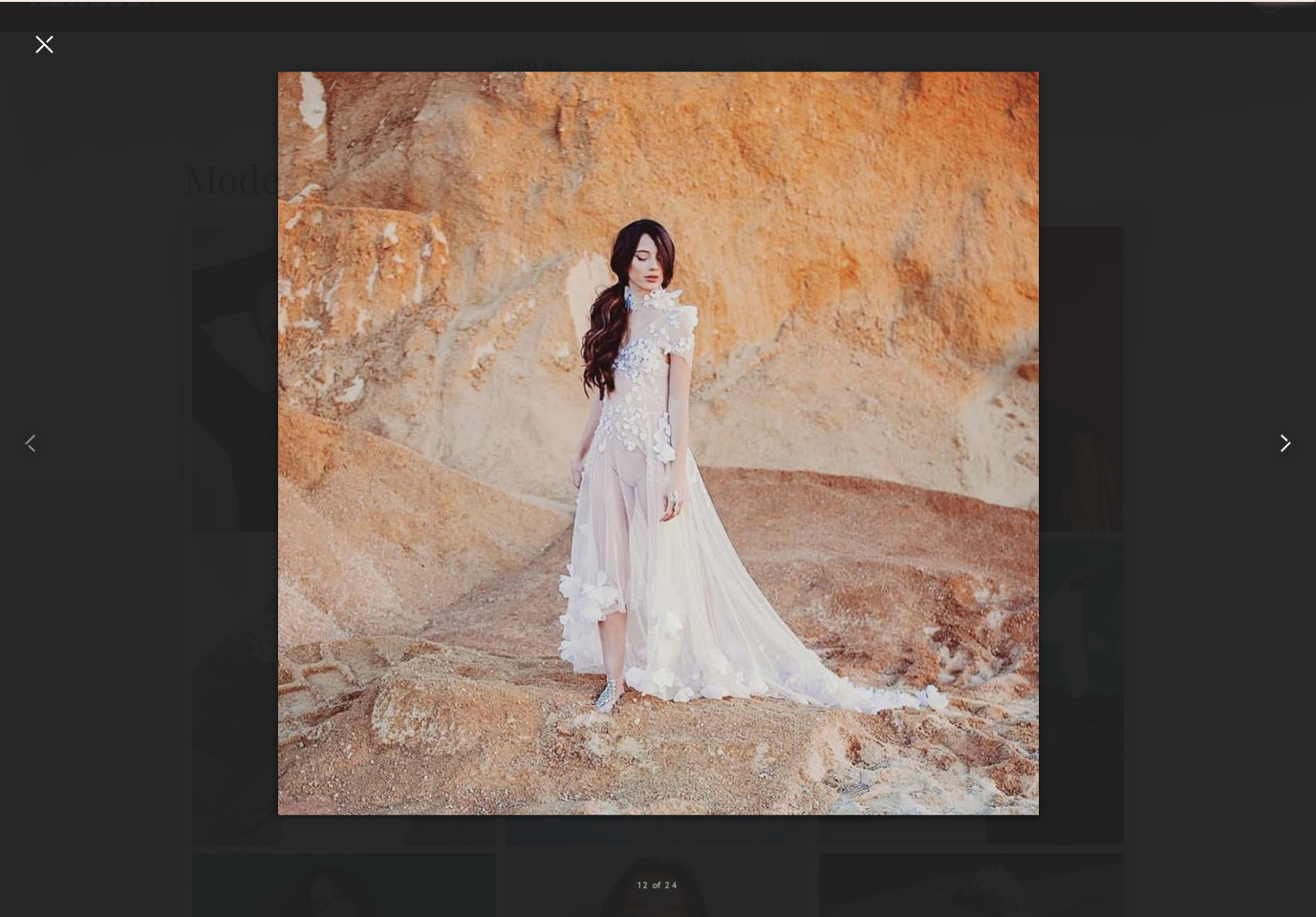
click at [1287, 439] on common-icon at bounding box center [1285, 444] width 31 height 31
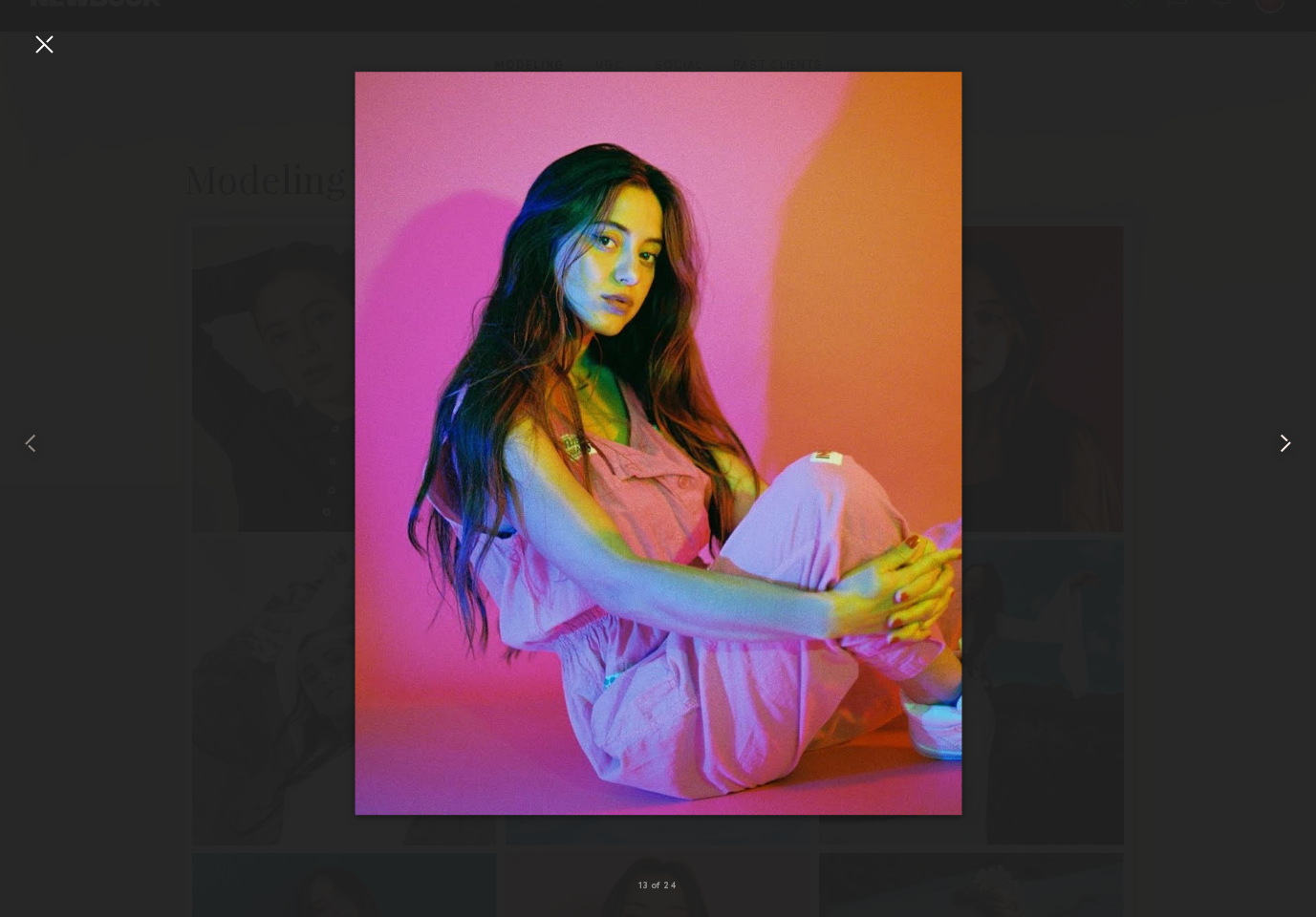
click at [1287, 439] on common-icon at bounding box center [1285, 444] width 31 height 31
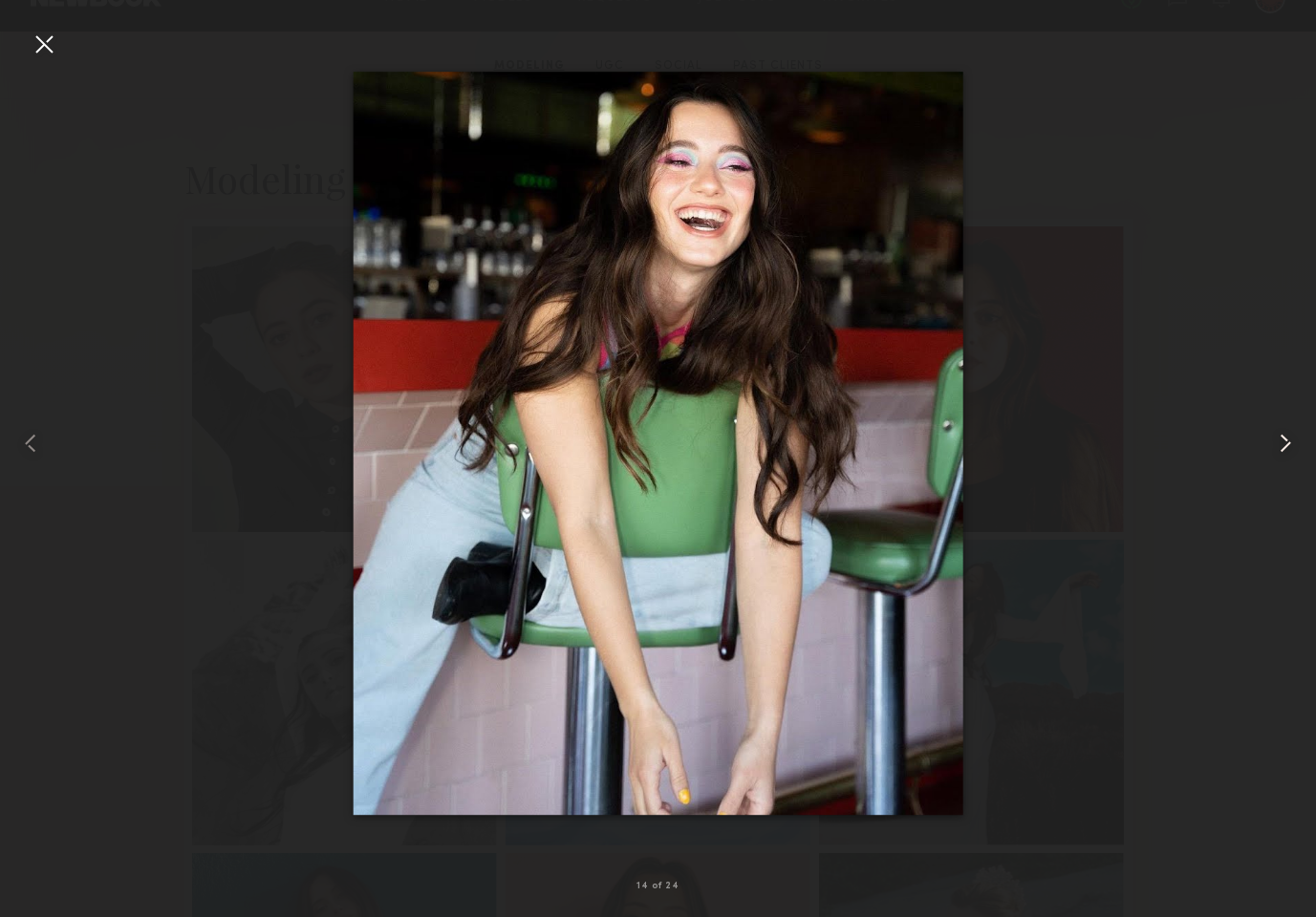
click at [1287, 439] on common-icon at bounding box center [1285, 444] width 31 height 31
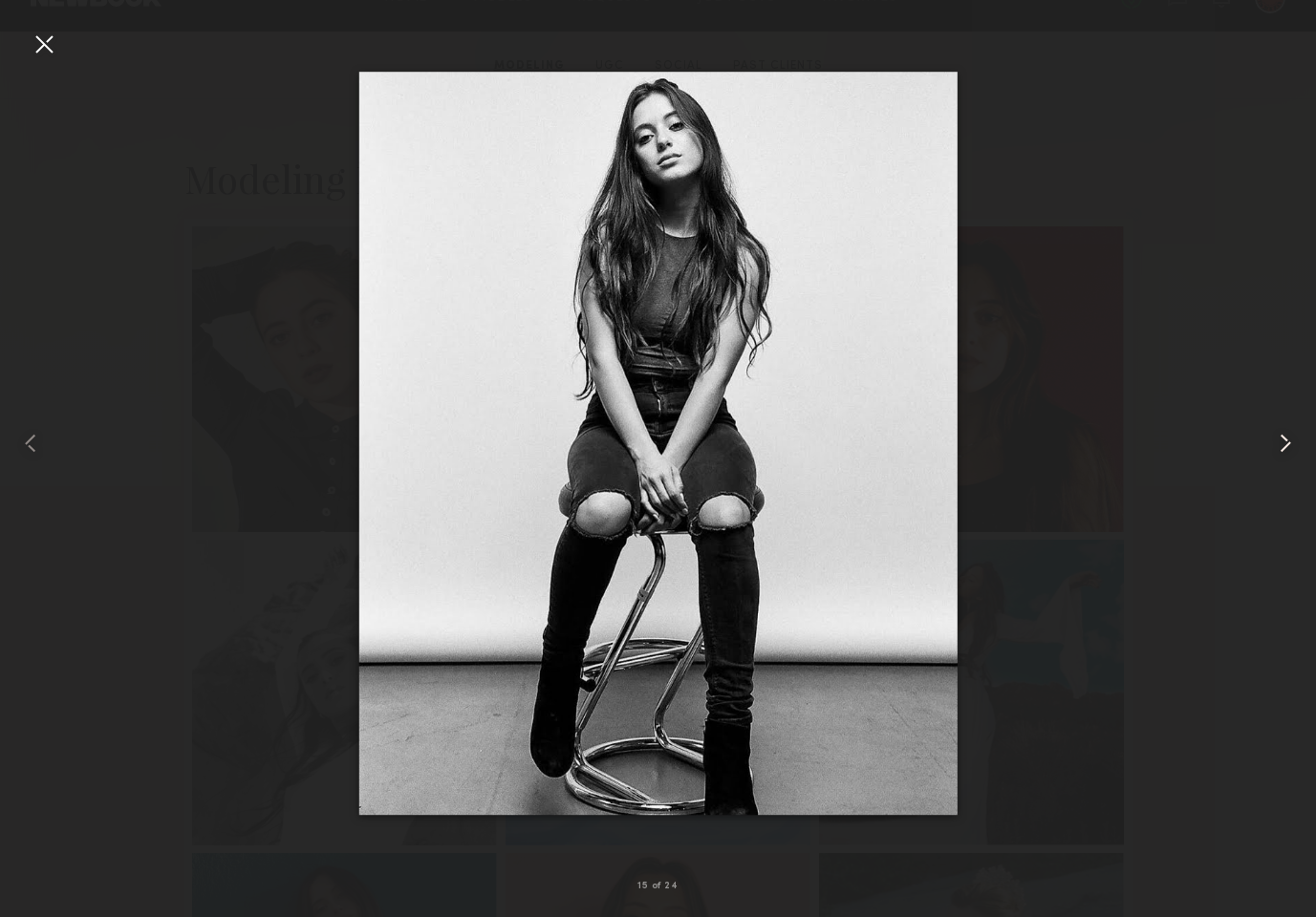
click at [1287, 439] on common-icon at bounding box center [1285, 444] width 31 height 31
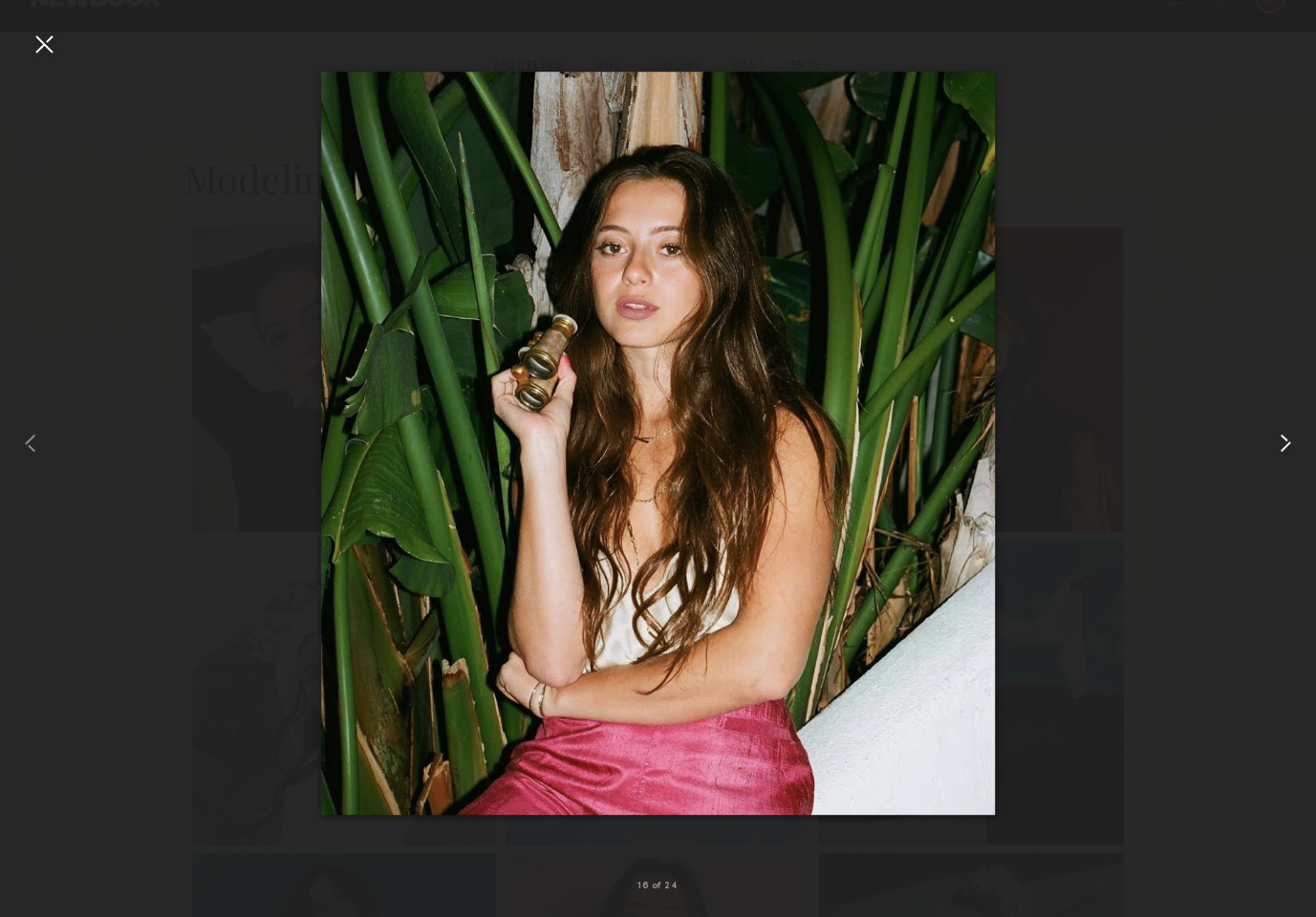
click at [1287, 439] on common-icon at bounding box center [1285, 444] width 31 height 31
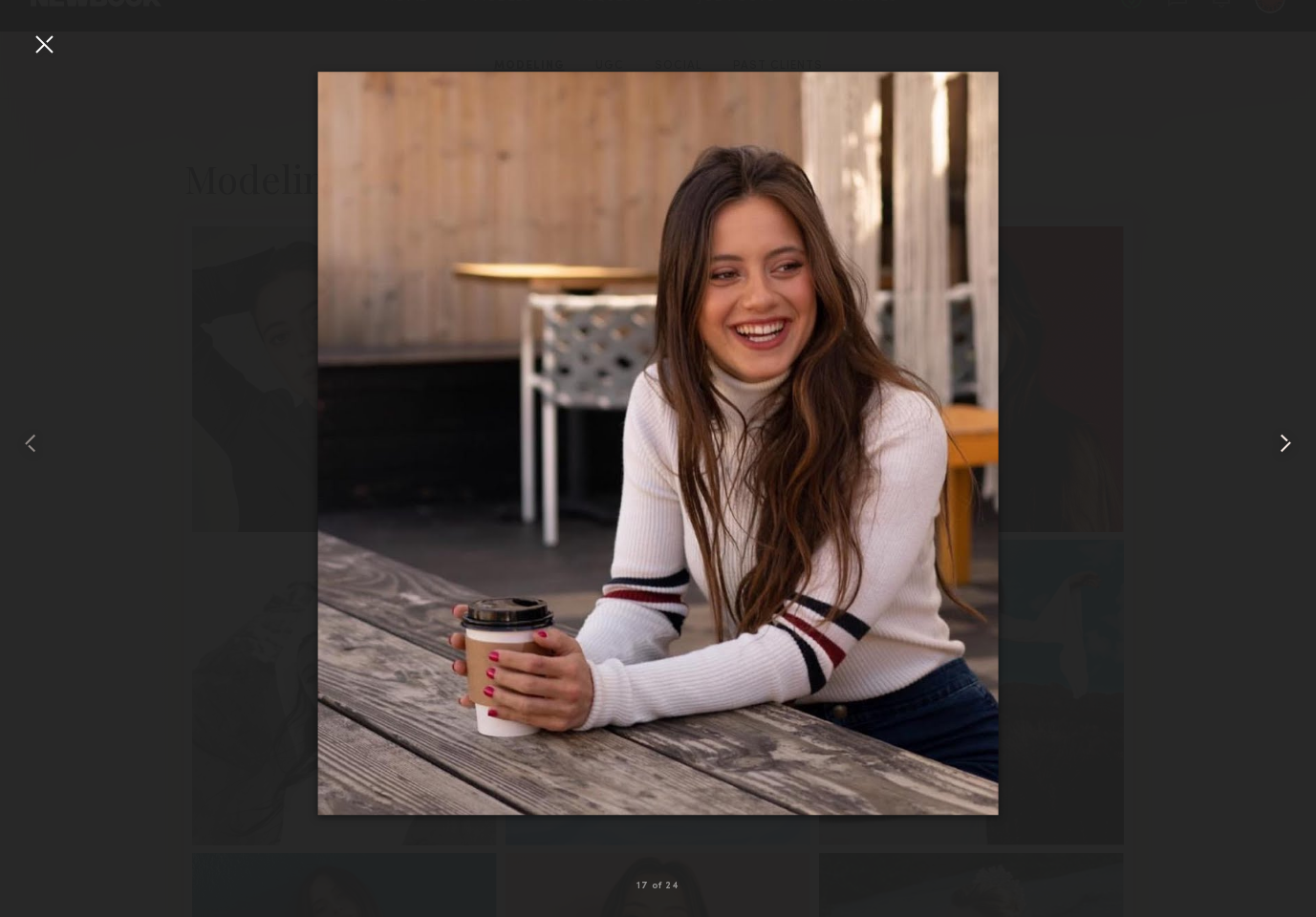
click at [1287, 439] on common-icon at bounding box center [1285, 444] width 31 height 31
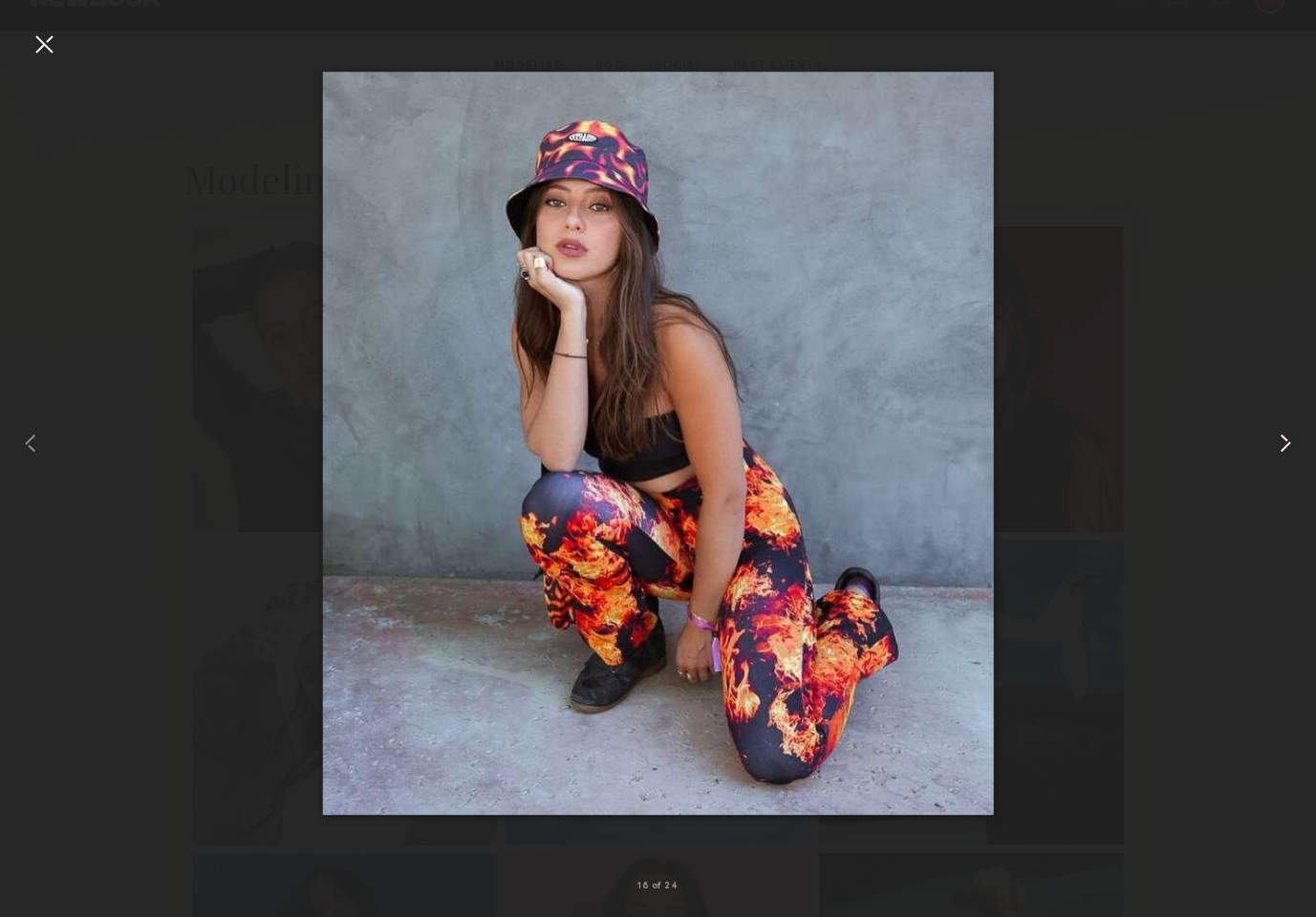
click at [1287, 439] on common-icon at bounding box center [1285, 444] width 31 height 31
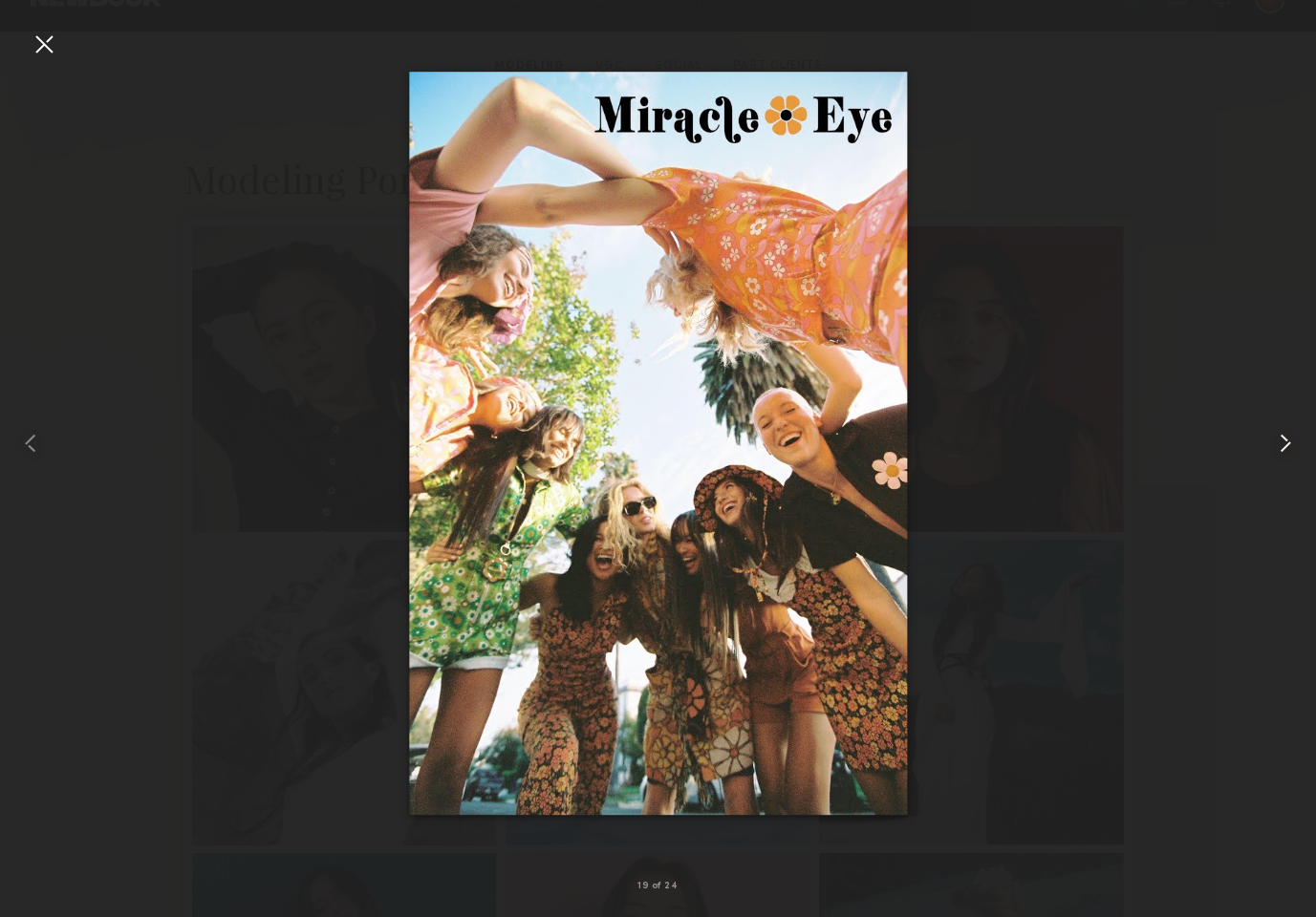
click at [1287, 439] on common-icon at bounding box center [1285, 444] width 31 height 31
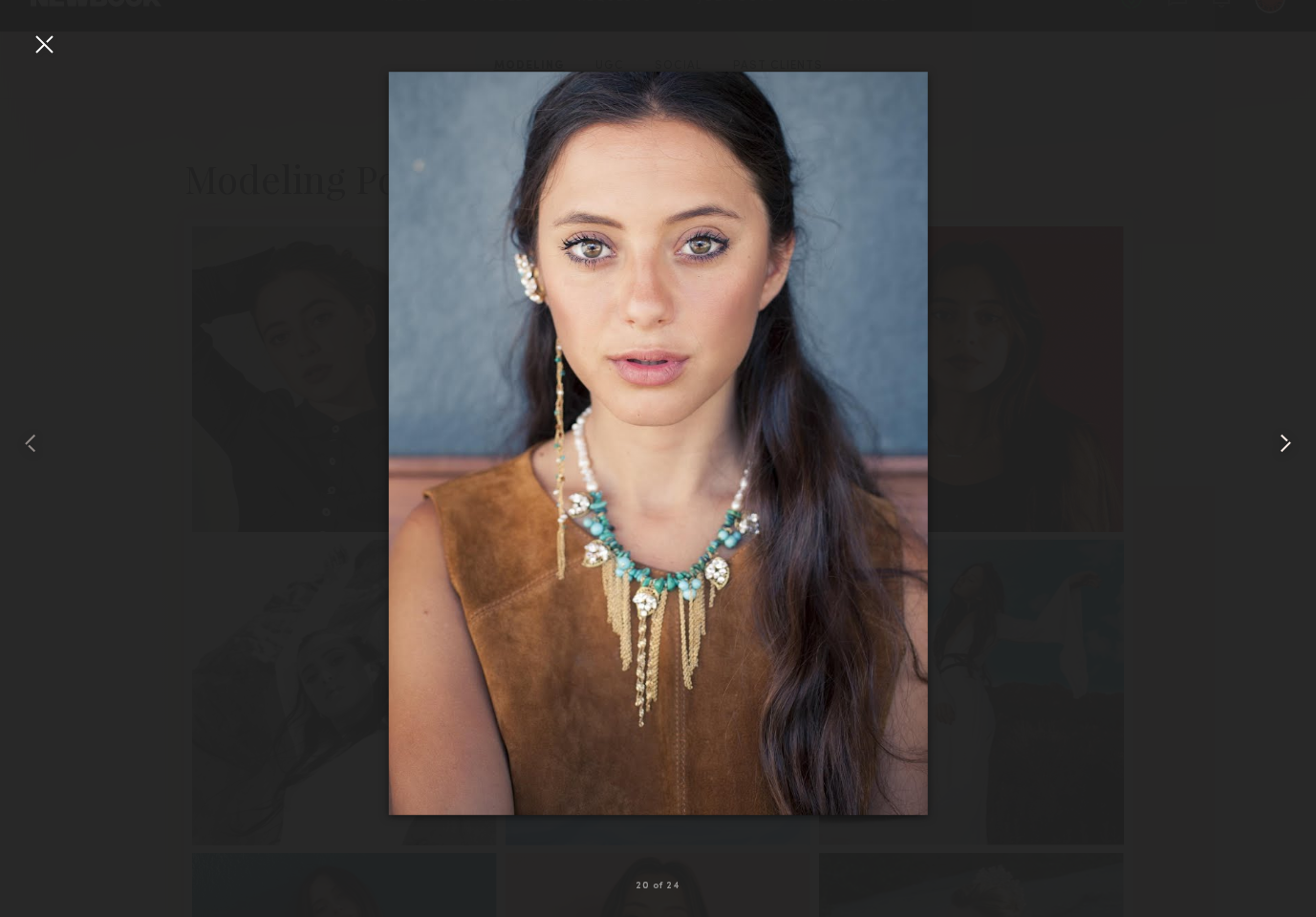
click at [1287, 439] on common-icon at bounding box center [1285, 444] width 31 height 31
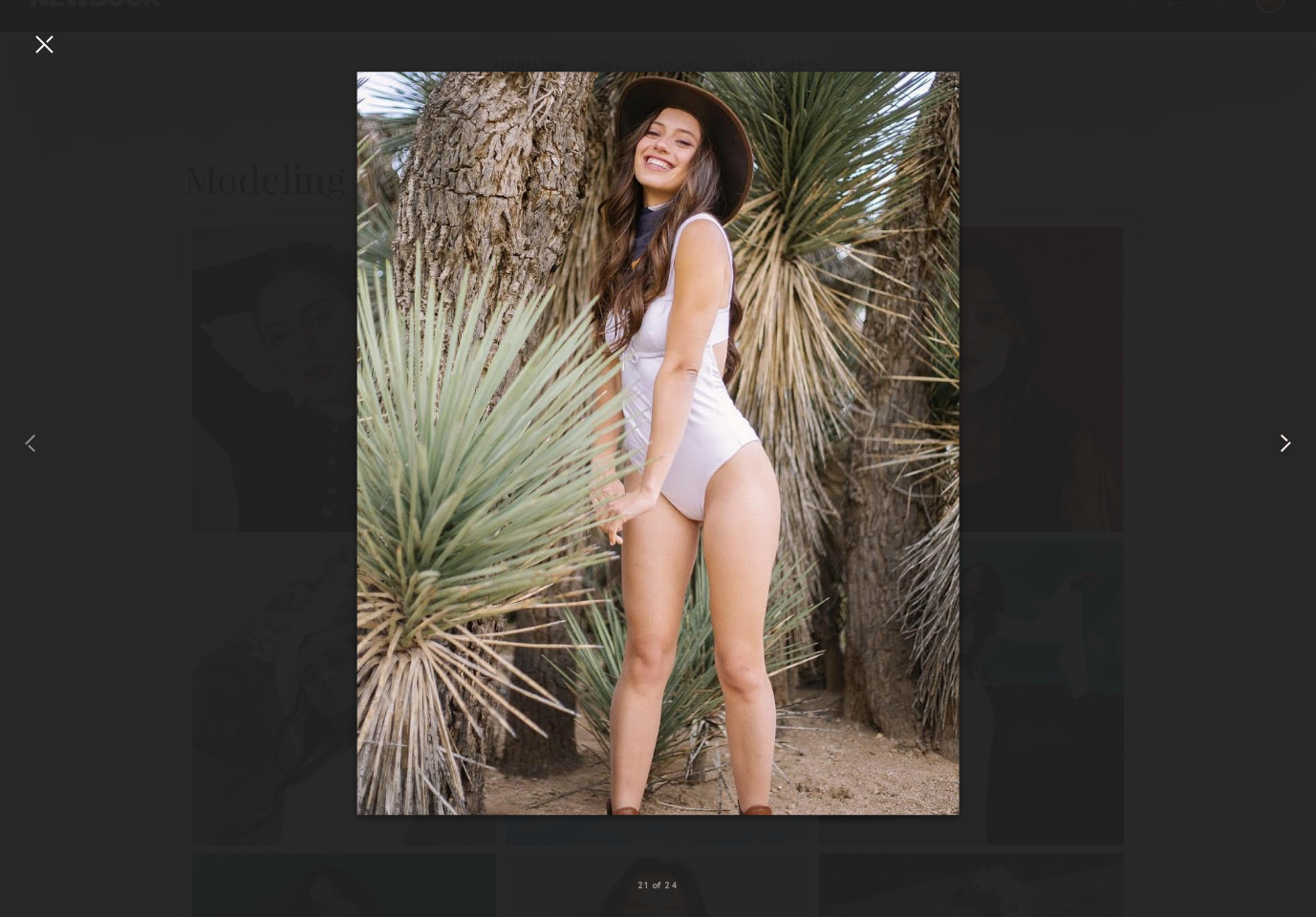
click at [1287, 439] on common-icon at bounding box center [1285, 444] width 31 height 31
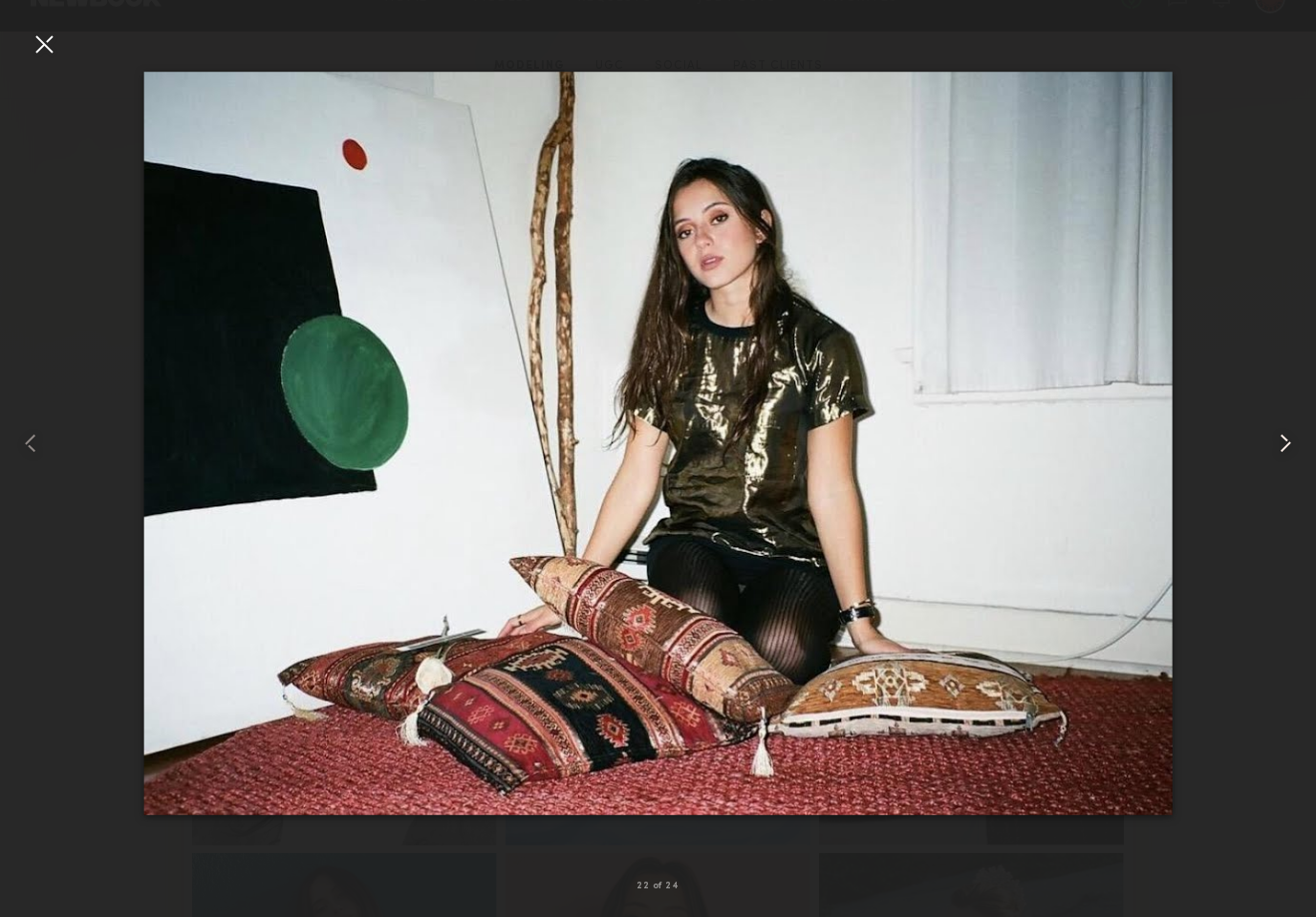
click at [1286, 439] on common-icon at bounding box center [1285, 444] width 31 height 31
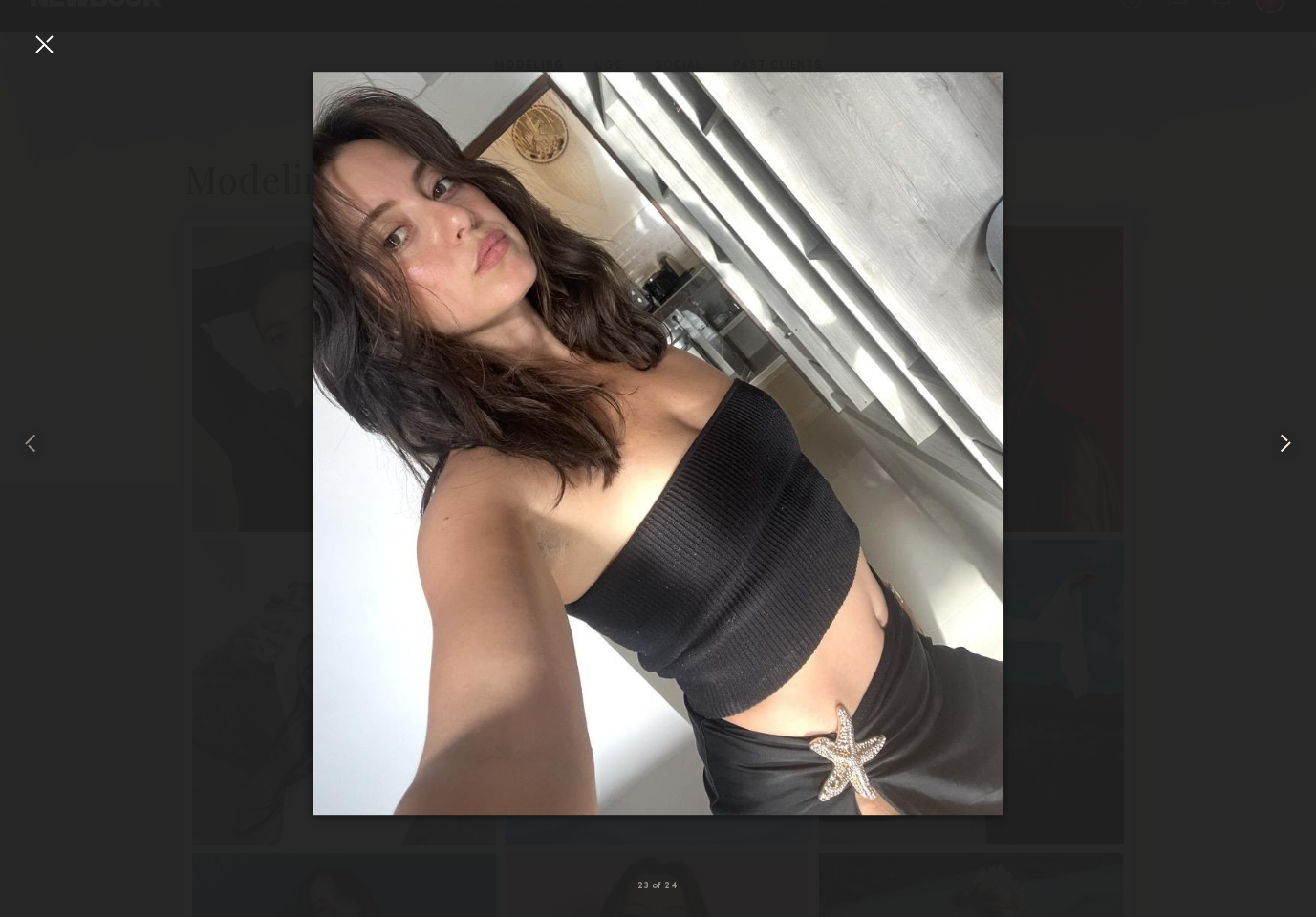
click at [1286, 440] on common-icon at bounding box center [1285, 444] width 31 height 31
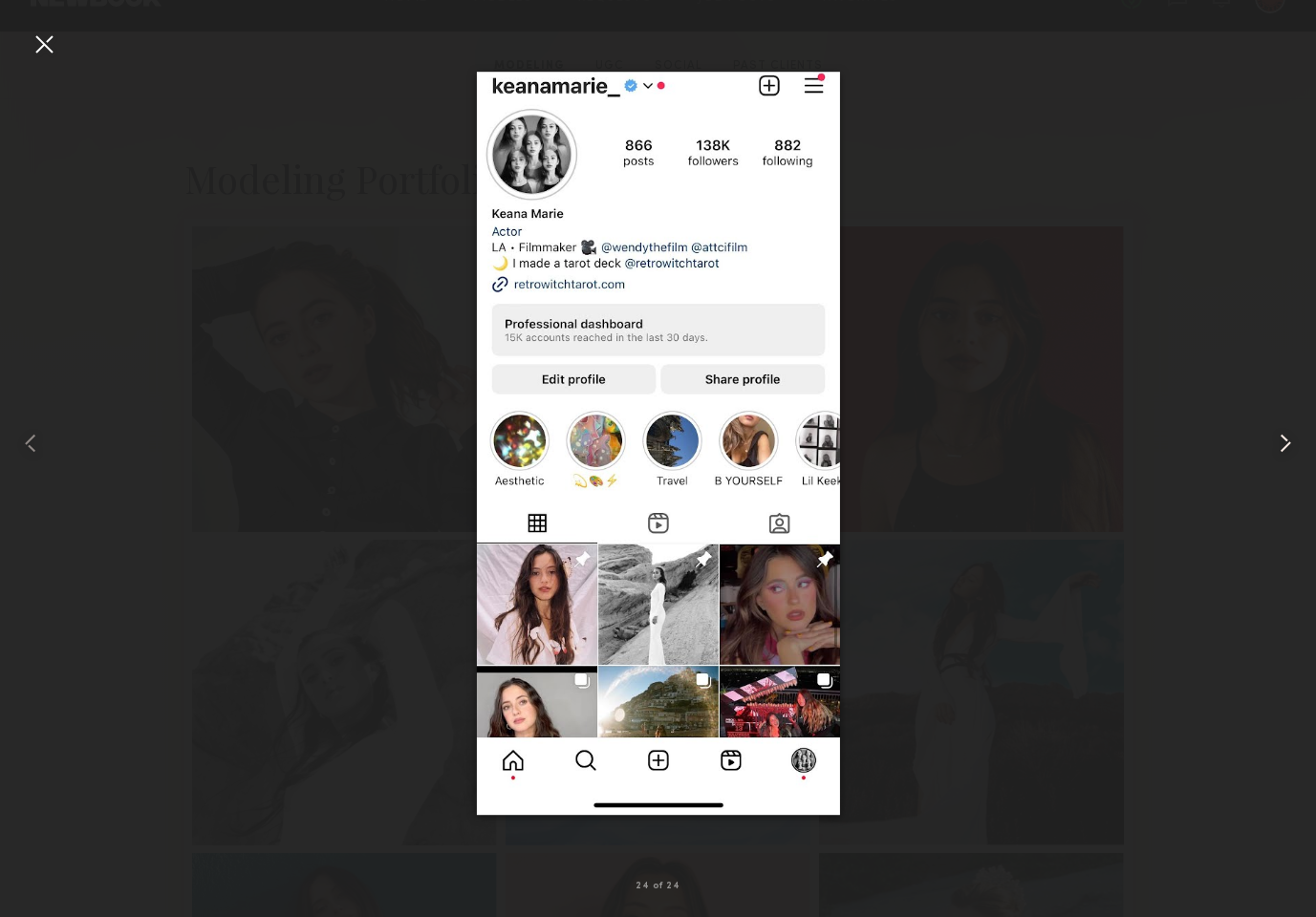
click at [1286, 440] on common-icon at bounding box center [1285, 444] width 31 height 31
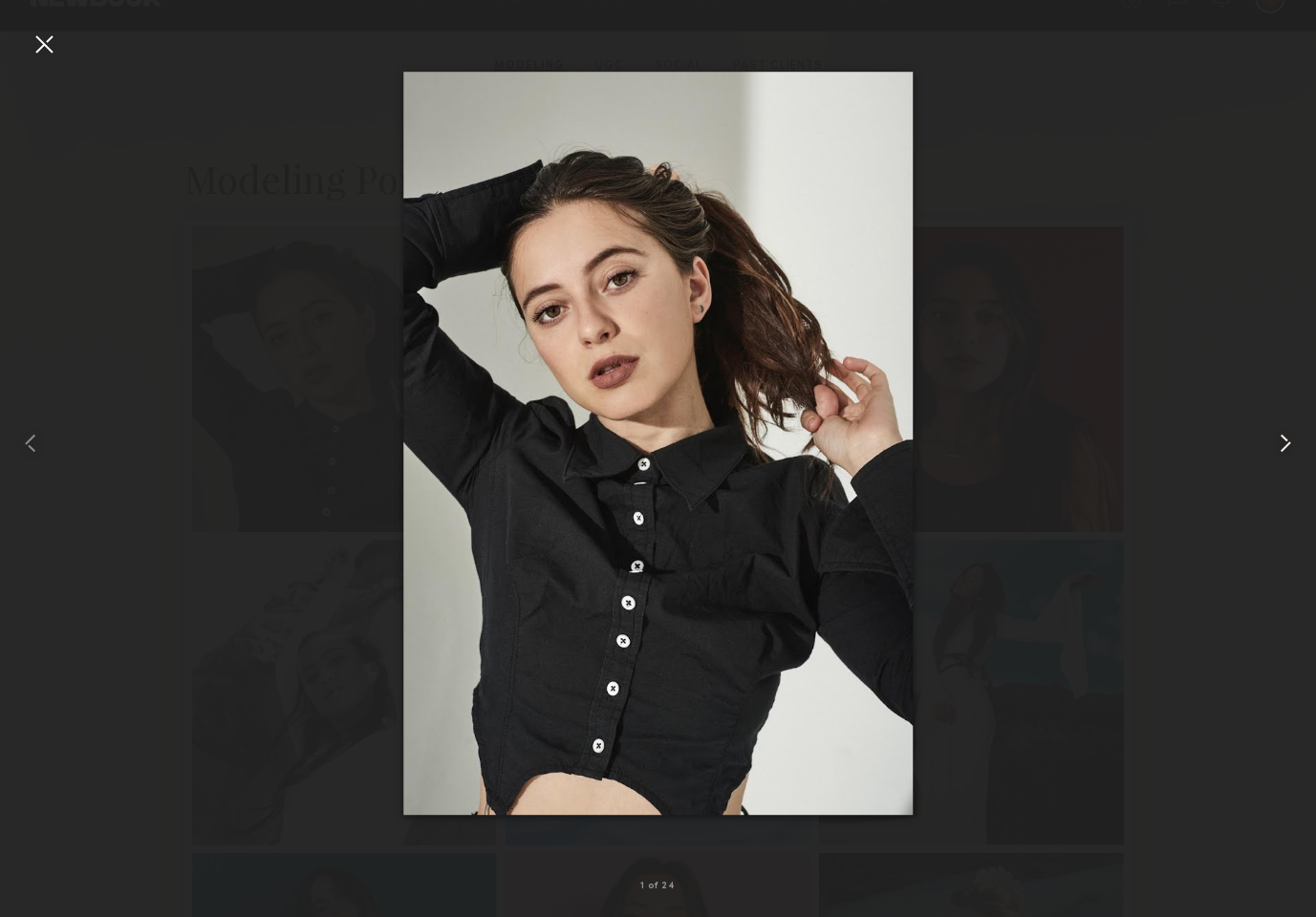
click at [1286, 440] on common-icon at bounding box center [1285, 444] width 31 height 31
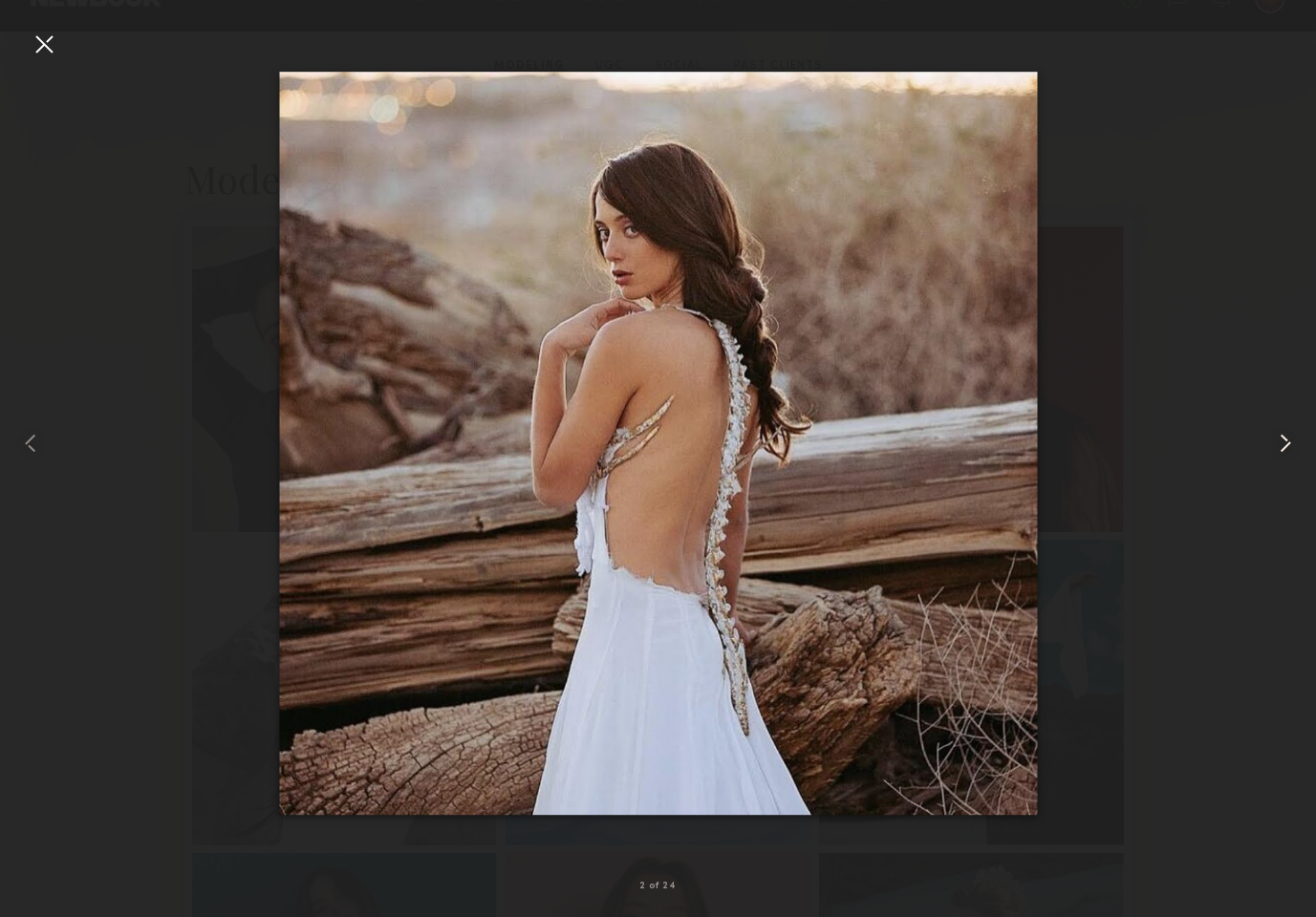
click at [1286, 440] on common-icon at bounding box center [1285, 444] width 31 height 31
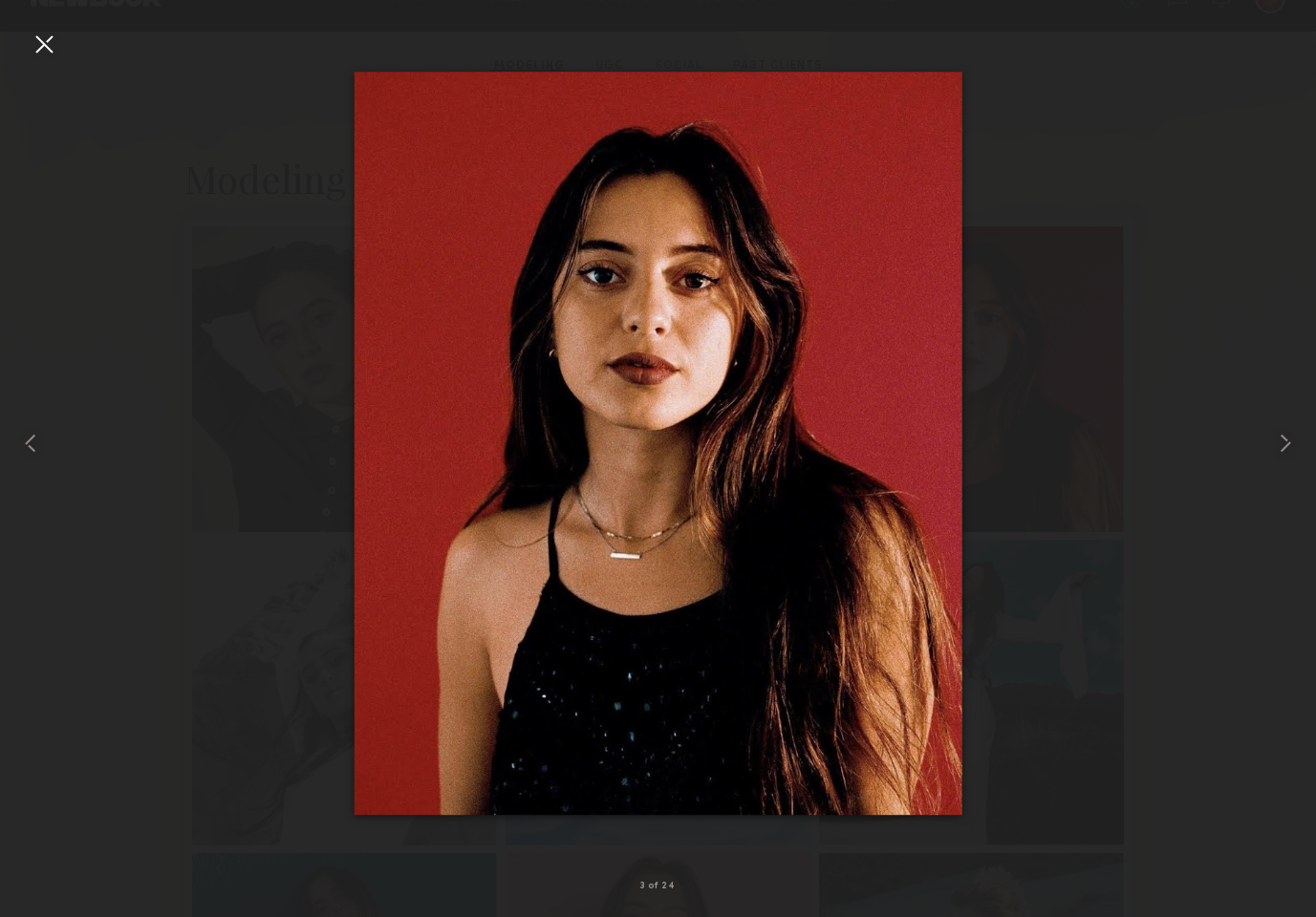
click at [57, 41] on div at bounding box center [44, 44] width 31 height 31
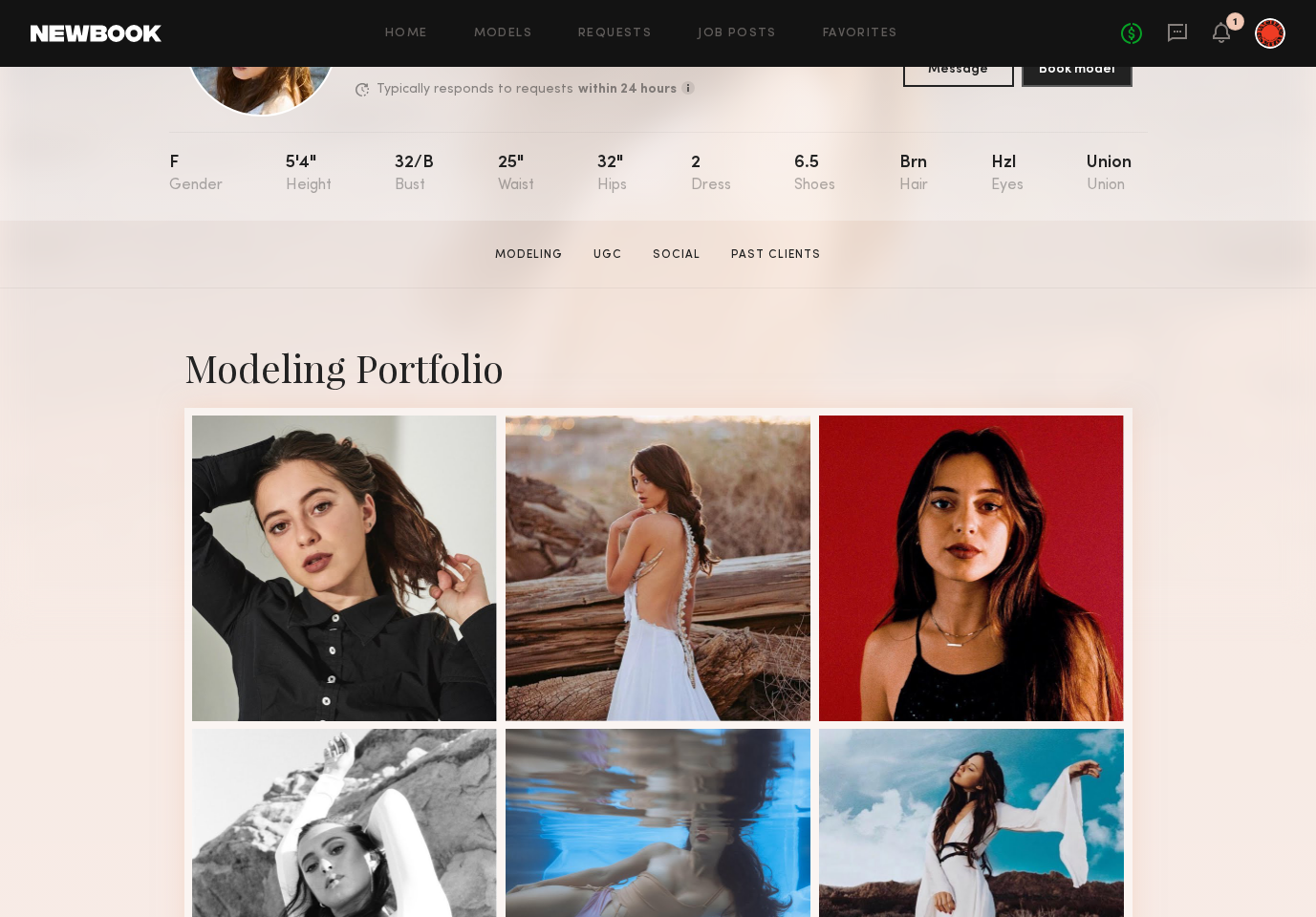
scroll to position [183, 0]
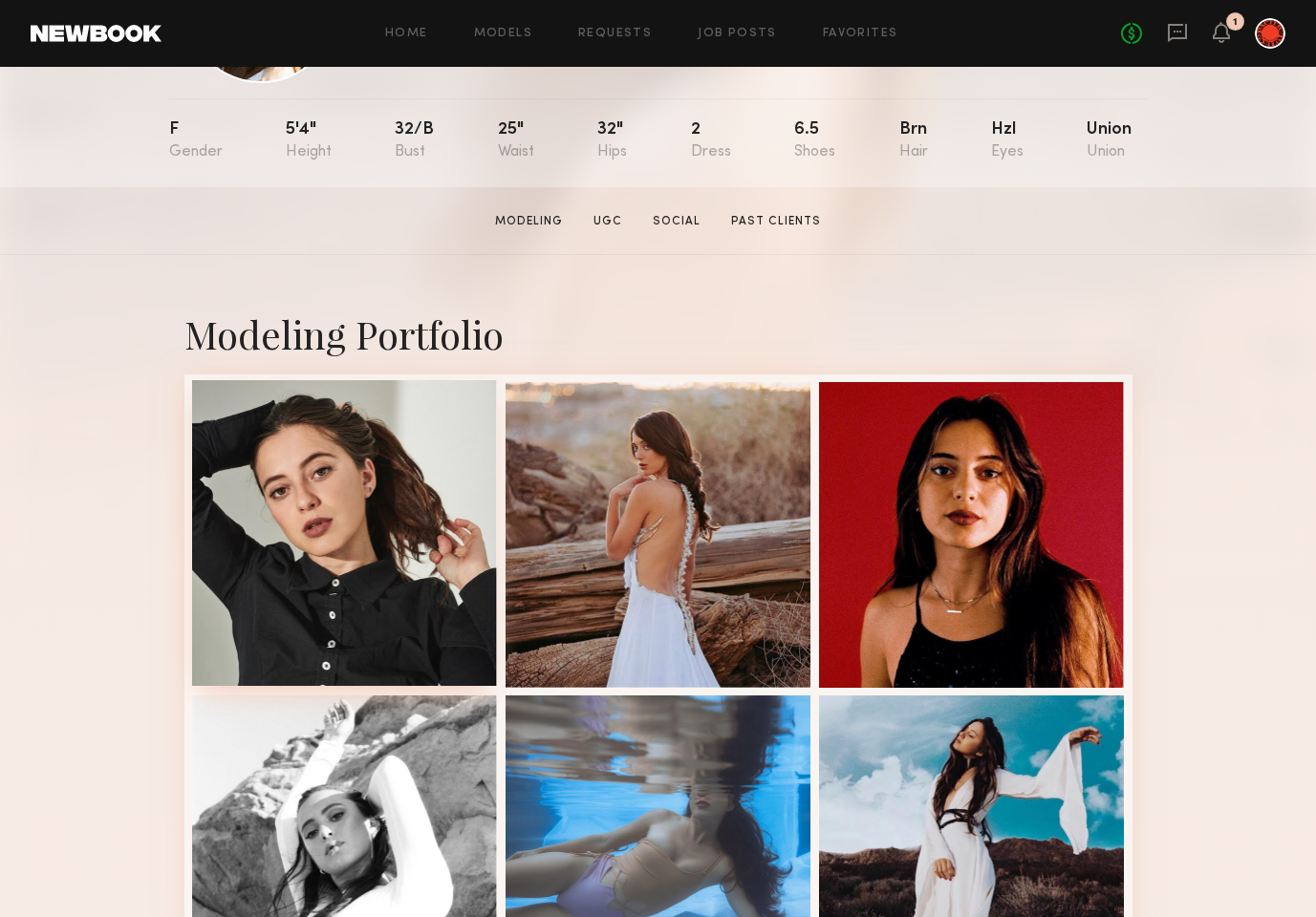
click at [309, 518] on div at bounding box center [345, 534] width 306 height 306
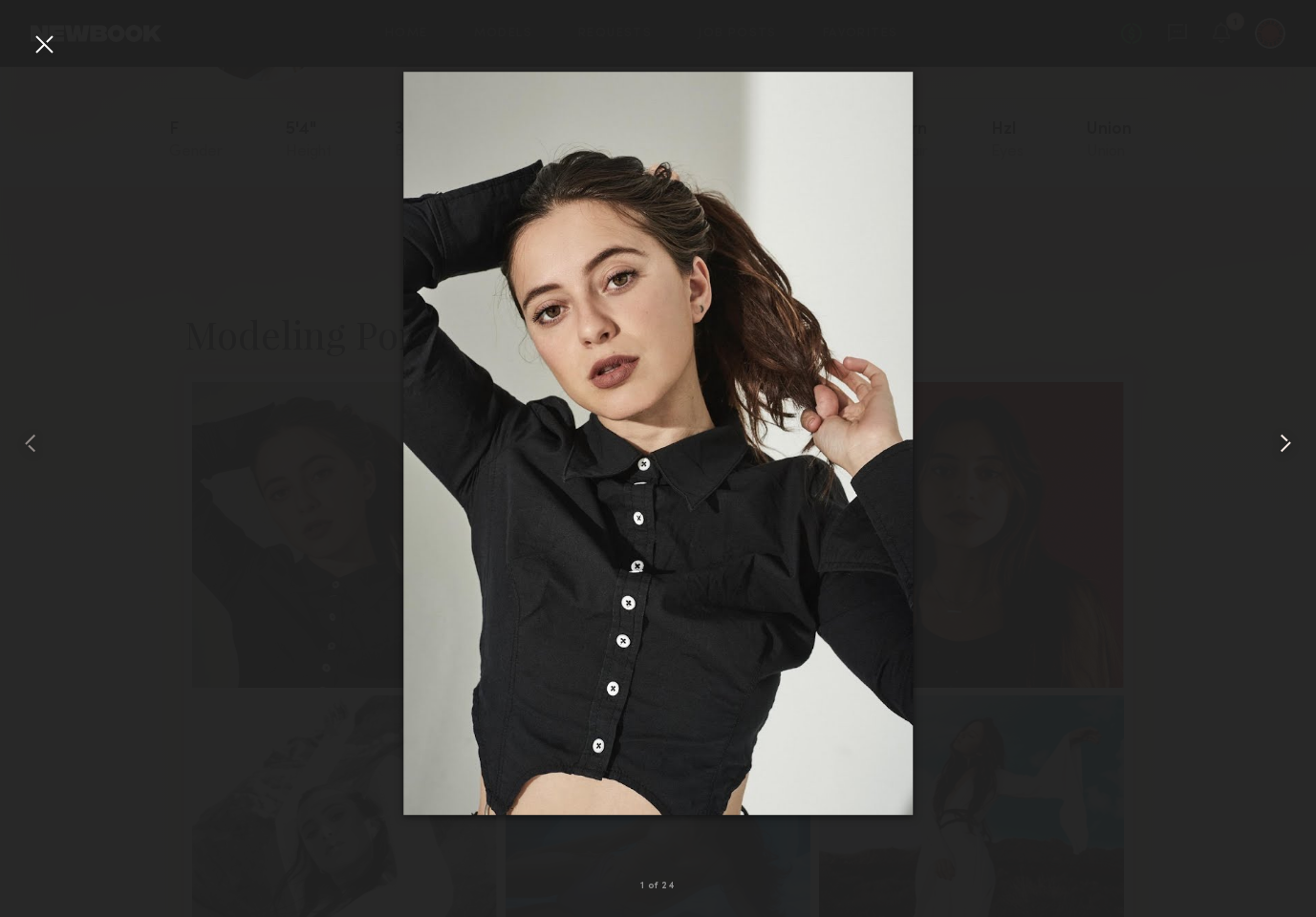
click at [1287, 448] on common-icon at bounding box center [1285, 444] width 31 height 31
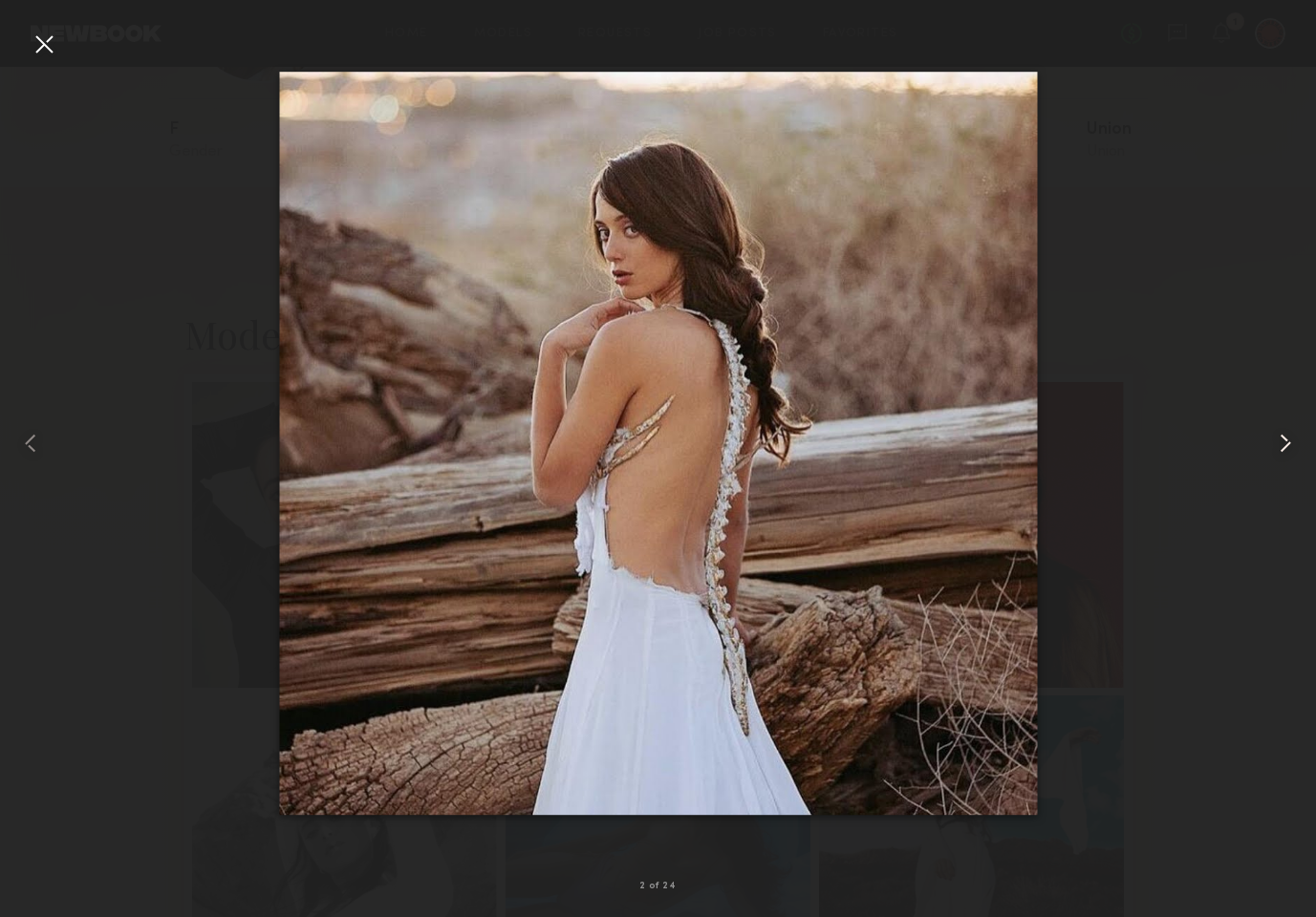
click at [1287, 448] on common-icon at bounding box center [1285, 444] width 31 height 31
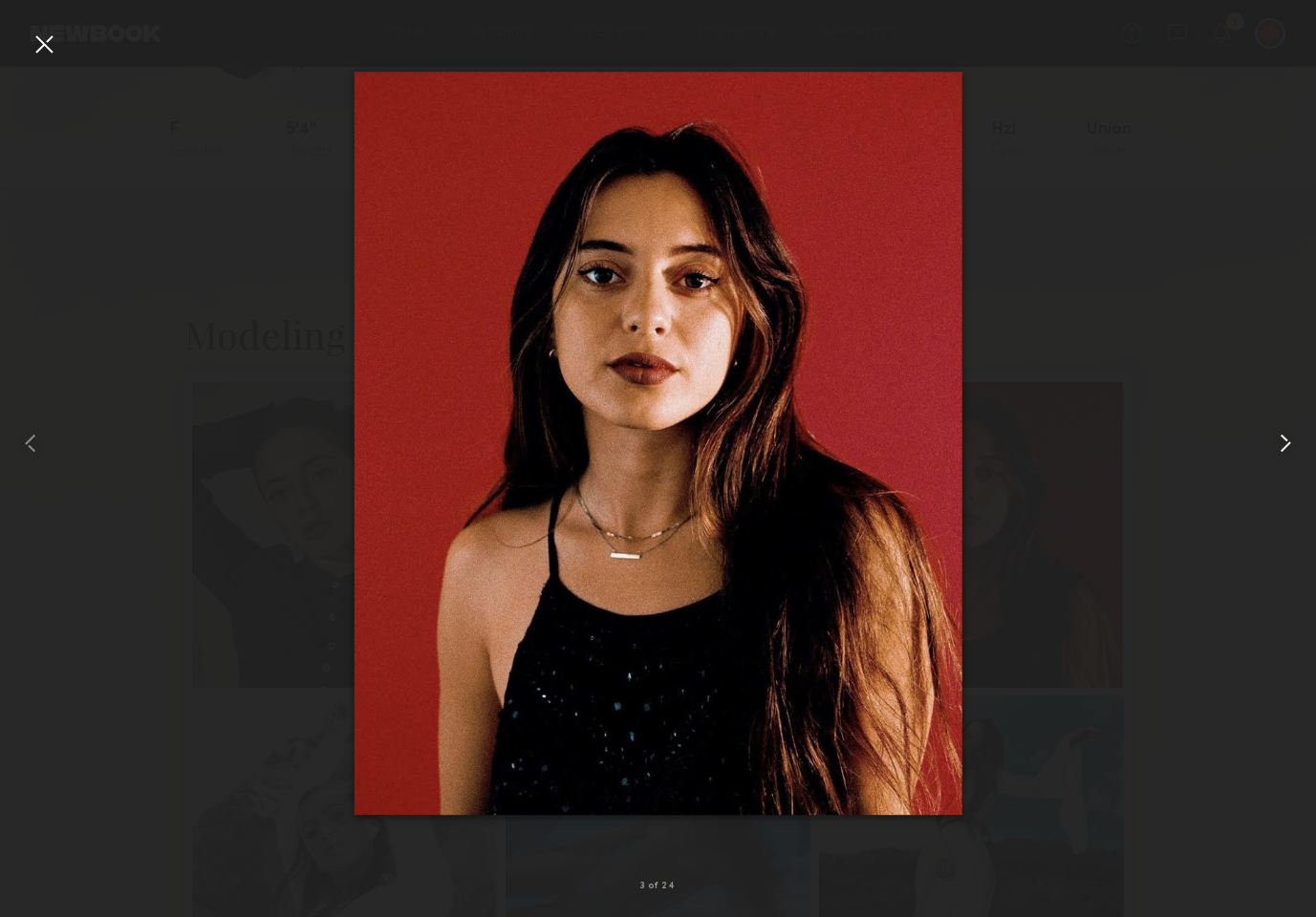
click at [1287, 448] on common-icon at bounding box center [1285, 444] width 31 height 31
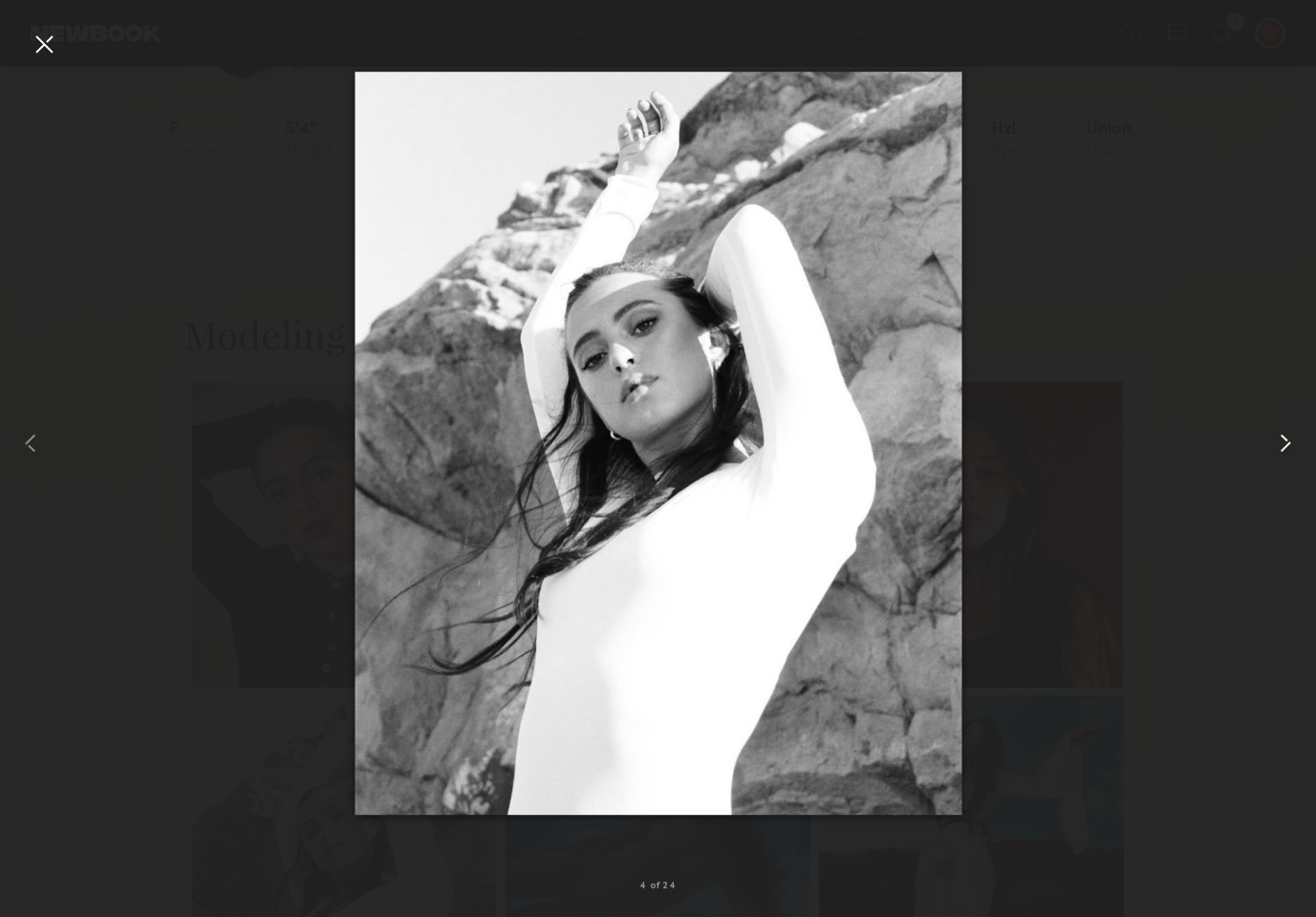
click at [1287, 448] on common-icon at bounding box center [1285, 444] width 31 height 31
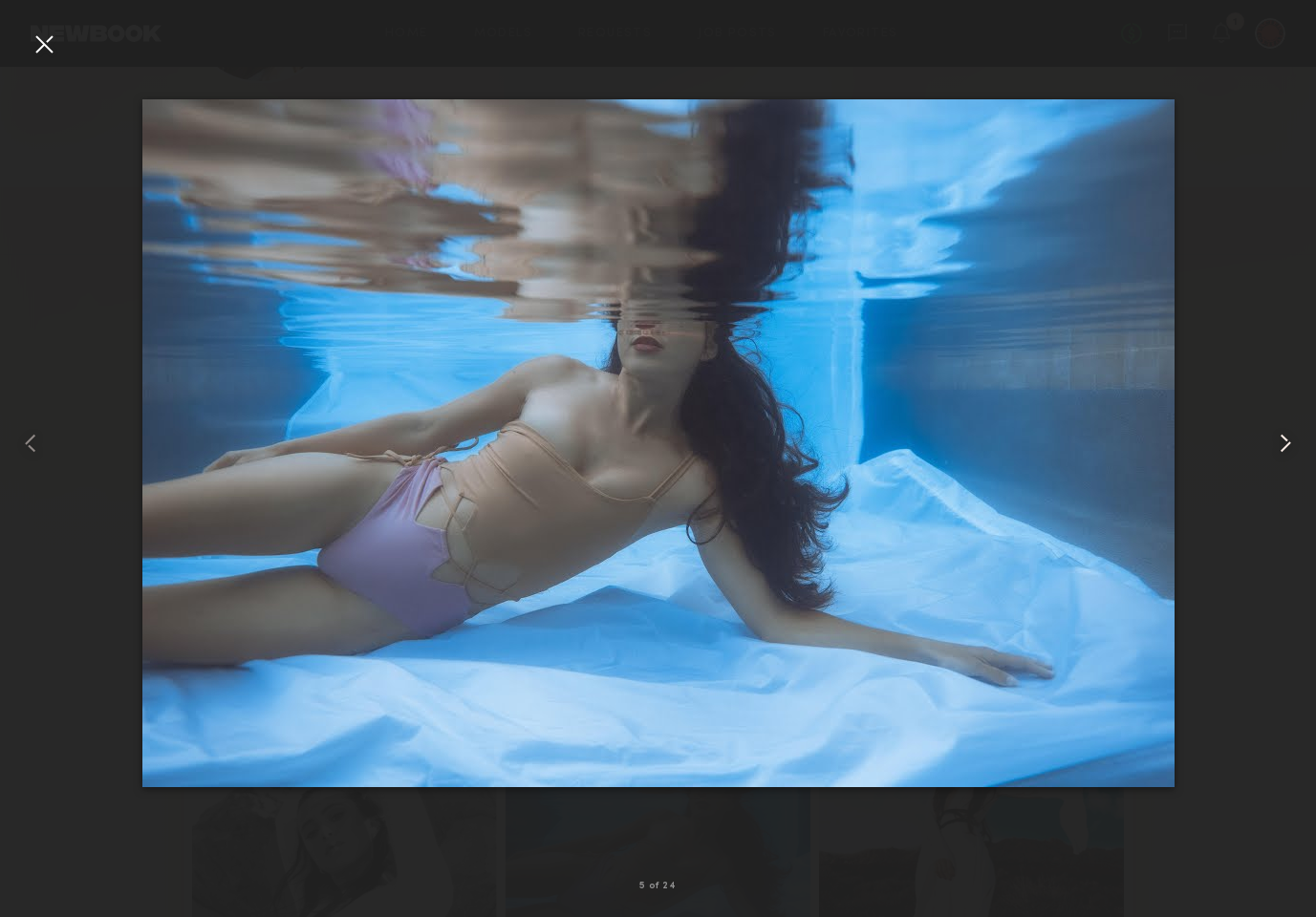
click at [1287, 448] on common-icon at bounding box center [1285, 444] width 31 height 31
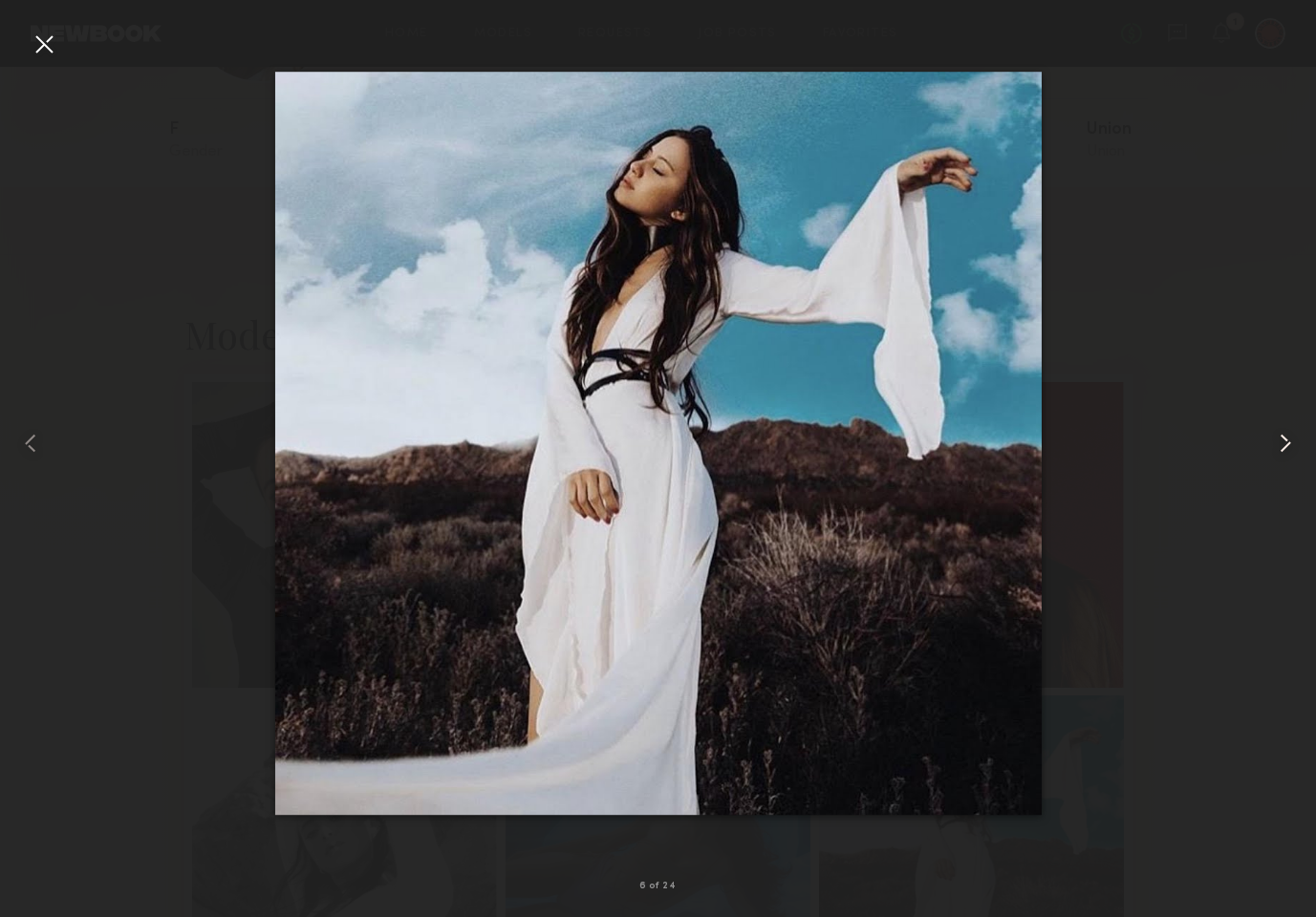
click at [1287, 448] on common-icon at bounding box center [1285, 444] width 31 height 31
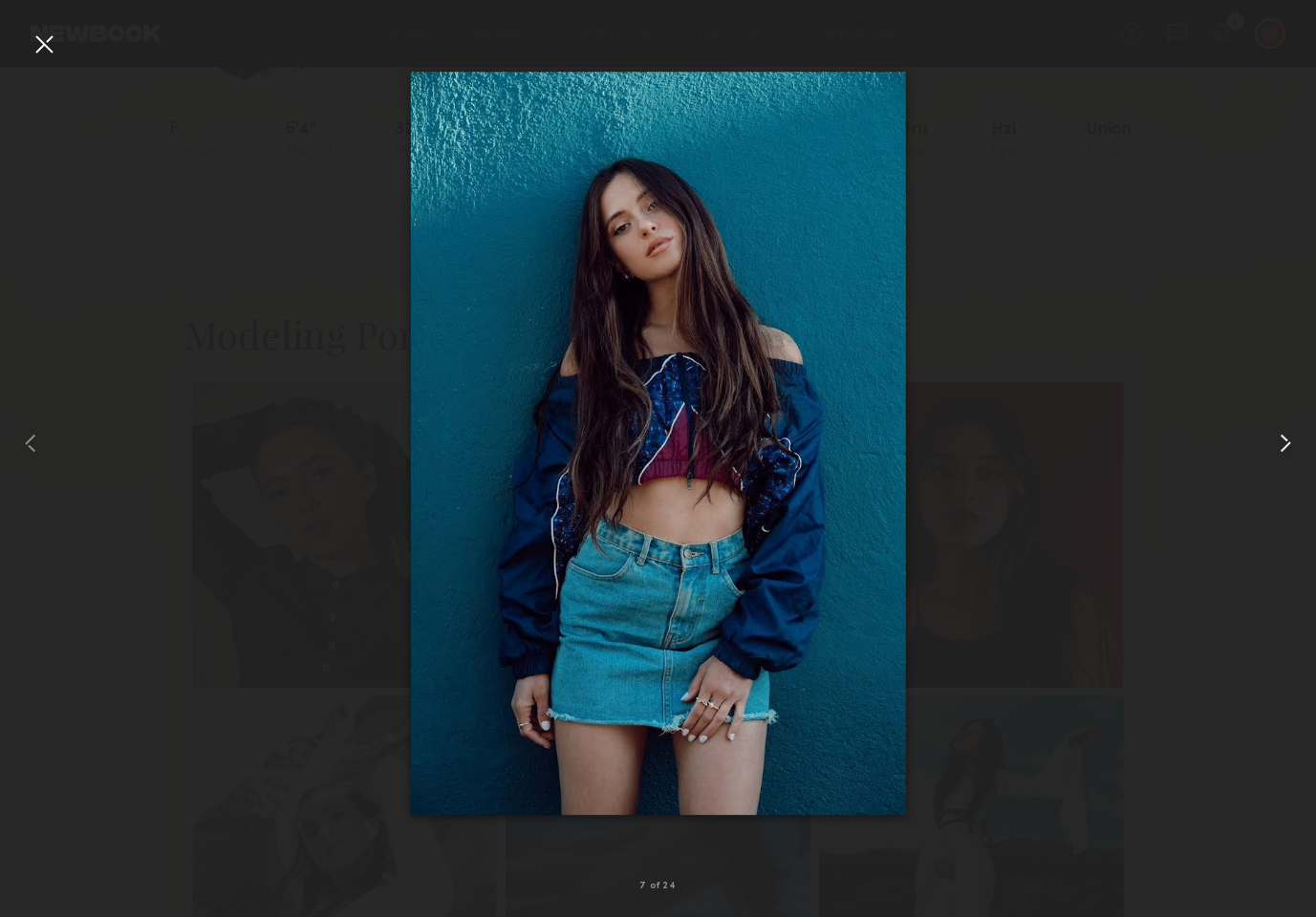
click at [1287, 448] on common-icon at bounding box center [1285, 444] width 31 height 31
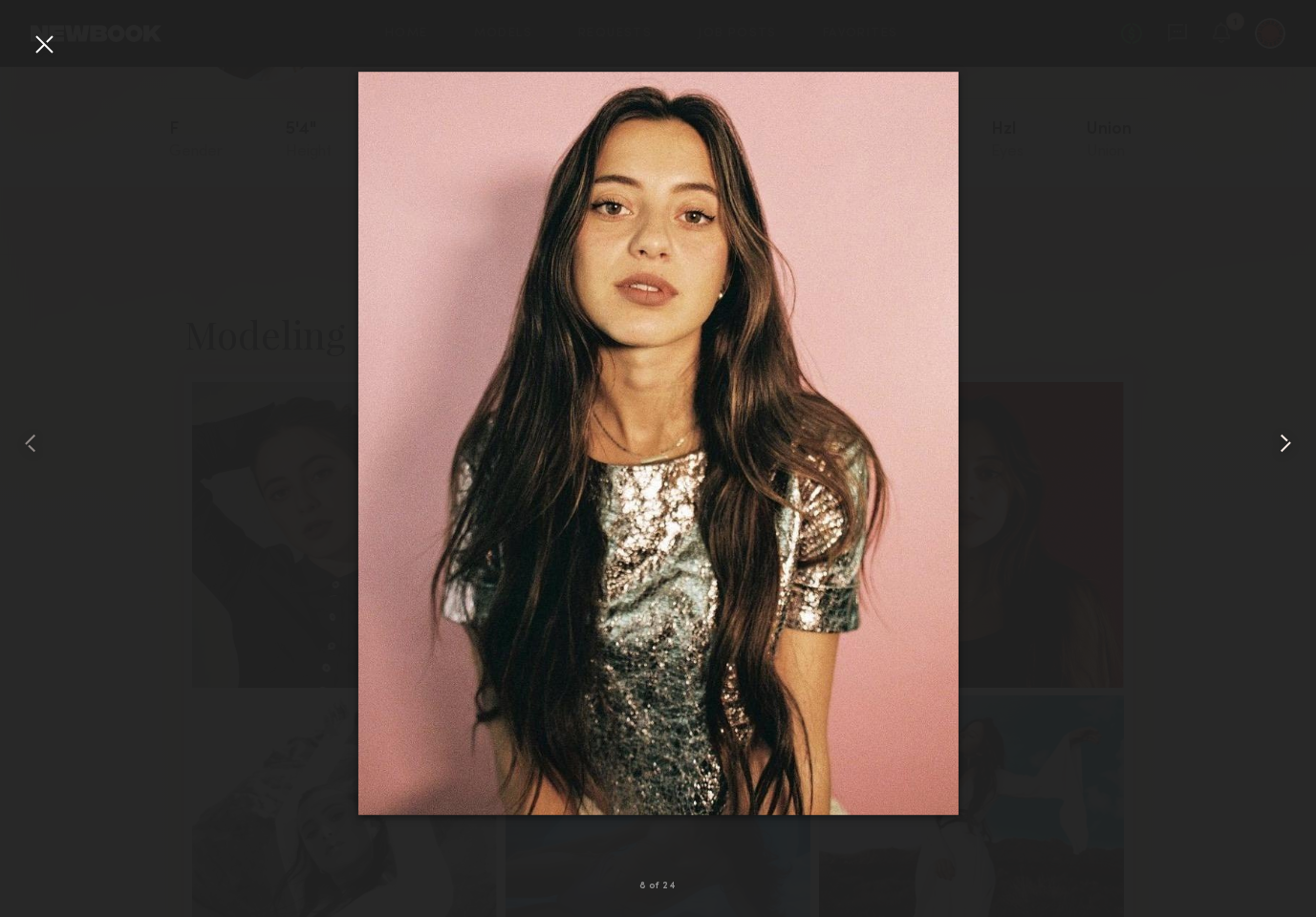
click at [1286, 448] on common-icon at bounding box center [1285, 444] width 31 height 31
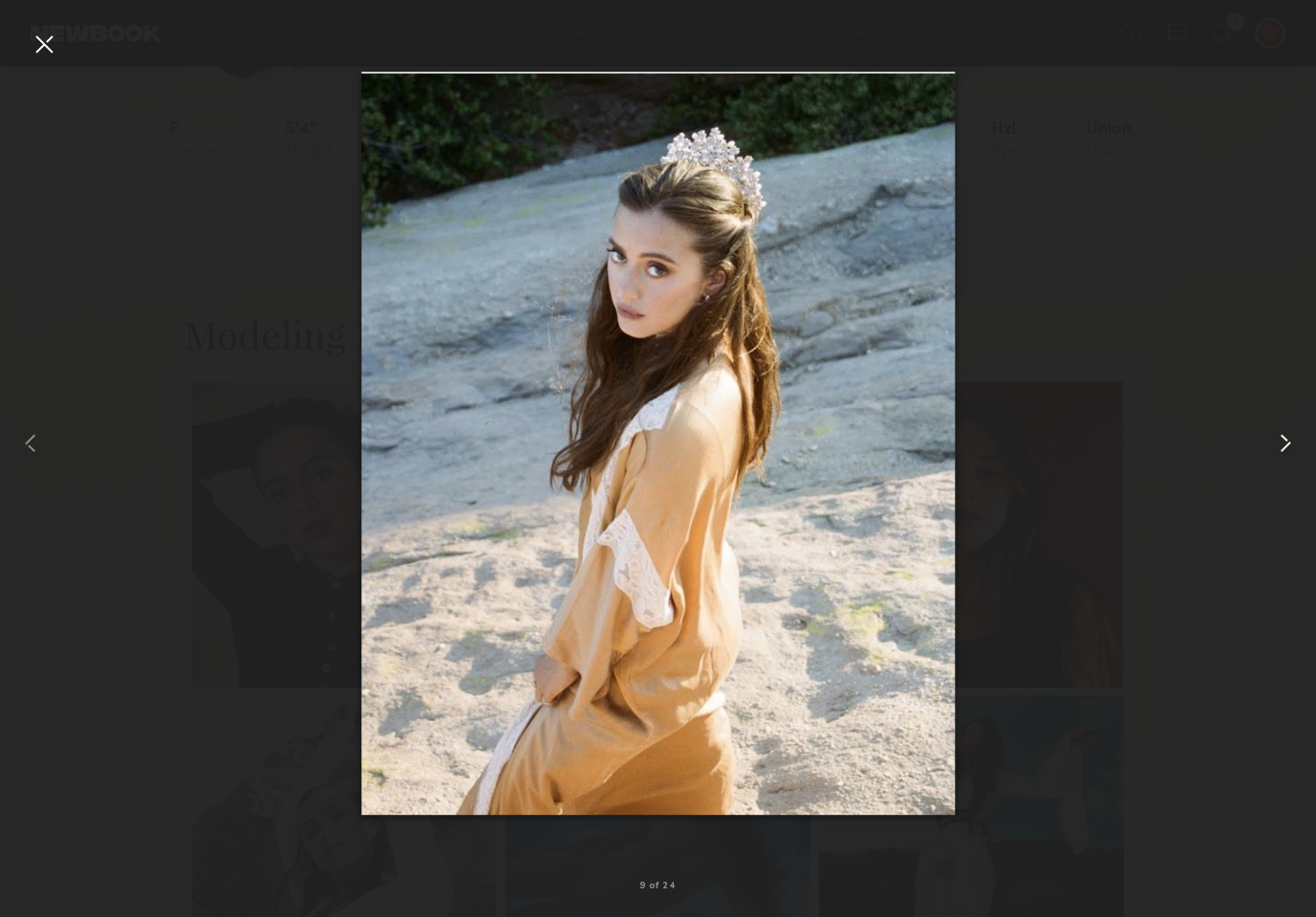
click at [1286, 448] on common-icon at bounding box center [1285, 444] width 31 height 31
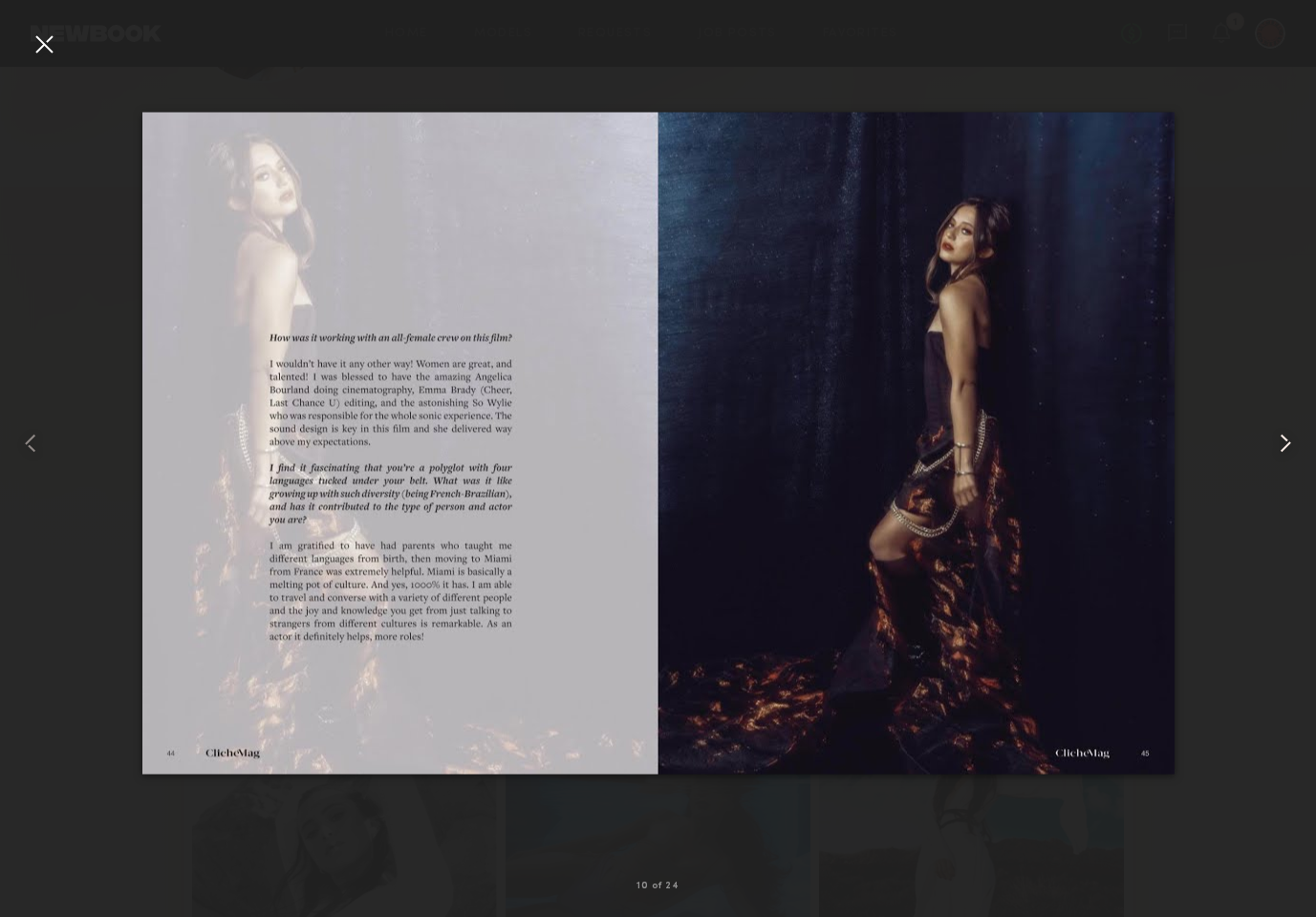
click at [1286, 448] on common-icon at bounding box center [1285, 444] width 31 height 31
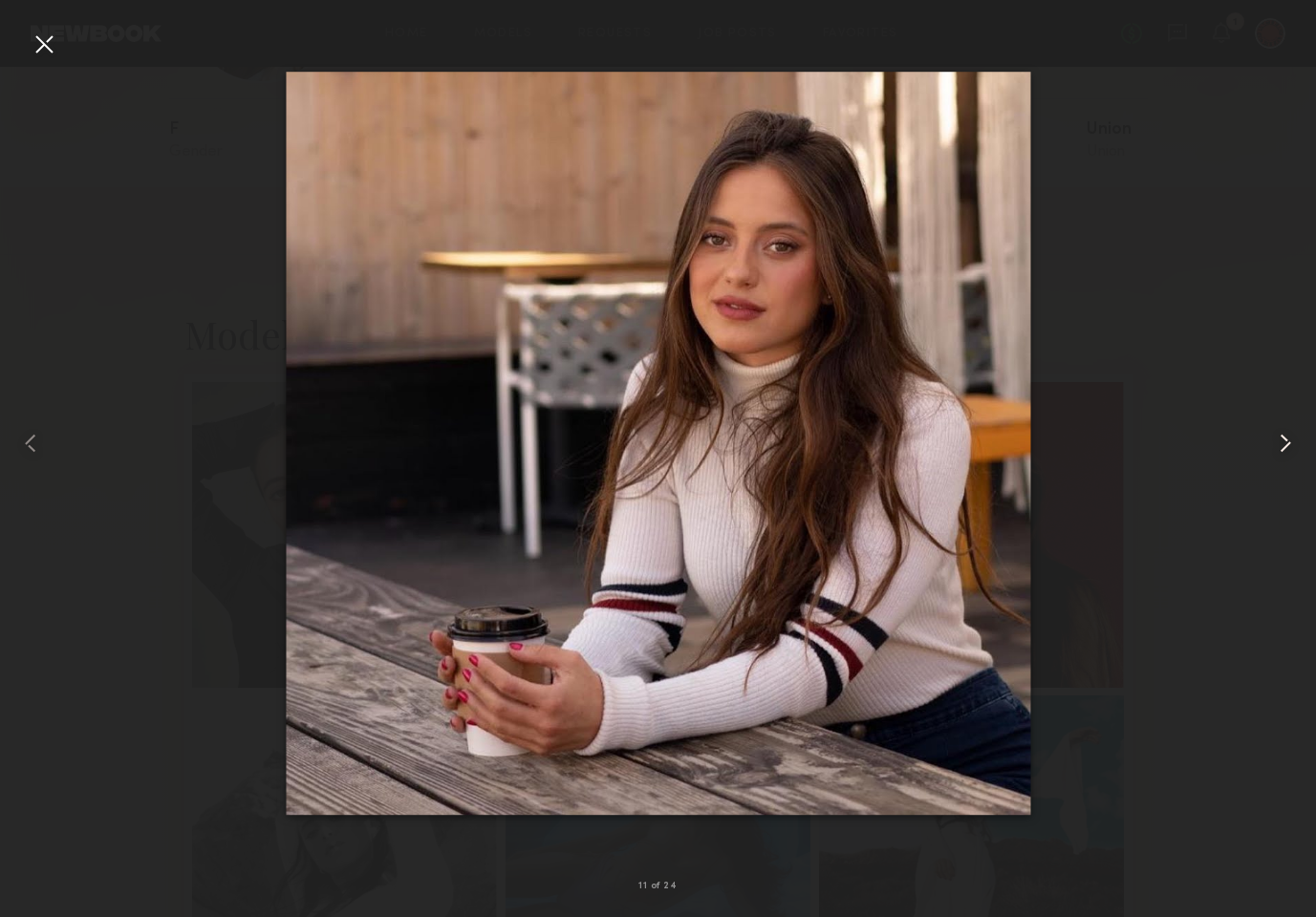
click at [1277, 441] on common-icon at bounding box center [1285, 444] width 31 height 31
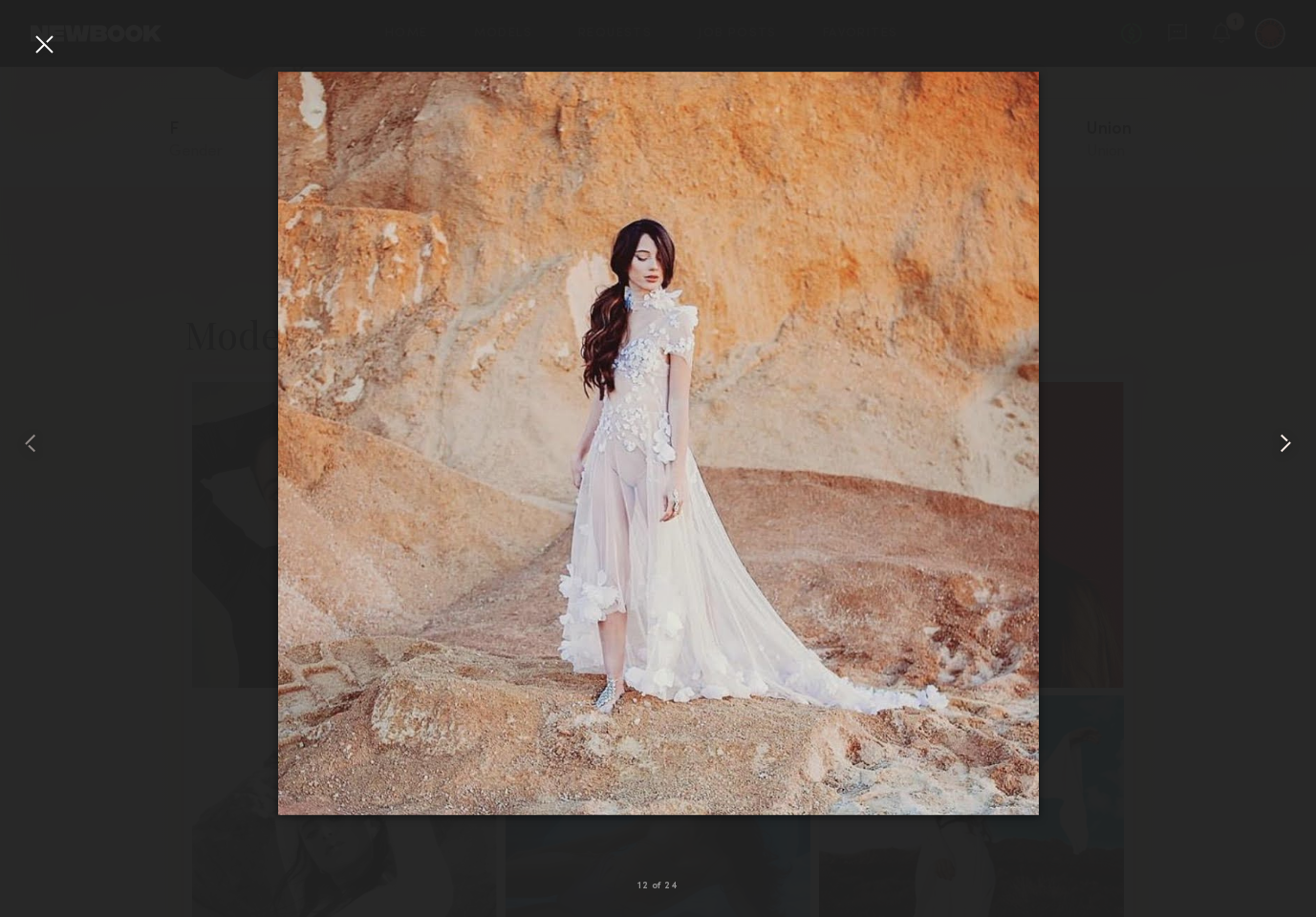
click at [1277, 441] on common-icon at bounding box center [1285, 444] width 31 height 31
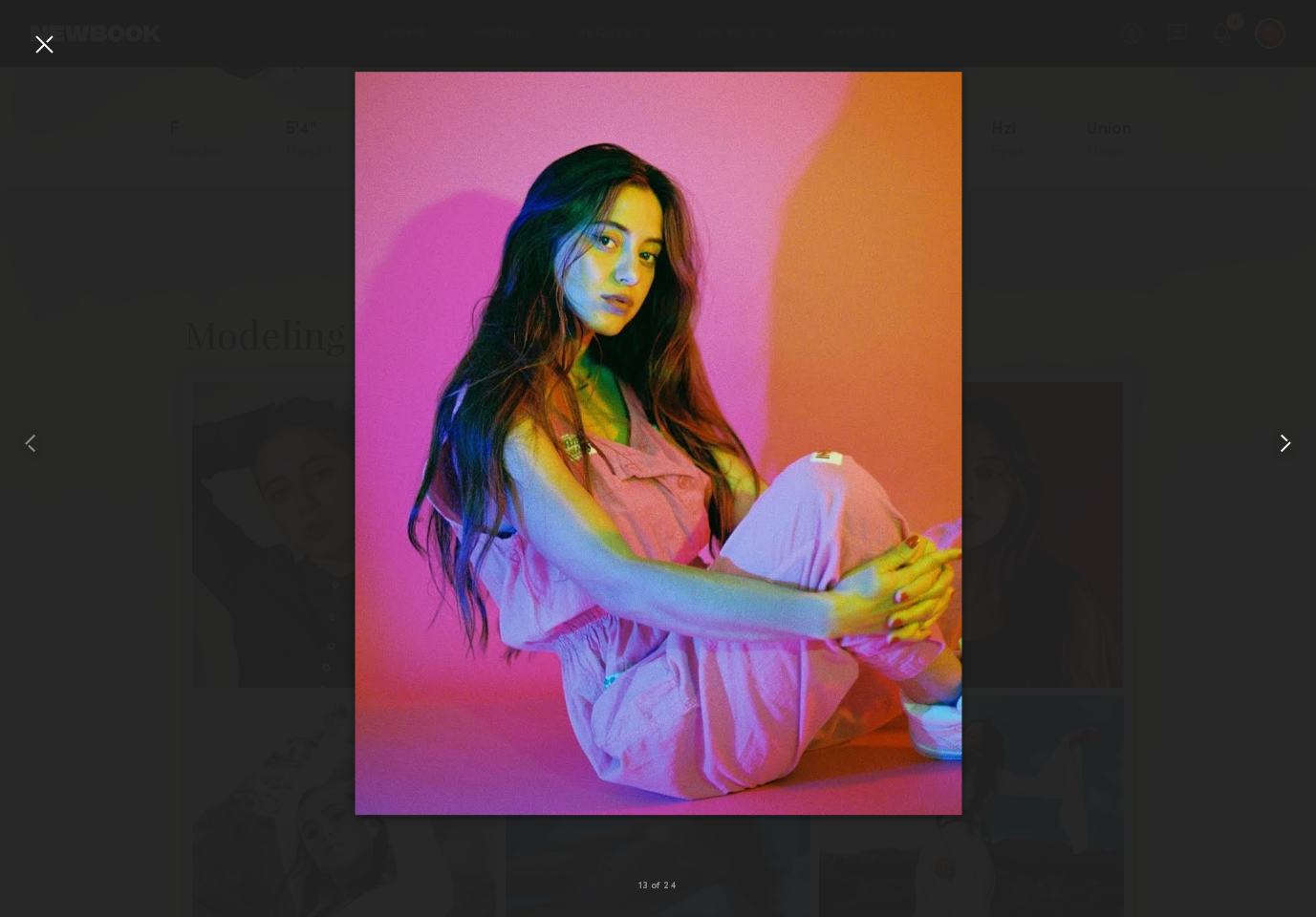
click at [1277, 441] on common-icon at bounding box center [1285, 444] width 31 height 31
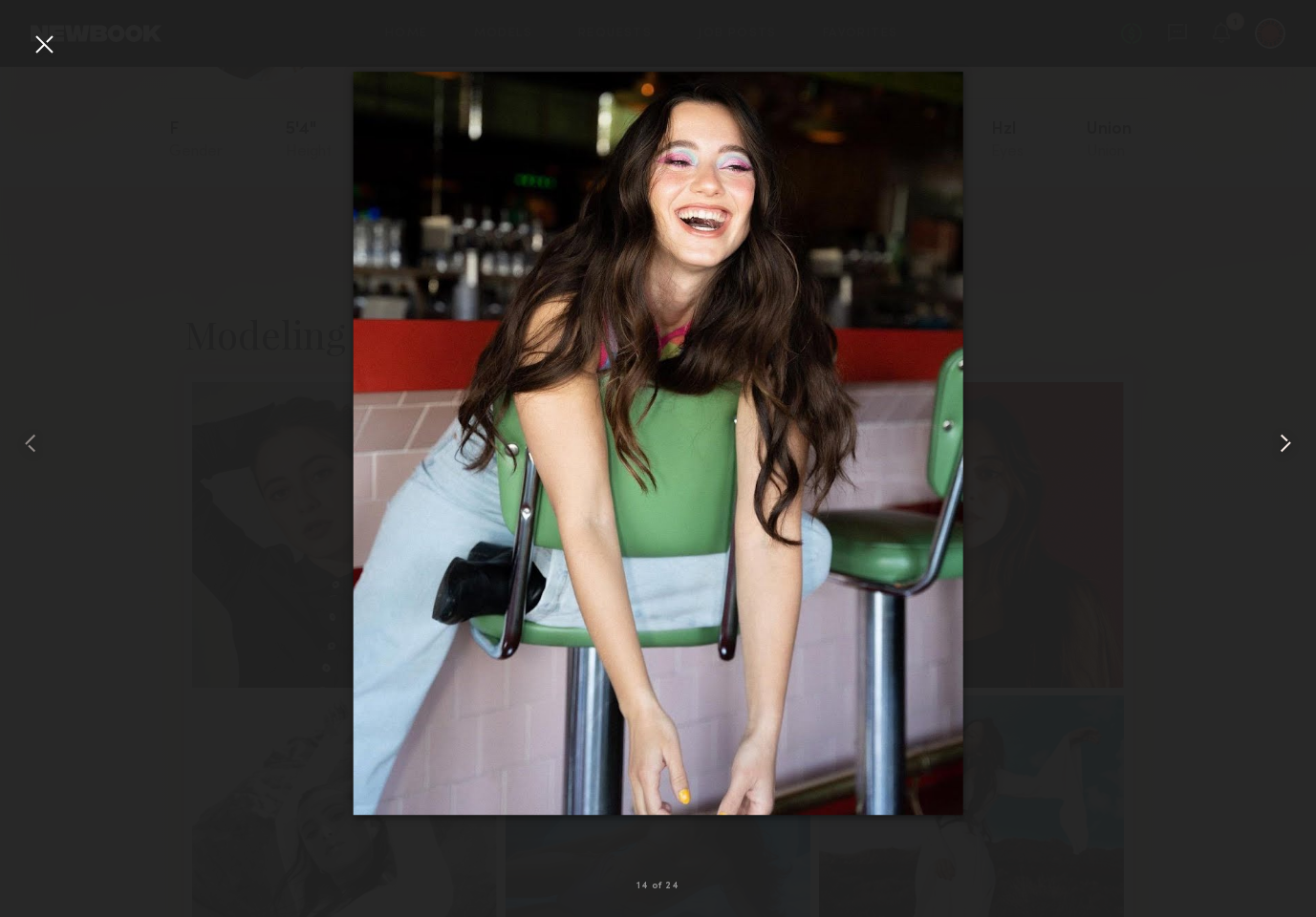
click at [1277, 441] on common-icon at bounding box center [1285, 444] width 31 height 31
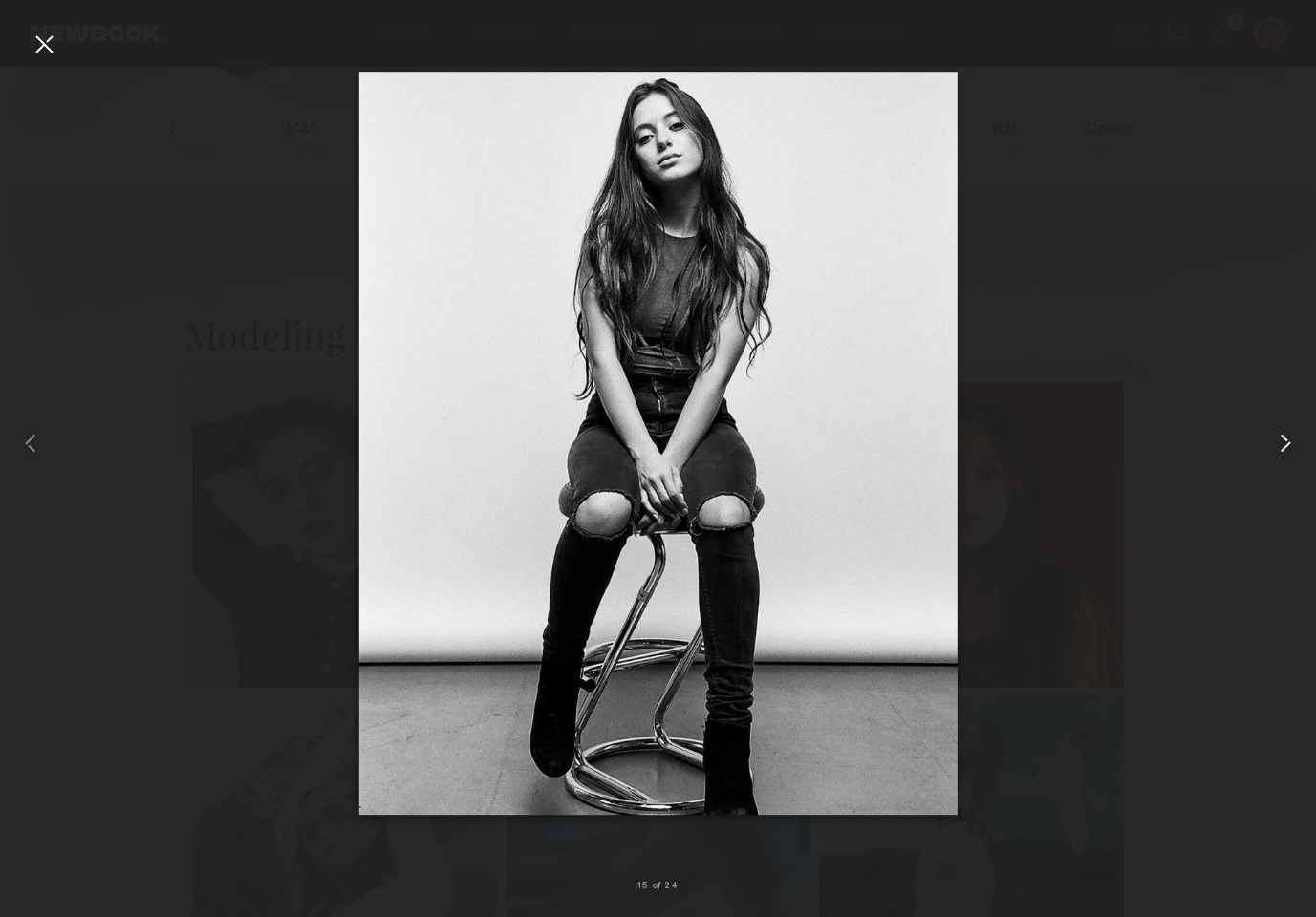
click at [1277, 441] on common-icon at bounding box center [1285, 444] width 31 height 31
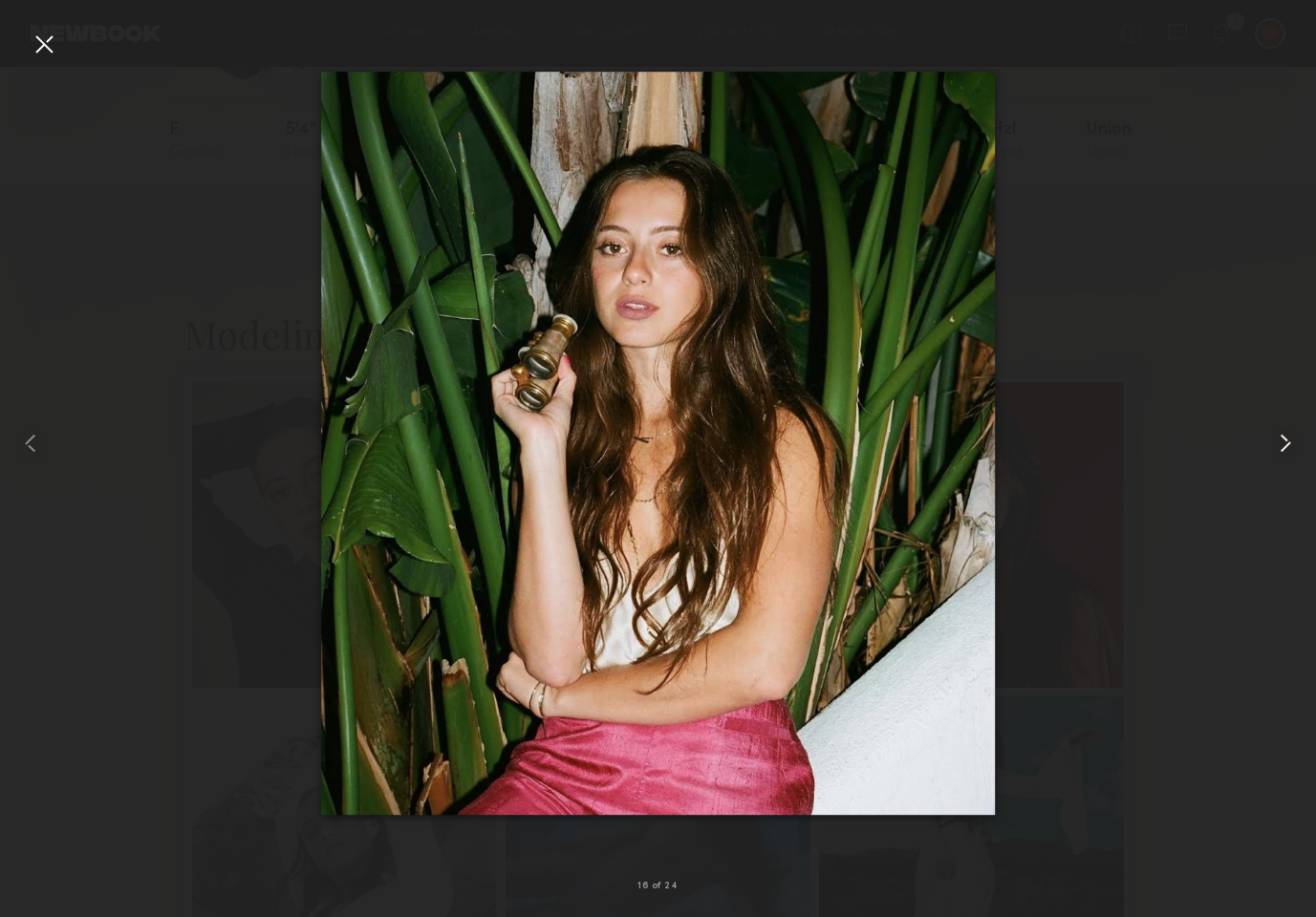
click at [1277, 441] on common-icon at bounding box center [1285, 444] width 31 height 31
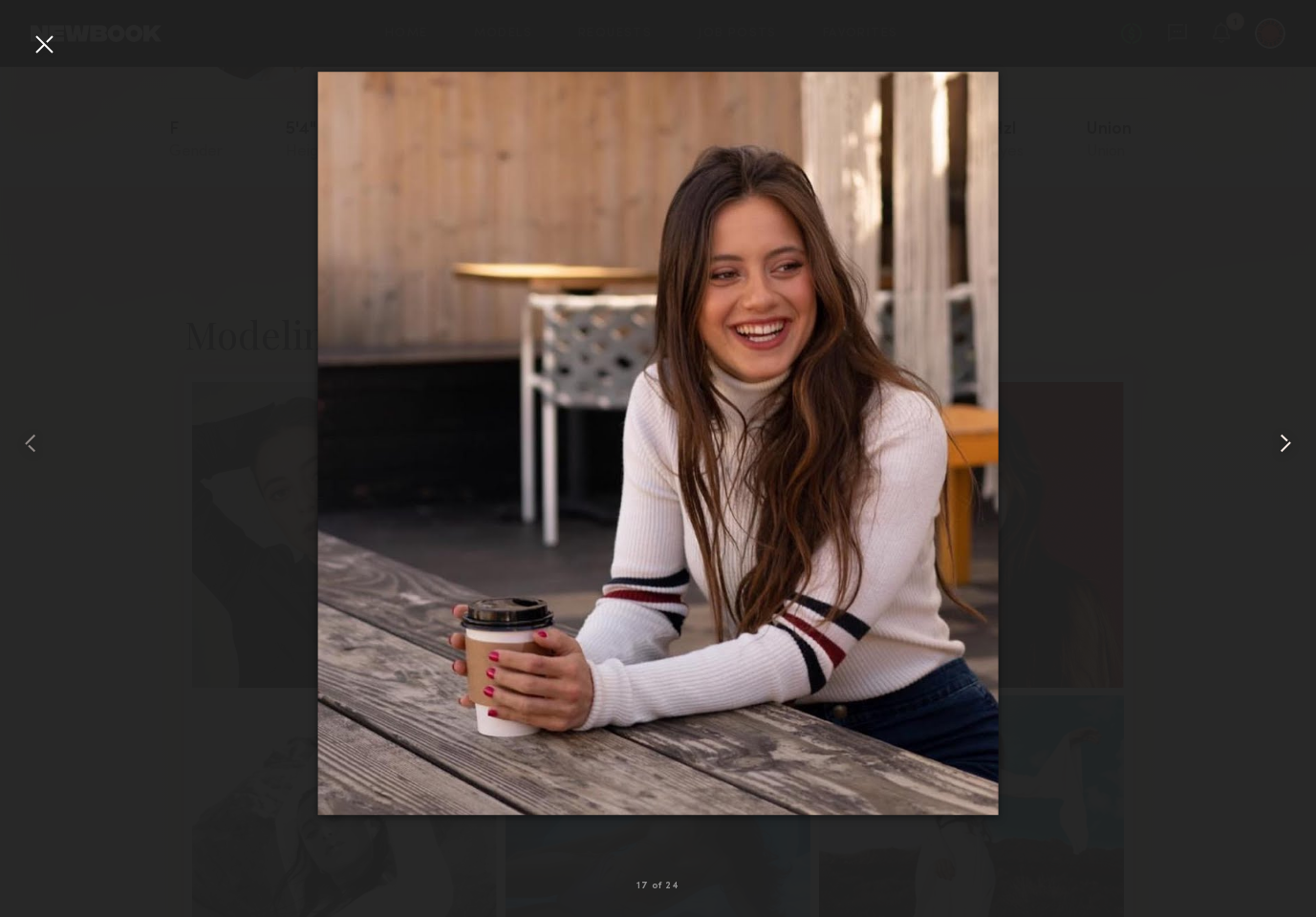
click at [1277, 441] on common-icon at bounding box center [1285, 444] width 31 height 31
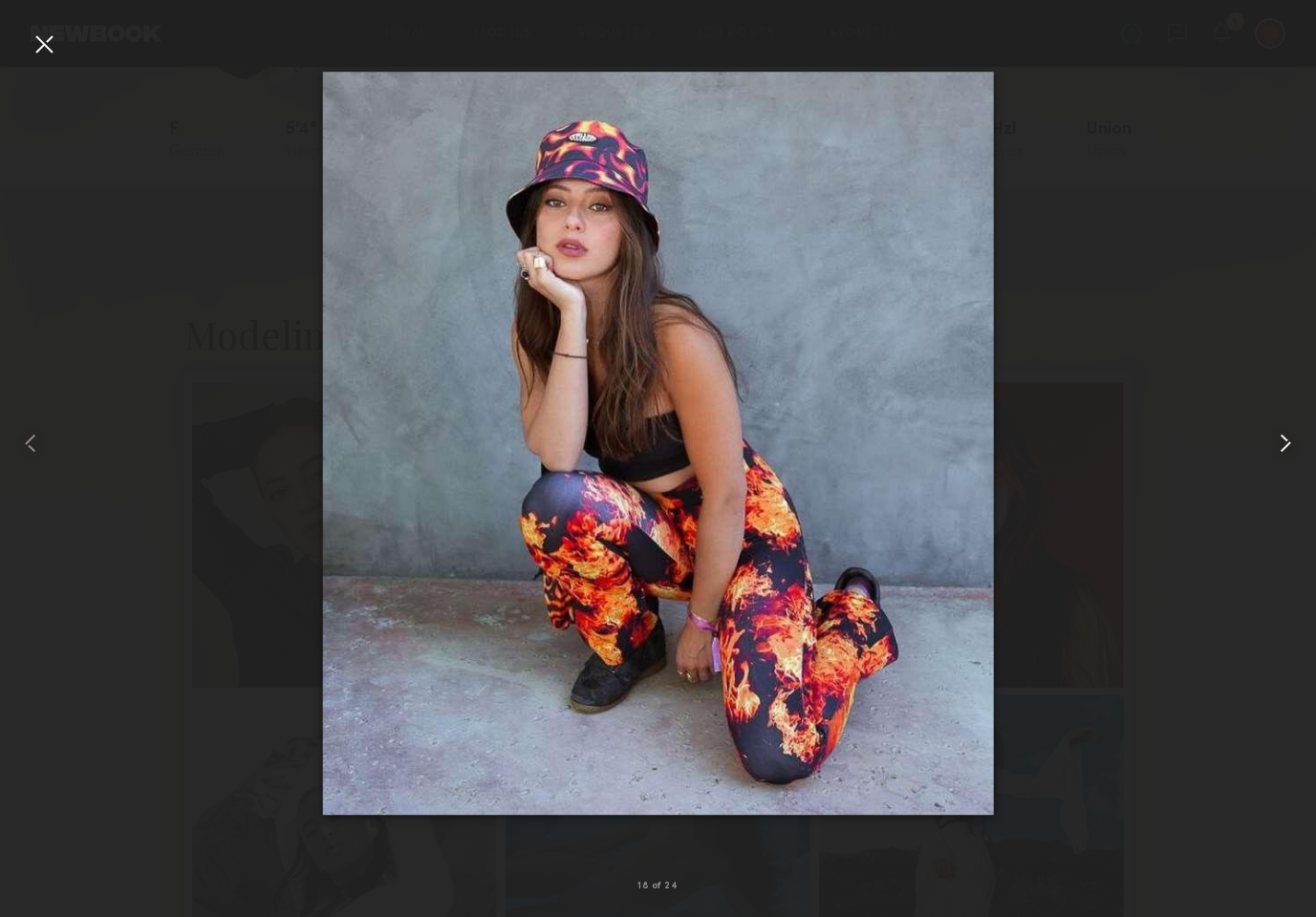
click at [1277, 441] on common-icon at bounding box center [1285, 444] width 31 height 31
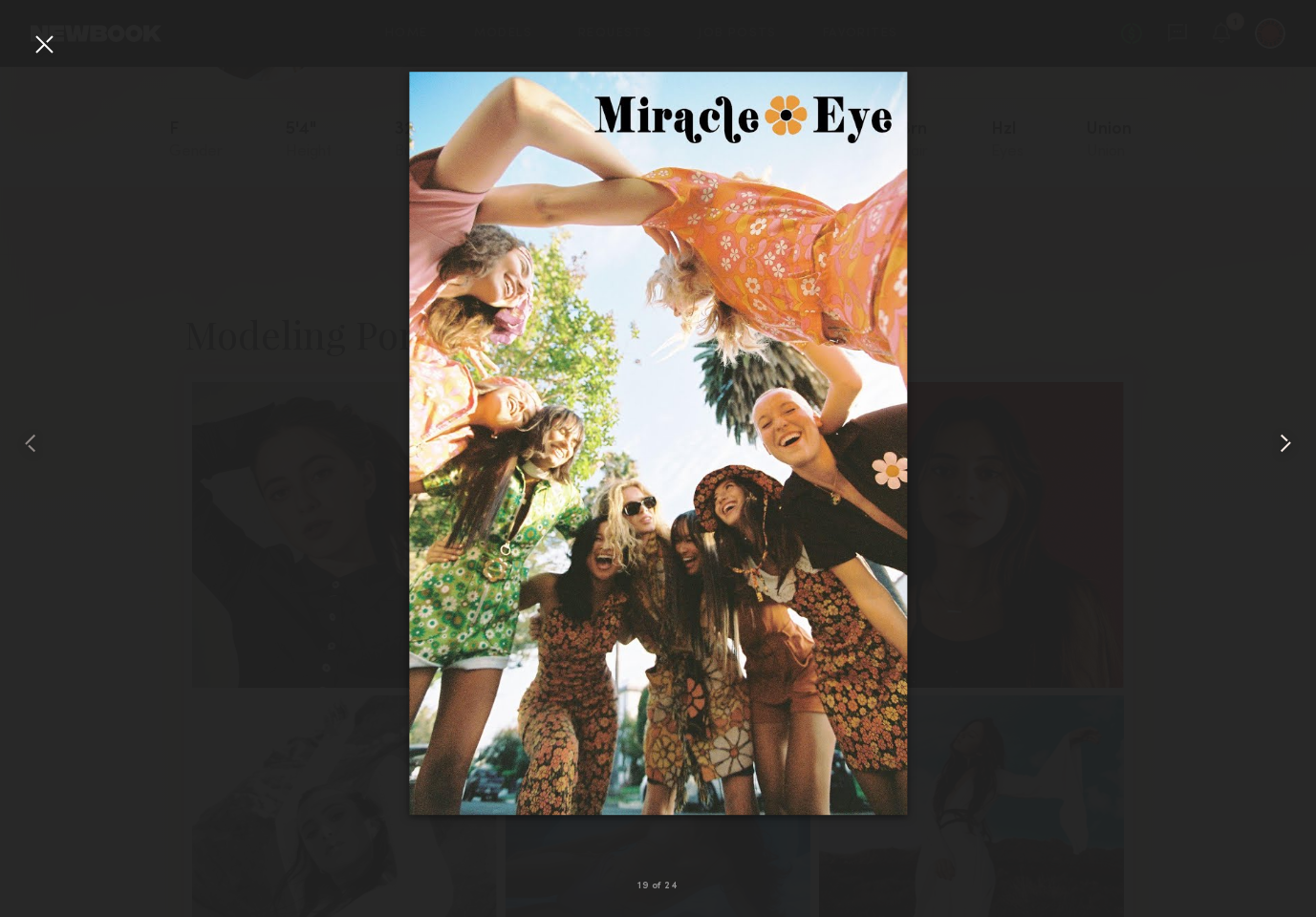
click at [1277, 441] on common-icon at bounding box center [1285, 444] width 31 height 31
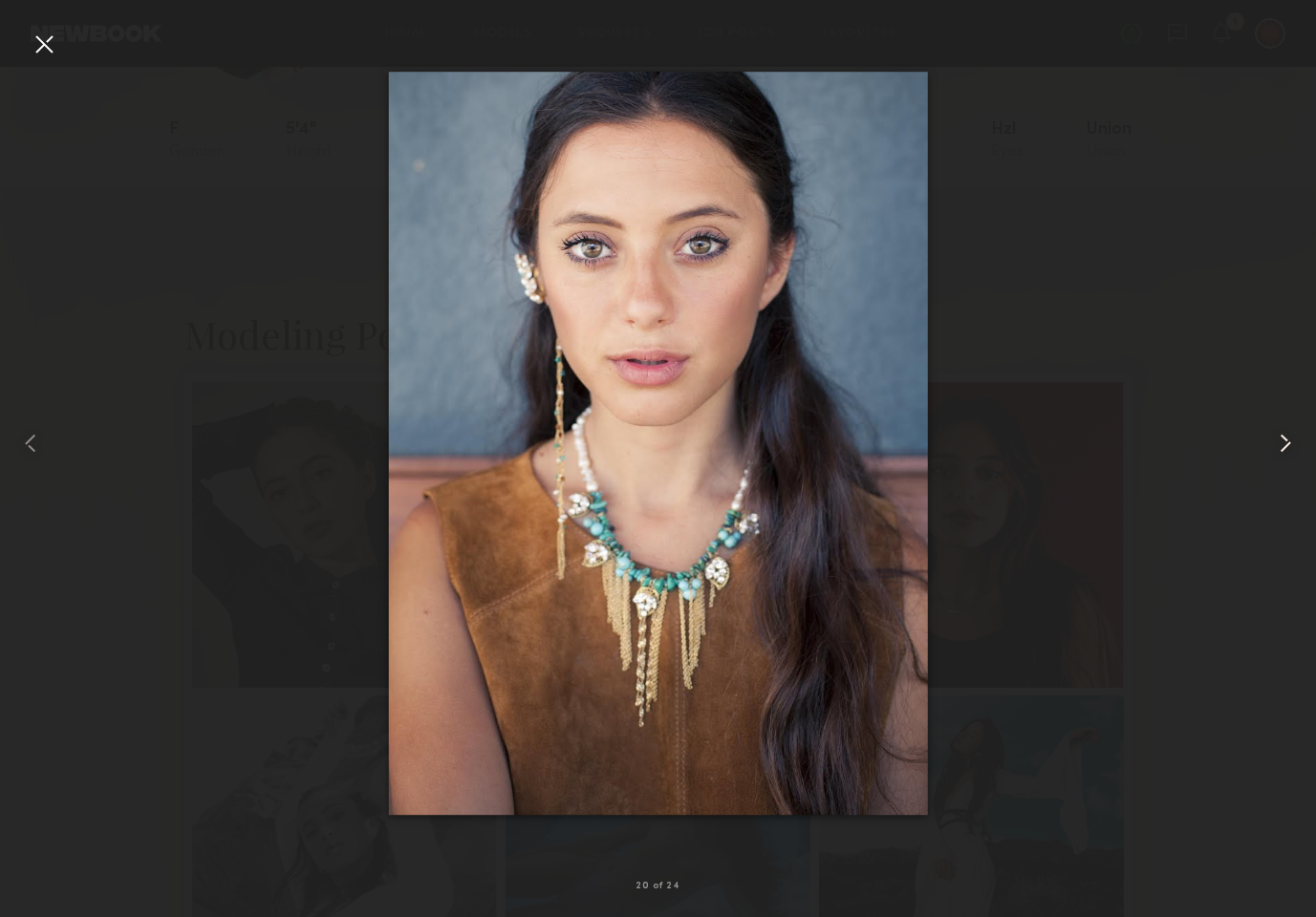
click at [1277, 441] on common-icon at bounding box center [1285, 444] width 31 height 31
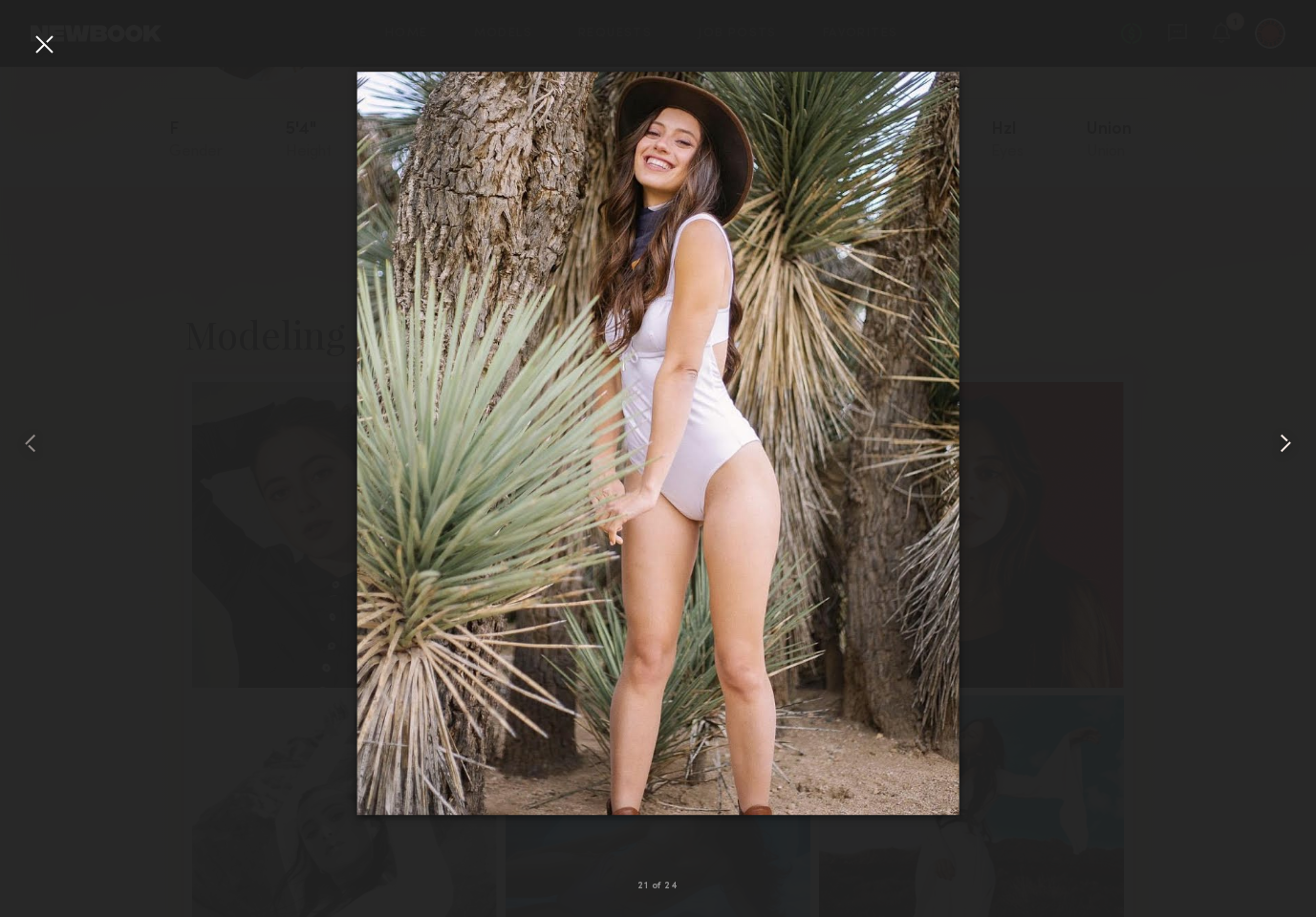
click at [1277, 441] on common-icon at bounding box center [1285, 444] width 31 height 31
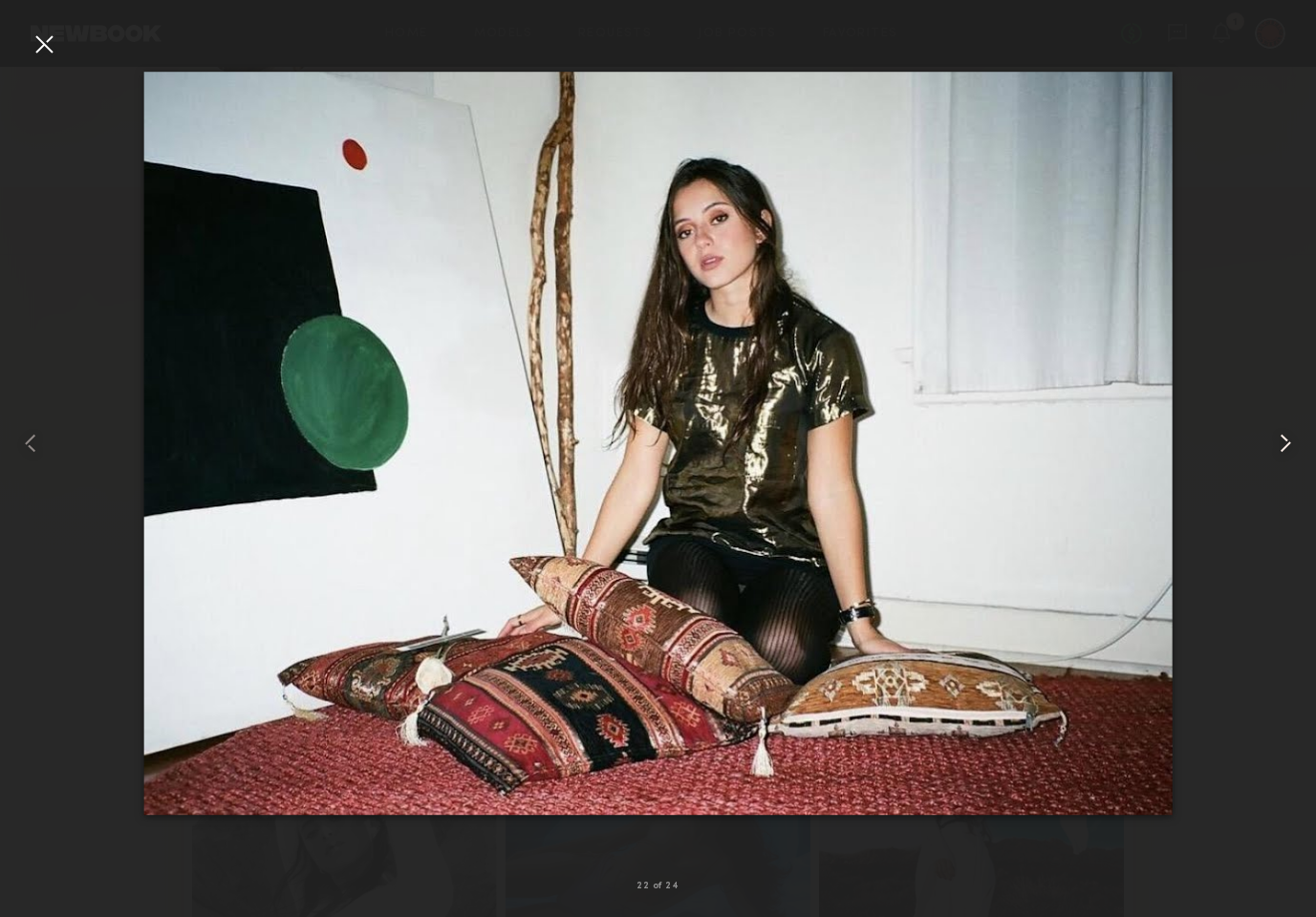
click at [1277, 440] on common-icon at bounding box center [1285, 444] width 31 height 31
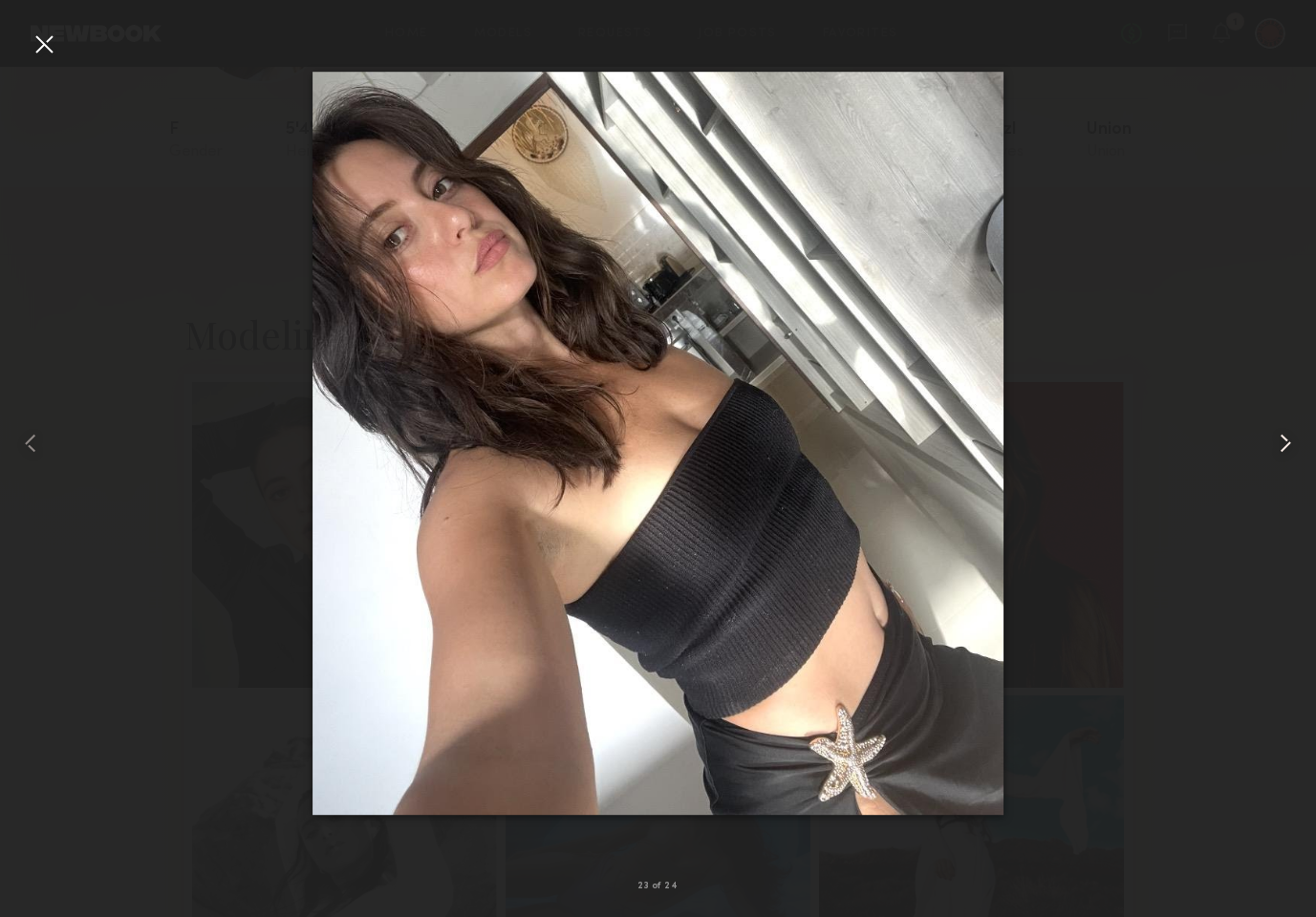
click at [1277, 440] on common-icon at bounding box center [1285, 444] width 31 height 31
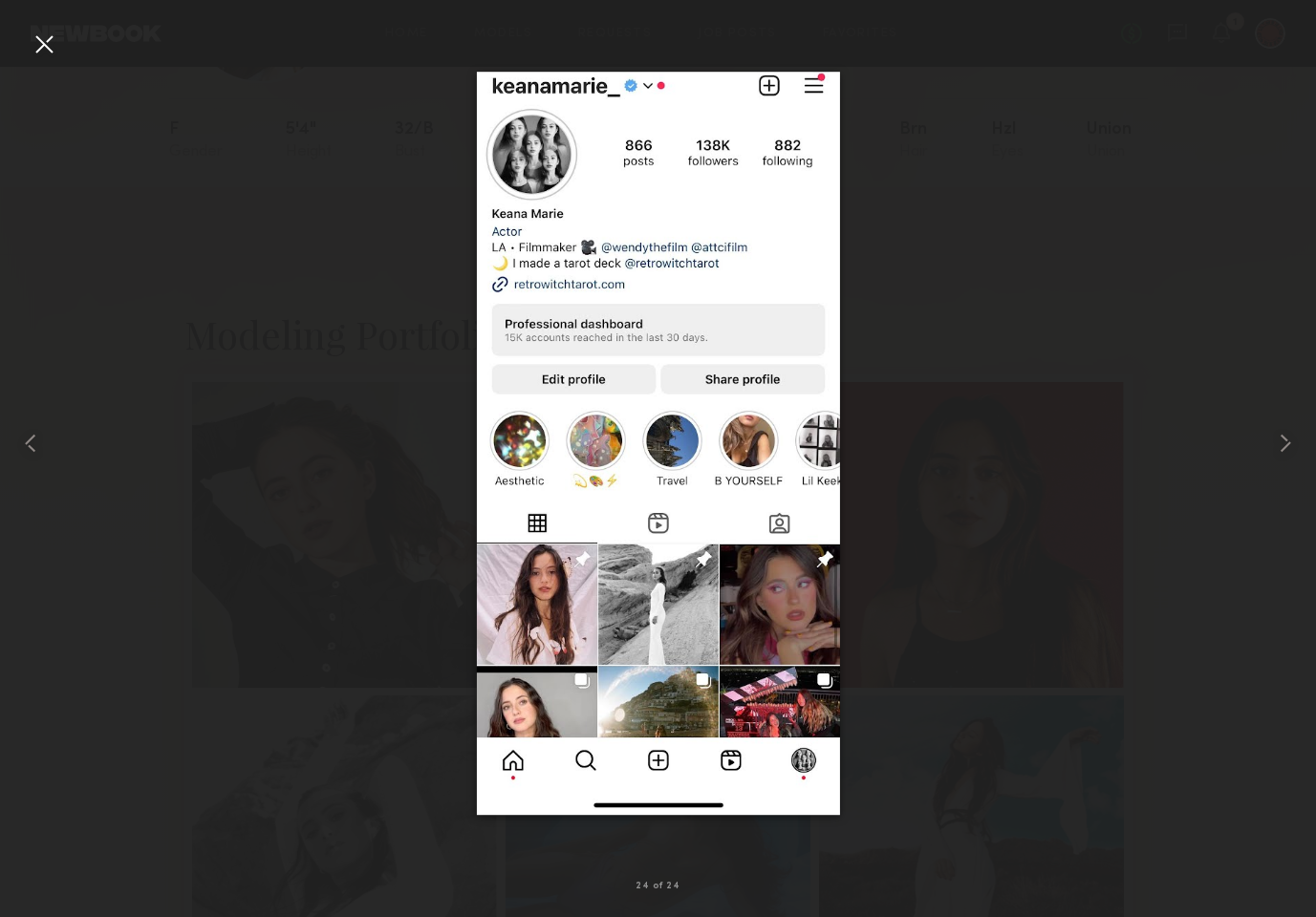
click at [53, 42] on div at bounding box center [44, 44] width 31 height 31
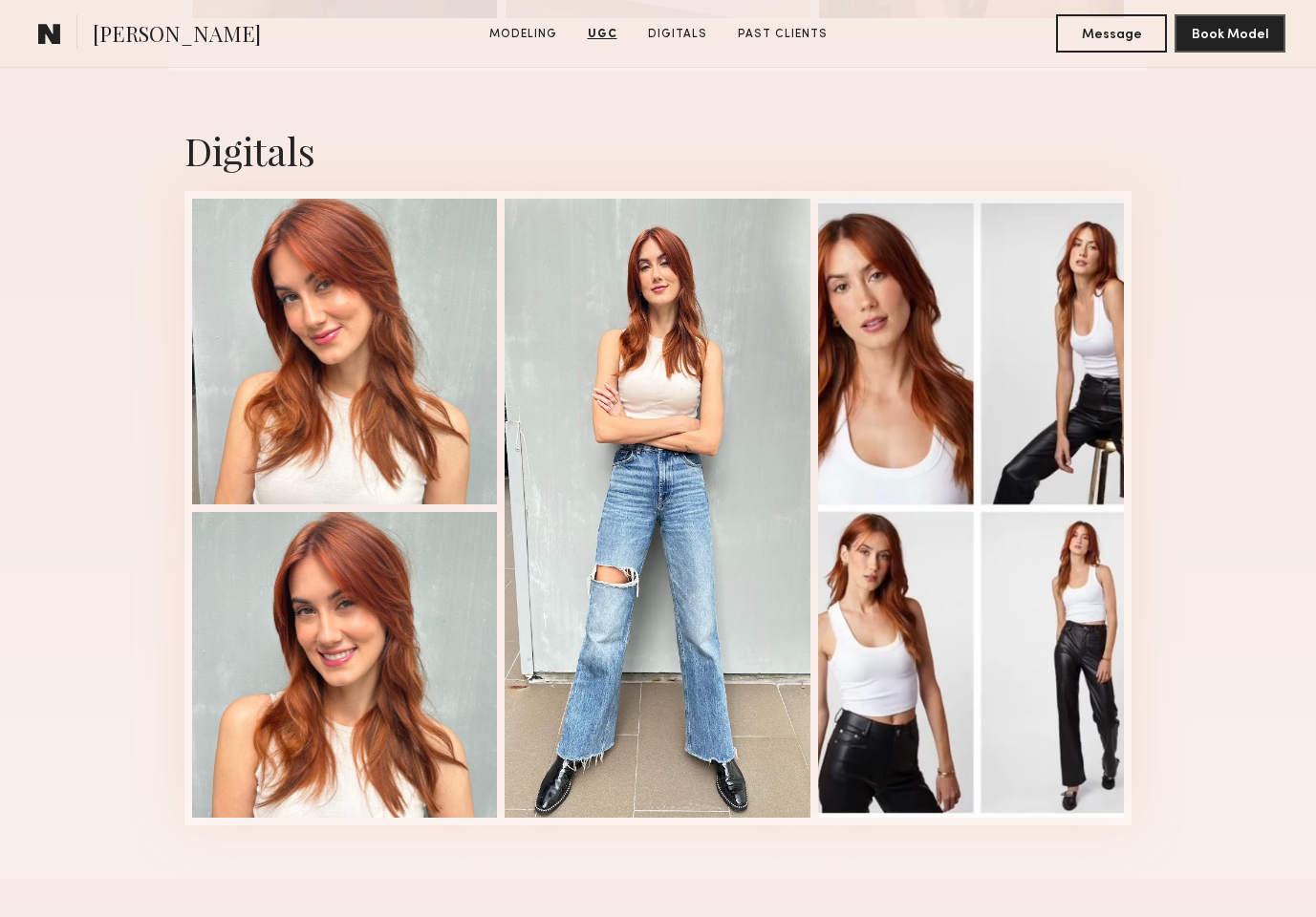
scroll to position [4674, 0]
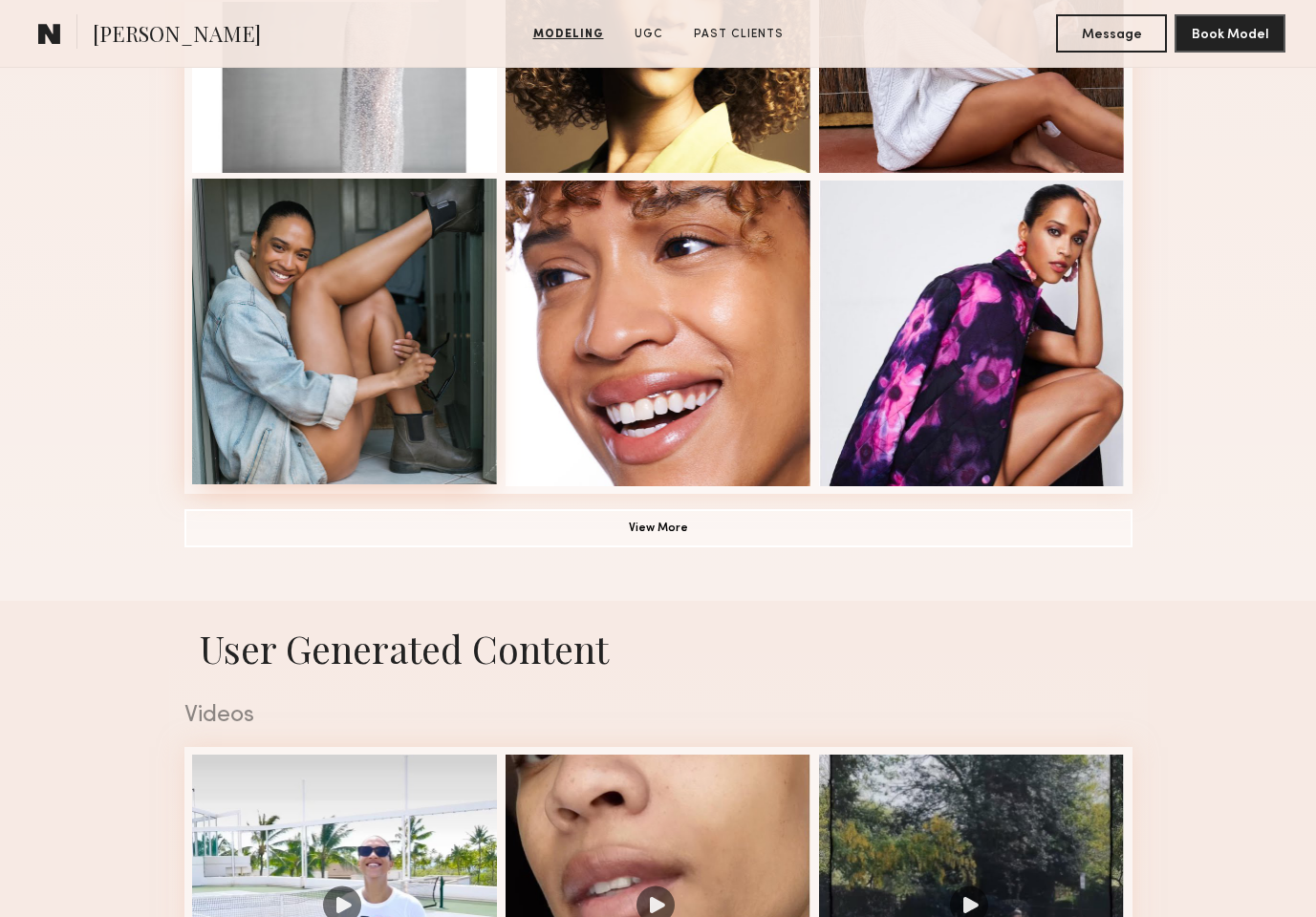
scroll to position [1016, 0]
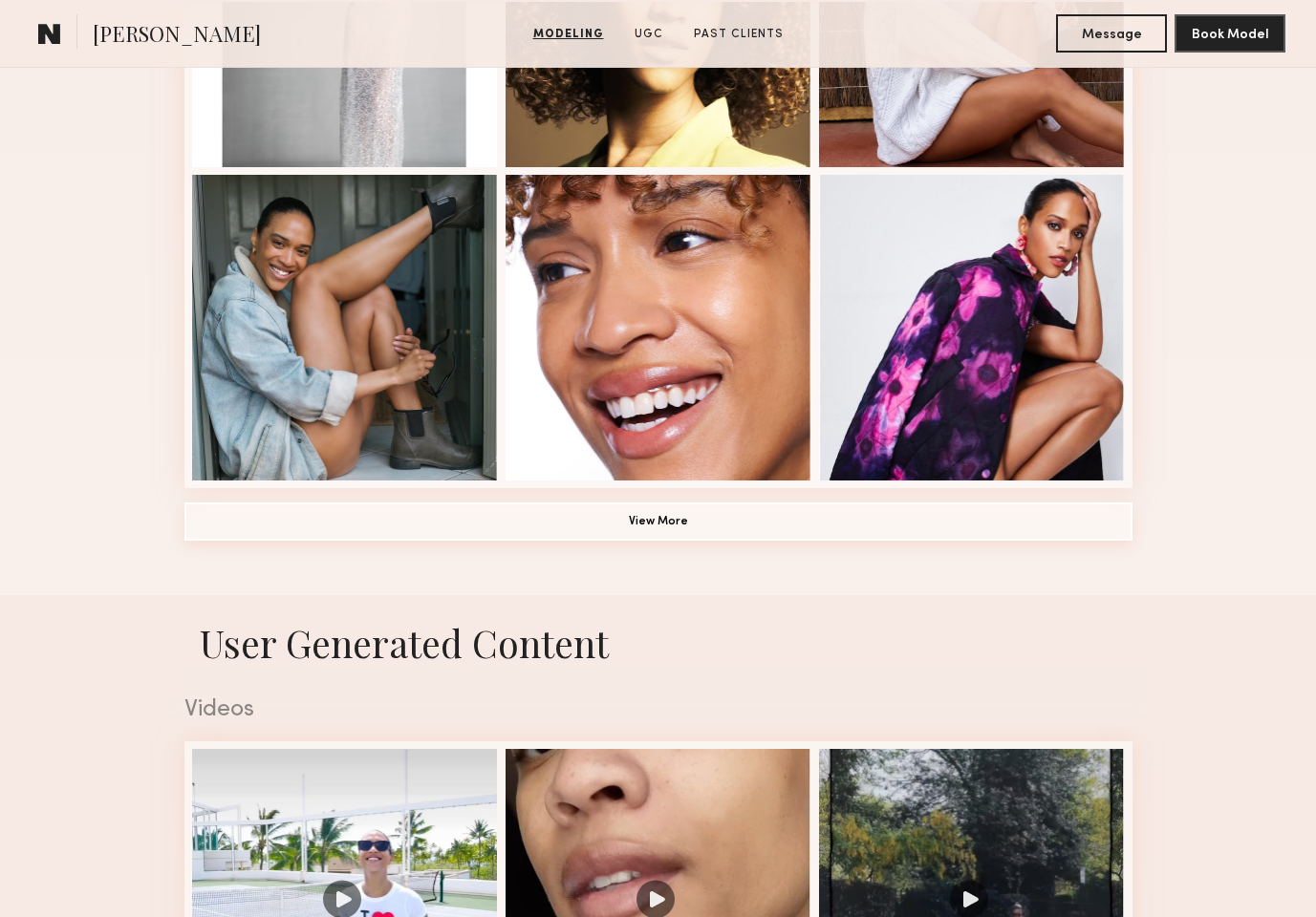
click at [580, 511] on button "View More" at bounding box center [658, 522] width 948 height 38
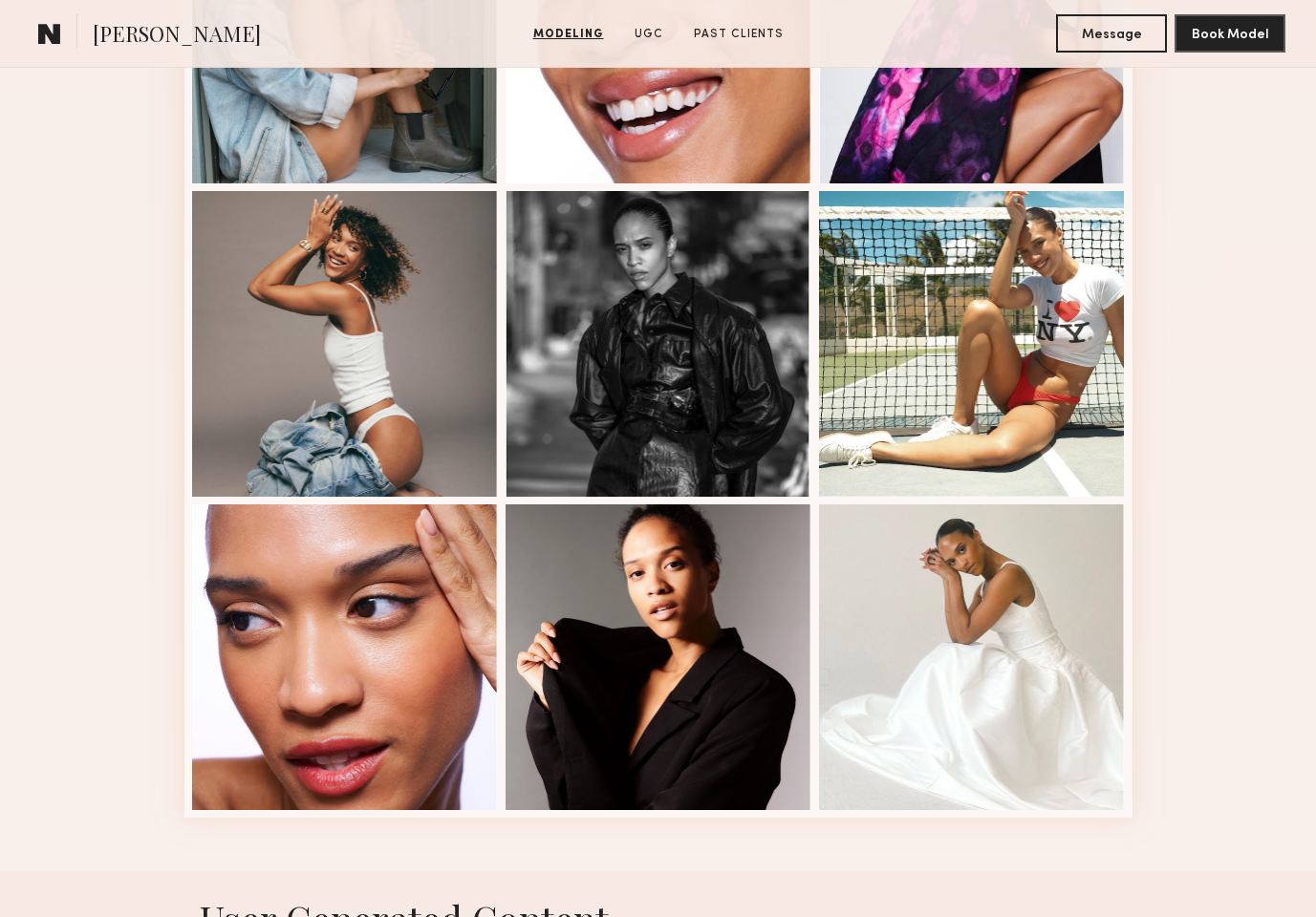
scroll to position [1395, 0]
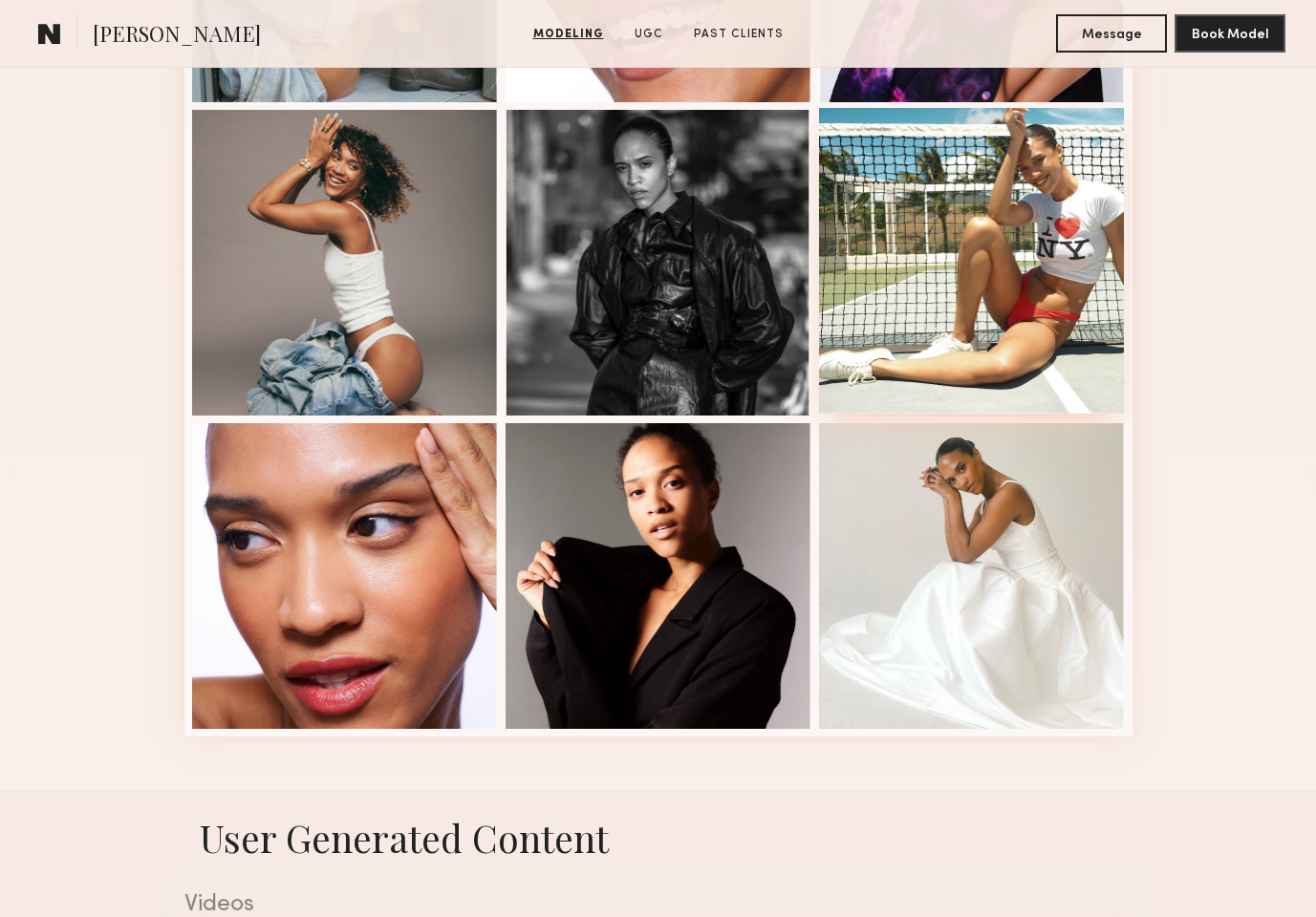
click at [1018, 301] on div at bounding box center [973, 261] width 306 height 306
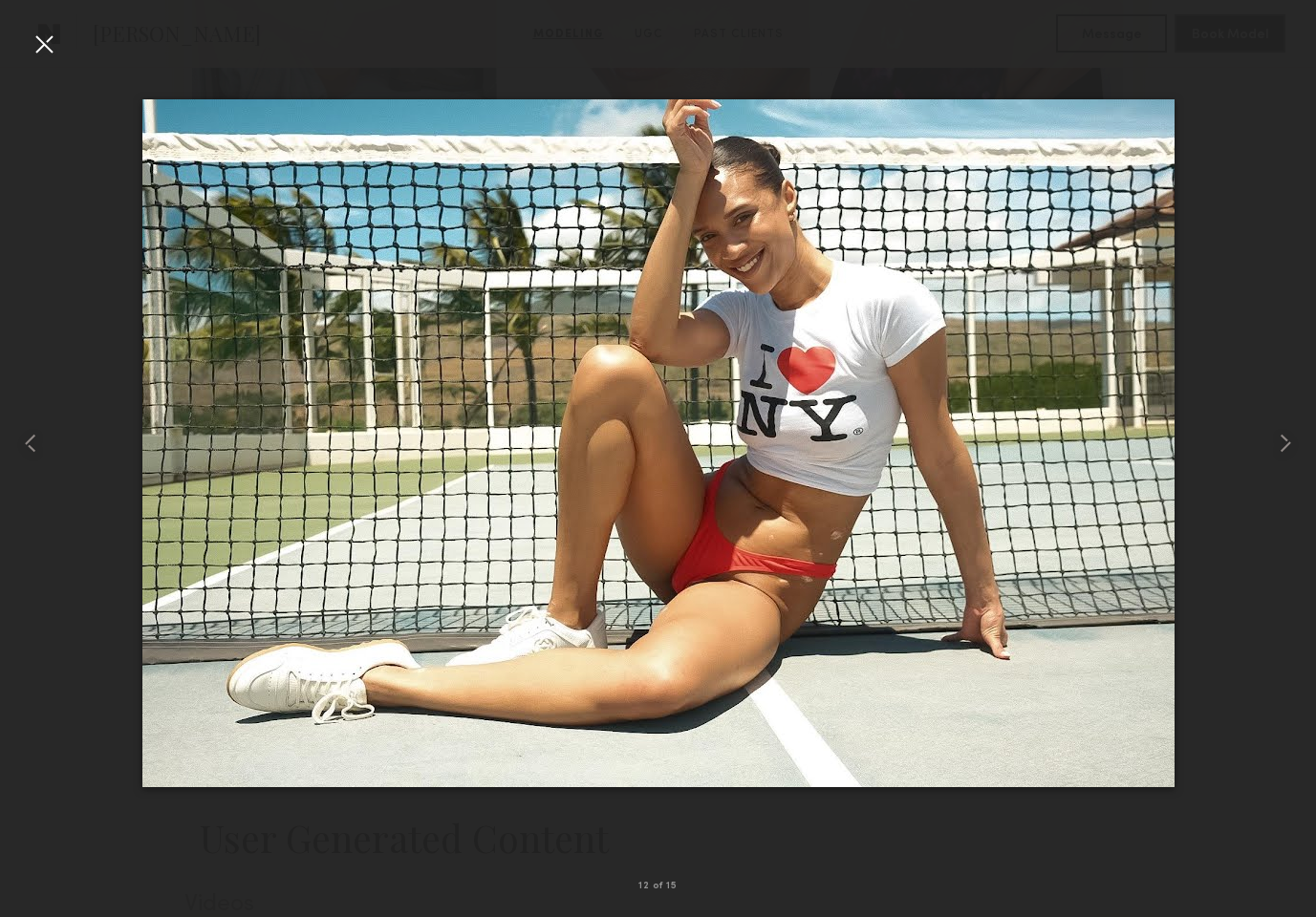
drag, startPoint x: 54, startPoint y: 52, endPoint x: 104, endPoint y: 122, distance: 86.0
click at [52, 54] on div at bounding box center [44, 44] width 31 height 31
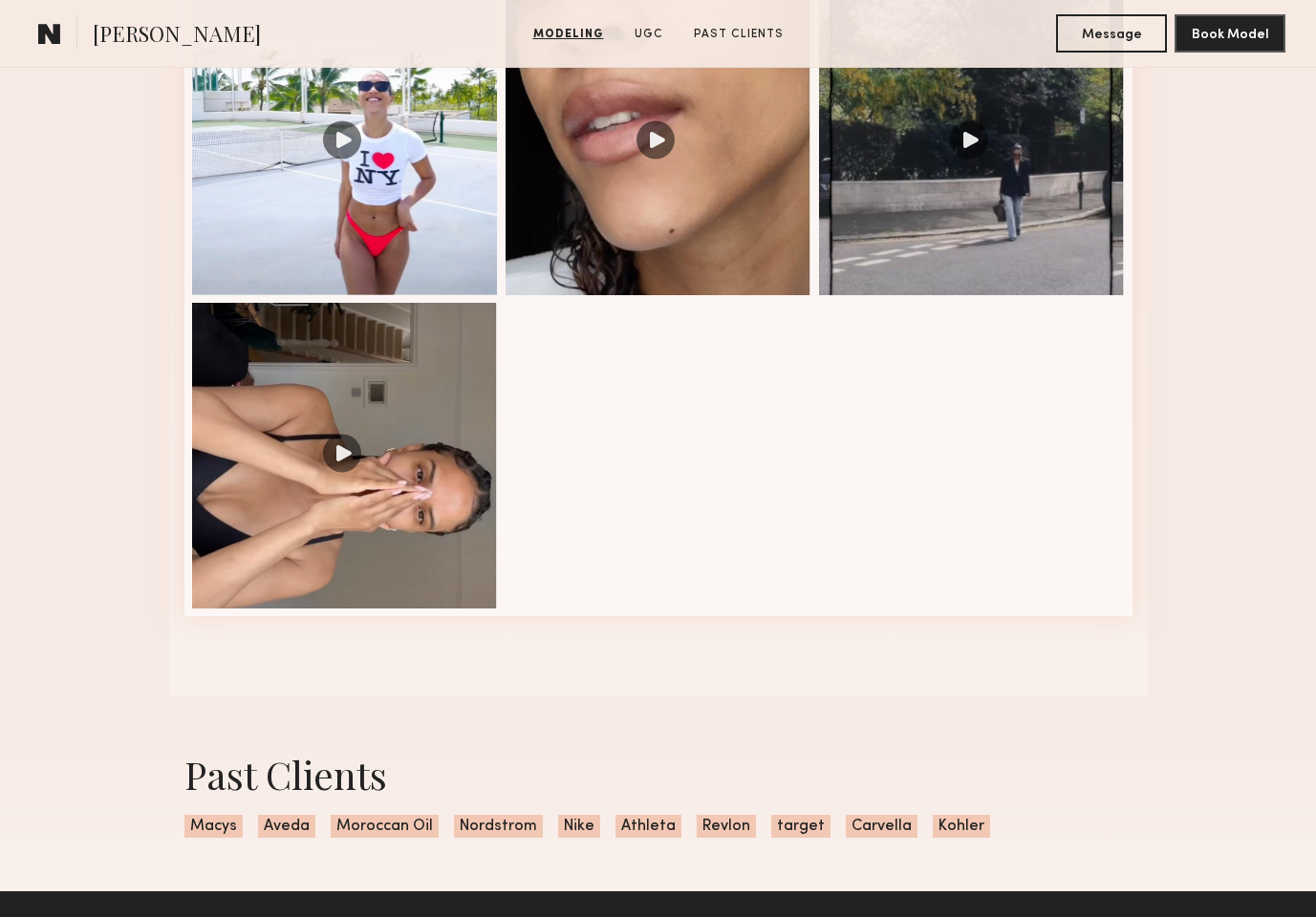
scroll to position [2354, 0]
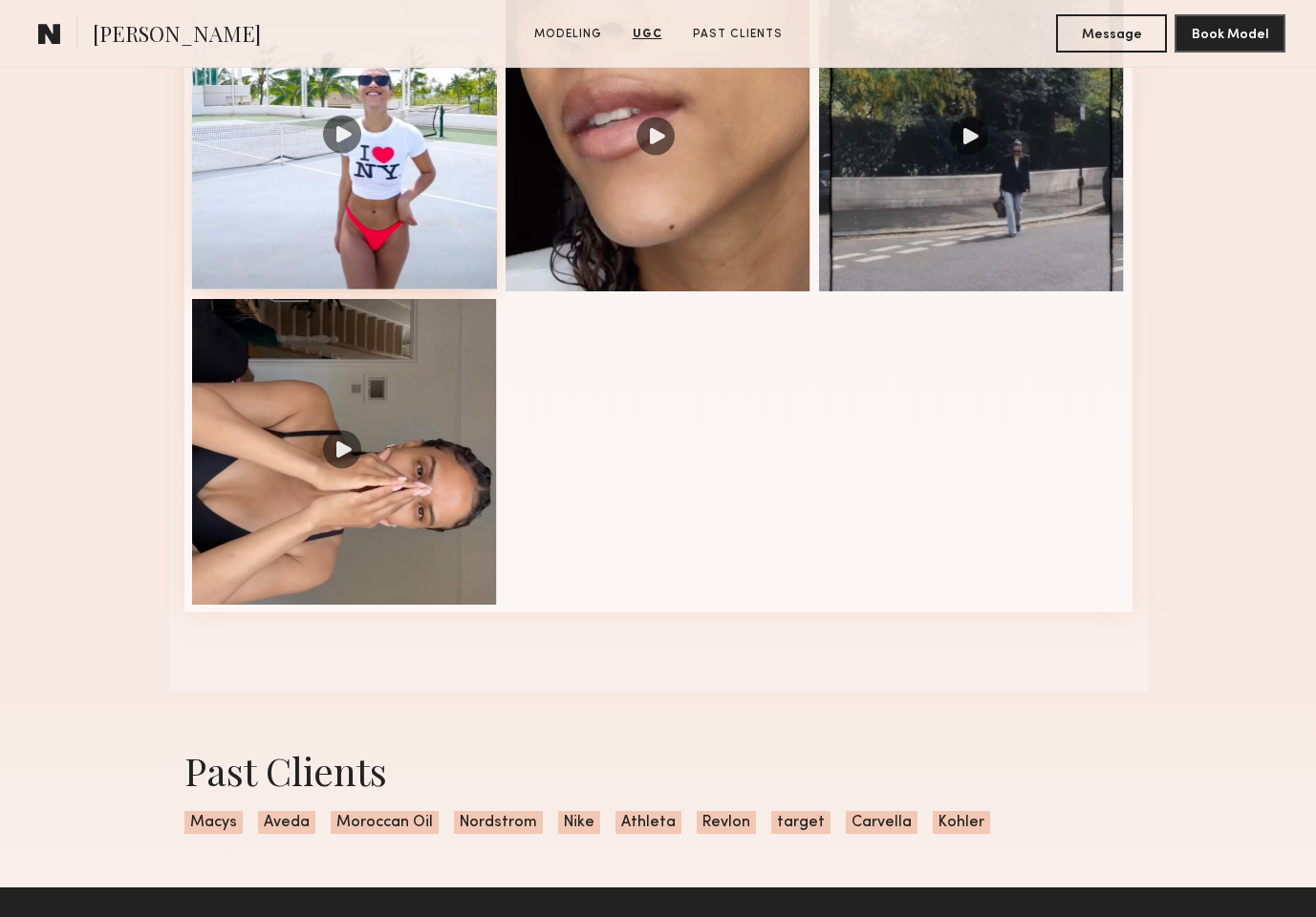
click at [336, 143] on div at bounding box center [345, 137] width 306 height 306
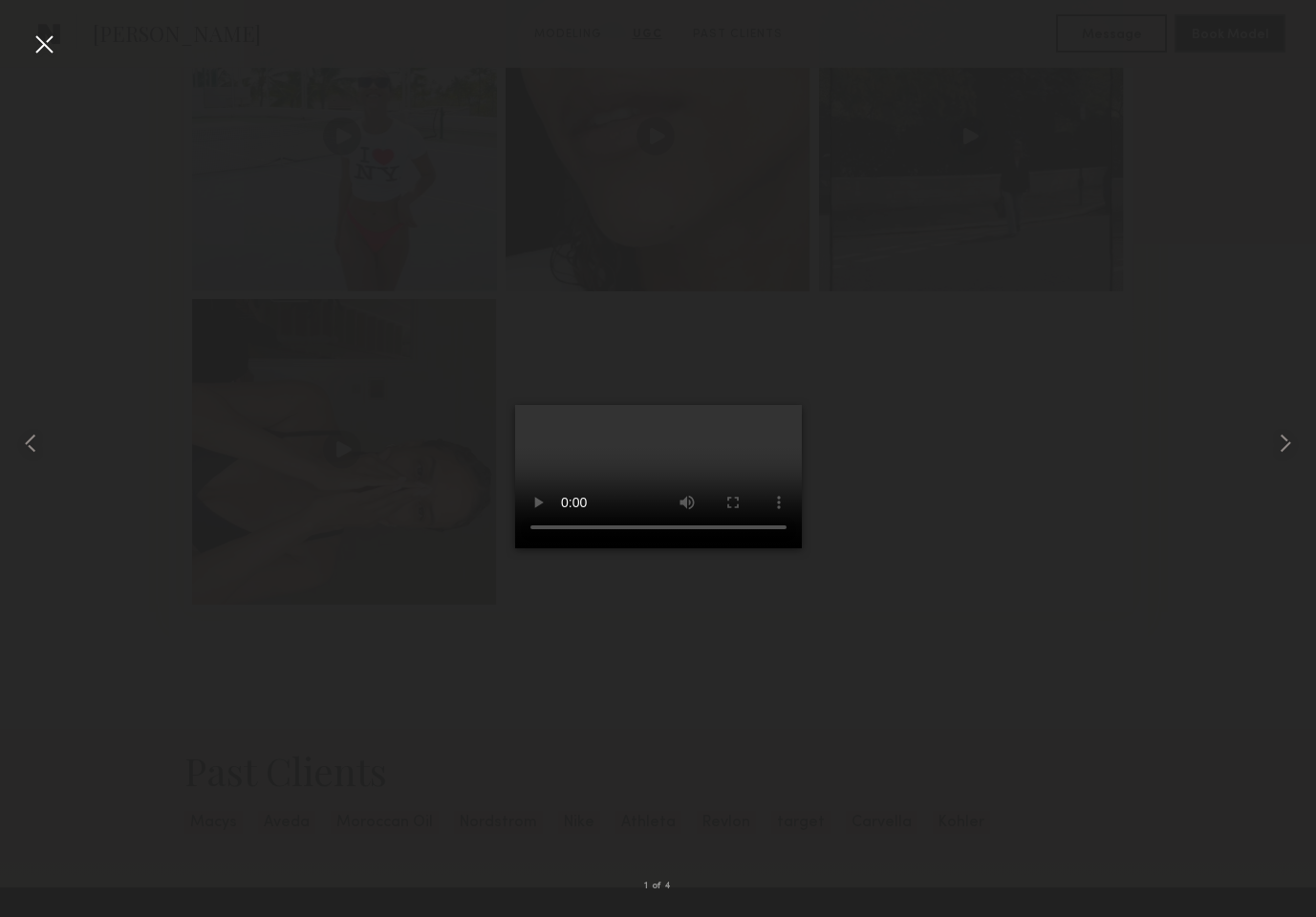
click at [47, 46] on div at bounding box center [44, 44] width 31 height 31
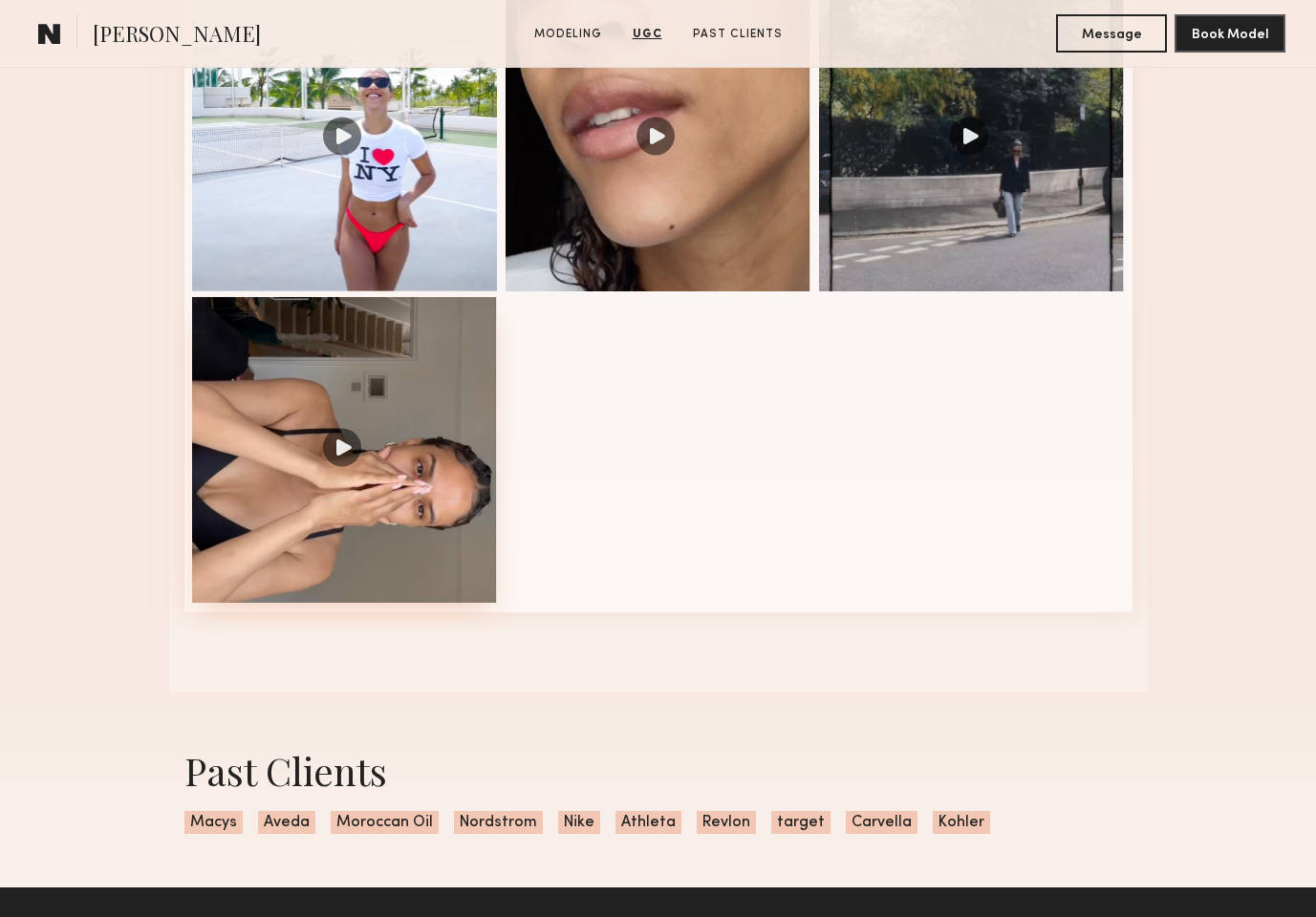
click at [265, 409] on div at bounding box center [345, 450] width 306 height 306
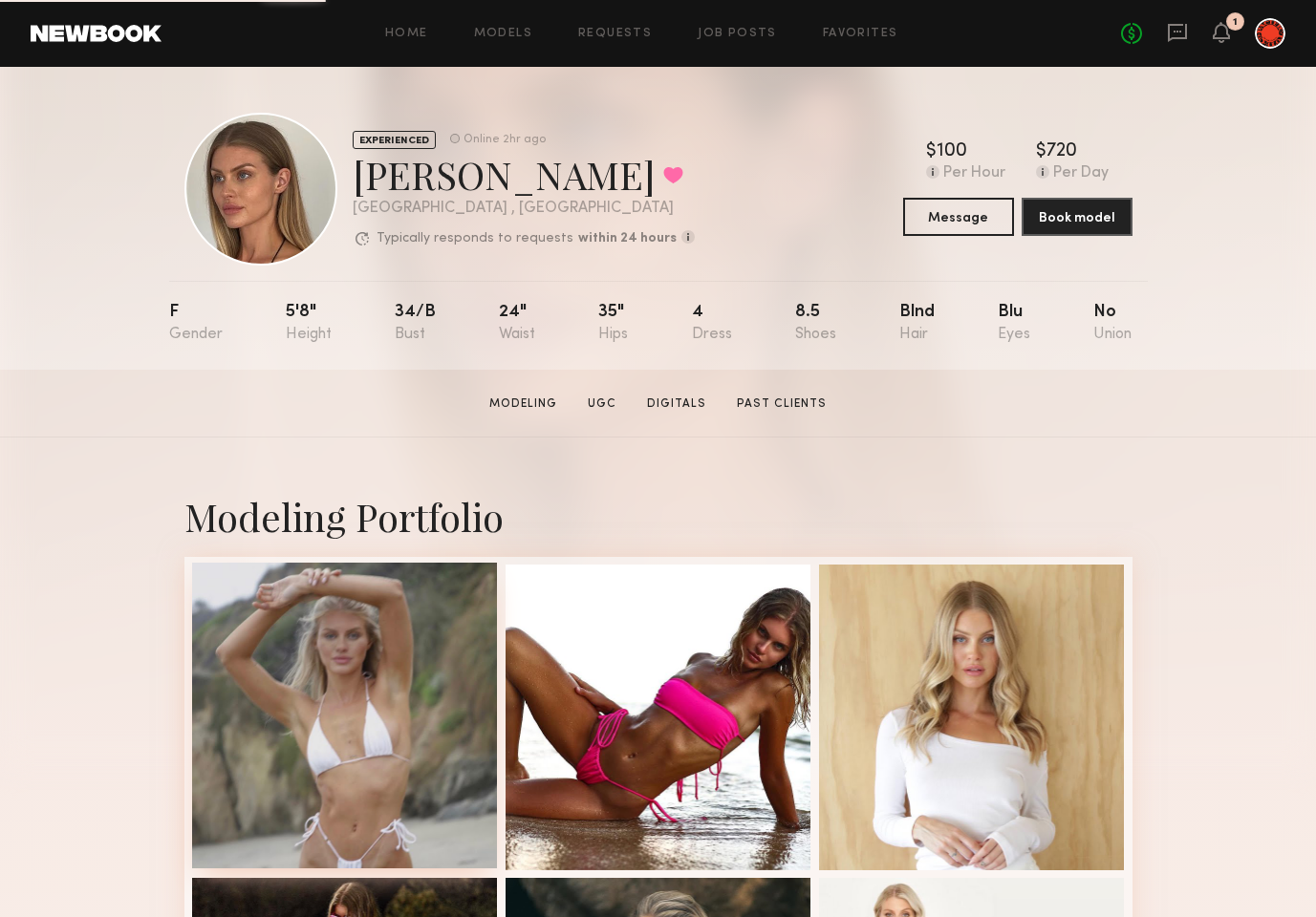
click at [392, 643] on div at bounding box center [345, 716] width 306 height 306
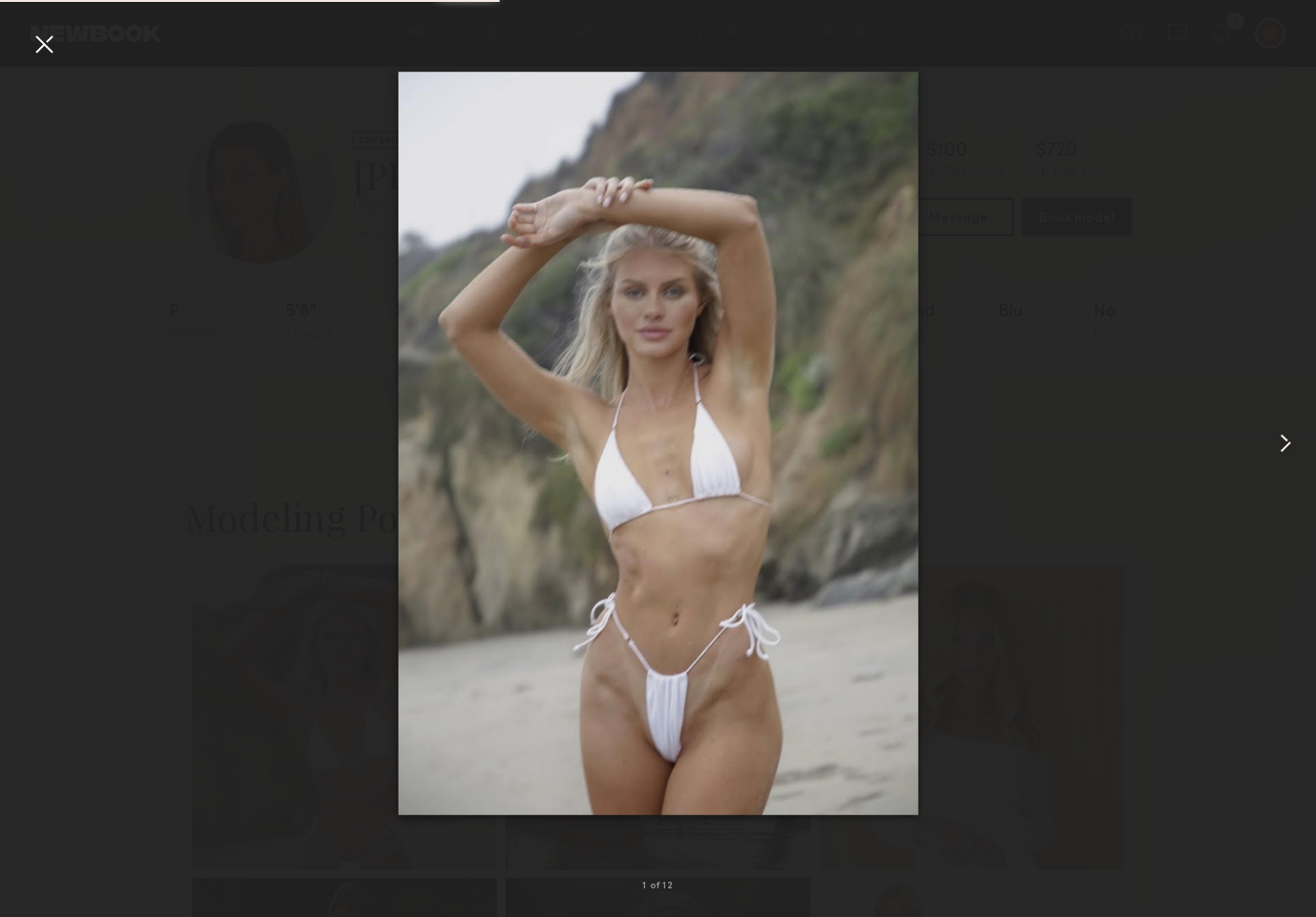
click at [1281, 438] on common-icon at bounding box center [1285, 444] width 31 height 31
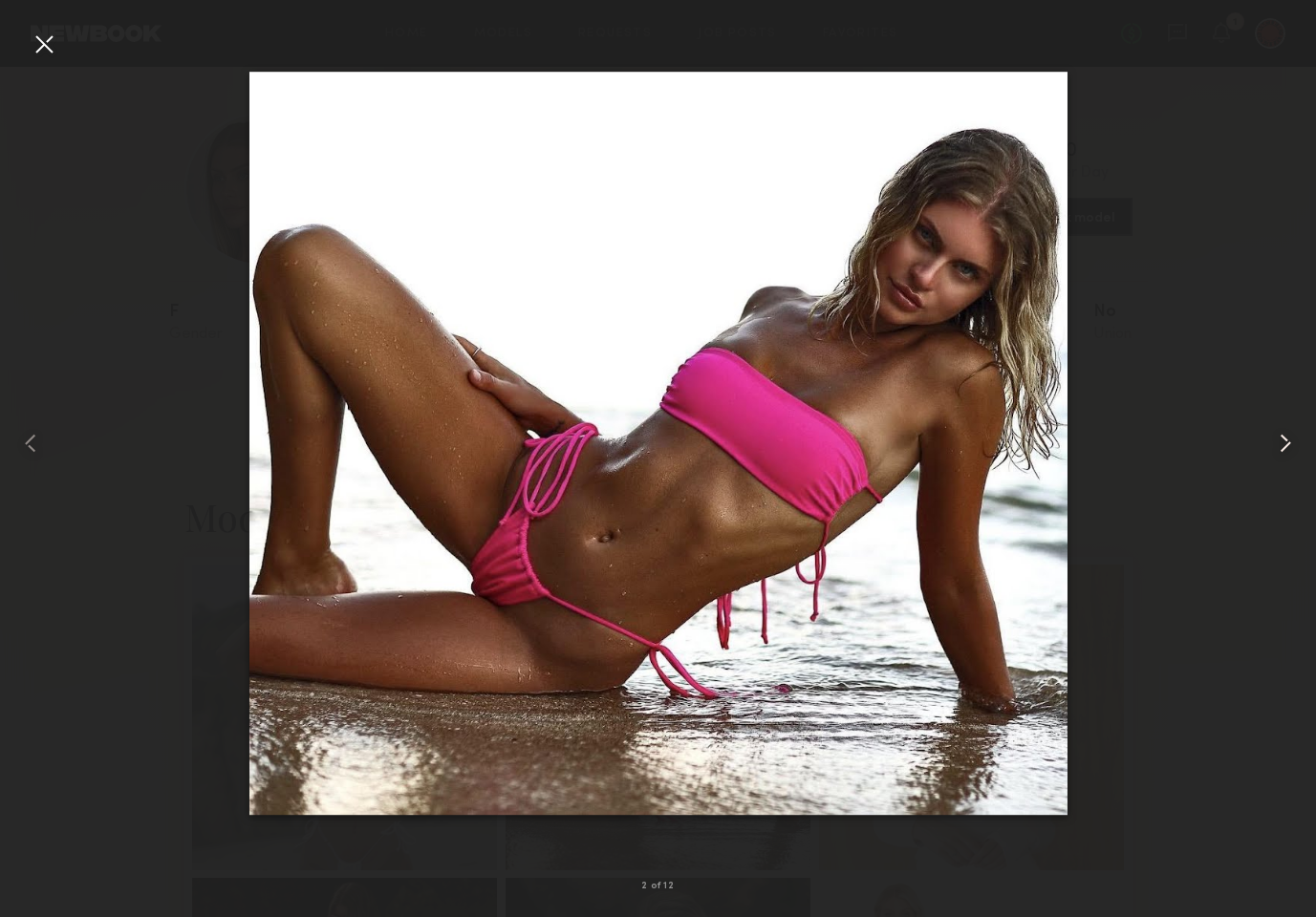
click at [1281, 437] on common-icon at bounding box center [1285, 444] width 31 height 31
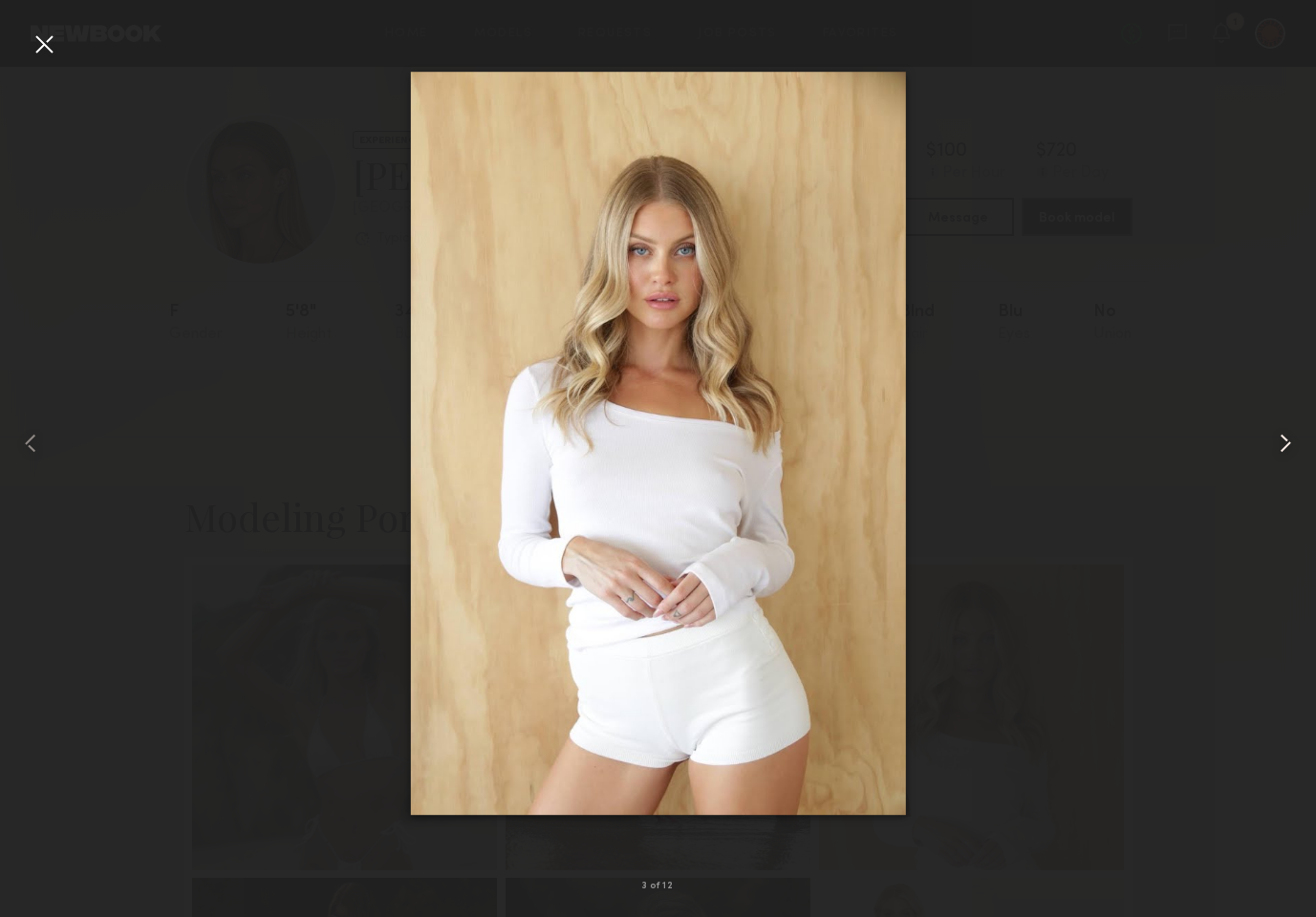
click at [1281, 437] on common-icon at bounding box center [1285, 444] width 31 height 31
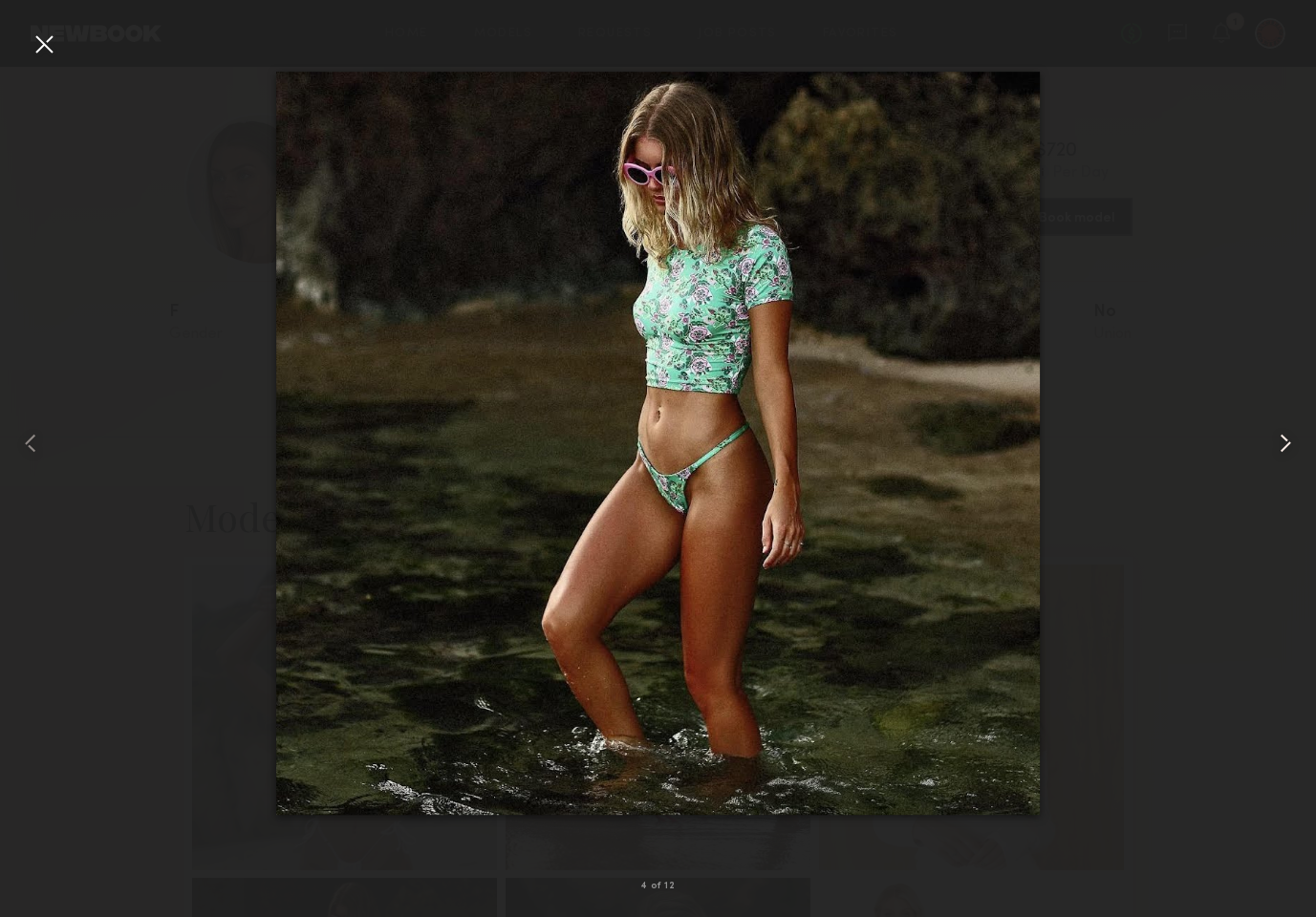
click at [1281, 437] on common-icon at bounding box center [1285, 444] width 31 height 31
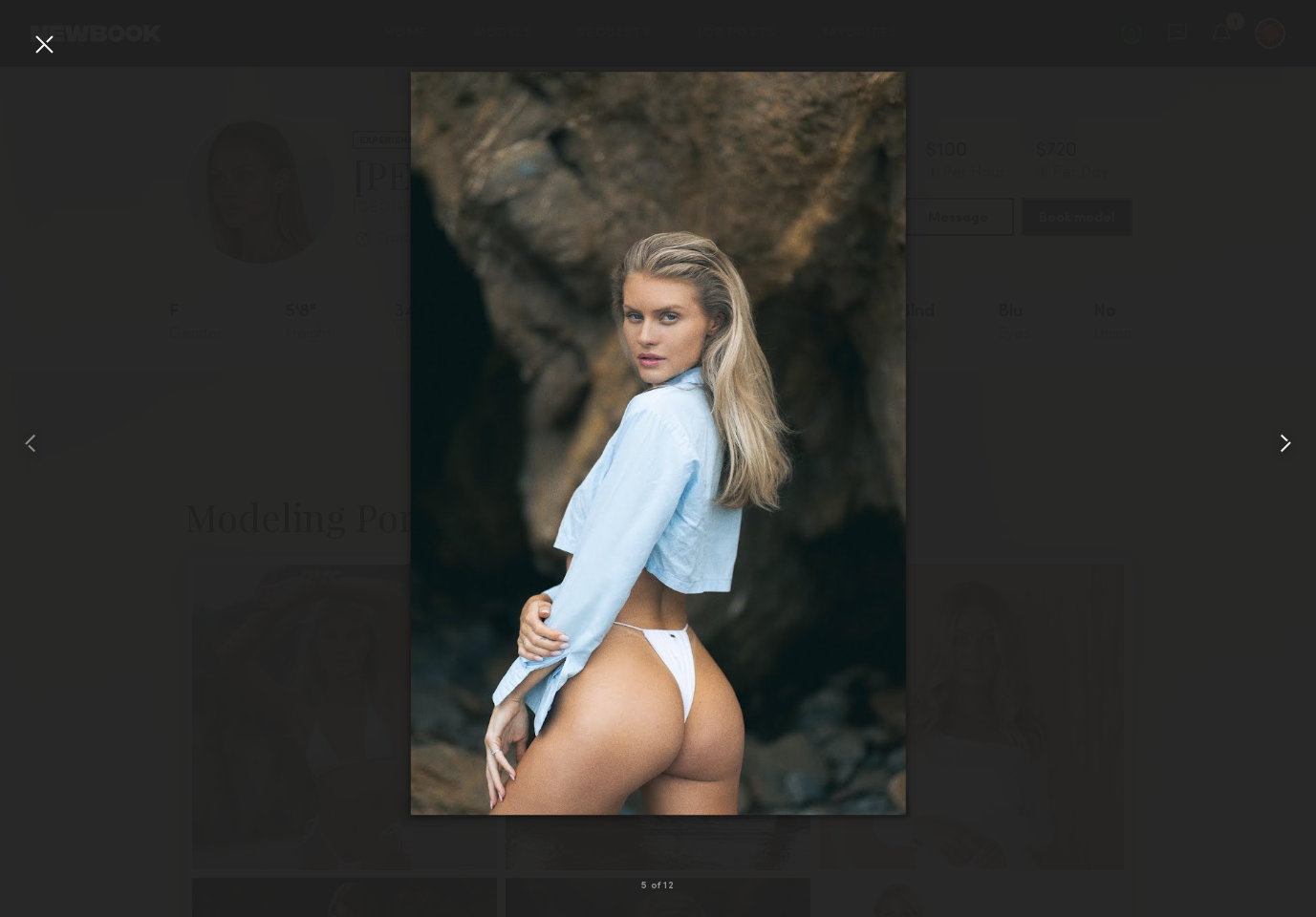
click at [1281, 437] on common-icon at bounding box center [1285, 444] width 31 height 31
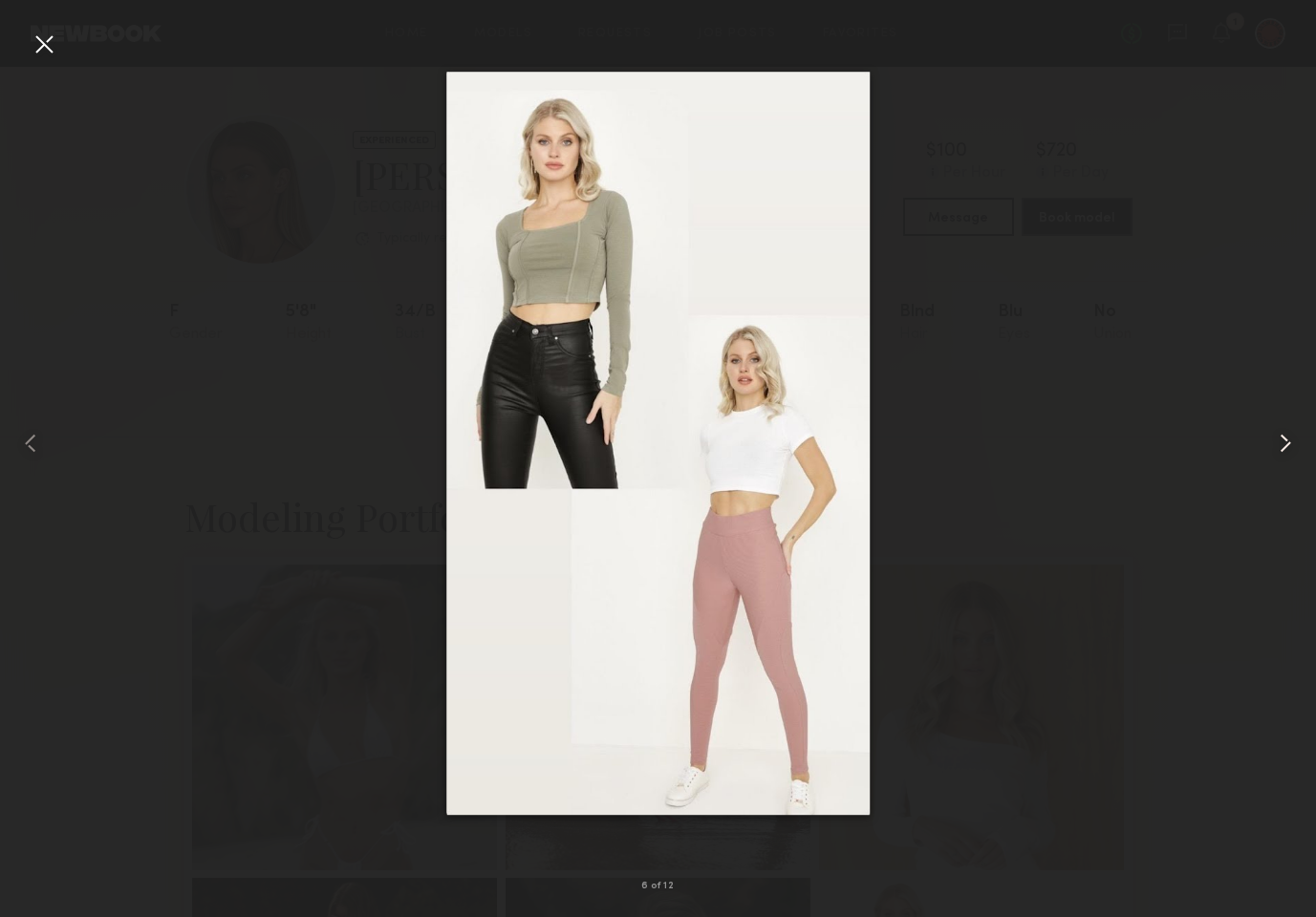
click at [1281, 437] on common-icon at bounding box center [1285, 444] width 31 height 31
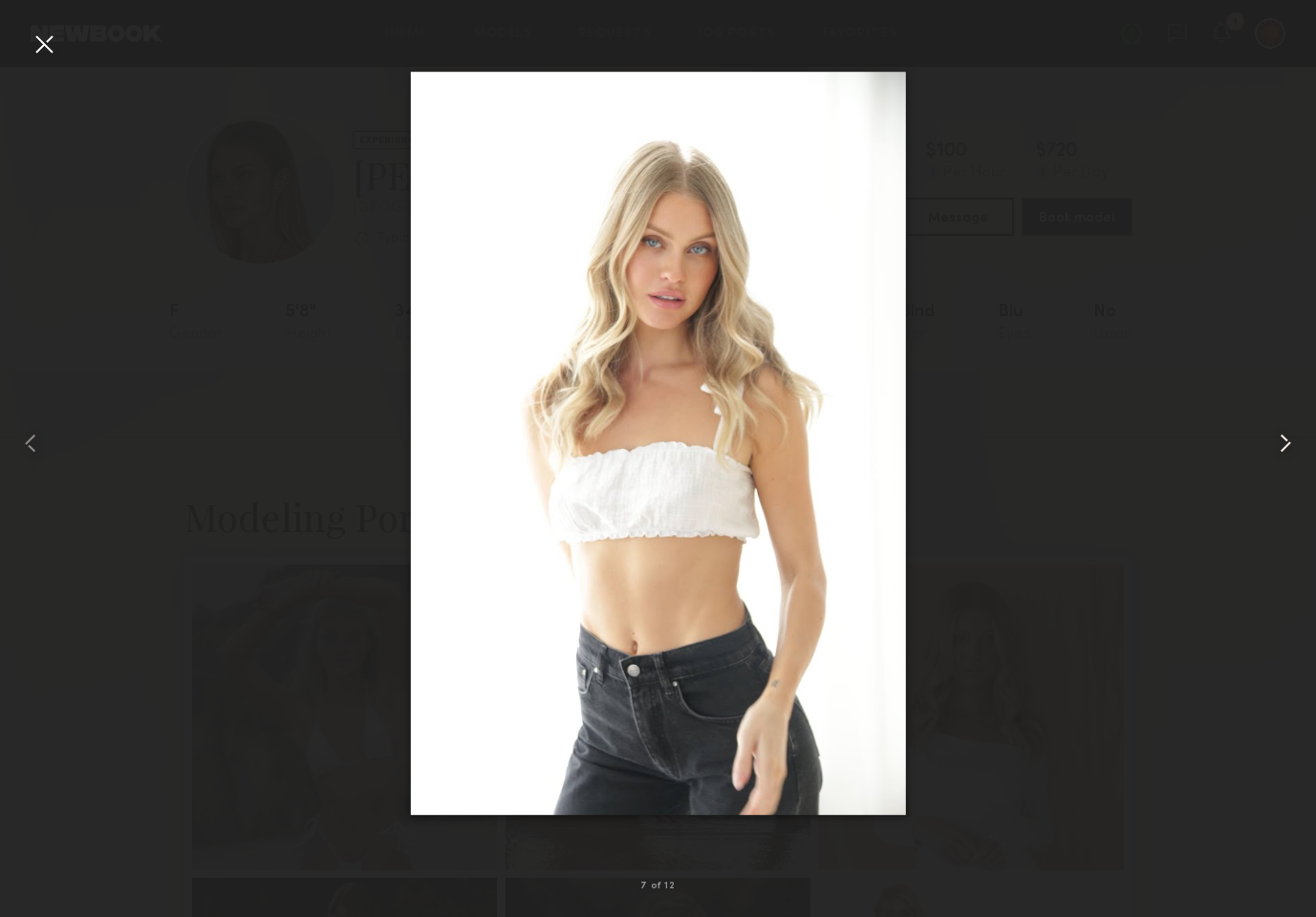
click at [1281, 437] on common-icon at bounding box center [1285, 444] width 31 height 31
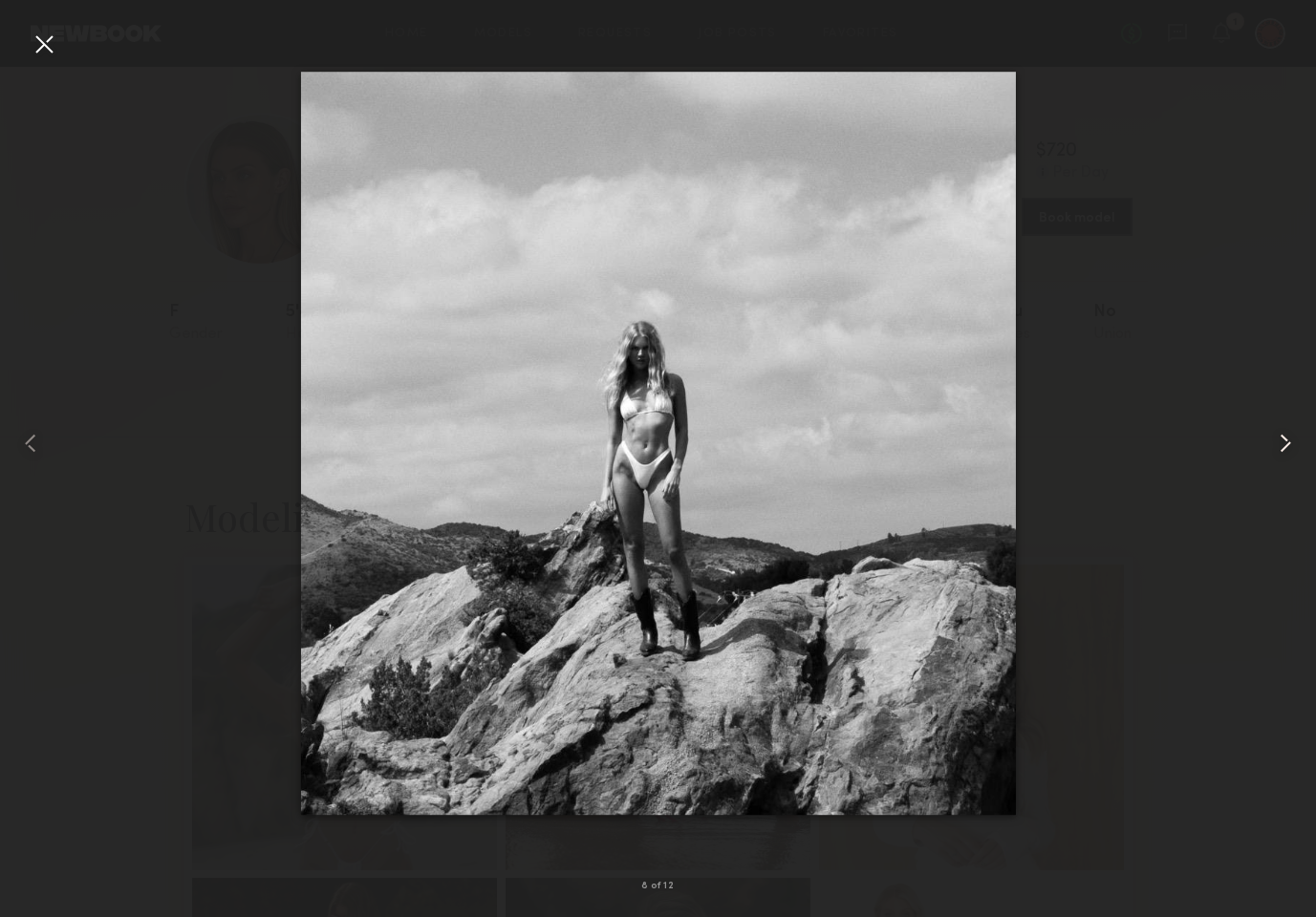
click at [1281, 437] on common-icon at bounding box center [1285, 444] width 31 height 31
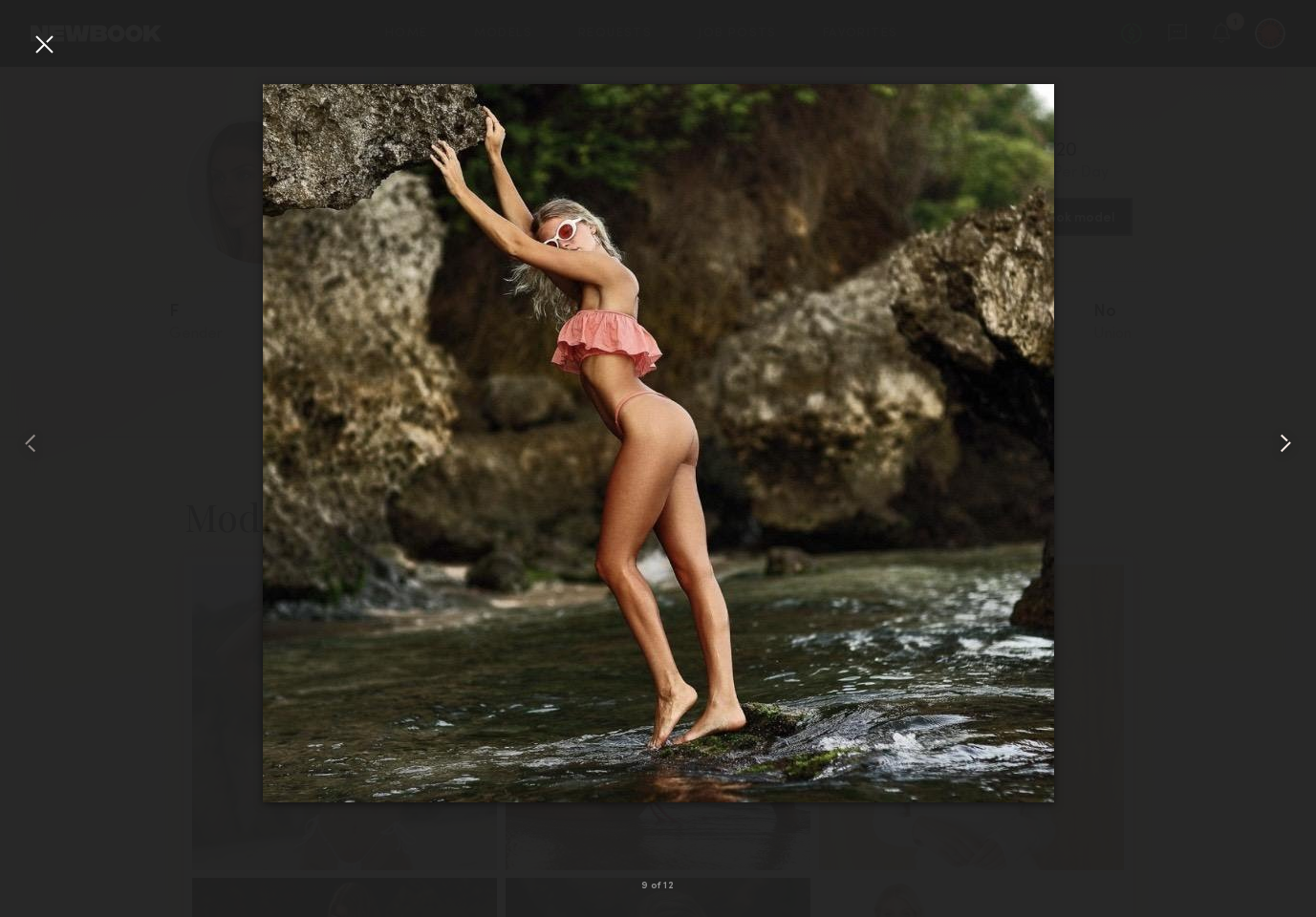
click at [1281, 437] on common-icon at bounding box center [1285, 444] width 31 height 31
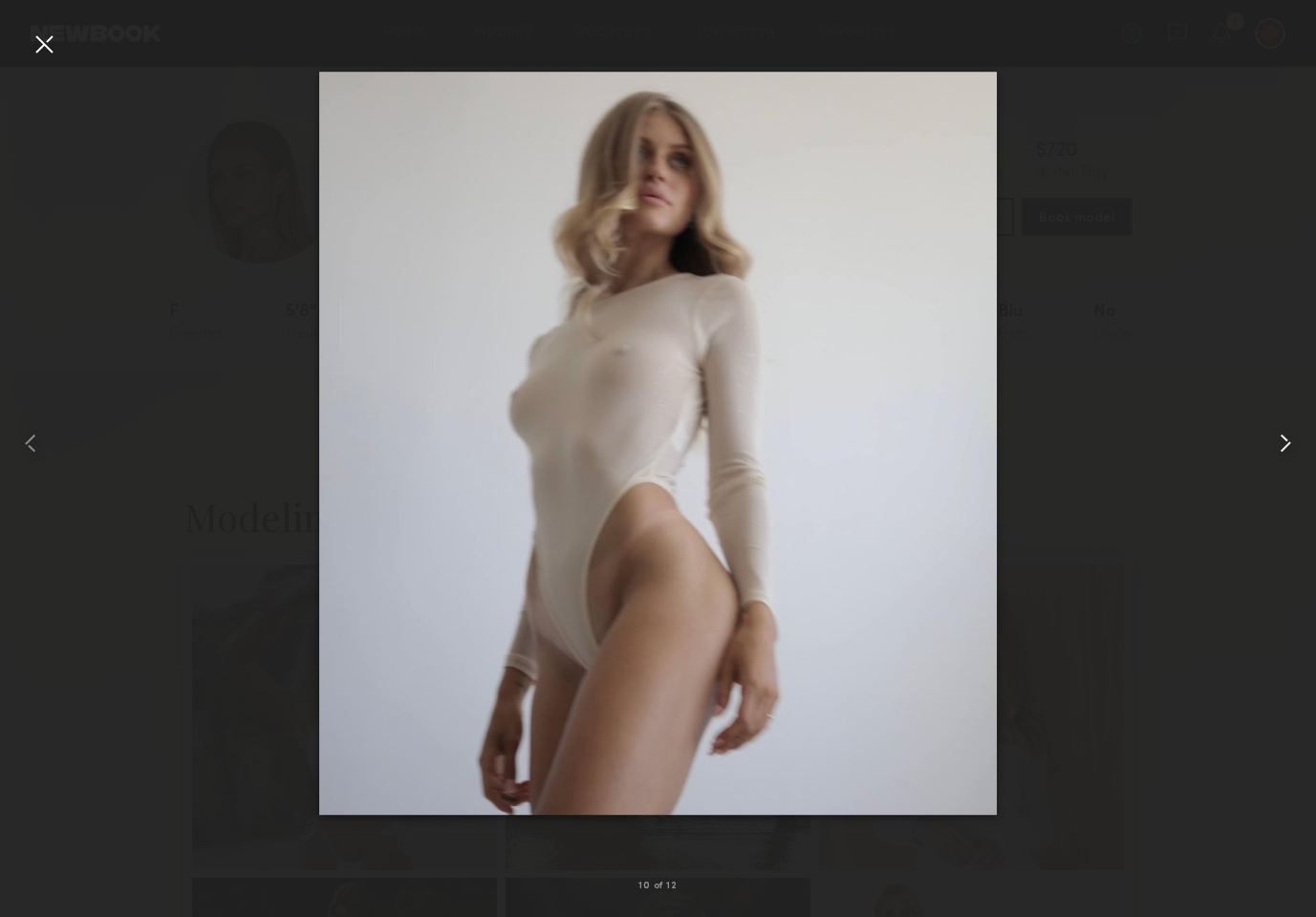
click at [1281, 437] on common-icon at bounding box center [1285, 444] width 31 height 31
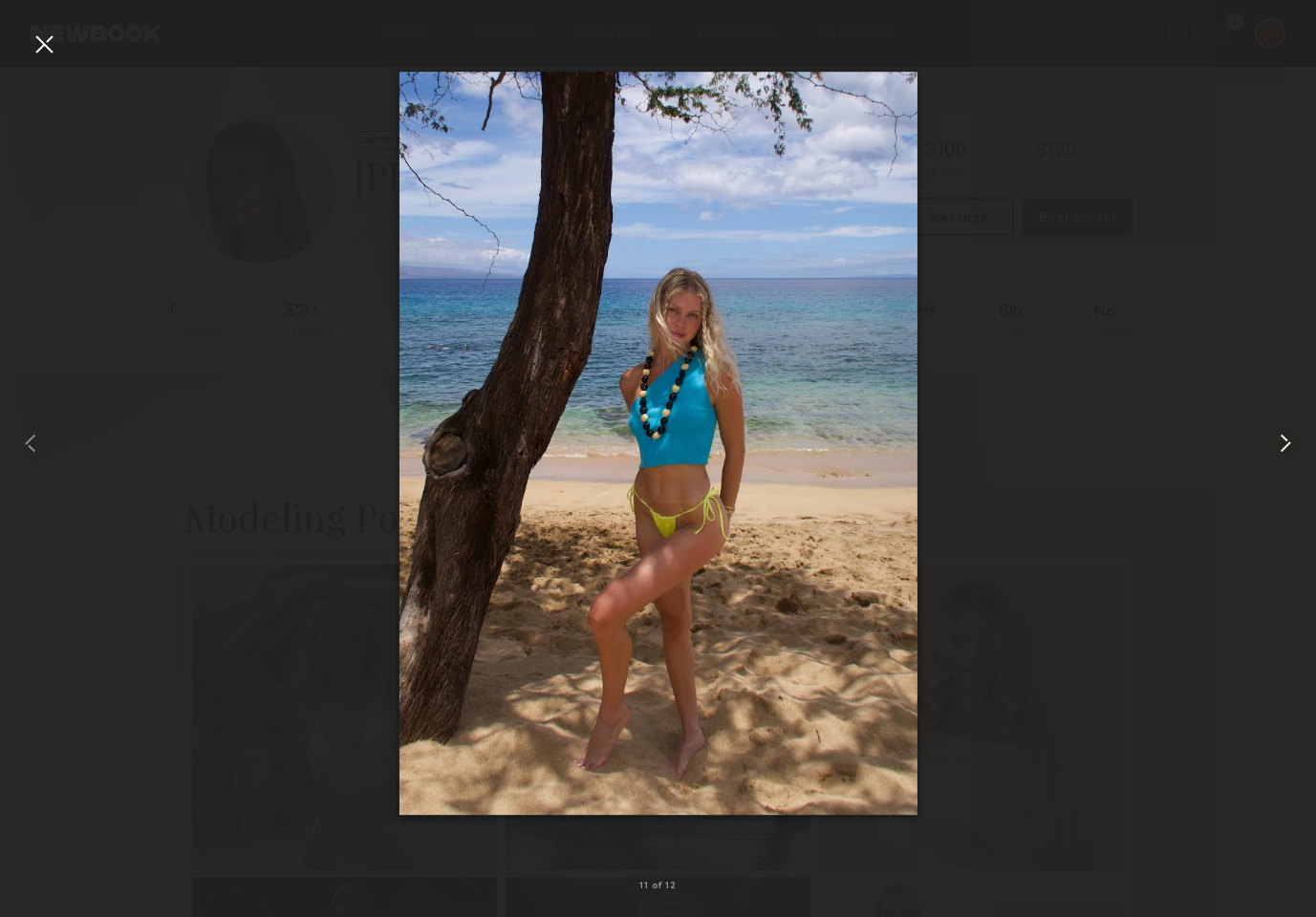
click at [1281, 437] on common-icon at bounding box center [1285, 444] width 31 height 31
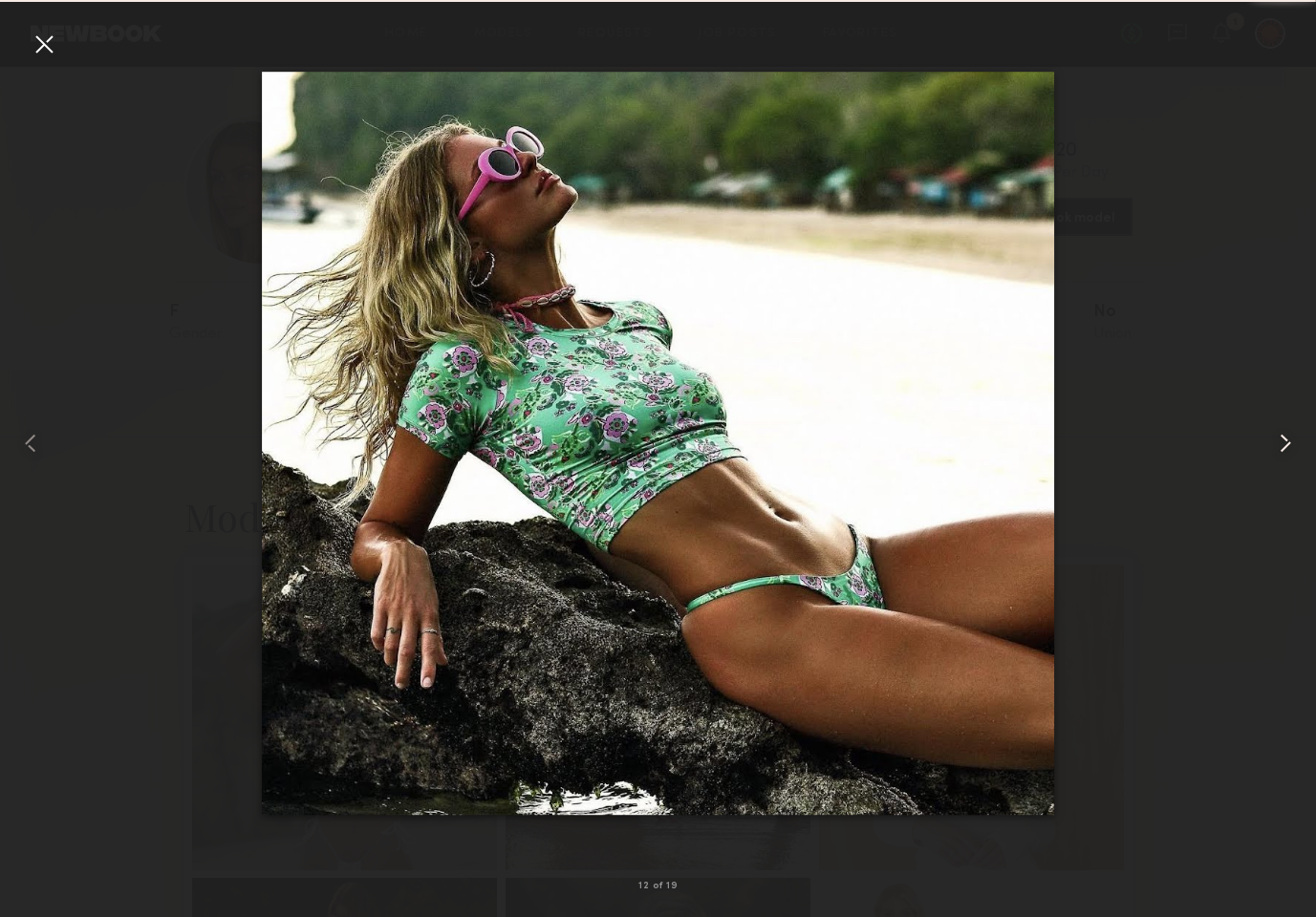
click at [1281, 437] on common-icon at bounding box center [1285, 444] width 31 height 31
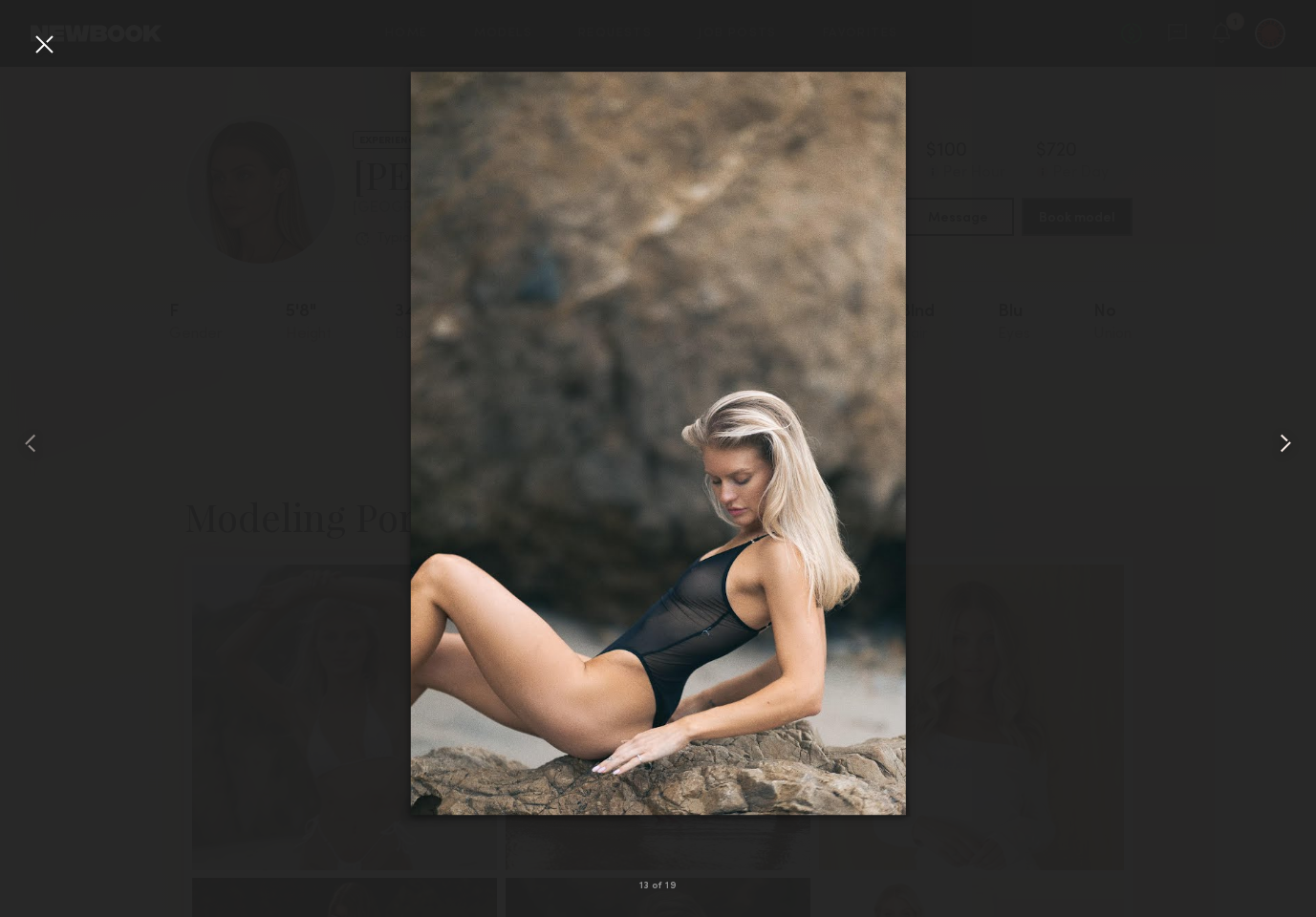
click at [1281, 437] on common-icon at bounding box center [1285, 444] width 31 height 31
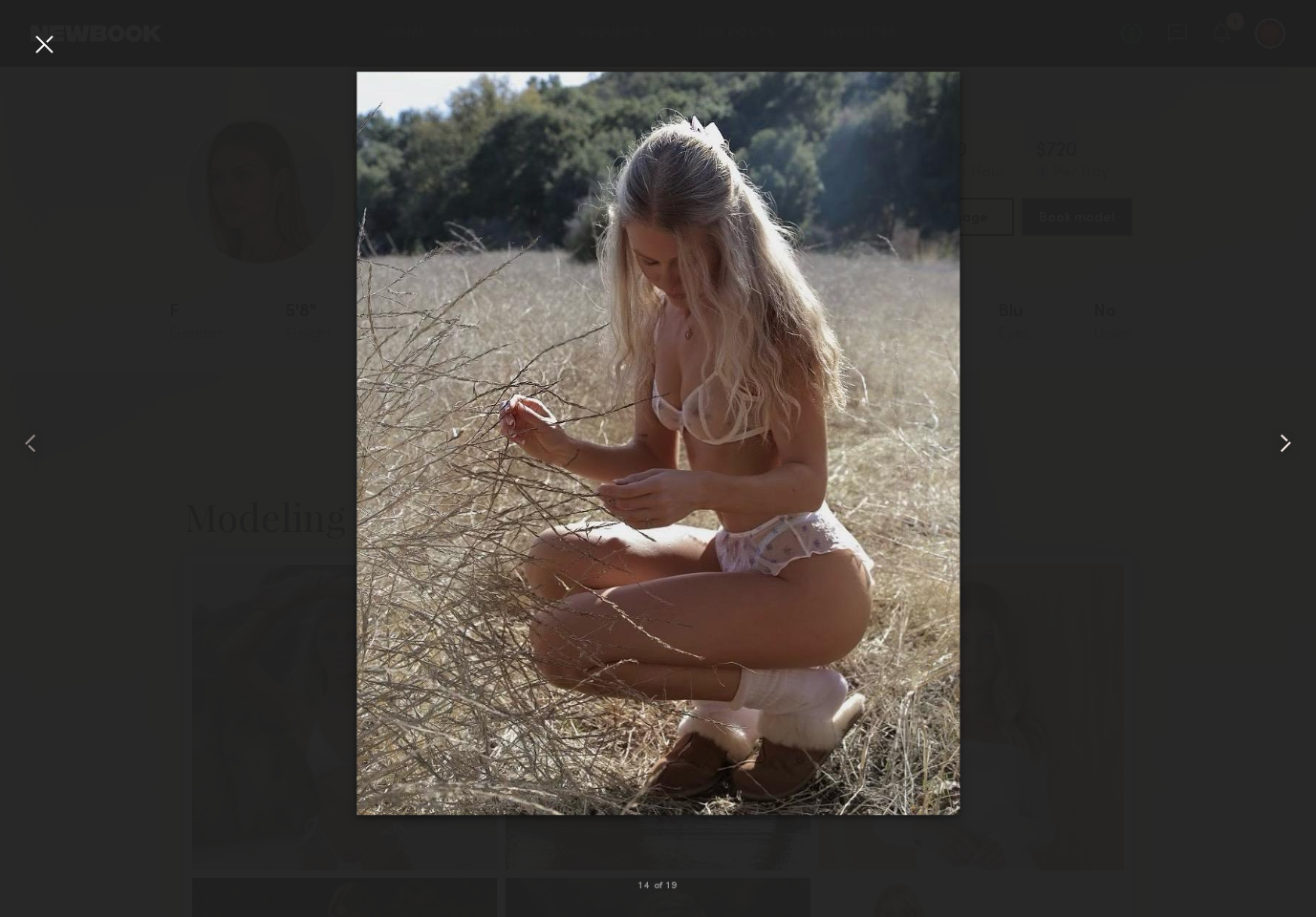
click at [1281, 437] on common-icon at bounding box center [1285, 444] width 31 height 31
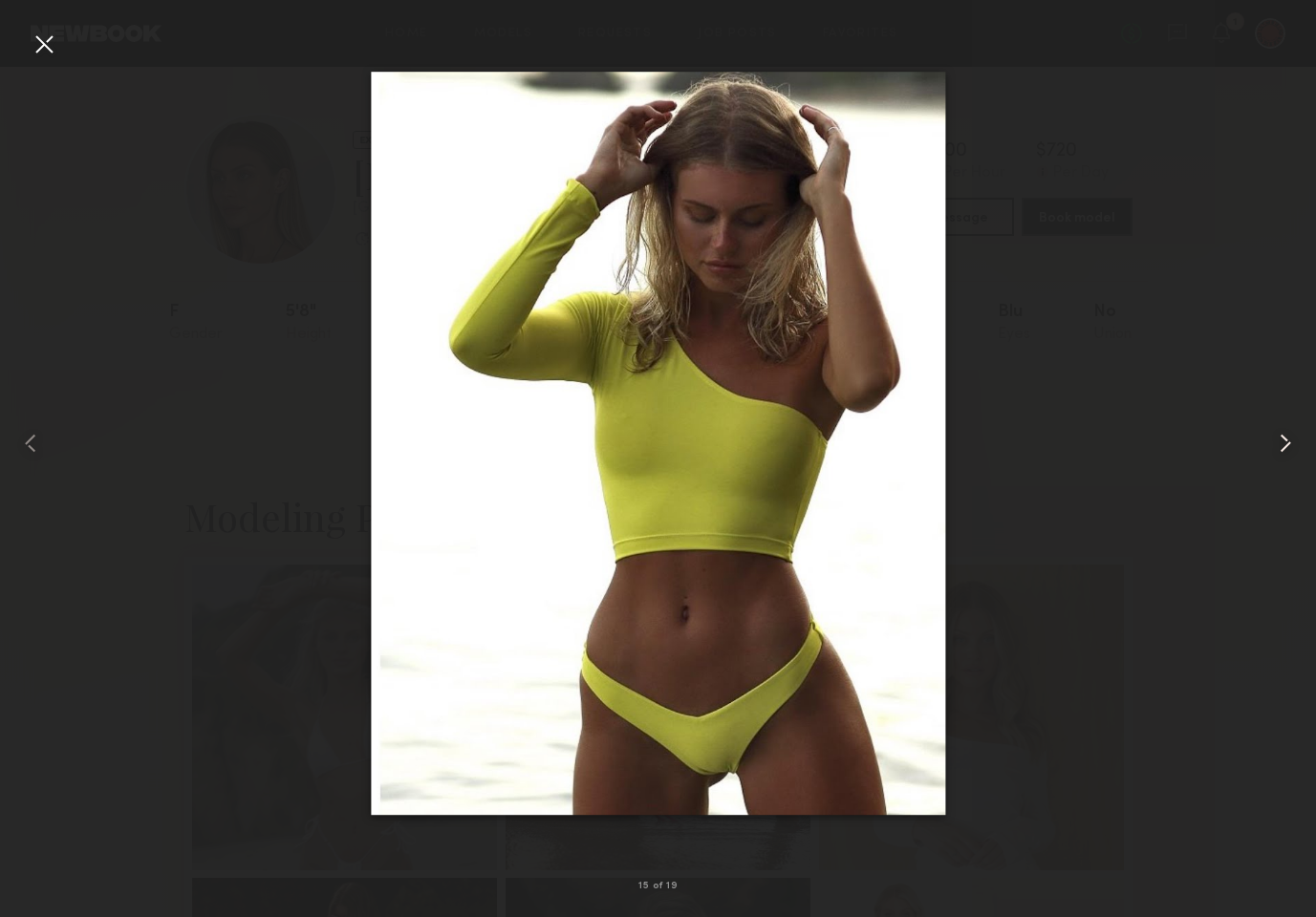
click at [1281, 437] on common-icon at bounding box center [1285, 444] width 31 height 31
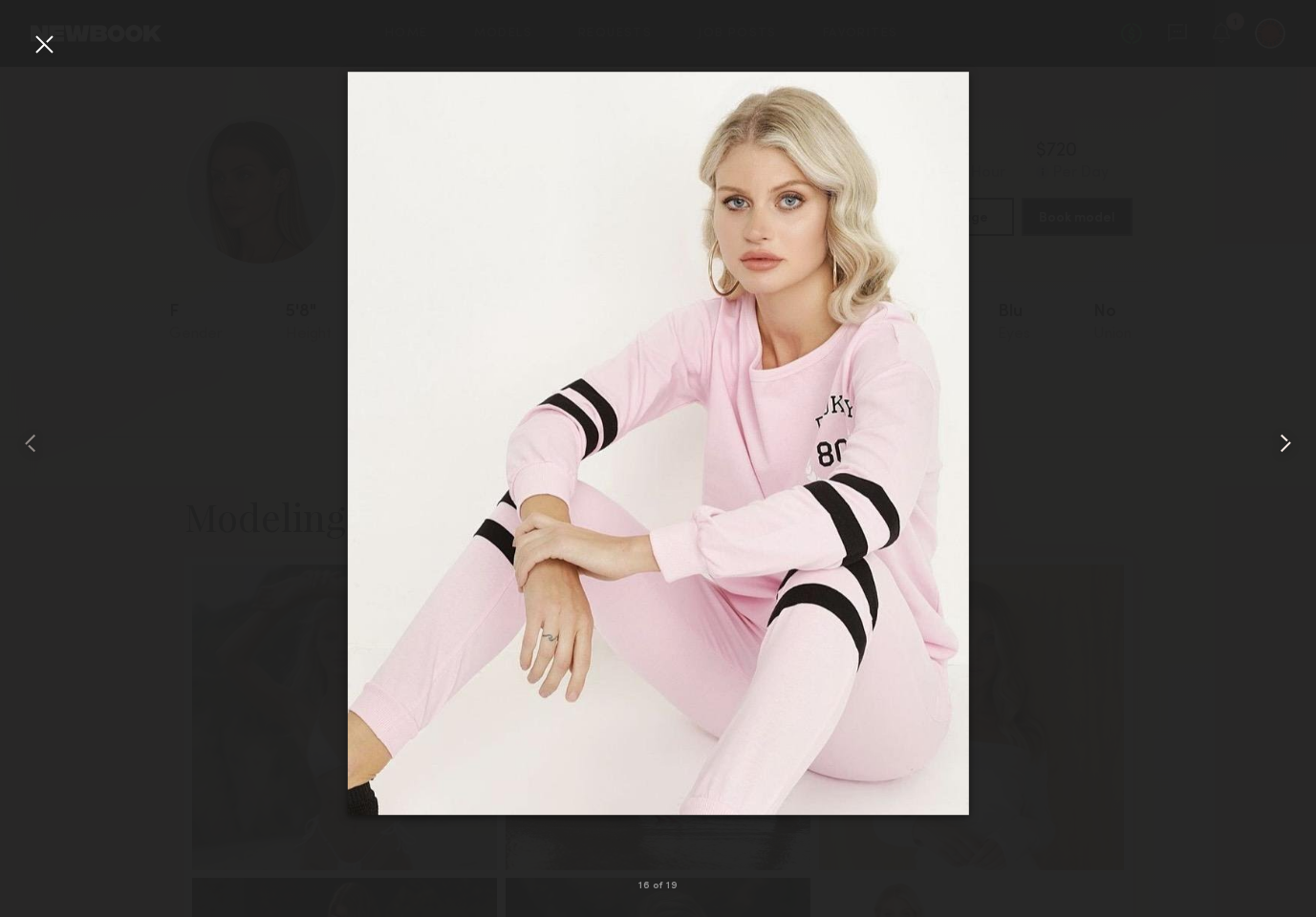
click at [1281, 437] on common-icon at bounding box center [1285, 444] width 31 height 31
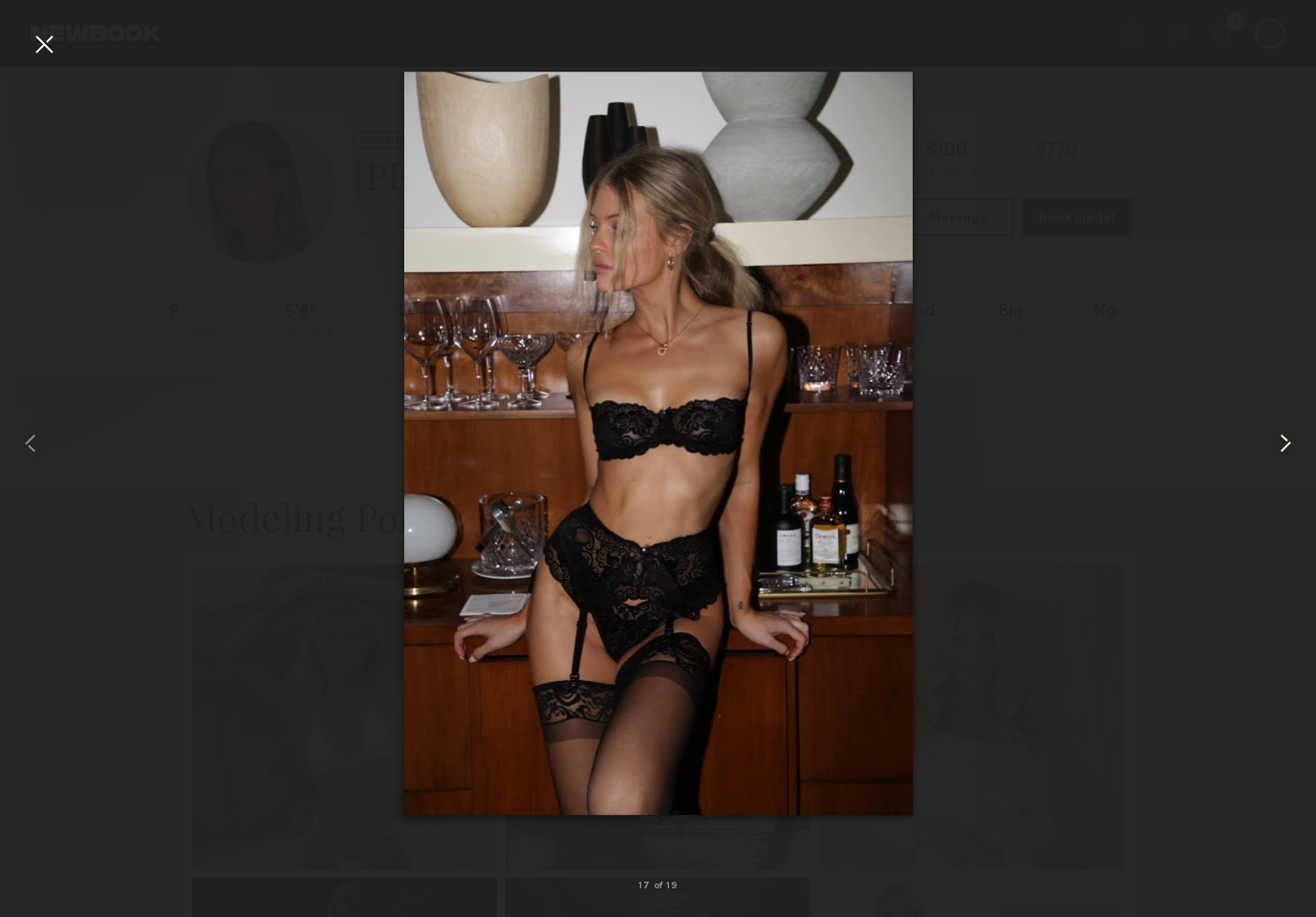
click at [1281, 437] on common-icon at bounding box center [1285, 444] width 31 height 31
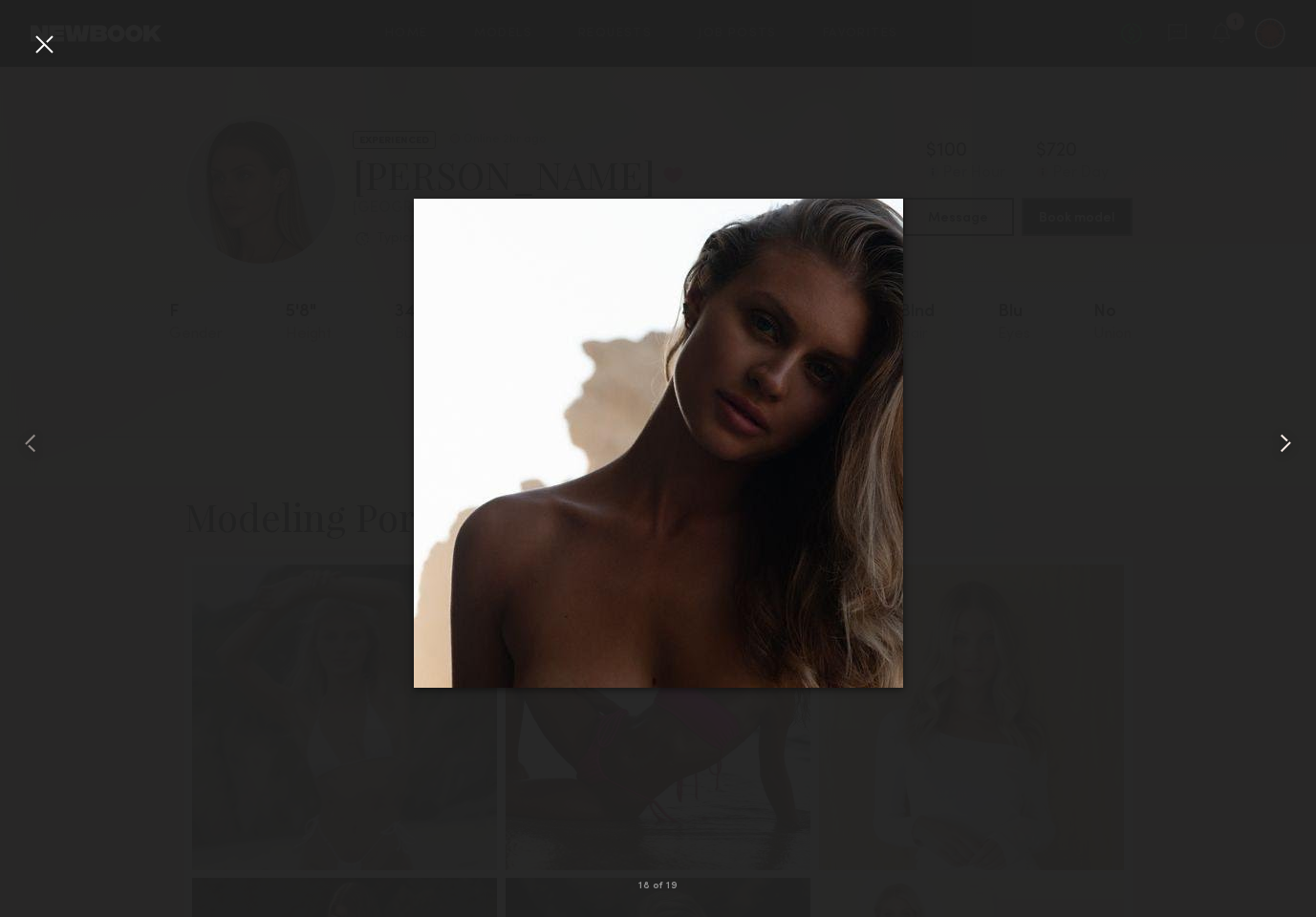
click at [1281, 437] on common-icon at bounding box center [1285, 444] width 31 height 31
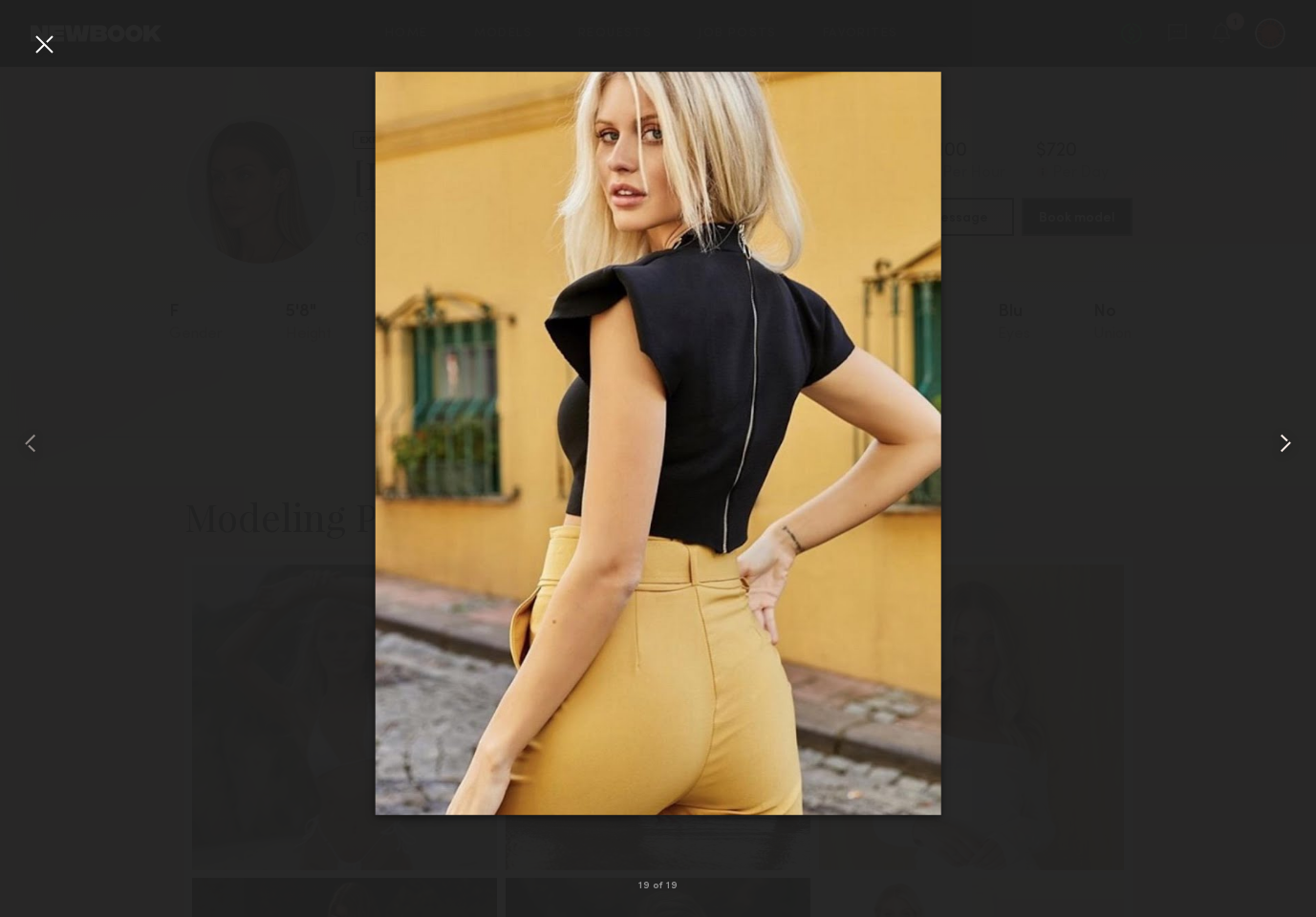
click at [1281, 437] on common-icon at bounding box center [1285, 444] width 31 height 31
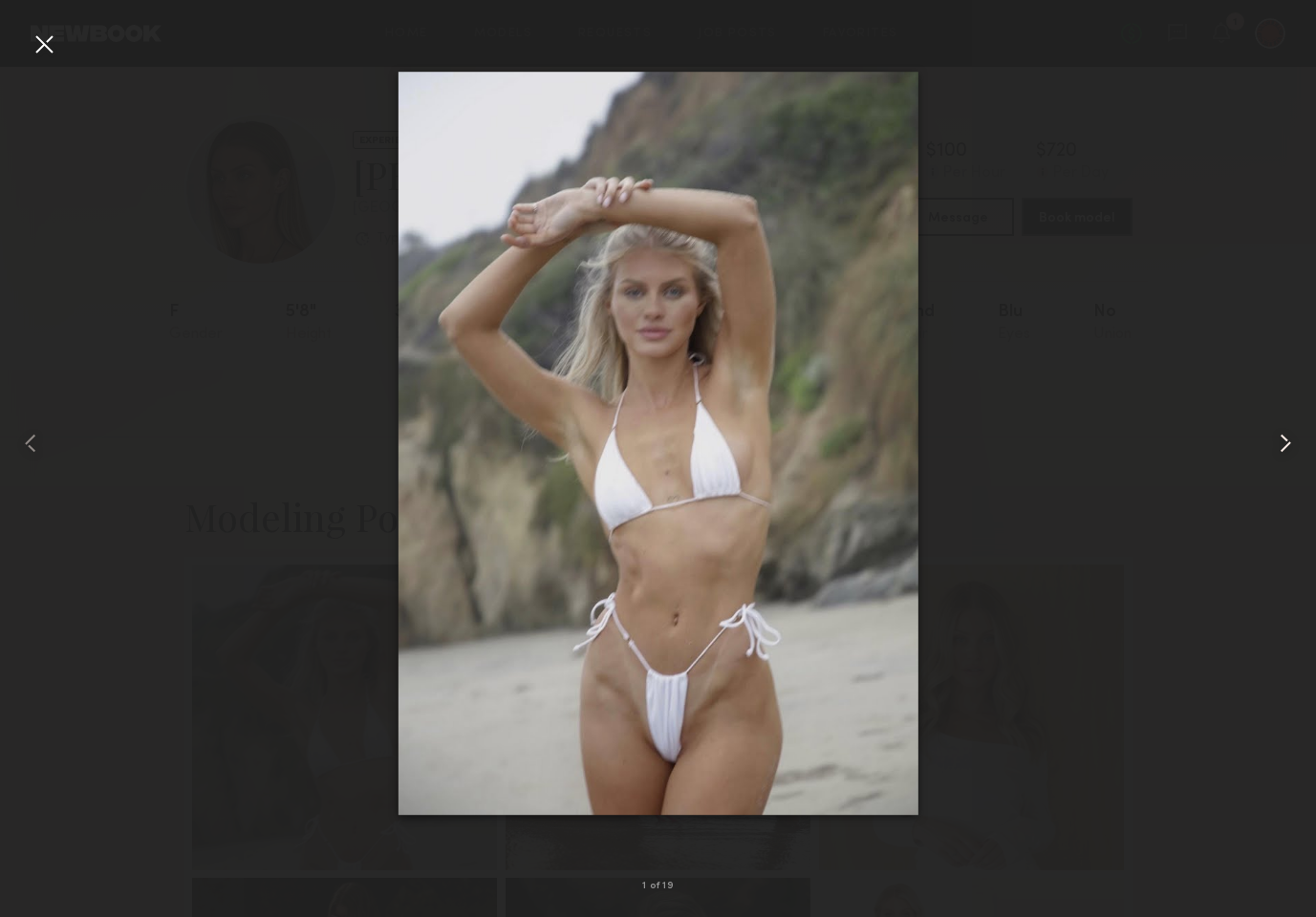
click at [1281, 437] on common-icon at bounding box center [1285, 444] width 31 height 31
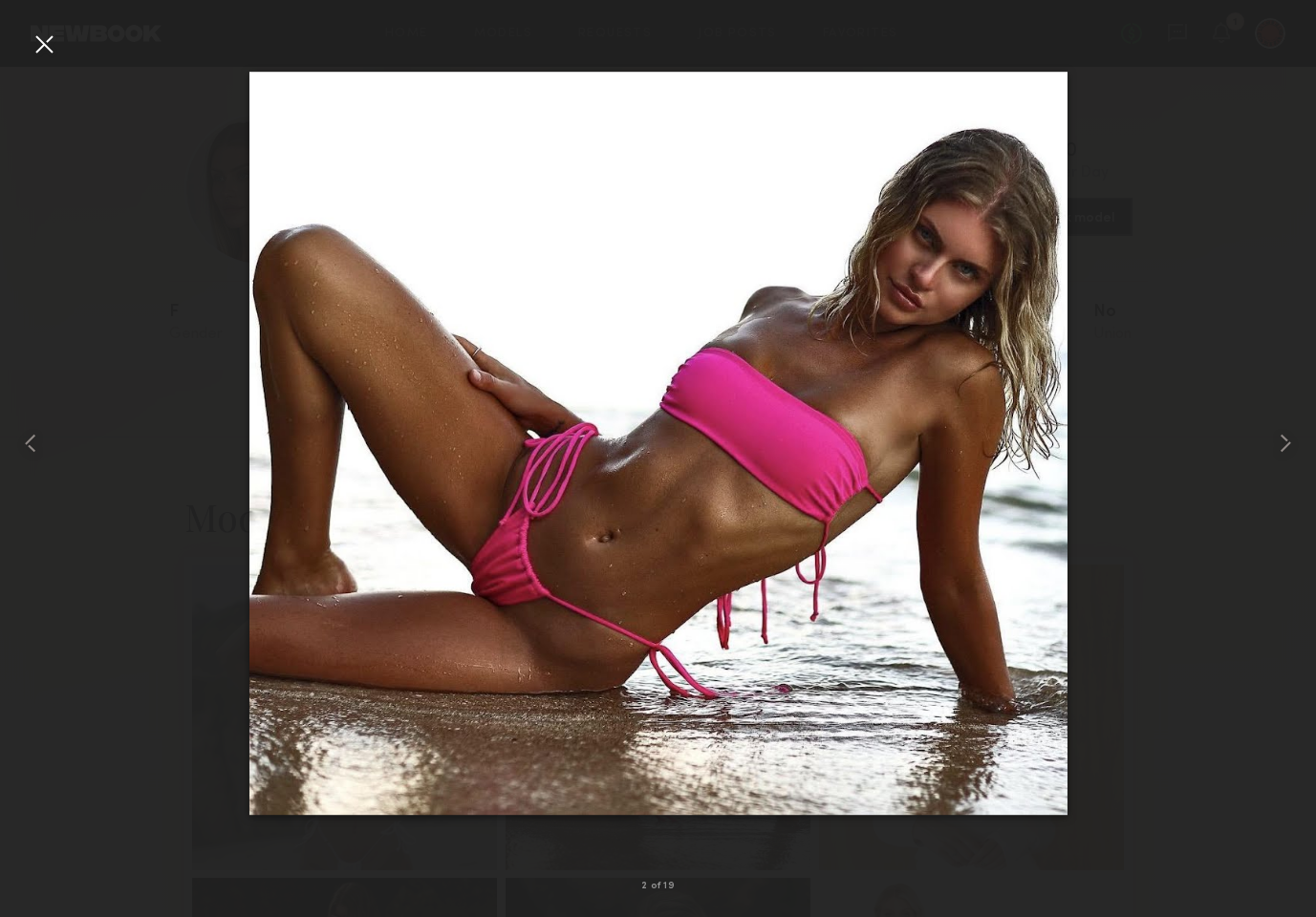
click at [45, 49] on div at bounding box center [44, 44] width 31 height 31
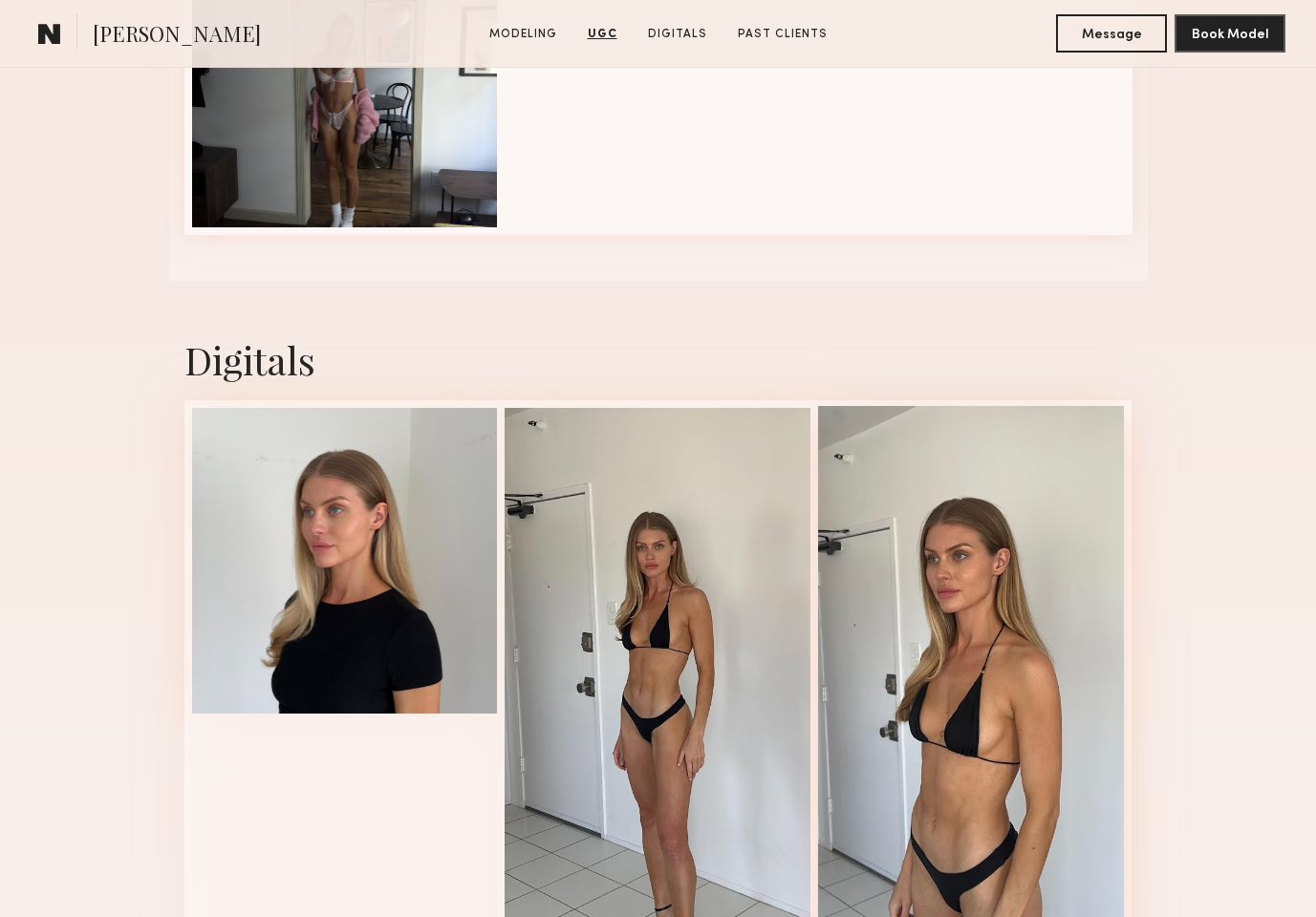
scroll to position [3484, 0]
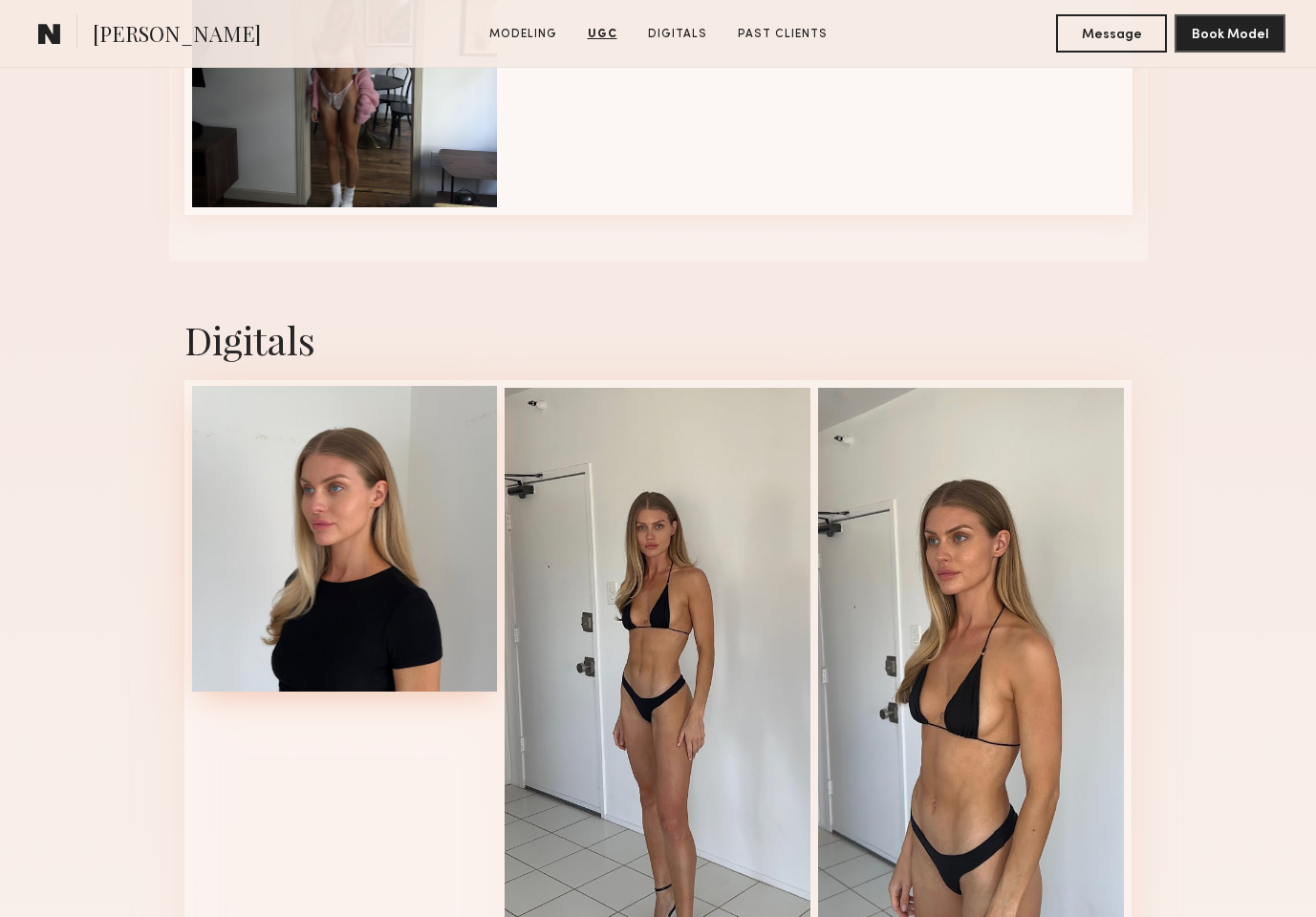
click at [311, 484] on div at bounding box center [345, 539] width 306 height 306
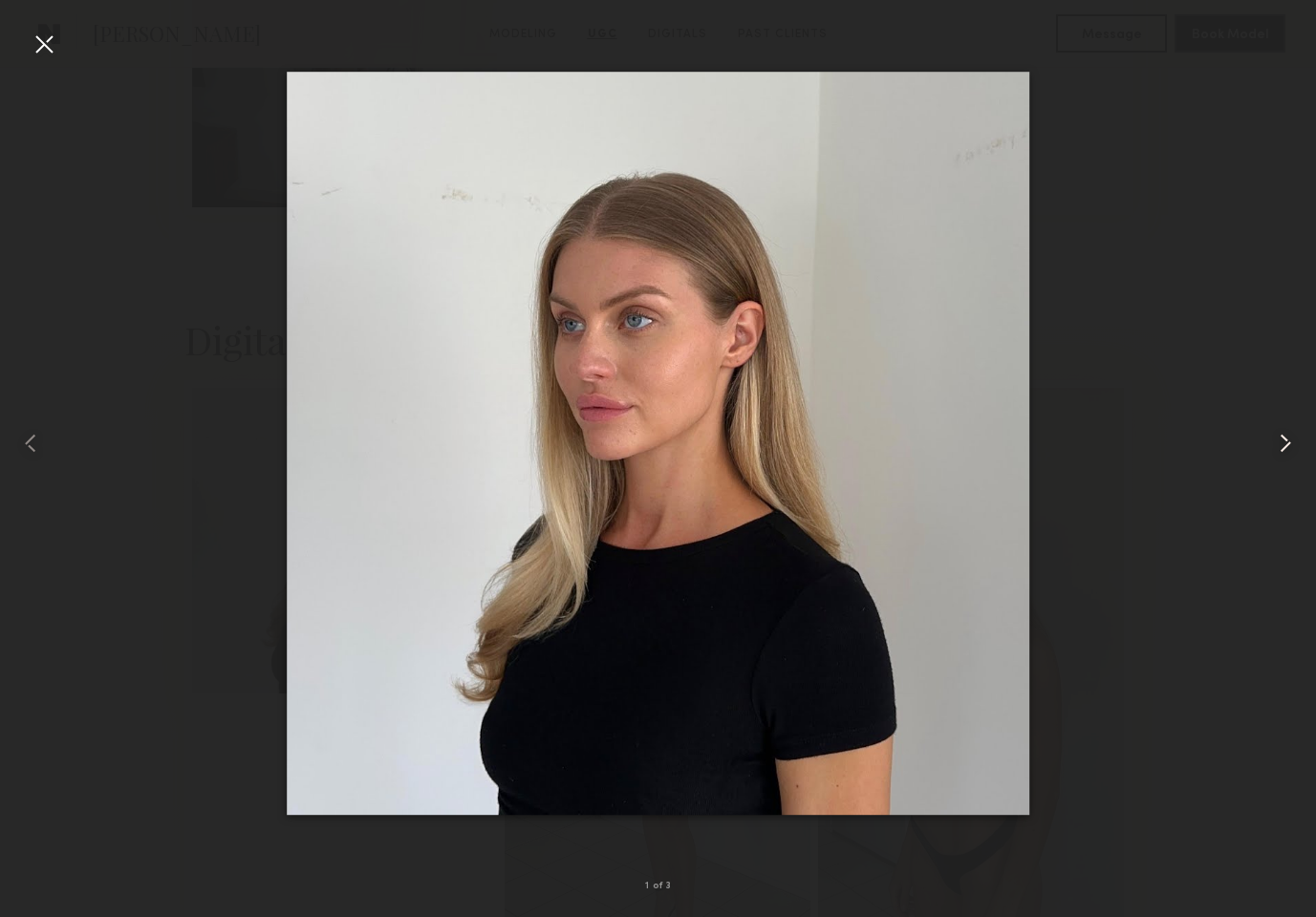
click at [1291, 448] on common-icon at bounding box center [1285, 444] width 31 height 31
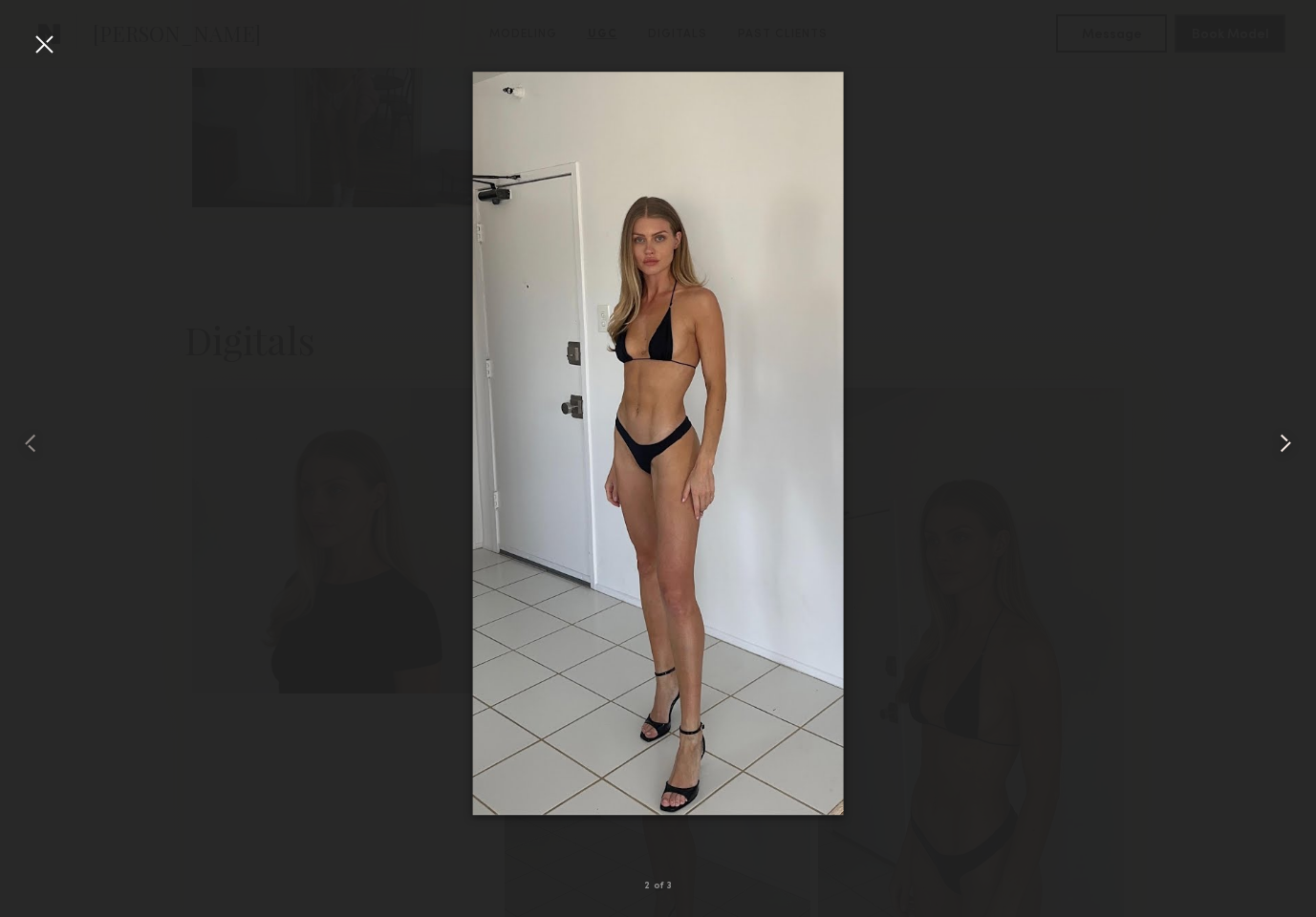
click at [1289, 448] on common-icon at bounding box center [1285, 444] width 31 height 31
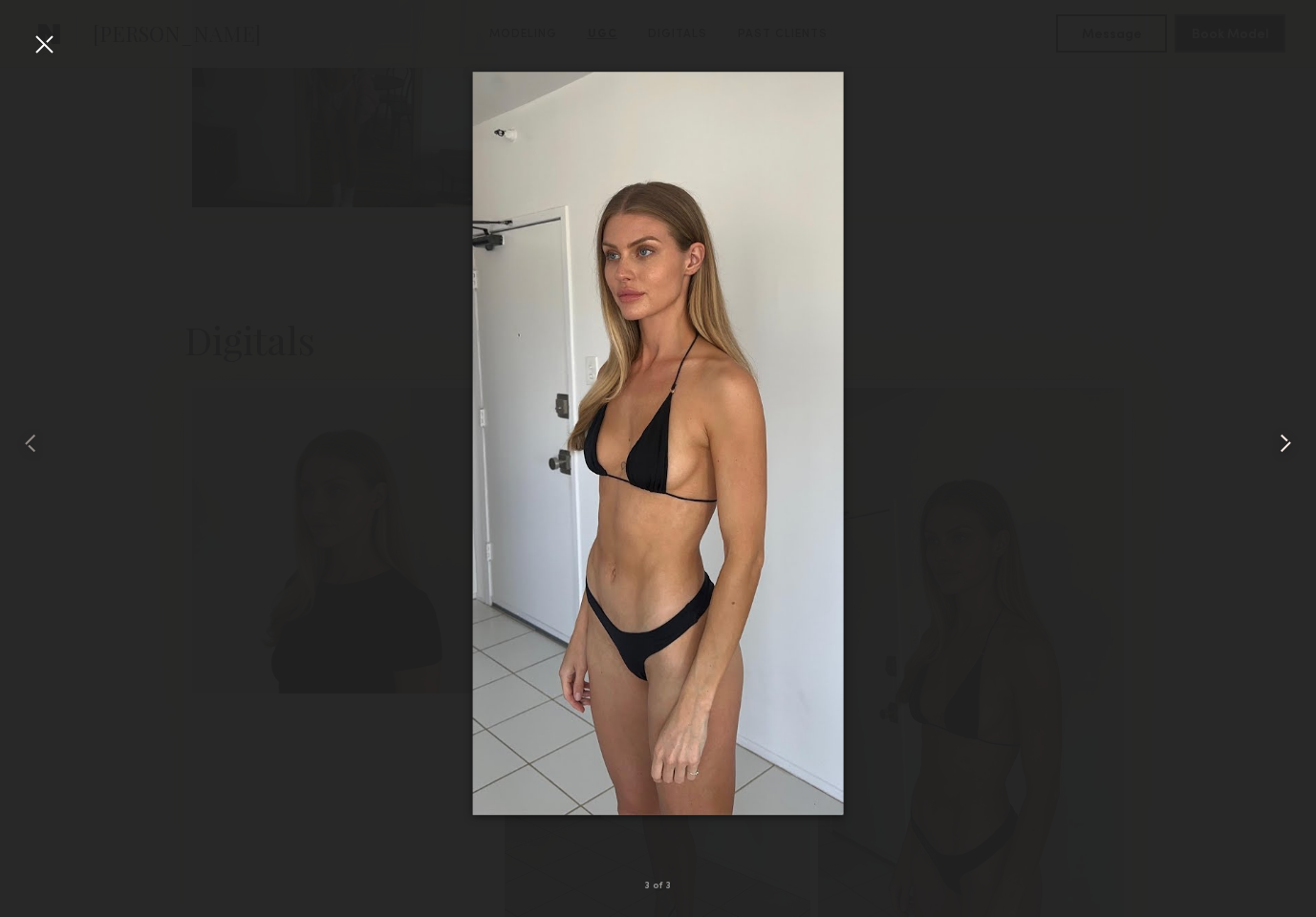
click at [1289, 448] on common-icon at bounding box center [1285, 444] width 31 height 31
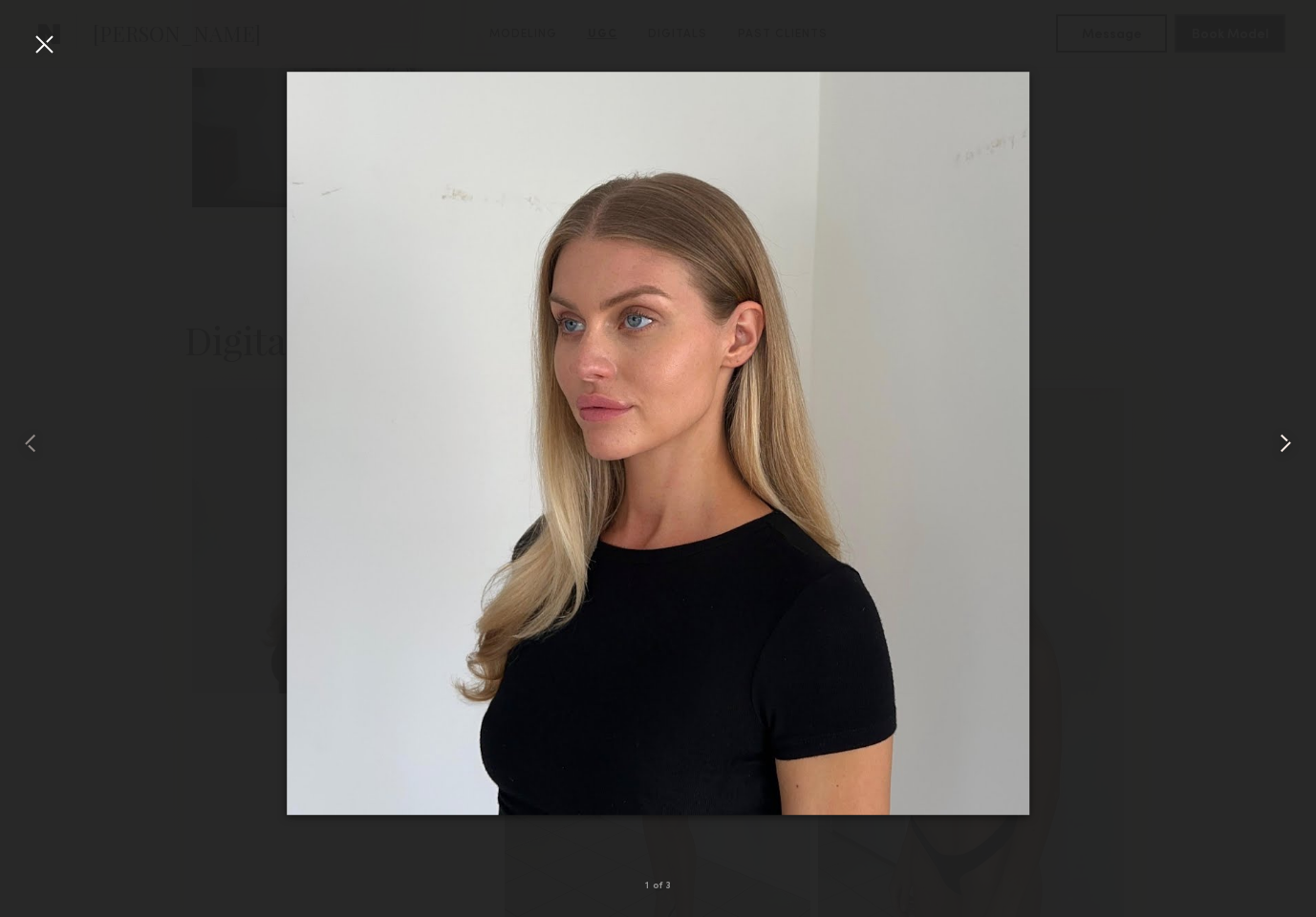
click at [1289, 448] on common-icon at bounding box center [1285, 444] width 31 height 31
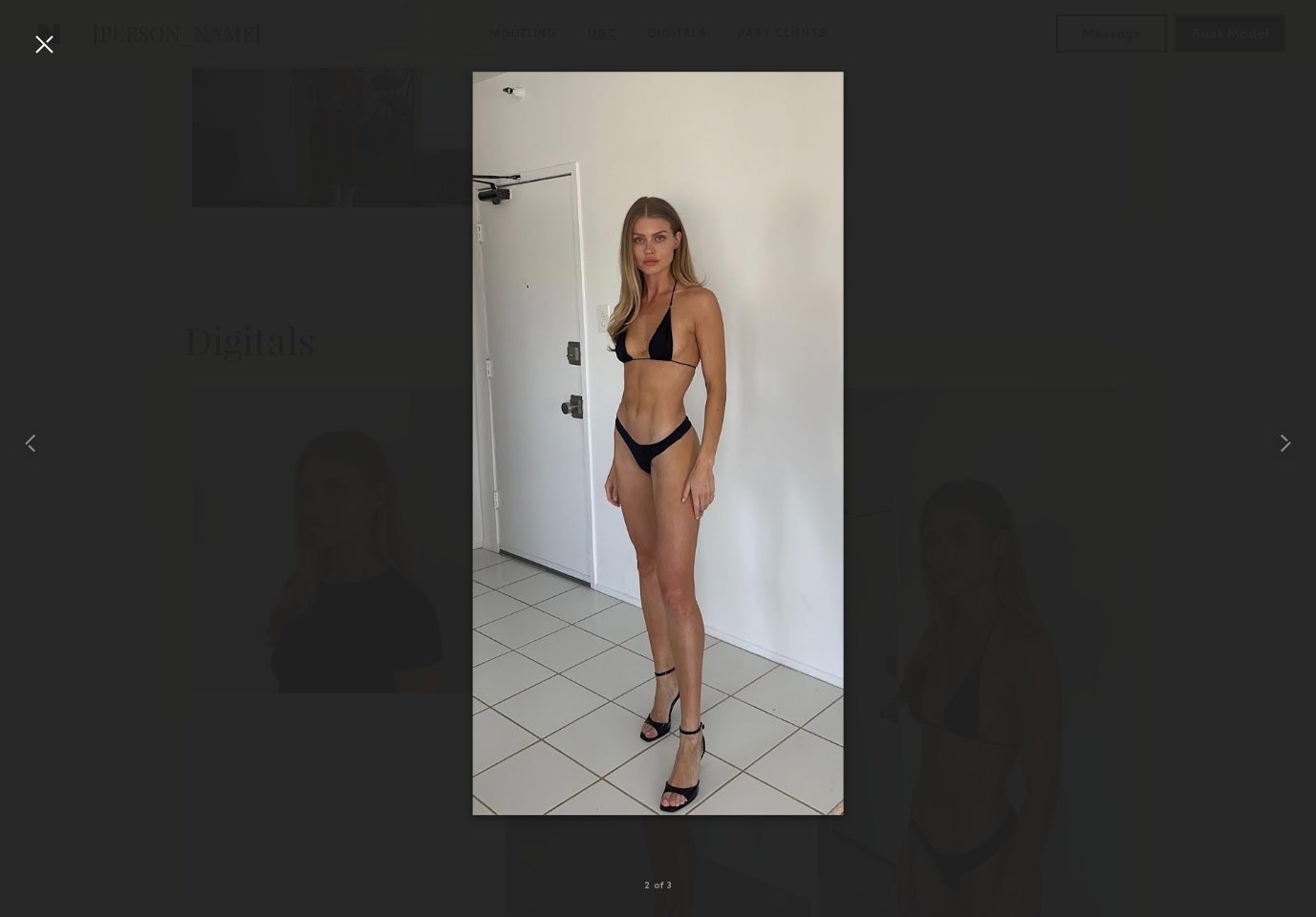
click at [44, 43] on div at bounding box center [44, 44] width 31 height 31
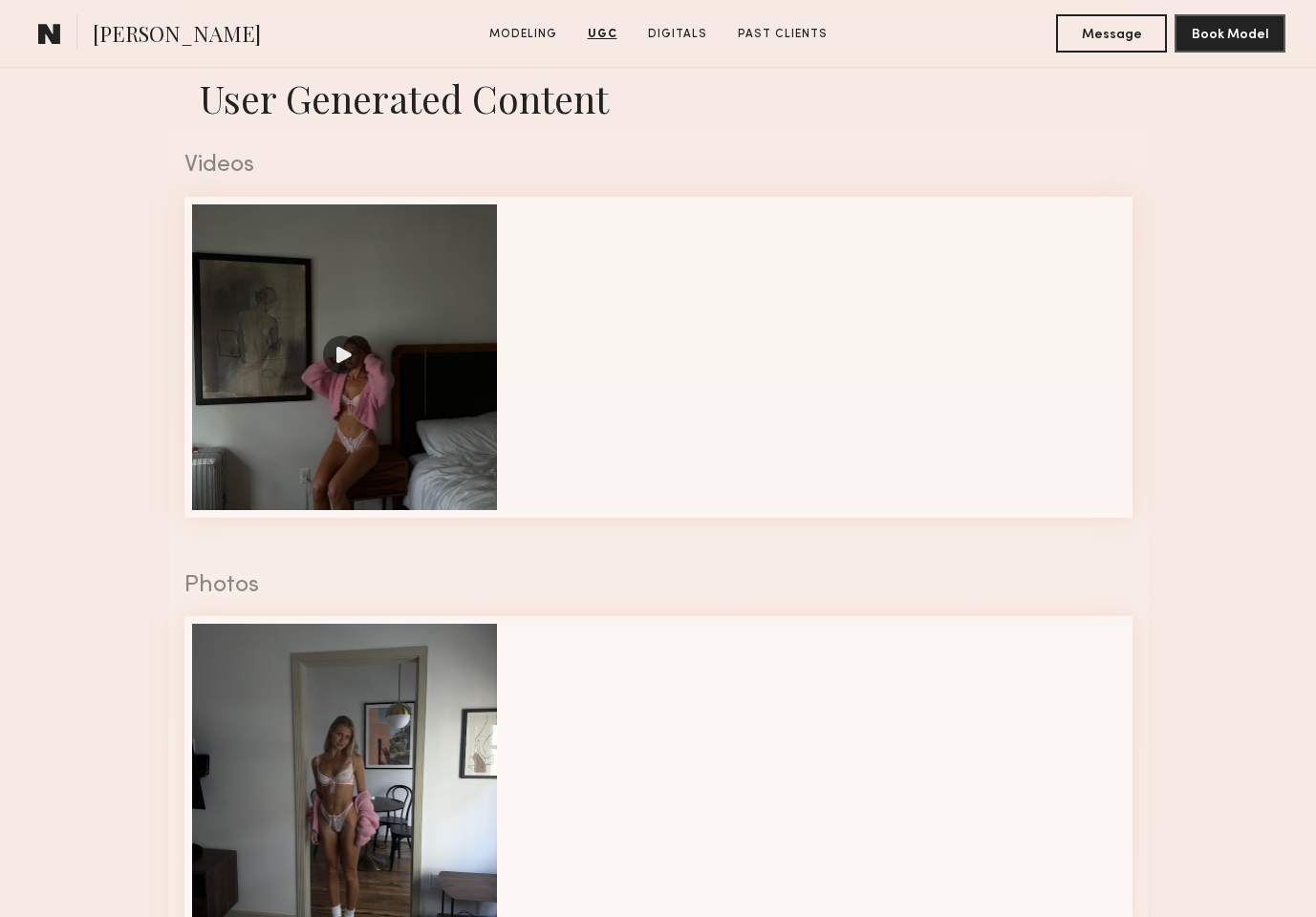
scroll to position [2760, 0]
click at [288, 415] on div at bounding box center [345, 358] width 306 height 306
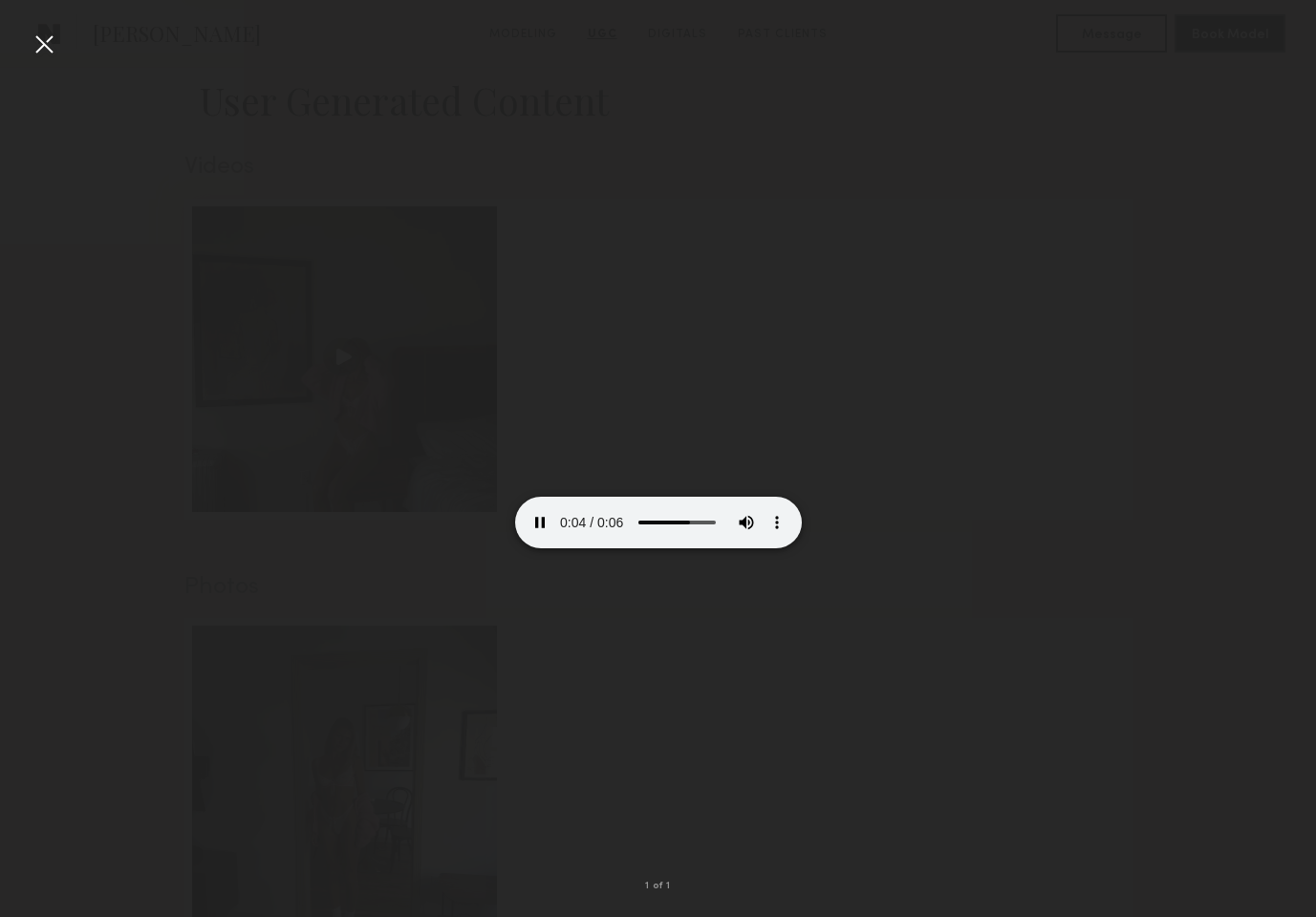
click at [43, 43] on div at bounding box center [44, 44] width 31 height 31
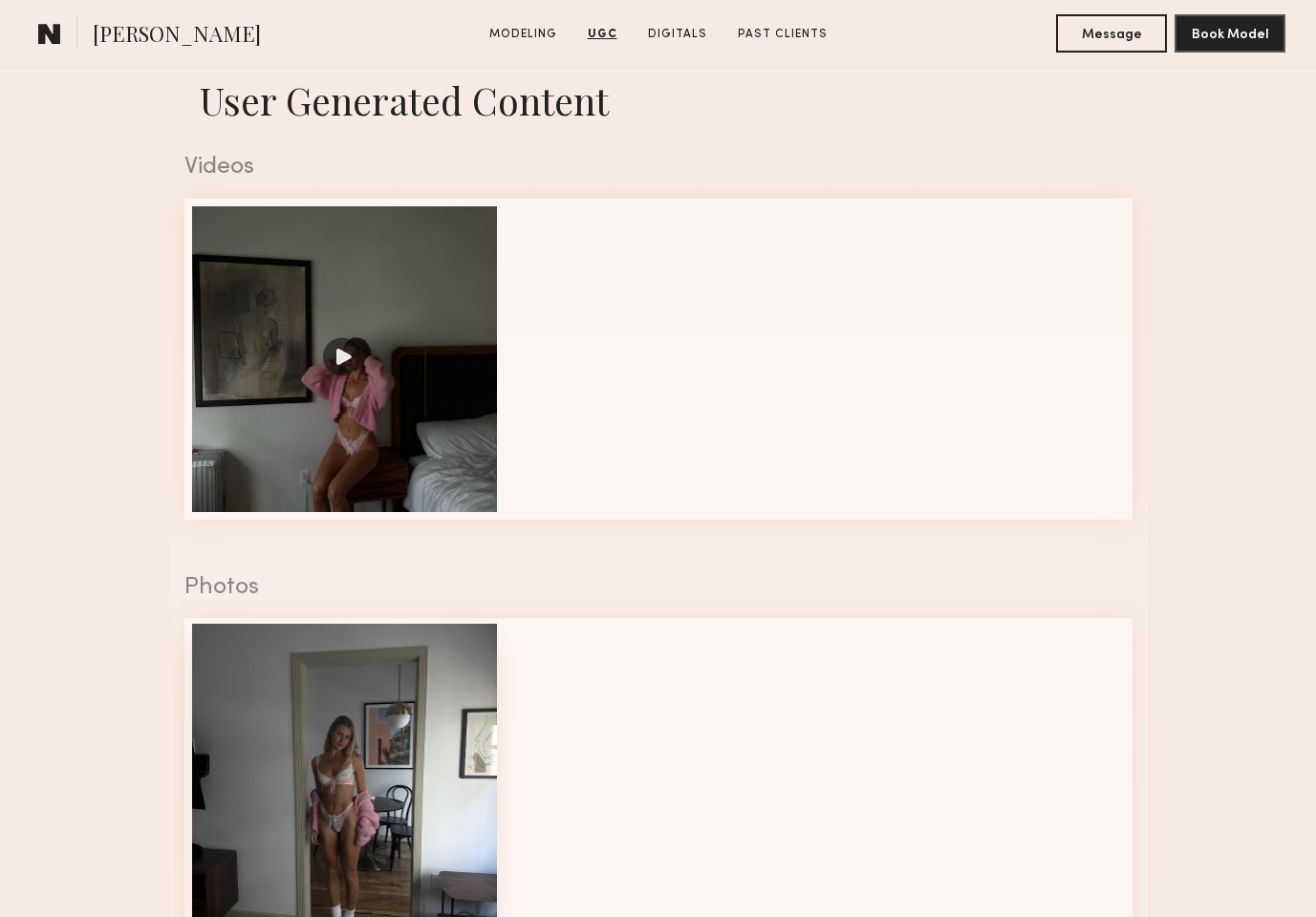
click at [353, 735] on div at bounding box center [345, 777] width 306 height 306
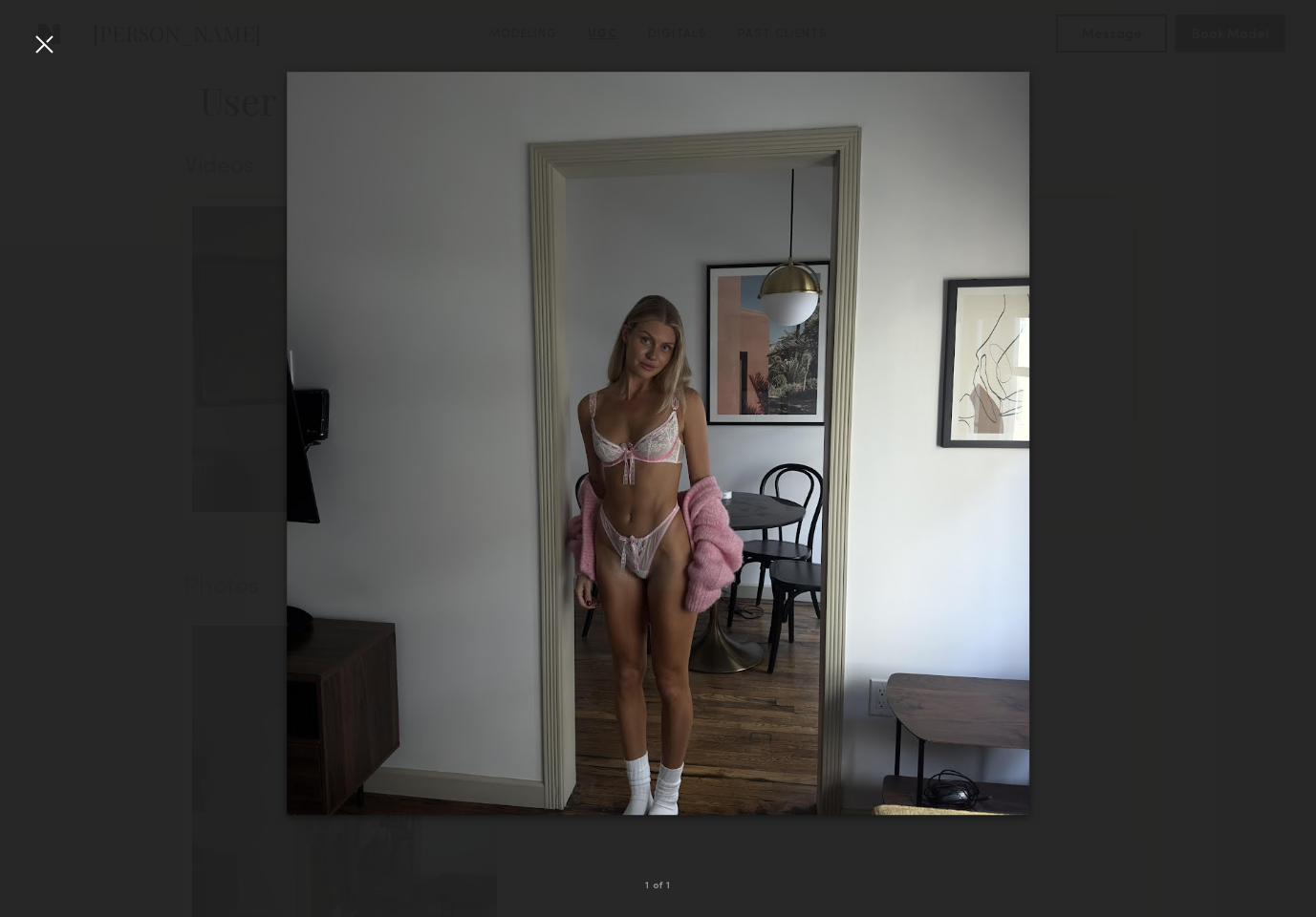
click at [53, 48] on div at bounding box center [44, 44] width 31 height 31
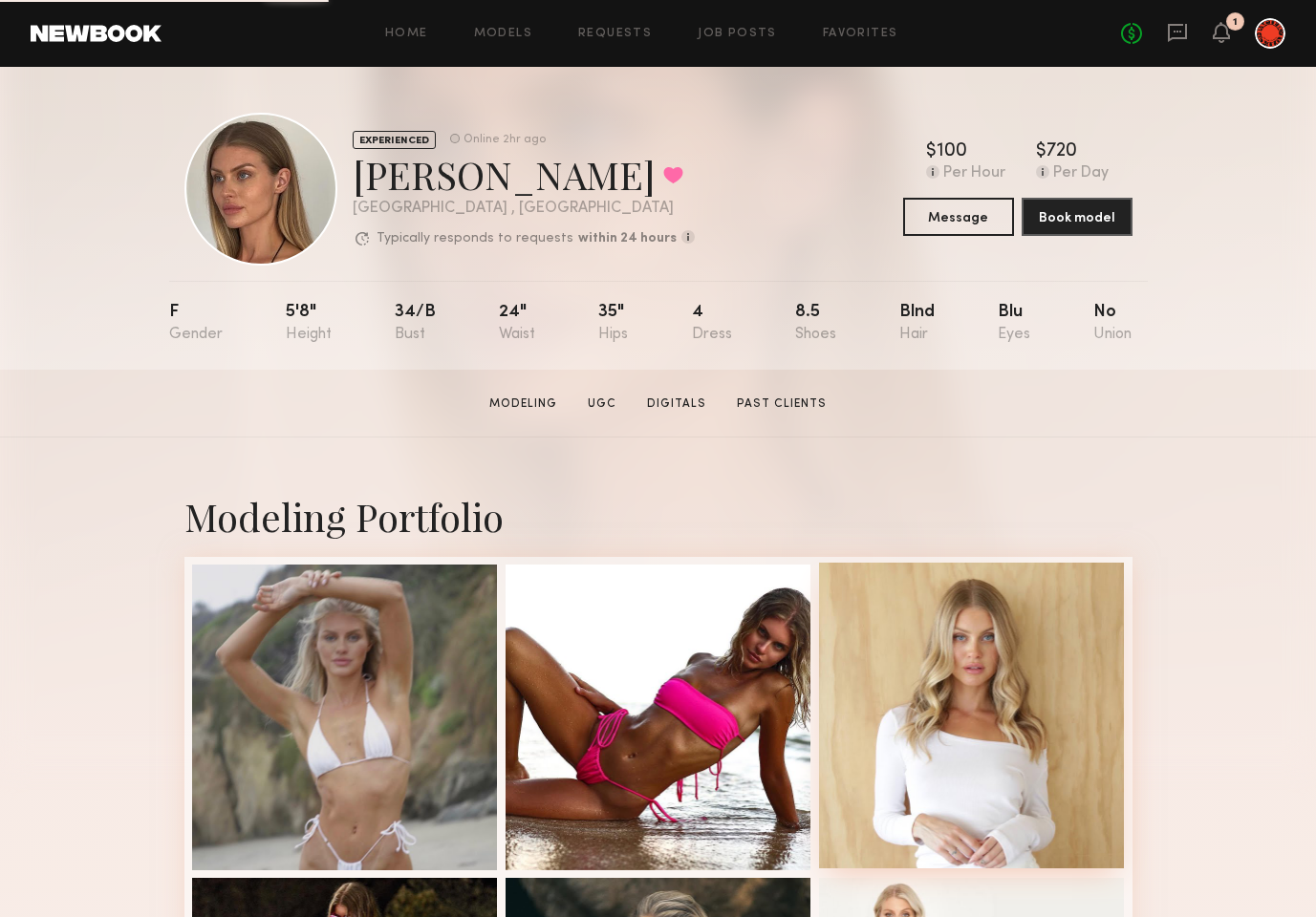
click at [845, 706] on div at bounding box center [973, 716] width 306 height 306
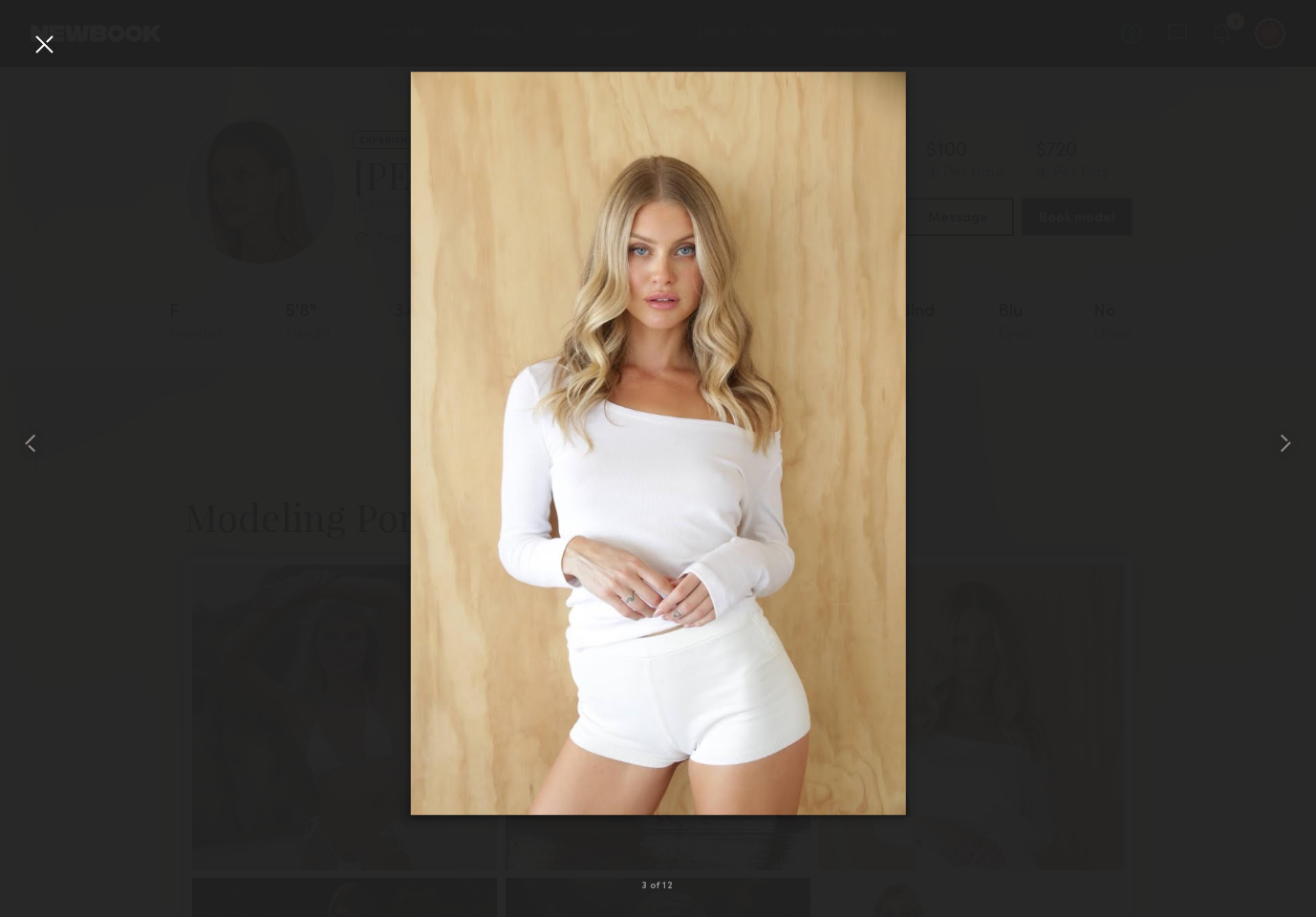
drag, startPoint x: 693, startPoint y: 500, endPoint x: 741, endPoint y: 76, distance: 426.7
click at [0, 0] on nb-gallery-light "3 of 12" at bounding box center [658, 458] width 1316 height 917
click at [35, 46] on div at bounding box center [44, 44] width 31 height 31
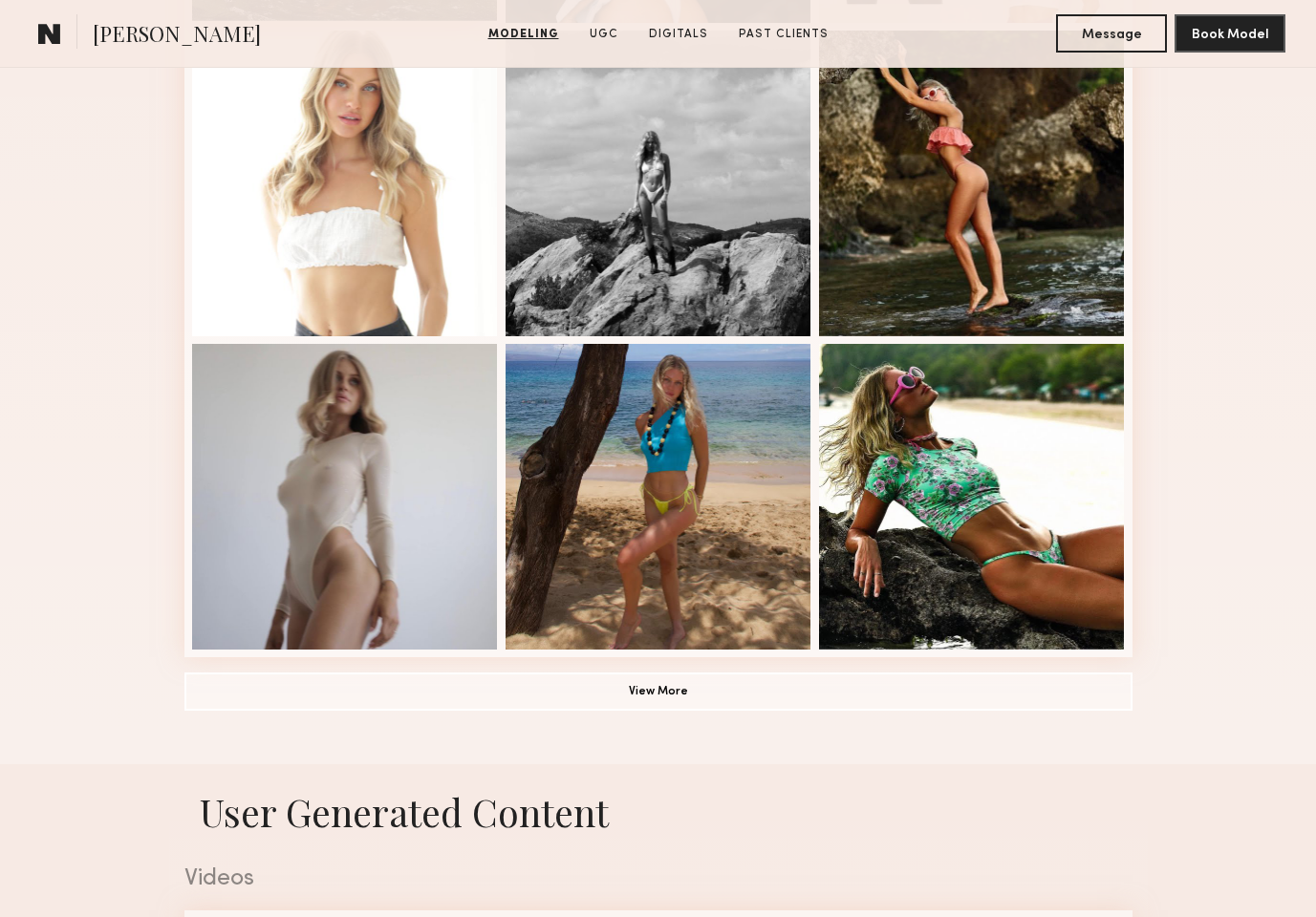
scroll to position [1169, 0]
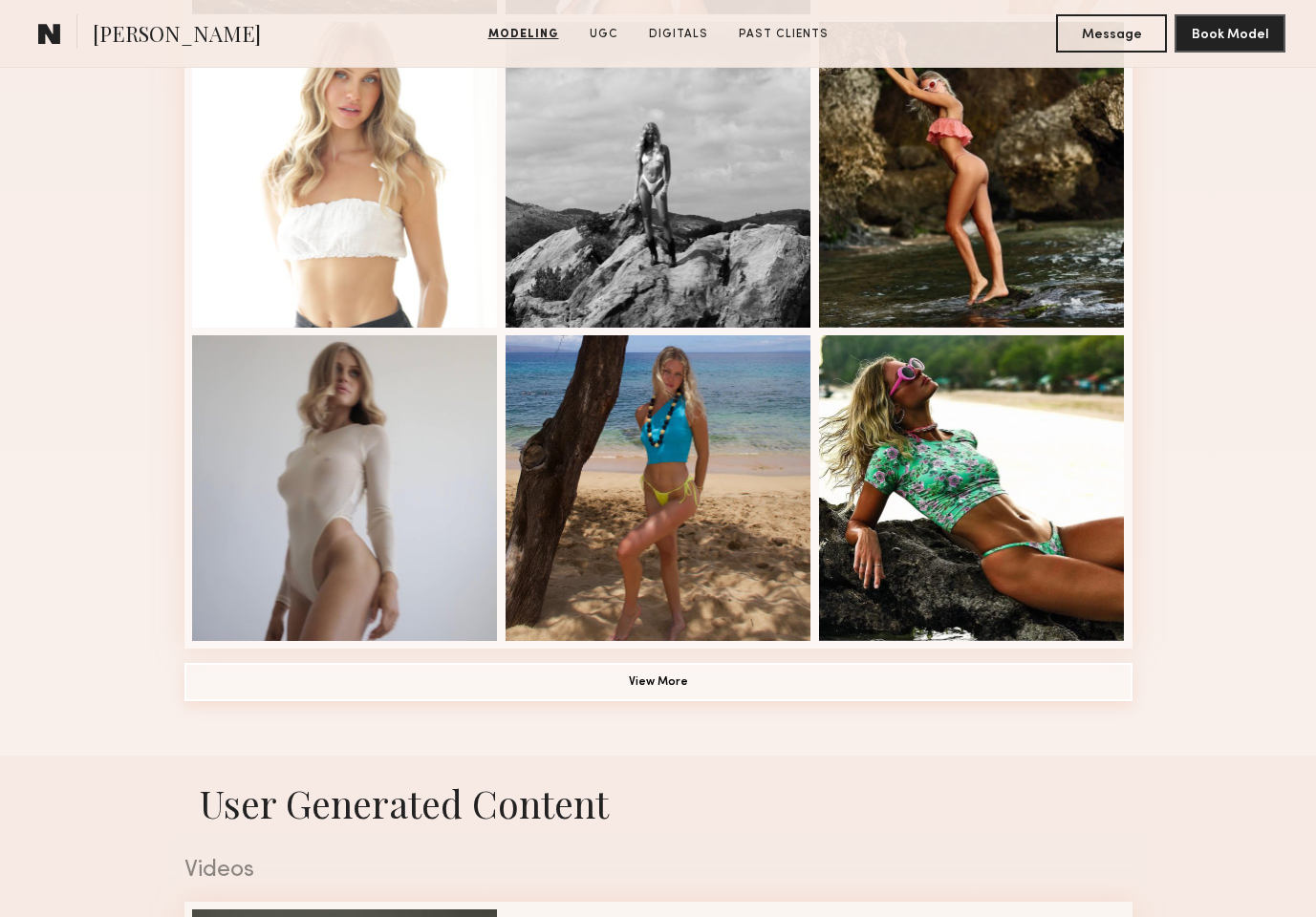
click at [658, 676] on button "View More" at bounding box center [658, 683] width 948 height 38
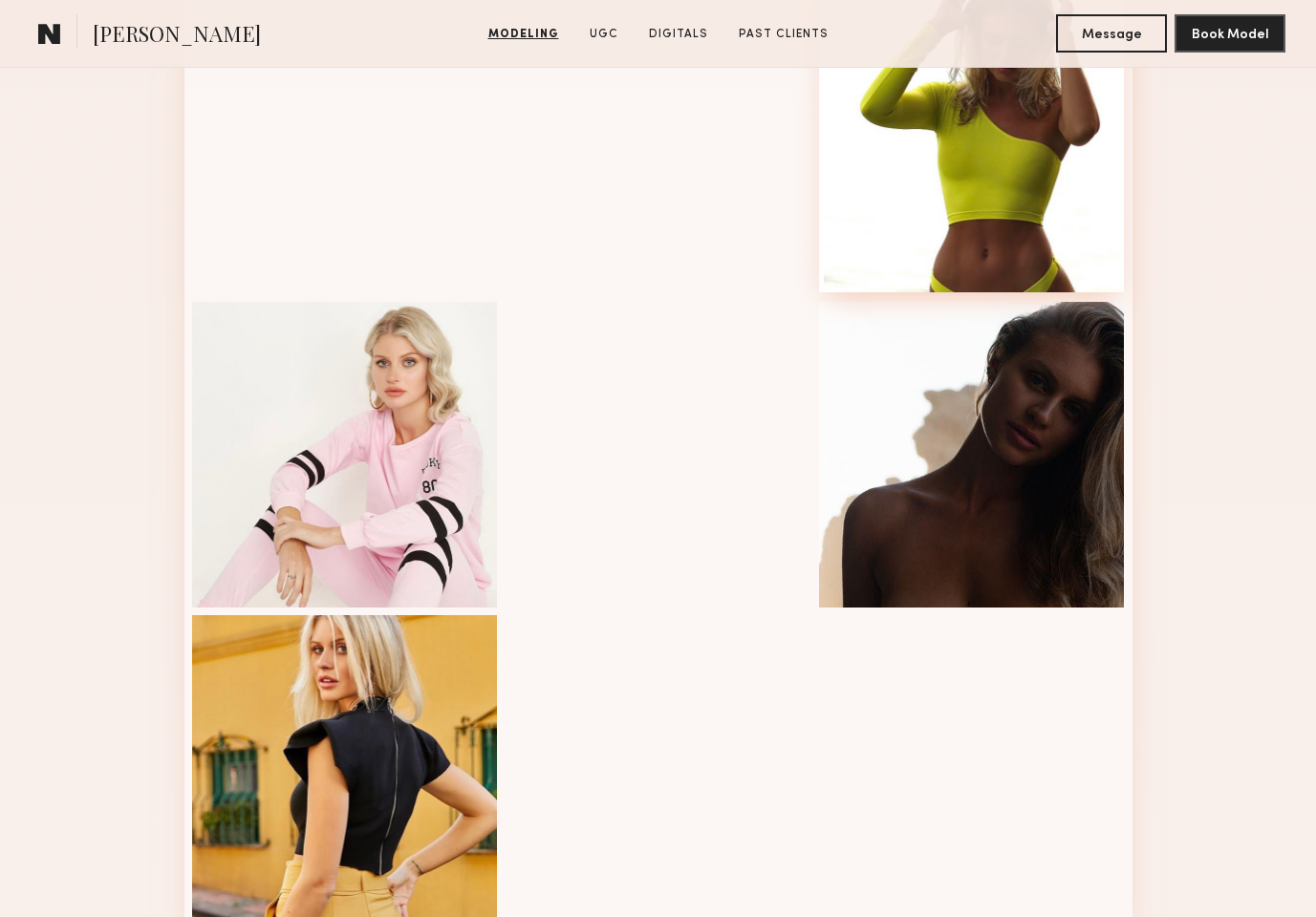
scroll to position [1834, 0]
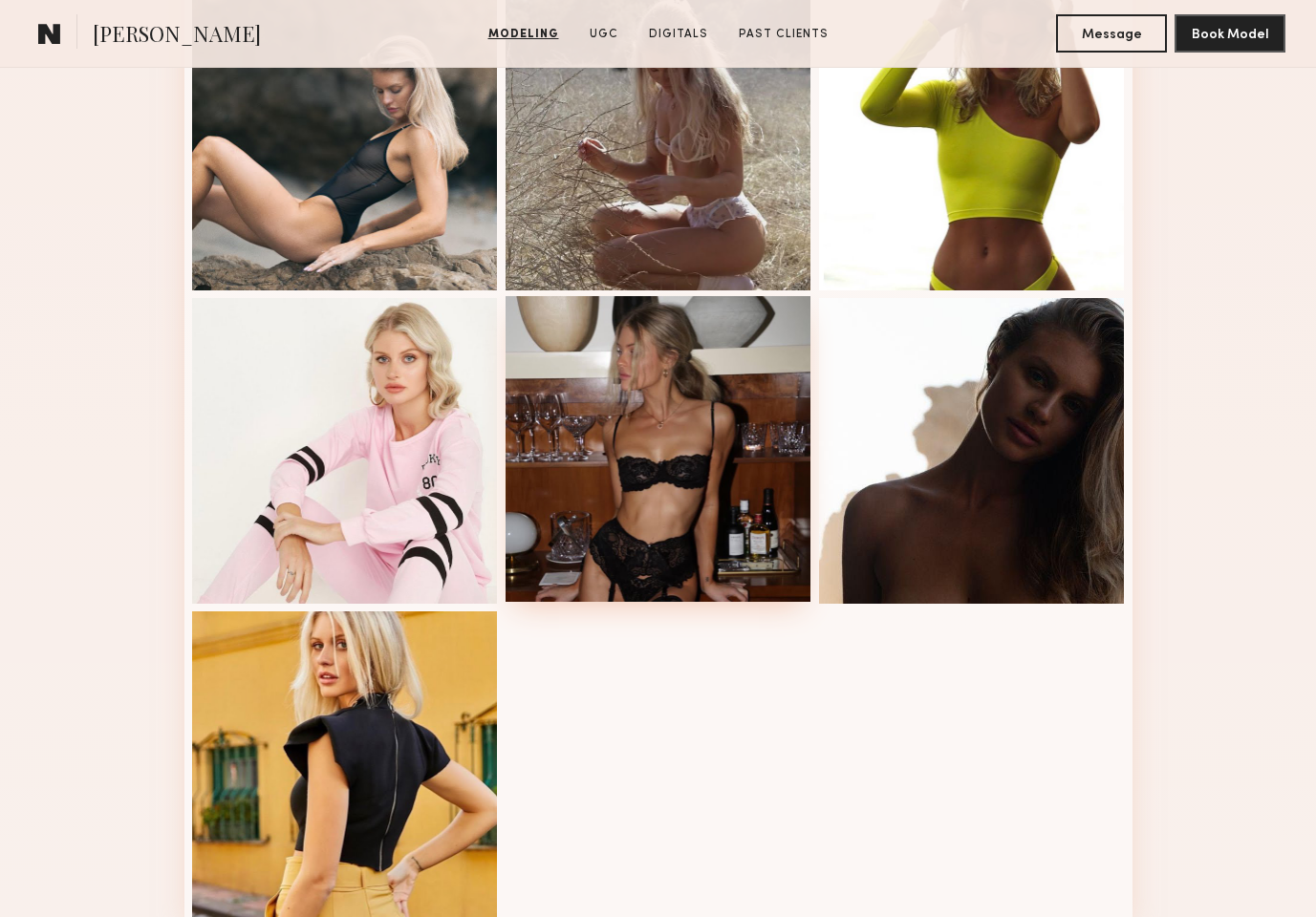
click at [586, 438] on div at bounding box center [659, 449] width 306 height 306
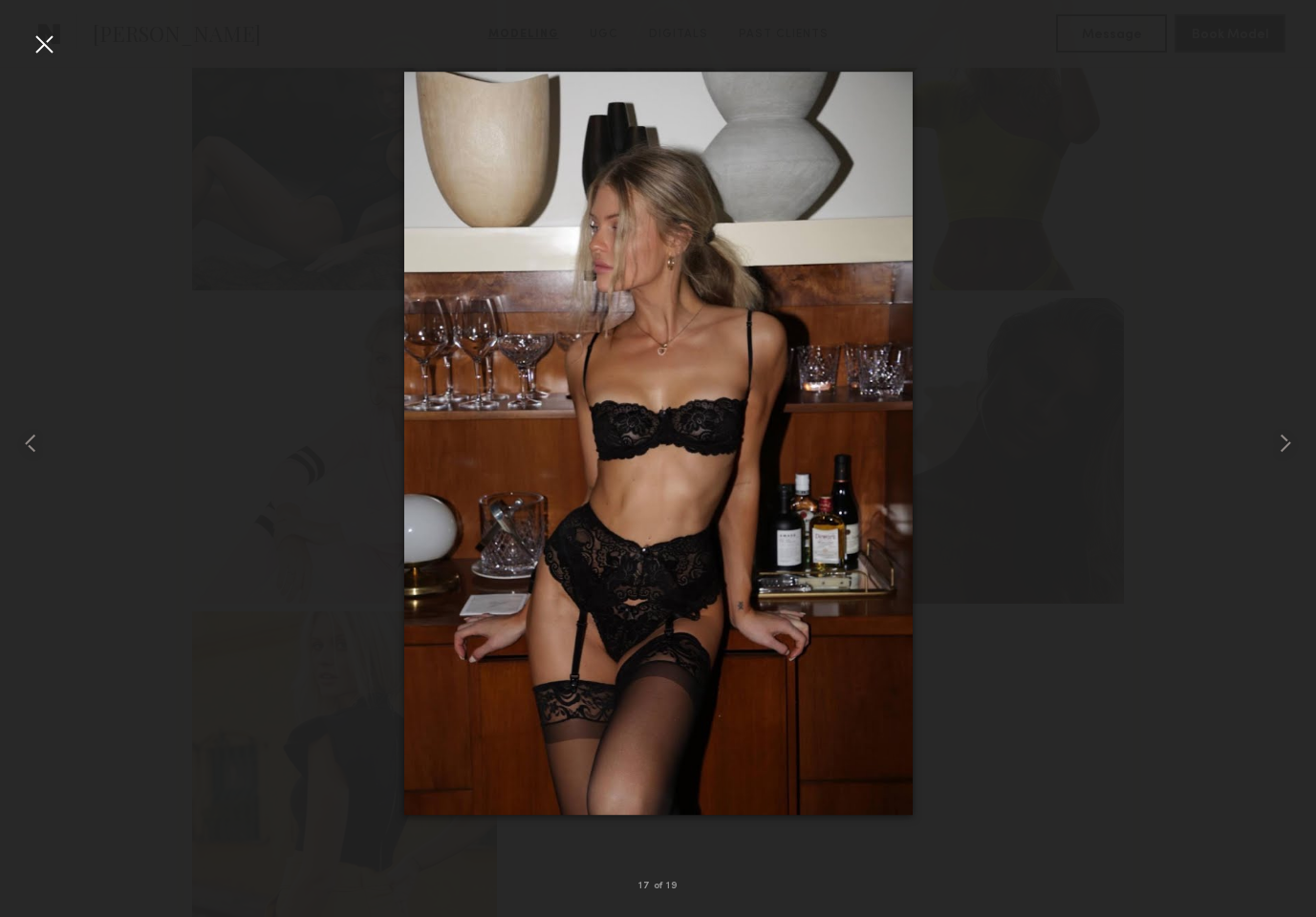
drag, startPoint x: 568, startPoint y: 397, endPoint x: 503, endPoint y: 2, distance: 400.3
click at [0, 0] on nb-gallery-light "17 of 19" at bounding box center [658, 458] width 1316 height 917
click at [35, 37] on div at bounding box center [44, 44] width 31 height 31
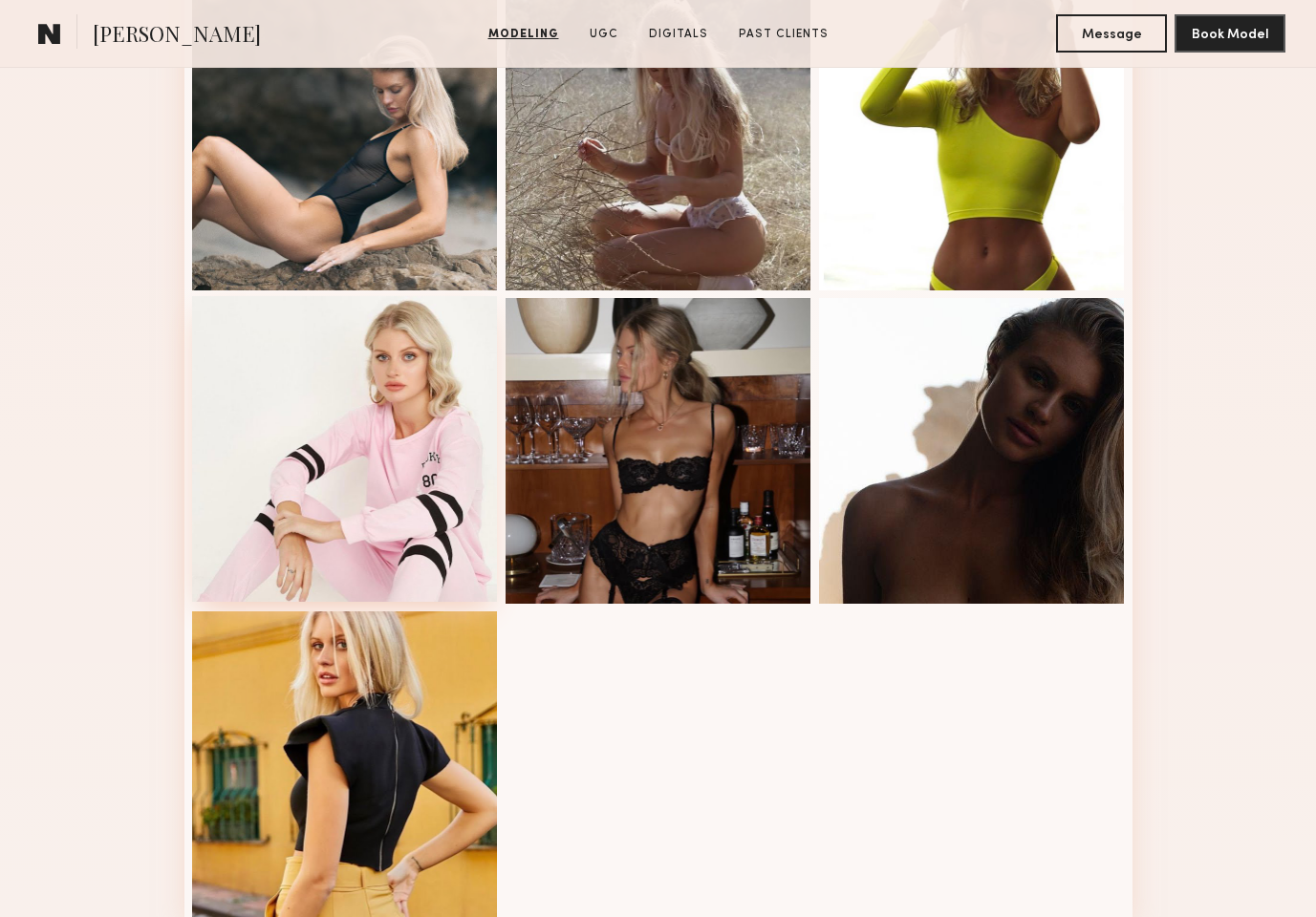
click at [345, 376] on div at bounding box center [345, 449] width 306 height 306
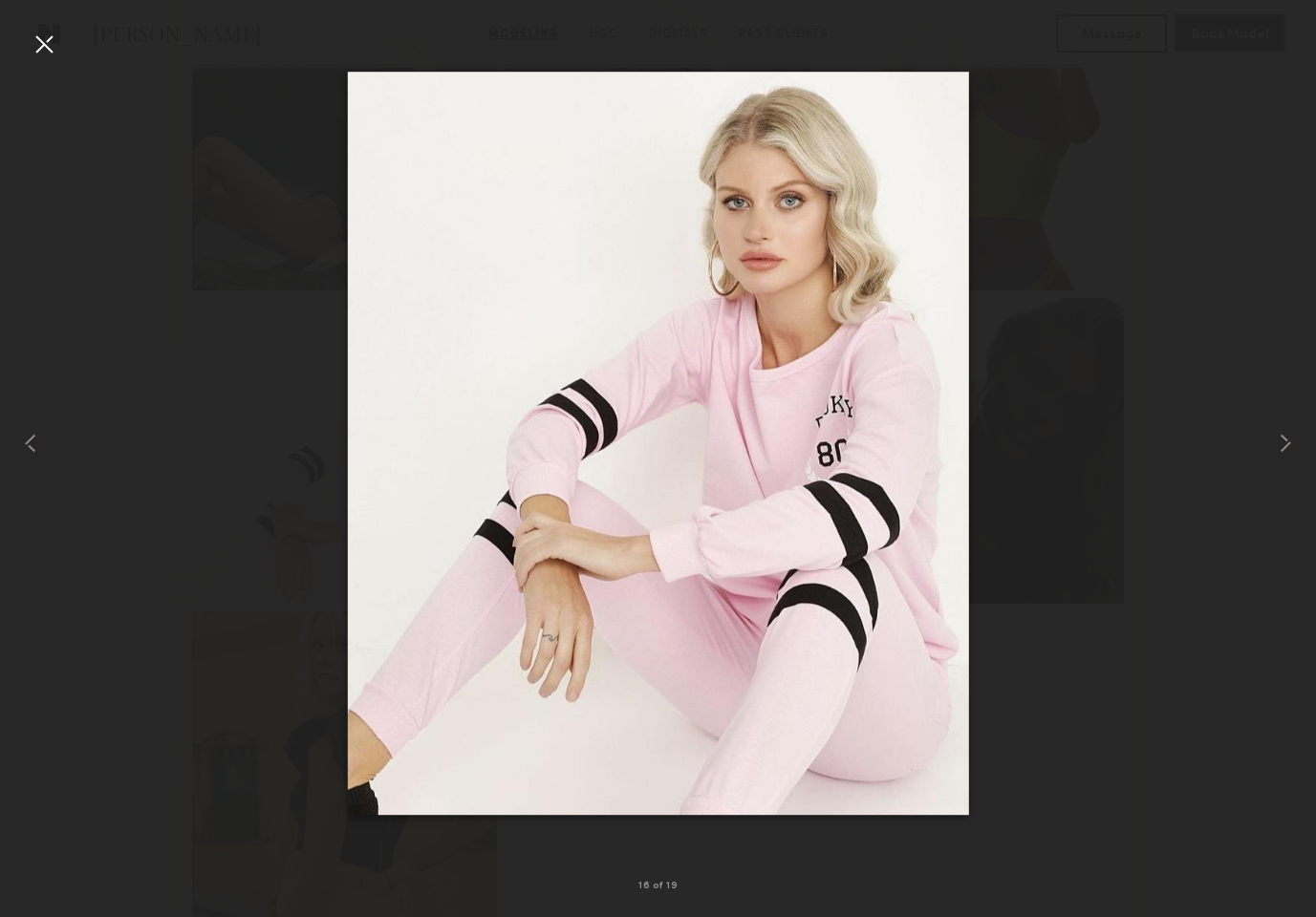
drag, startPoint x: 586, startPoint y: 251, endPoint x: 512, endPoint y: 7, distance: 255.0
click at [0, 0] on nb-gallery-light "16 of 19" at bounding box center [658, 458] width 1316 height 917
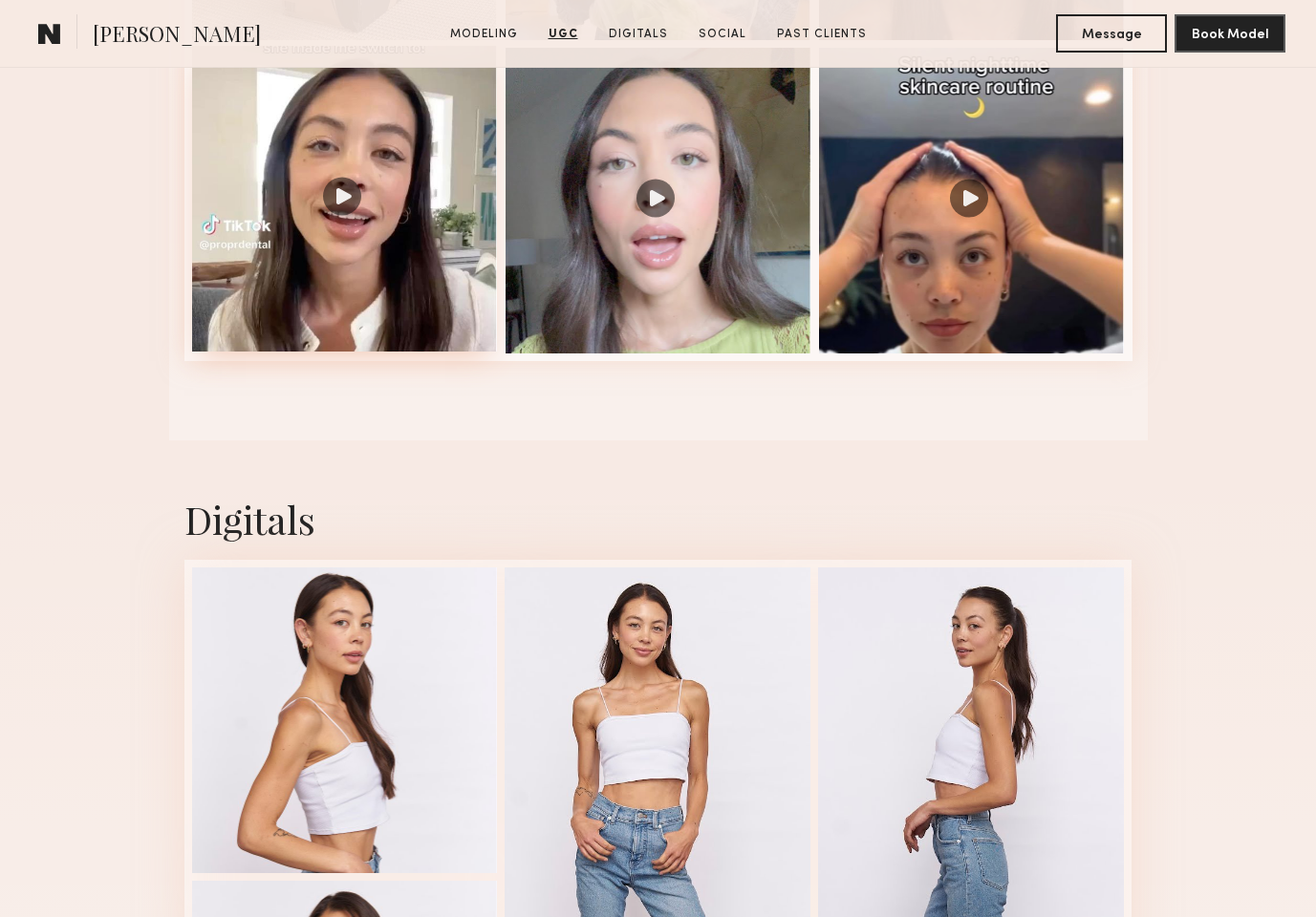
scroll to position [3164, 0]
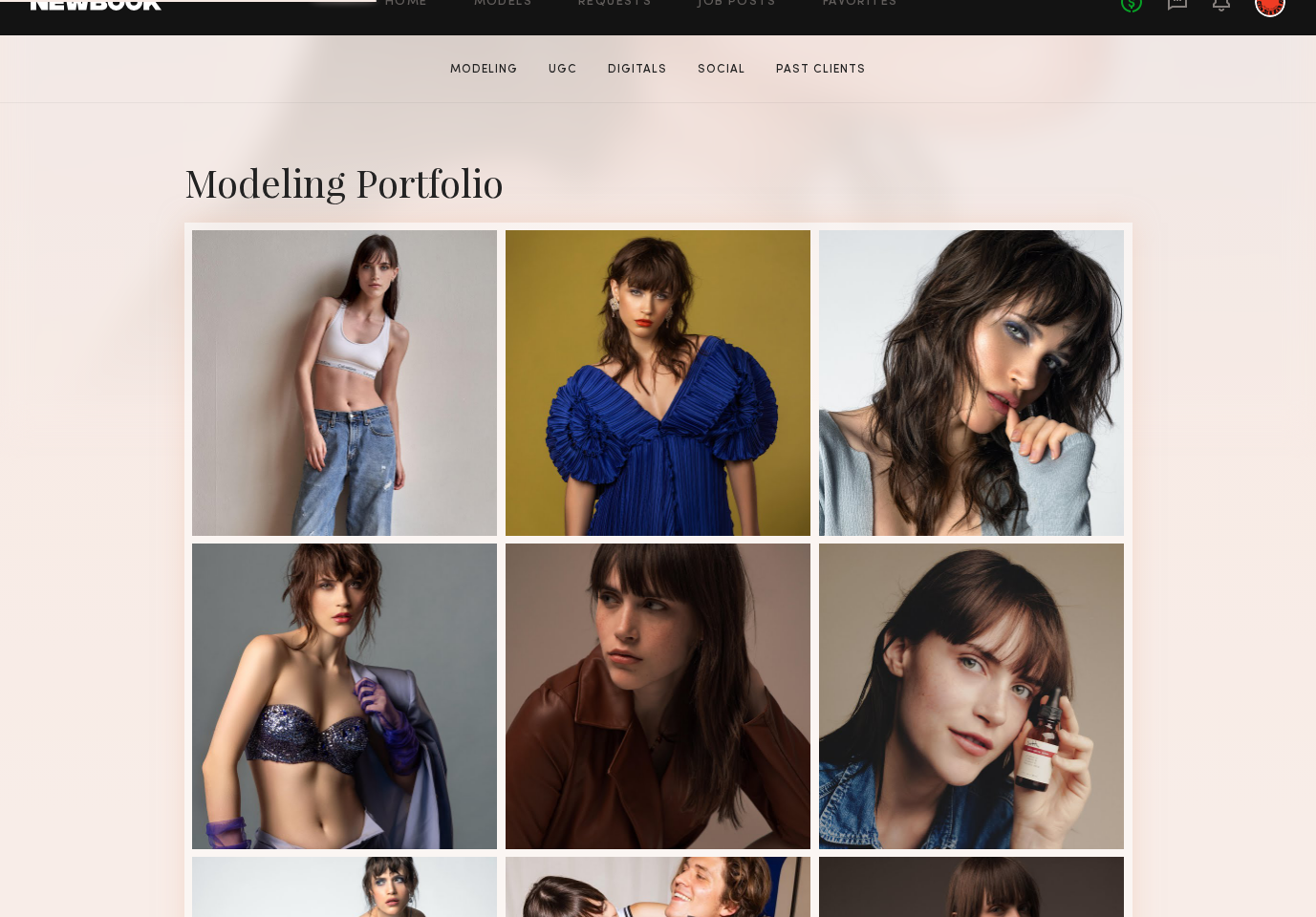
scroll to position [338, 0]
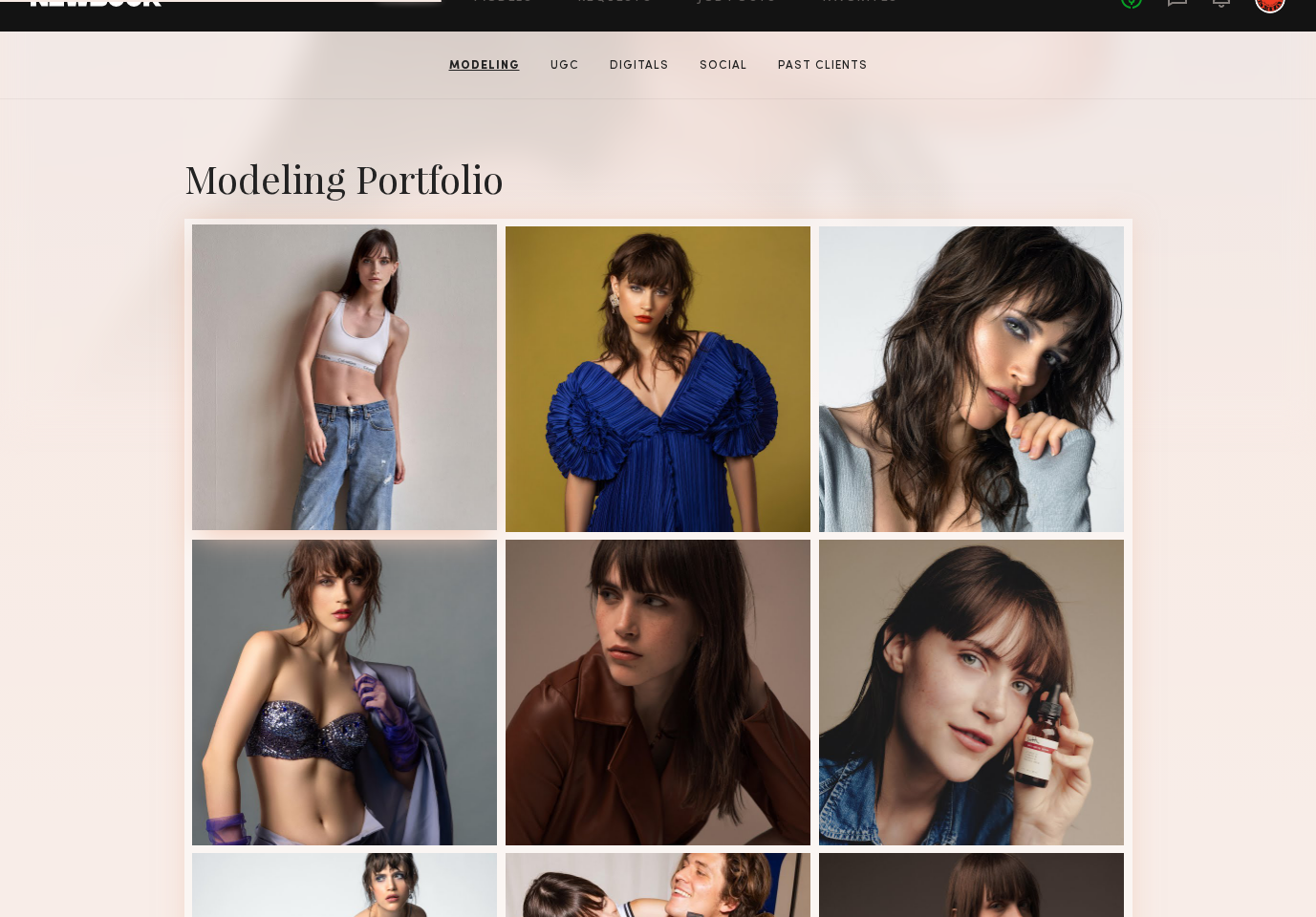
click at [312, 394] on div at bounding box center [345, 378] width 306 height 306
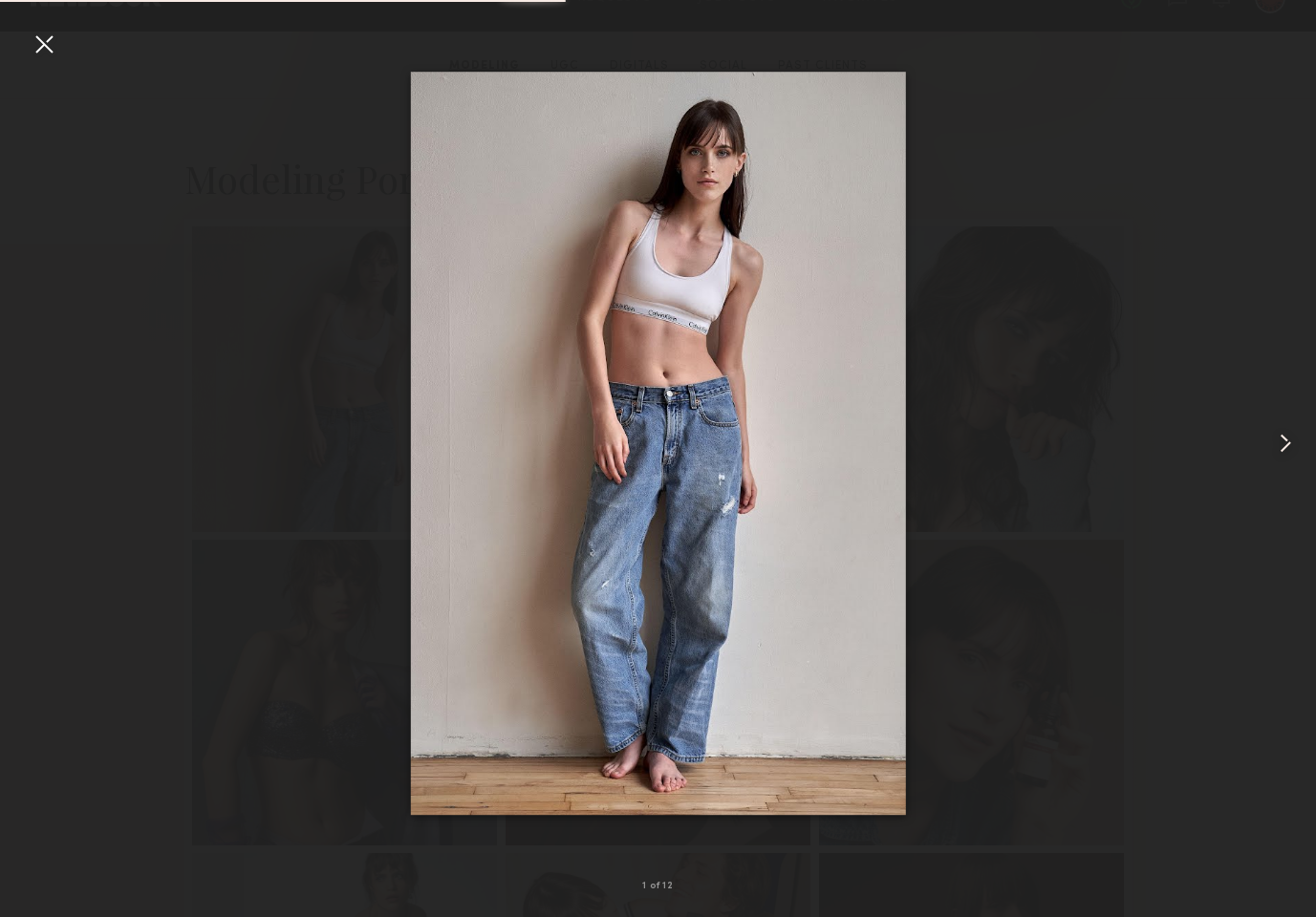
click at [1285, 445] on common-icon at bounding box center [1285, 444] width 31 height 31
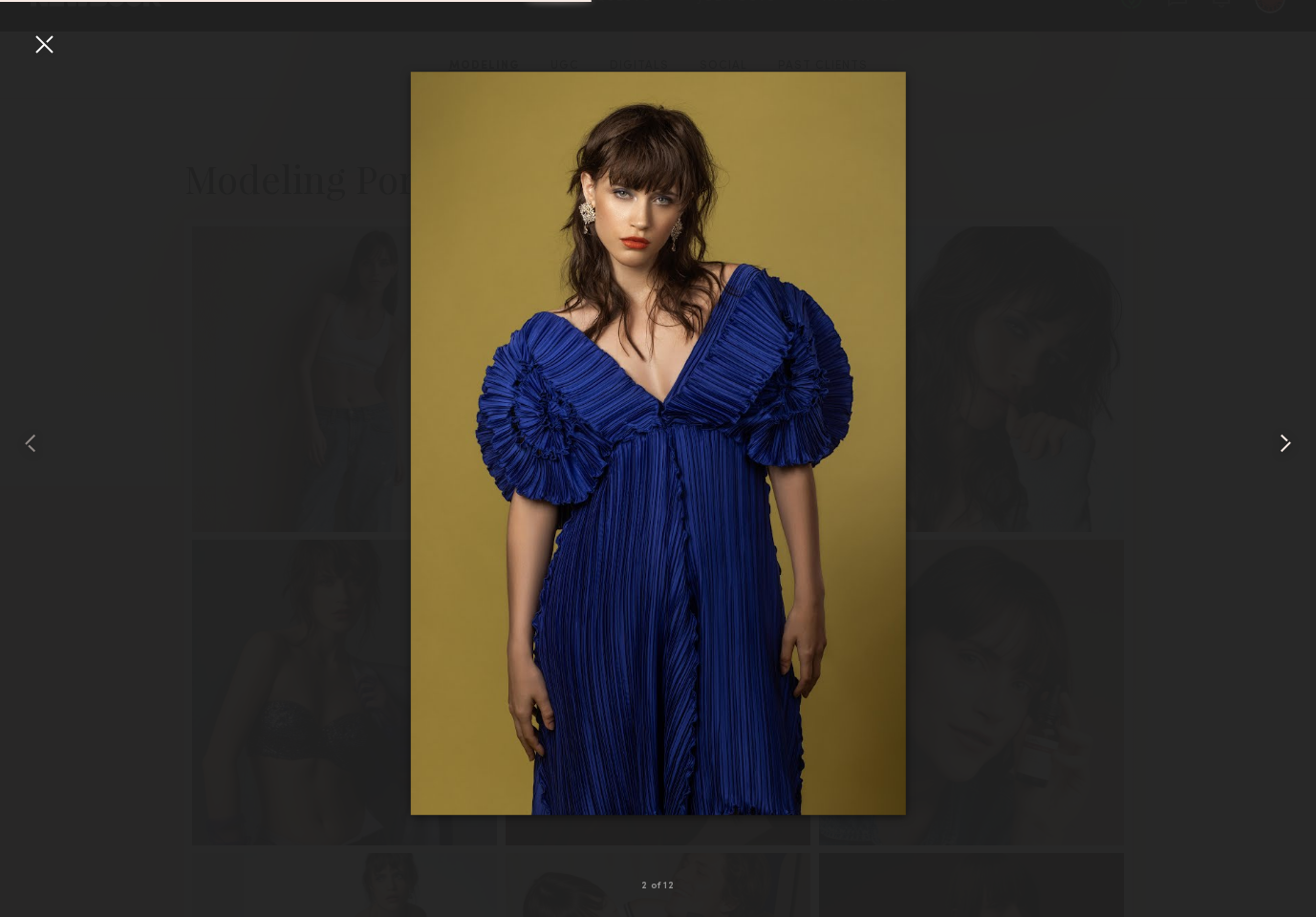
click at [1285, 445] on common-icon at bounding box center [1285, 444] width 31 height 31
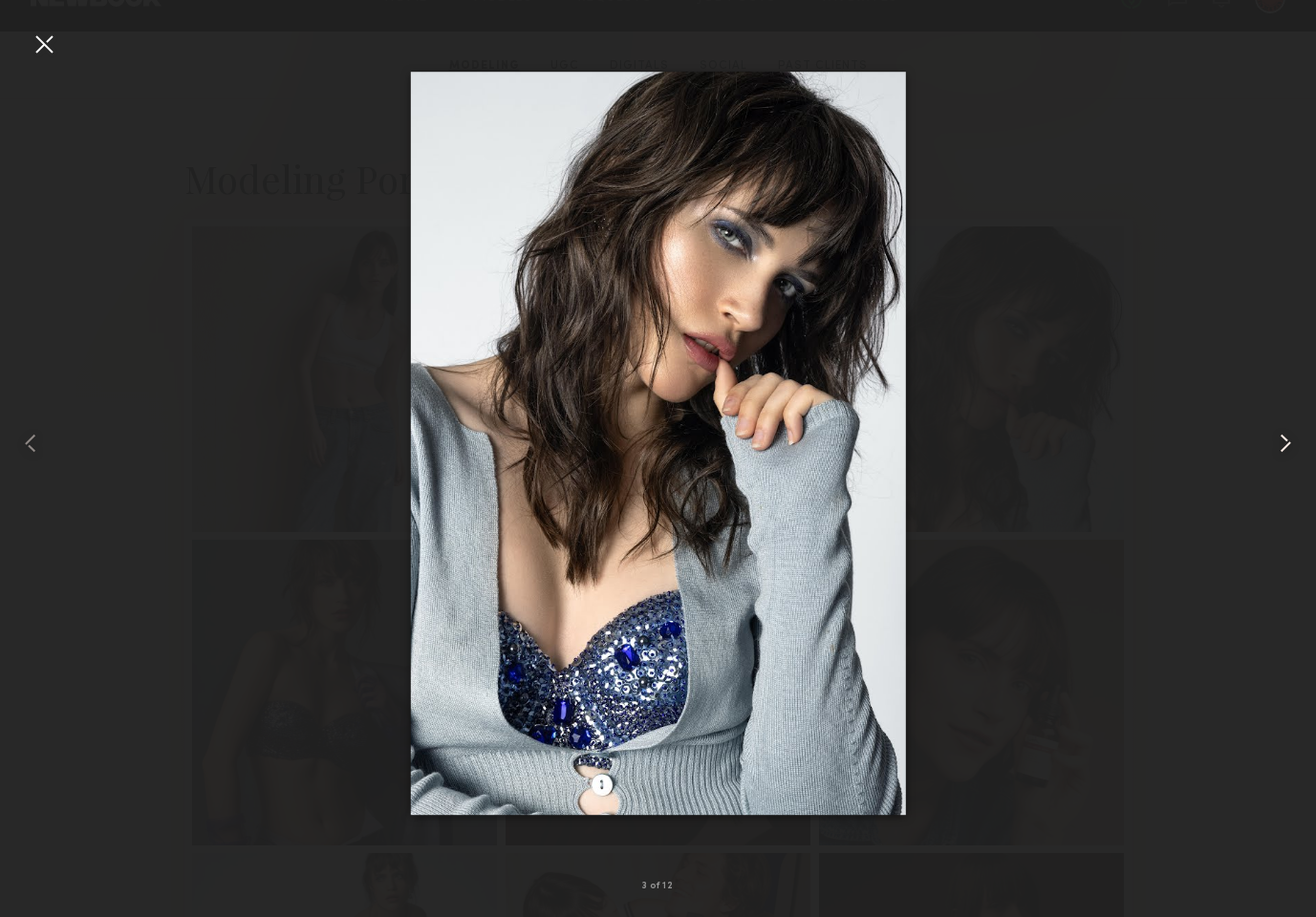
click at [1285, 445] on common-icon at bounding box center [1285, 444] width 31 height 31
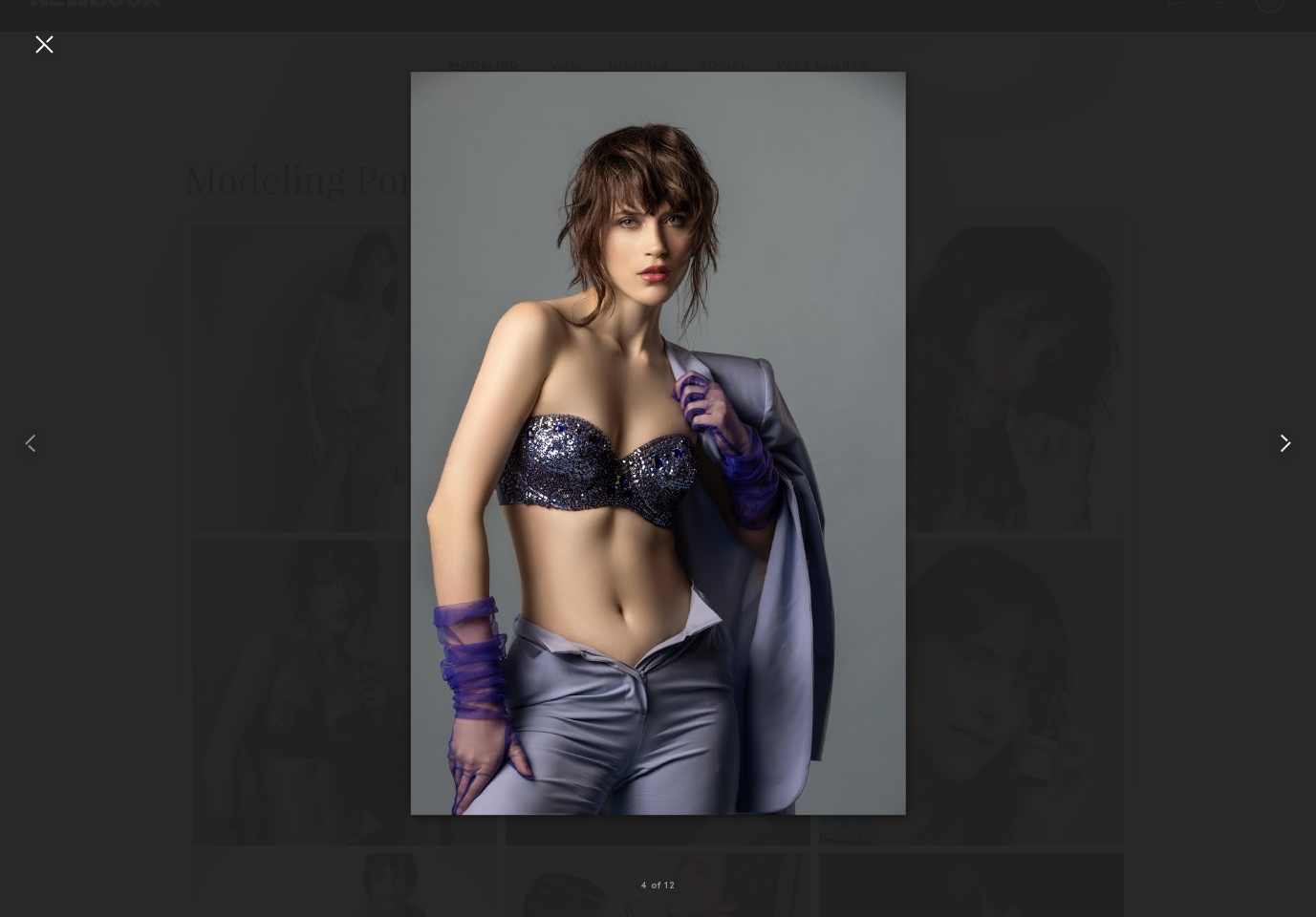
click at [1285, 445] on common-icon at bounding box center [1285, 444] width 31 height 31
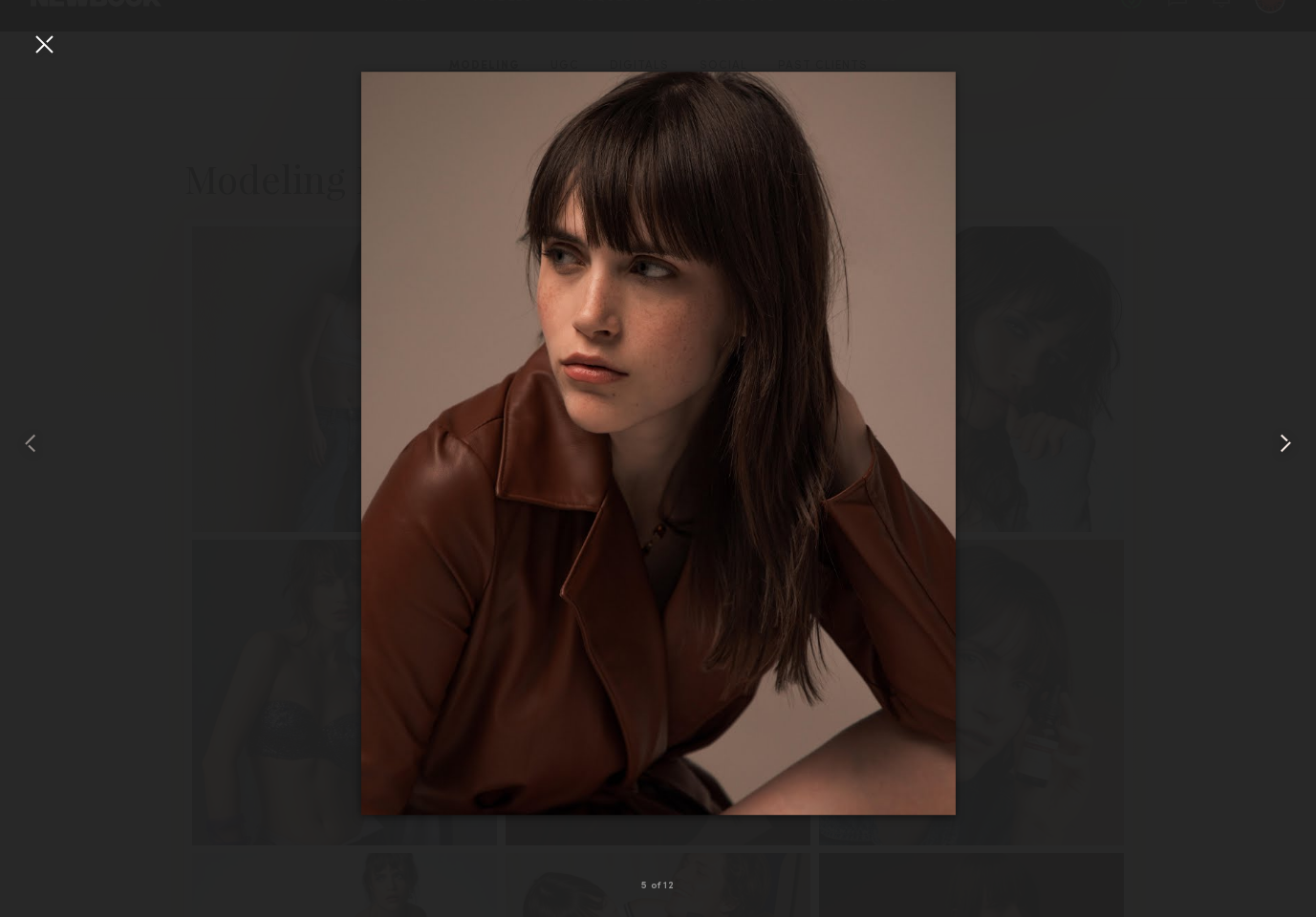
click at [1285, 445] on common-icon at bounding box center [1285, 444] width 31 height 31
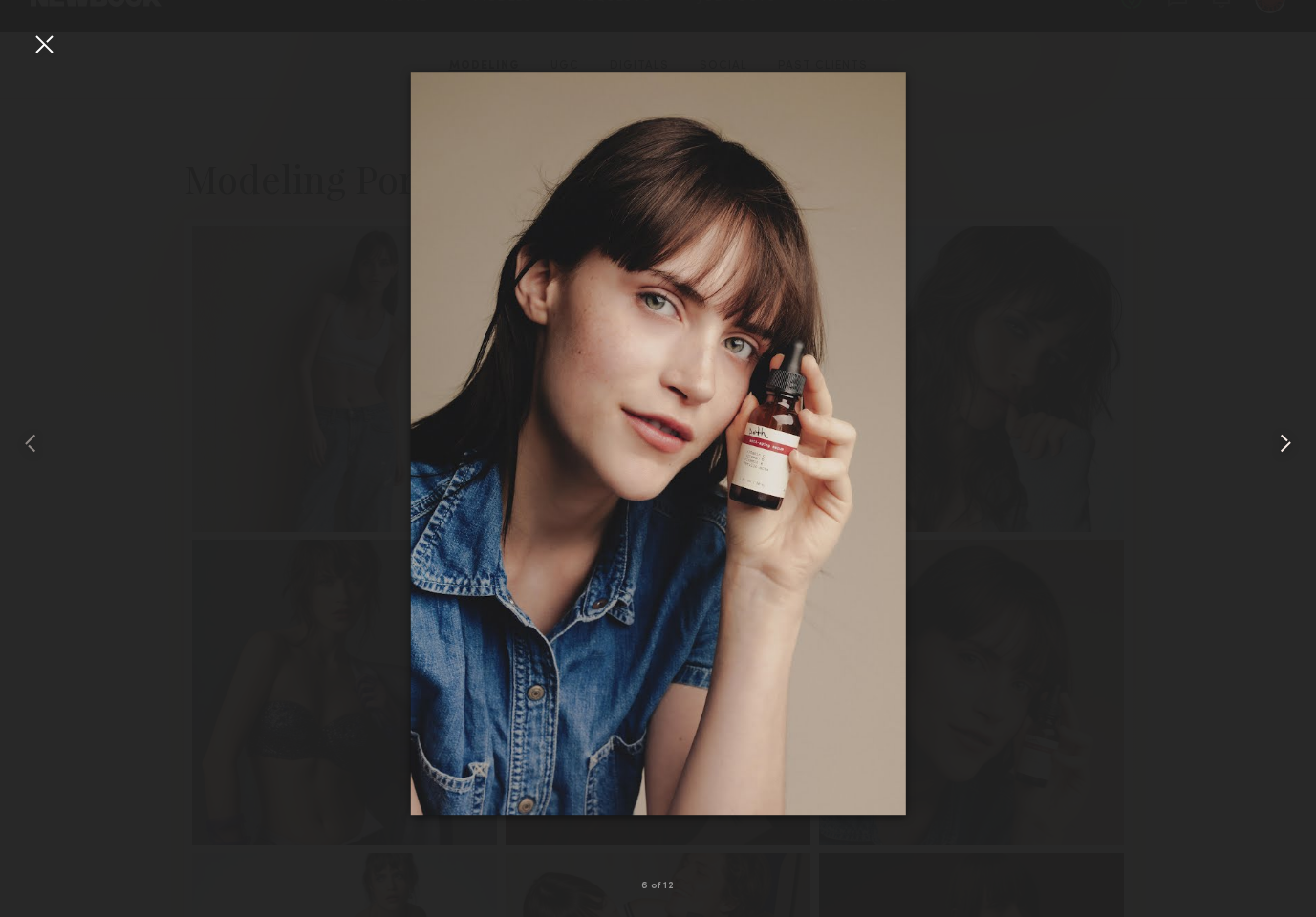
click at [1285, 445] on common-icon at bounding box center [1285, 444] width 31 height 31
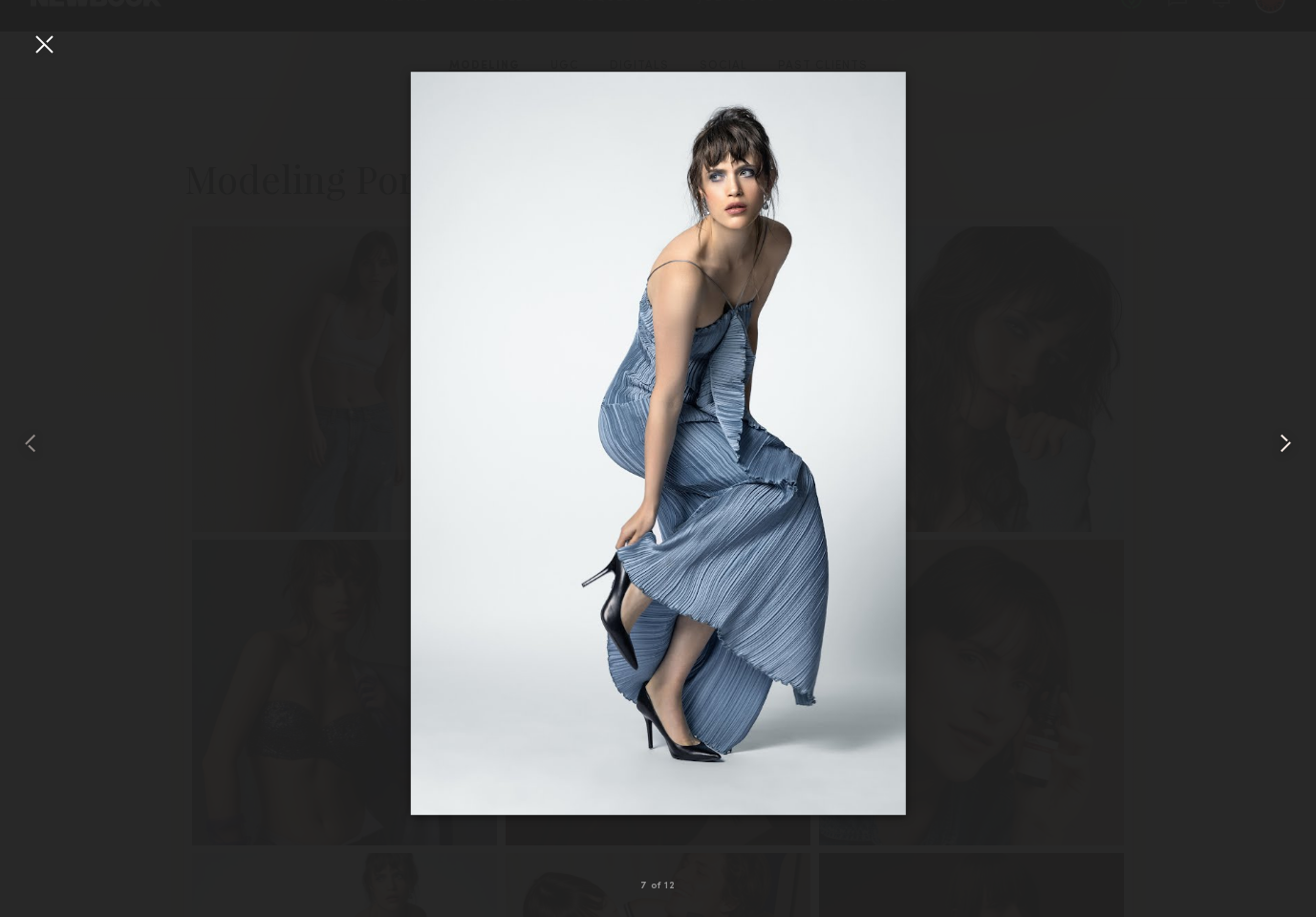
click at [1285, 445] on common-icon at bounding box center [1285, 444] width 31 height 31
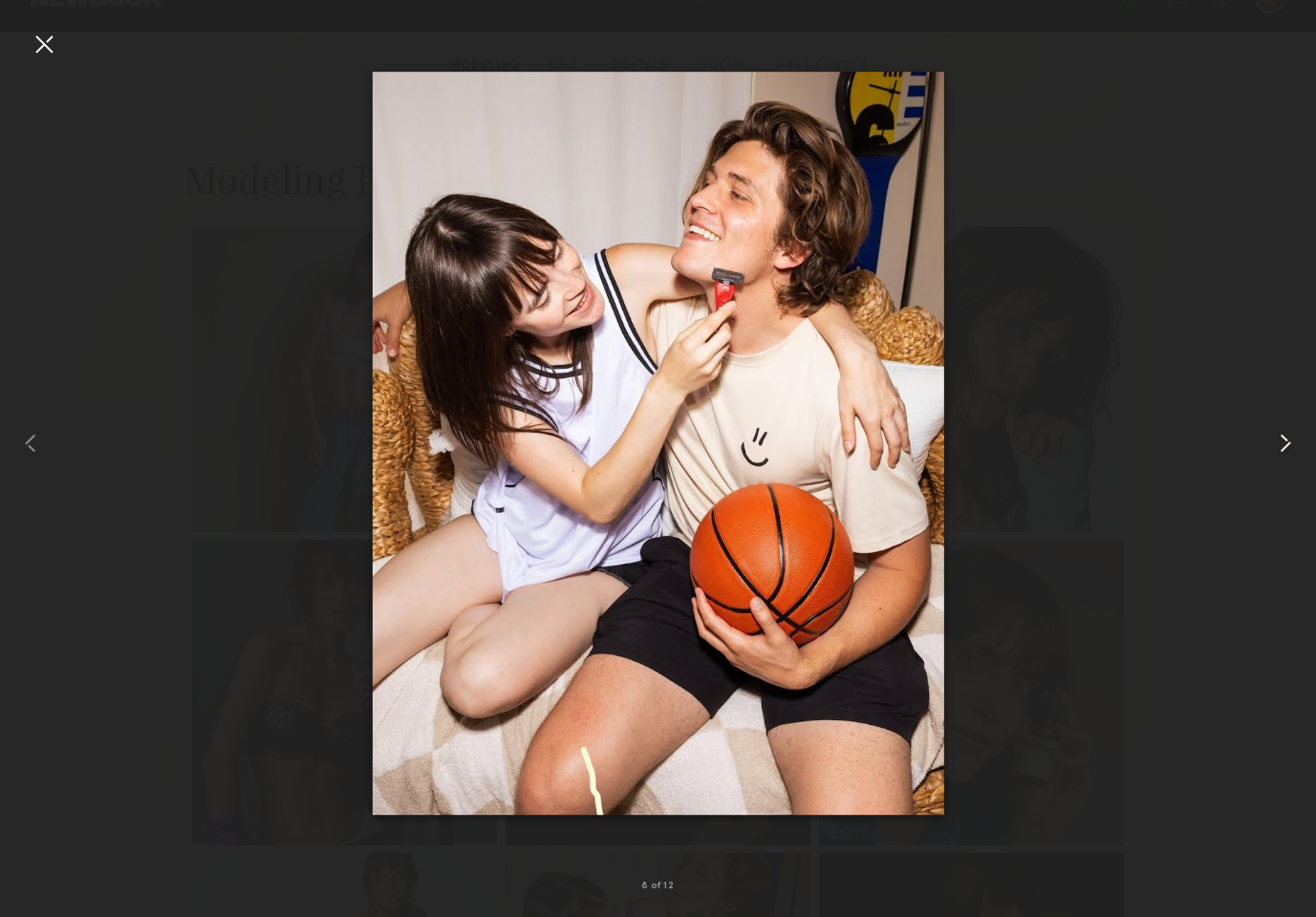
click at [1285, 445] on common-icon at bounding box center [1285, 444] width 31 height 31
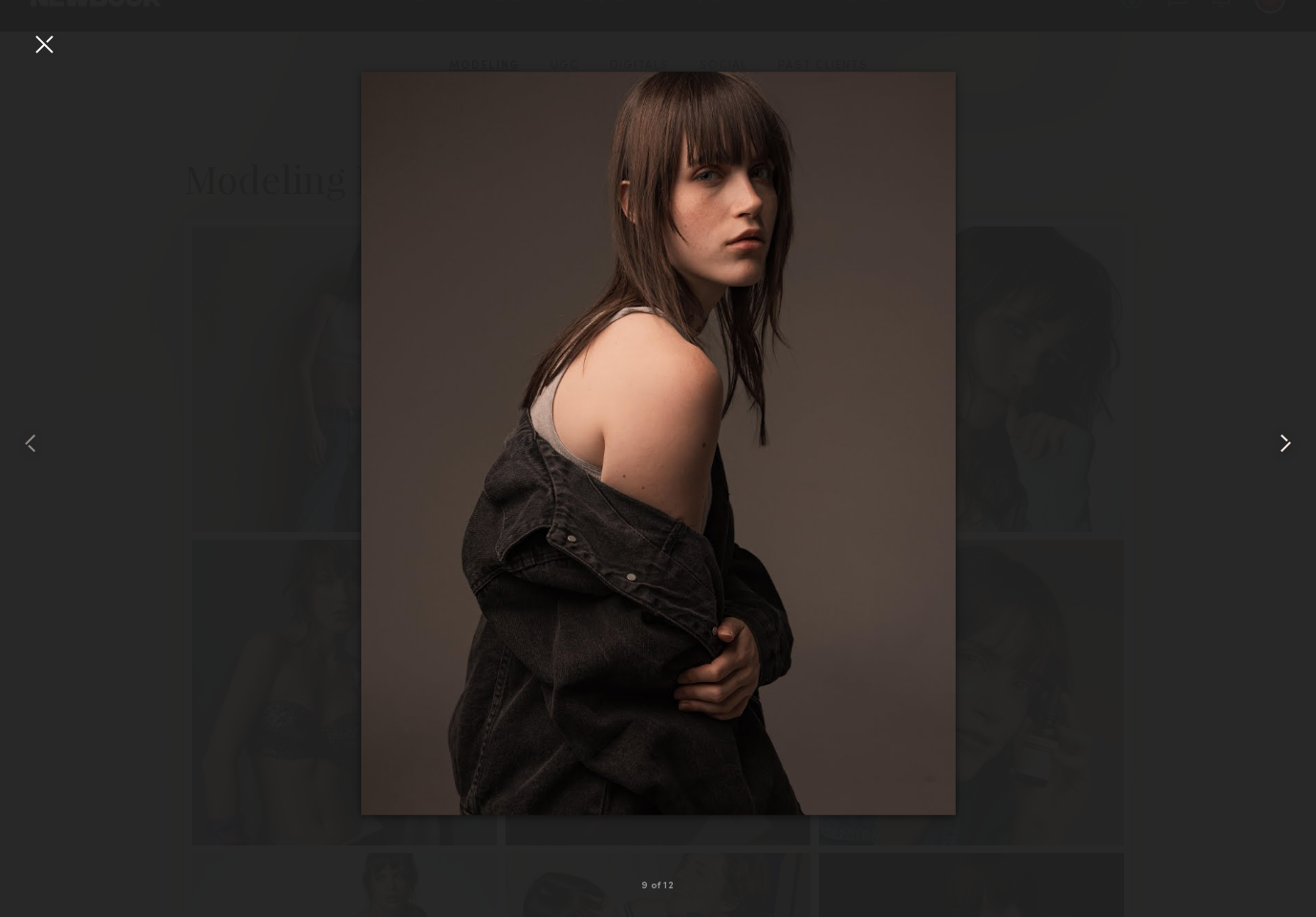
click at [1285, 445] on common-icon at bounding box center [1285, 444] width 31 height 31
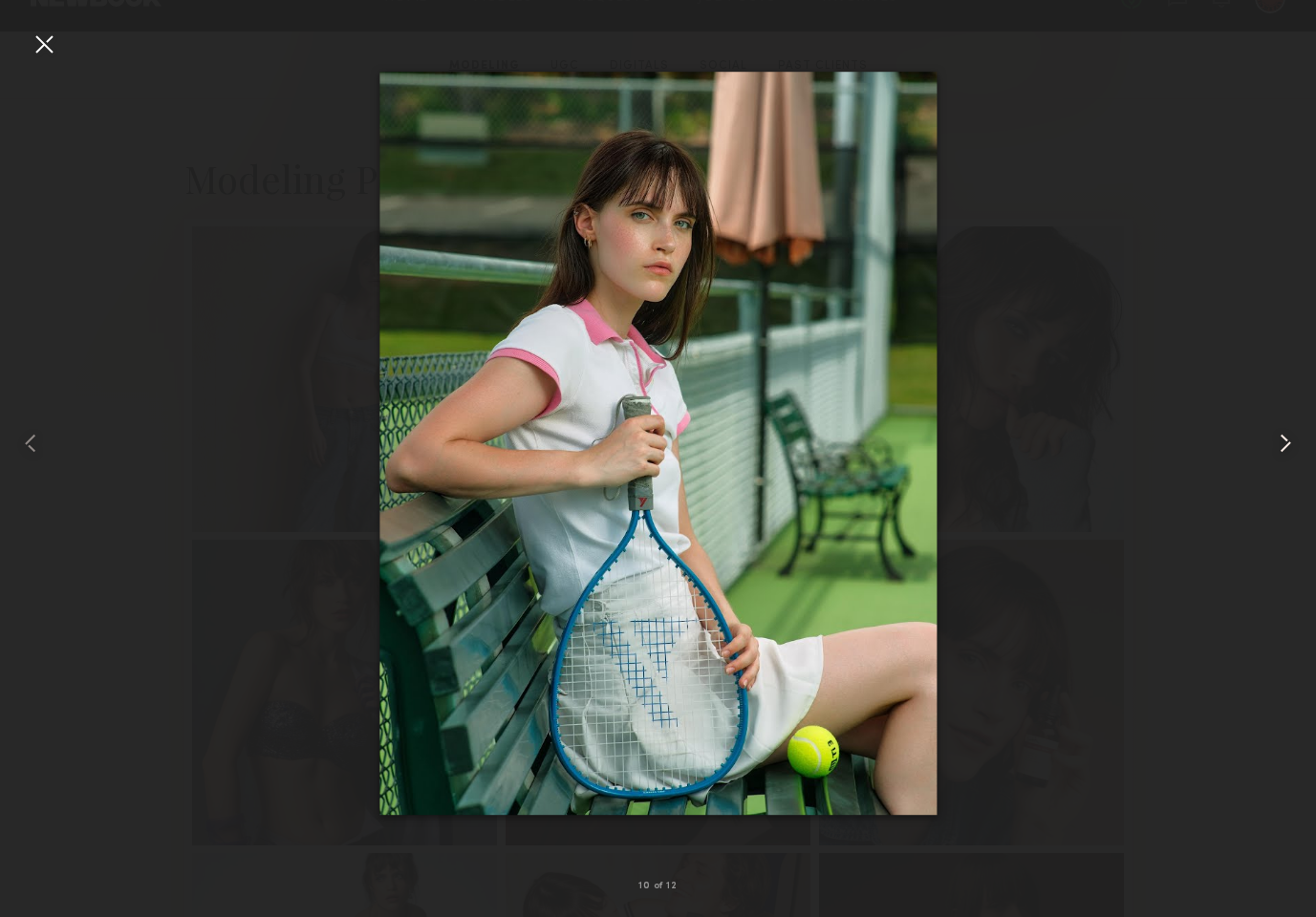
click at [1285, 445] on common-icon at bounding box center [1285, 444] width 31 height 31
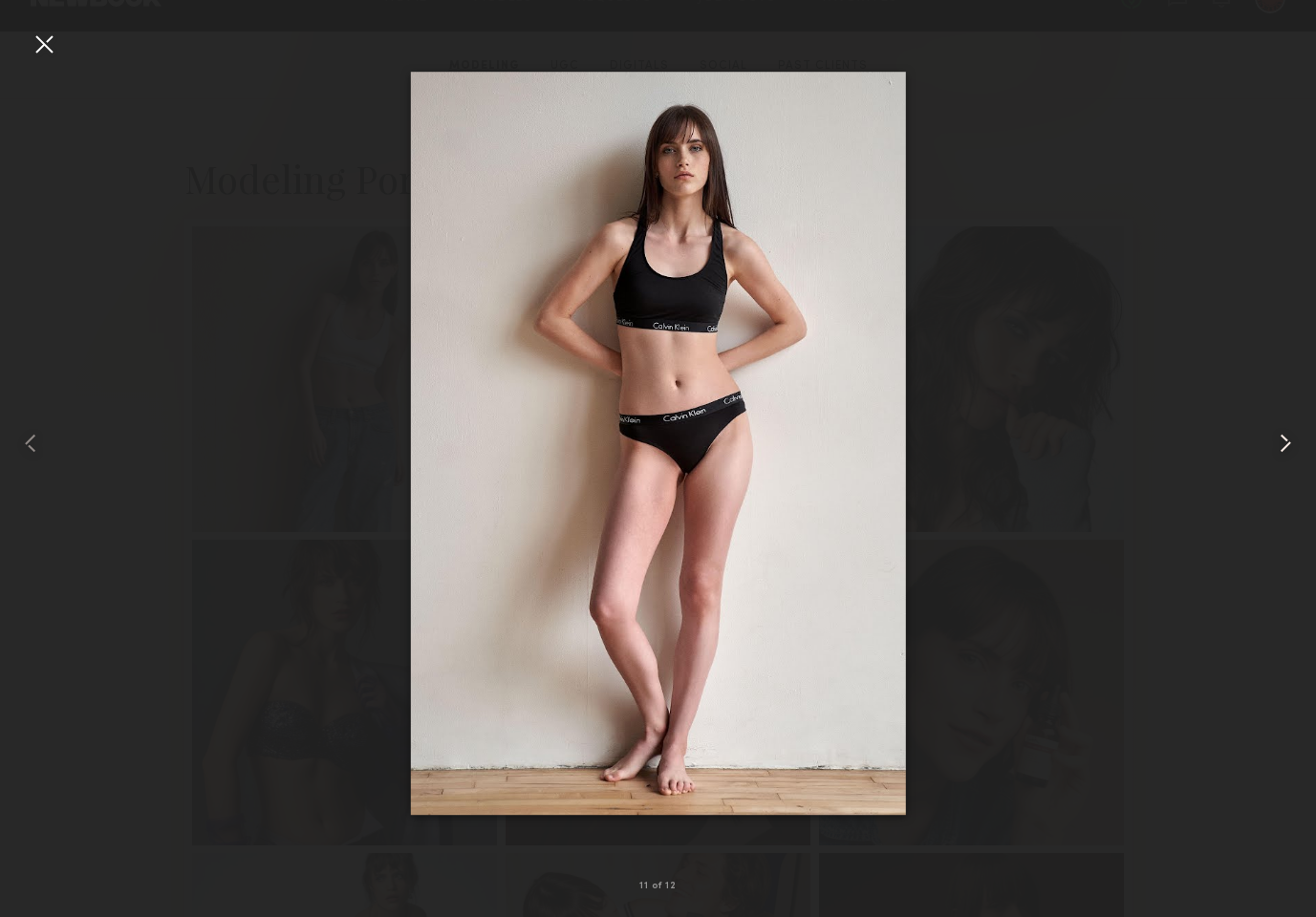
click at [1285, 445] on common-icon at bounding box center [1285, 444] width 31 height 31
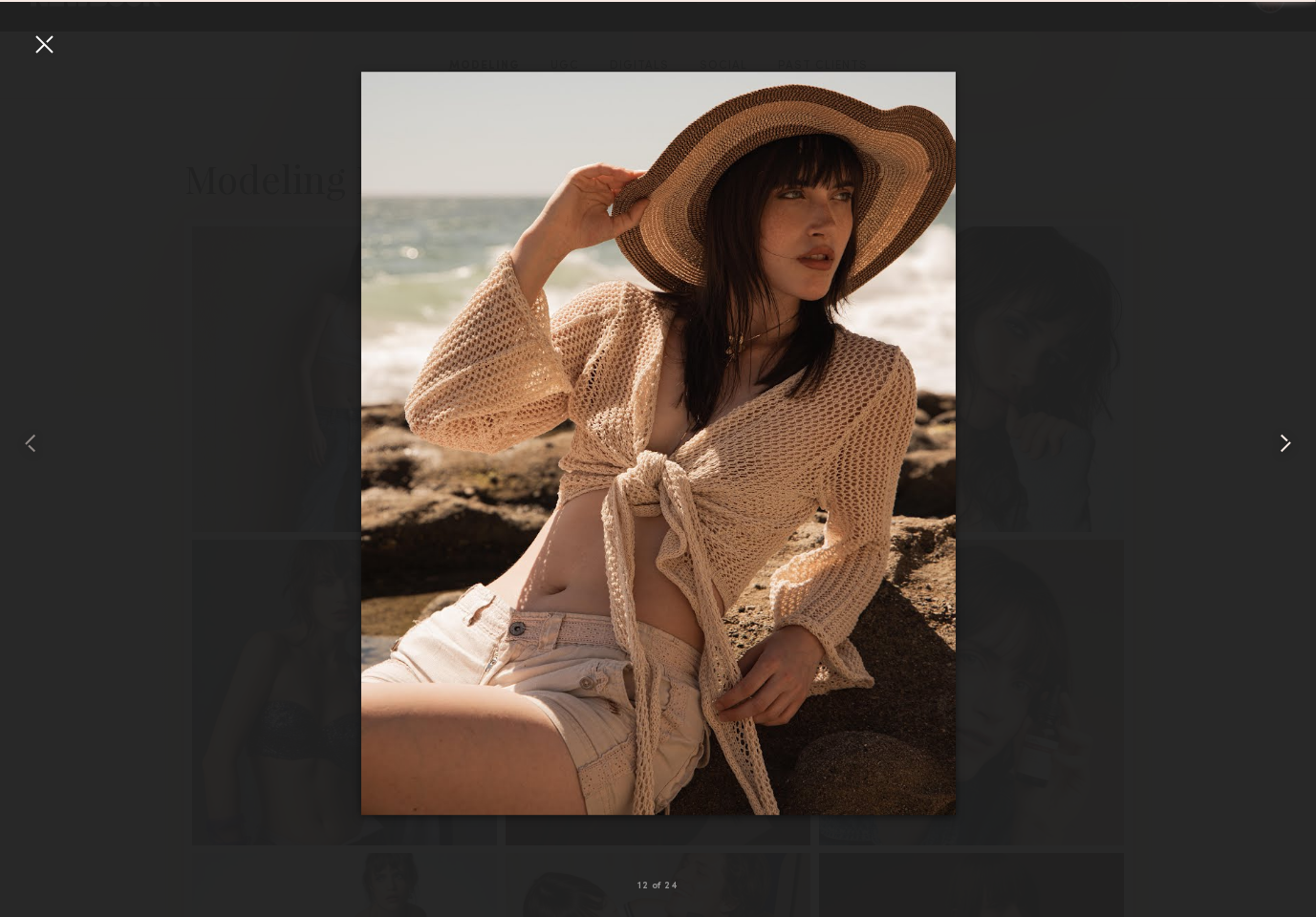
click at [1285, 445] on common-icon at bounding box center [1285, 444] width 31 height 31
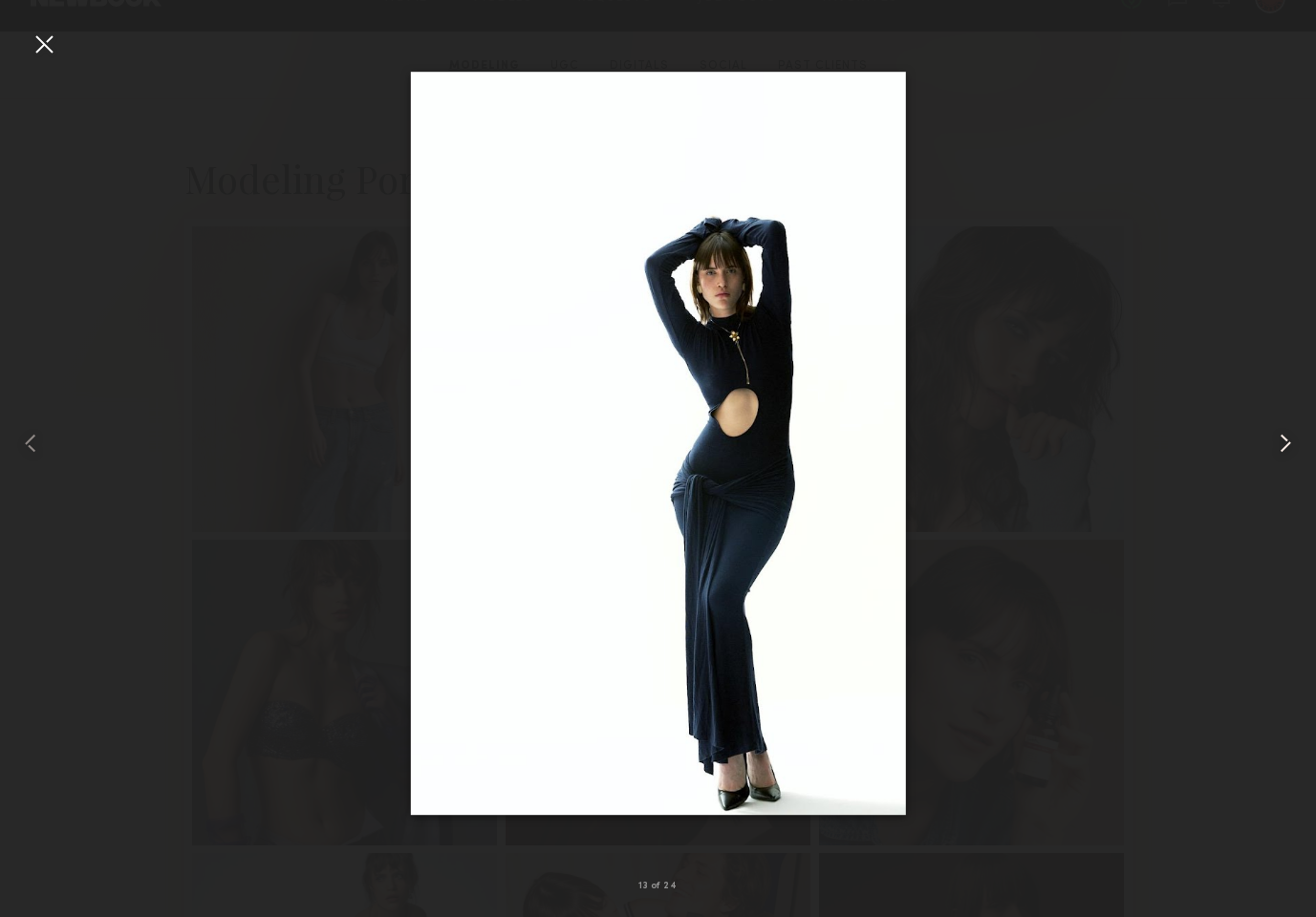
click at [1285, 445] on common-icon at bounding box center [1285, 444] width 31 height 31
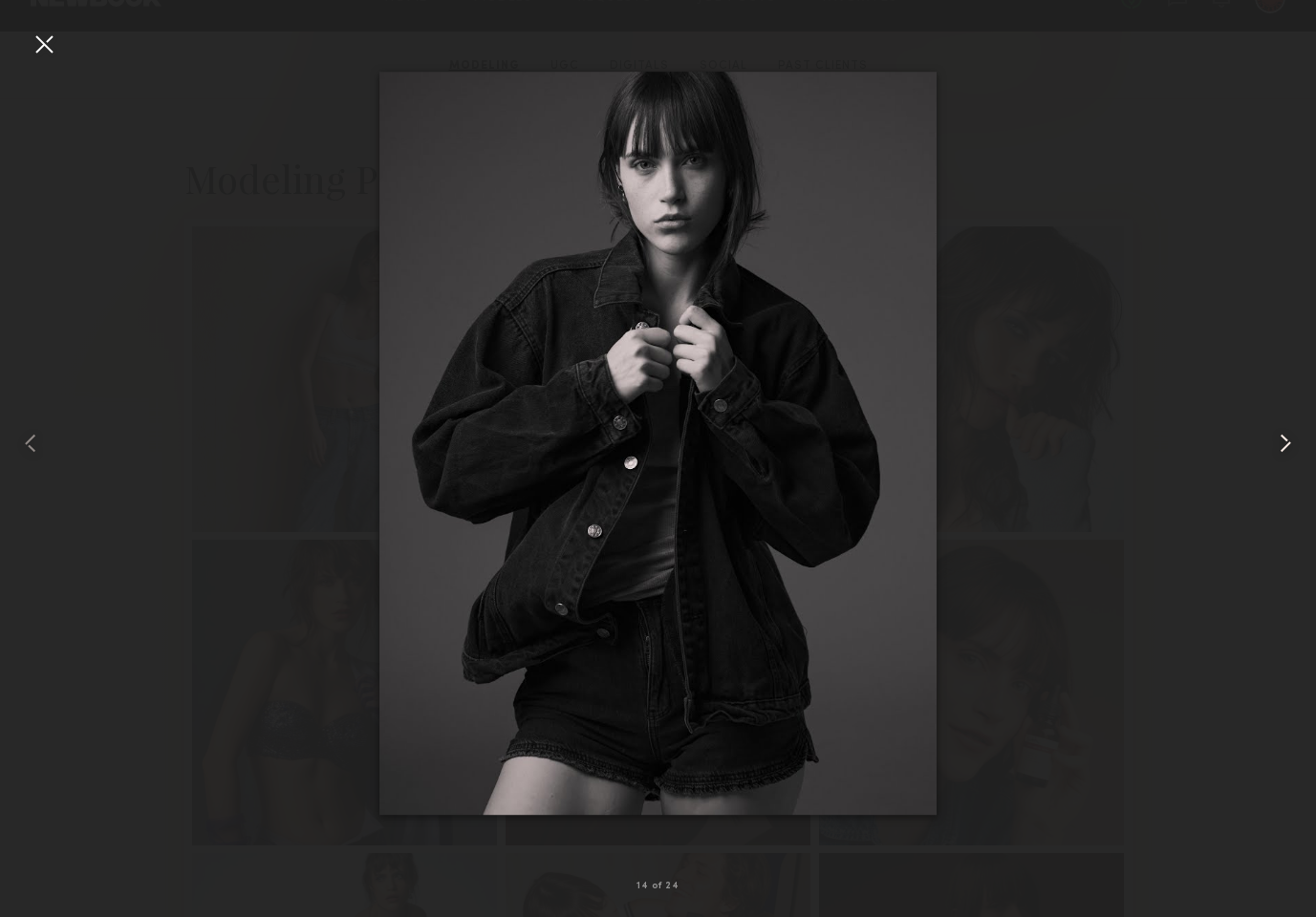
click at [1285, 445] on common-icon at bounding box center [1285, 444] width 31 height 31
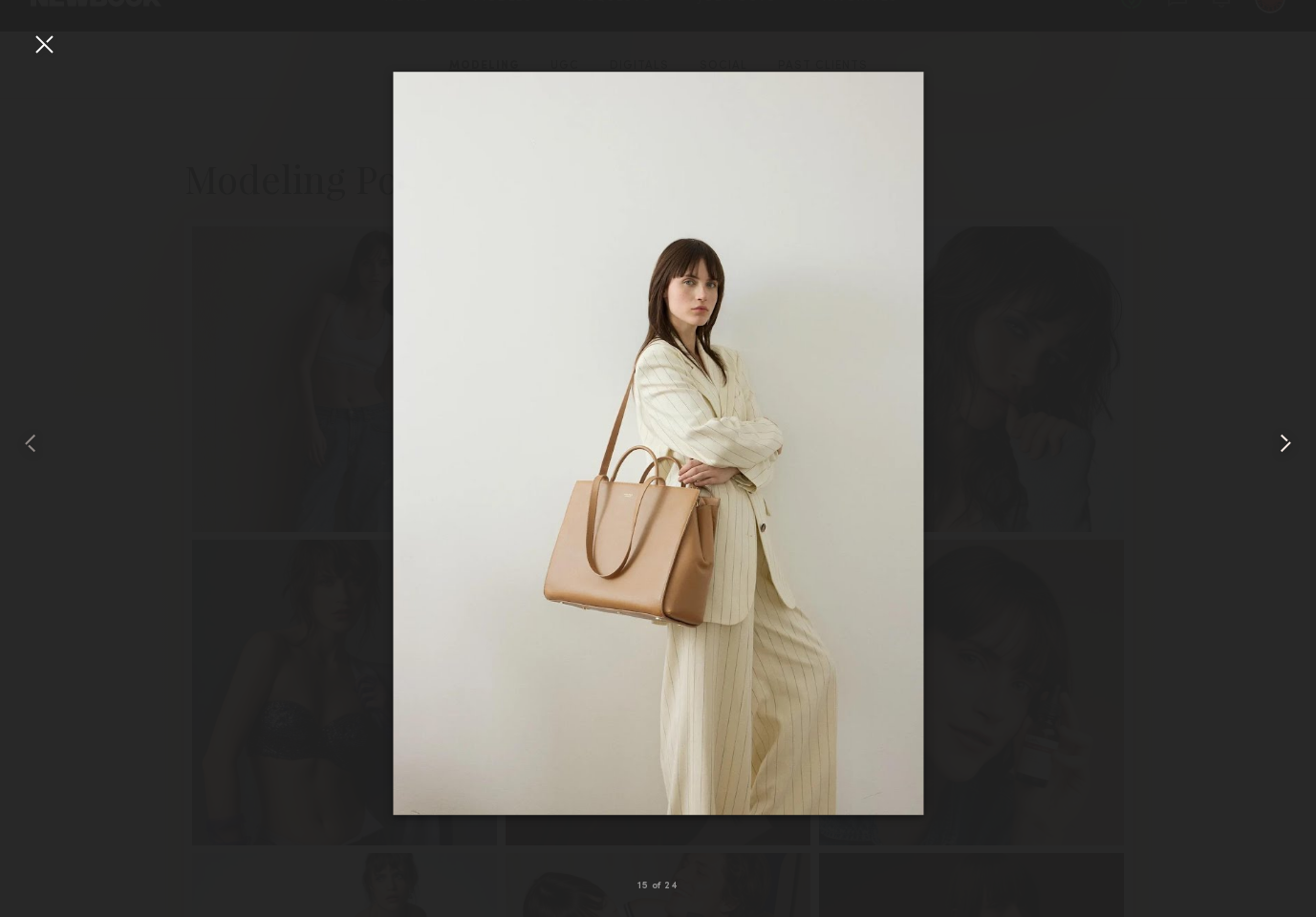
click at [1285, 445] on common-icon at bounding box center [1285, 444] width 31 height 31
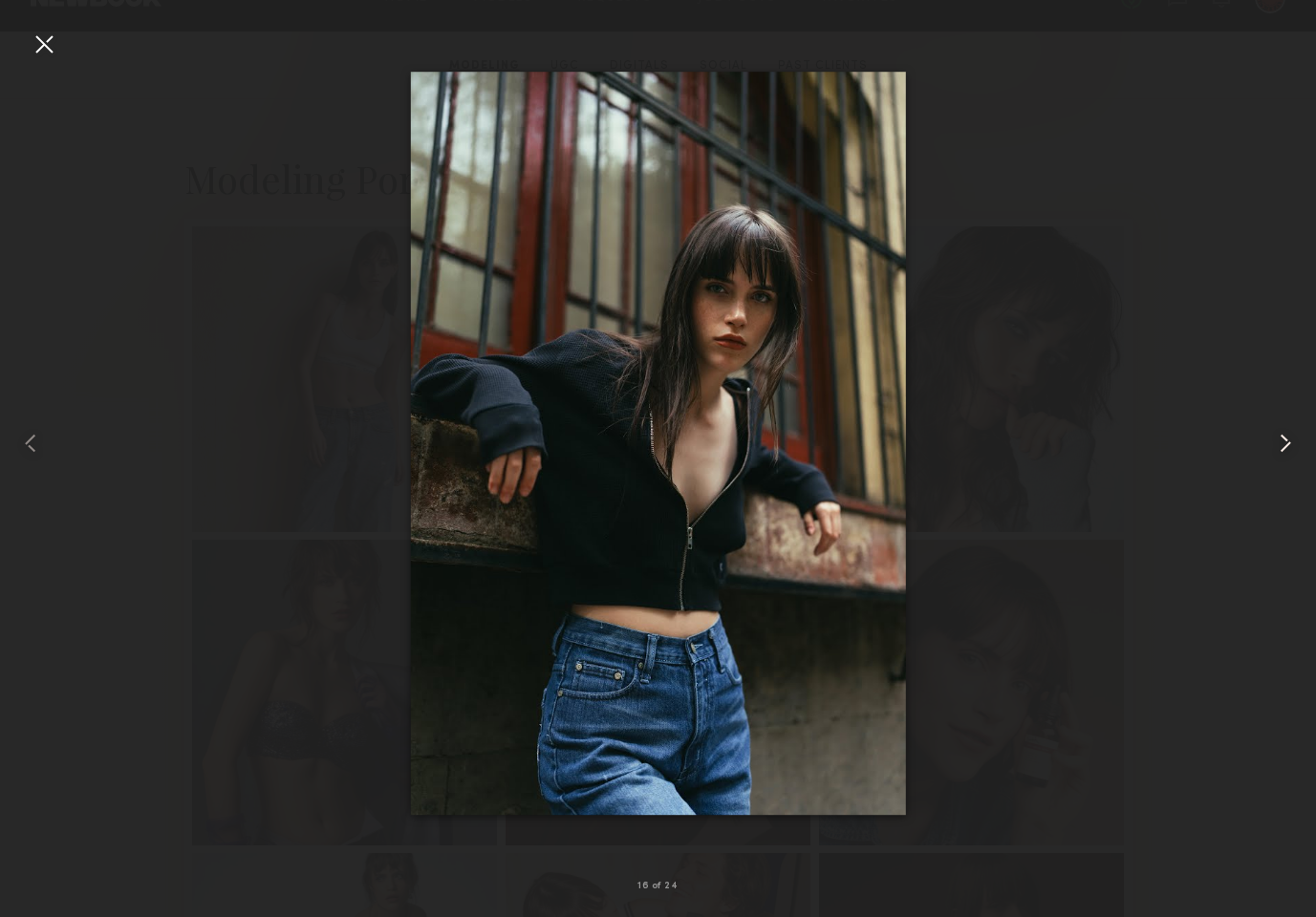
click at [1285, 445] on common-icon at bounding box center [1285, 444] width 31 height 31
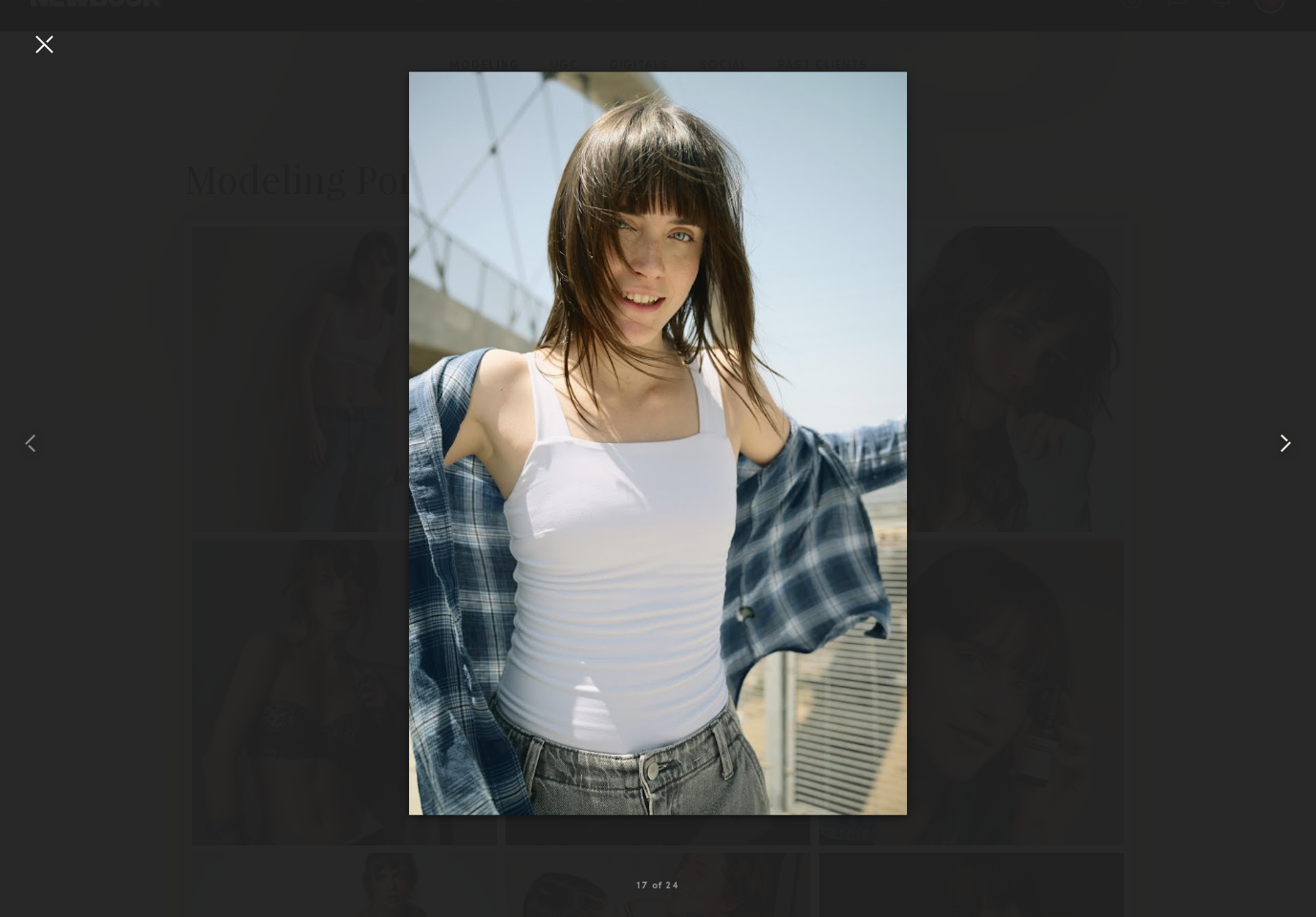
click at [1285, 445] on common-icon at bounding box center [1285, 444] width 31 height 31
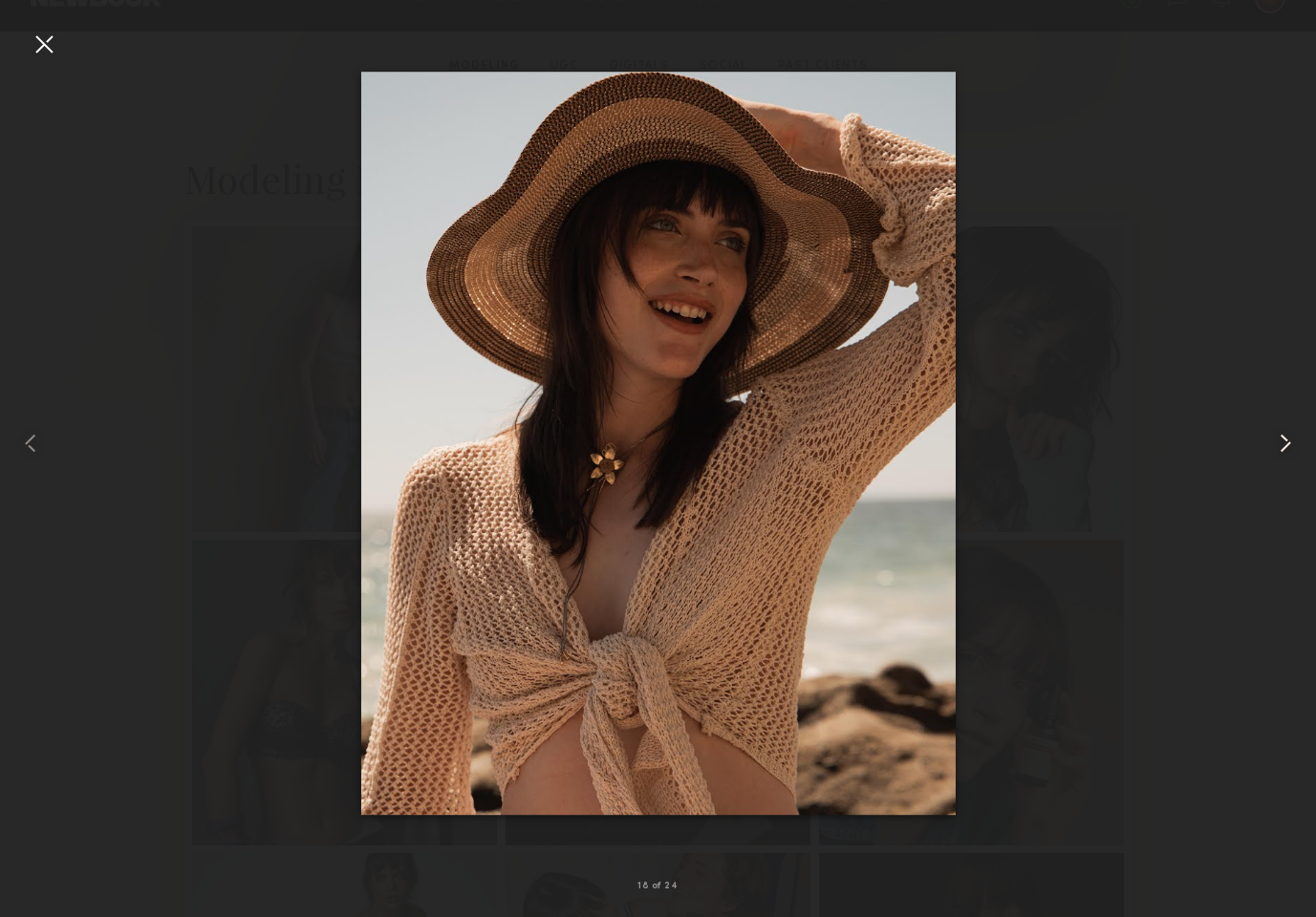
click at [1285, 445] on common-icon at bounding box center [1285, 444] width 31 height 31
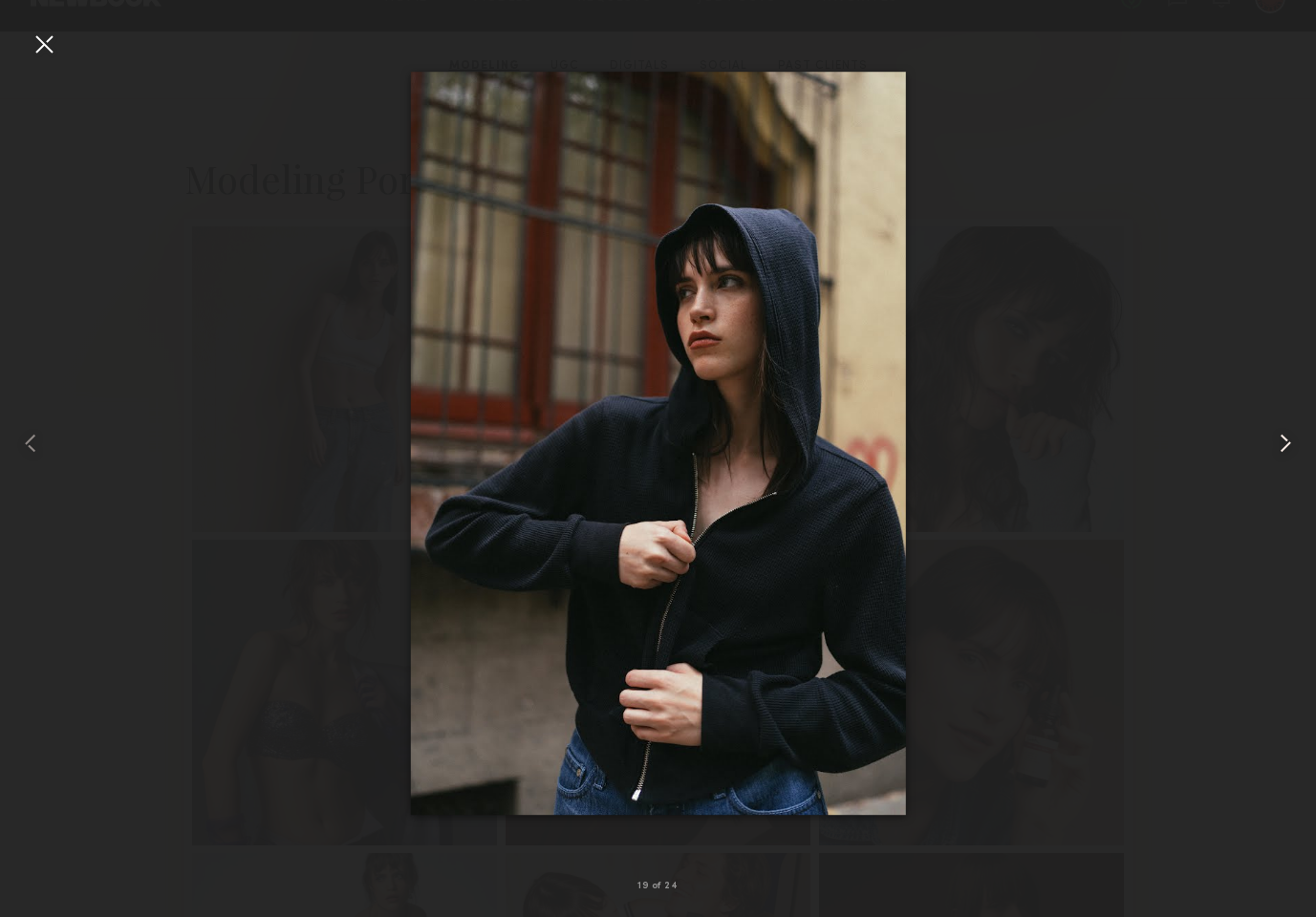
click at [1285, 445] on common-icon at bounding box center [1285, 444] width 31 height 31
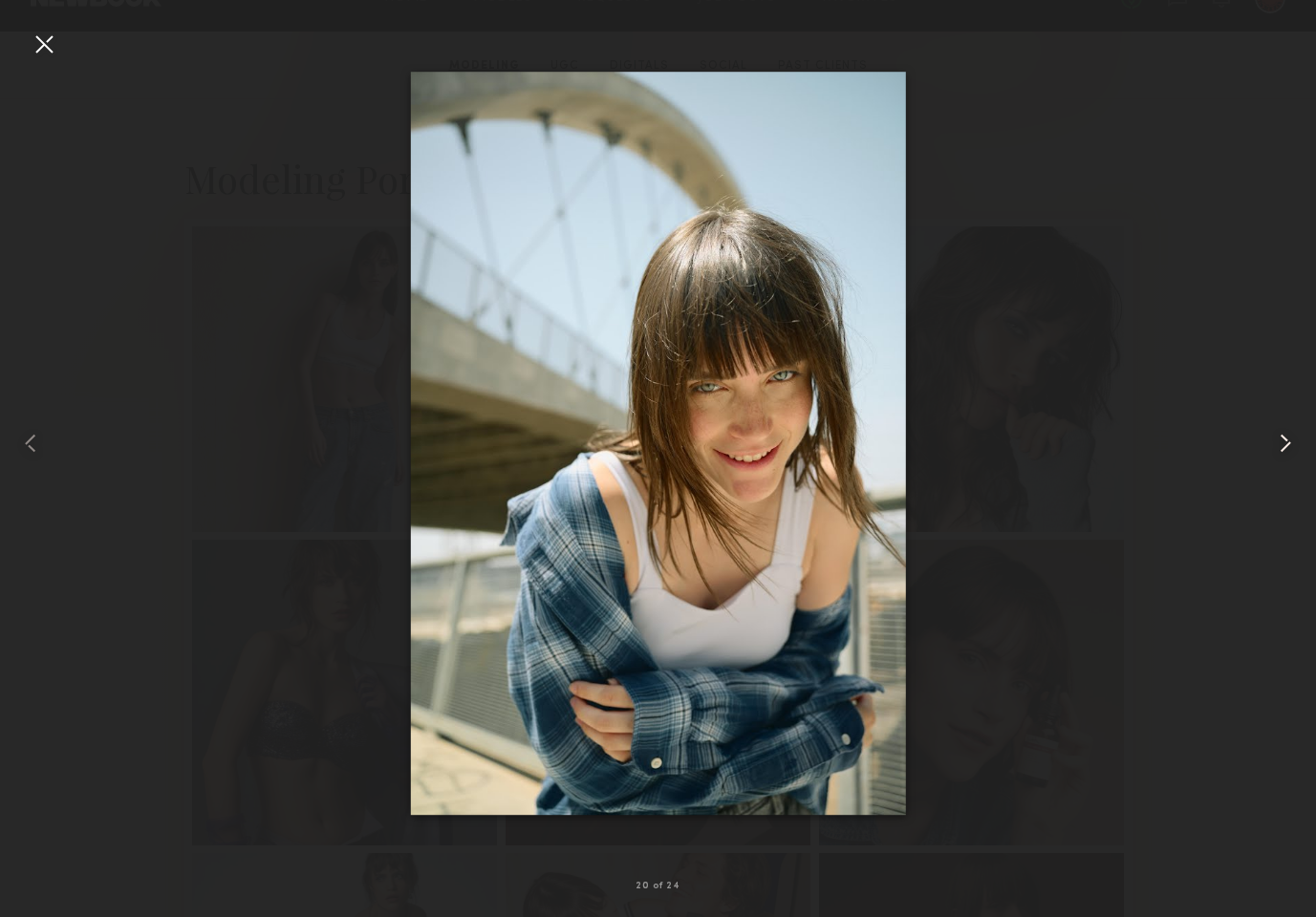
click at [1285, 445] on common-icon at bounding box center [1285, 444] width 31 height 31
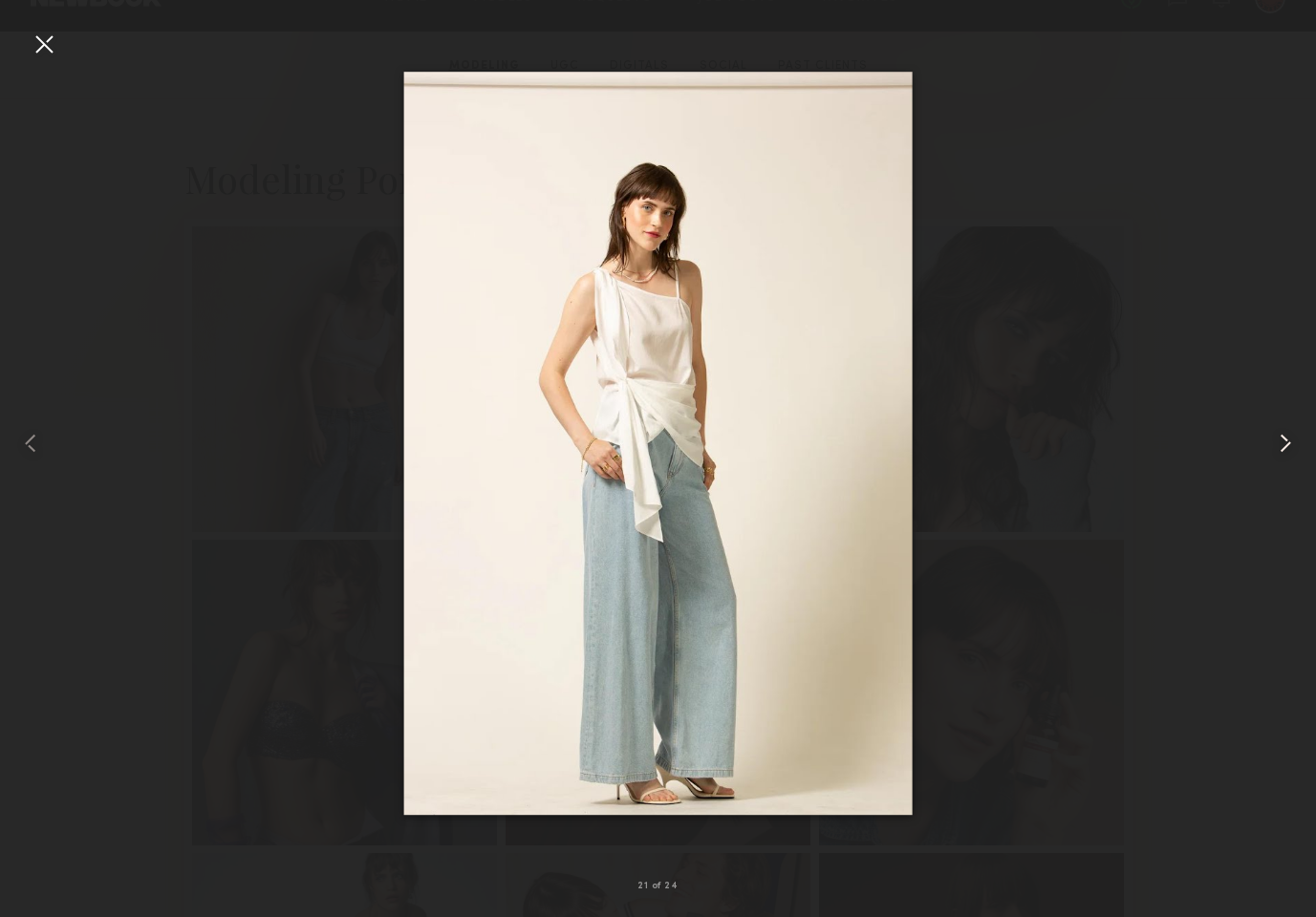
click at [1285, 445] on common-icon at bounding box center [1285, 444] width 31 height 31
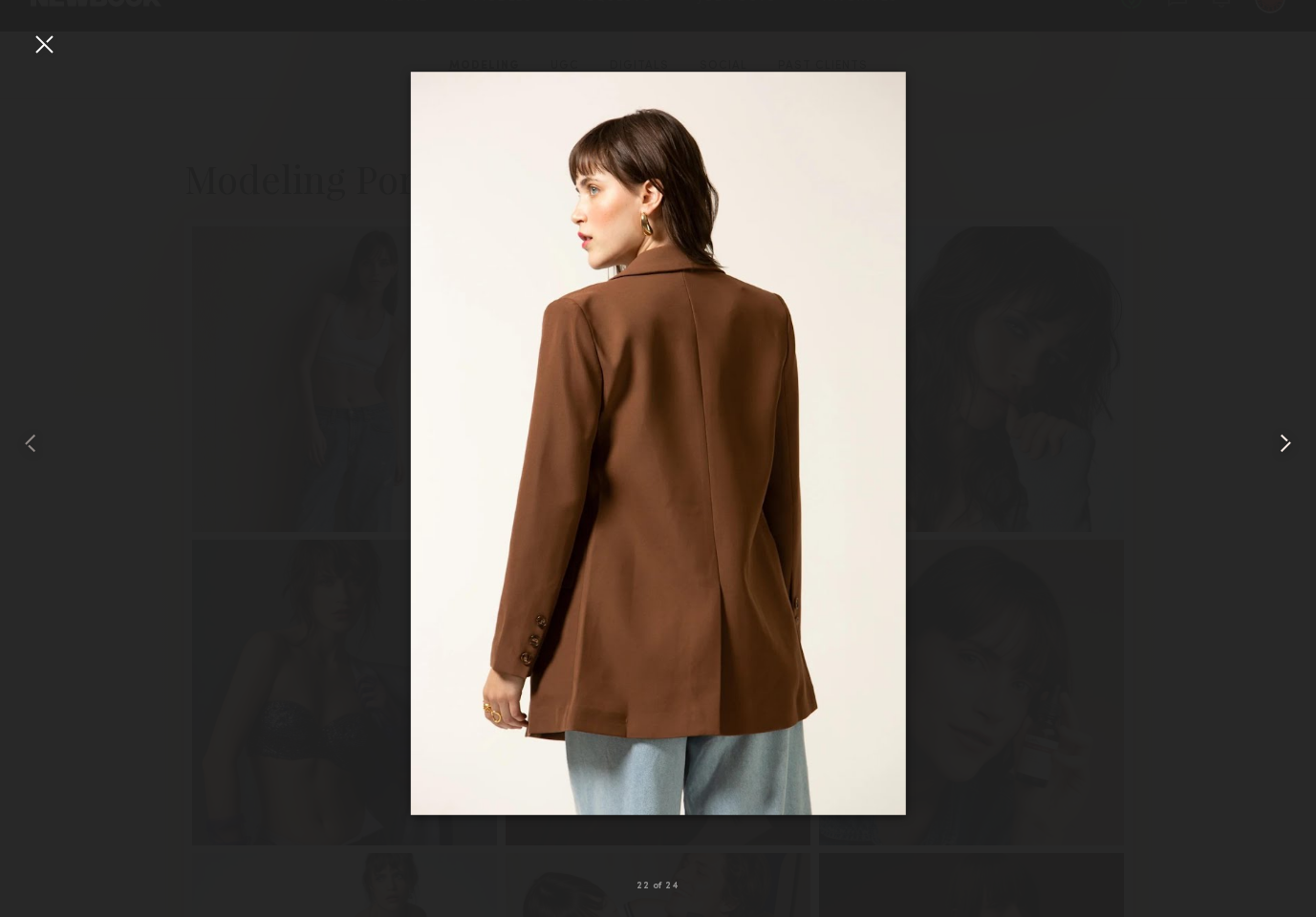
click at [1285, 445] on common-icon at bounding box center [1285, 444] width 31 height 31
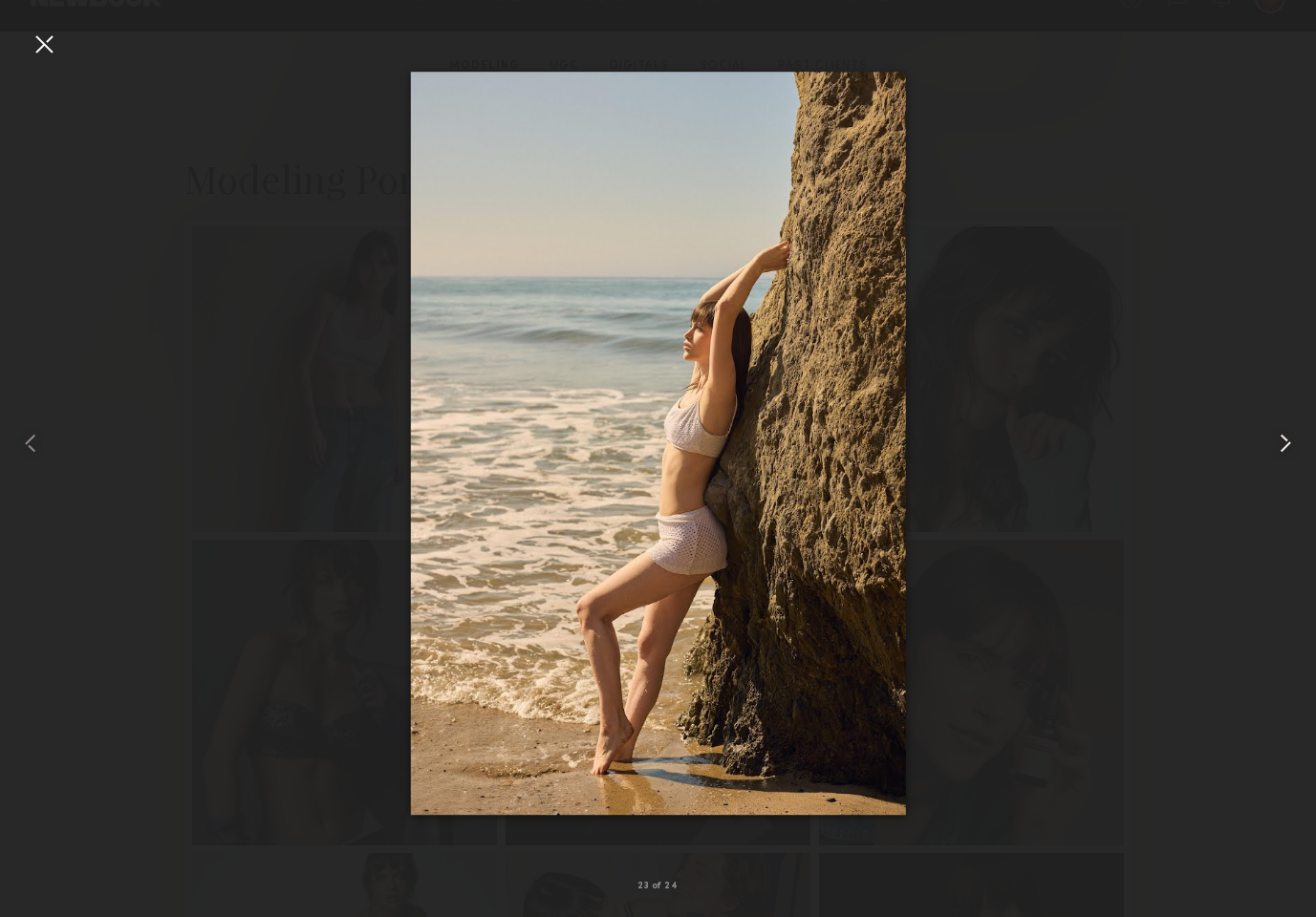
click at [1285, 445] on common-icon at bounding box center [1285, 444] width 31 height 31
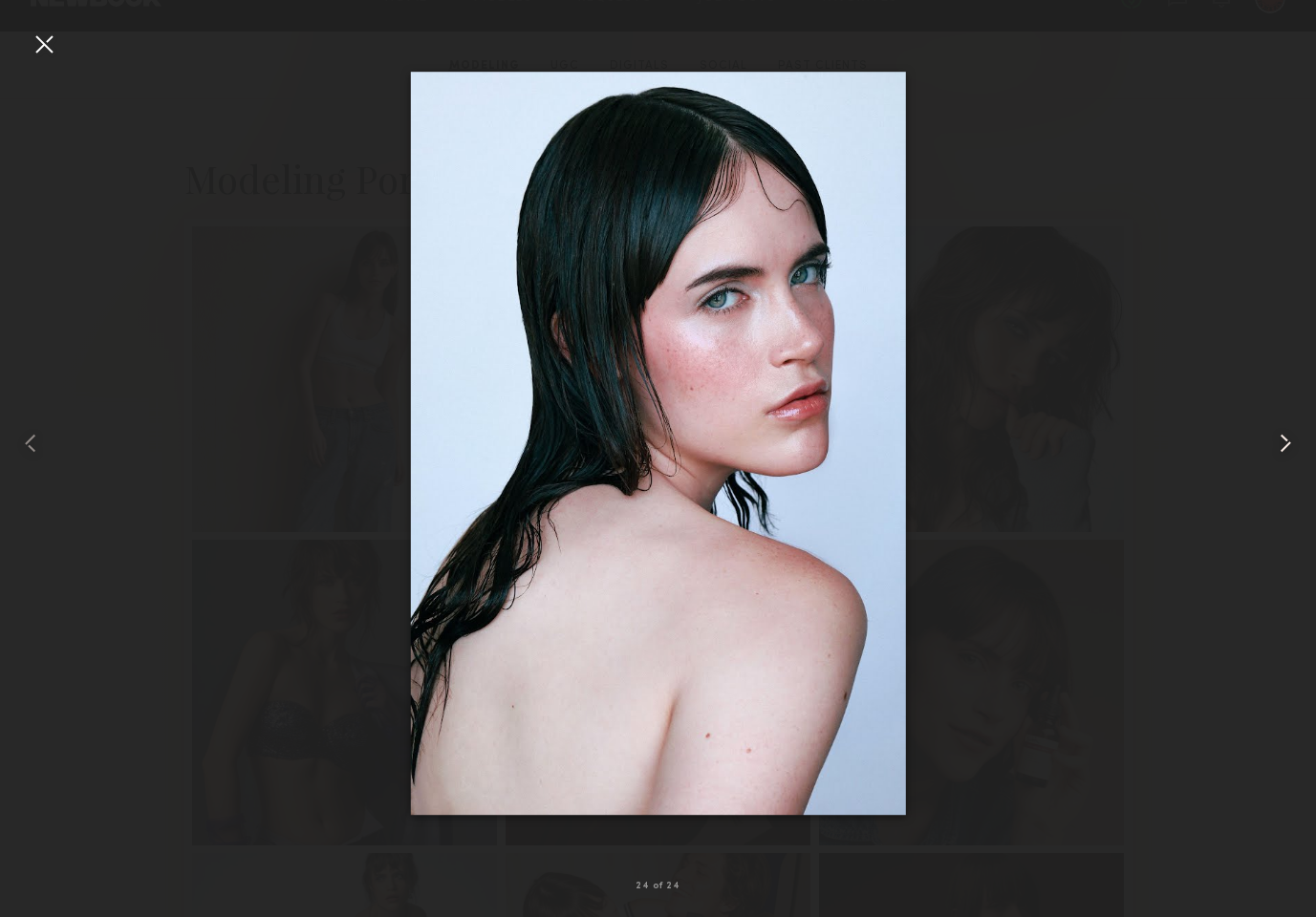
click at [1285, 445] on common-icon at bounding box center [1285, 444] width 31 height 31
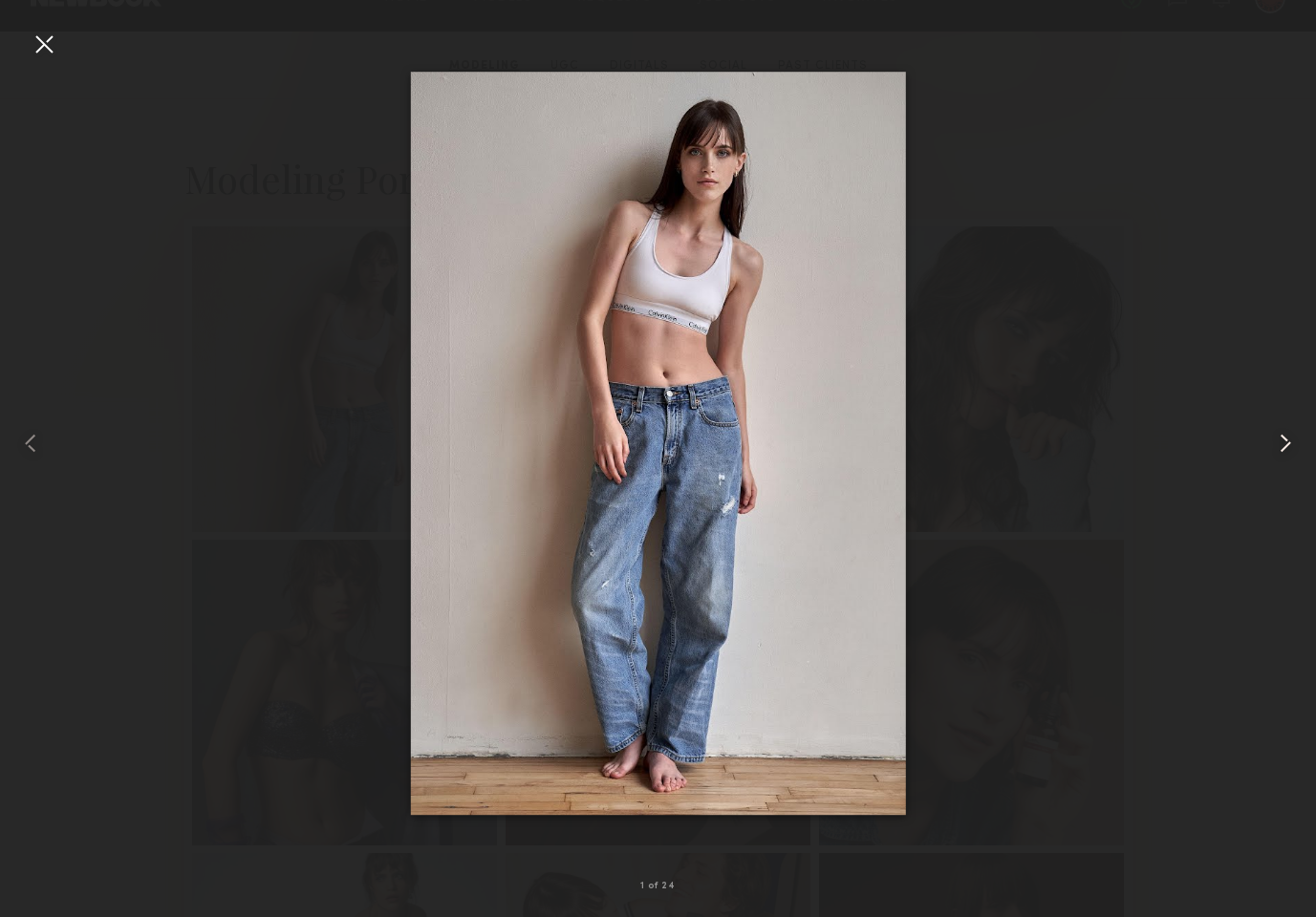
click at [1285, 445] on common-icon at bounding box center [1285, 444] width 31 height 31
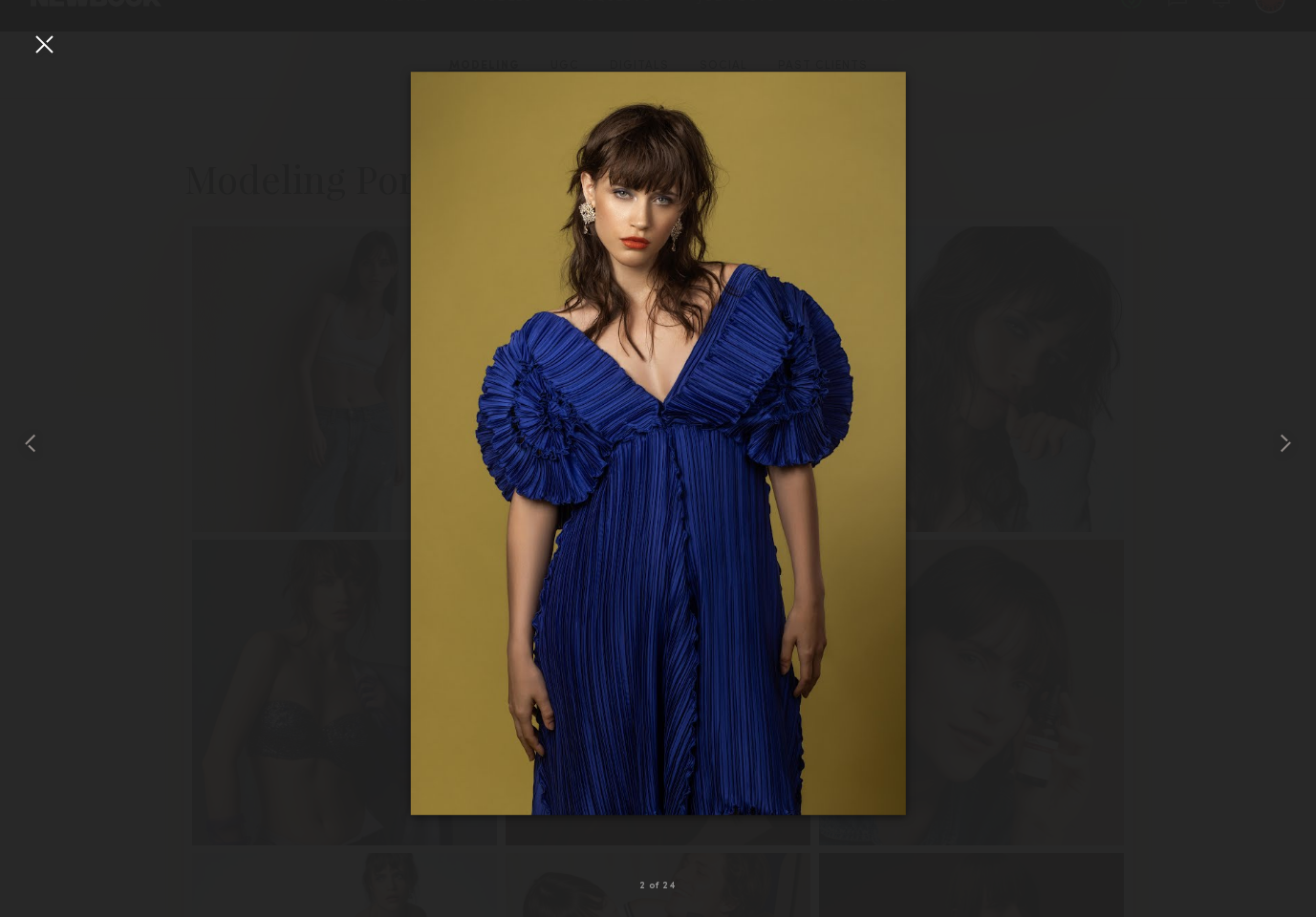
click at [46, 41] on div at bounding box center [44, 44] width 31 height 31
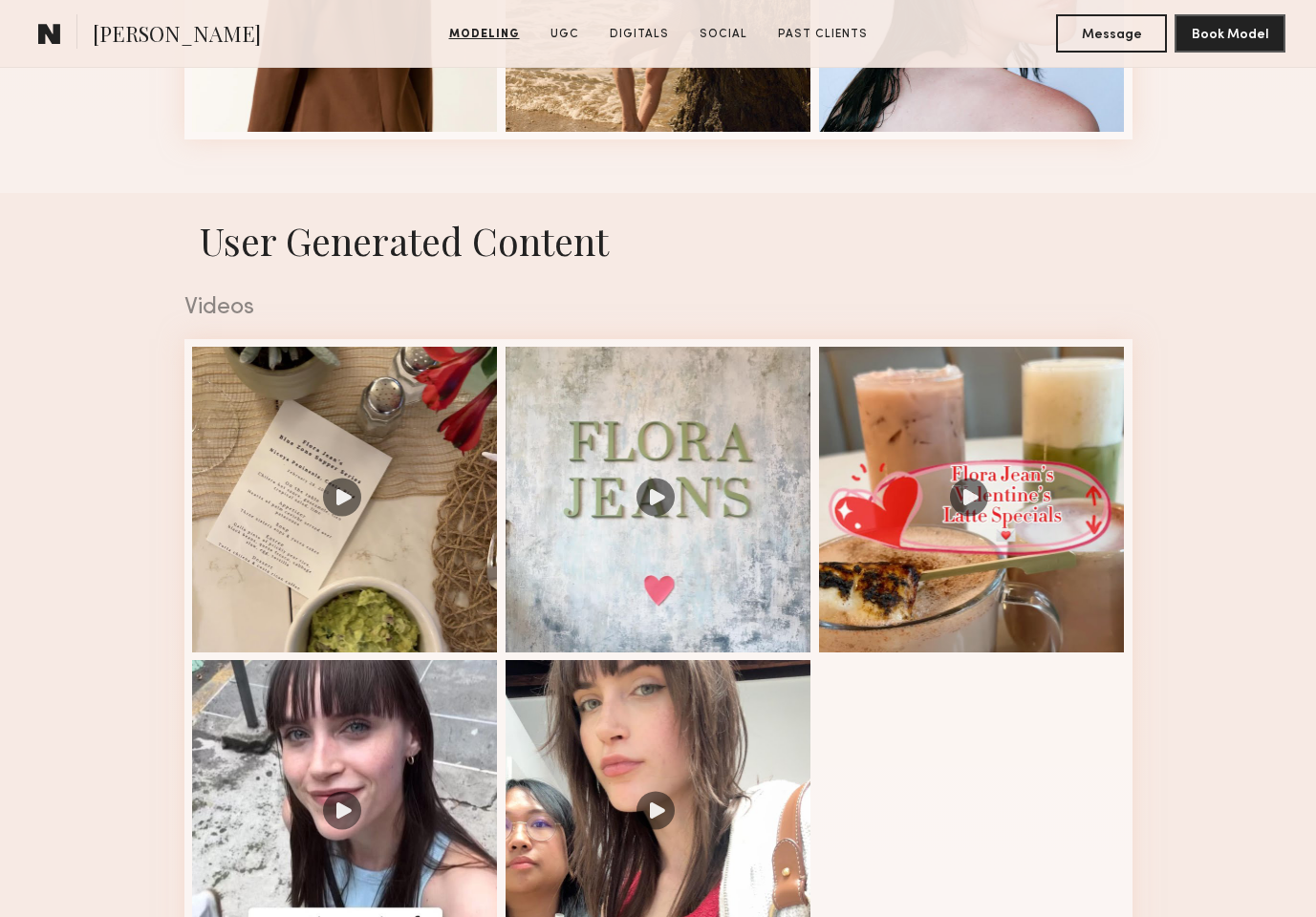
scroll to position [3137, 0]
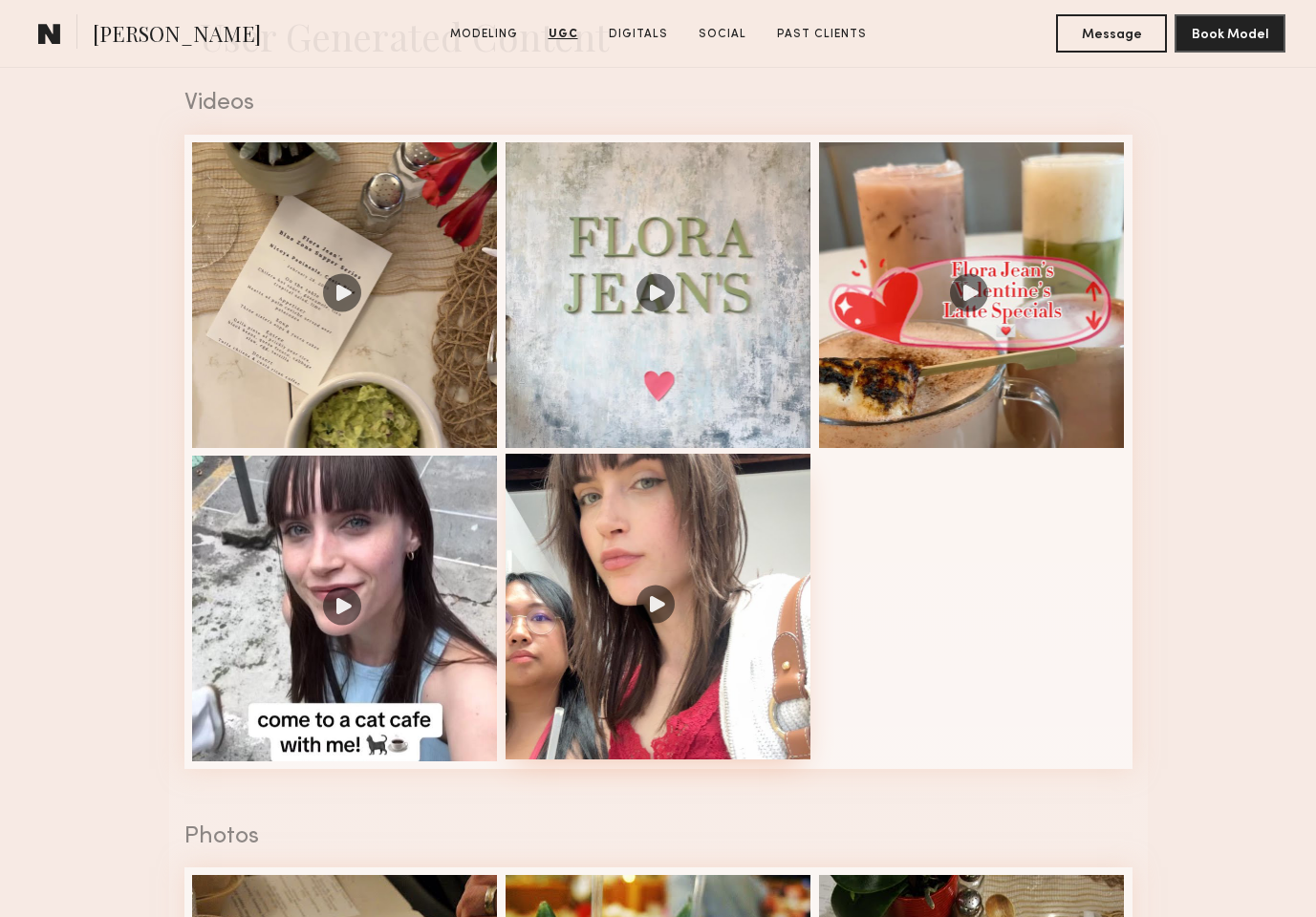
click at [656, 603] on div at bounding box center [659, 607] width 306 height 306
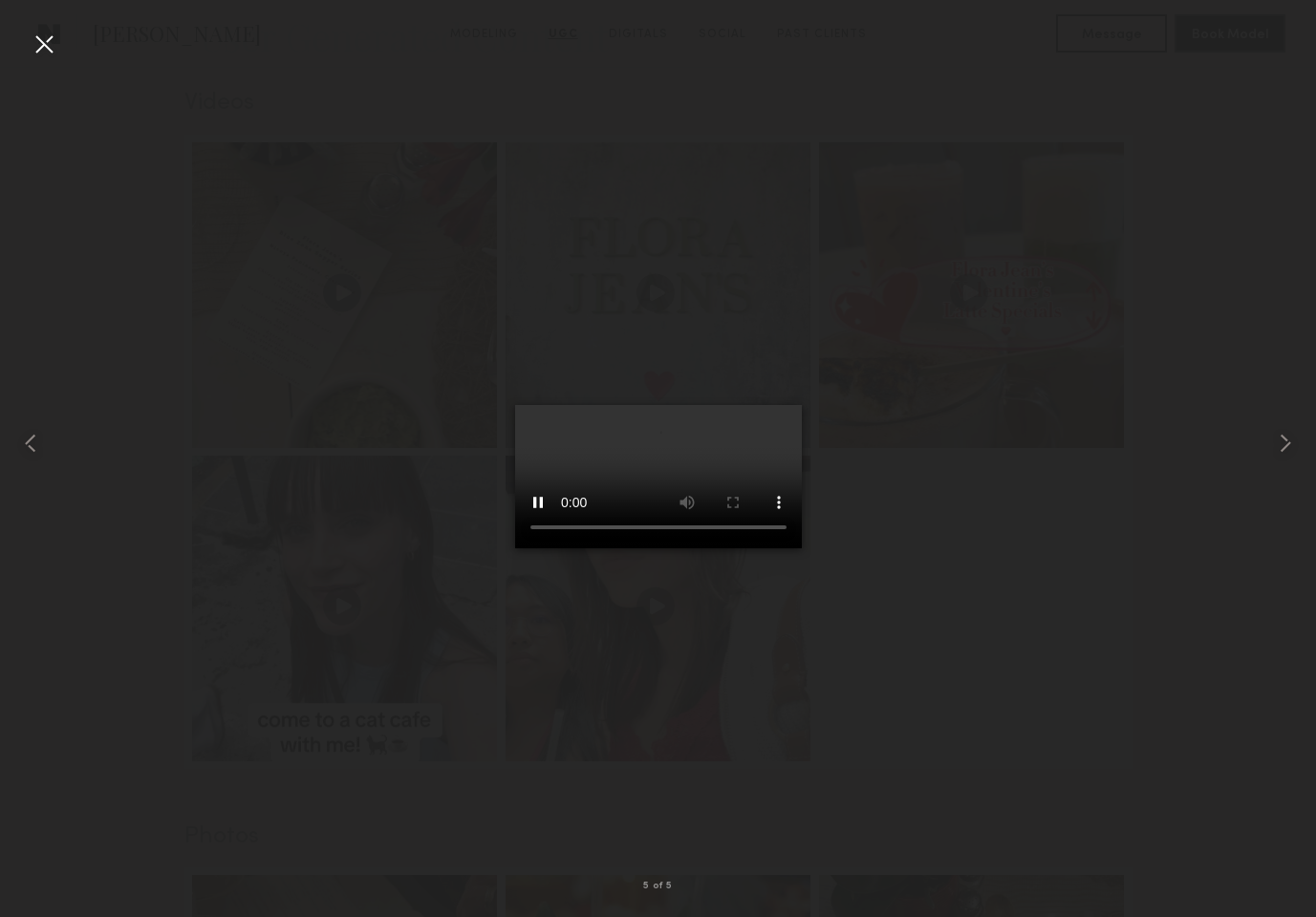
scroll to position [3138, 0]
click at [35, 42] on div at bounding box center [44, 44] width 31 height 31
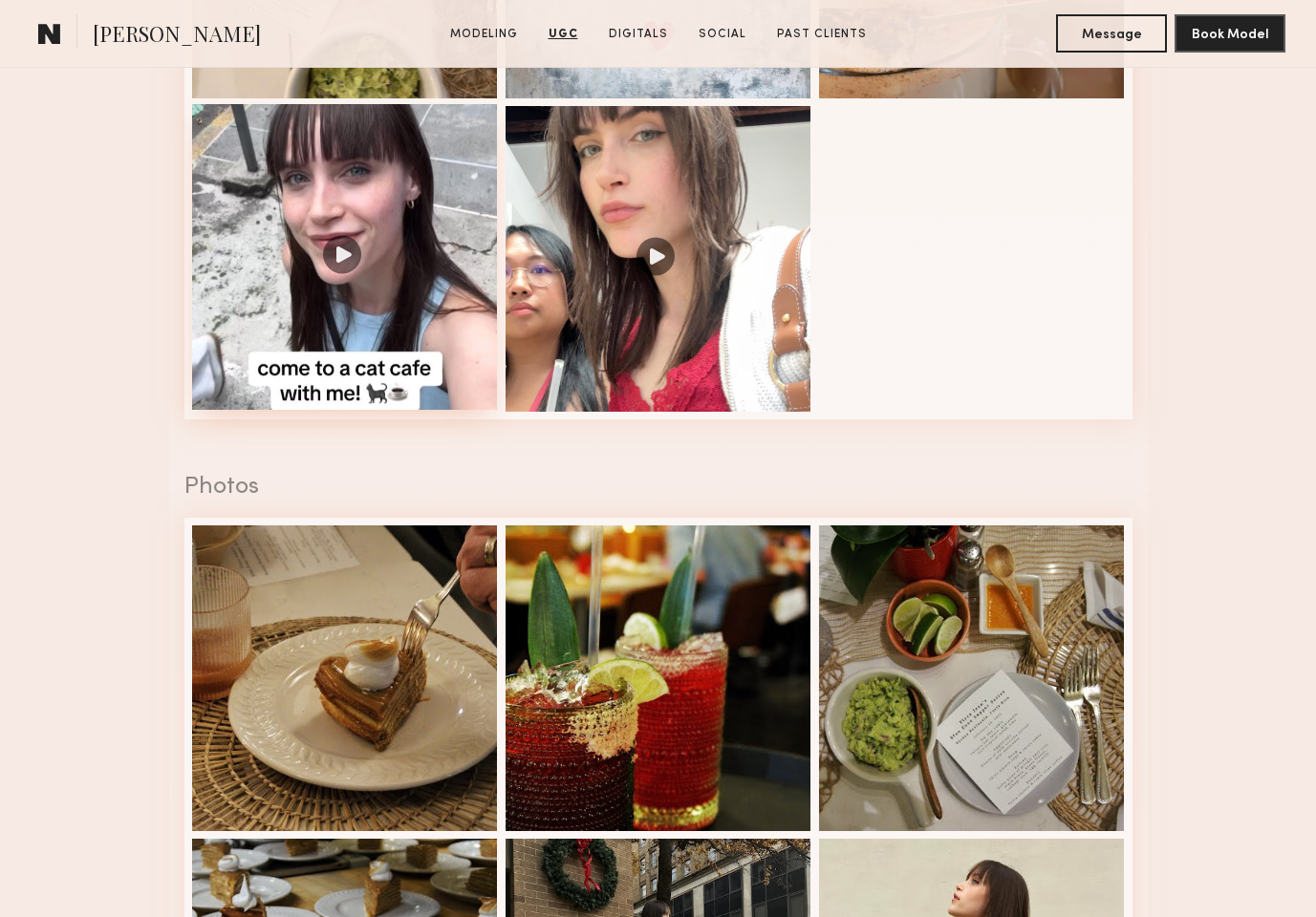
scroll to position [3489, 0]
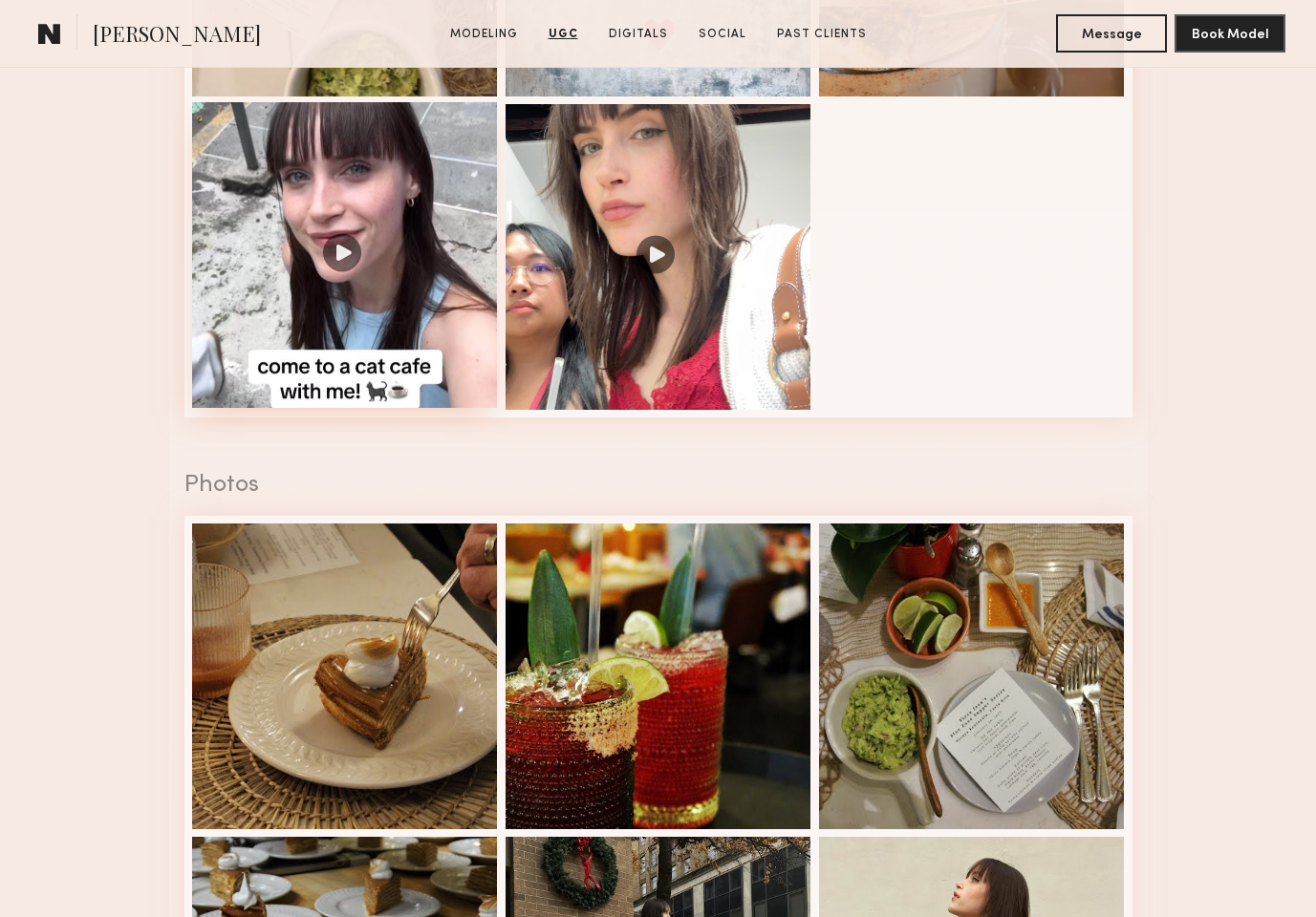
click at [355, 253] on div at bounding box center [345, 255] width 306 height 306
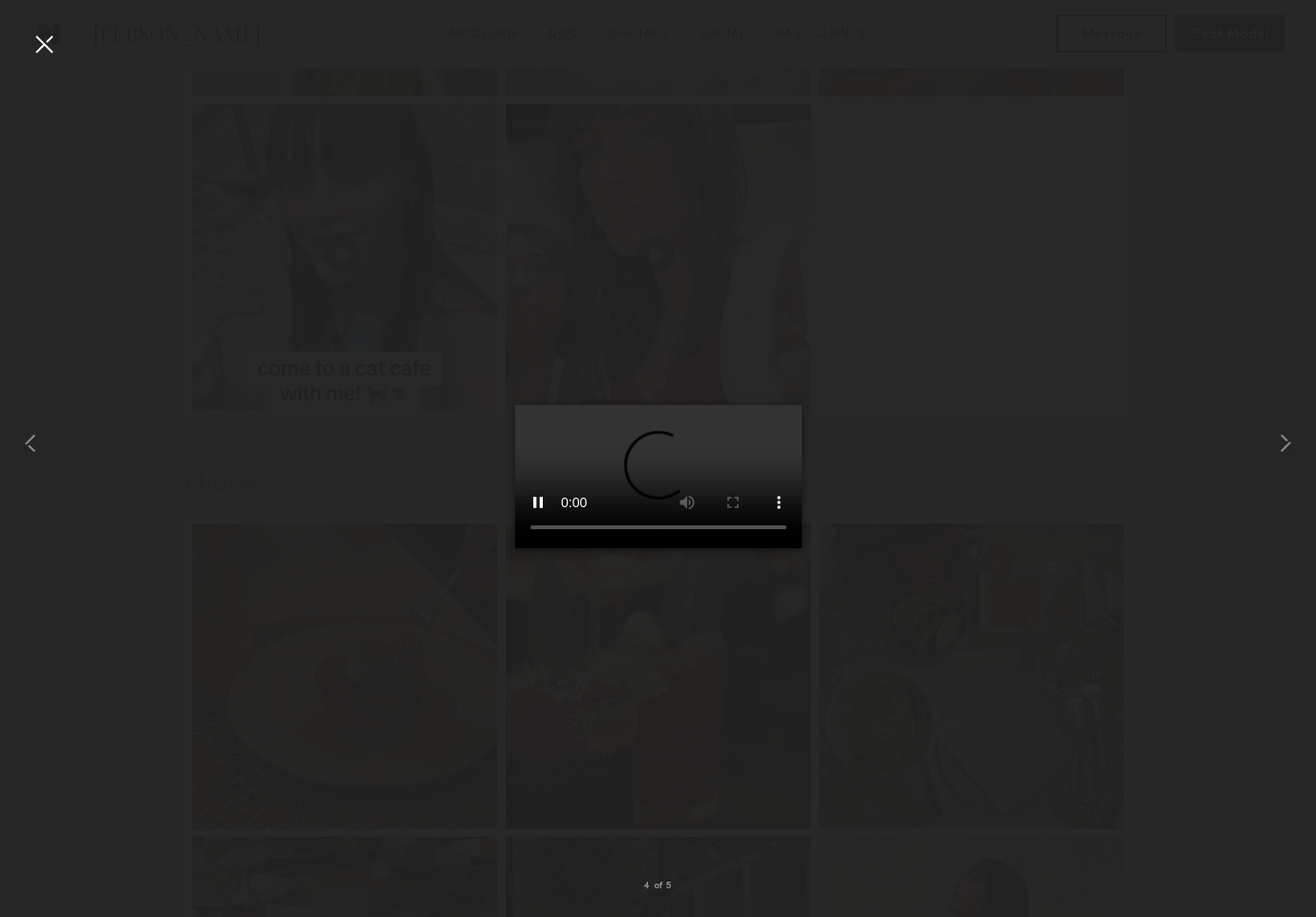
click at [42, 42] on div at bounding box center [44, 44] width 31 height 31
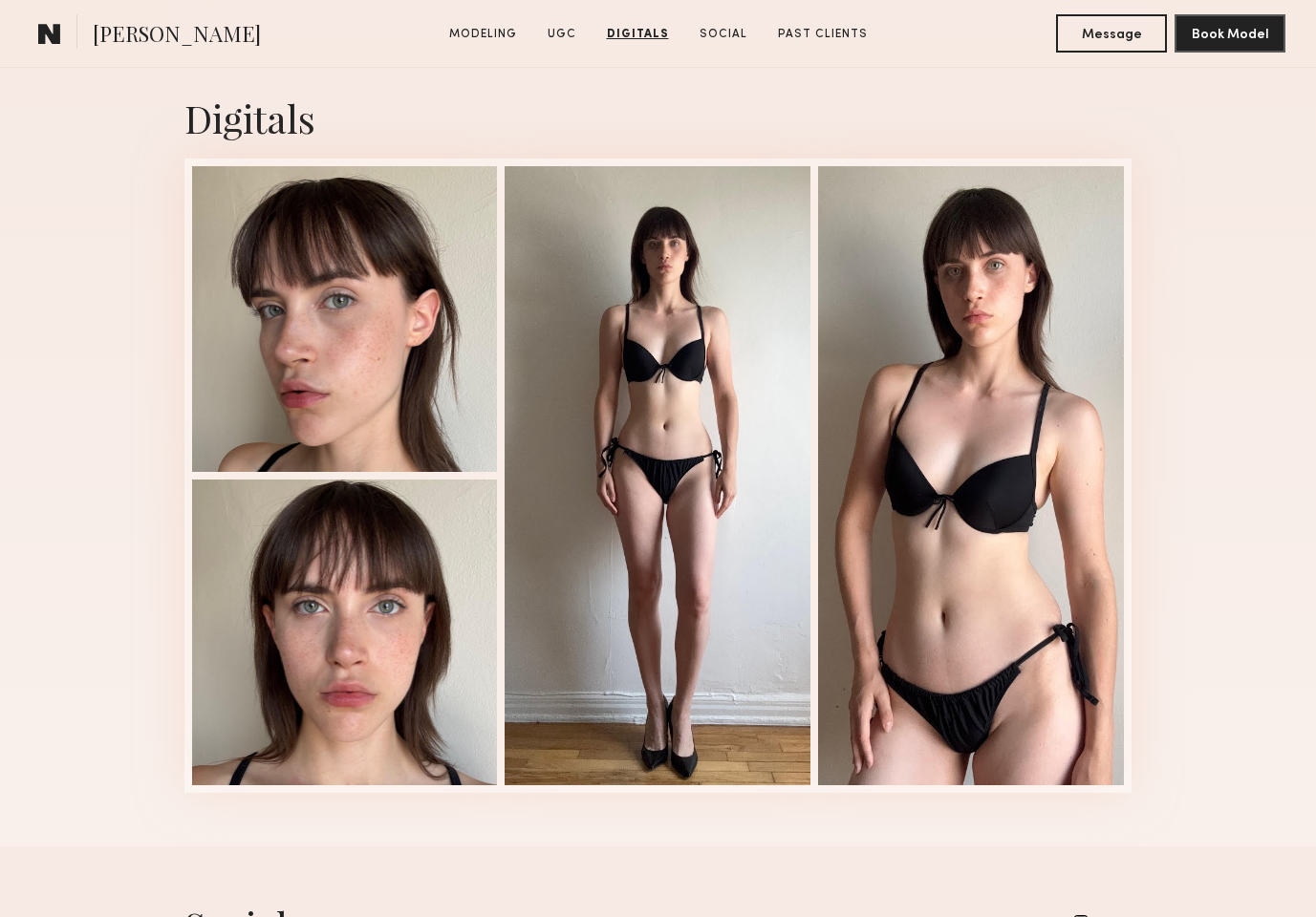
scroll to position [4966, 0]
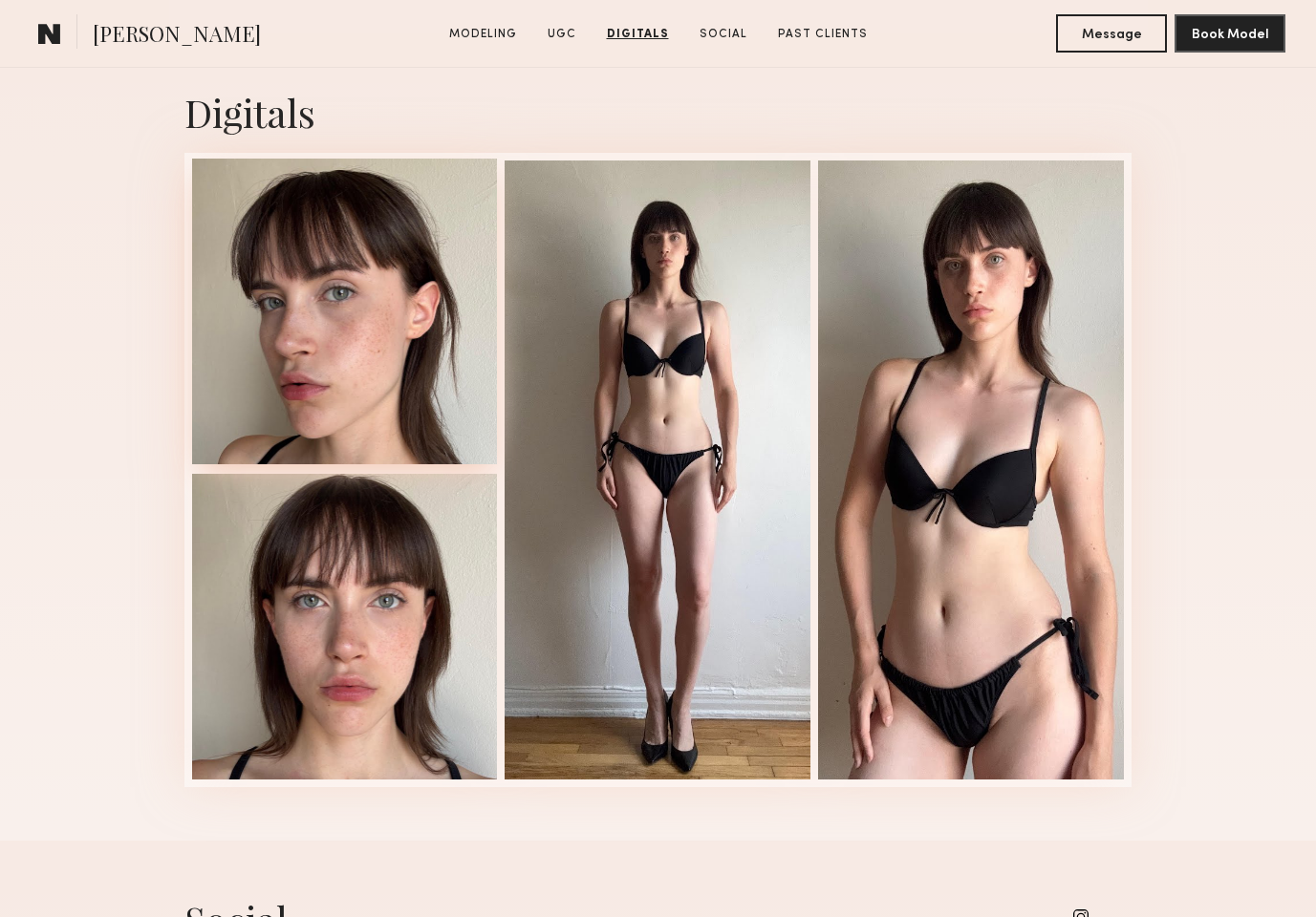
click at [285, 286] on div at bounding box center [345, 312] width 306 height 306
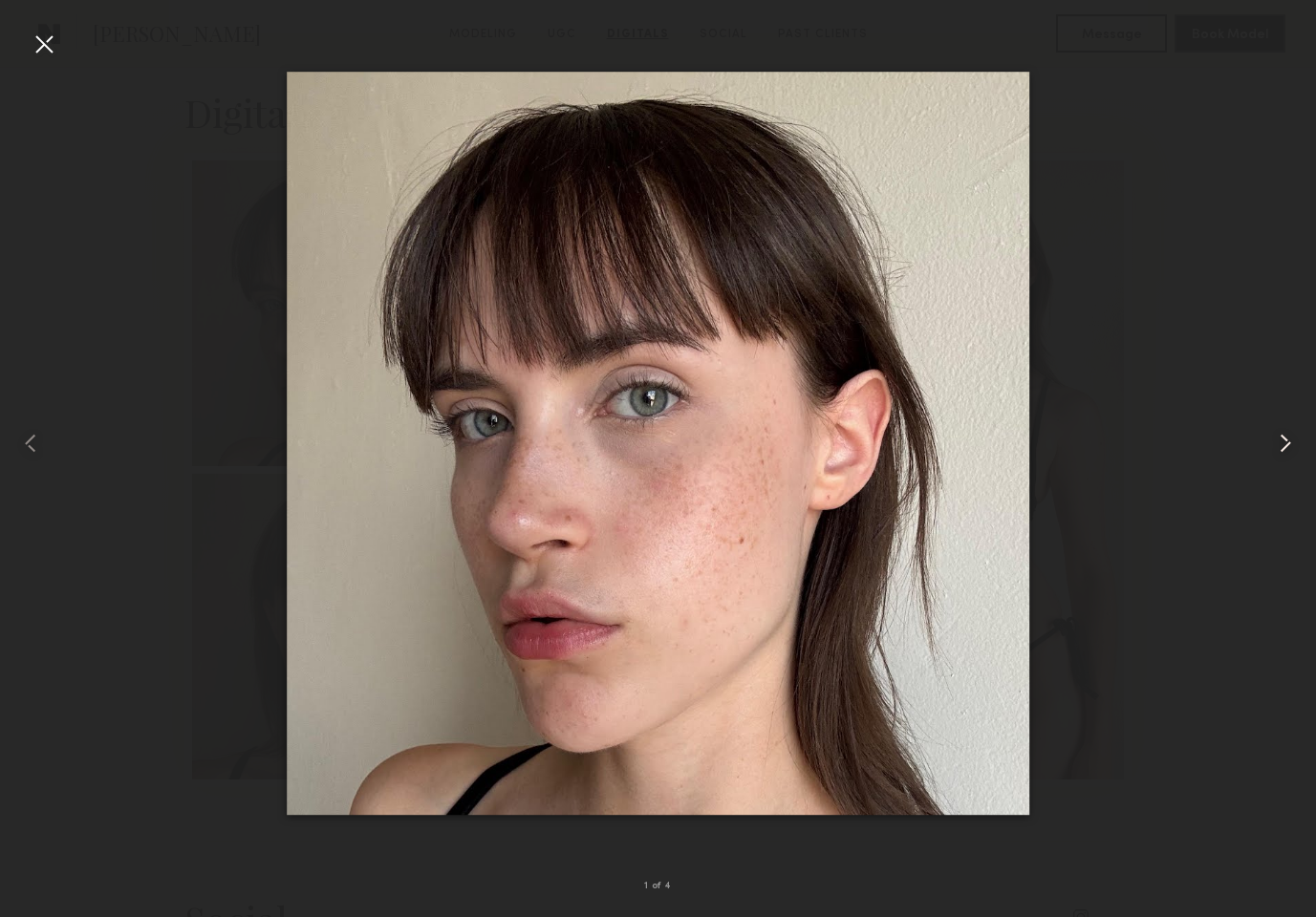
click at [1292, 438] on common-icon at bounding box center [1285, 444] width 31 height 31
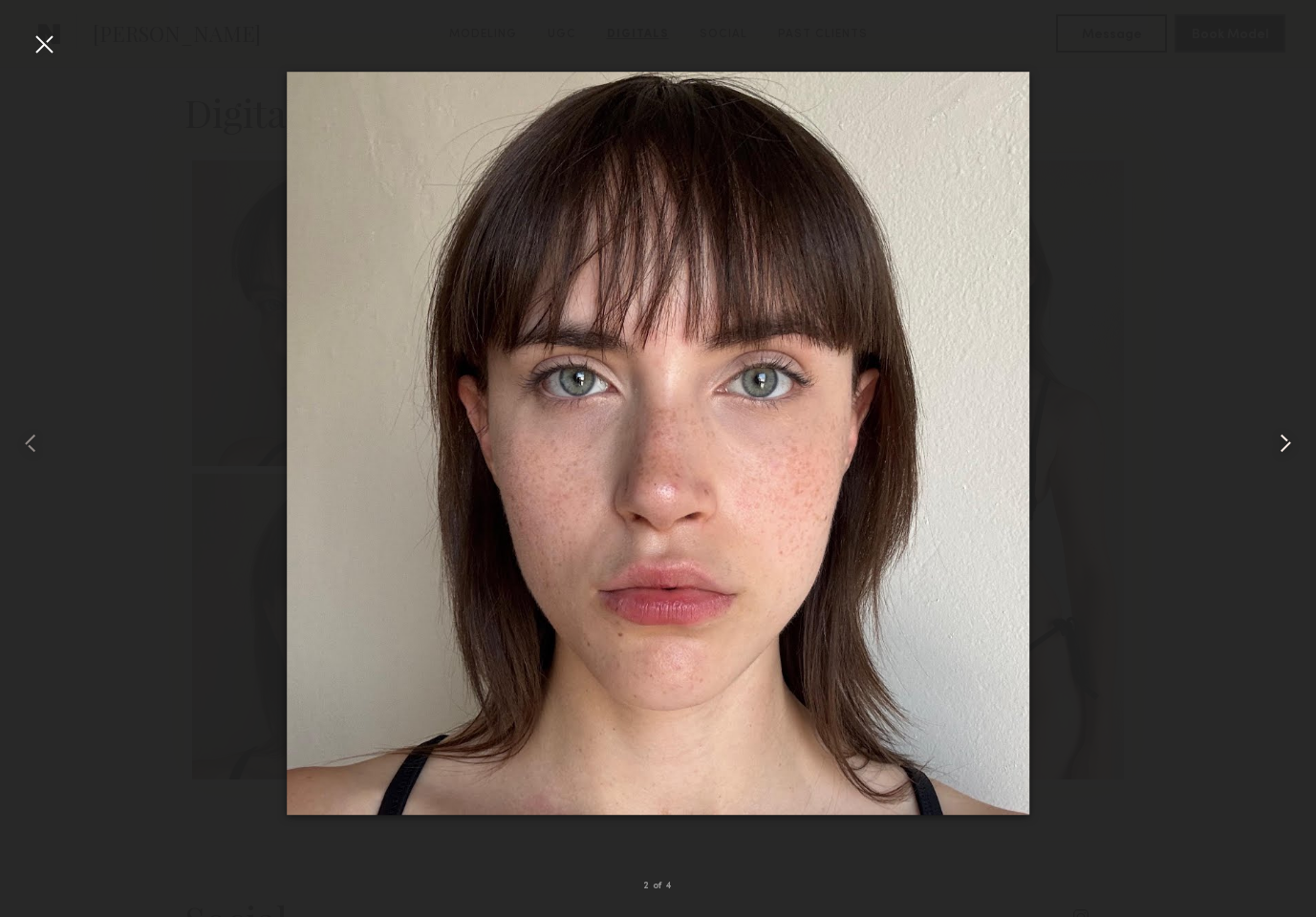
click at [1290, 438] on common-icon at bounding box center [1285, 444] width 31 height 31
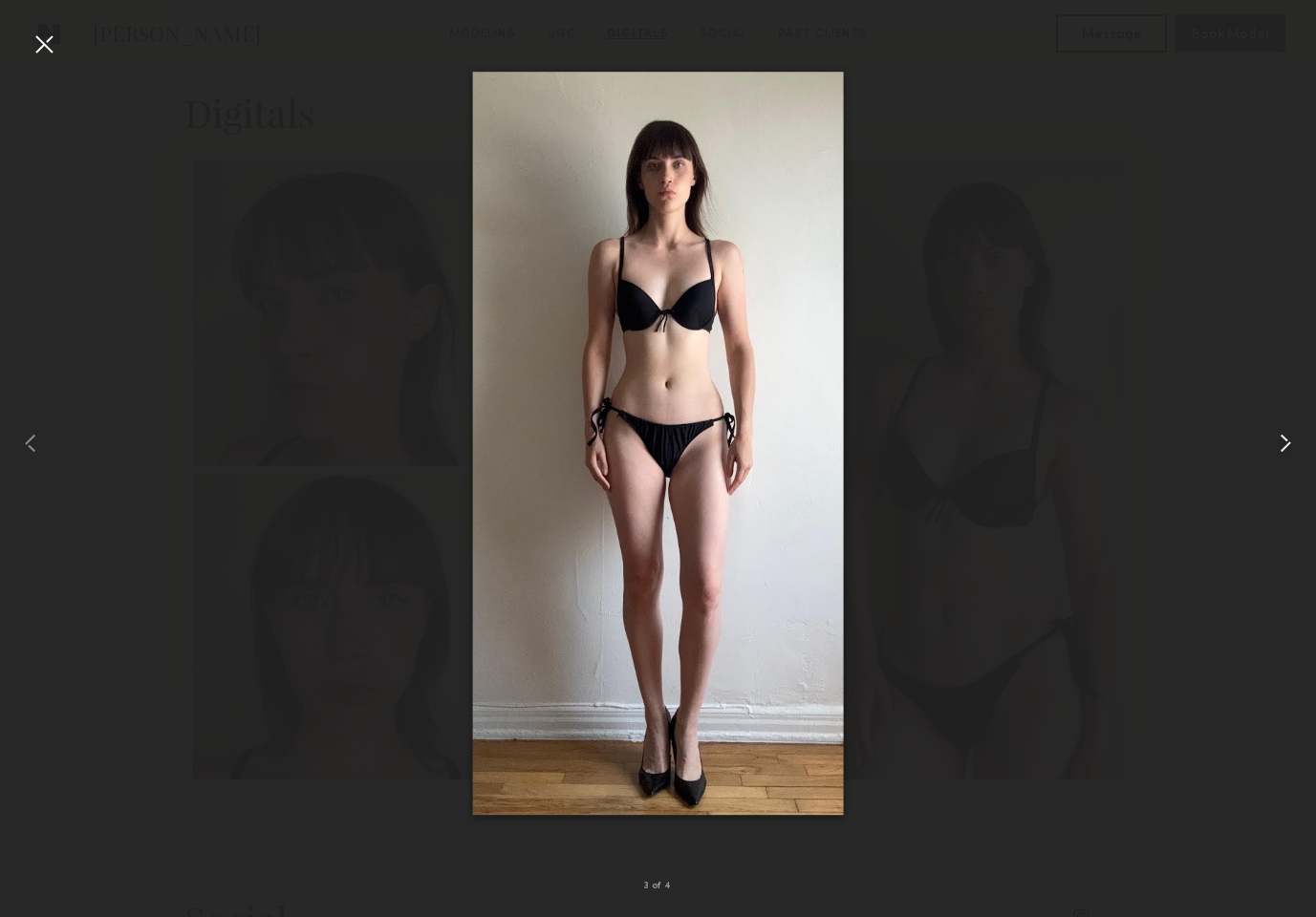
click at [1289, 438] on common-icon at bounding box center [1285, 444] width 31 height 31
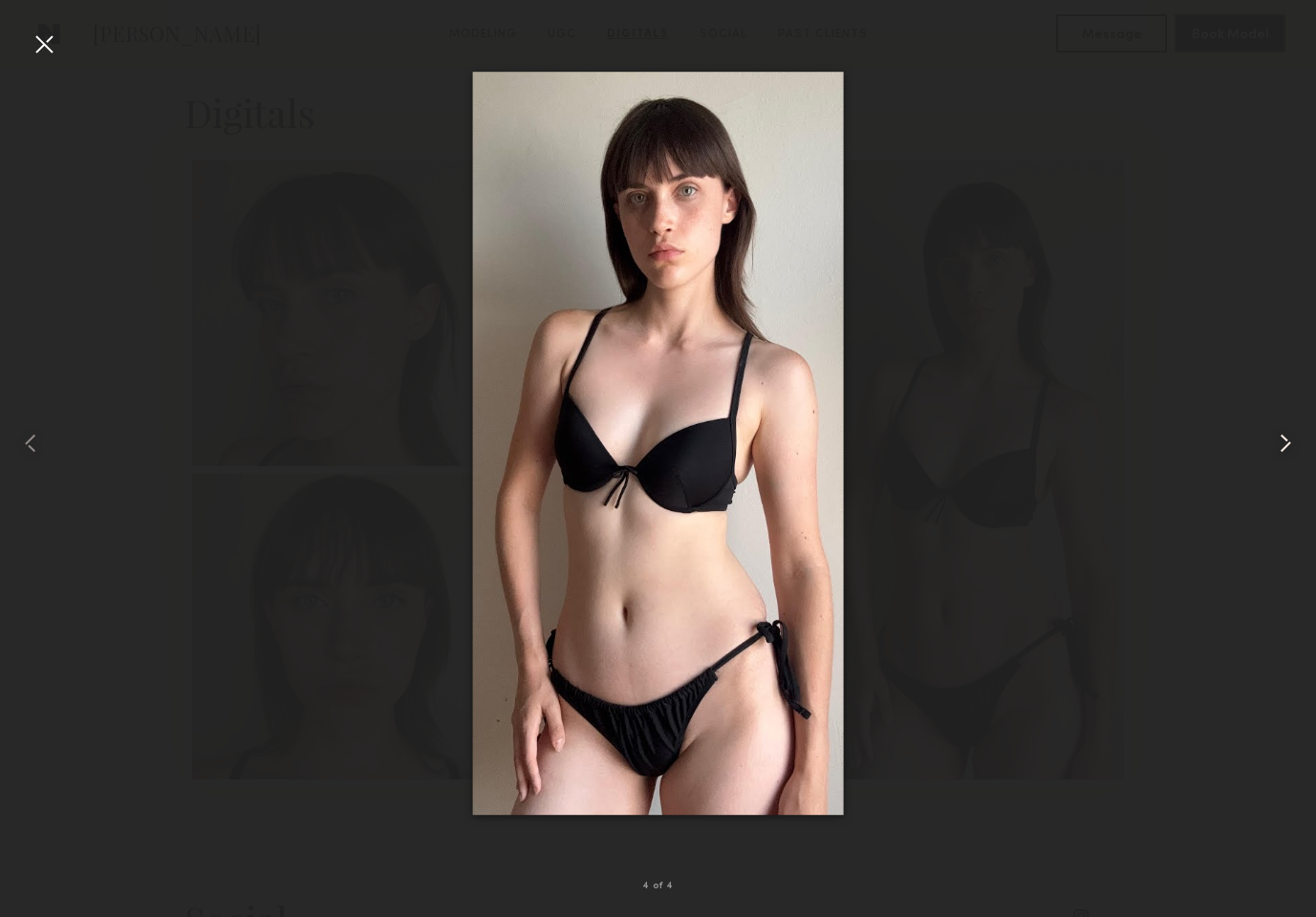
click at [1289, 438] on common-icon at bounding box center [1285, 444] width 31 height 31
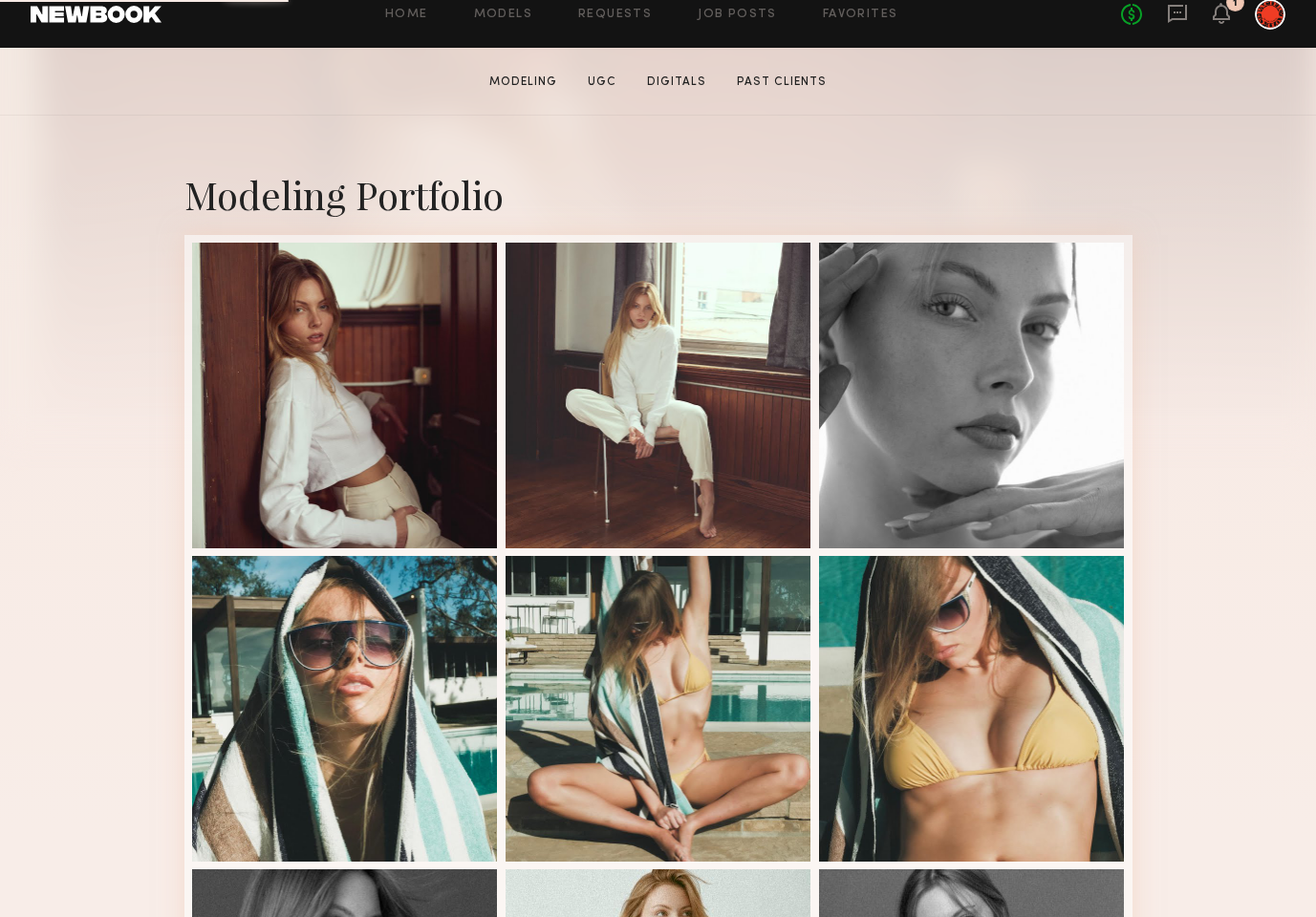
scroll to position [335, 0]
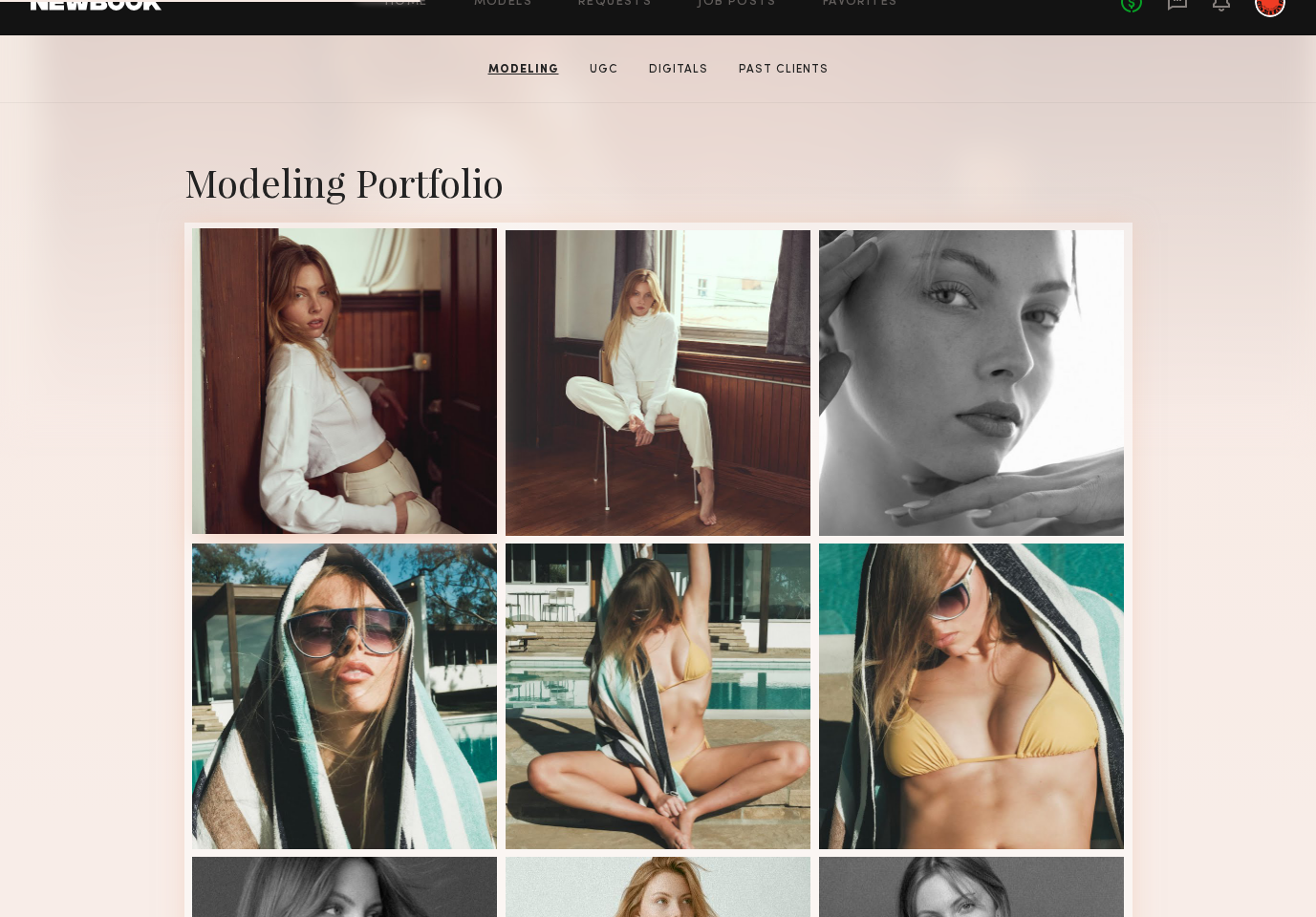
click at [277, 430] on div at bounding box center [345, 382] width 306 height 306
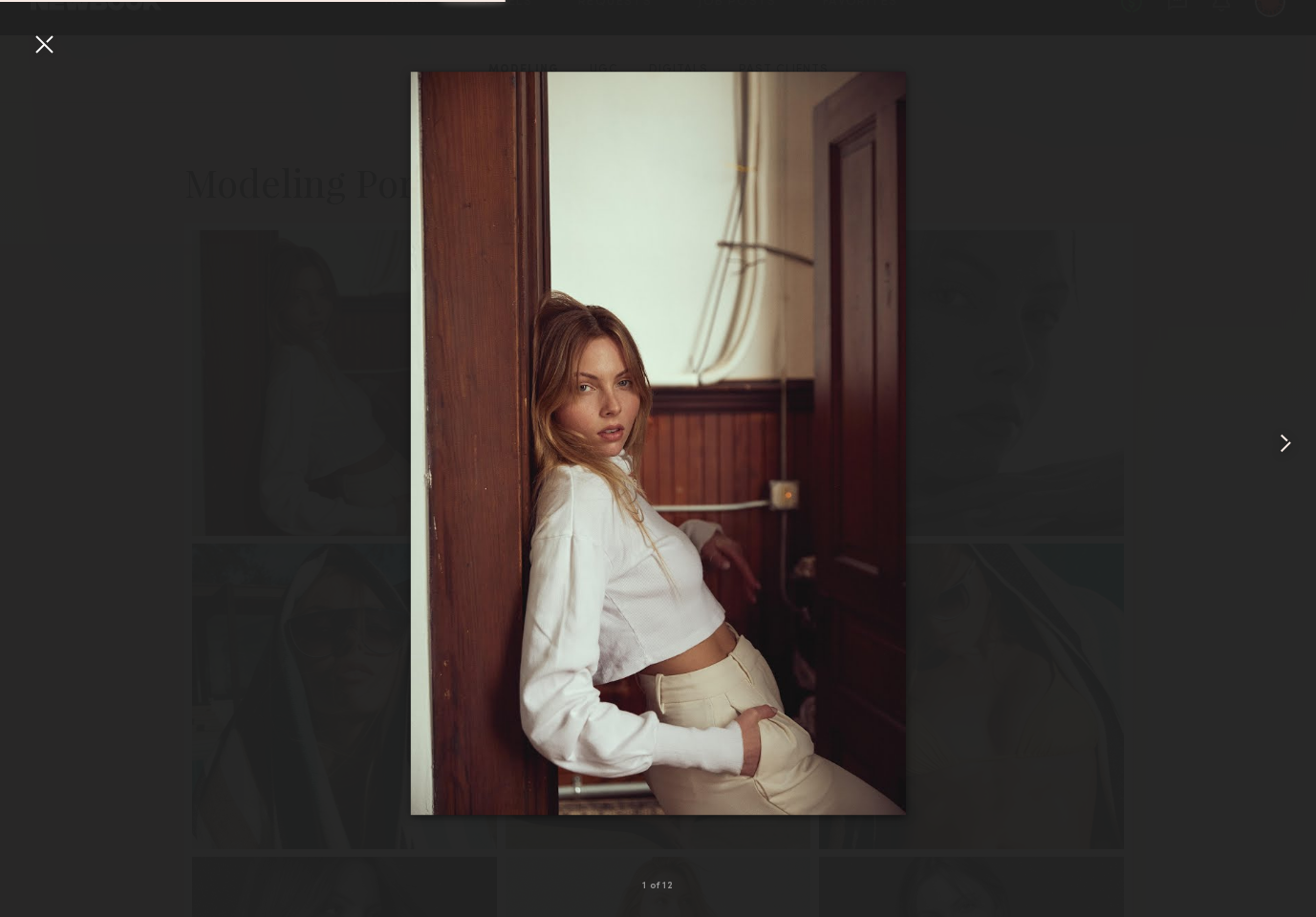
click at [1286, 448] on common-icon at bounding box center [1285, 444] width 31 height 31
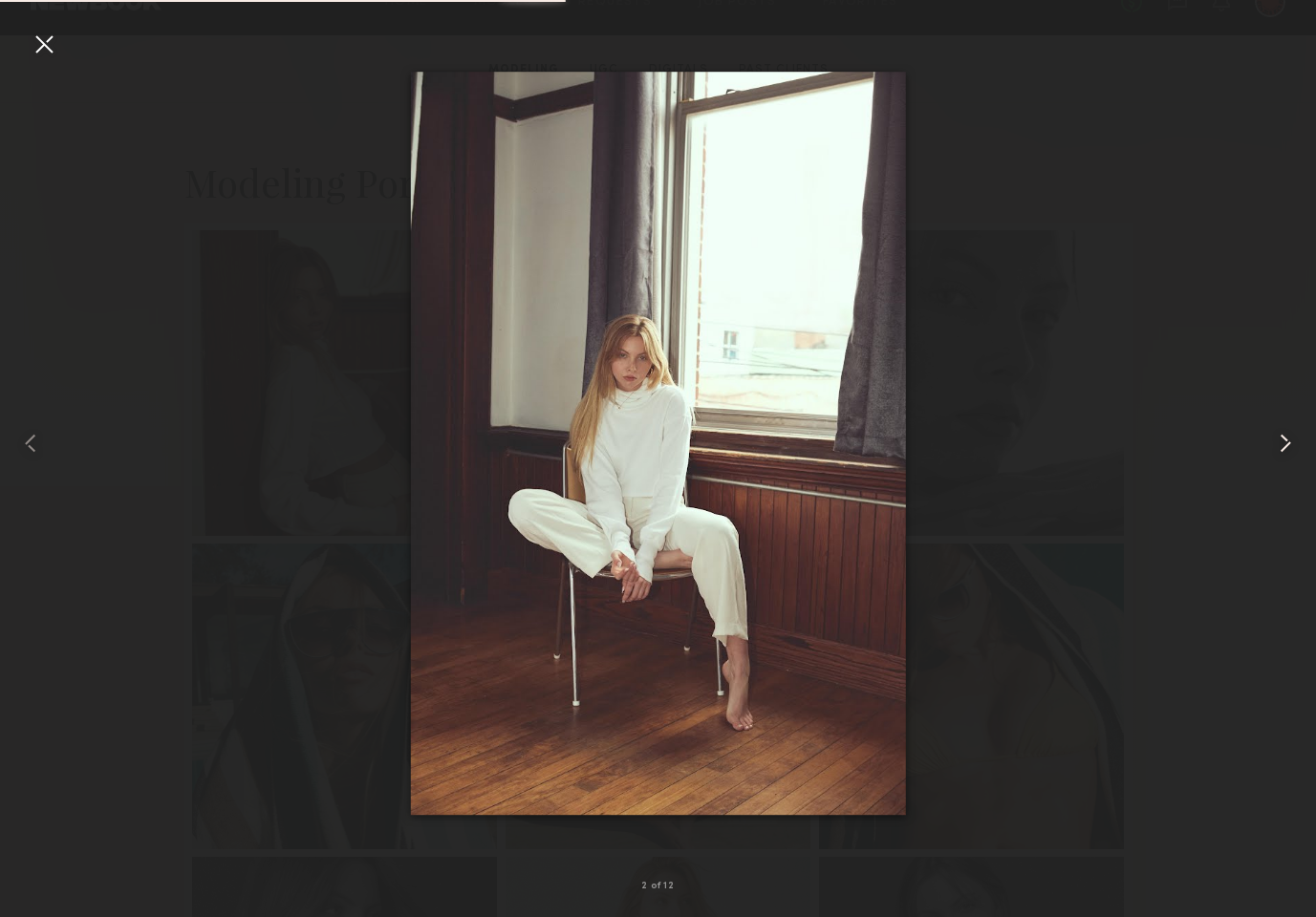
click at [1286, 448] on common-icon at bounding box center [1285, 444] width 31 height 31
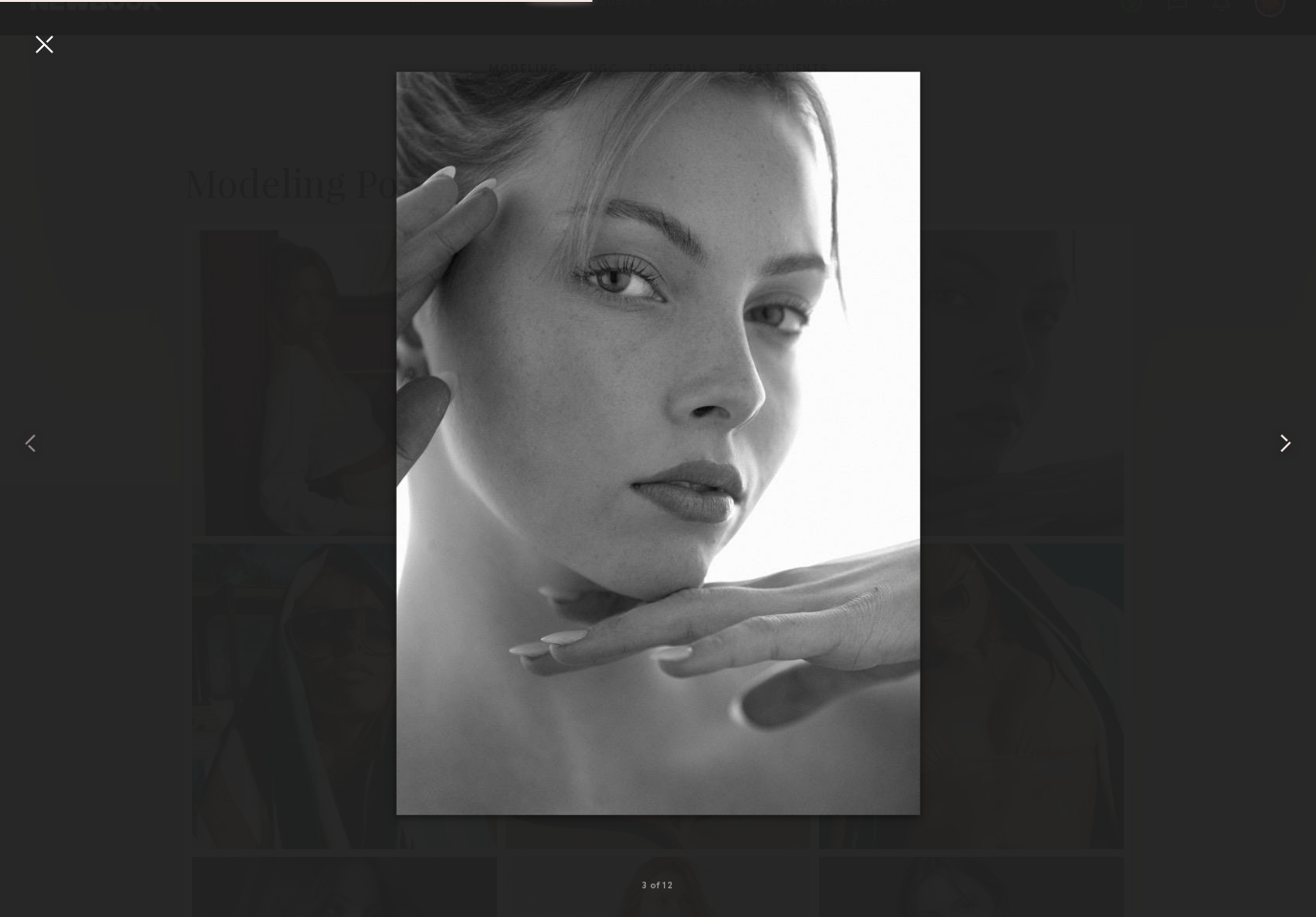
click at [1286, 448] on common-icon at bounding box center [1285, 444] width 31 height 31
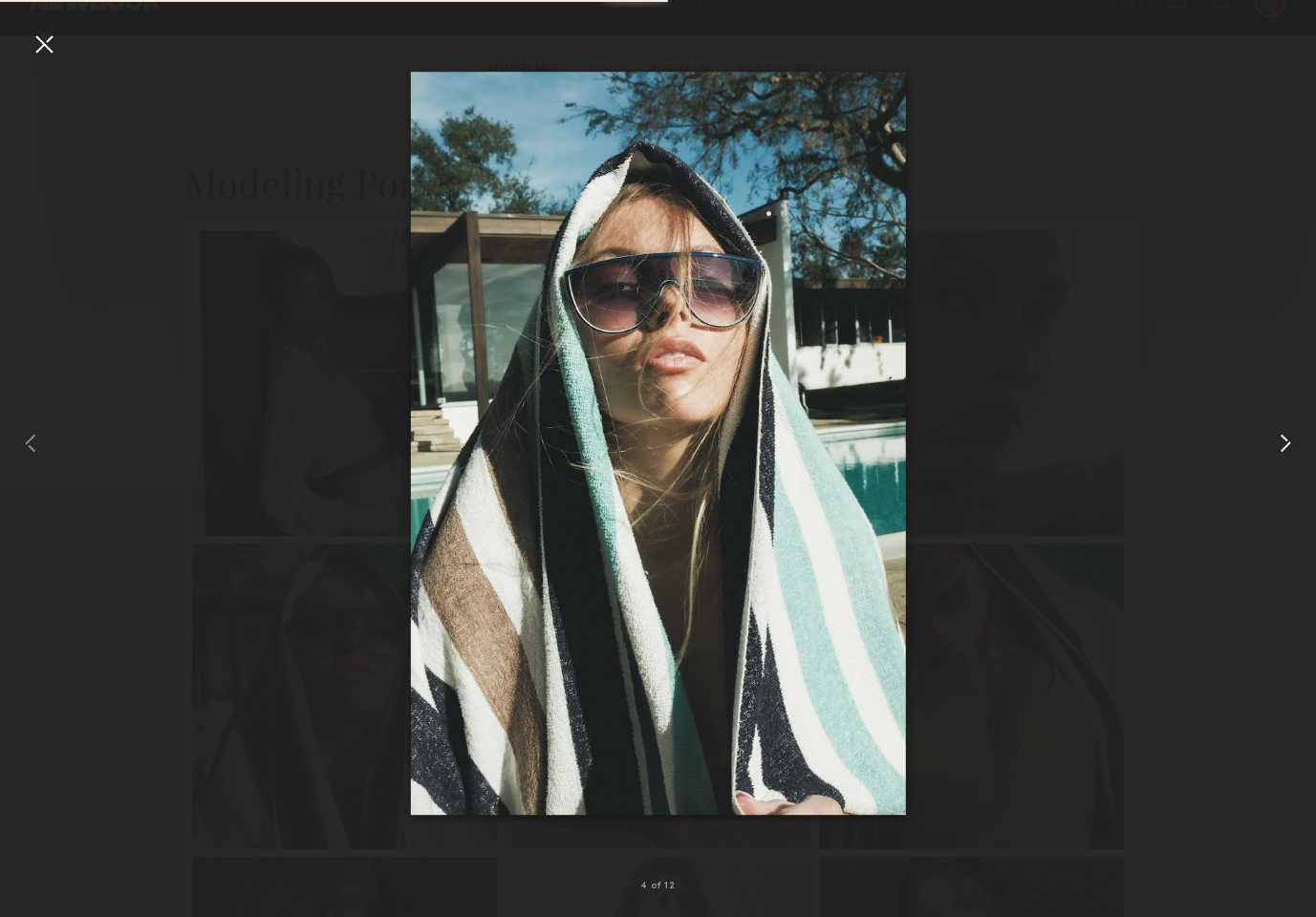
click at [1286, 448] on common-icon at bounding box center [1285, 444] width 31 height 31
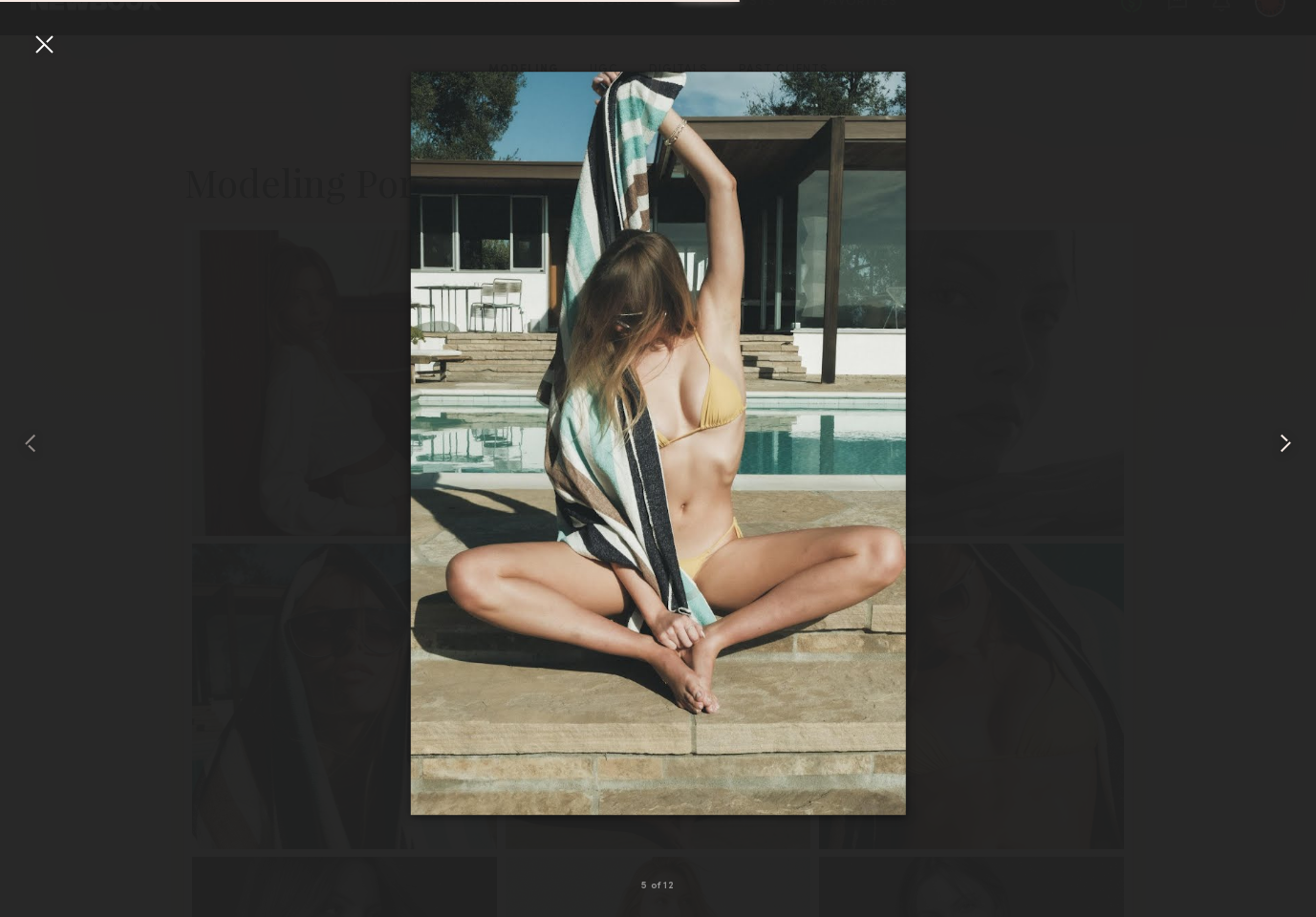
click at [1286, 448] on common-icon at bounding box center [1285, 444] width 31 height 31
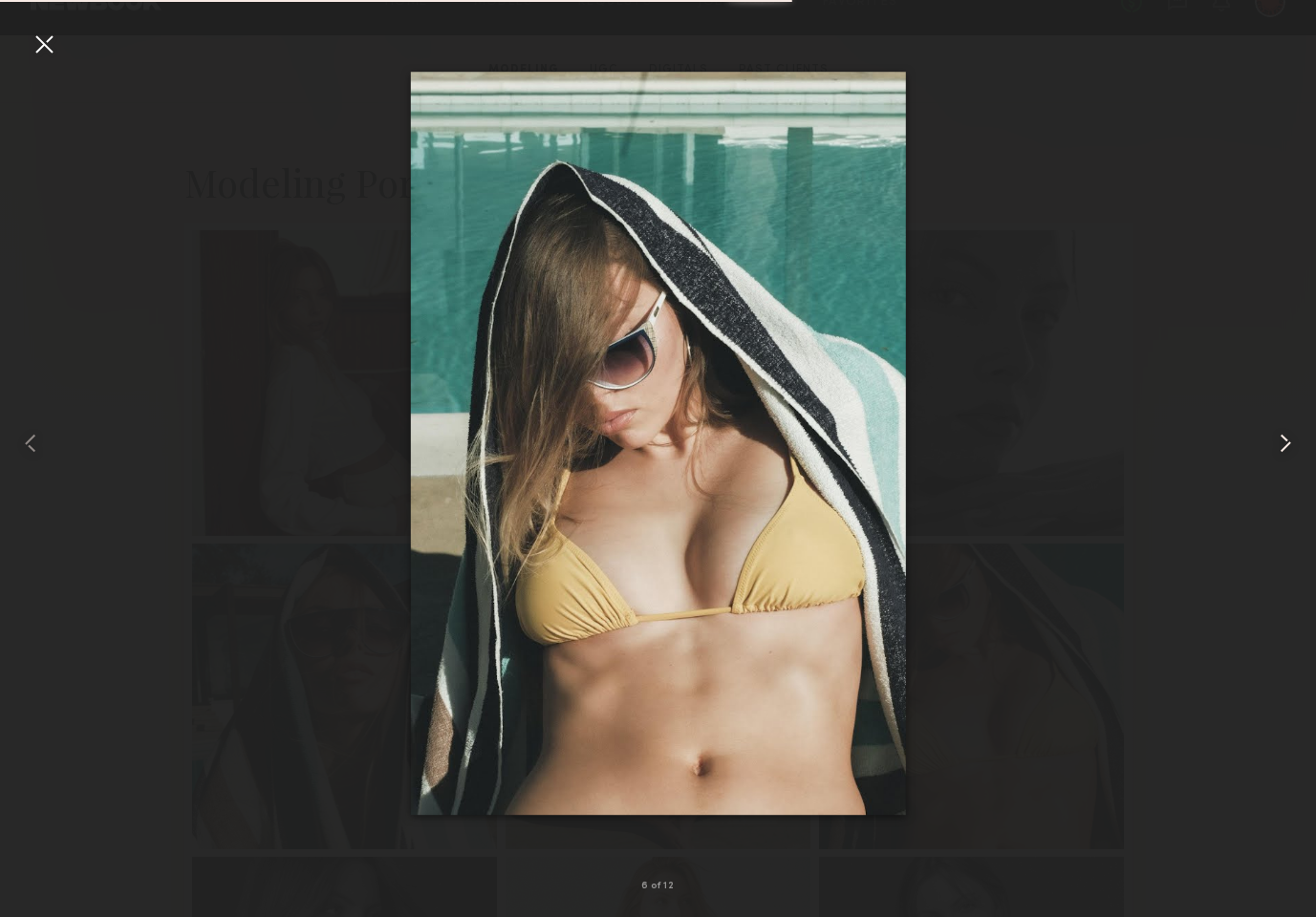
click at [1286, 448] on common-icon at bounding box center [1285, 444] width 31 height 31
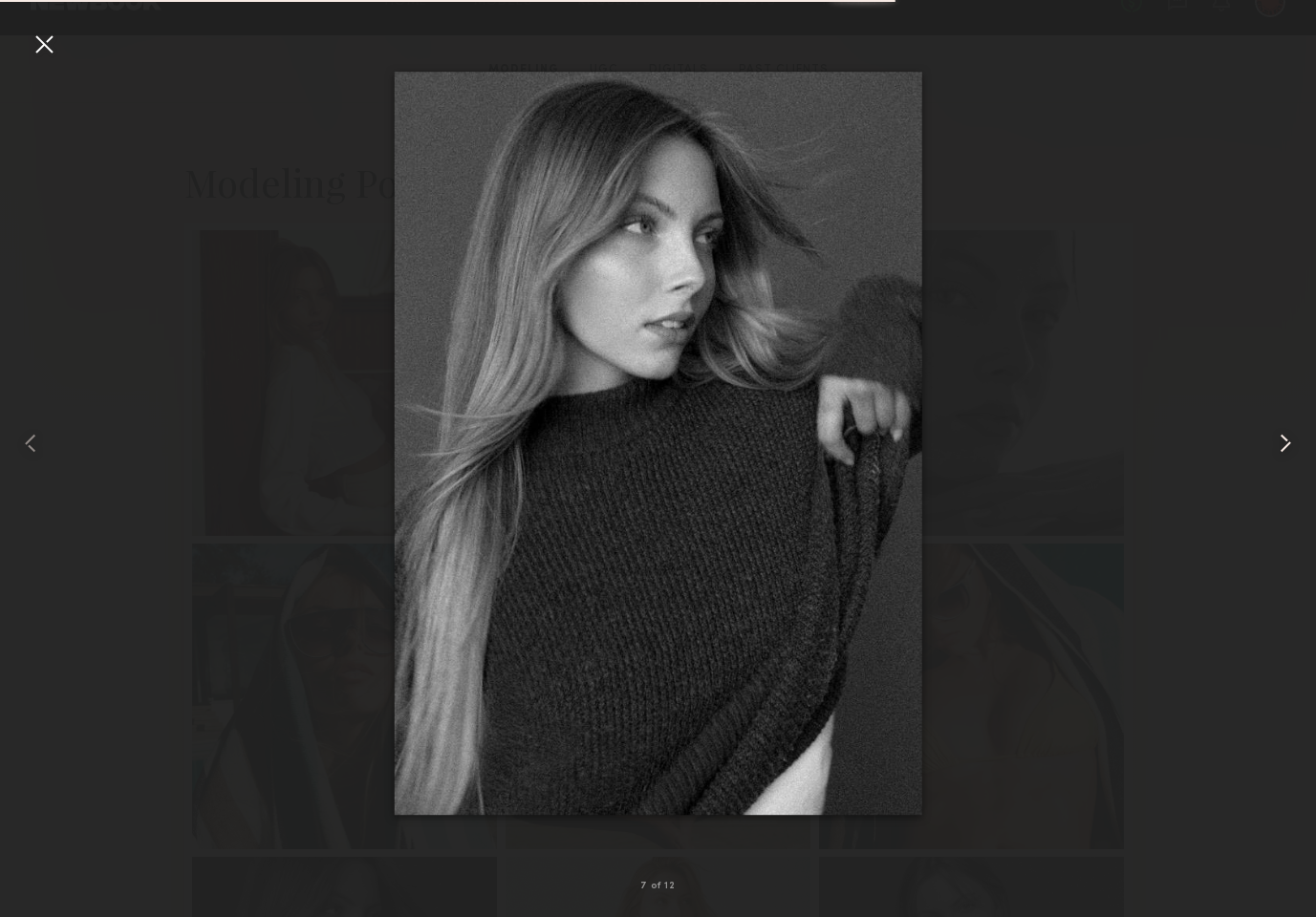
click at [1286, 448] on common-icon at bounding box center [1285, 444] width 31 height 31
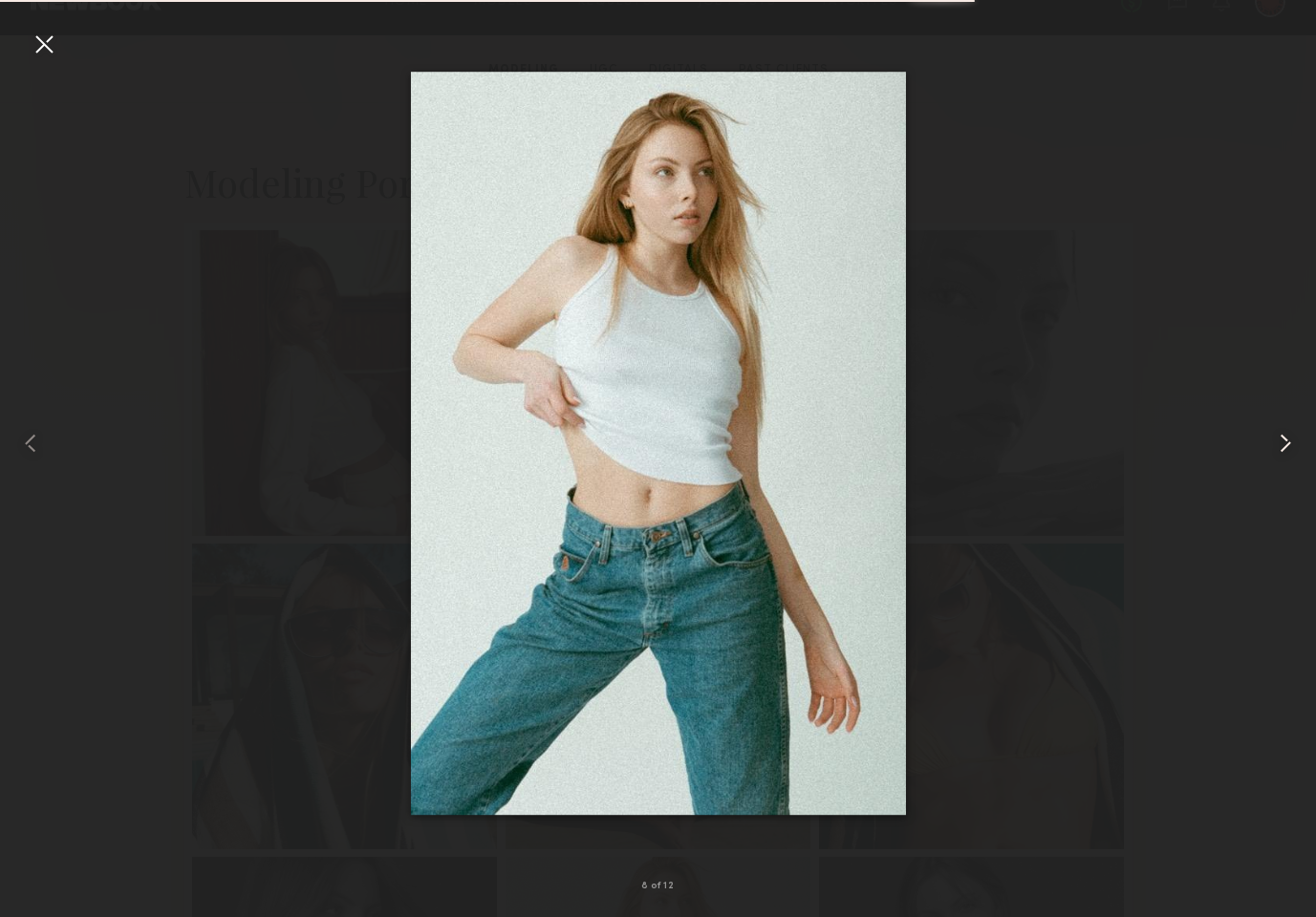
click at [1286, 448] on common-icon at bounding box center [1285, 444] width 31 height 31
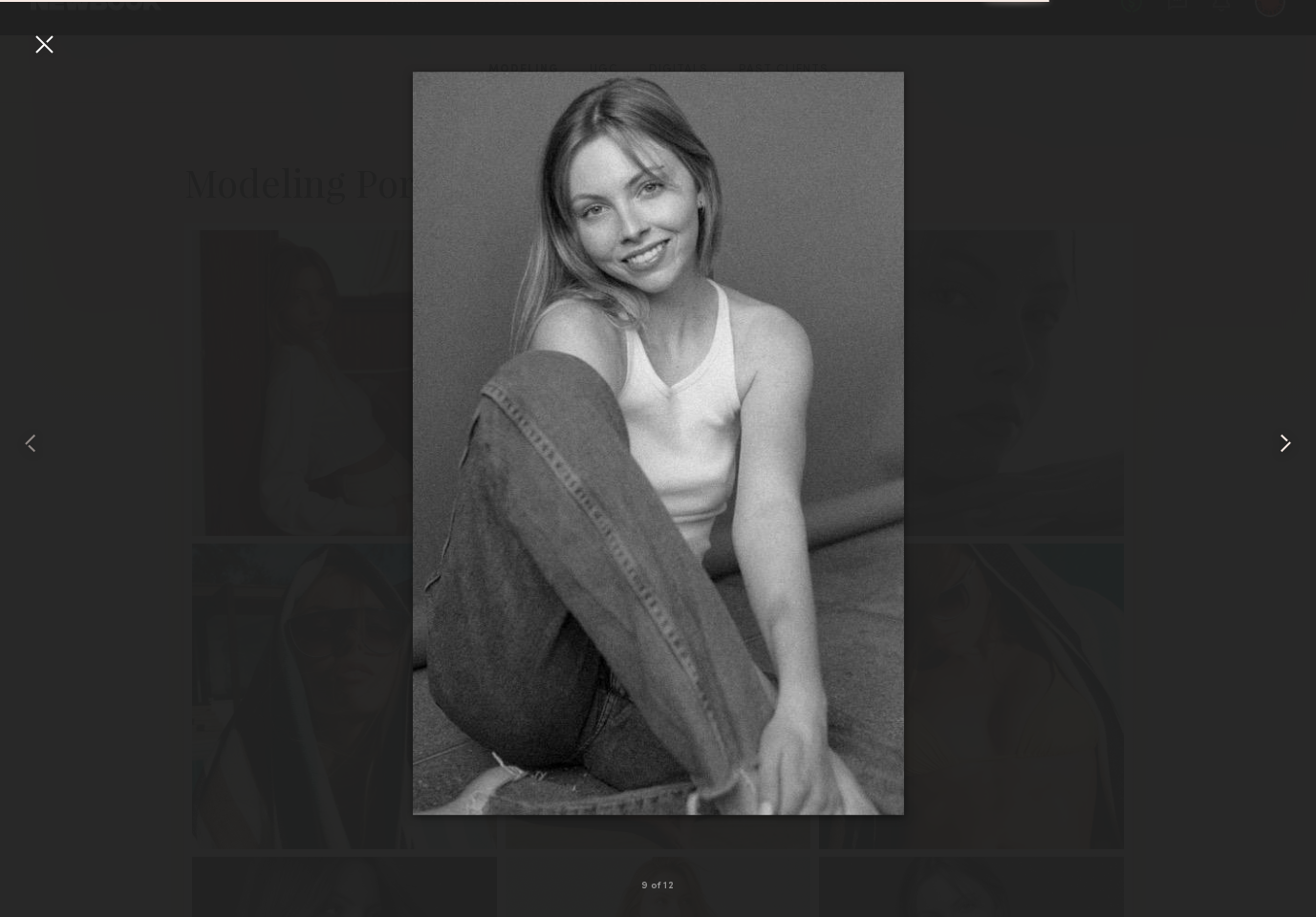
click at [1286, 448] on common-icon at bounding box center [1285, 444] width 31 height 31
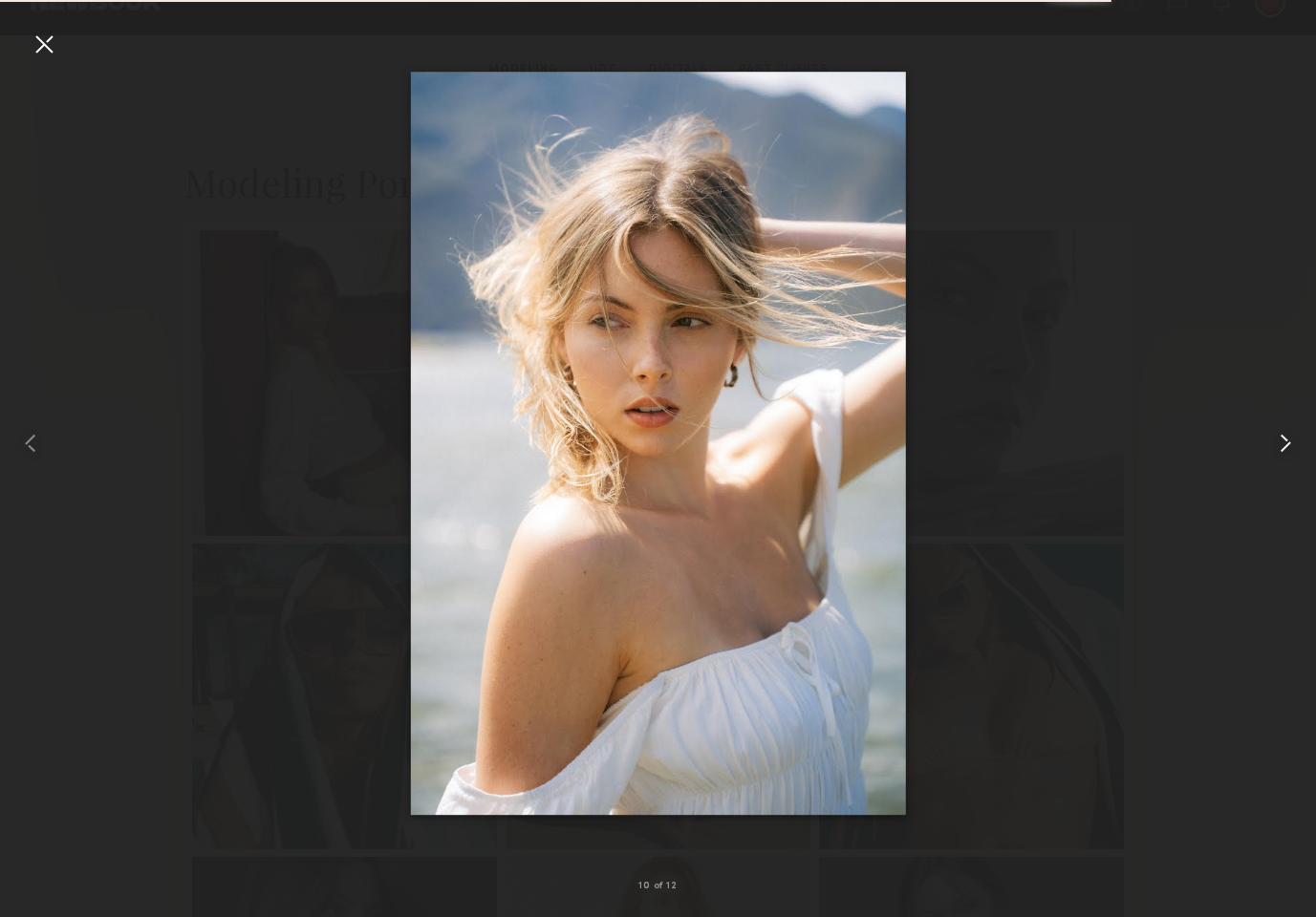
click at [1286, 448] on common-icon at bounding box center [1285, 444] width 31 height 31
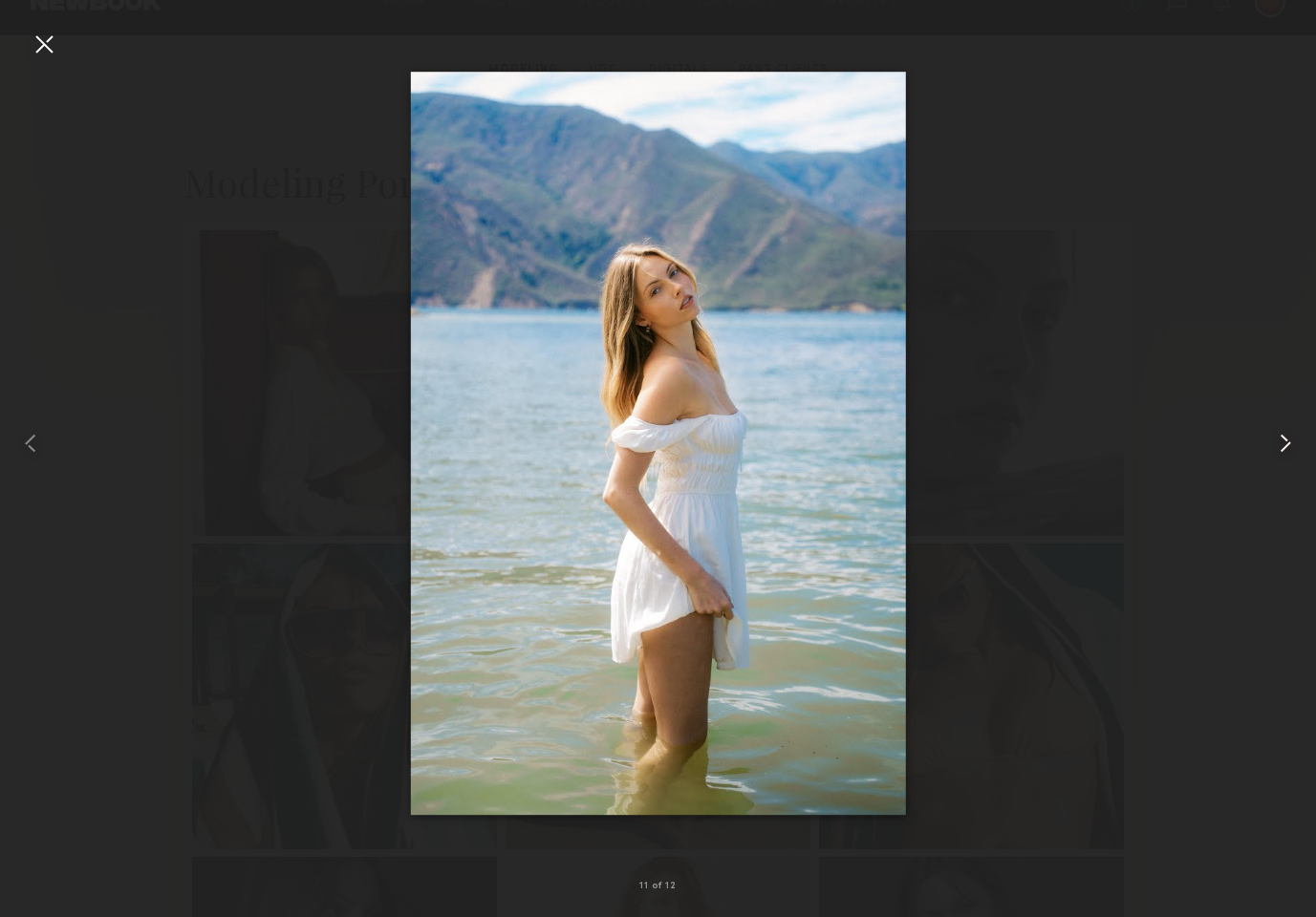
click at [1286, 448] on common-icon at bounding box center [1285, 444] width 31 height 31
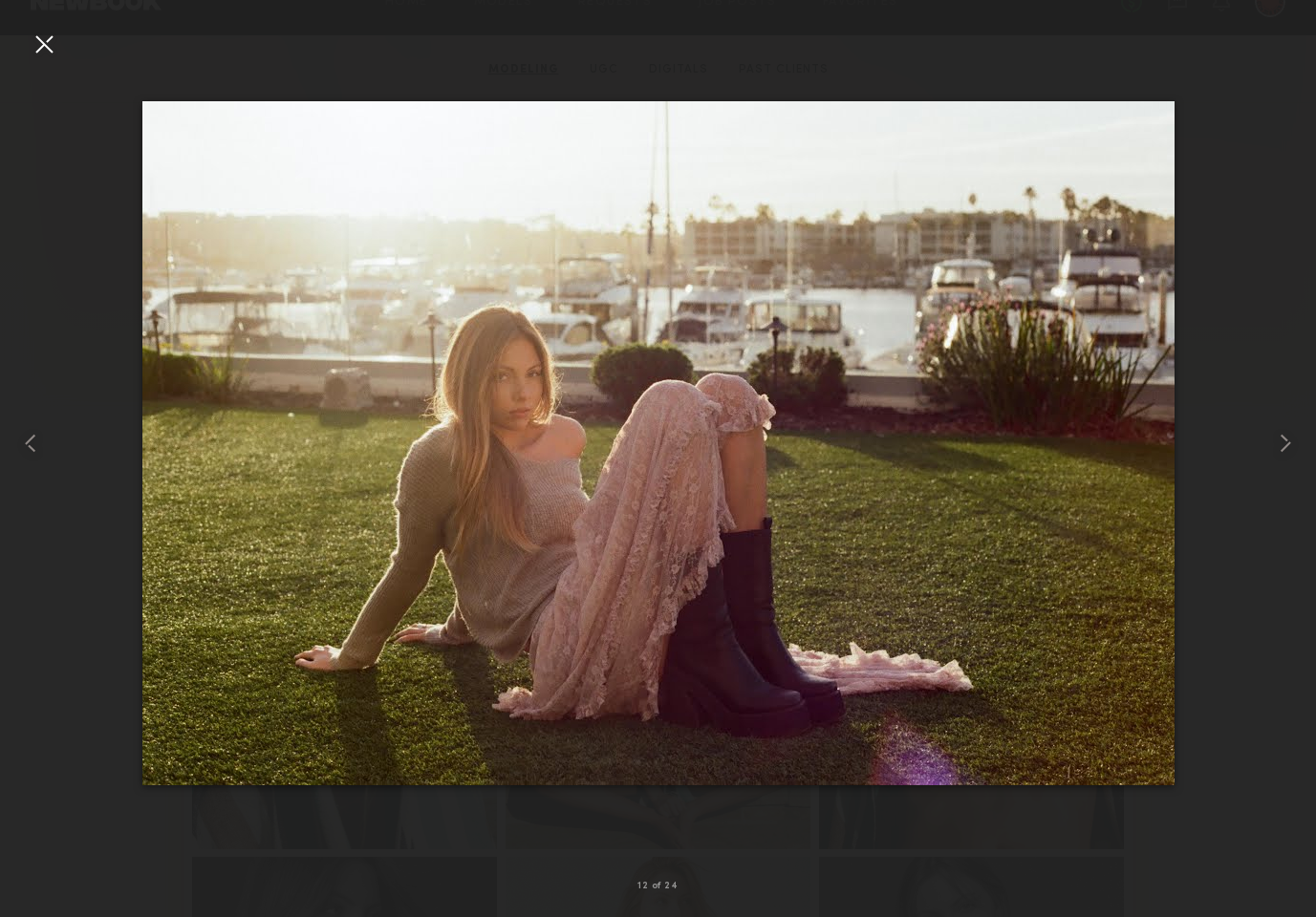
drag, startPoint x: 47, startPoint y: 50, endPoint x: 157, endPoint y: 7, distance: 118.1
click at [69, 45] on div "12 of 24" at bounding box center [658, 458] width 1316 height 917
click at [43, 42] on div at bounding box center [44, 44] width 31 height 31
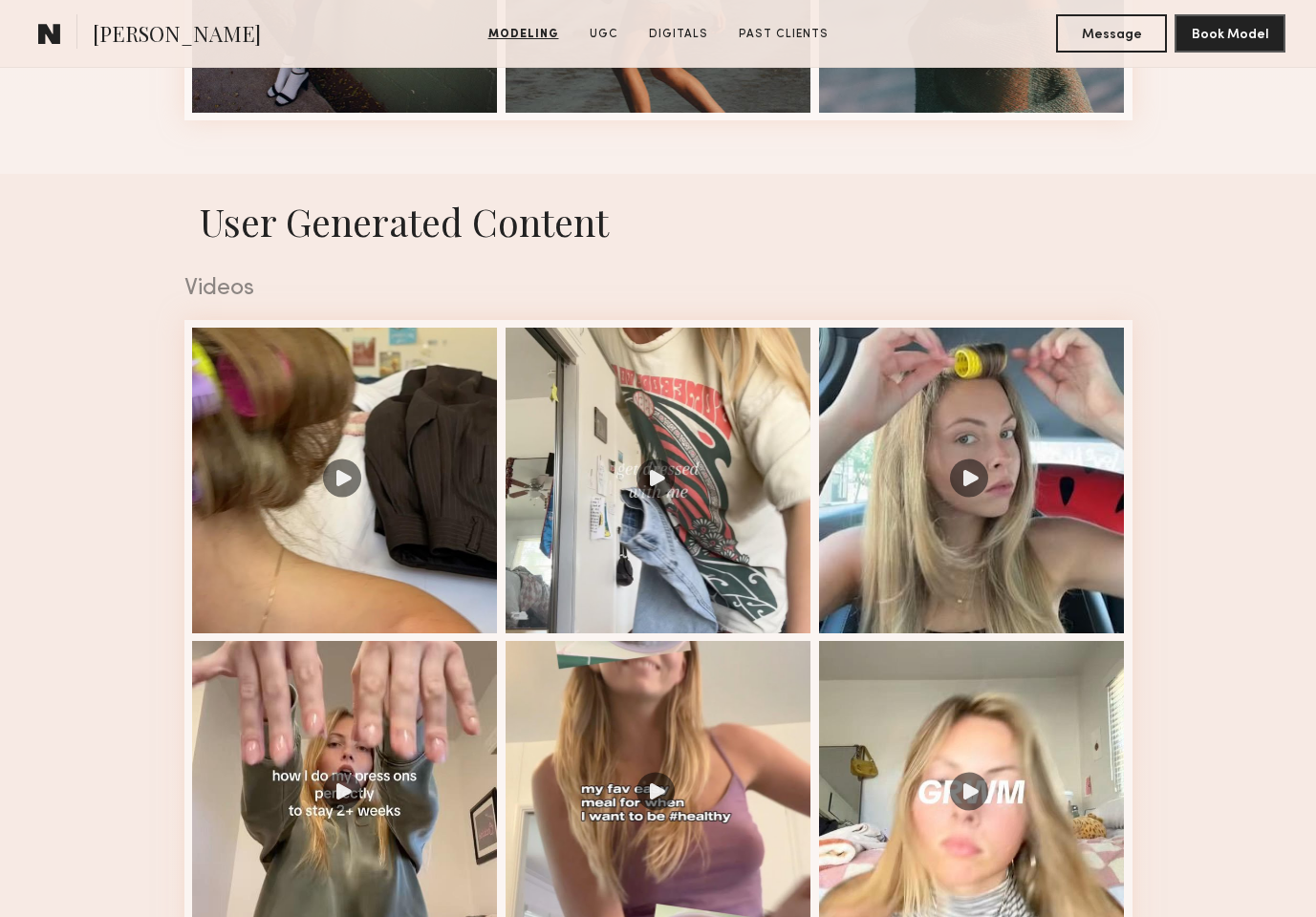
scroll to position [2955, 0]
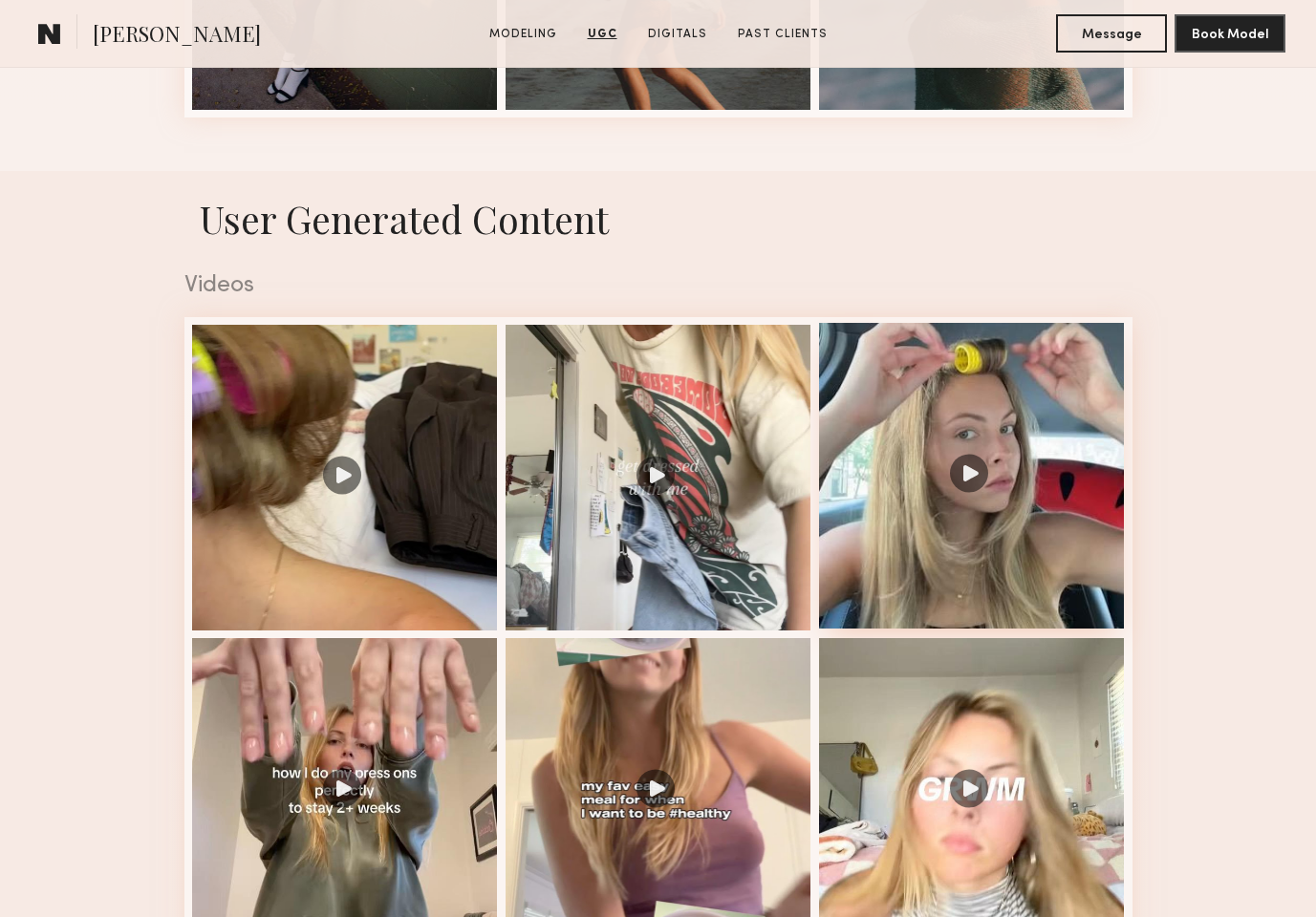
click at [1000, 485] on div at bounding box center [973, 476] width 306 height 306
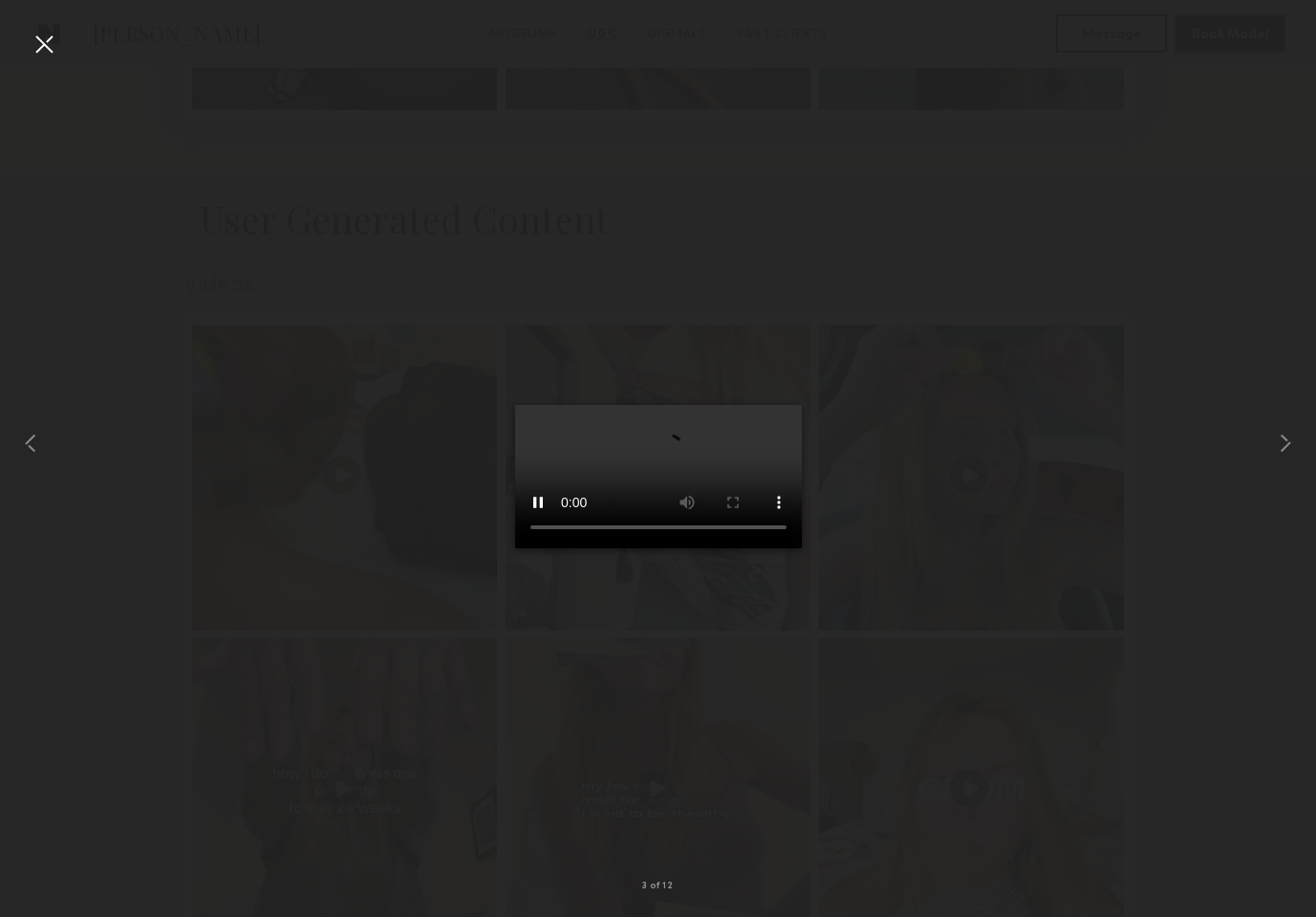
click at [49, 47] on div at bounding box center [44, 44] width 31 height 31
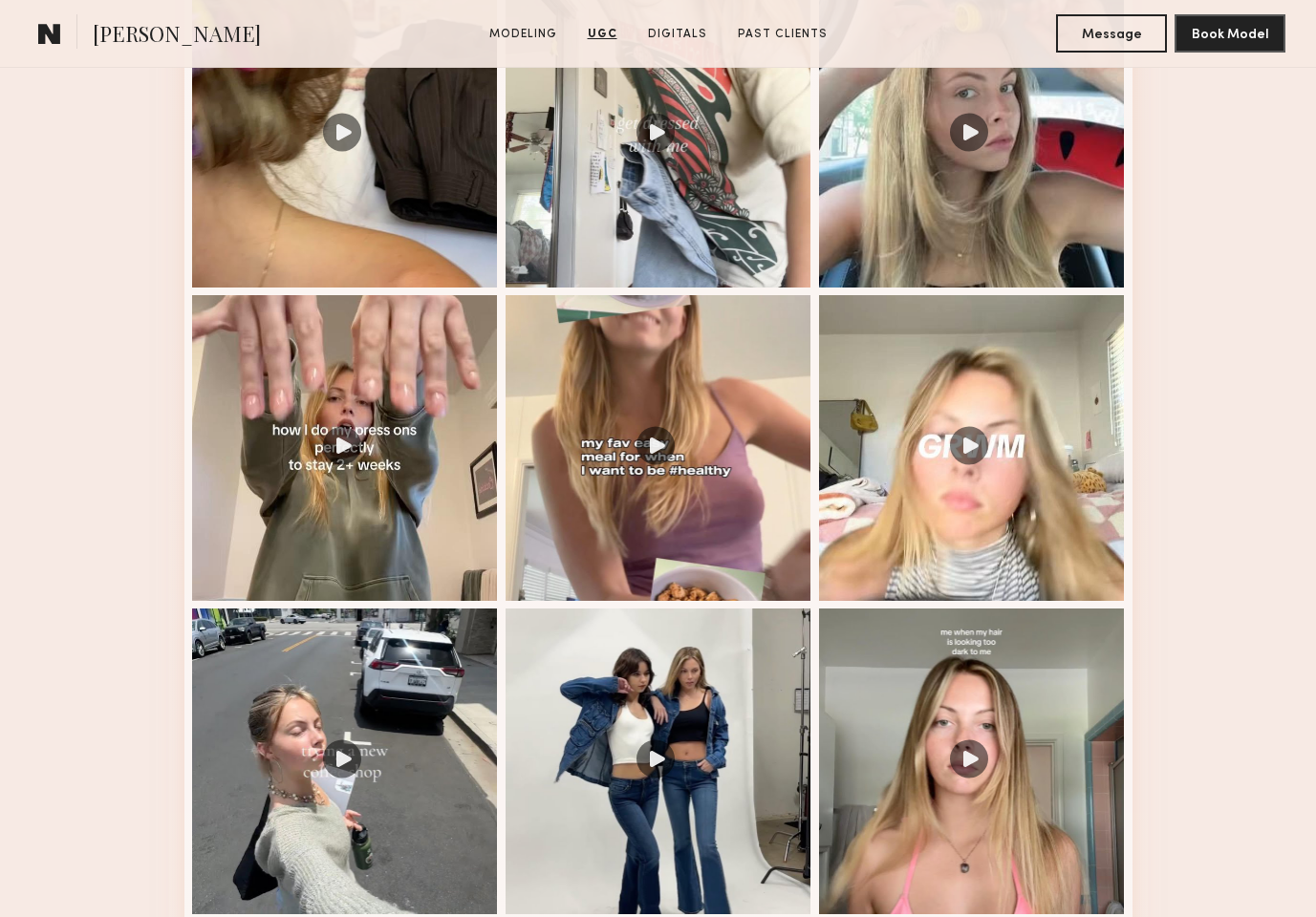
scroll to position [3299, 0]
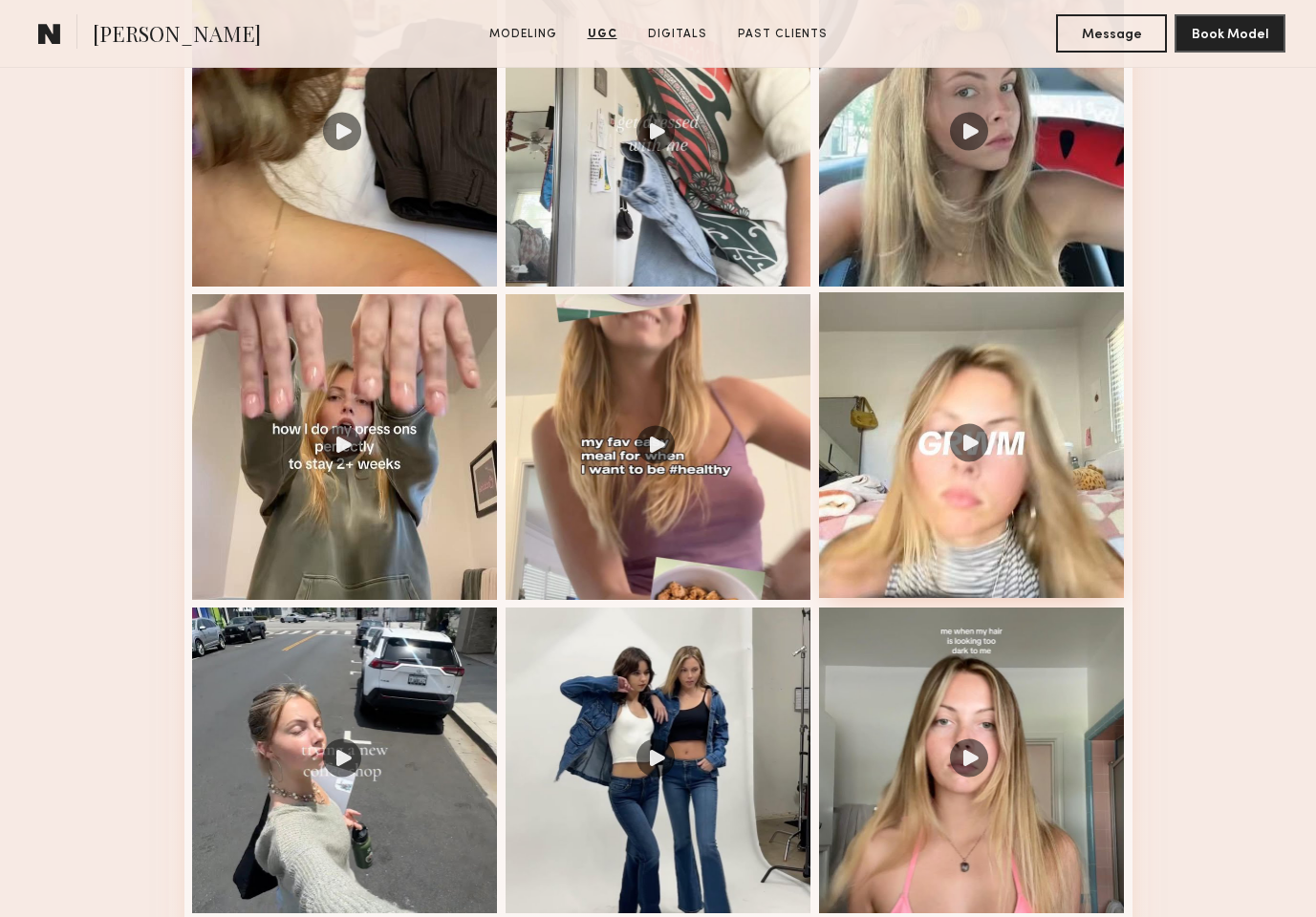
click at [988, 473] on div at bounding box center [973, 446] width 306 height 306
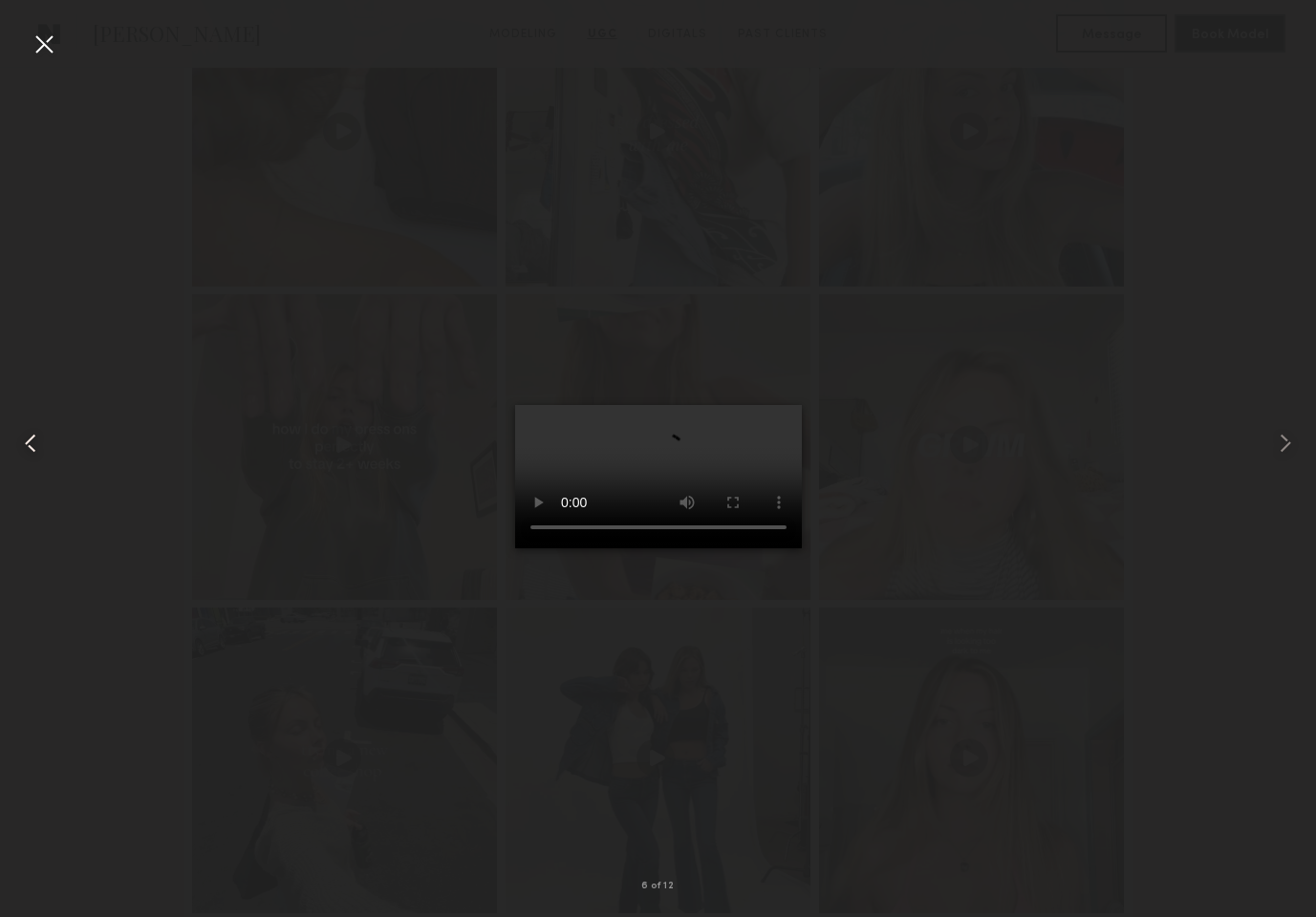
click at [35, 42] on div at bounding box center [44, 44] width 31 height 31
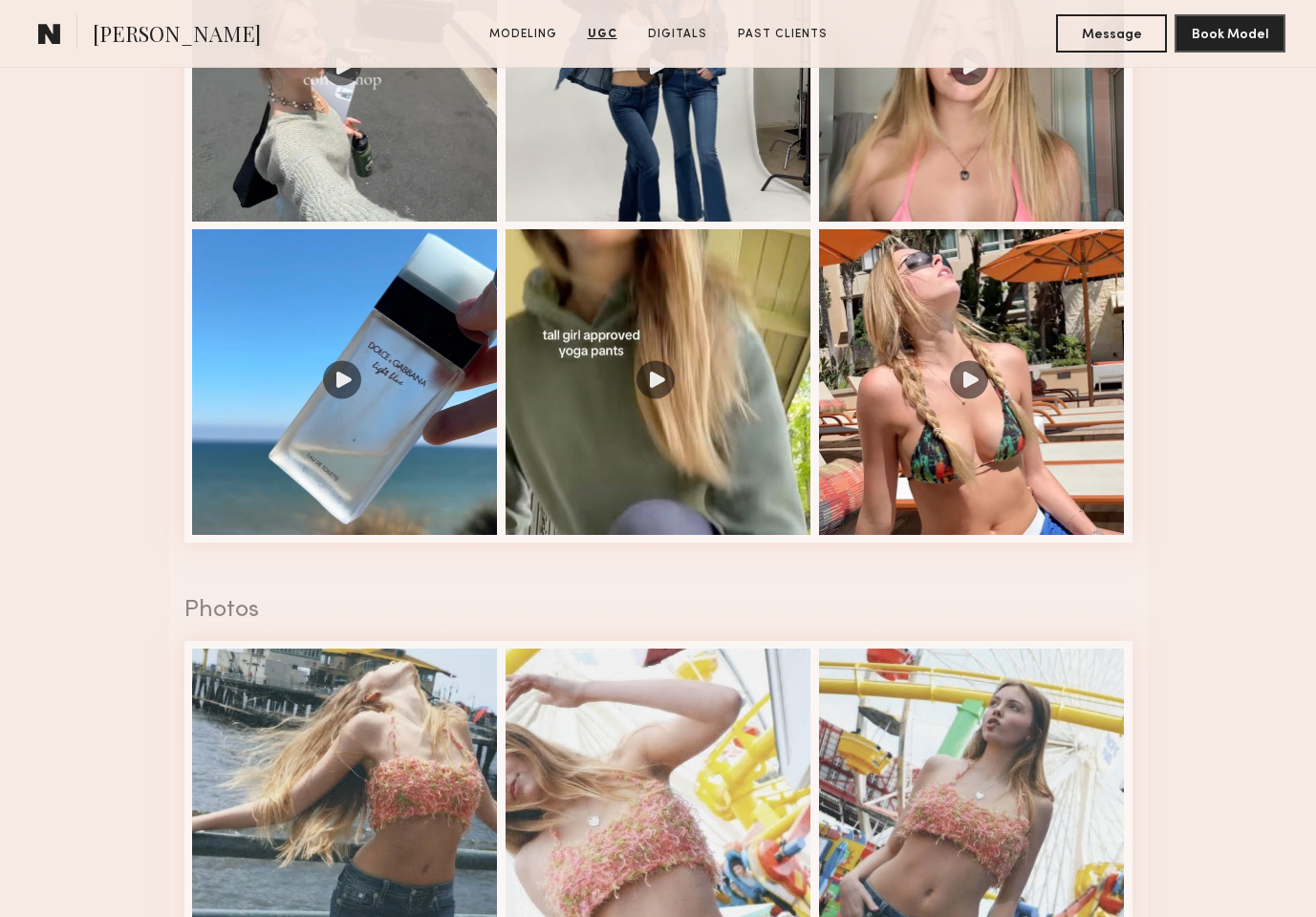
scroll to position [3993, 0]
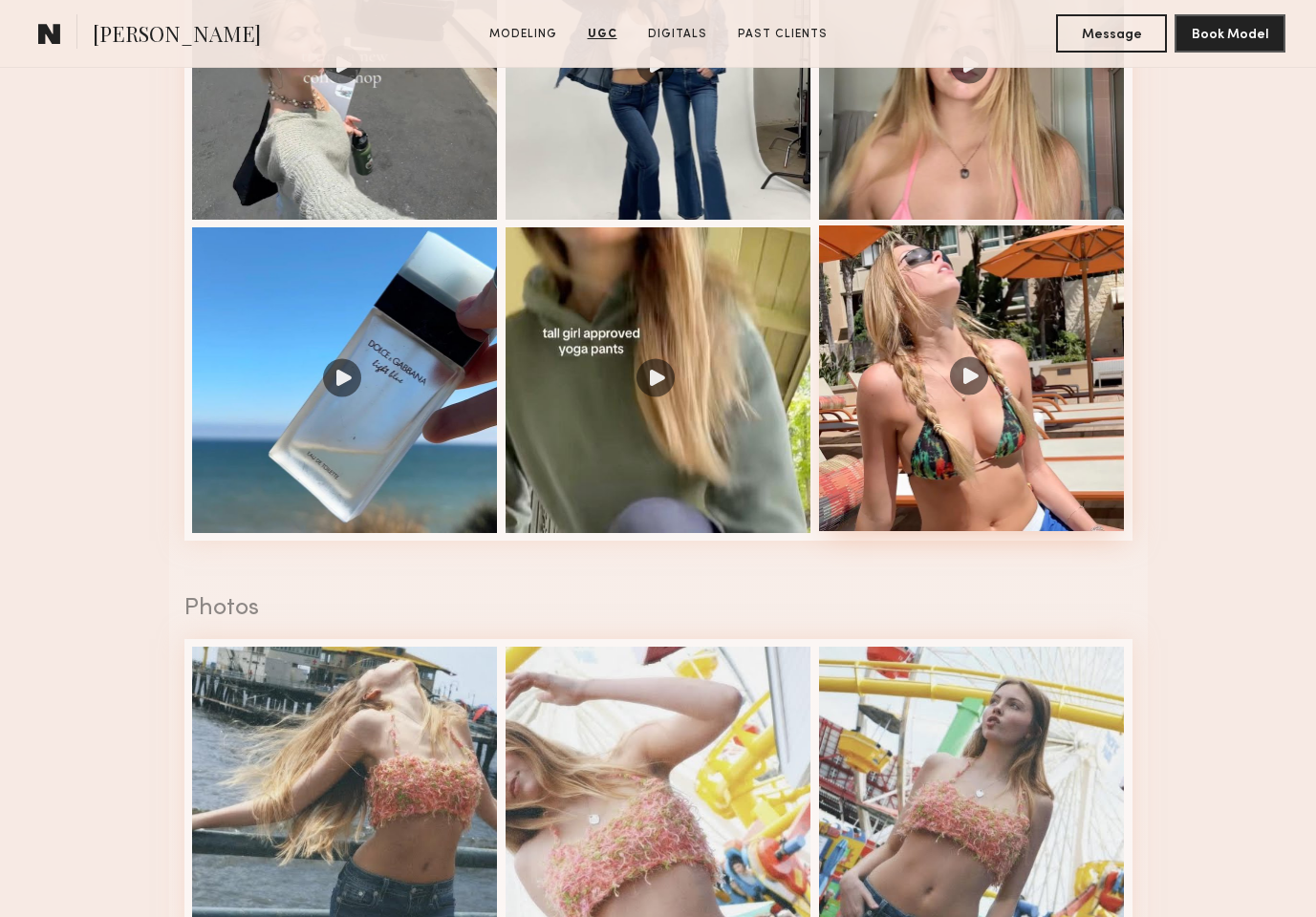
click at [971, 394] on div at bounding box center [973, 379] width 306 height 306
